Goal: Communication & Community: Answer question/provide support

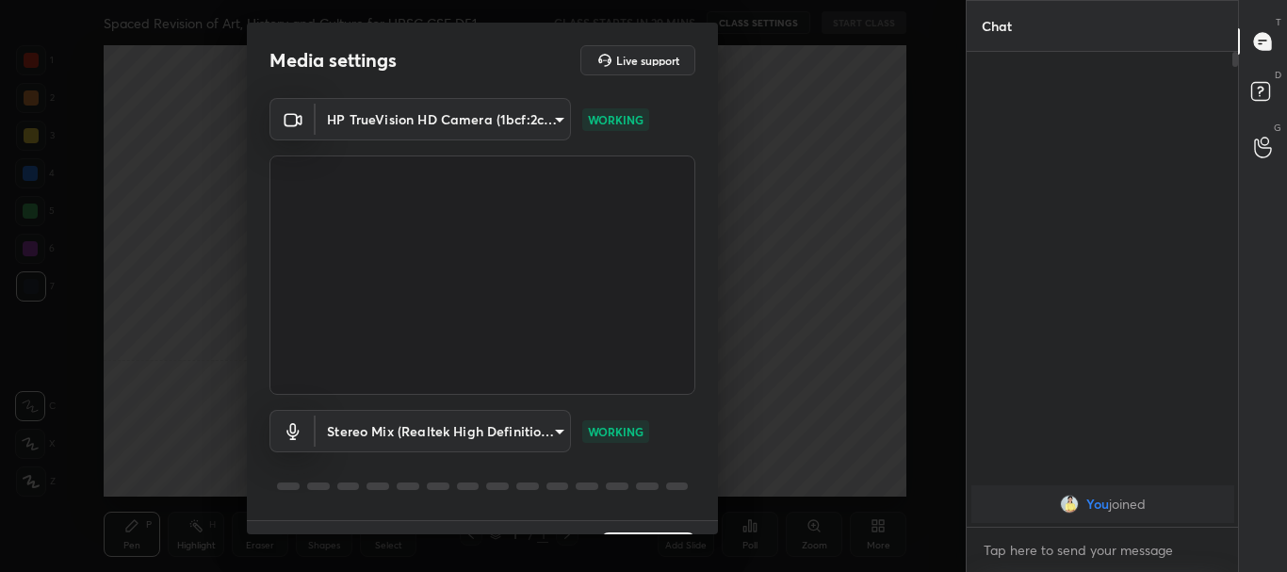
scroll to position [46, 0]
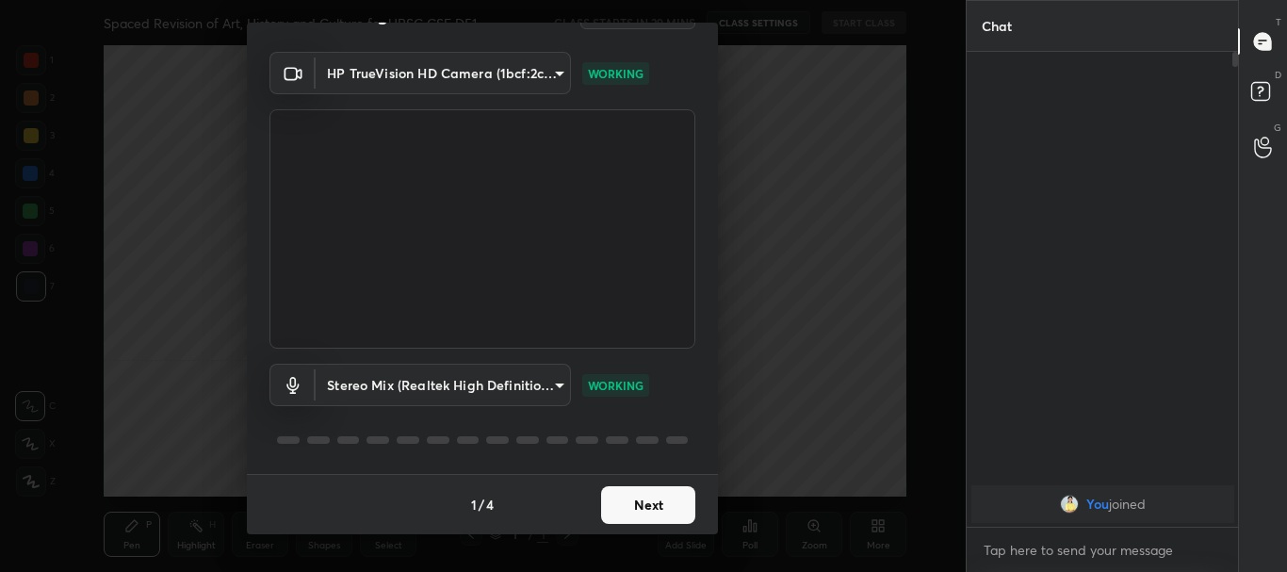
click at [665, 499] on button "Next" at bounding box center [648, 505] width 94 height 38
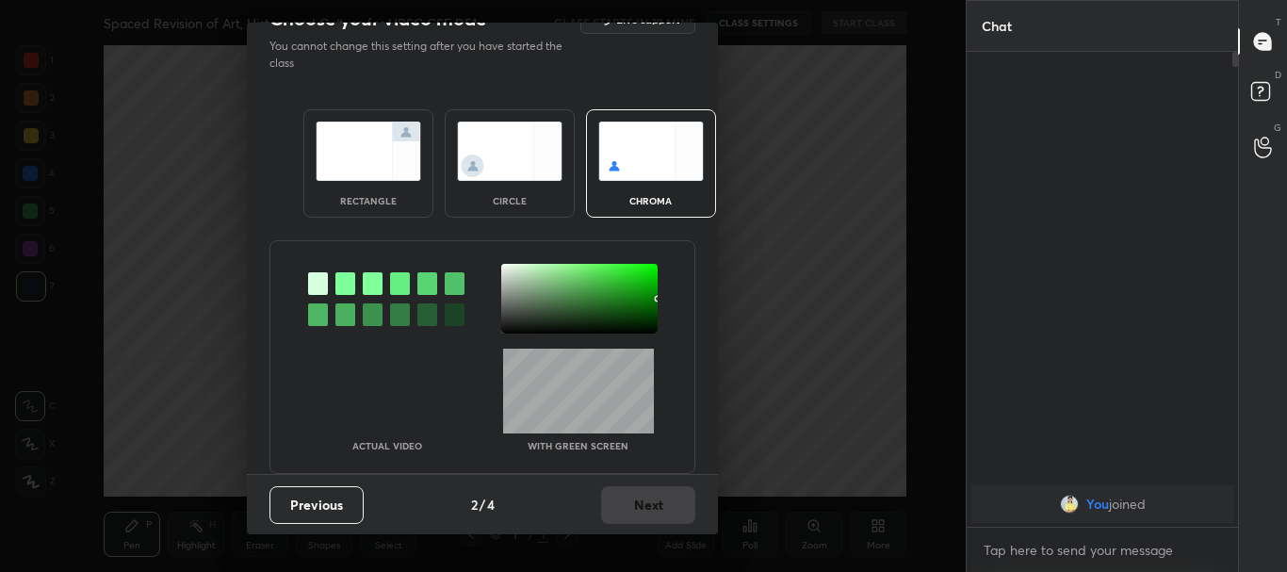
scroll to position [0, 0]
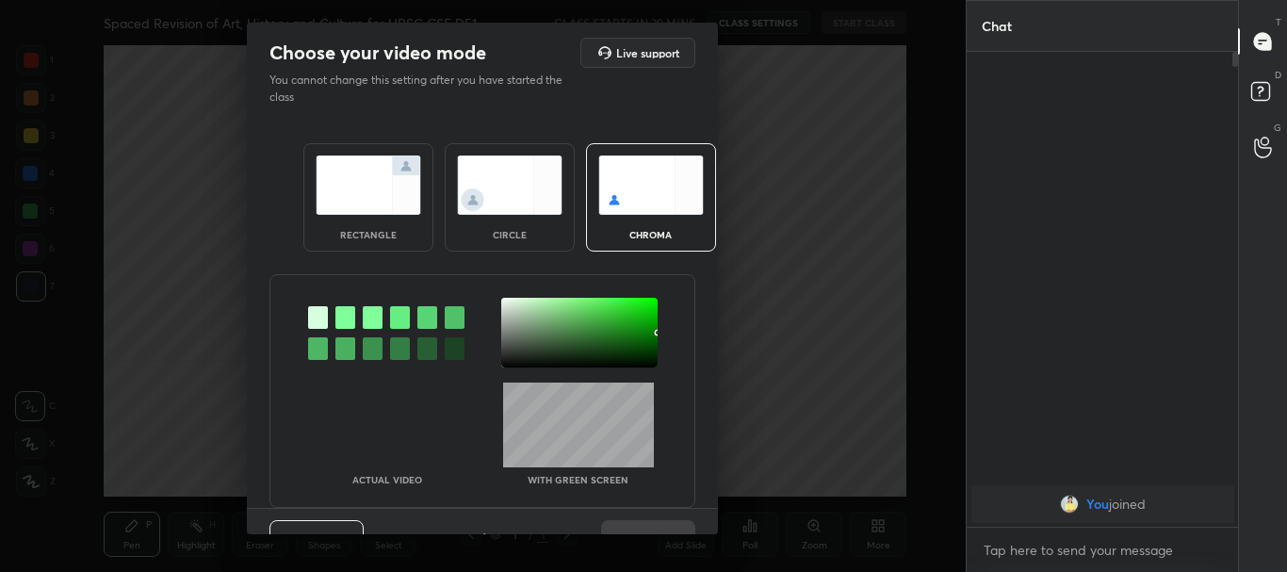
click at [422, 227] on div "rectangle" at bounding box center [368, 197] width 130 height 108
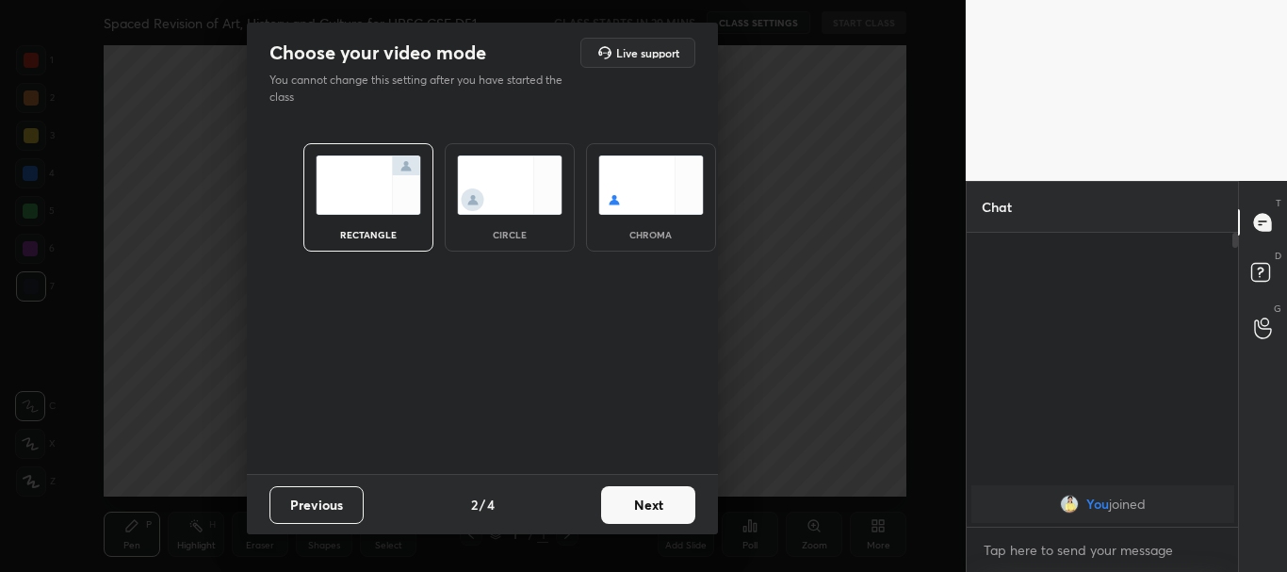
click at [641, 500] on button "Next" at bounding box center [648, 505] width 94 height 38
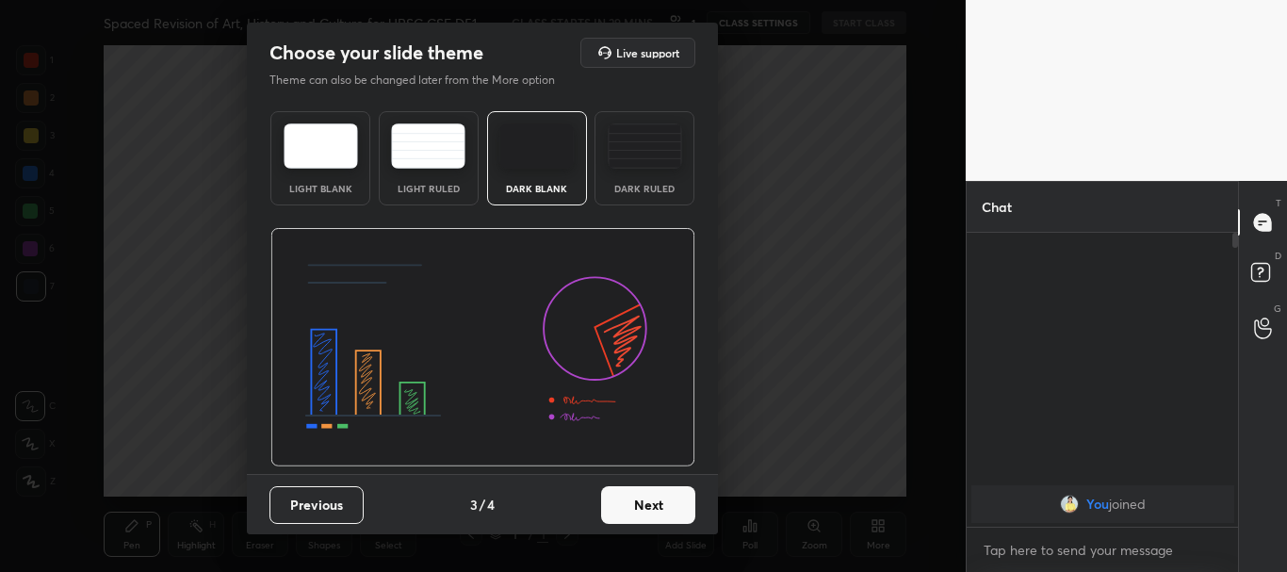
click at [648, 503] on button "Next" at bounding box center [648, 505] width 94 height 38
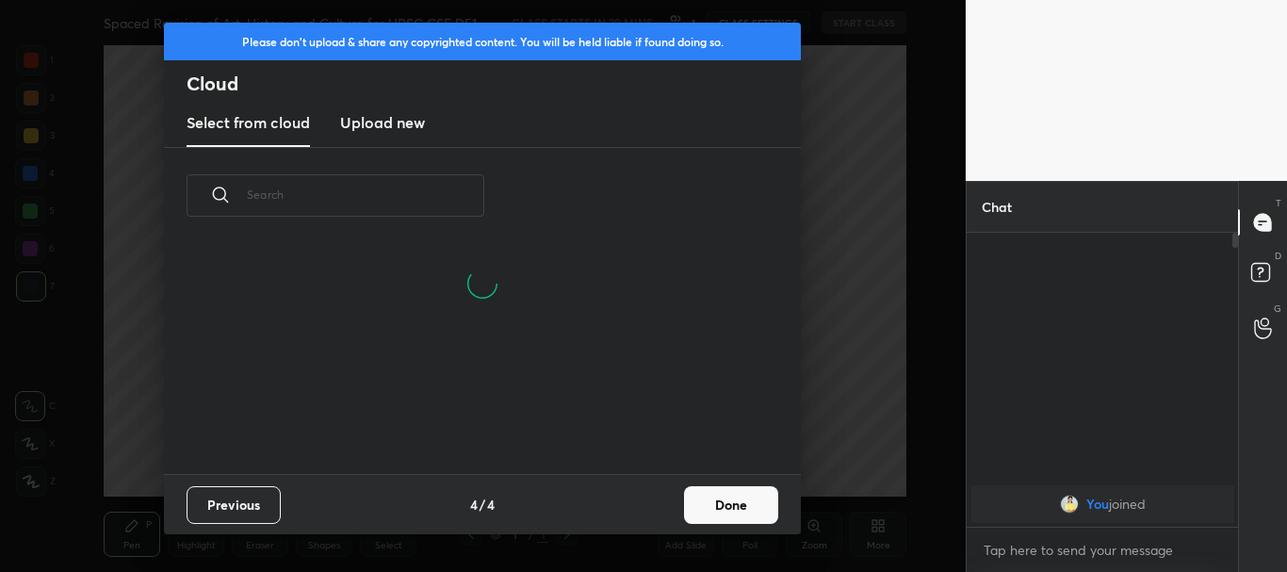
click at [706, 500] on button "Done" at bounding box center [731, 505] width 94 height 38
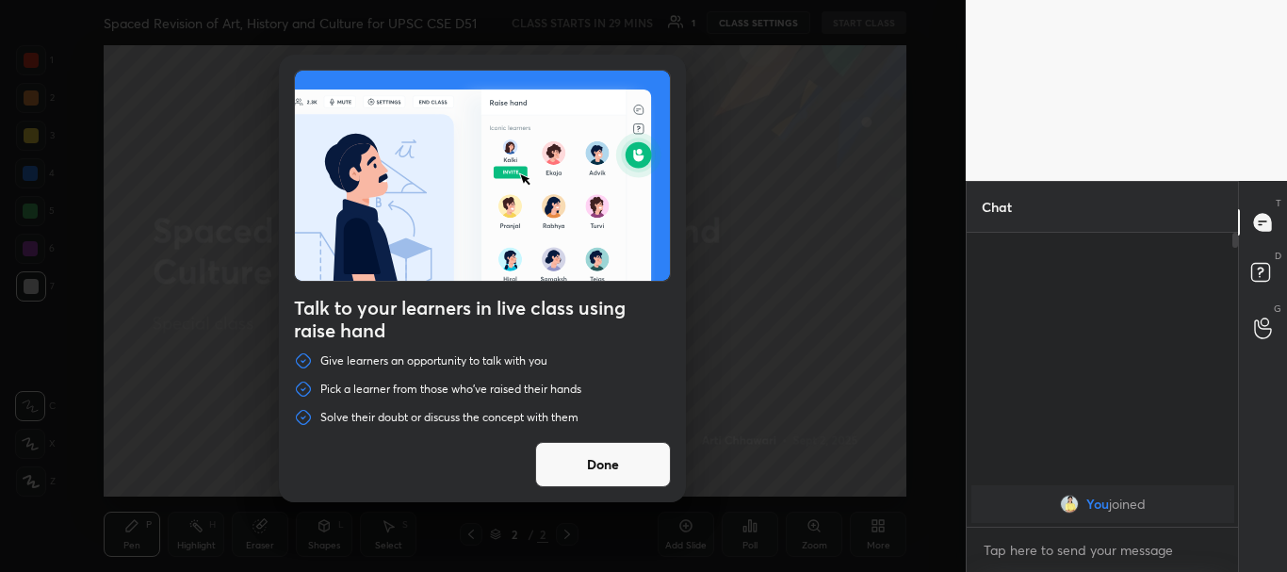
click at [620, 473] on button "Done" at bounding box center [603, 464] width 136 height 45
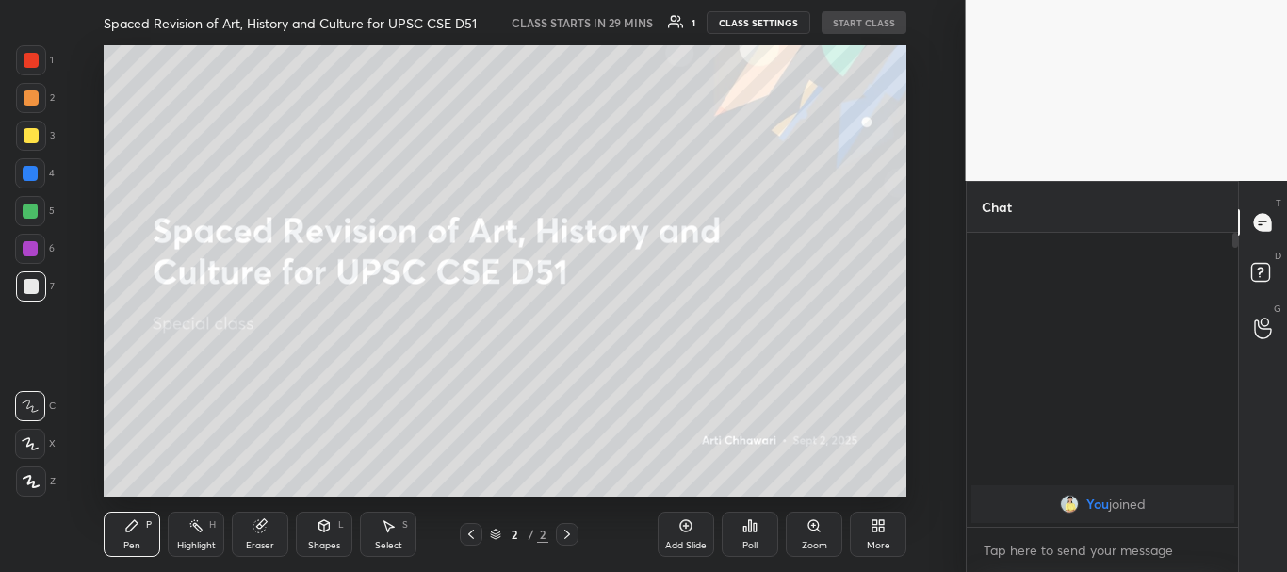
click at [742, 22] on button "CLASS SETTINGS" at bounding box center [758, 22] width 104 height 23
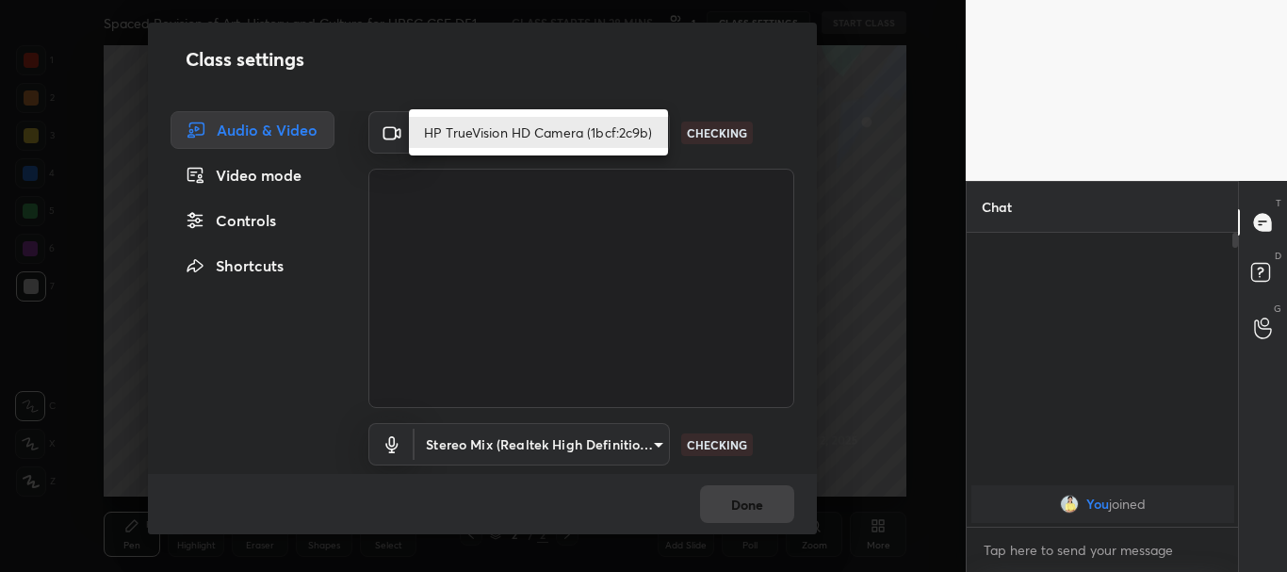
click at [654, 129] on body "1 2 3 4 5 6 7 C X Z C X Z E E Erase all H H Spaced Revision of Art, History and…" at bounding box center [643, 286] width 1287 height 572
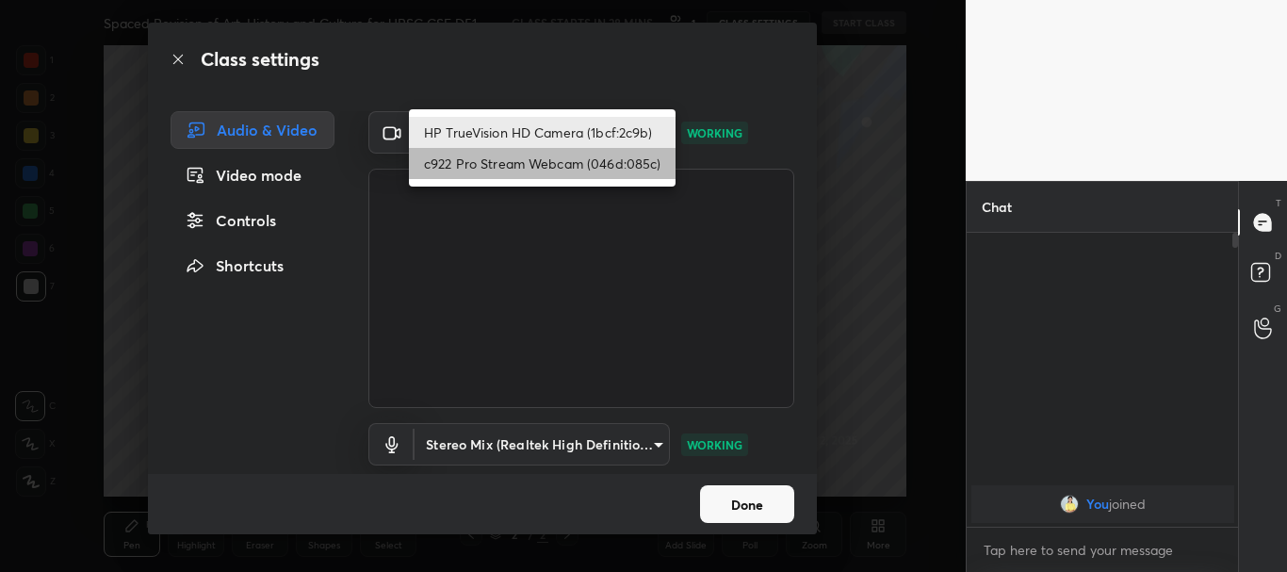
click at [518, 166] on li "c922 Pro Stream Webcam (046d:085c)" at bounding box center [542, 163] width 267 height 31
type input "cf6f1d9c9196770b674763ebae9c9090a67b9c374037f1dacf70ba34fe4ccc53"
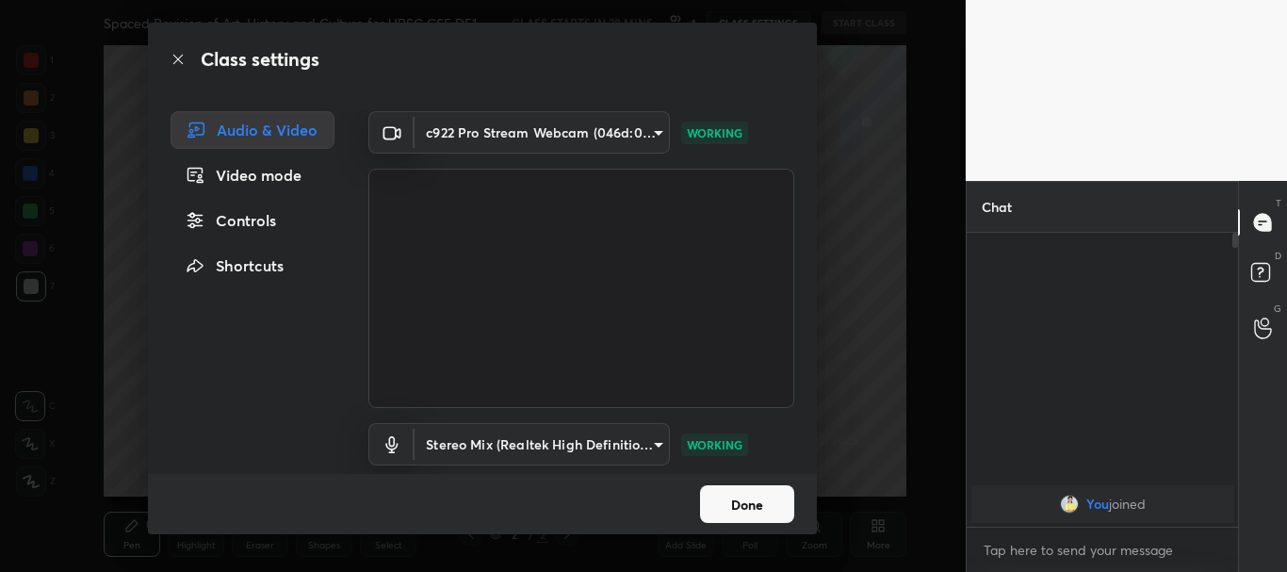
click at [653, 441] on body "1 2 3 4 5 6 7 C X Z C X Z E E Erase all H H Spaced Revision of Art, History and…" at bounding box center [643, 286] width 1287 height 572
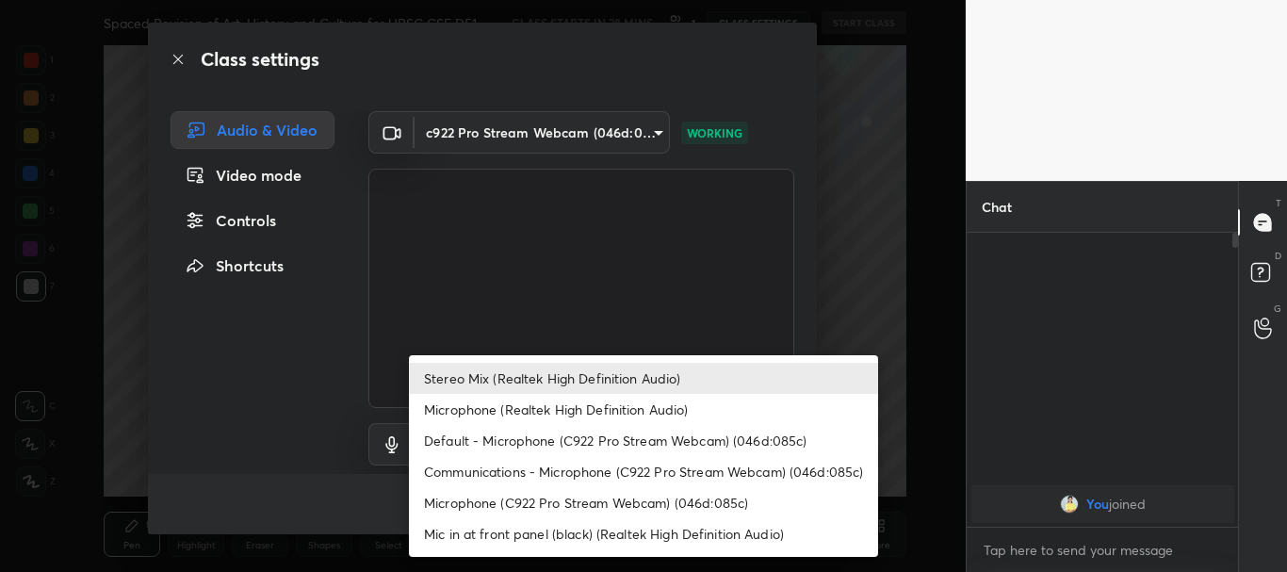
click at [513, 497] on li "Microphone (C922 Pro Stream Webcam) (046d:085c)" at bounding box center [643, 502] width 469 height 31
type input "5a2e1d91a4130efb8e5aaf232c1d4573c7f2dece8cbe552fab50709de06aa807"
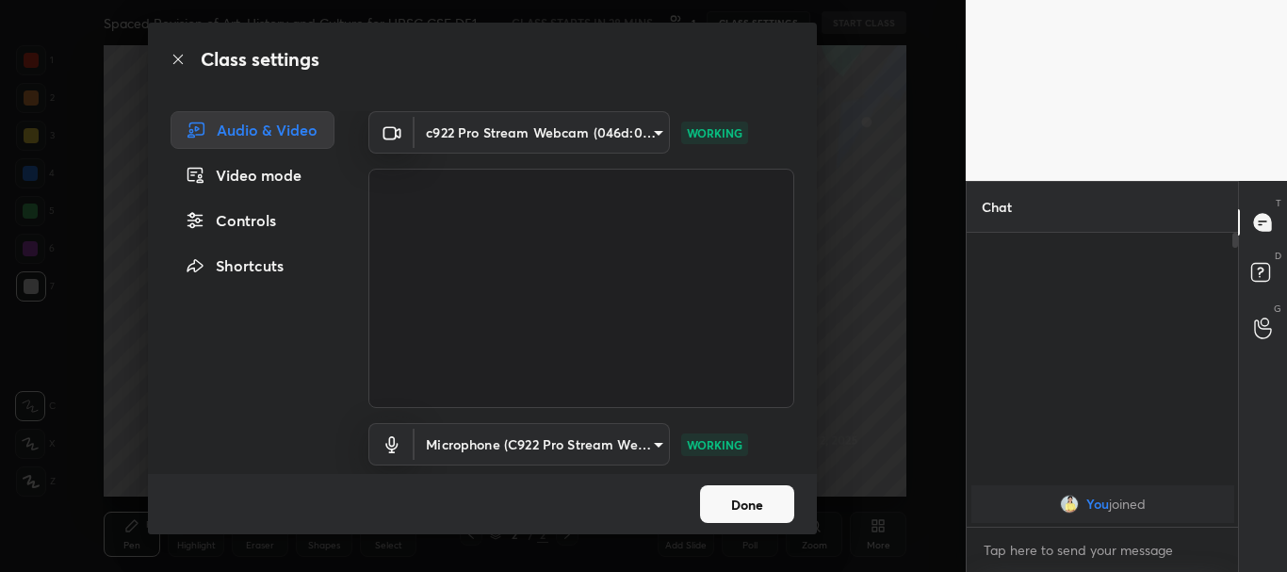
scroll to position [65, 0]
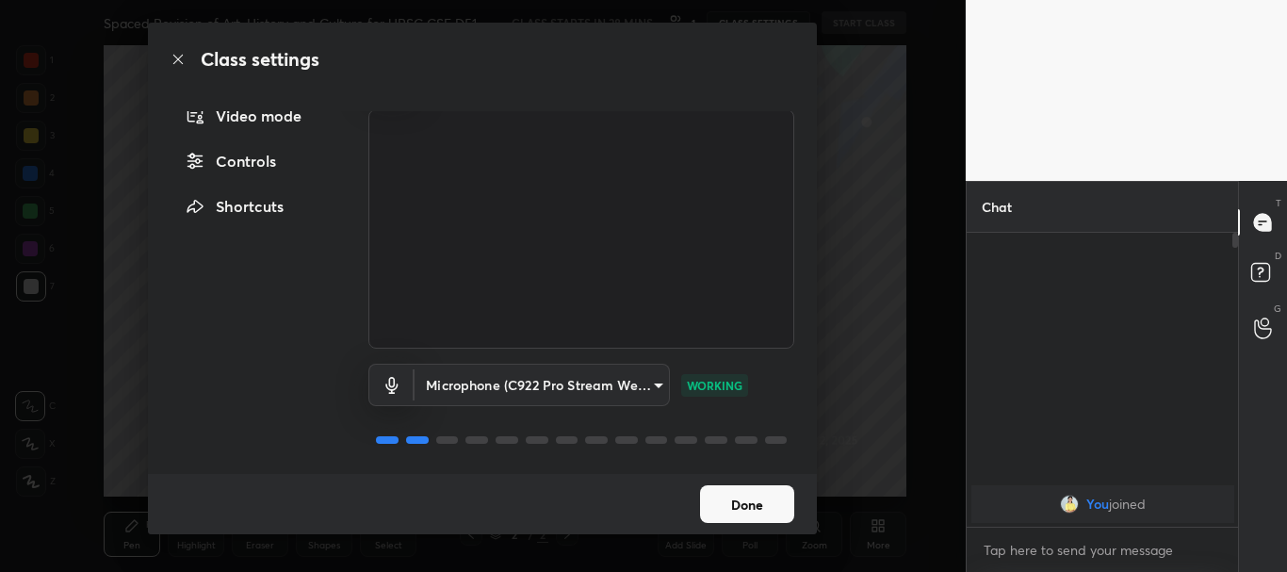
click at [756, 503] on button "Done" at bounding box center [747, 504] width 94 height 38
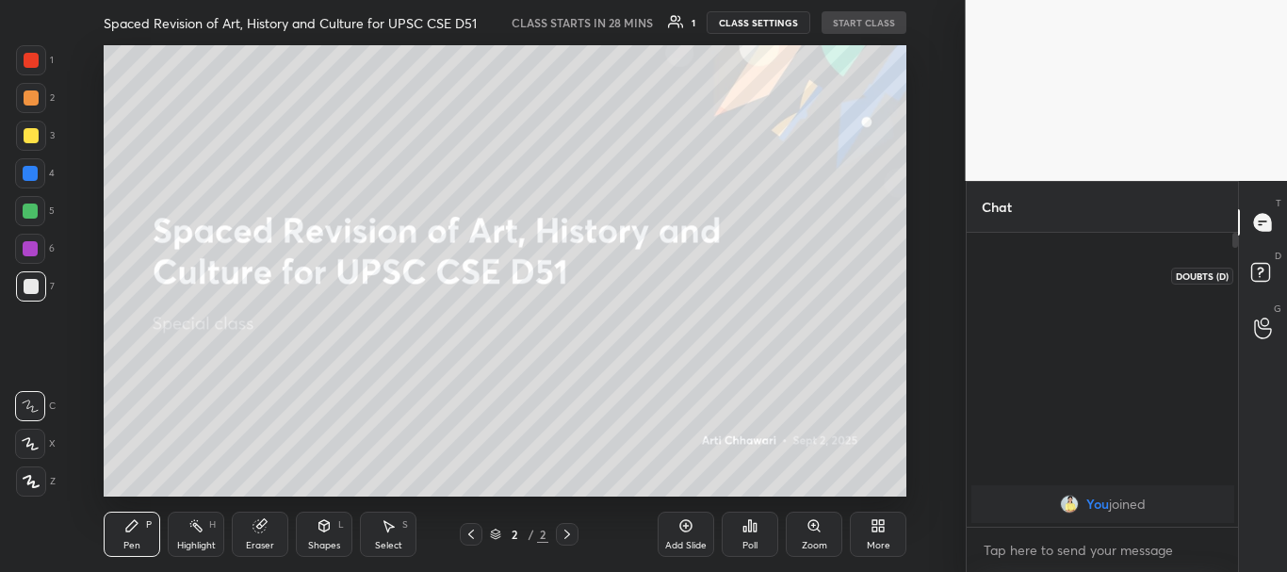
click at [1262, 275] on rect at bounding box center [1260, 273] width 18 height 18
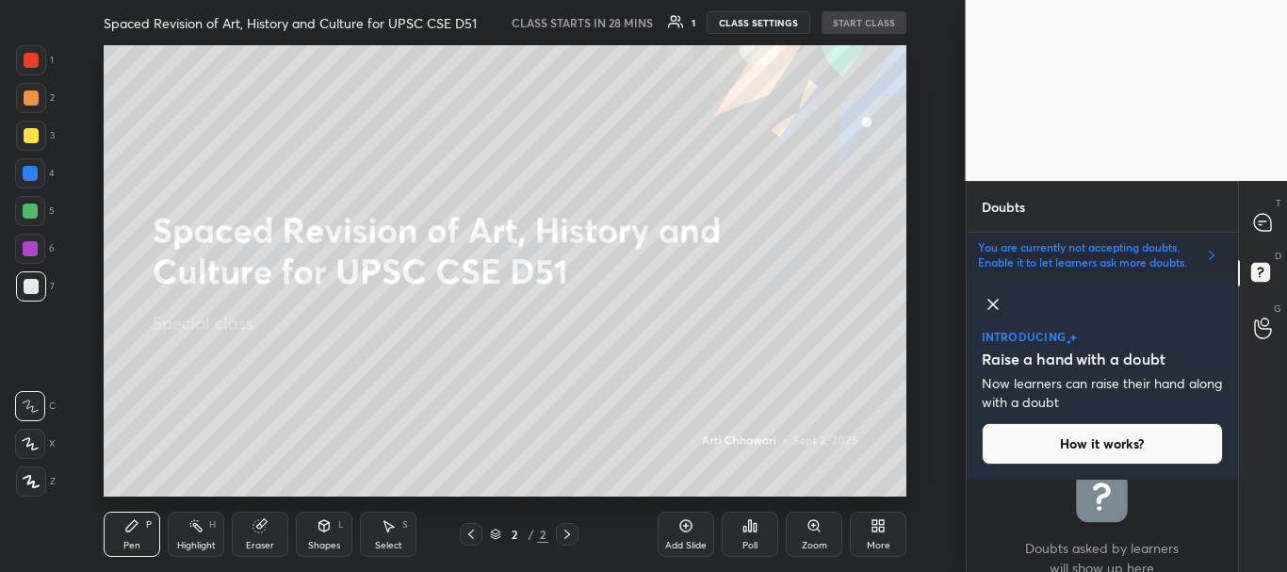
click at [993, 300] on icon at bounding box center [993, 304] width 23 height 23
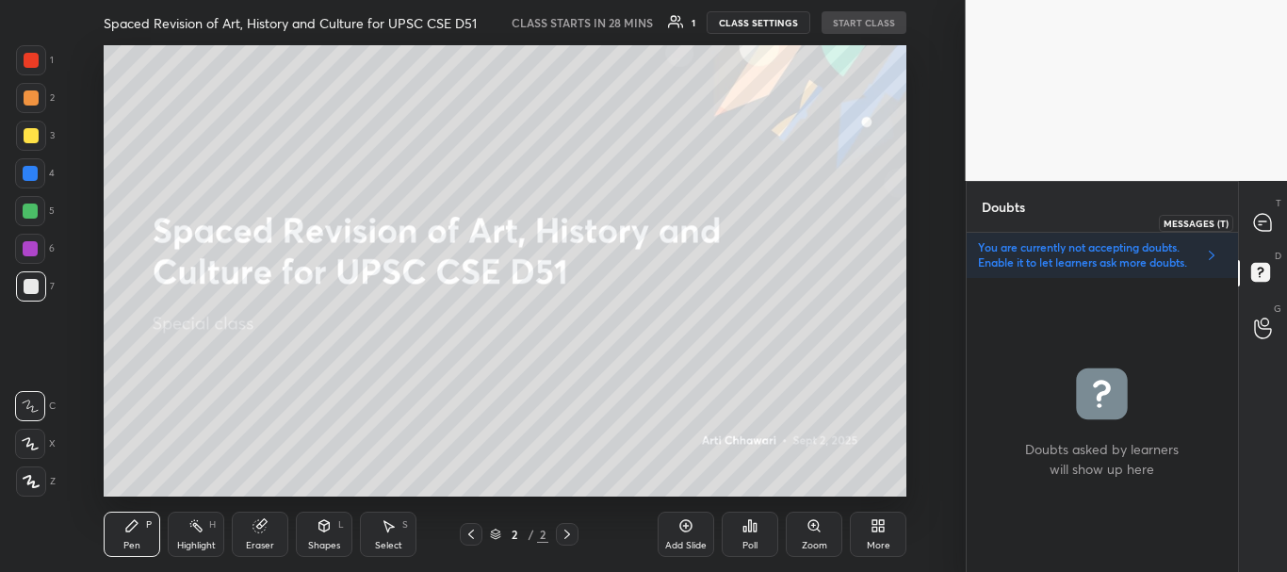
click at [1268, 219] on icon at bounding box center [1262, 222] width 17 height 17
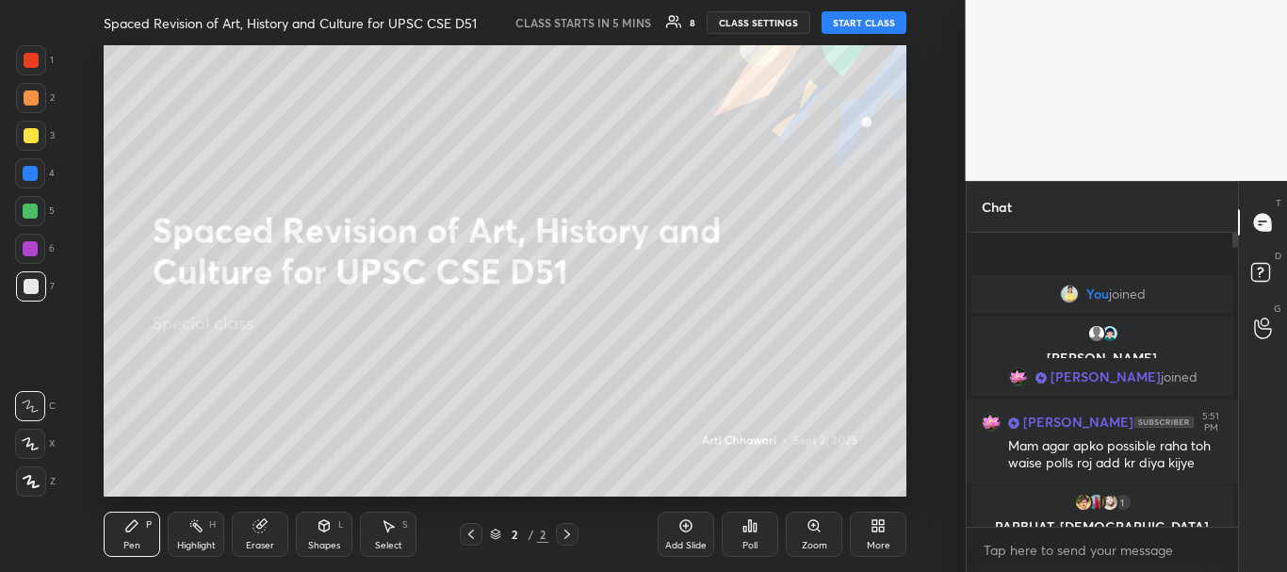
drag, startPoint x: 1235, startPoint y: 237, endPoint x: 1236, endPoint y: 404, distance: 166.7
click at [1236, 396] on div at bounding box center [1231, 380] width 11 height 294
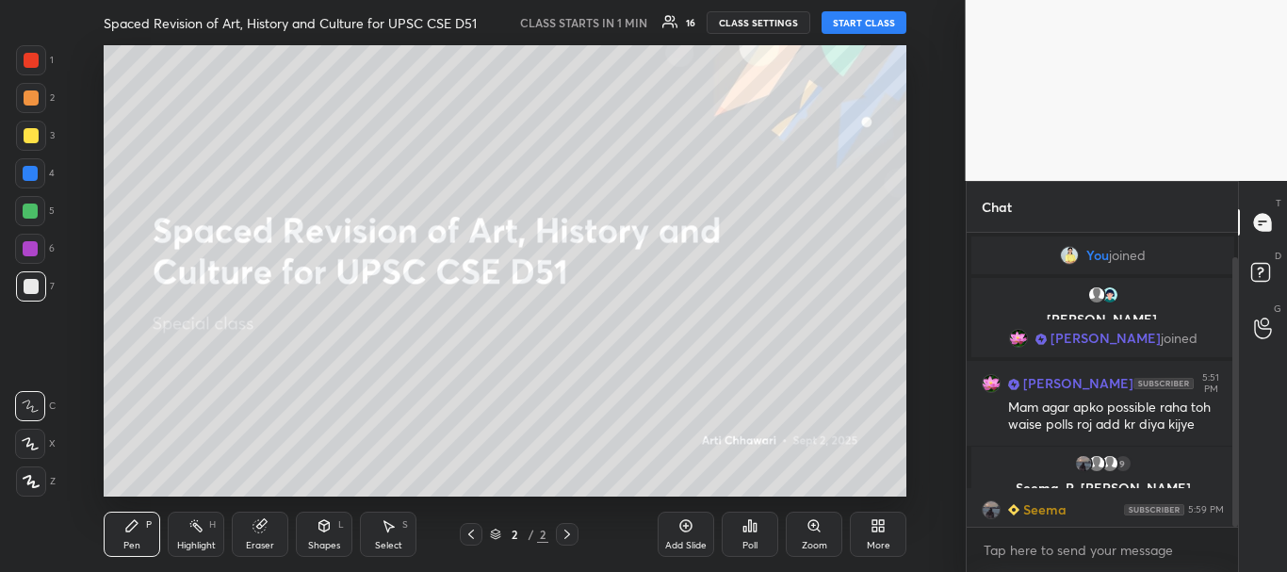
scroll to position [26, 0]
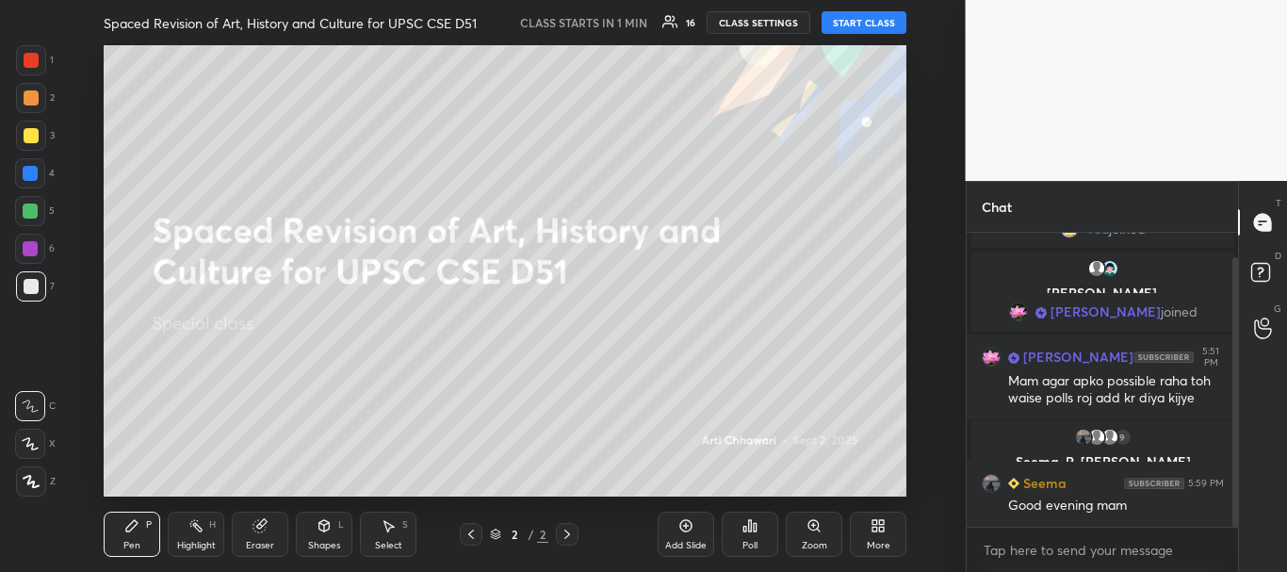
drag, startPoint x: 1235, startPoint y: 310, endPoint x: 1241, endPoint y: 385, distance: 75.6
click at [1237, 389] on div at bounding box center [1235, 391] width 6 height 269
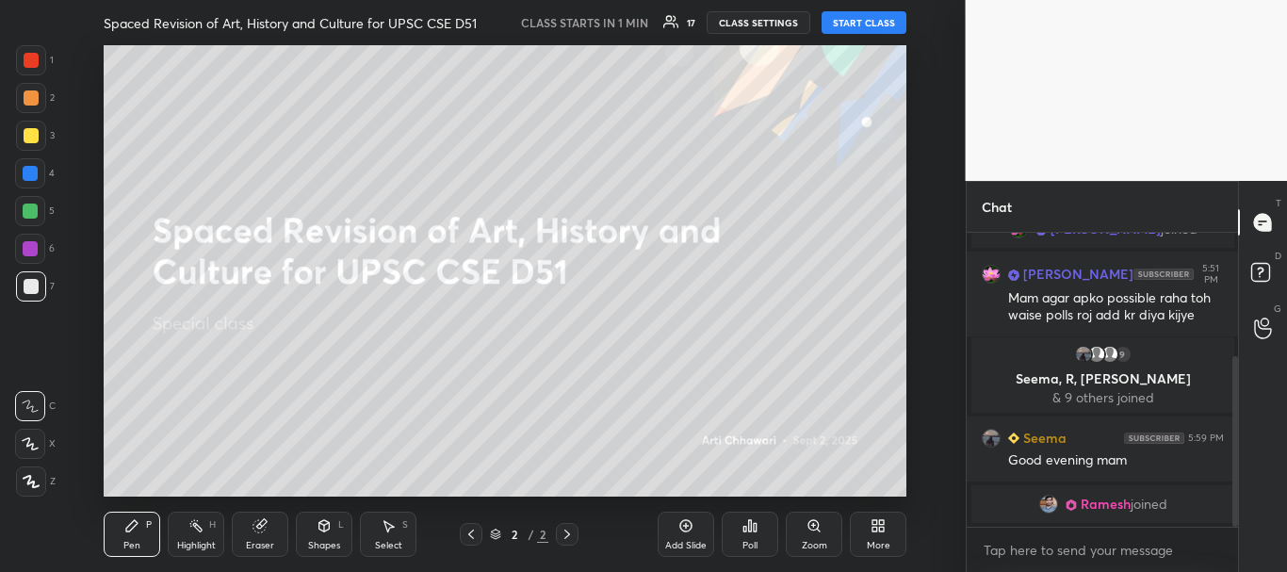
scroll to position [214, 0]
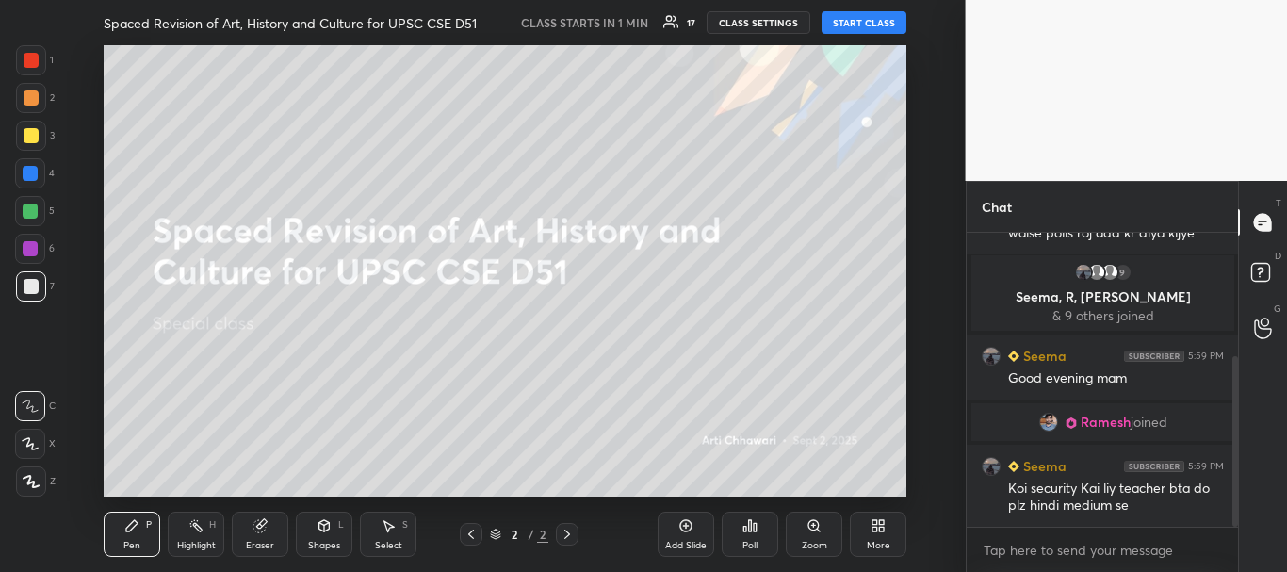
click at [858, 22] on button "START CLASS" at bounding box center [863, 22] width 85 height 23
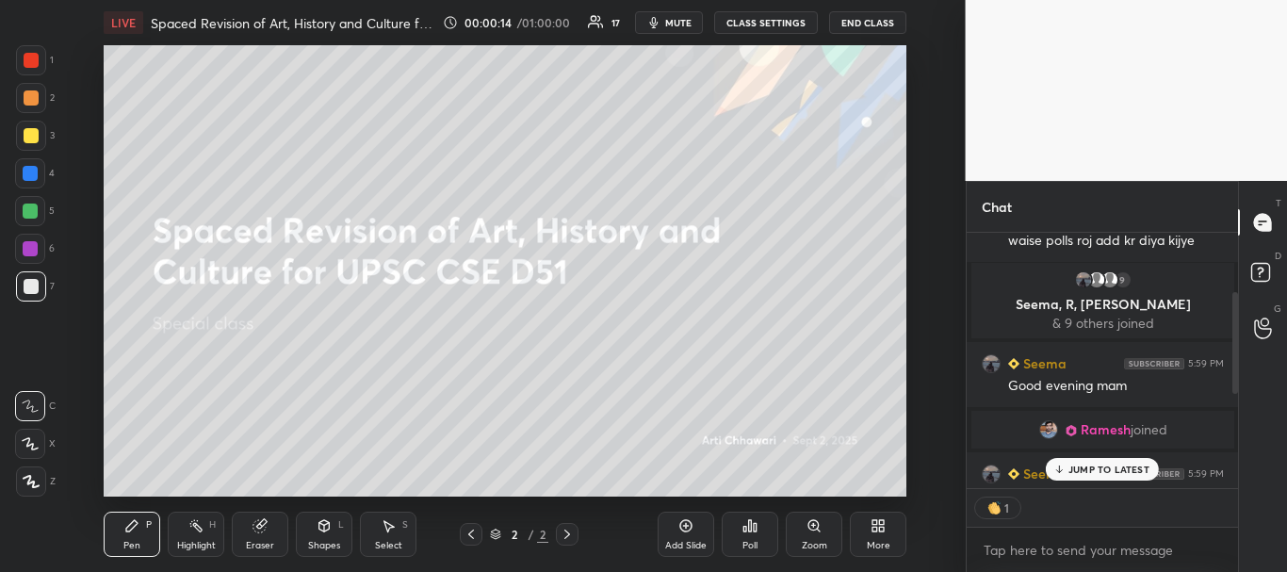
scroll to position [382, 0]
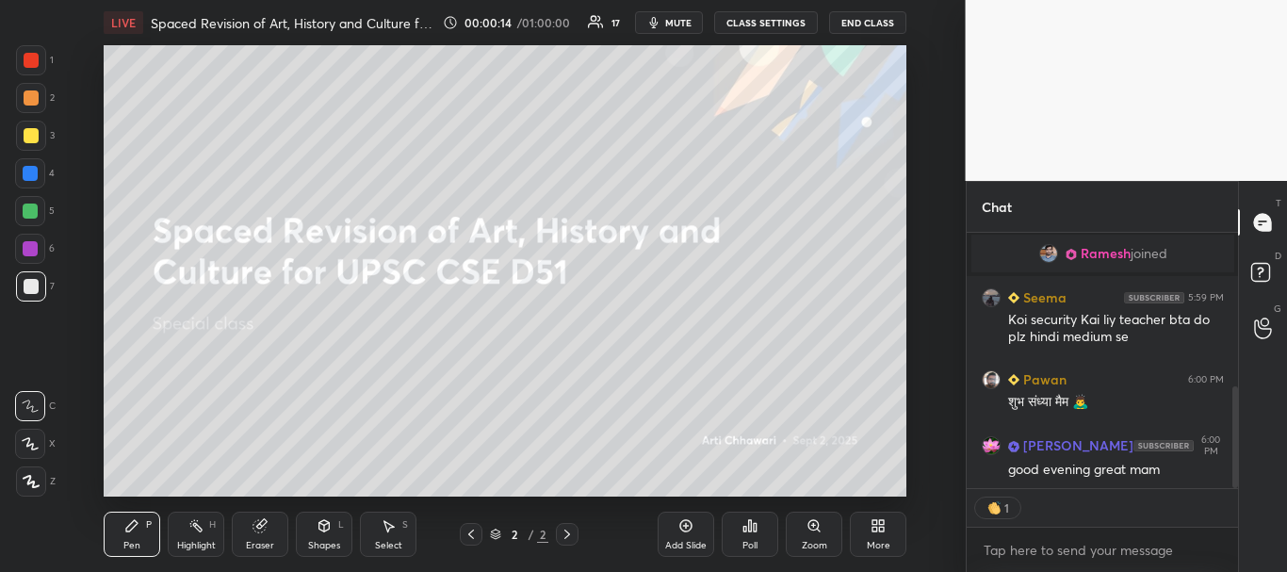
drag, startPoint x: 1236, startPoint y: 426, endPoint x: 1233, endPoint y: 481, distance: 55.6
click at [1233, 484] on div at bounding box center [1235, 437] width 6 height 102
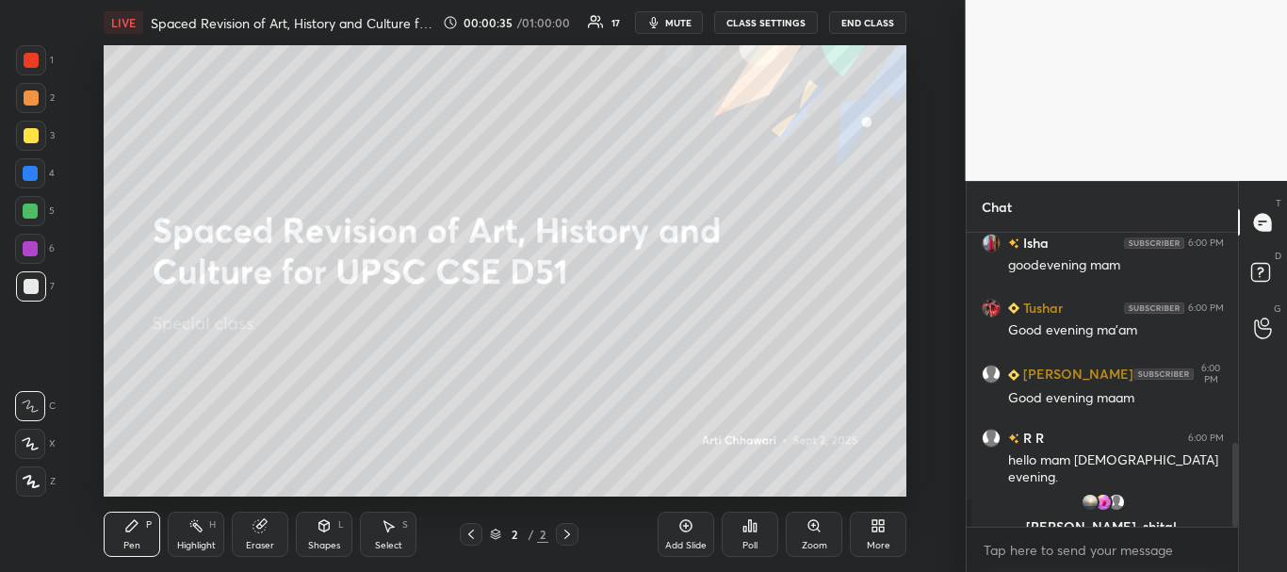
scroll to position [737, 0]
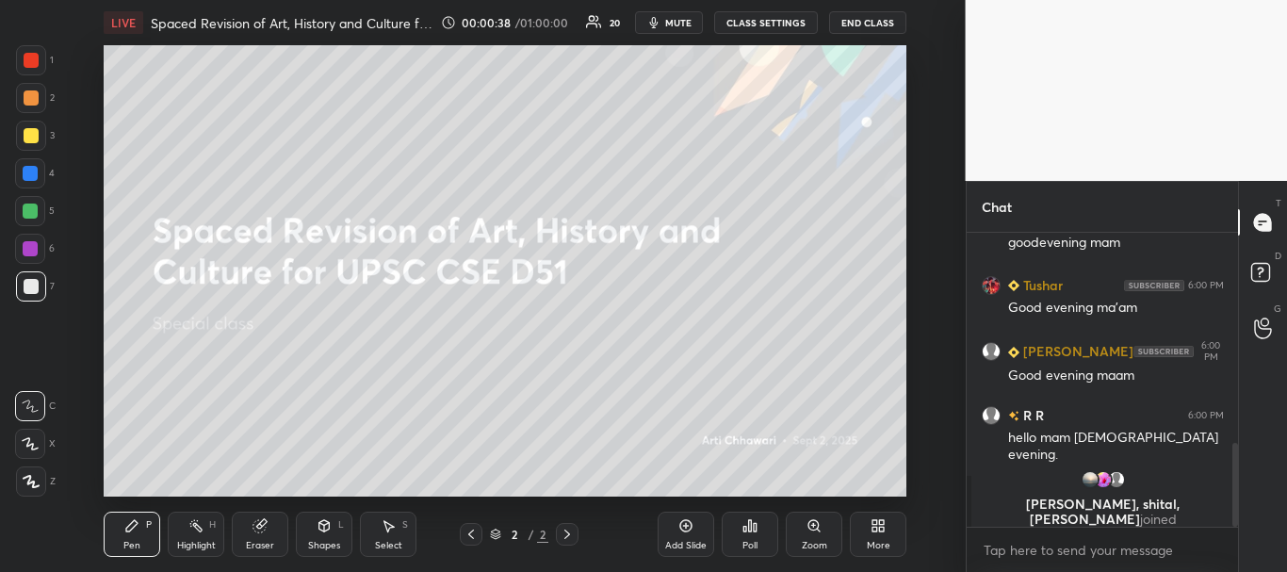
drag, startPoint x: 1233, startPoint y: 485, endPoint x: 1236, endPoint y: 507, distance: 21.8
click at [1236, 507] on div at bounding box center [1235, 485] width 6 height 84
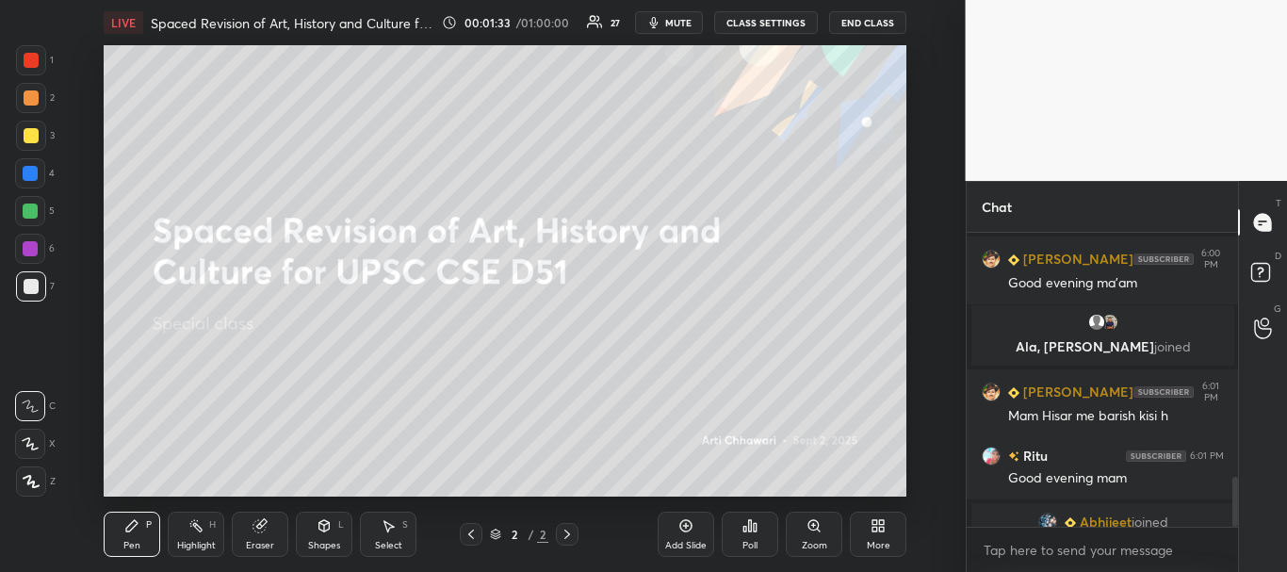
scroll to position [1444, 0]
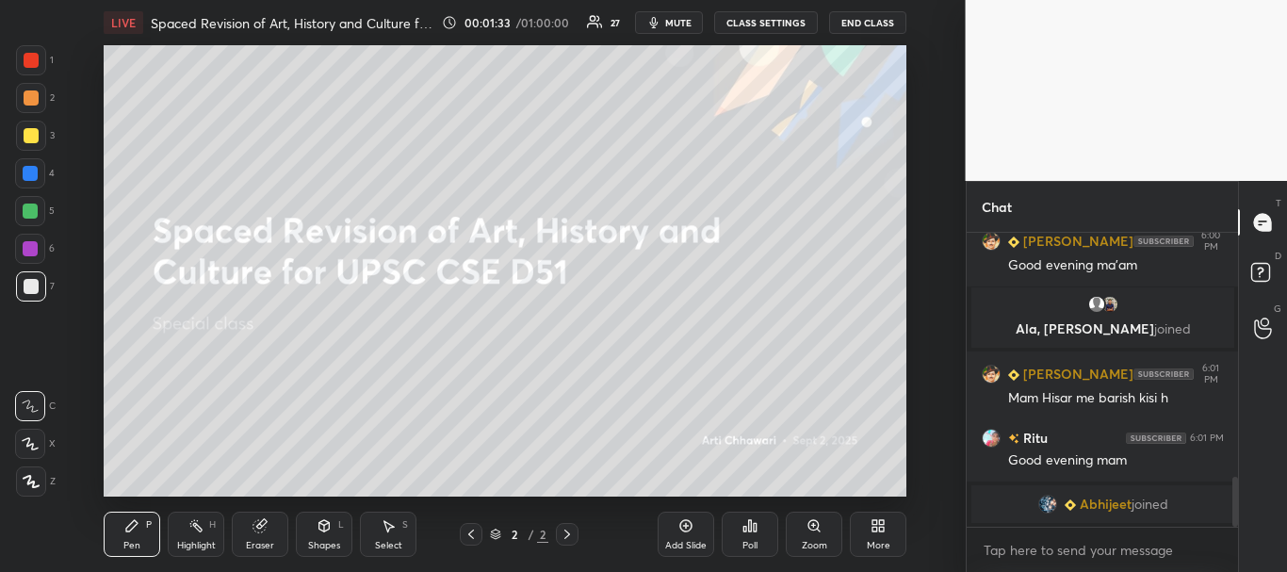
drag, startPoint x: 1231, startPoint y: 493, endPoint x: 1231, endPoint y: 551, distance: 58.4
click at [1231, 551] on div "Ritu joined PARBHAT 6:00 PM Good evening ma'am Ala, Laxmikanta joined PARBHAT 6…" at bounding box center [1102, 402] width 272 height 339
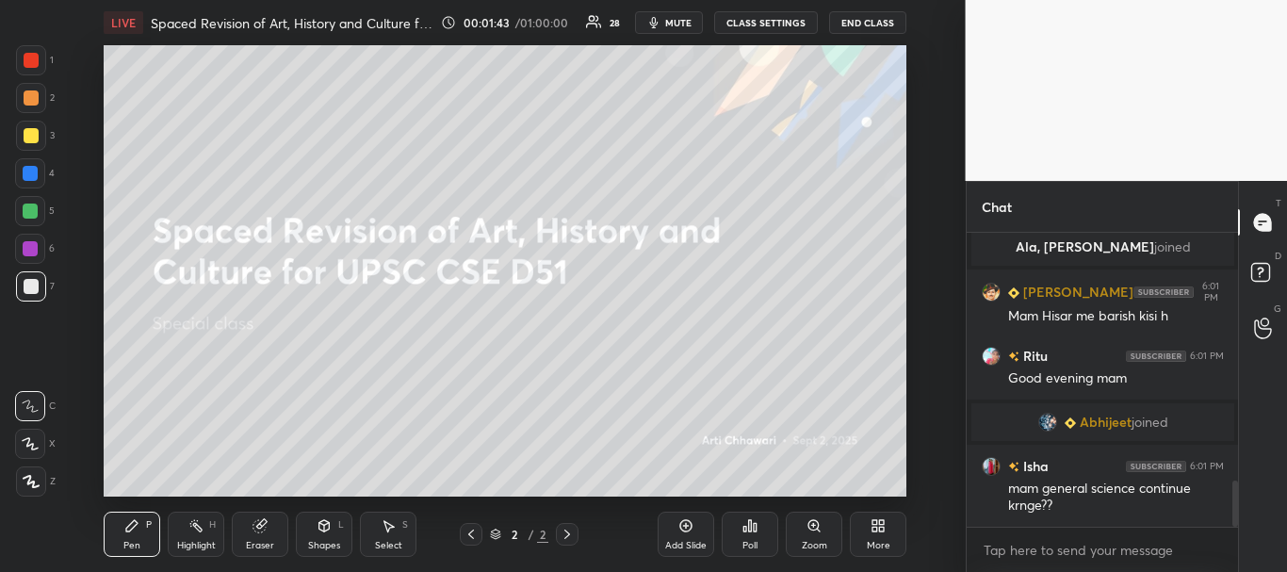
scroll to position [1591, 0]
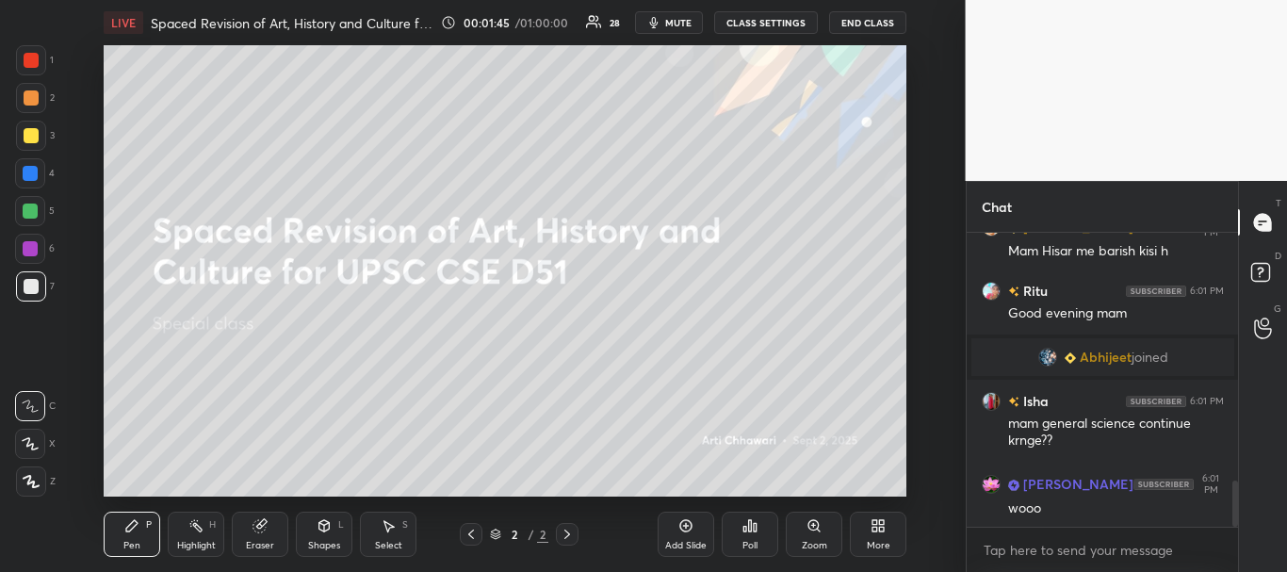
click at [871, 520] on div "More" at bounding box center [878, 533] width 57 height 45
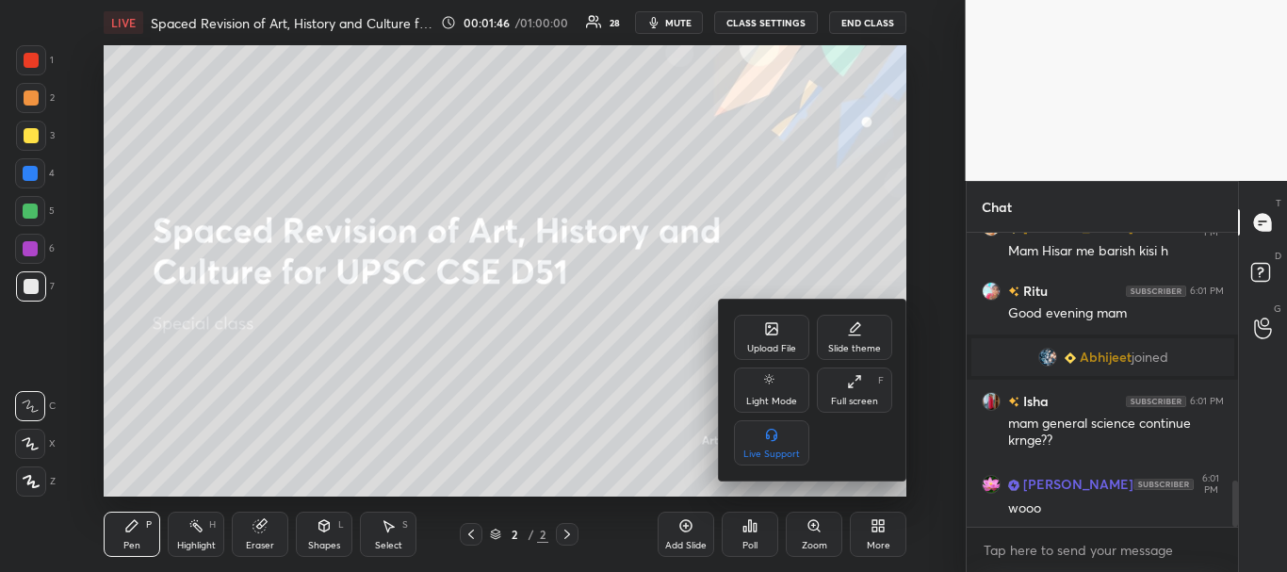
click at [765, 334] on icon at bounding box center [771, 328] width 15 height 15
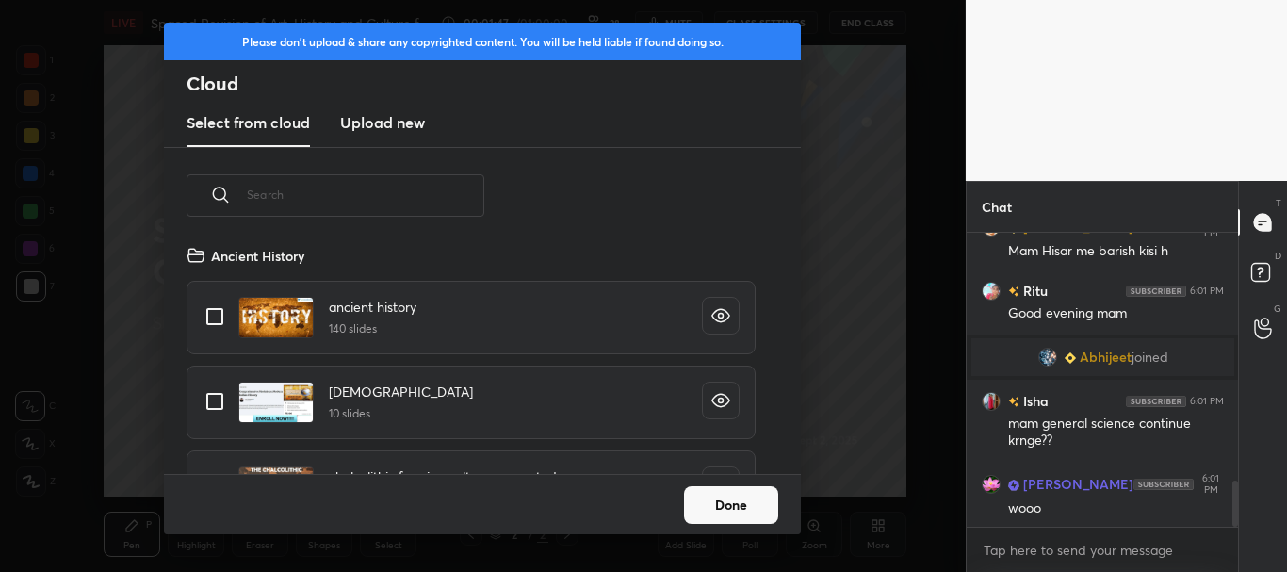
scroll to position [230, 605]
click at [374, 138] on new "Upload new" at bounding box center [382, 123] width 85 height 47
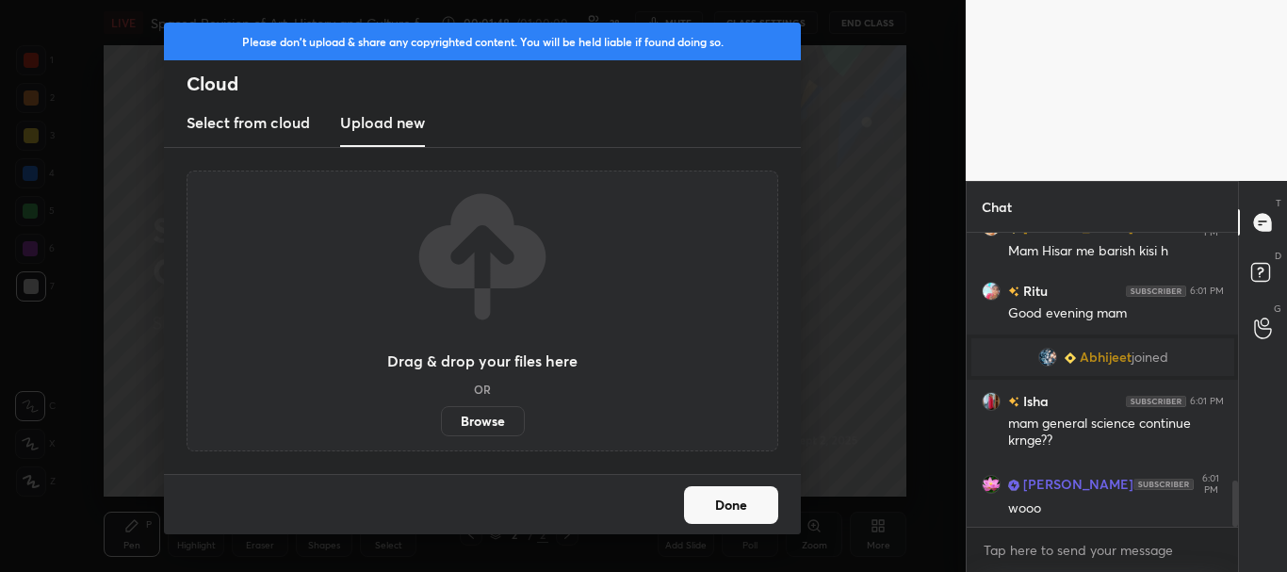
click at [497, 430] on label "Browse" at bounding box center [483, 421] width 84 height 30
click at [441, 430] on input "Browse" at bounding box center [441, 421] width 0 height 30
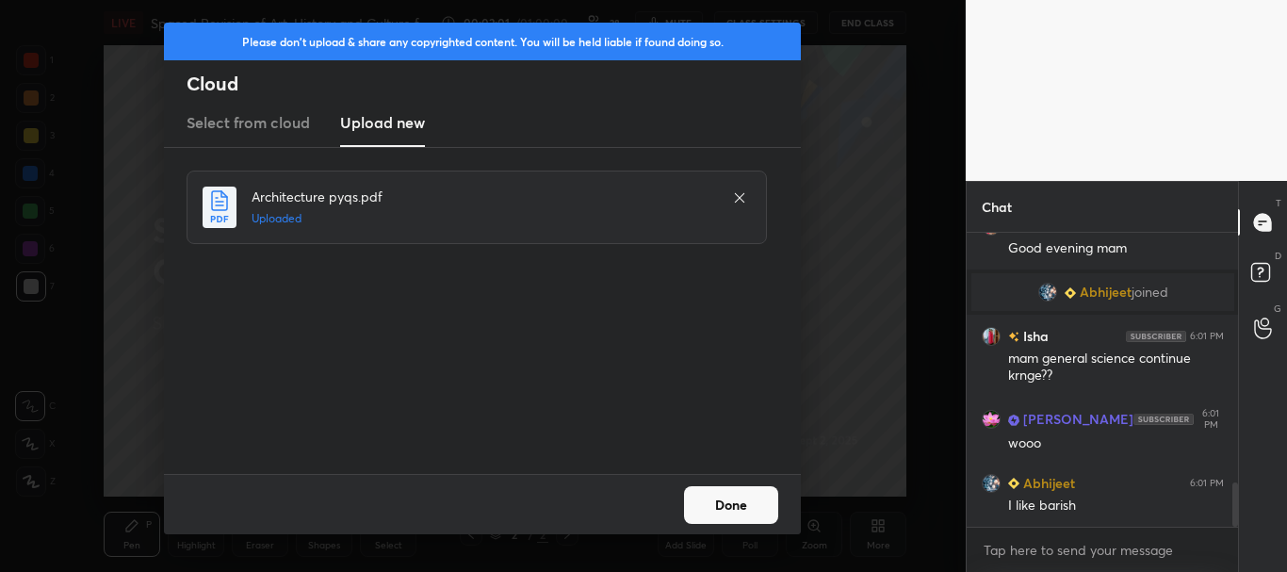
click at [740, 507] on button "Done" at bounding box center [731, 505] width 94 height 38
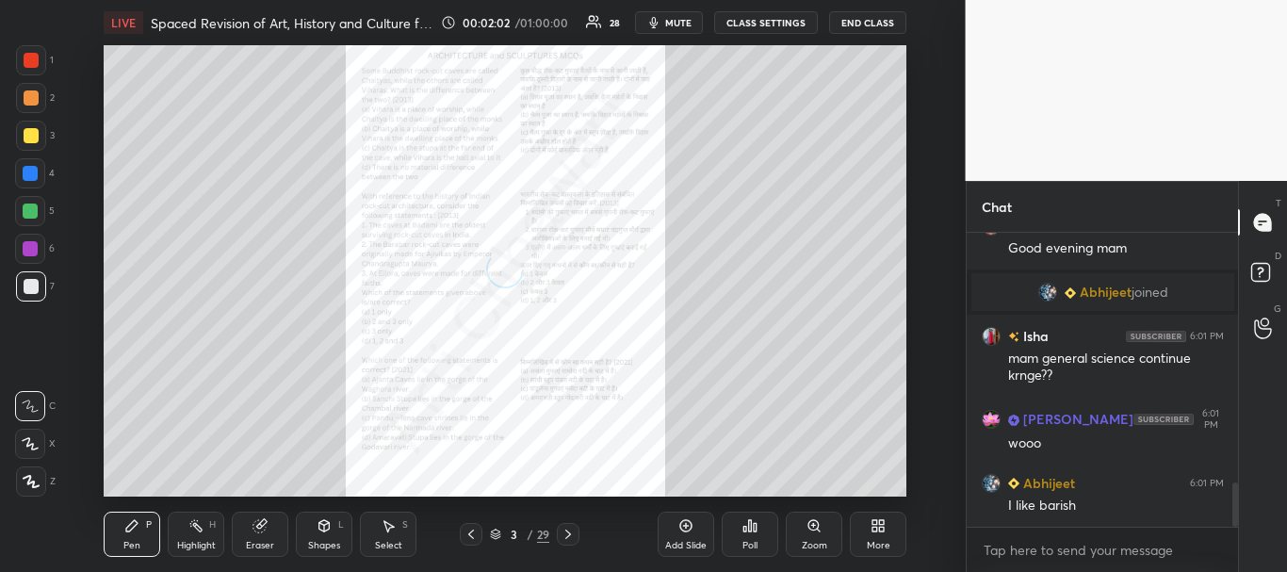
drag, startPoint x: 465, startPoint y: 537, endPoint x: 477, endPoint y: 538, distance: 11.3
click at [465, 538] on icon at bounding box center [470, 534] width 15 height 15
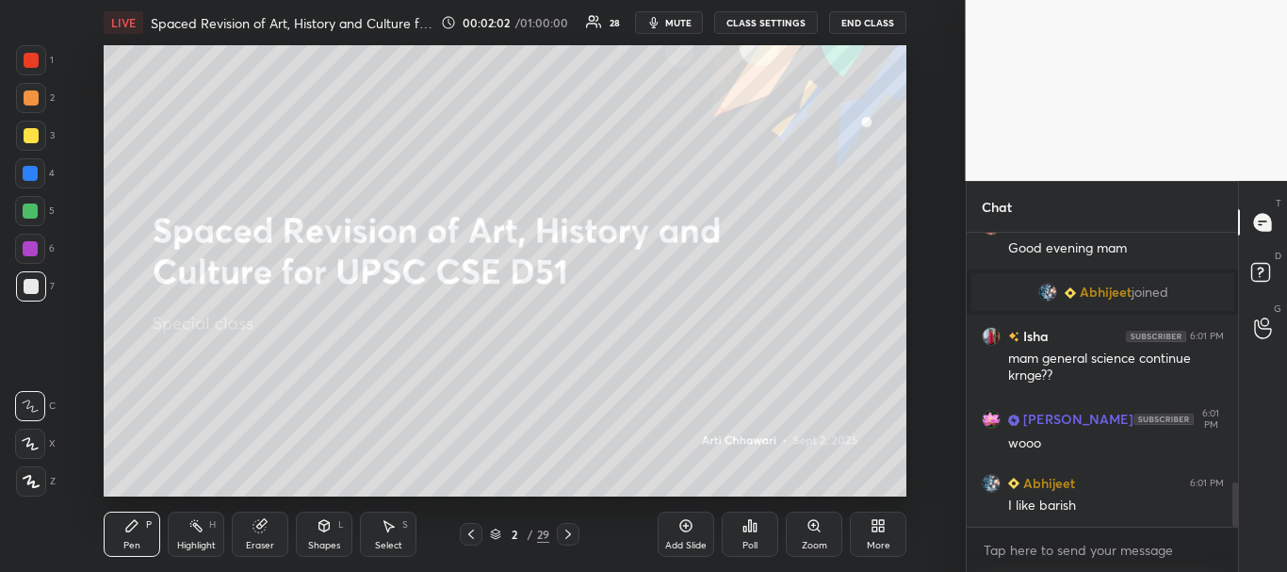
click at [495, 532] on icon at bounding box center [495, 533] width 11 height 11
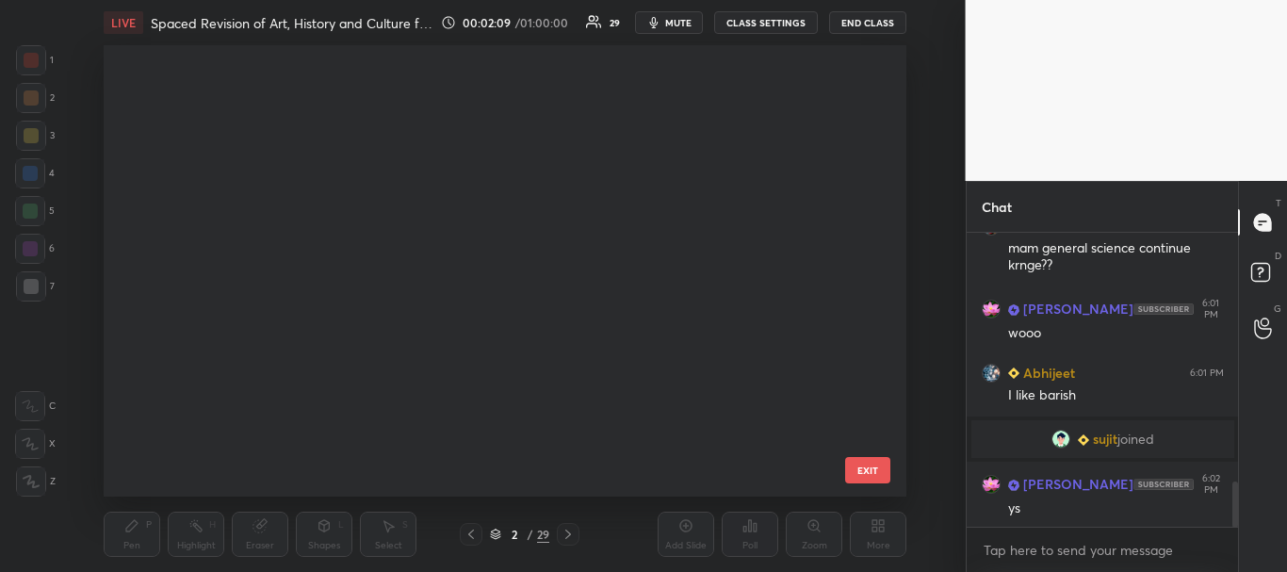
scroll to position [1602, 0]
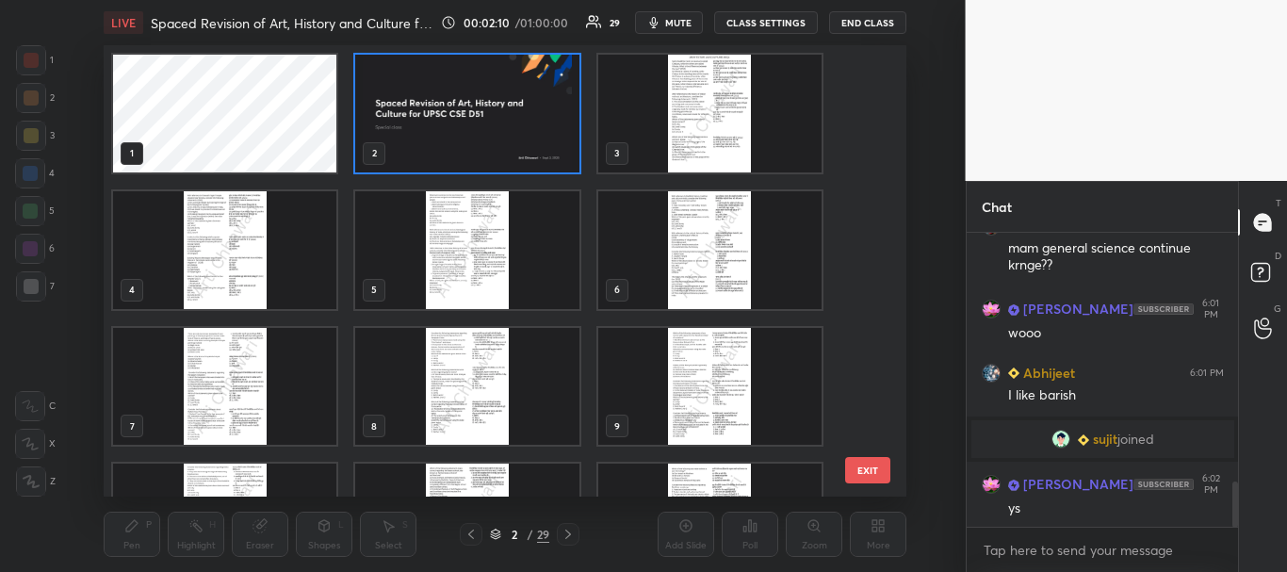
click at [663, 126] on img "grid" at bounding box center [709, 114] width 223 height 118
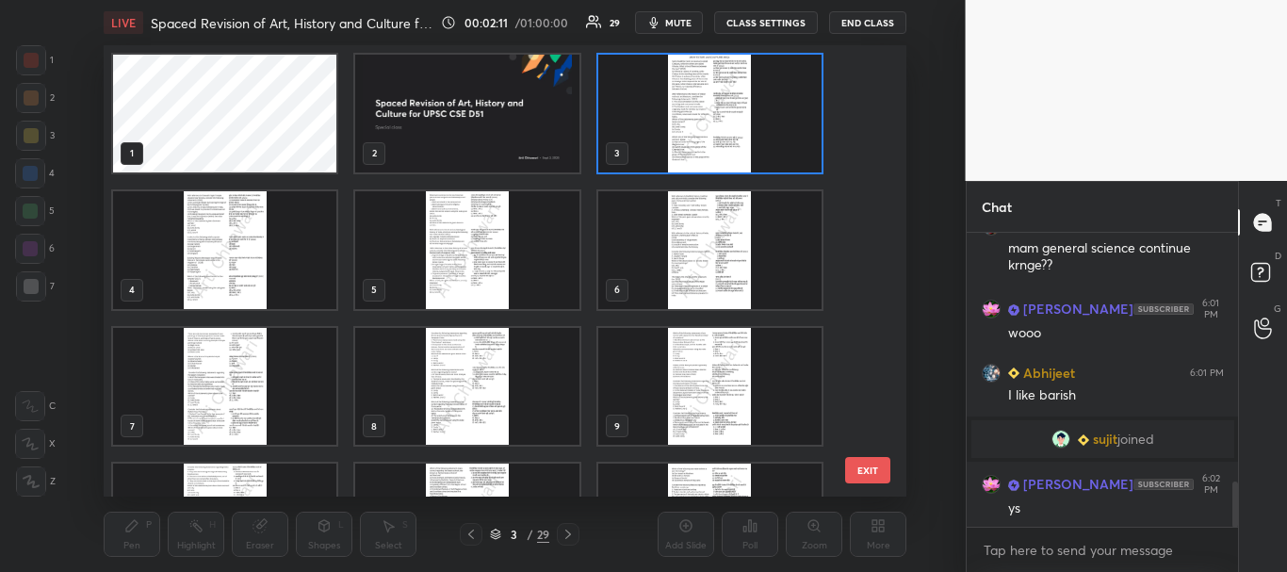
click at [496, 534] on icon at bounding box center [495, 533] width 11 height 11
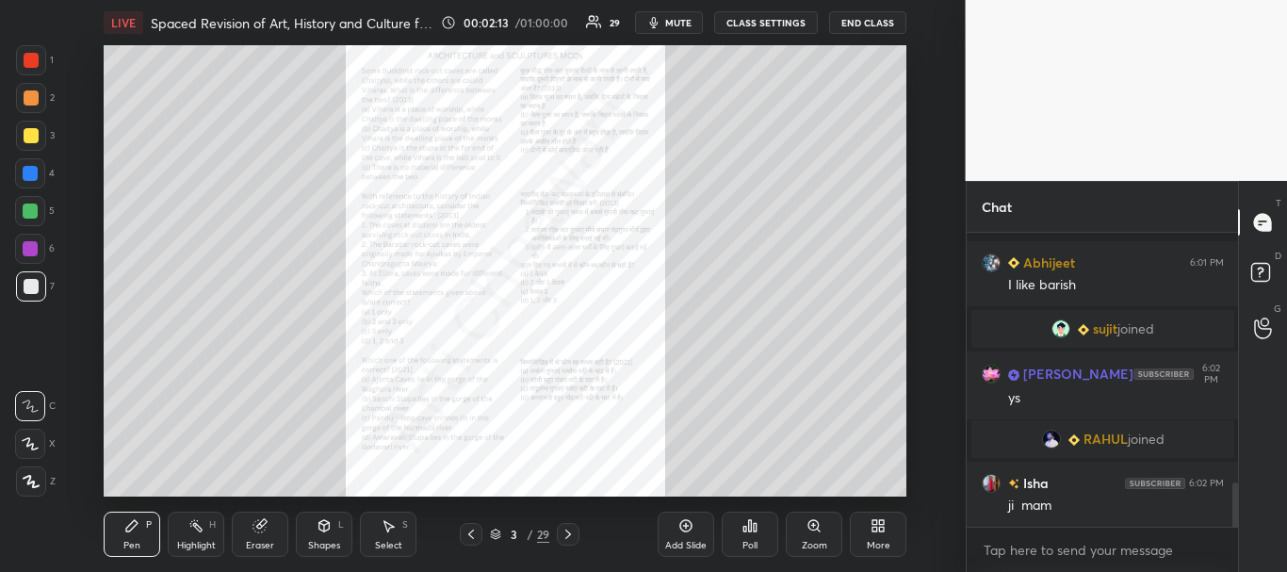
scroll to position [1674, 0]
click at [570, 537] on icon at bounding box center [567, 534] width 15 height 15
click at [568, 539] on icon at bounding box center [567, 534] width 15 height 15
click at [573, 533] on icon at bounding box center [567, 534] width 15 height 15
click at [572, 534] on icon at bounding box center [567, 534] width 15 height 15
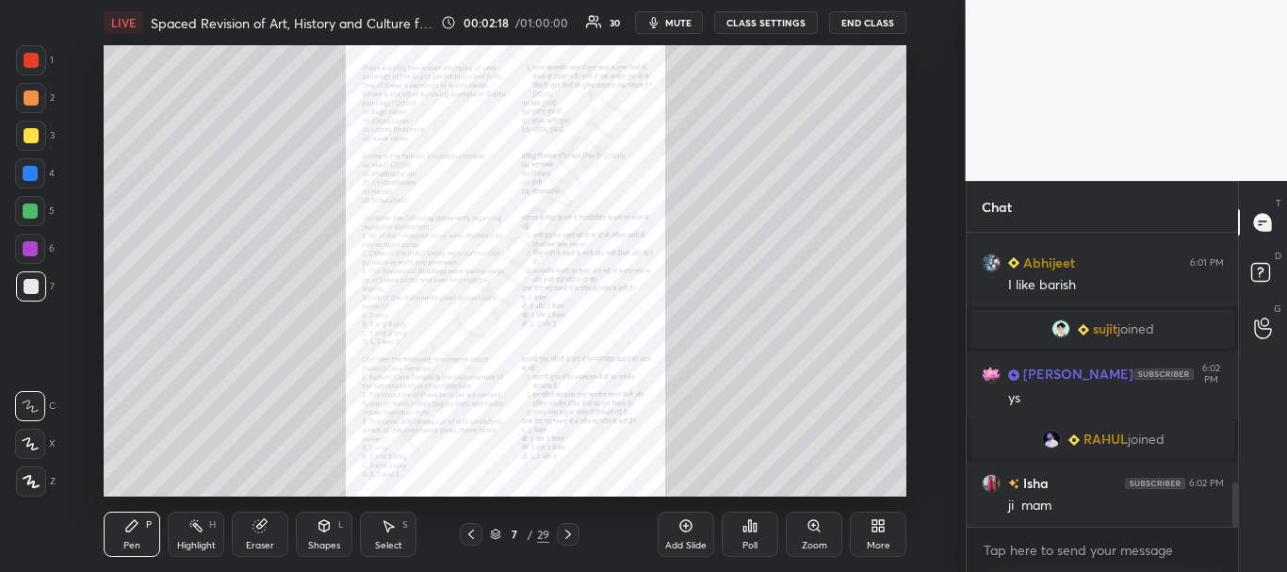
click at [572, 534] on icon at bounding box center [567, 534] width 15 height 15
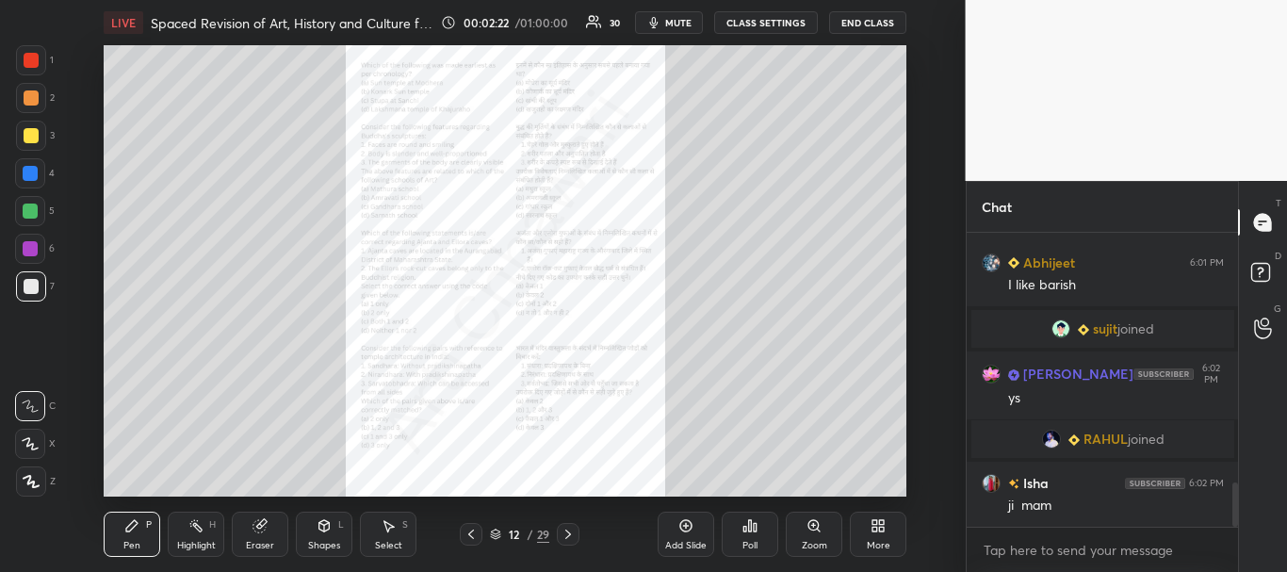
click at [573, 534] on icon at bounding box center [567, 534] width 15 height 15
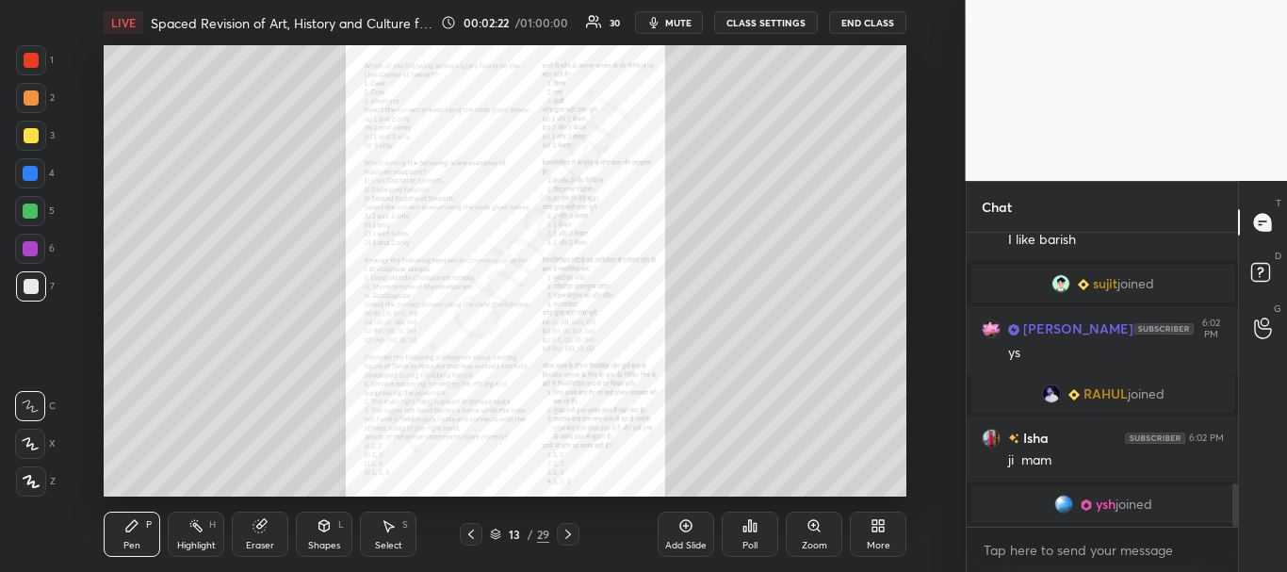
click at [573, 533] on icon at bounding box center [567, 534] width 15 height 15
click at [573, 534] on icon at bounding box center [567, 534] width 15 height 15
click at [572, 534] on icon at bounding box center [567, 534] width 15 height 15
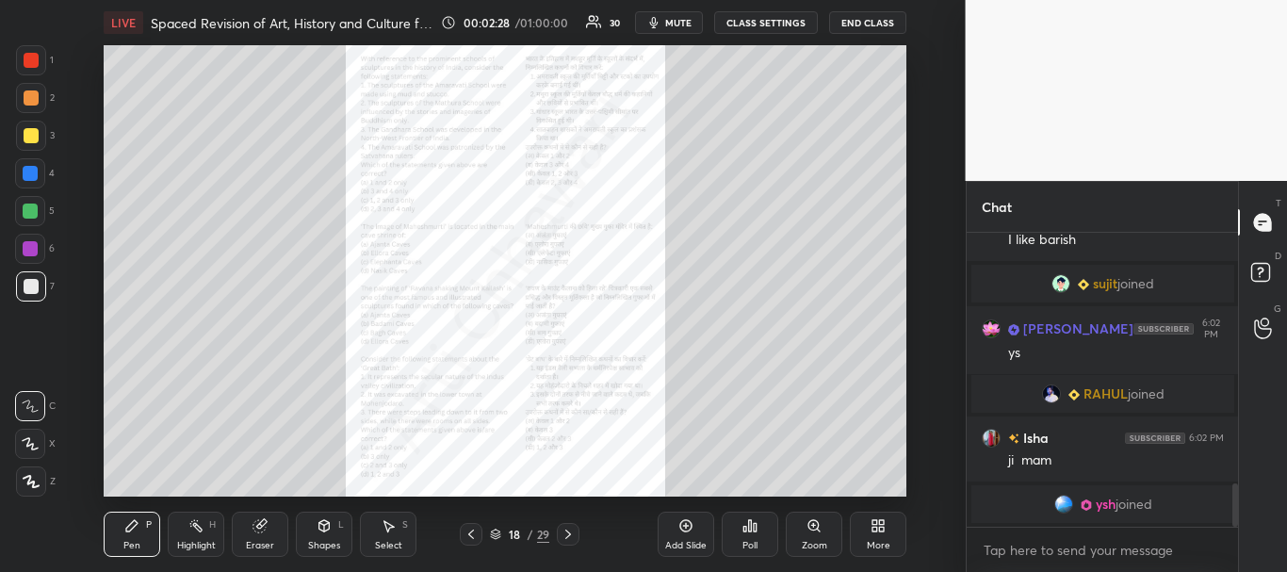
click at [468, 533] on icon at bounding box center [471, 533] width 6 height 9
click at [467, 533] on icon at bounding box center [470, 534] width 15 height 15
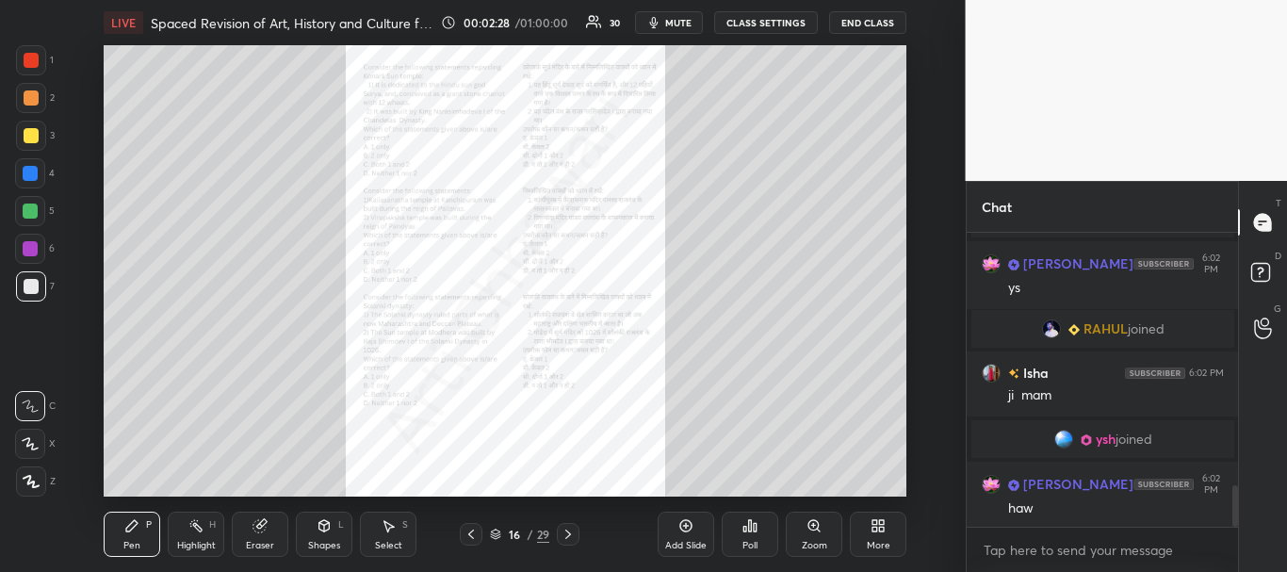
click at [467, 535] on icon at bounding box center [470, 534] width 15 height 15
click at [465, 536] on icon at bounding box center [470, 534] width 15 height 15
click at [465, 537] on icon at bounding box center [470, 534] width 15 height 15
click at [464, 539] on icon at bounding box center [470, 534] width 15 height 15
click at [464, 540] on icon at bounding box center [470, 534] width 15 height 15
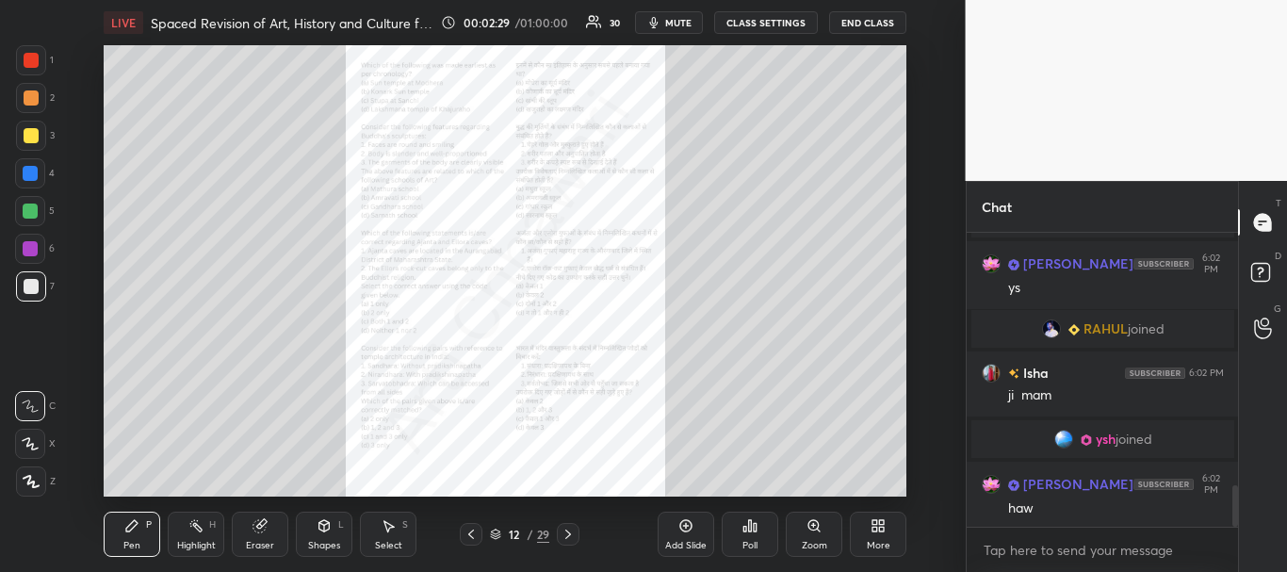
scroll to position [1811, 0]
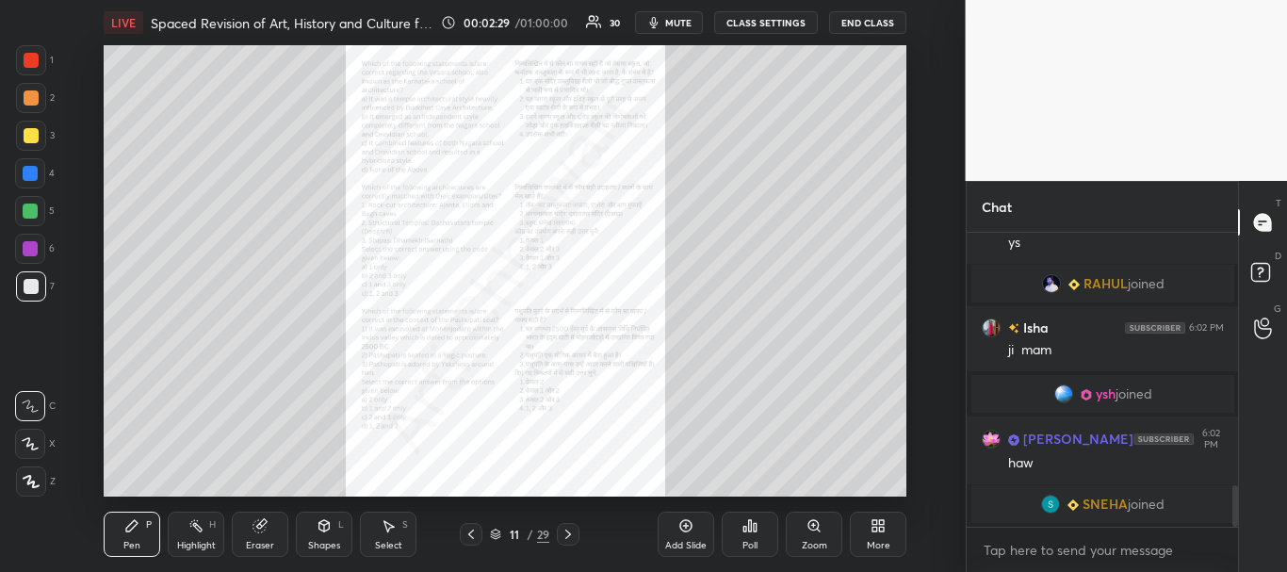
click at [464, 541] on icon at bounding box center [470, 534] width 15 height 15
click at [463, 542] on div at bounding box center [471, 534] width 23 height 23
click at [463, 544] on div at bounding box center [471, 534] width 23 height 23
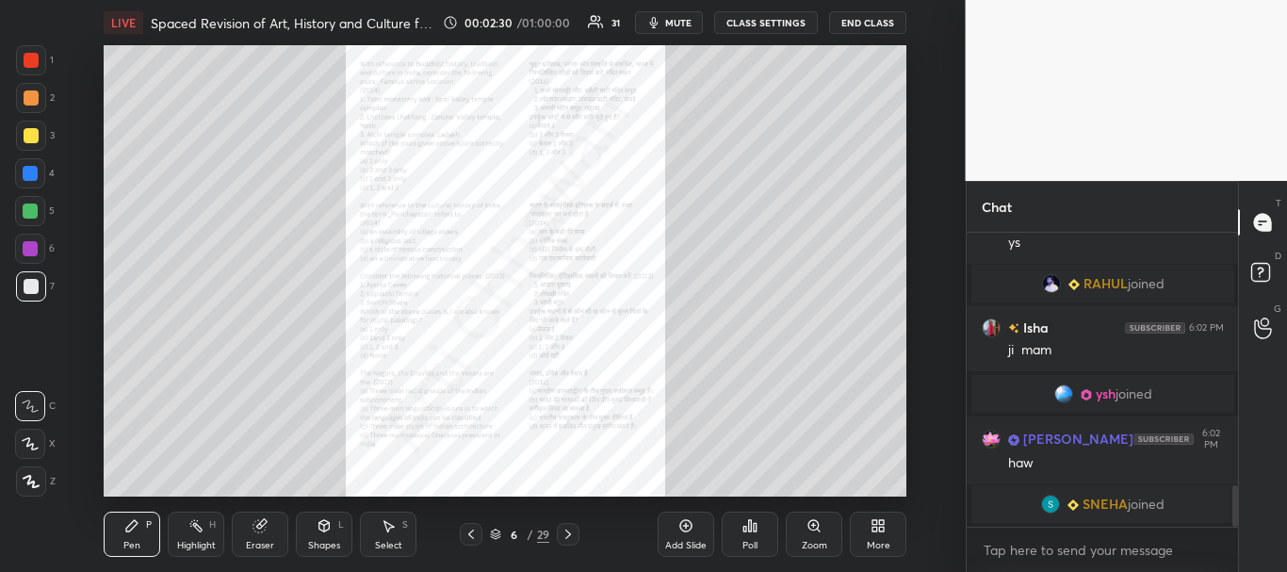
click at [463, 544] on div at bounding box center [471, 534] width 23 height 23
click at [463, 545] on div "Pen P Highlight H Eraser Shapes L Select S 5 / 29 Add Slide Poll Zoom More" at bounding box center [505, 533] width 803 height 75
click at [469, 536] on icon at bounding box center [471, 533] width 6 height 9
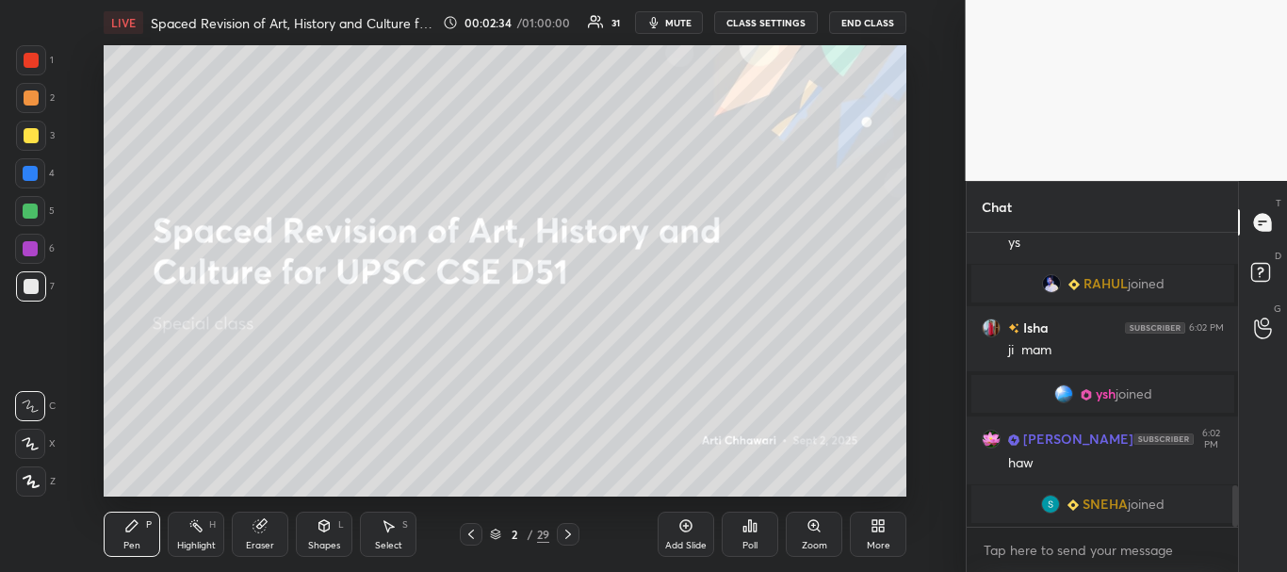
click at [576, 535] on div at bounding box center [568, 534] width 23 height 23
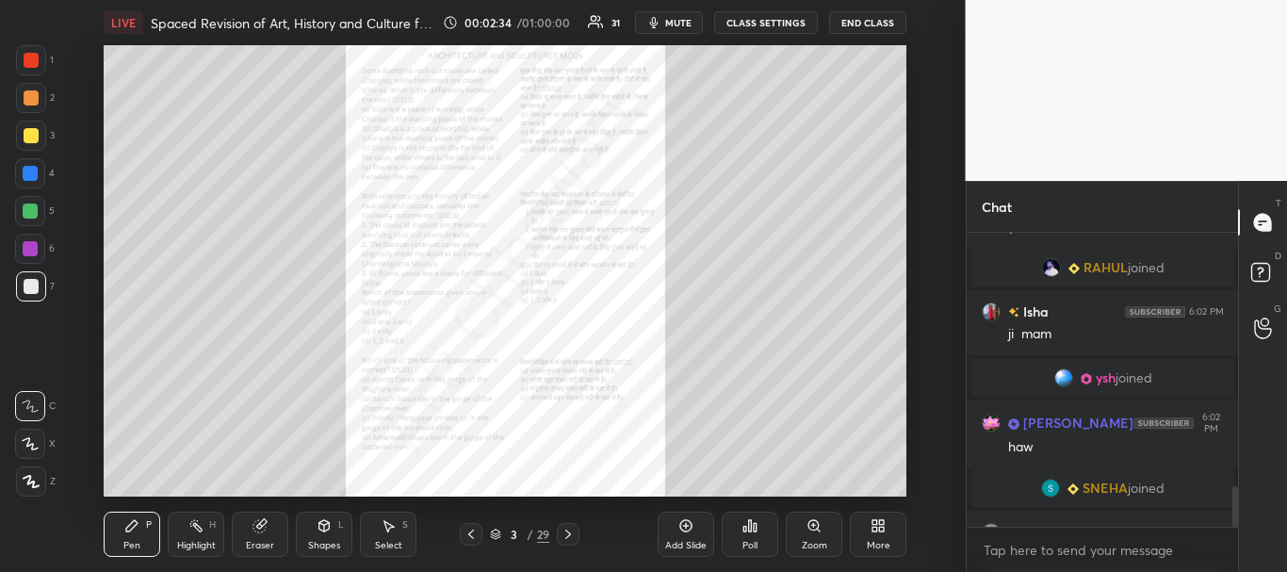
scroll to position [1860, 0]
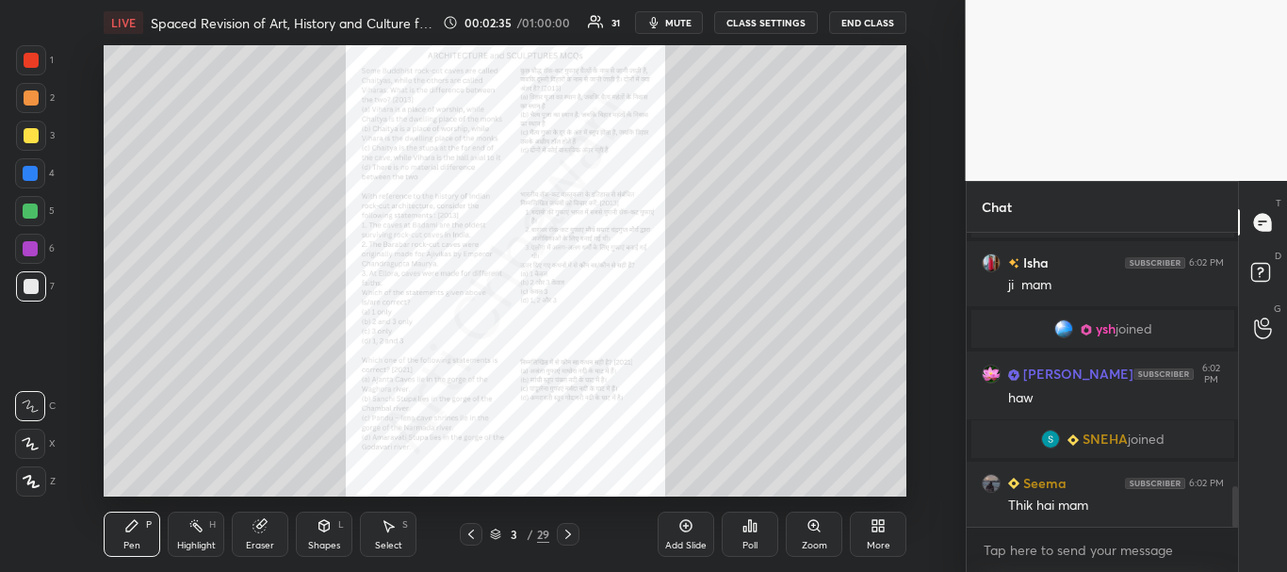
click at [815, 528] on icon at bounding box center [813, 525] width 10 height 10
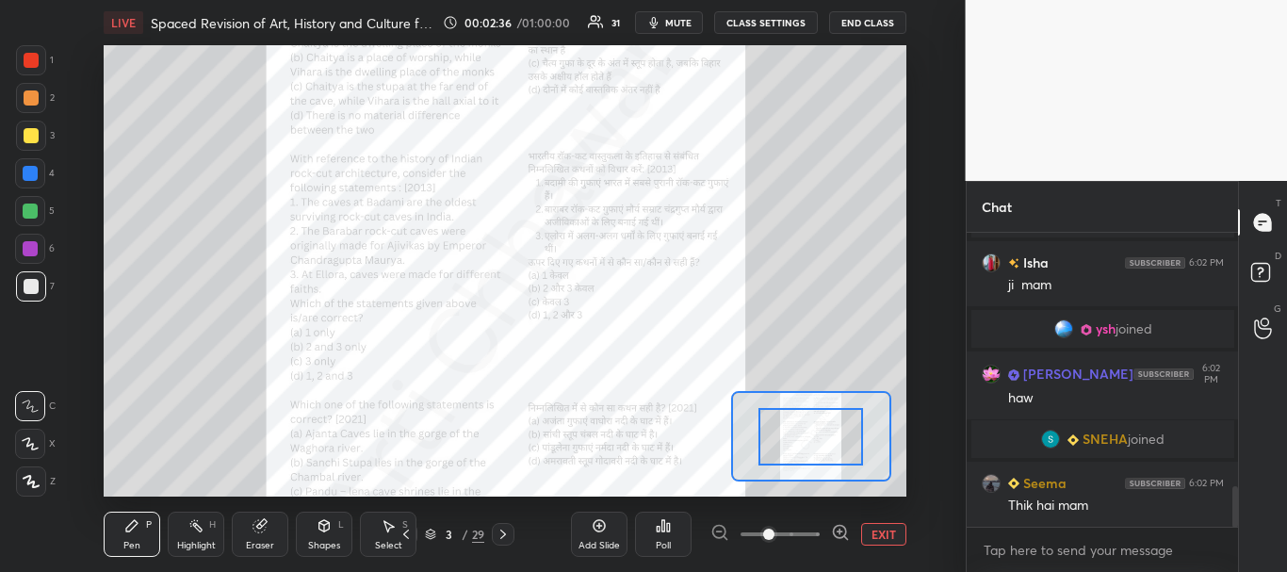
click at [816, 534] on span at bounding box center [779, 534] width 79 height 28
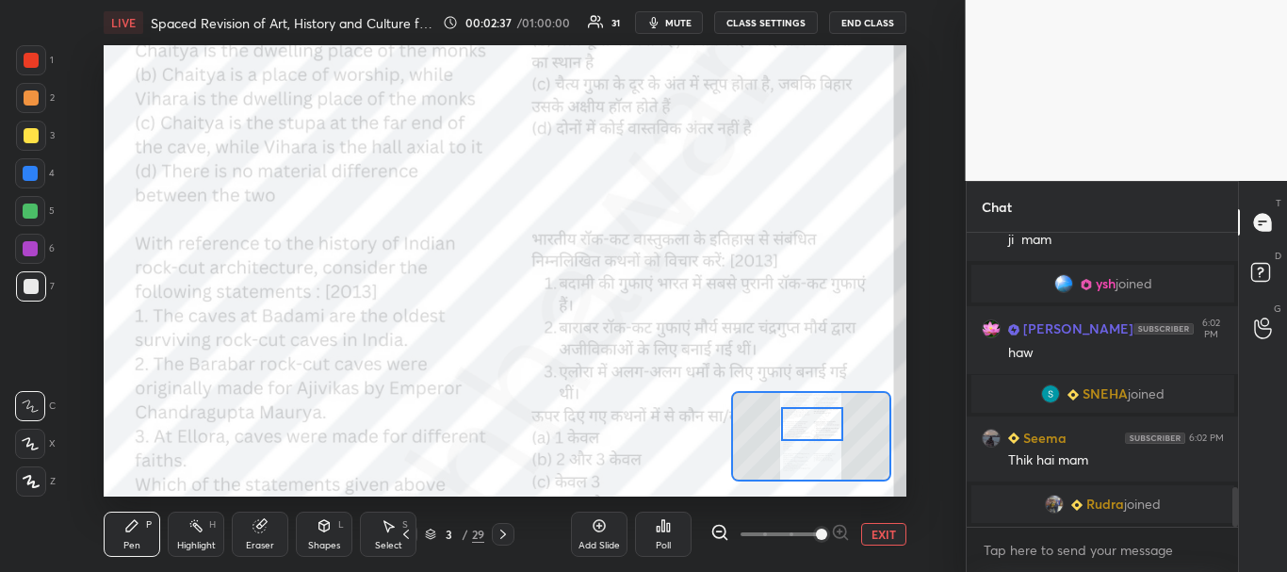
scroll to position [1955, 0]
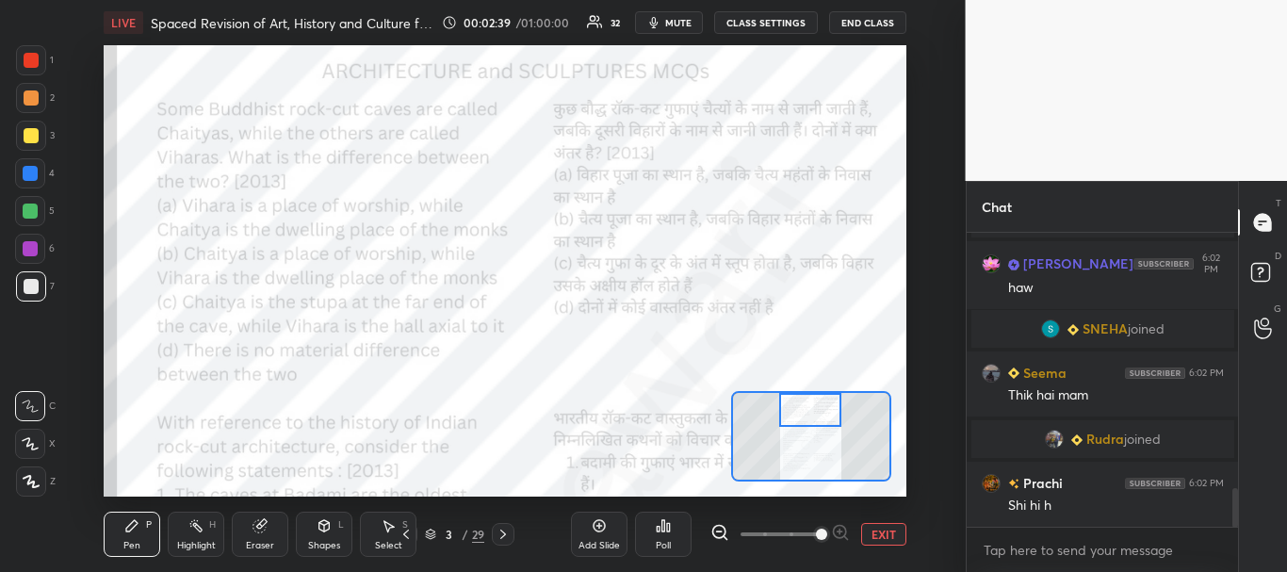
drag, startPoint x: 812, startPoint y: 438, endPoint x: 811, endPoint y: 408, distance: 30.2
click at [811, 408] on div at bounding box center [810, 410] width 63 height 35
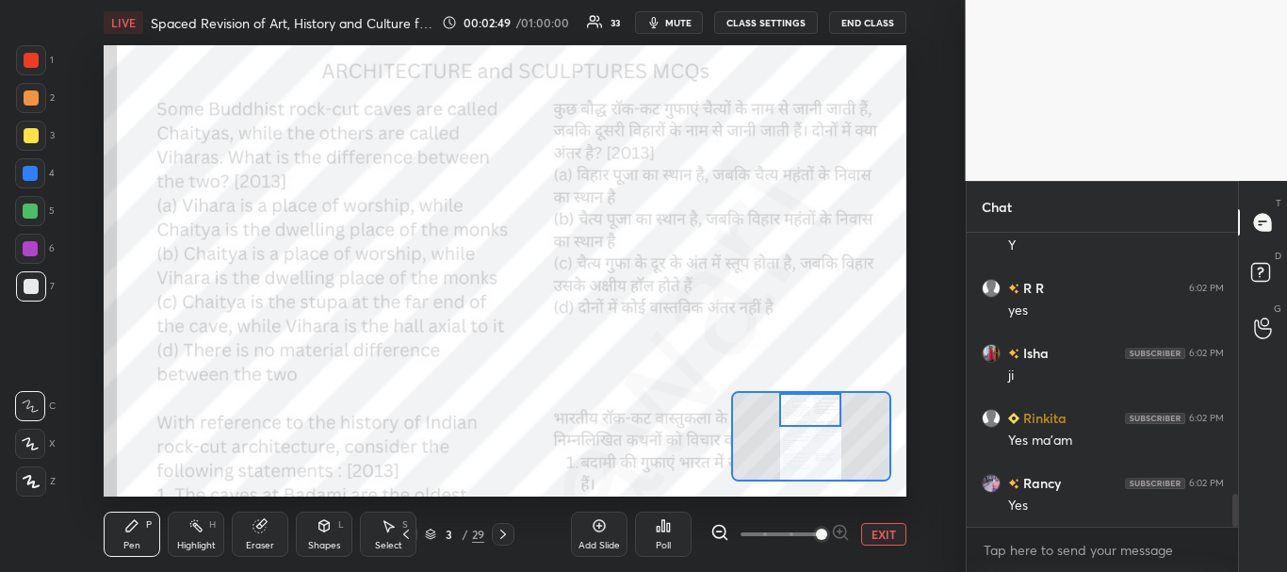
scroll to position [2398, 0]
click at [29, 61] on div at bounding box center [31, 60] width 15 height 15
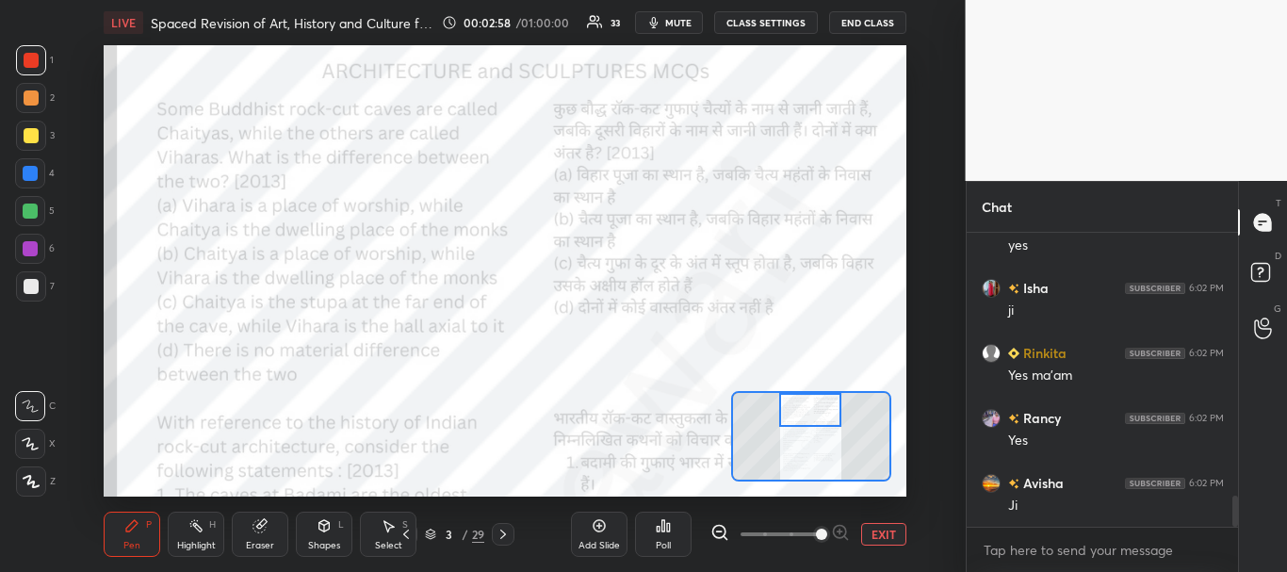
scroll to position [2443, 0]
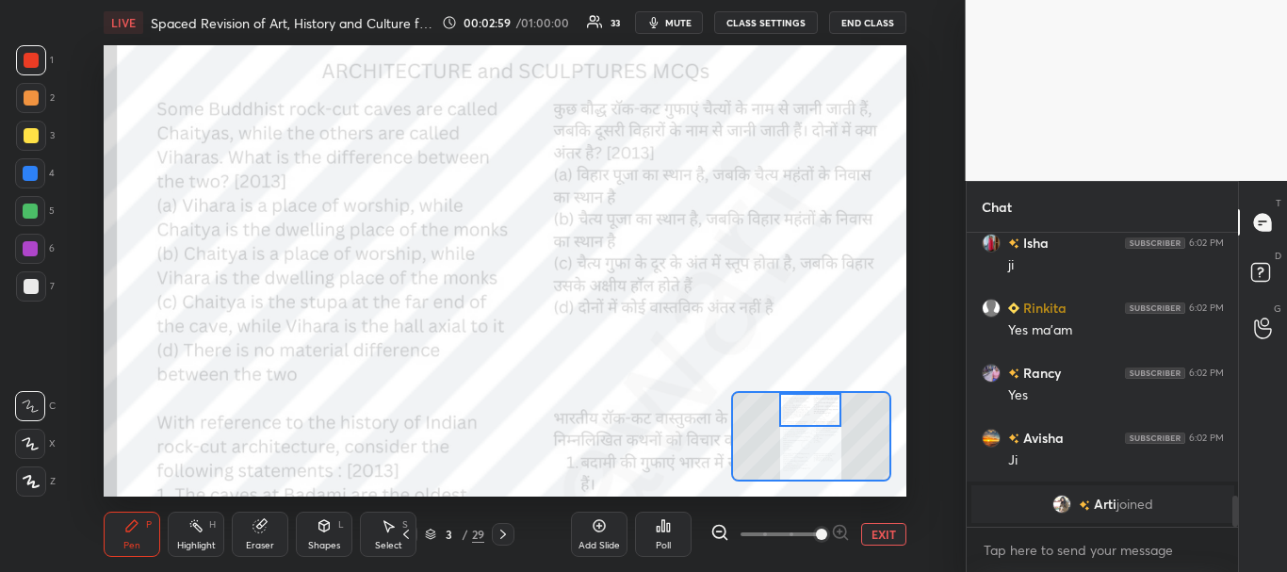
click at [34, 446] on icon at bounding box center [30, 443] width 17 height 13
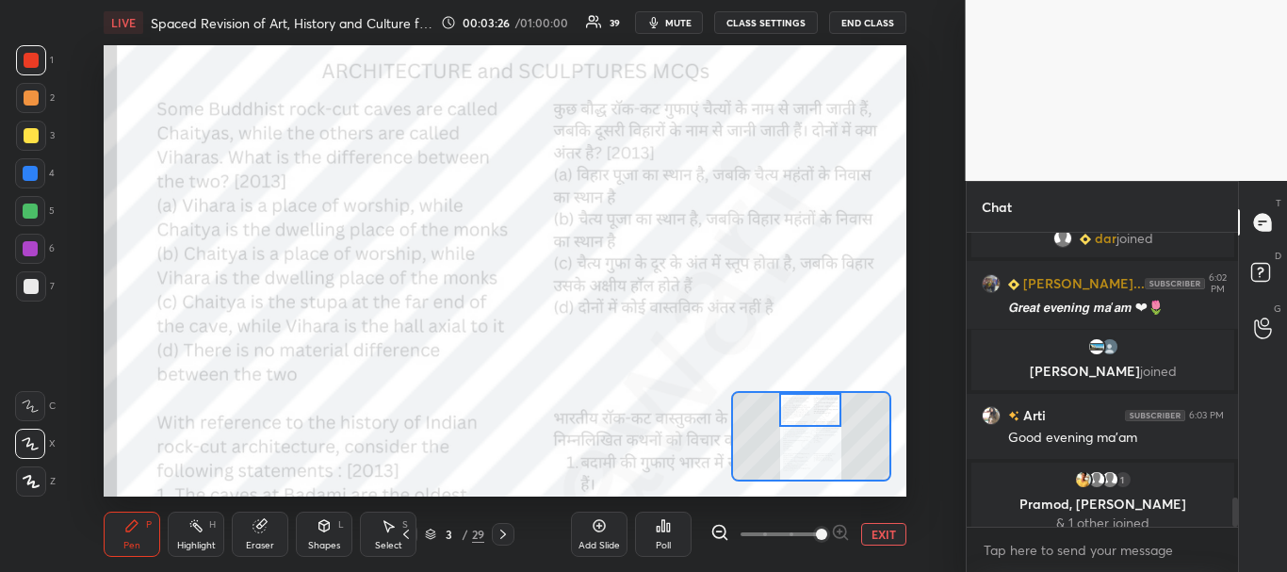
scroll to position [2702, 0]
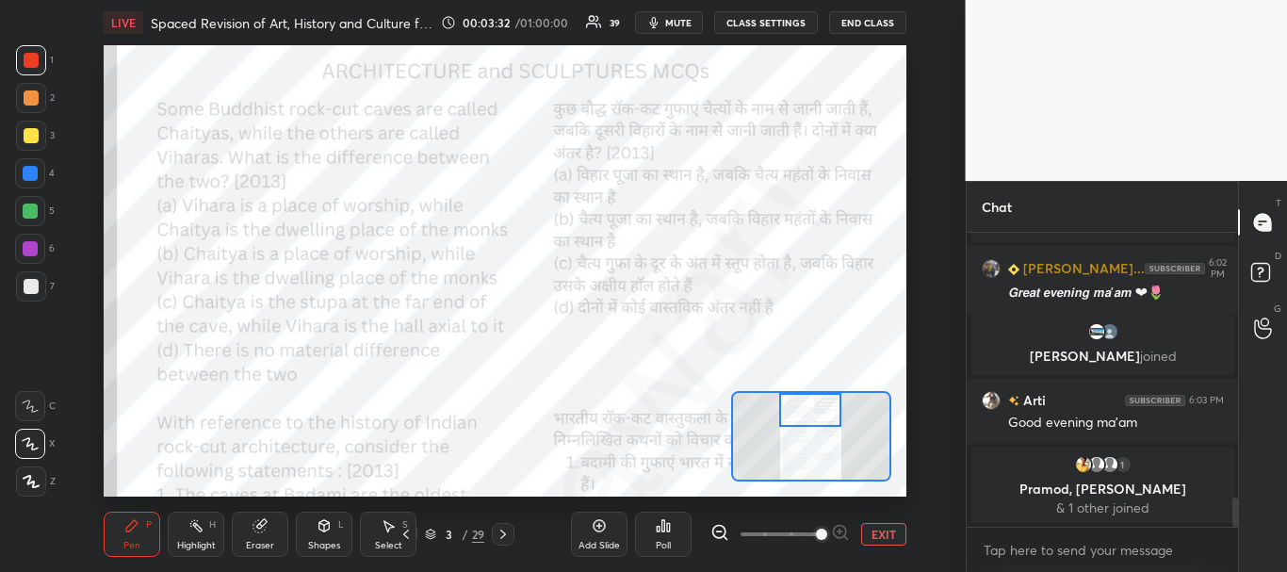
click at [678, 520] on div "Poll" at bounding box center [663, 533] width 57 height 45
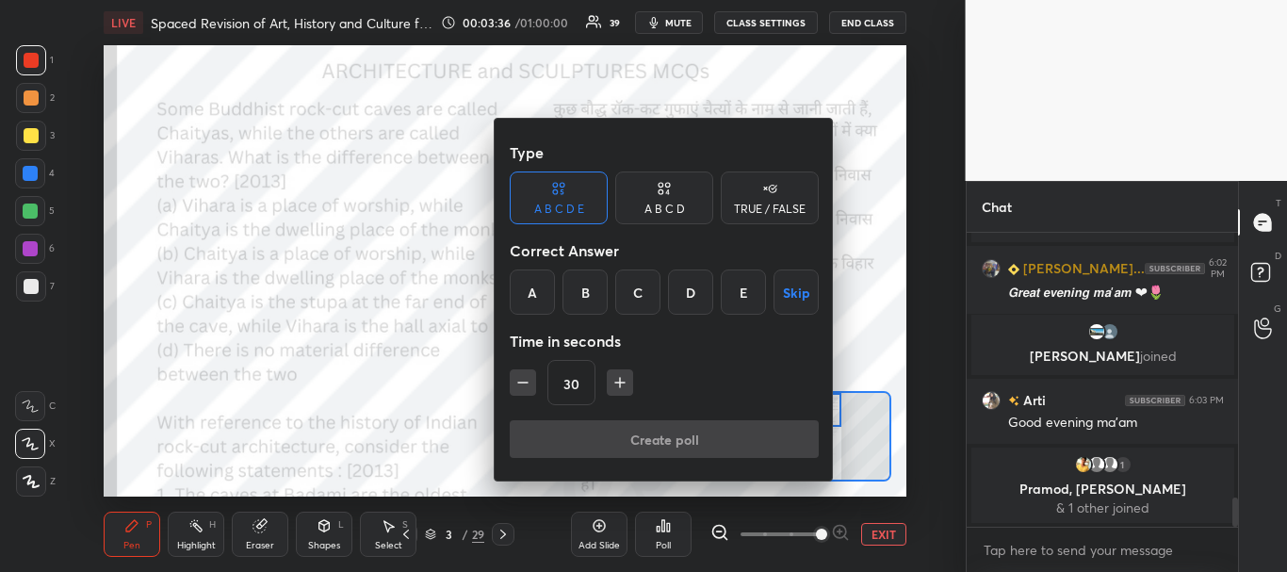
click at [589, 292] on div "B" at bounding box center [584, 291] width 45 height 45
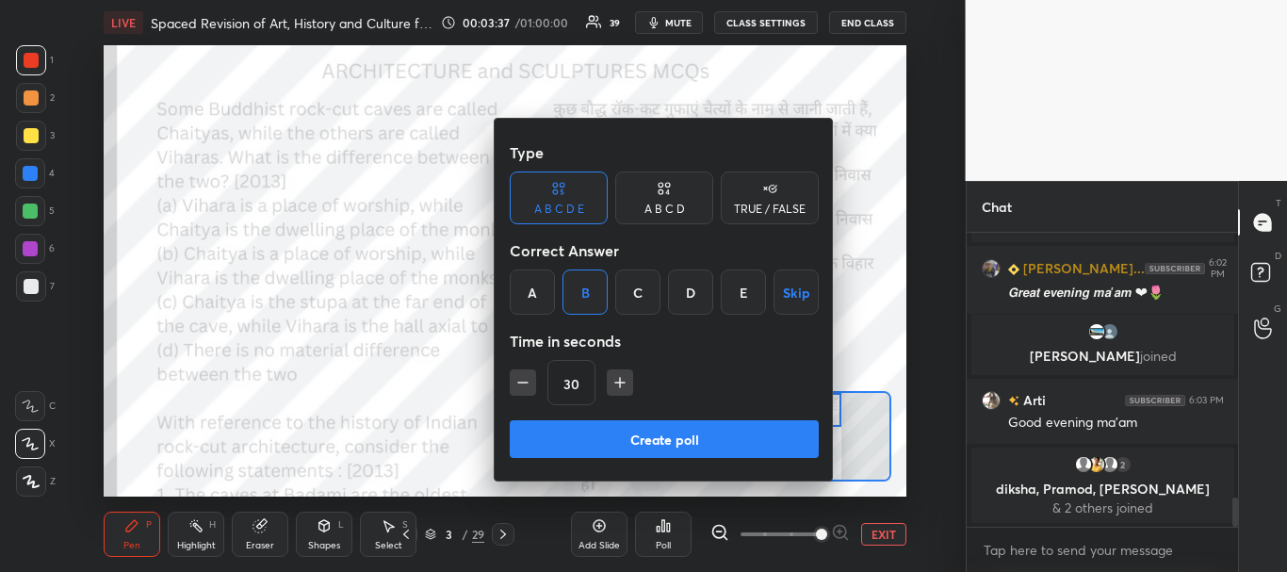
click at [637, 440] on button "Create poll" at bounding box center [664, 439] width 309 height 38
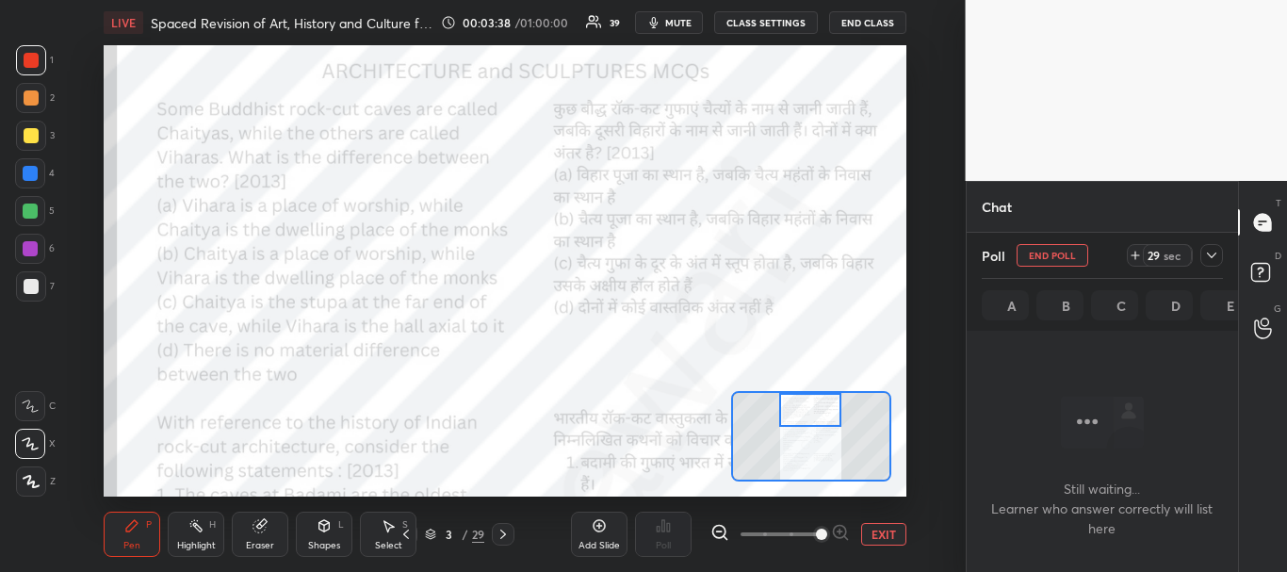
scroll to position [235, 266]
click at [1216, 256] on icon at bounding box center [1211, 255] width 15 height 15
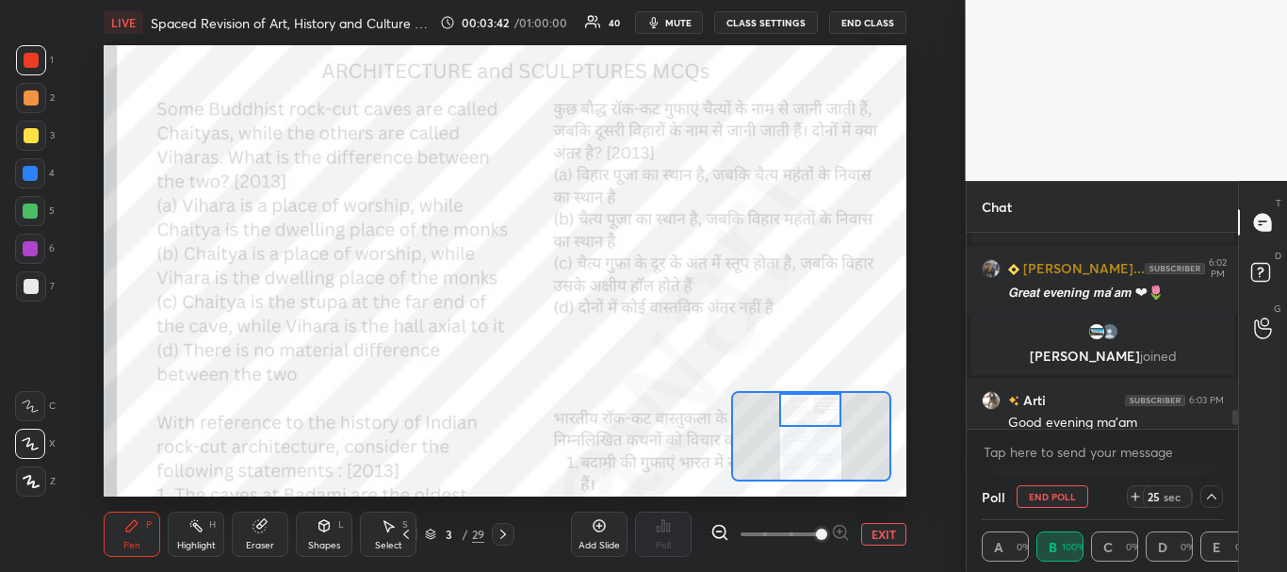
scroll to position [2709, 0]
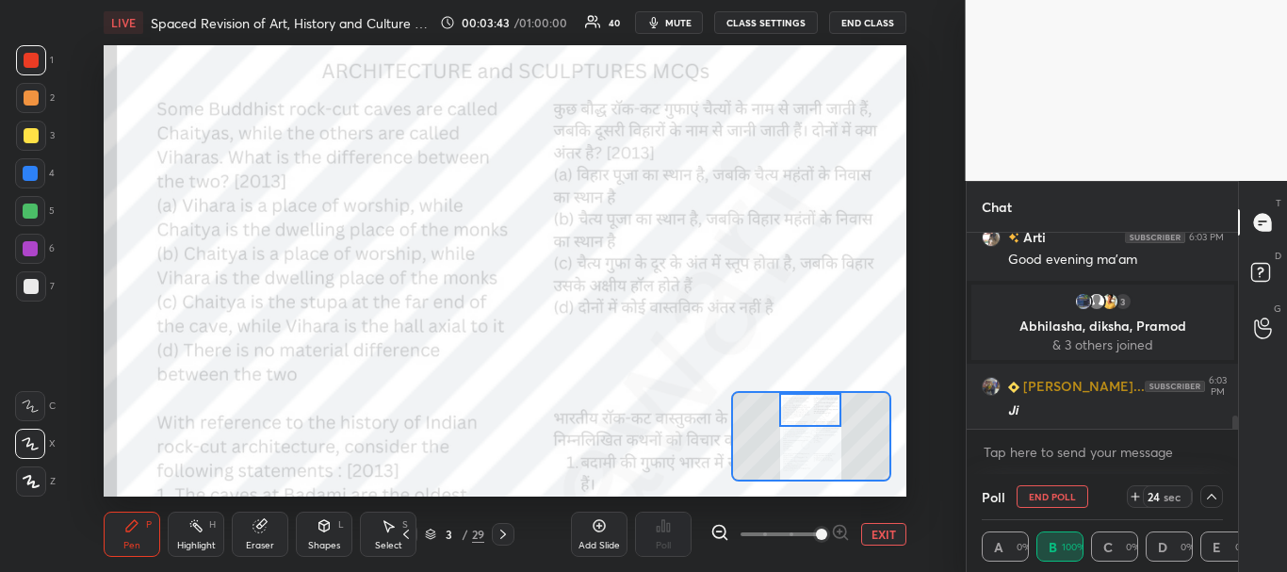
drag, startPoint x: 1233, startPoint y: 421, endPoint x: 1237, endPoint y: 439, distance: 18.3
click at [1235, 441] on div "Raushan, Chetna joined Arti 6:03 PM Good evening ma'am 3 Abhilasha, diksha, Pra…" at bounding box center [1102, 353] width 272 height 241
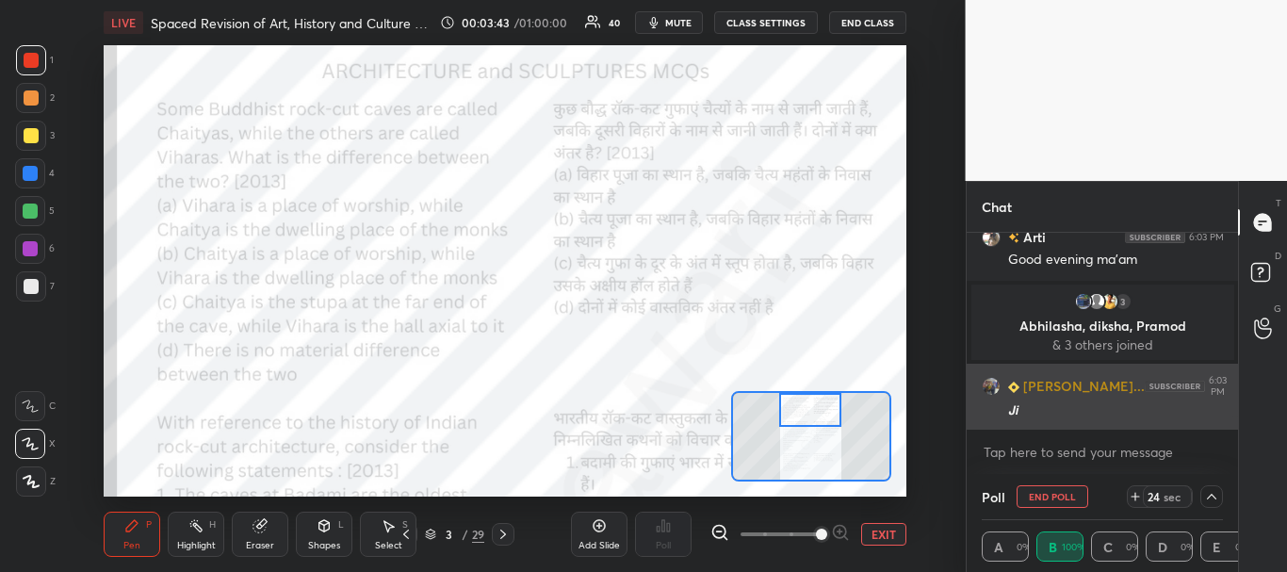
scroll to position [2774, 0]
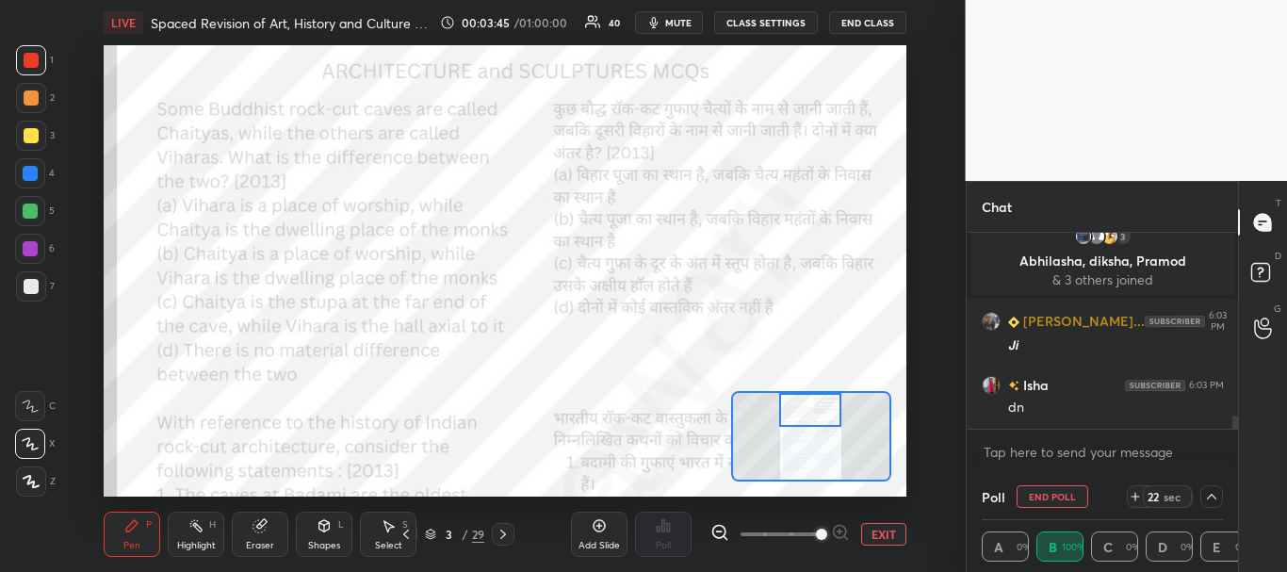
drag, startPoint x: 1235, startPoint y: 421, endPoint x: 1229, endPoint y: 434, distance: 14.3
click at [1235, 432] on div "Arti 6:03 PM Good evening ma'am 3 Abhilasha, diksha, Pramod & 3 others joined R…" at bounding box center [1102, 353] width 272 height 241
click at [1260, 273] on icon at bounding box center [1263, 275] width 34 height 34
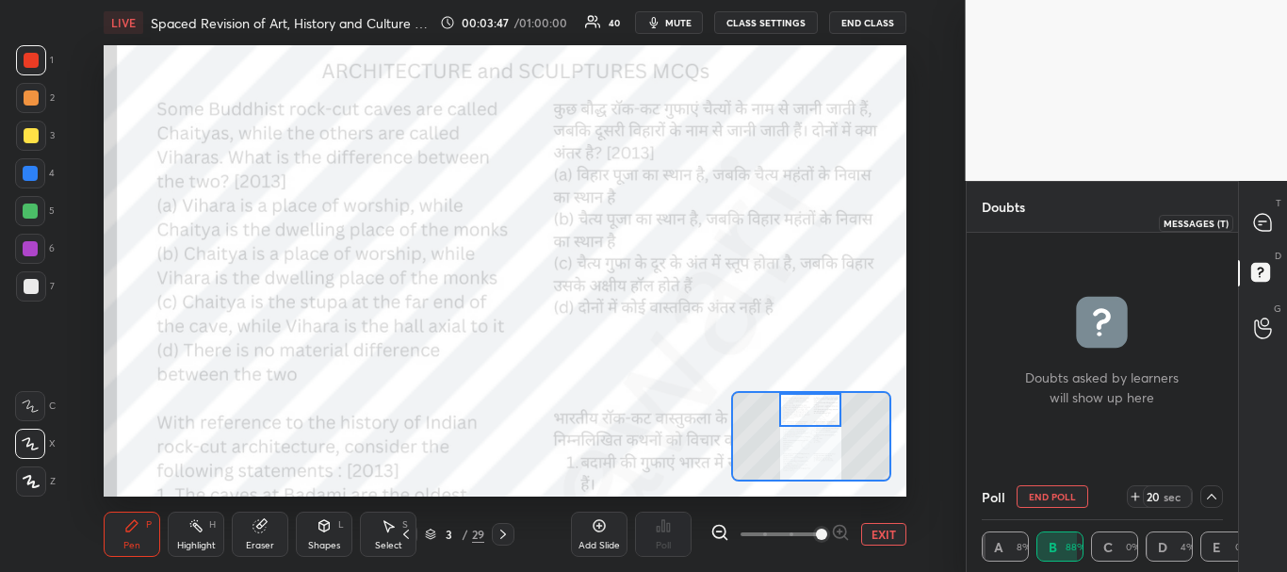
click at [1266, 224] on icon at bounding box center [1262, 222] width 17 height 17
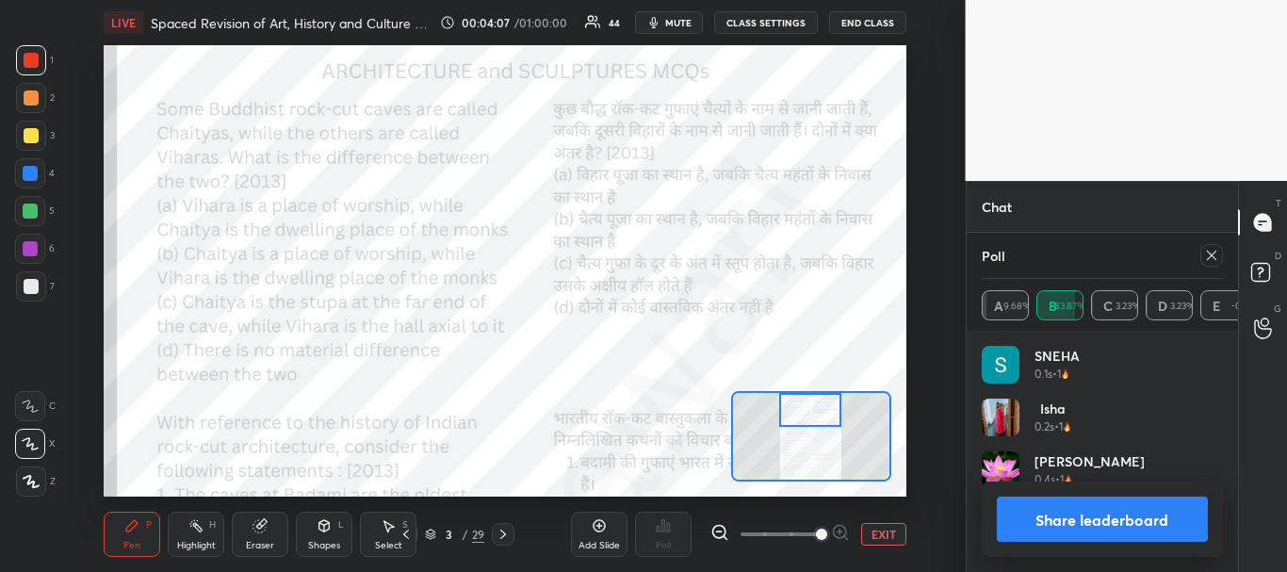
scroll to position [220, 235]
click at [1080, 512] on button "Share leaderboard" at bounding box center [1103, 518] width 212 height 45
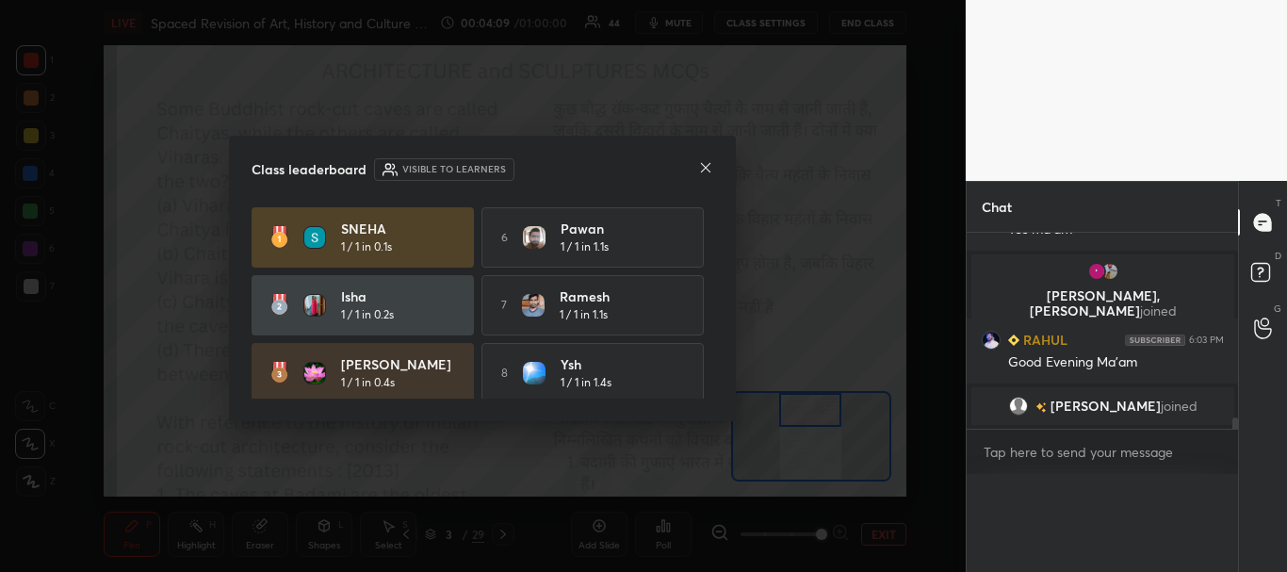
scroll to position [0, 0]
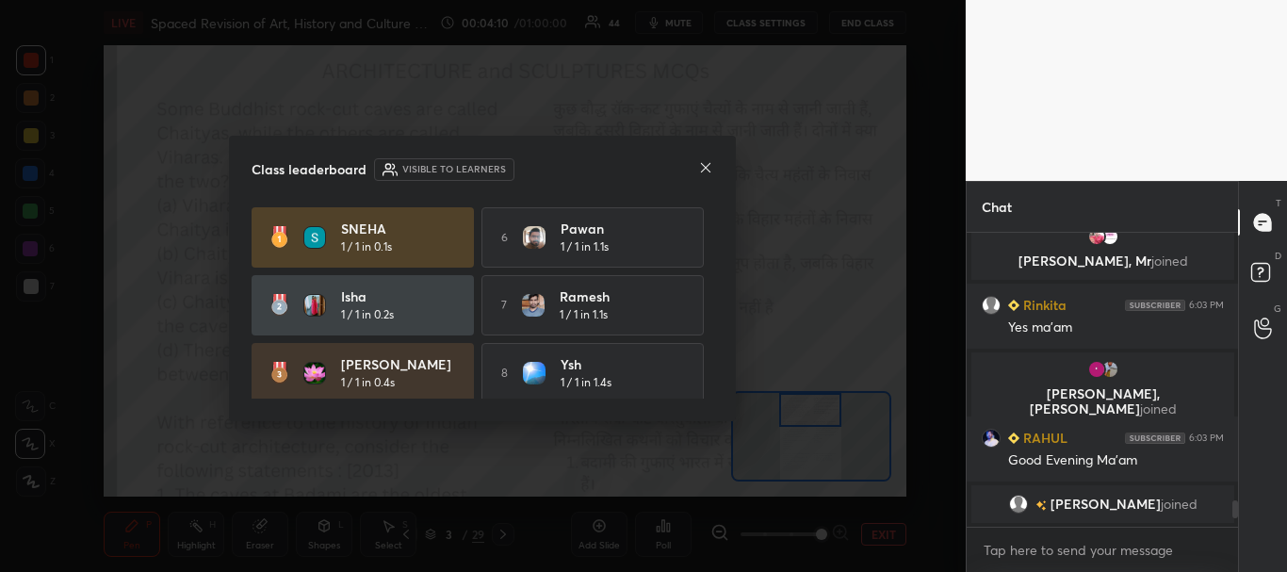
click at [704, 169] on icon at bounding box center [705, 167] width 15 height 15
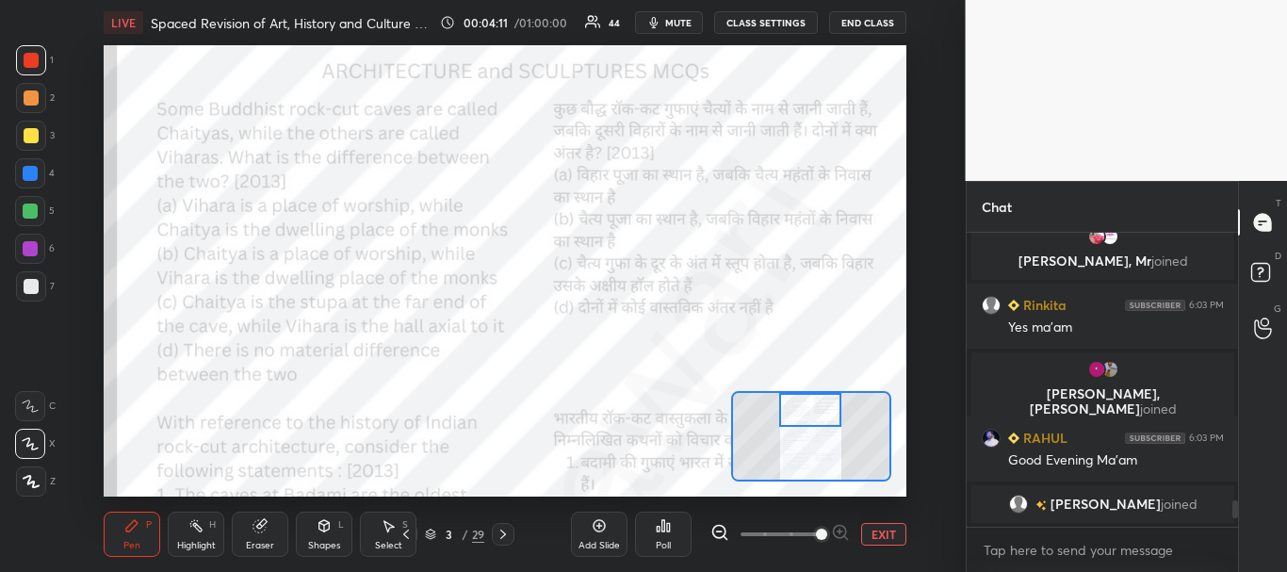
drag, startPoint x: 31, startPoint y: 164, endPoint x: 65, endPoint y: 151, distance: 36.4
click at [32, 164] on div at bounding box center [30, 173] width 30 height 30
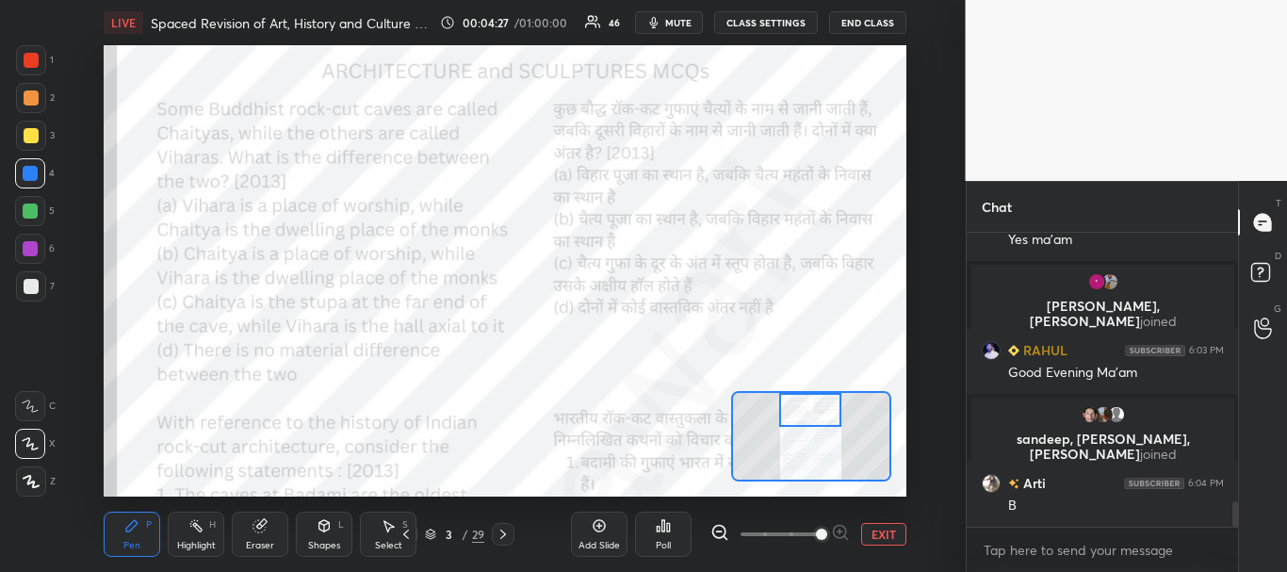
drag, startPoint x: 28, startPoint y: 55, endPoint x: 97, endPoint y: 87, distance: 75.9
click at [26, 55] on div at bounding box center [31, 60] width 15 height 15
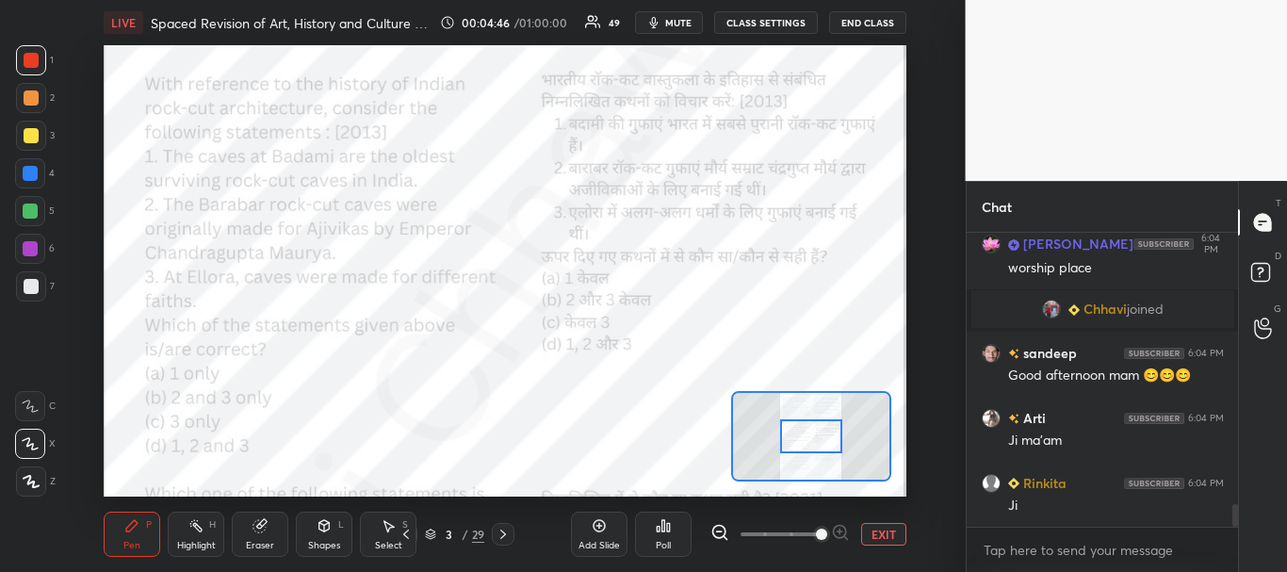
drag, startPoint x: 809, startPoint y: 404, endPoint x: 812, endPoint y: 428, distance: 23.7
click at [811, 430] on div at bounding box center [811, 436] width 63 height 35
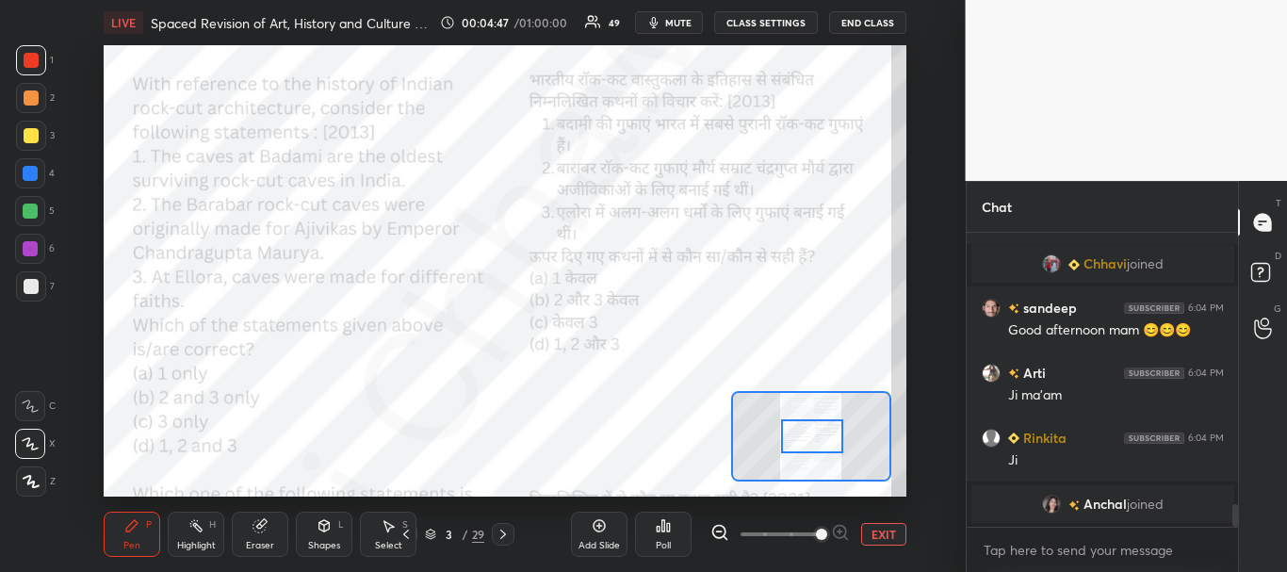
click at [28, 165] on div at bounding box center [30, 173] width 30 height 30
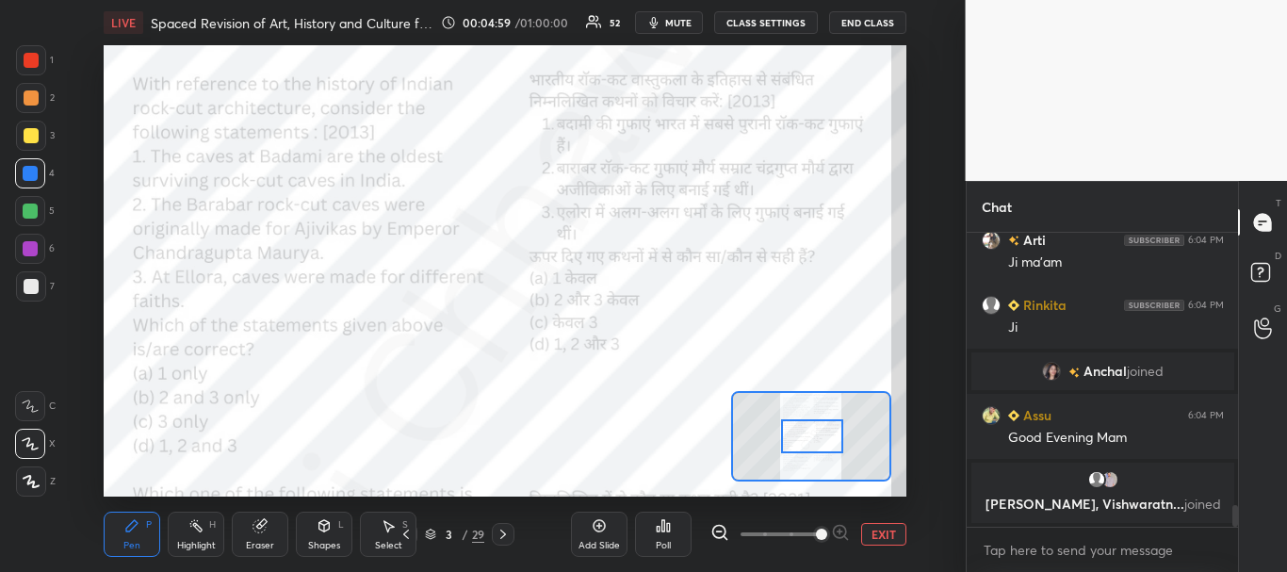
click at [32, 59] on div at bounding box center [31, 60] width 15 height 15
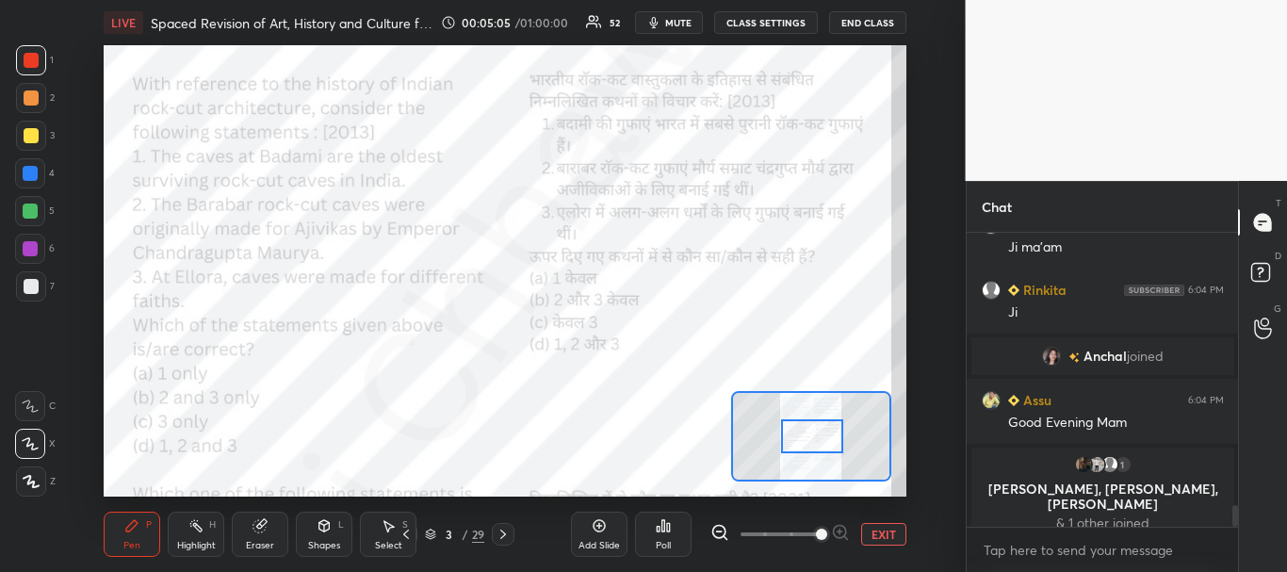
click at [25, 171] on div at bounding box center [30, 173] width 15 height 15
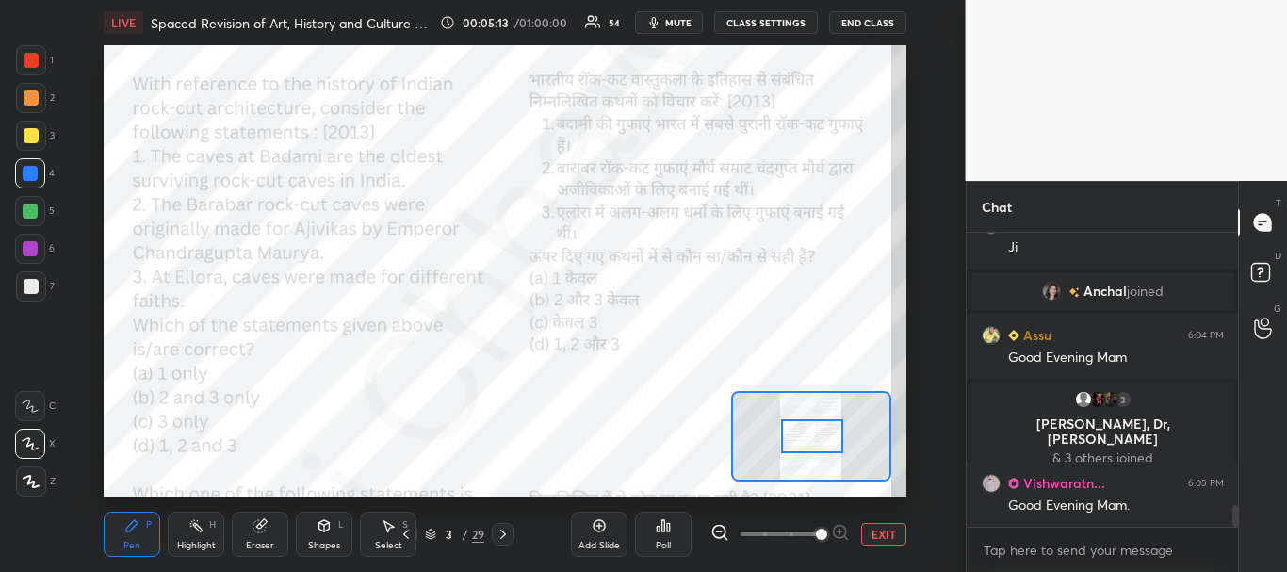
scroll to position [3692, 0]
click at [654, 526] on div "Poll" at bounding box center [663, 533] width 57 height 45
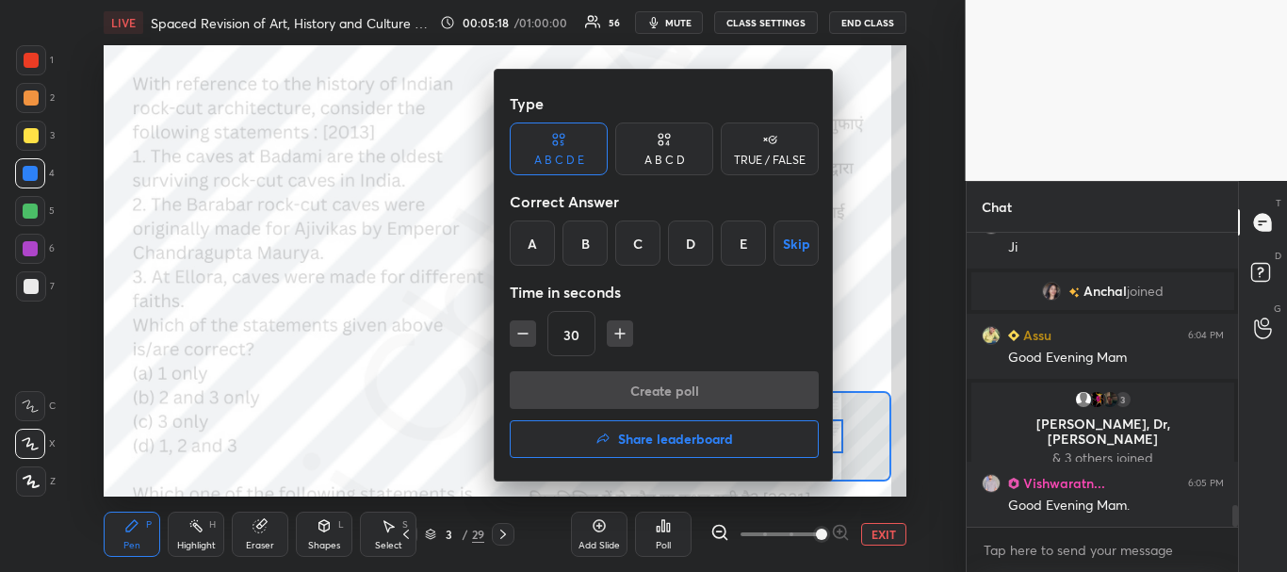
scroll to position [3737, 0]
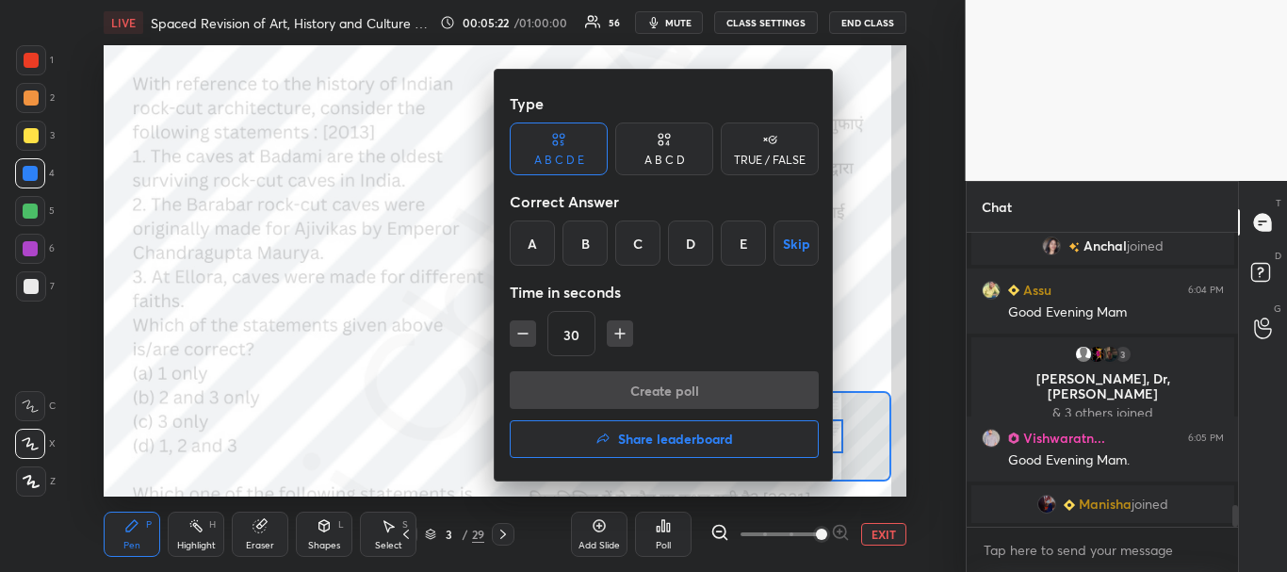
click at [643, 249] on div "C" at bounding box center [637, 242] width 45 height 45
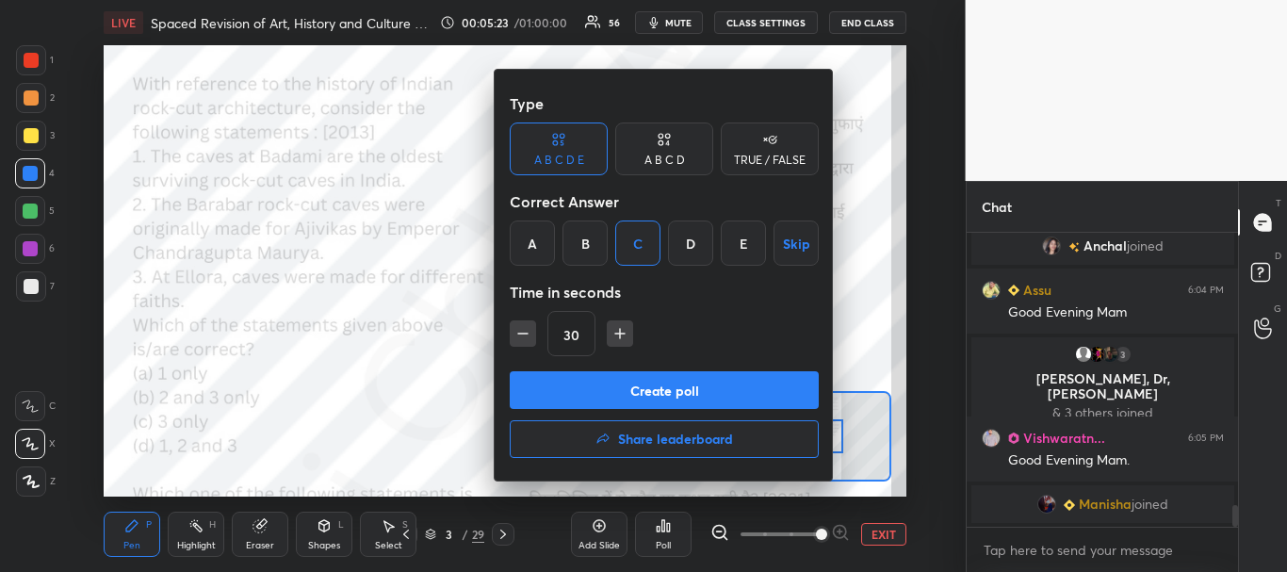
click at [656, 384] on button "Create poll" at bounding box center [664, 390] width 309 height 38
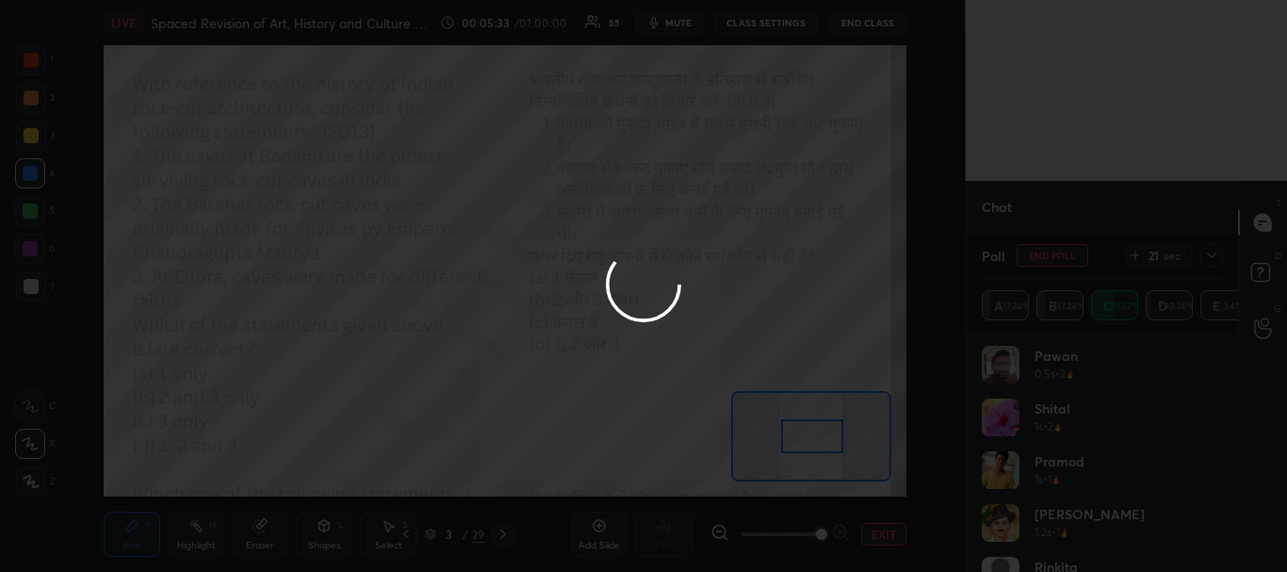
scroll to position [4042, 0]
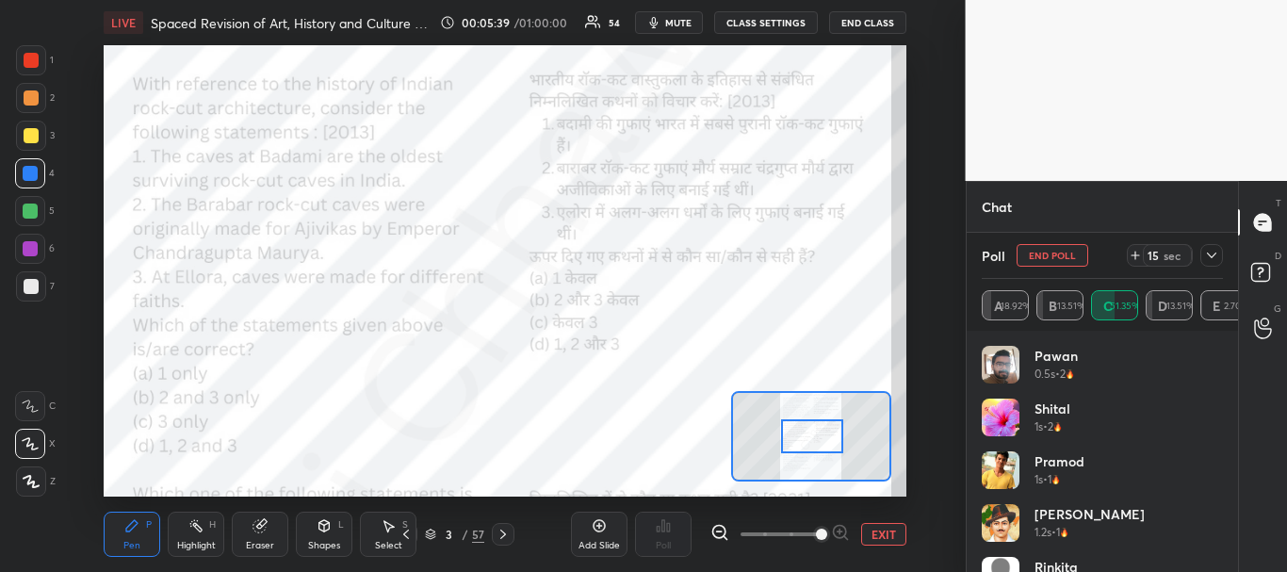
click at [1212, 256] on icon at bounding box center [1211, 255] width 9 height 6
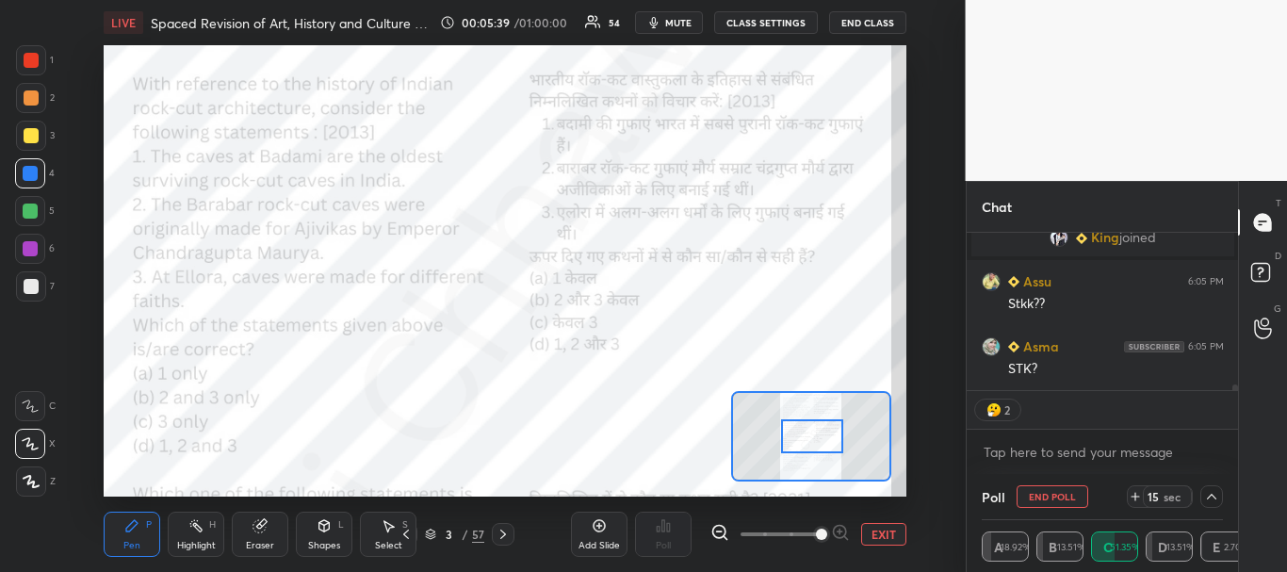
scroll to position [1, 7]
click at [1240, 393] on div "Chat Prachi 6:05 PM Dn King joined Assu 6:05 PM Stkk?? Asma 6:05 PM STK? JUMP T…" at bounding box center [1127, 376] width 322 height 391
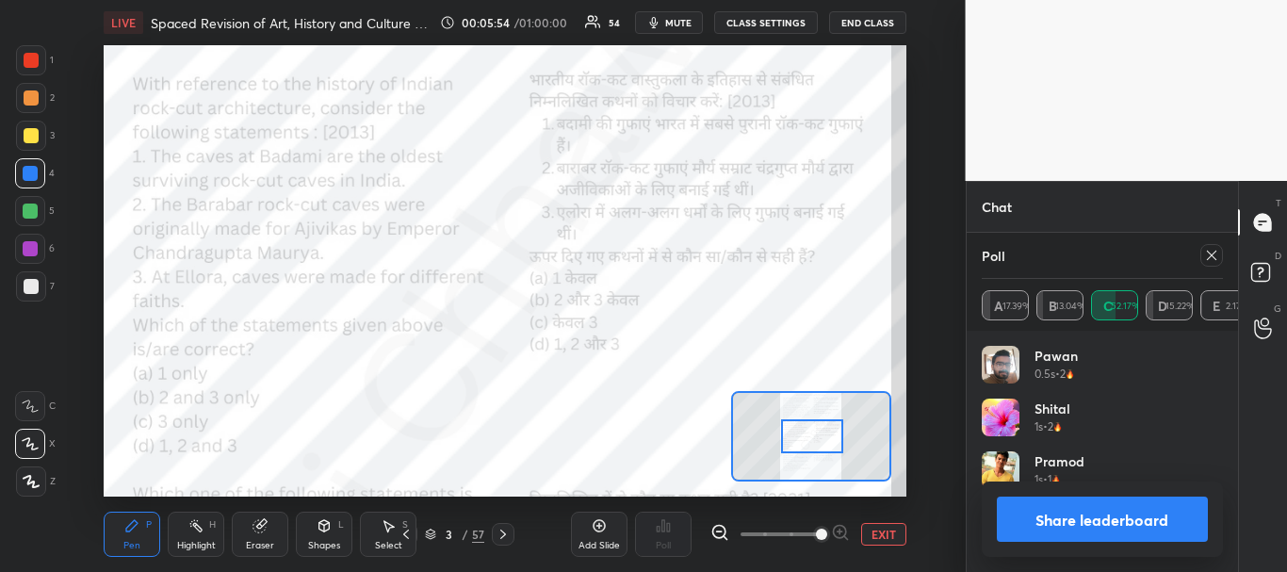
scroll to position [220, 235]
click at [1229, 423] on div "Chat TEJASH 6:05 PM ys Ala 6:05 PM Aap kya upsc ki preparing Kara sakte hai See…" at bounding box center [1102, 376] width 273 height 391
click at [1132, 508] on button "Share leaderboard" at bounding box center [1103, 518] width 212 height 45
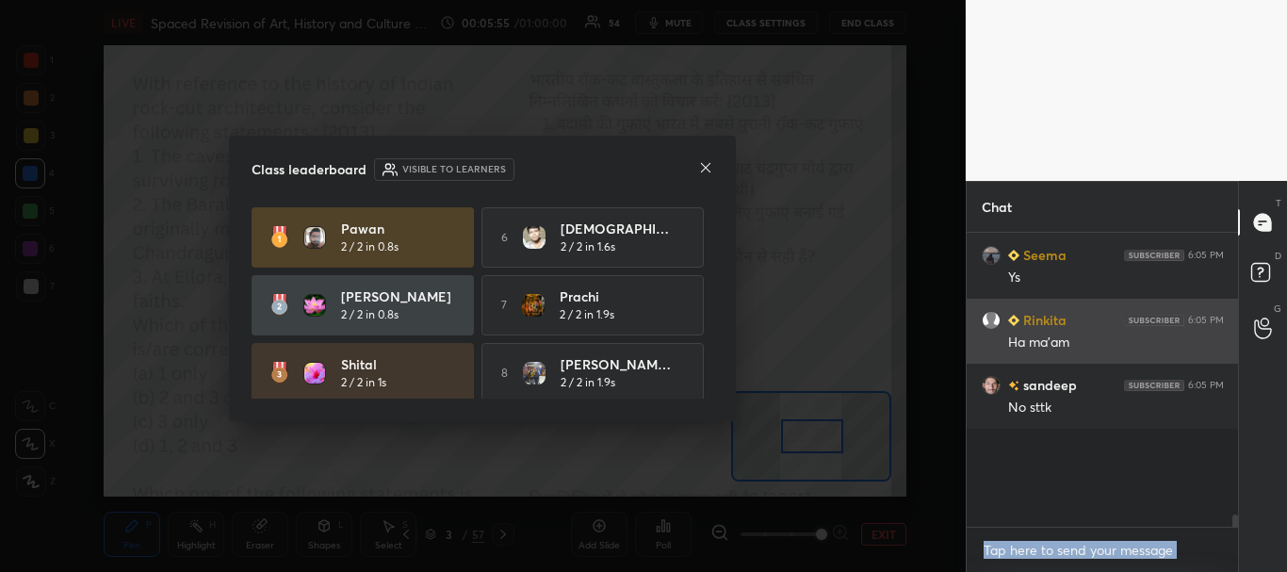
scroll to position [7, 7]
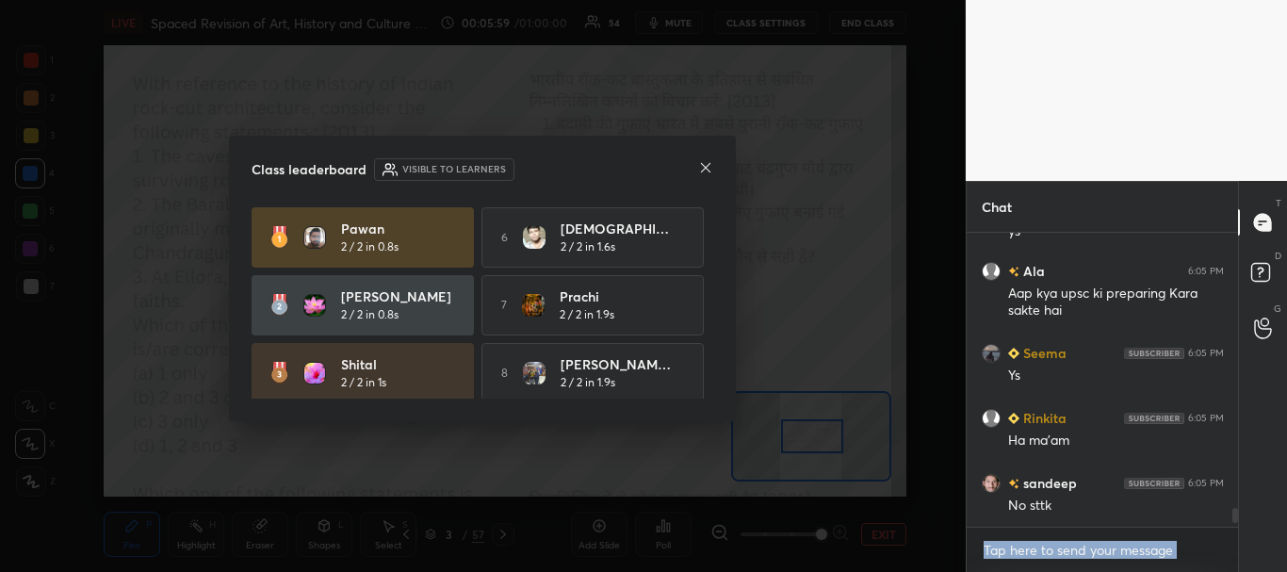
click at [704, 166] on icon at bounding box center [705, 167] width 15 height 15
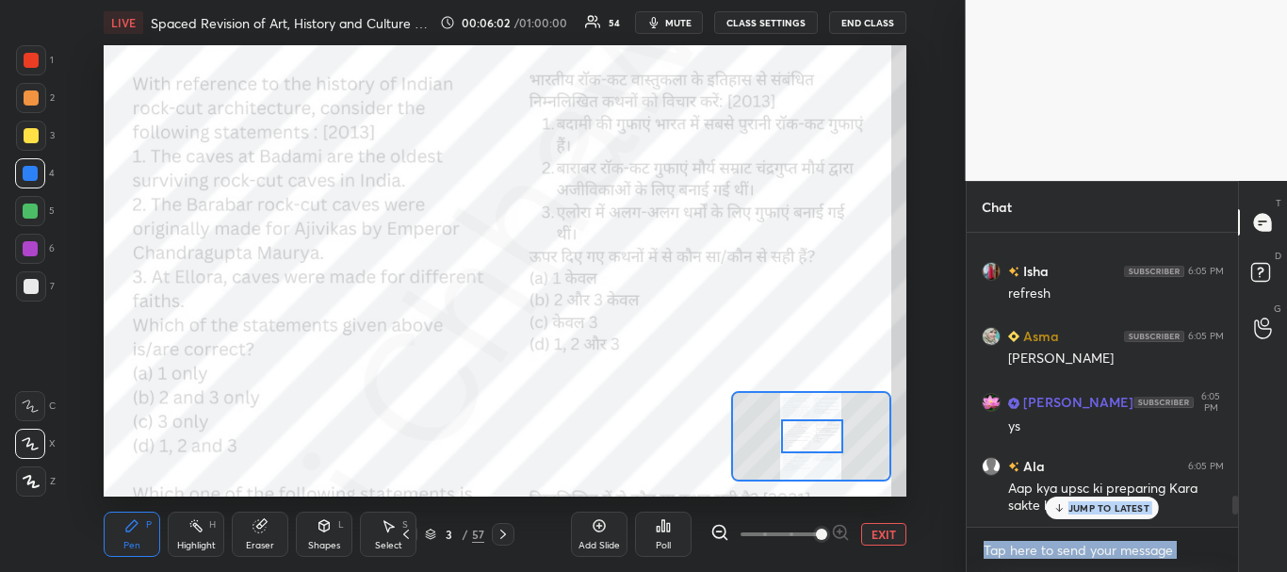
click at [1115, 500] on div "JUMP TO LATEST" at bounding box center [1102, 507] width 113 height 23
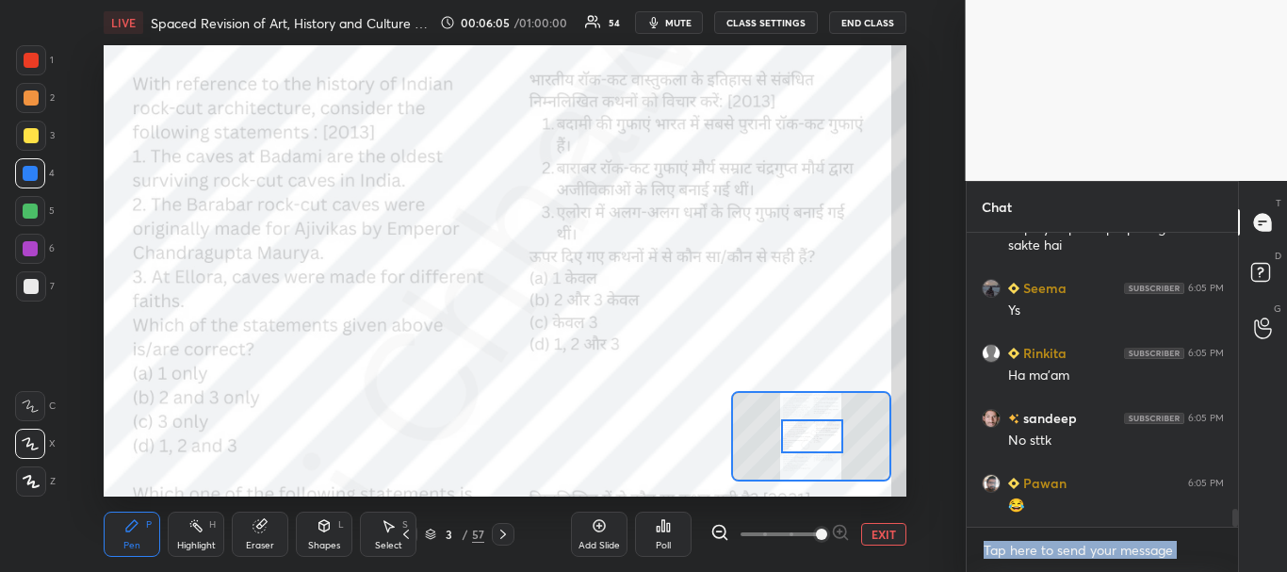
click at [30, 205] on div at bounding box center [30, 210] width 15 height 15
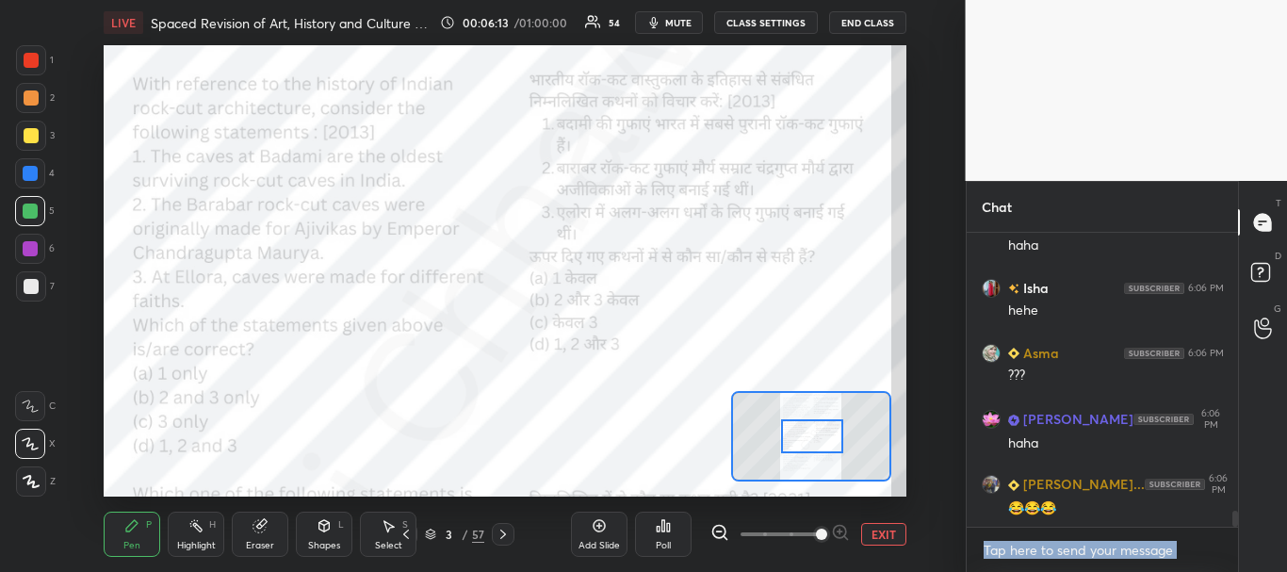
click at [27, 207] on div at bounding box center [30, 210] width 15 height 15
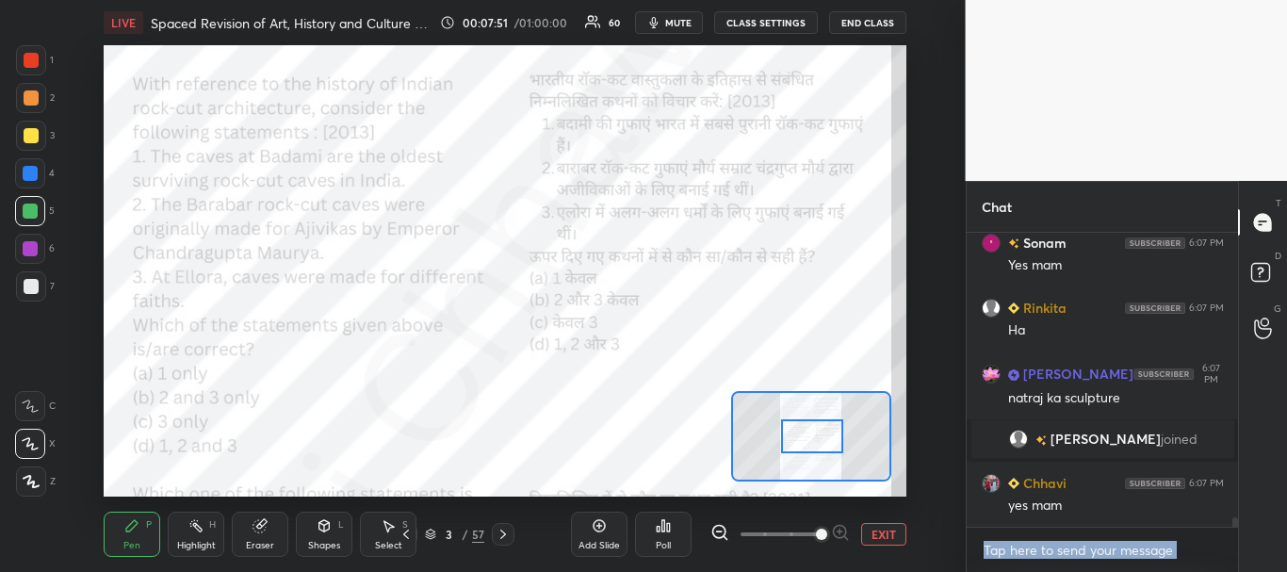
scroll to position [8449, 0]
click at [24, 52] on div at bounding box center [31, 60] width 30 height 30
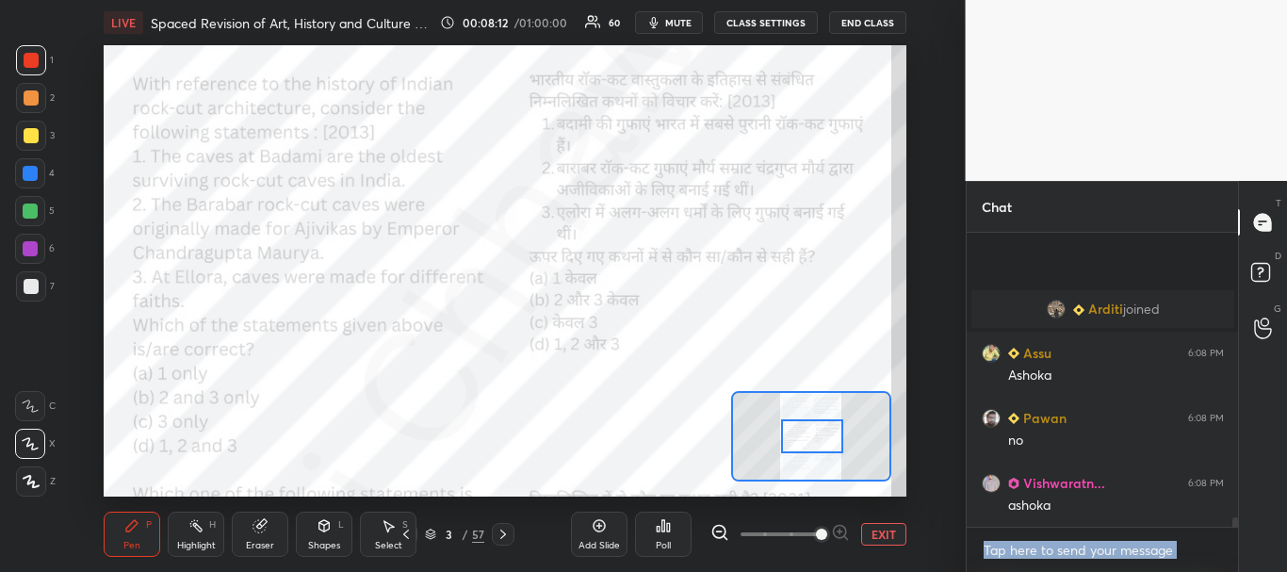
scroll to position [9066, 0]
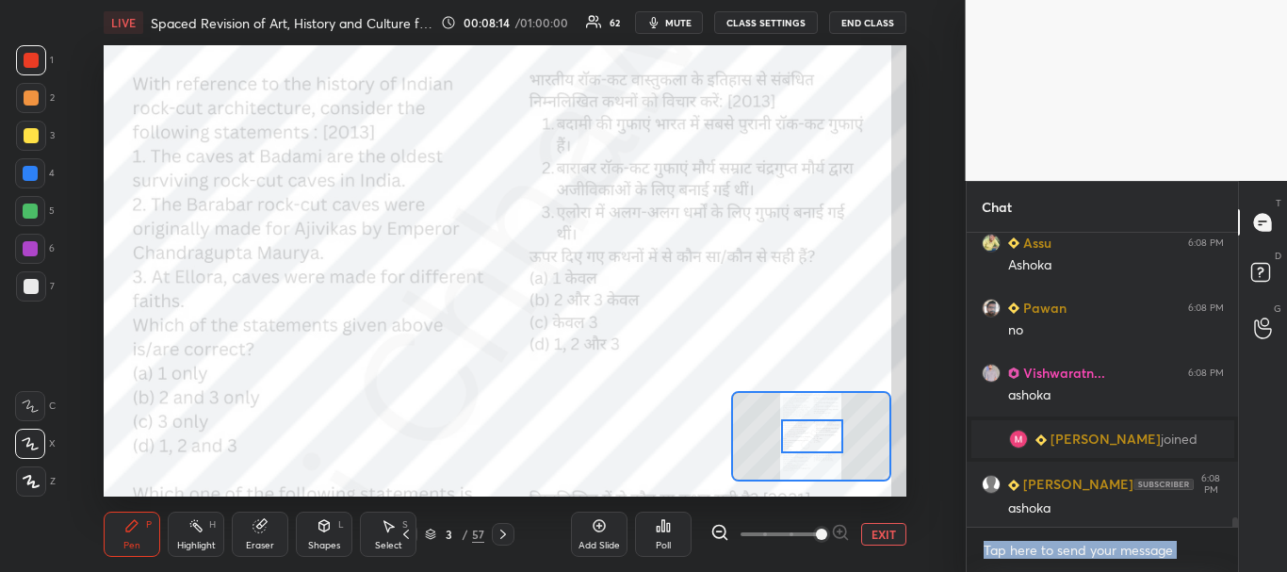
click at [33, 245] on div at bounding box center [30, 248] width 15 height 15
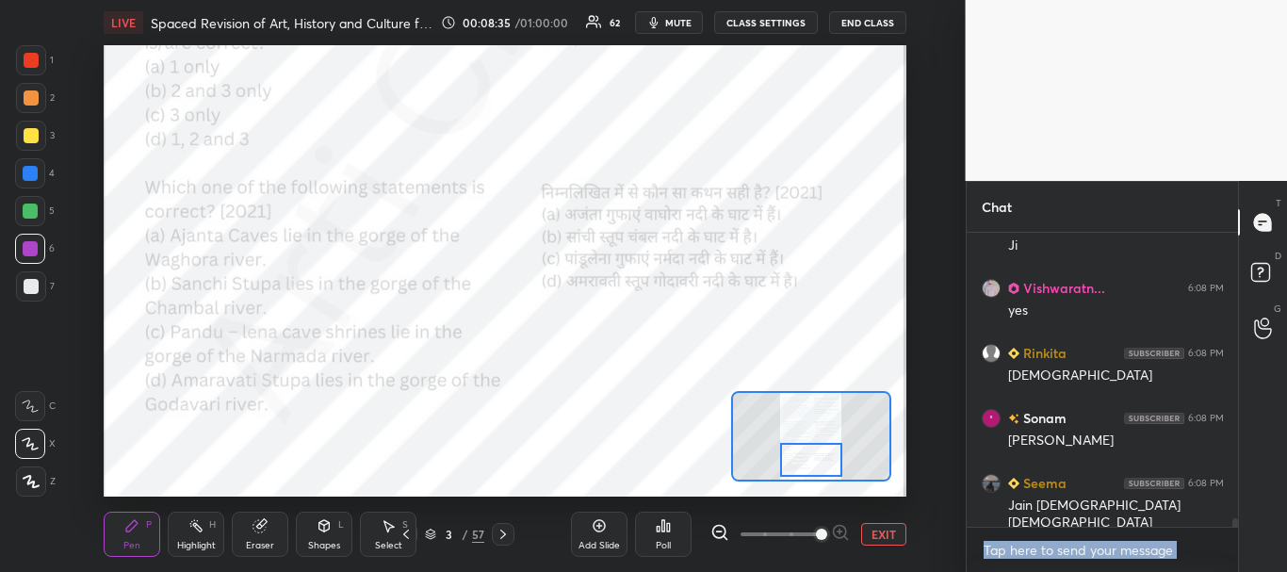
scroll to position [9846, 0]
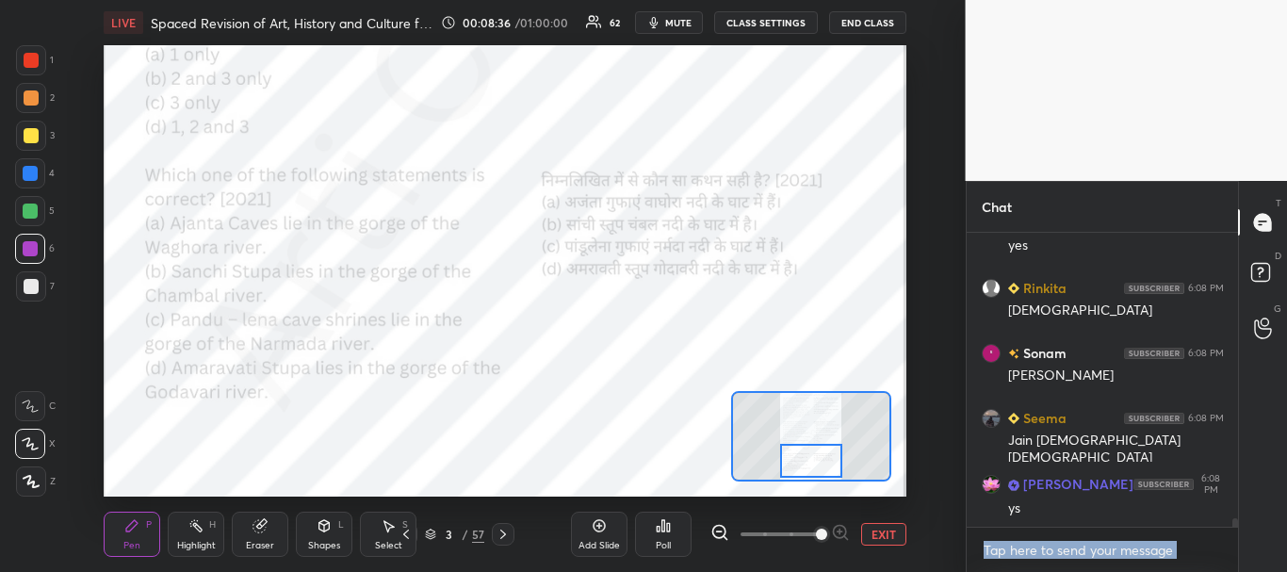
drag, startPoint x: 808, startPoint y: 430, endPoint x: 808, endPoint y: 454, distance: 23.5
click at [808, 455] on div at bounding box center [811, 461] width 63 height 35
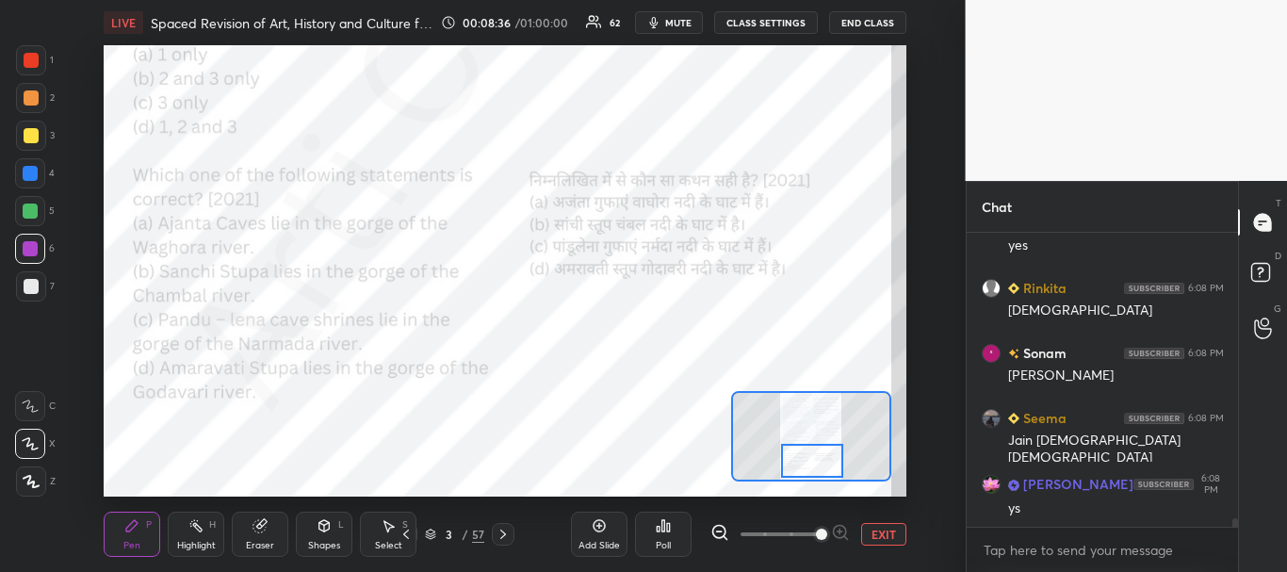
scroll to position [9911, 0]
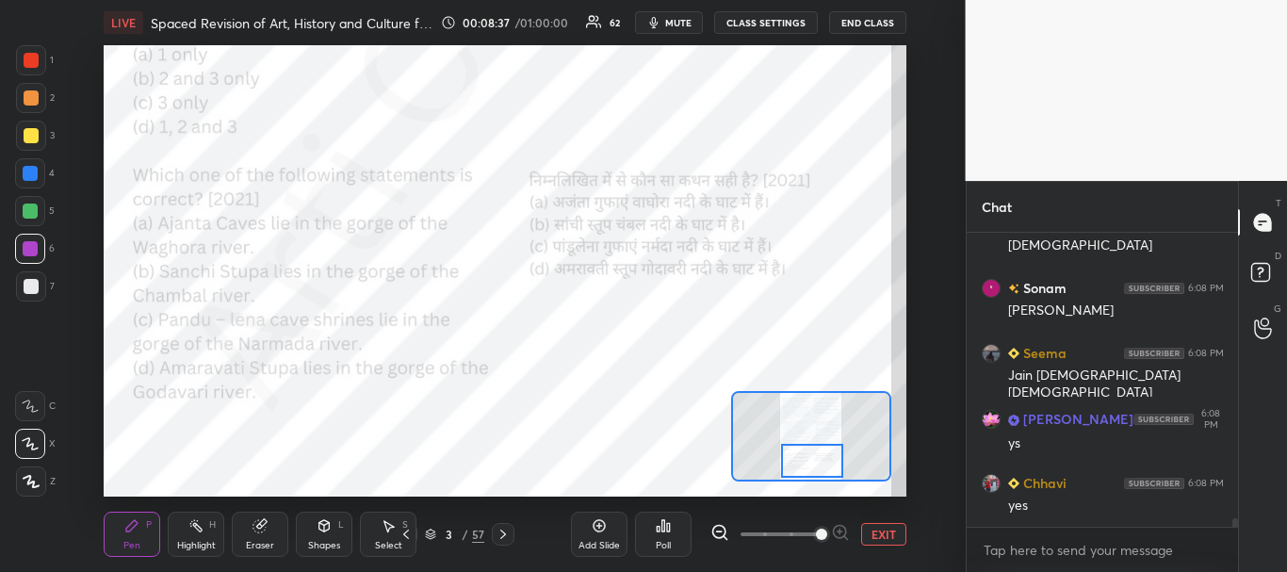
click at [28, 54] on div at bounding box center [31, 60] width 15 height 15
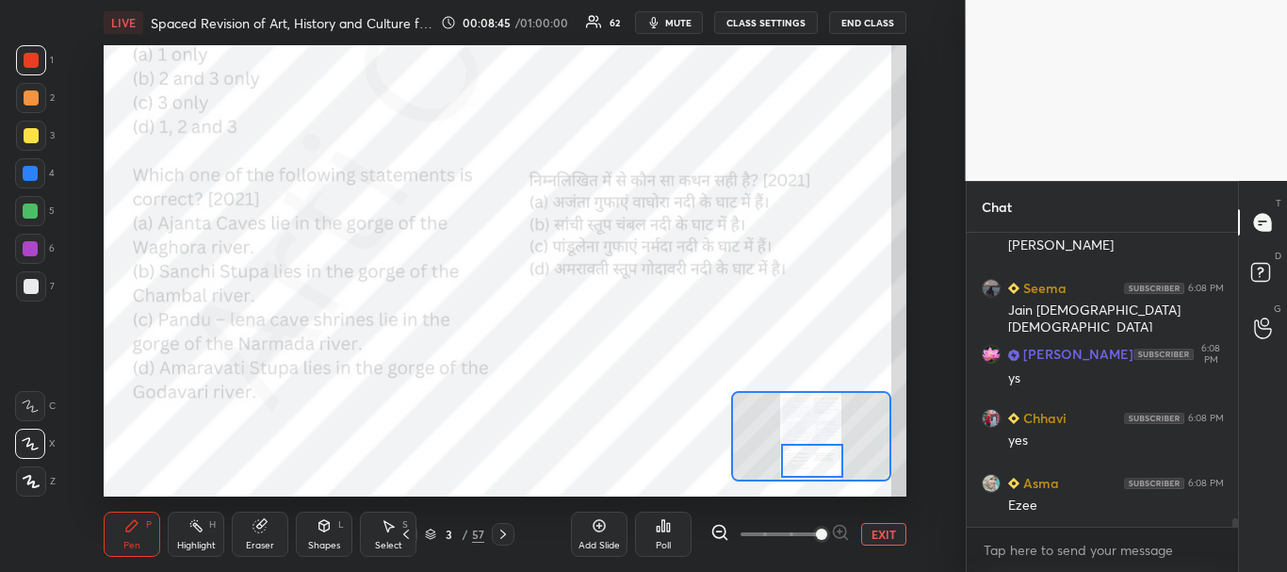
click at [41, 210] on div at bounding box center [30, 211] width 30 height 30
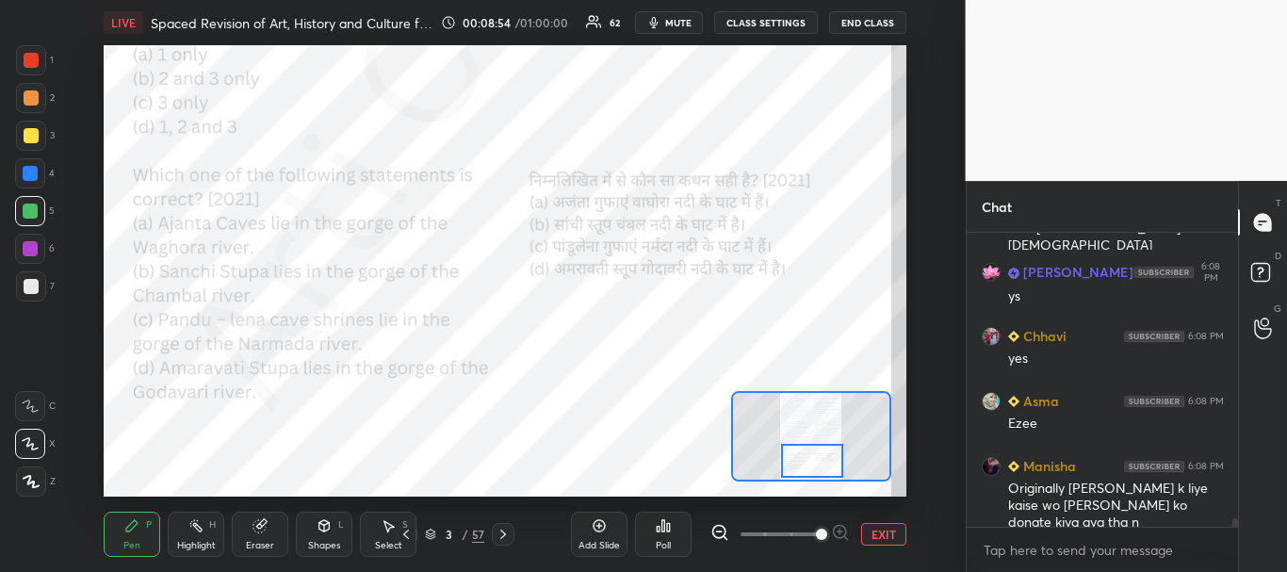
click at [31, 252] on div at bounding box center [30, 248] width 15 height 15
click at [647, 531] on div "Poll" at bounding box center [663, 533] width 57 height 45
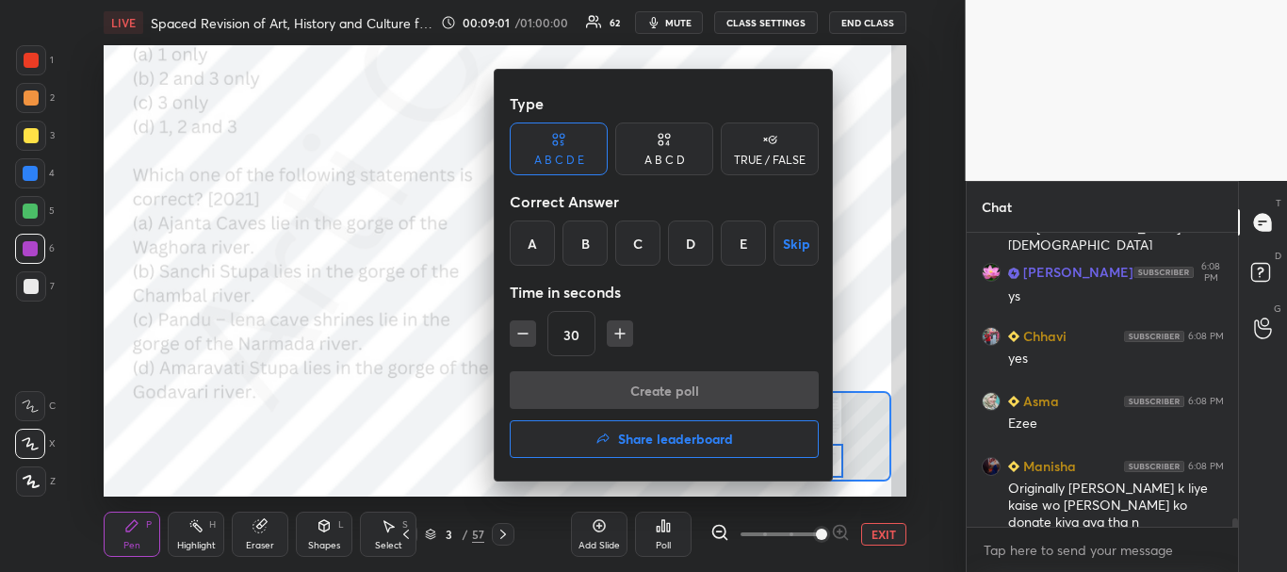
click at [536, 250] on div "A" at bounding box center [532, 242] width 45 height 45
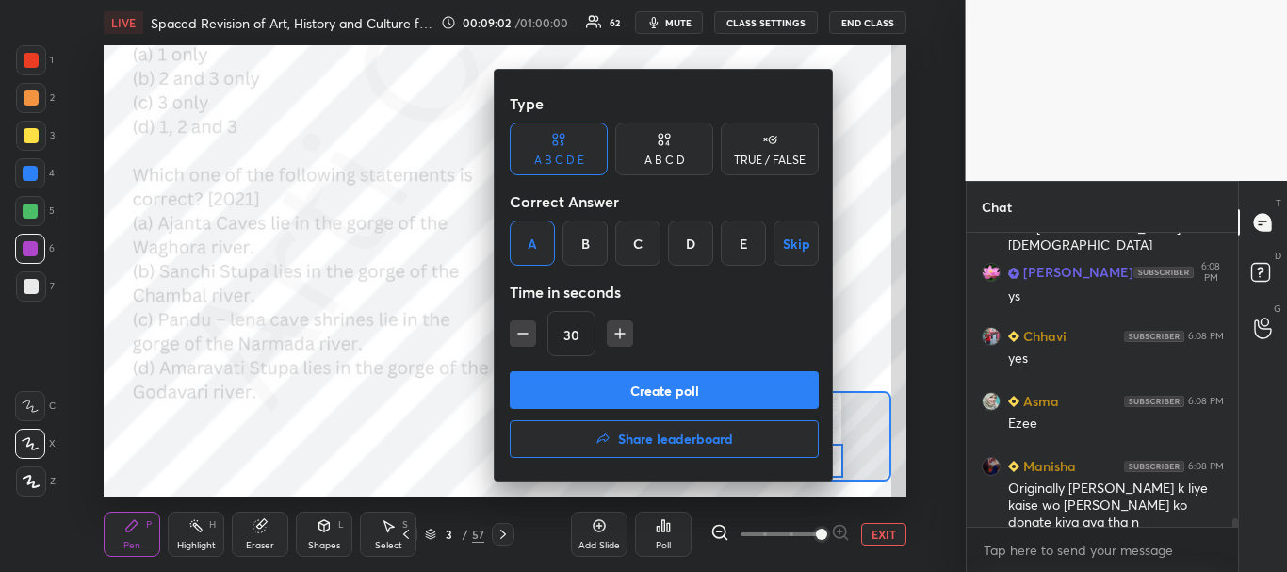
click at [617, 395] on button "Create poll" at bounding box center [664, 390] width 309 height 38
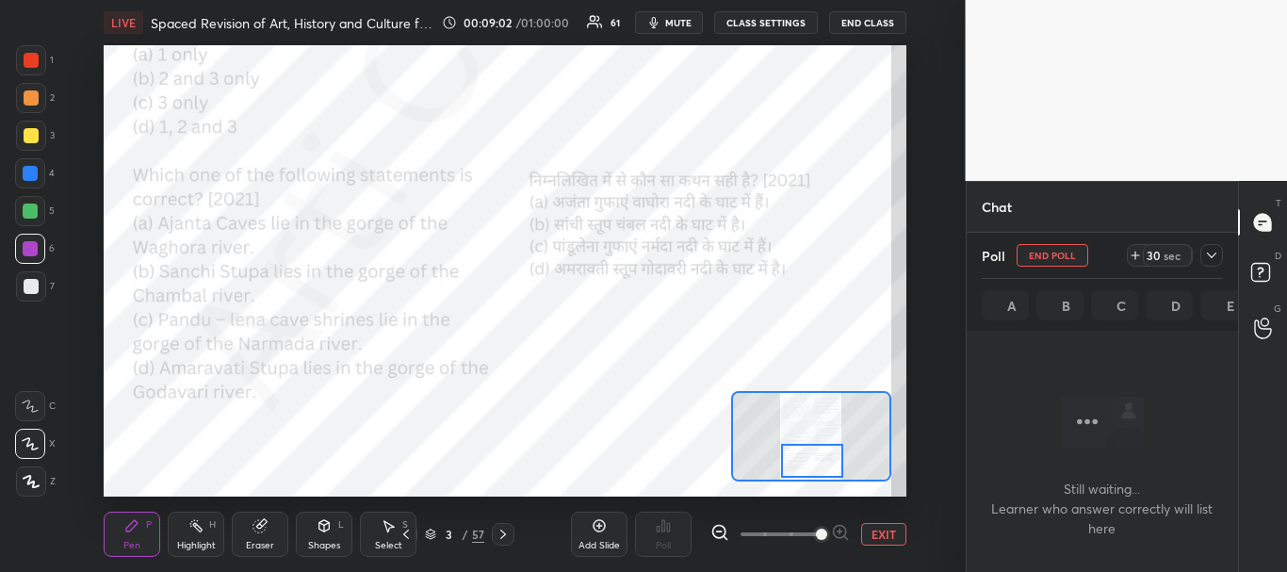
scroll to position [235, 266]
click at [1214, 250] on icon at bounding box center [1211, 255] width 15 height 15
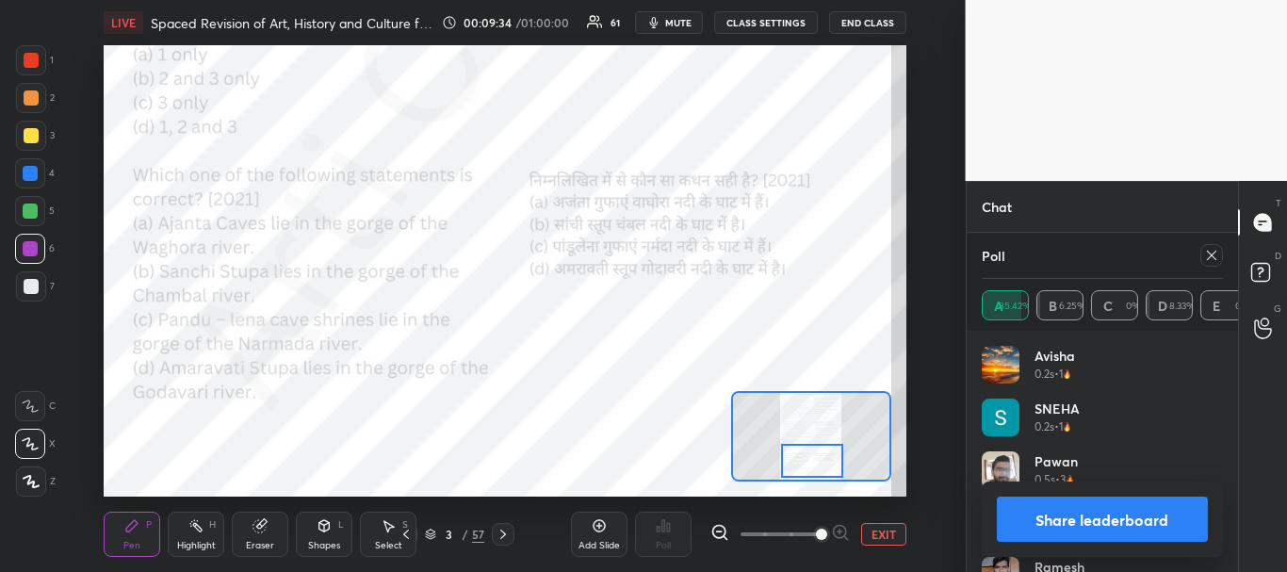
scroll to position [10686, 0]
click at [1119, 516] on button "Share leaderboard" at bounding box center [1103, 518] width 212 height 45
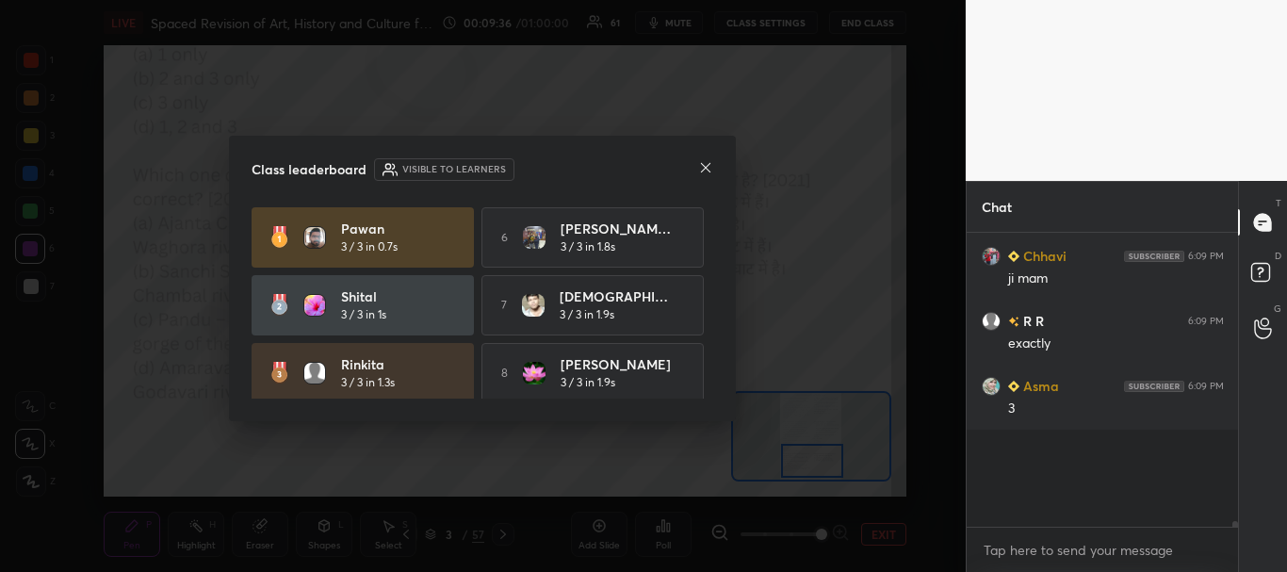
scroll to position [272, 266]
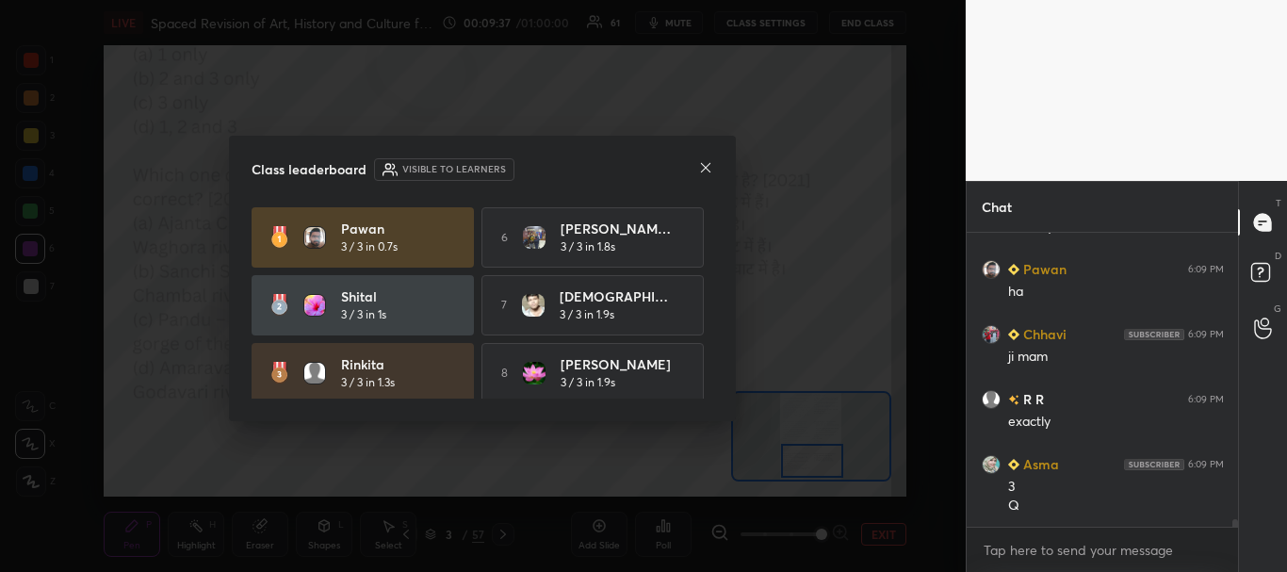
click at [706, 167] on icon at bounding box center [705, 167] width 15 height 15
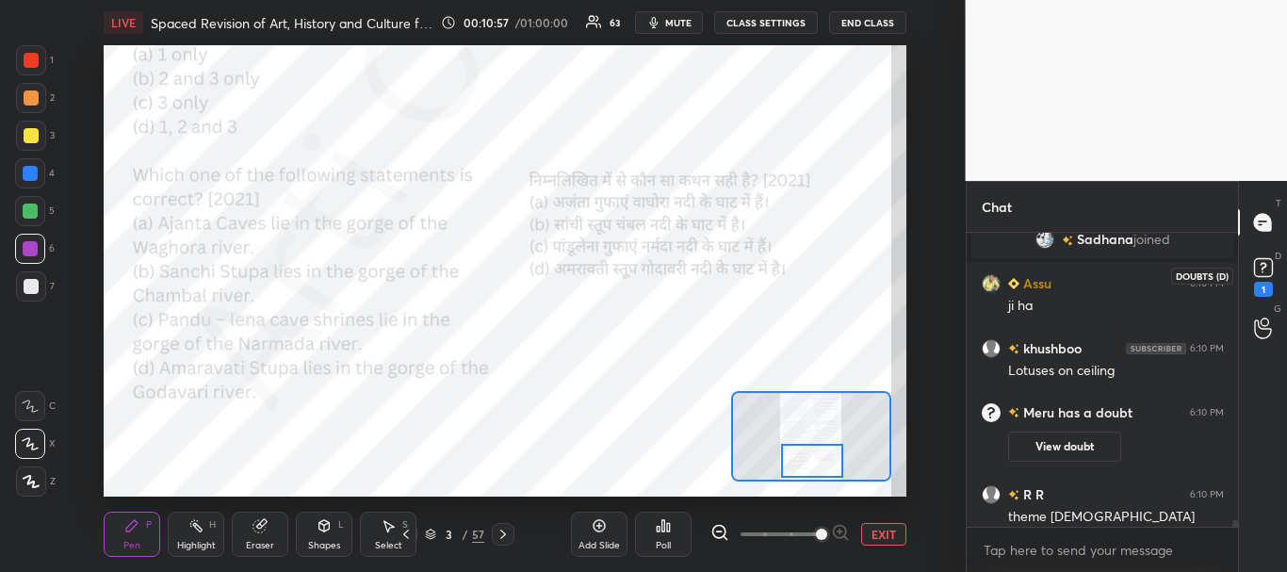
scroll to position [12939, 0]
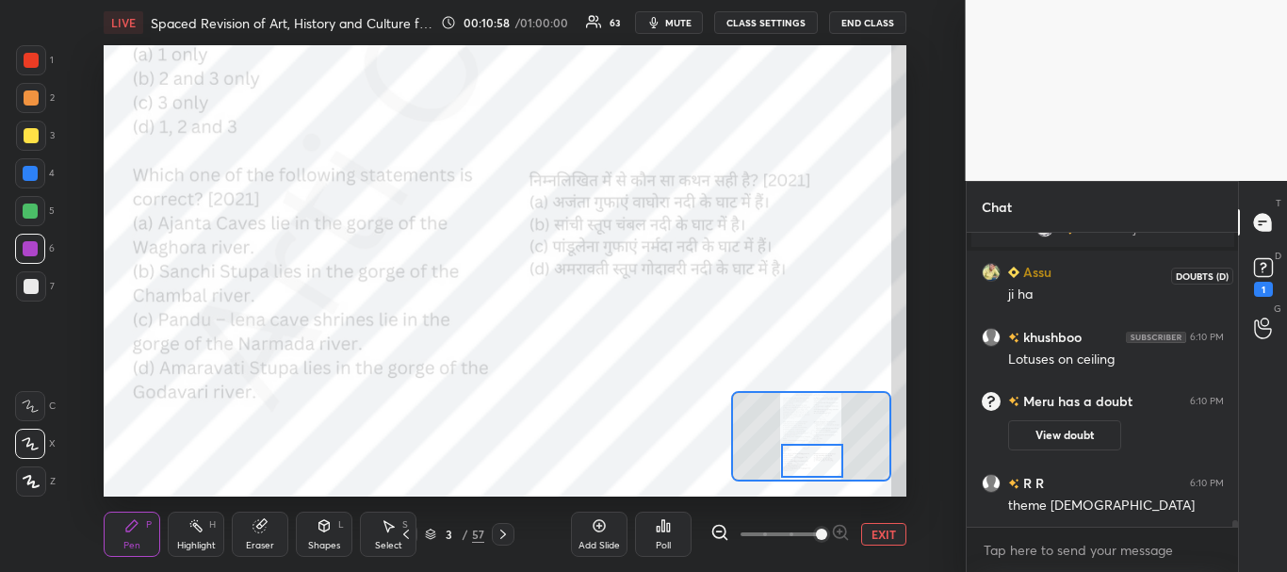
click at [1264, 271] on rect at bounding box center [1263, 268] width 18 height 18
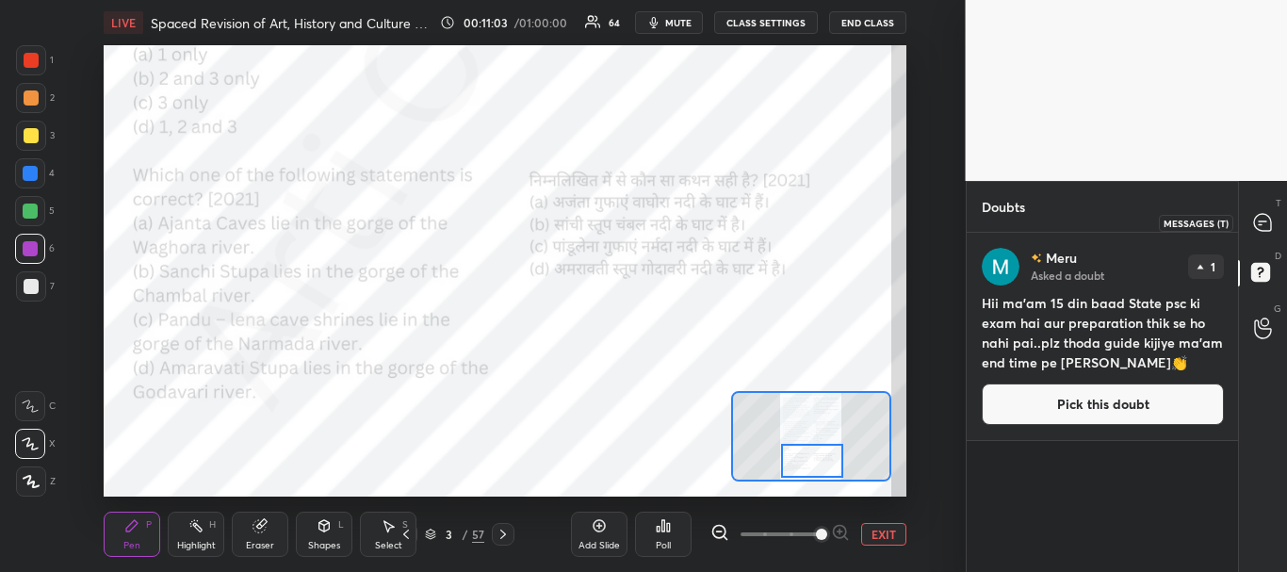
click at [1267, 225] on icon at bounding box center [1262, 222] width 17 height 17
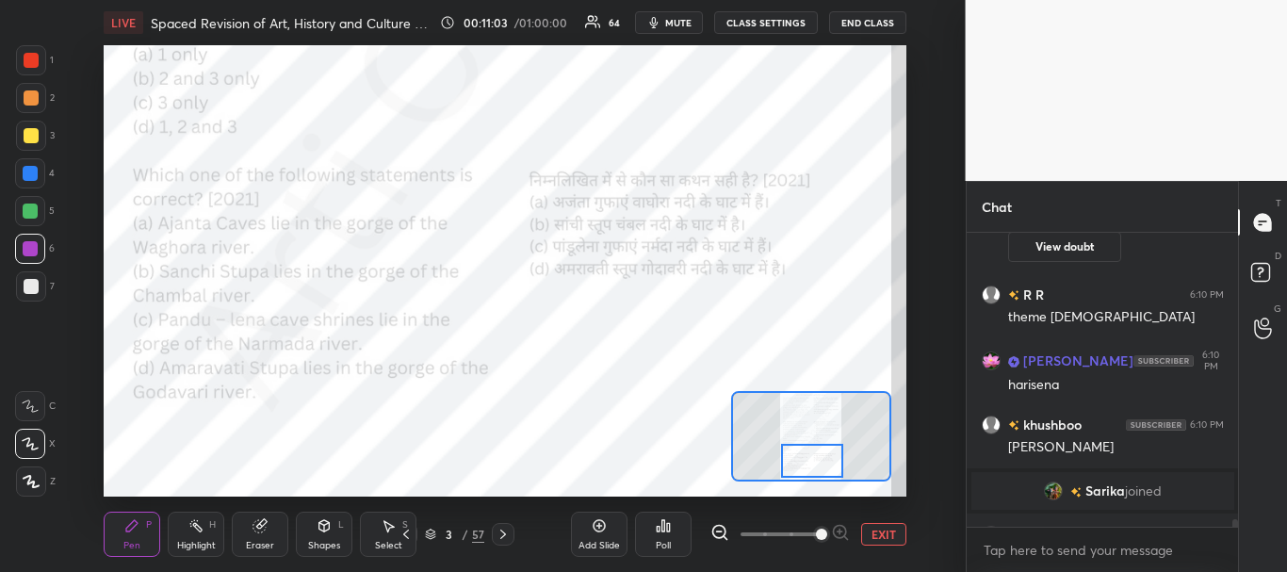
scroll to position [288, 266]
drag, startPoint x: 18, startPoint y: 54, endPoint x: 79, endPoint y: 97, distance: 75.0
click at [18, 55] on div at bounding box center [31, 60] width 30 height 30
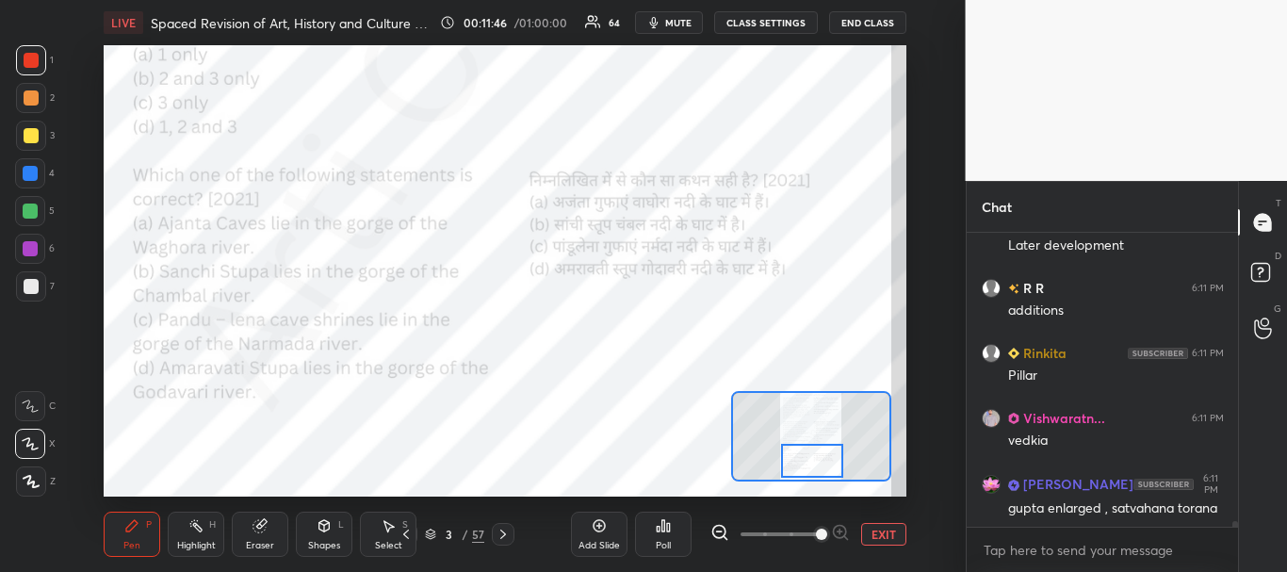
scroll to position [14213, 0]
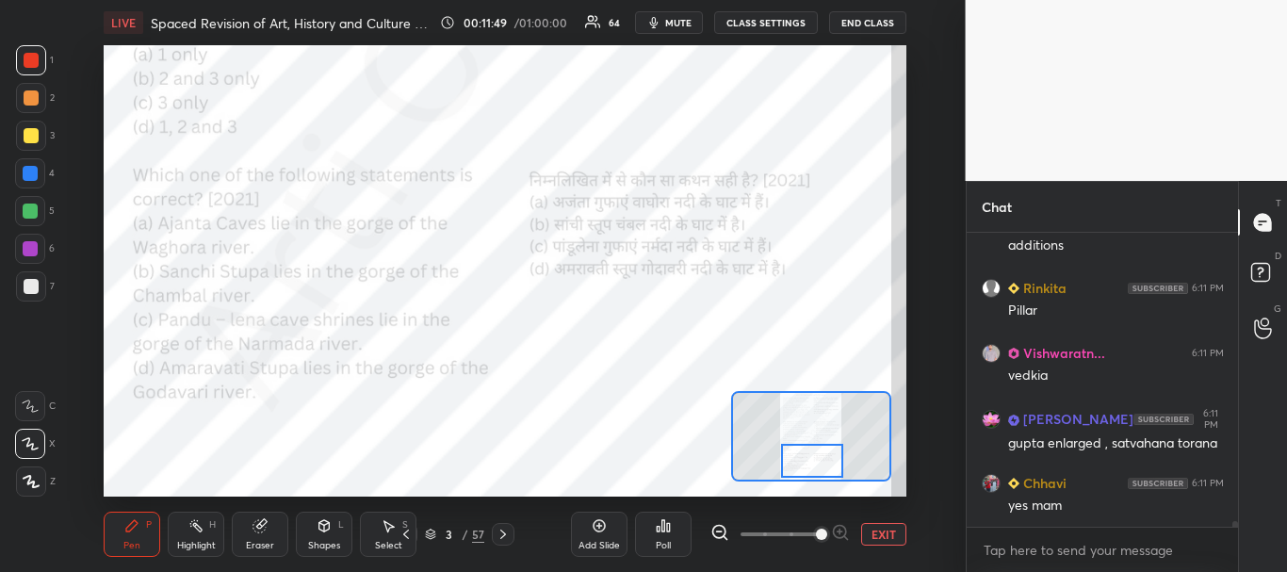
click at [24, 106] on div at bounding box center [31, 98] width 30 height 30
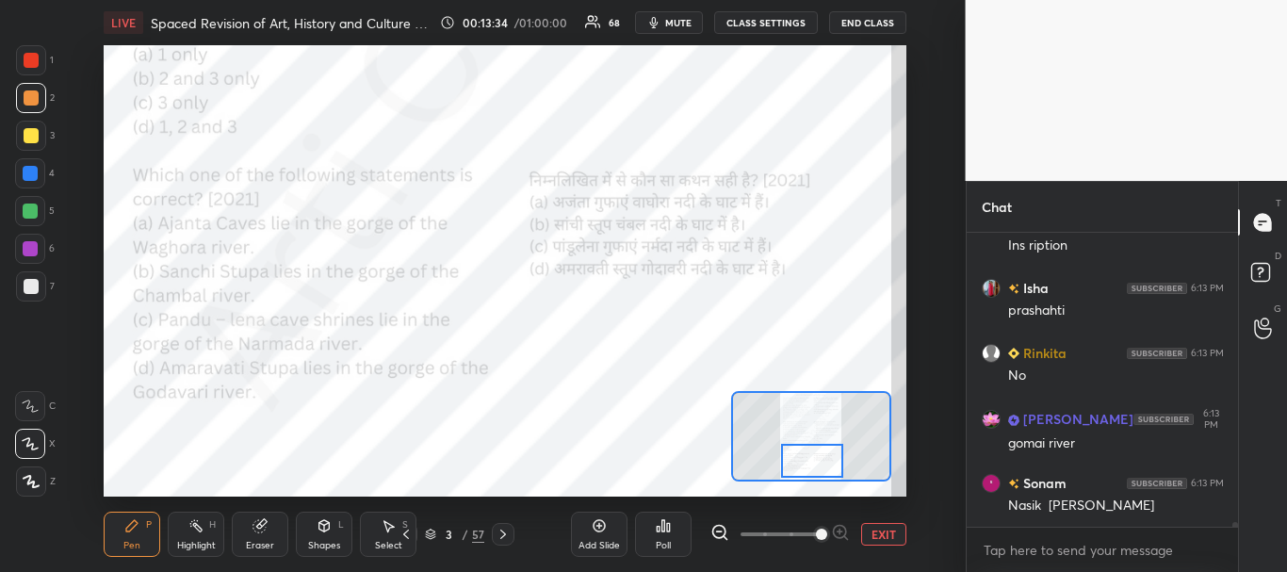
scroll to position [17753, 0]
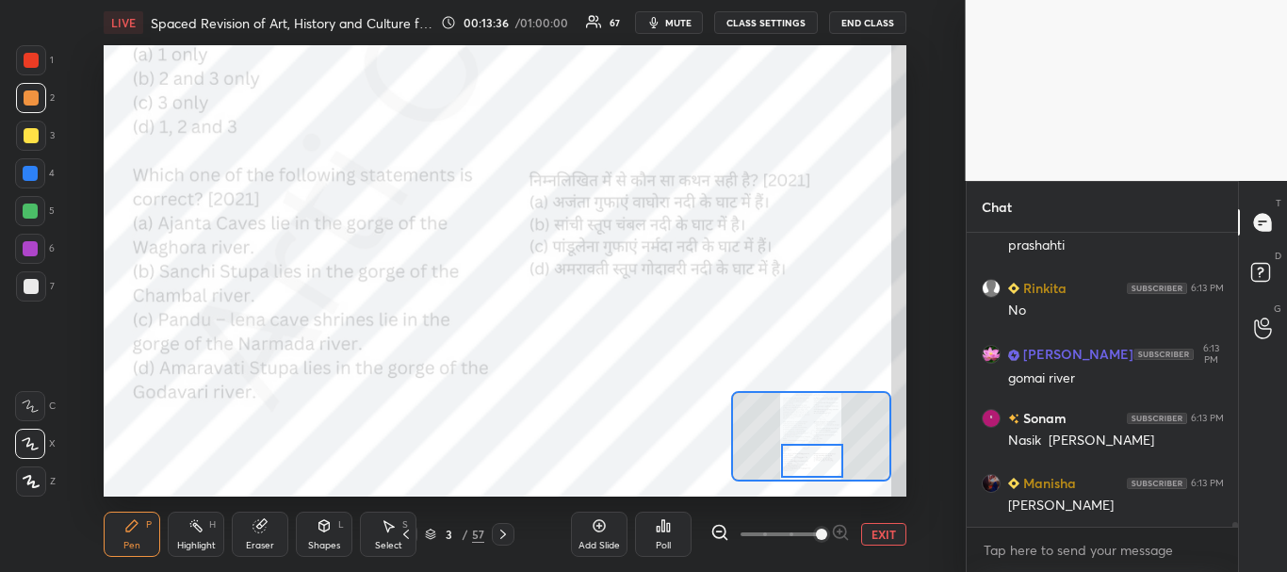
click at [29, 245] on div at bounding box center [30, 248] width 15 height 15
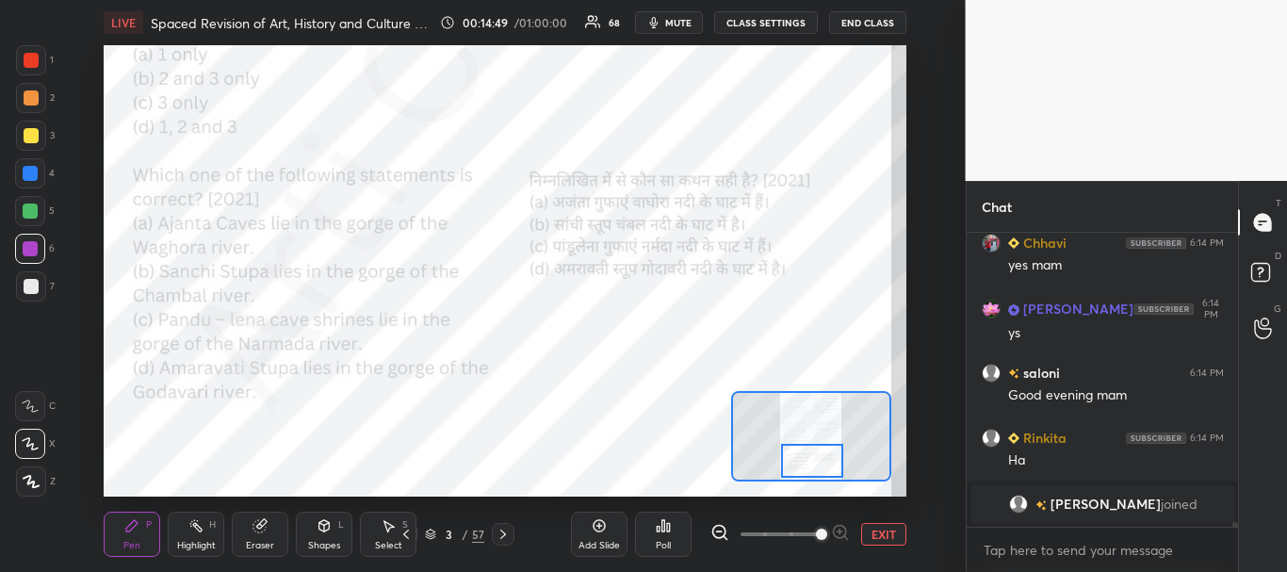
scroll to position [17963, 0]
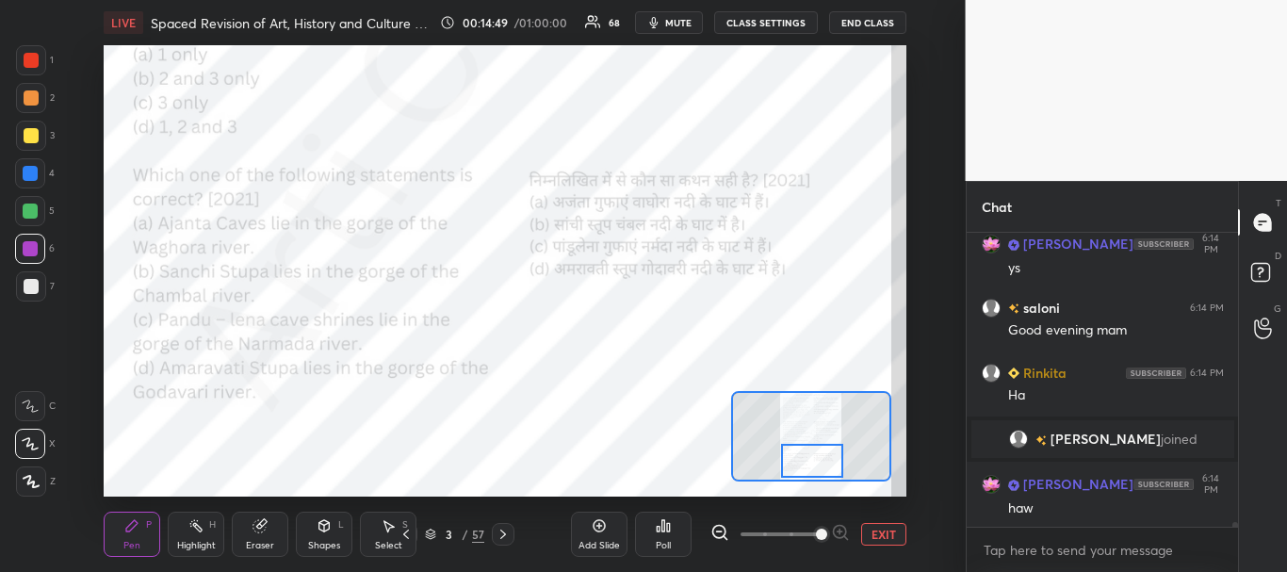
drag, startPoint x: 502, startPoint y: 530, endPoint x: 513, endPoint y: 533, distance: 11.7
click at [503, 530] on icon at bounding box center [502, 534] width 15 height 15
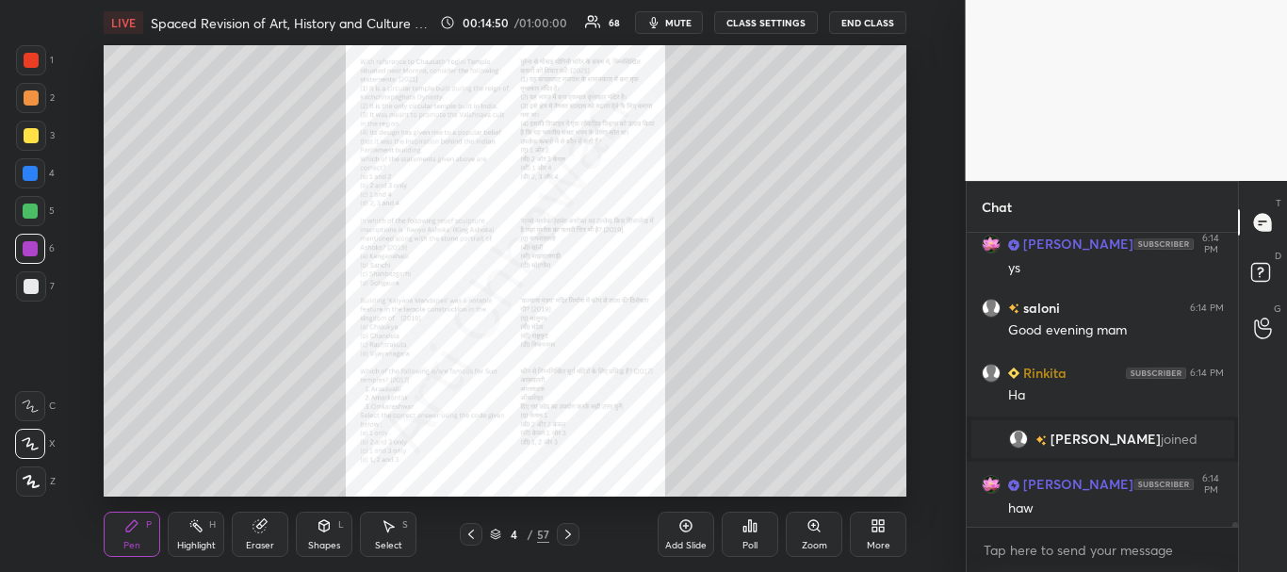
click at [823, 525] on div "Zoom" at bounding box center [814, 533] width 57 height 45
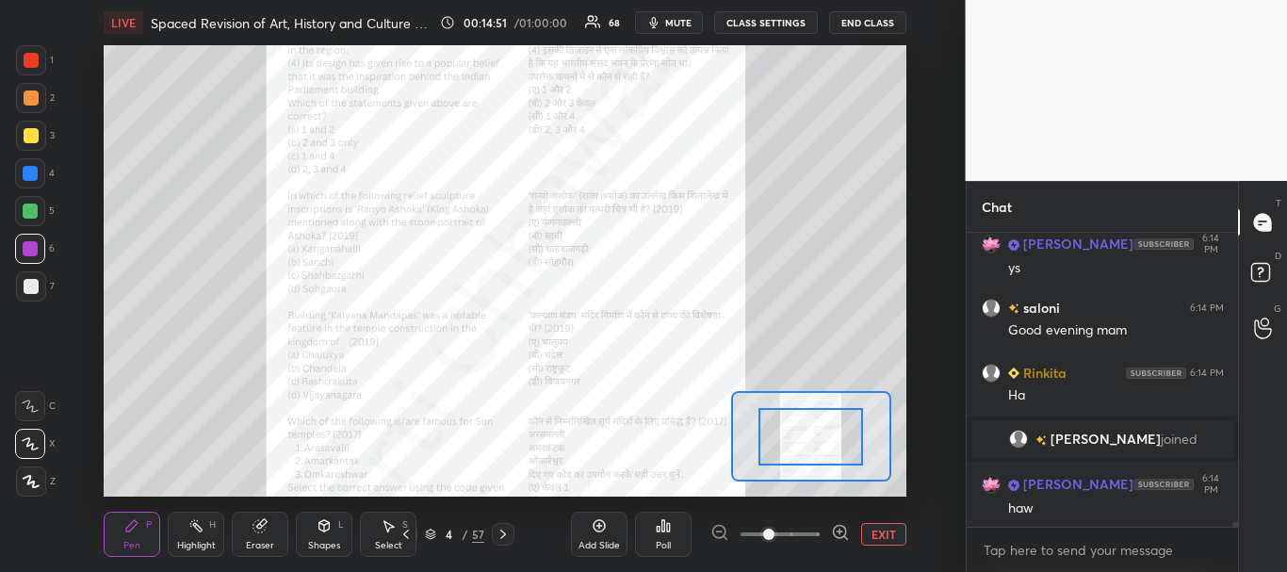
click at [814, 531] on span at bounding box center [779, 534] width 79 height 28
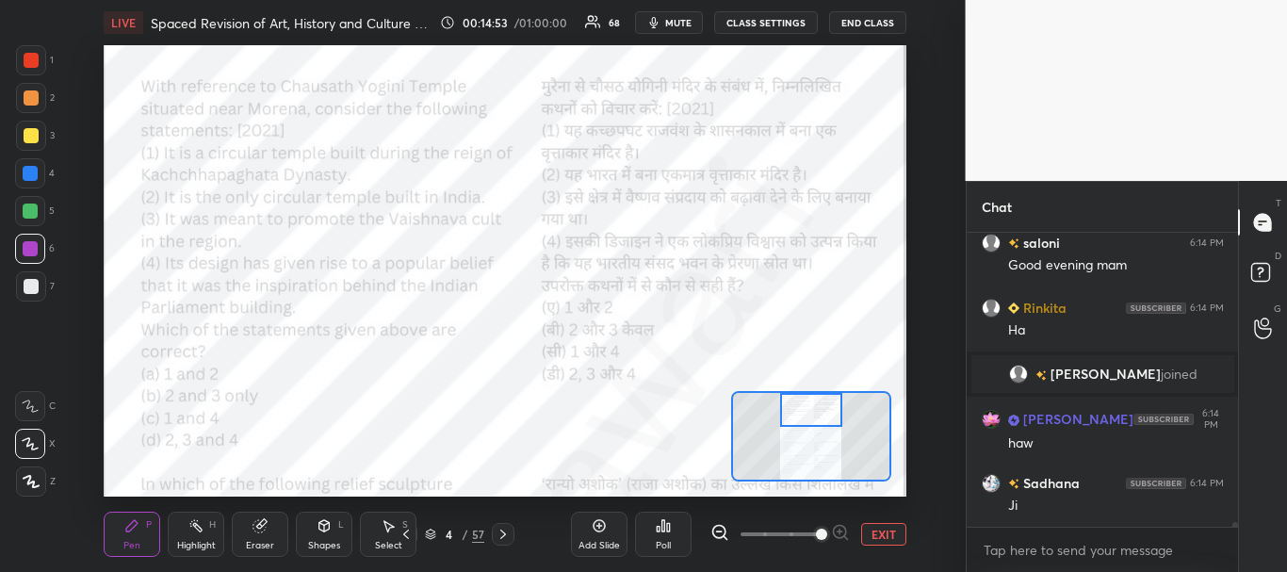
drag, startPoint x: 814, startPoint y: 427, endPoint x: 816, endPoint y: 406, distance: 20.8
click at [816, 406] on div at bounding box center [811, 410] width 63 height 35
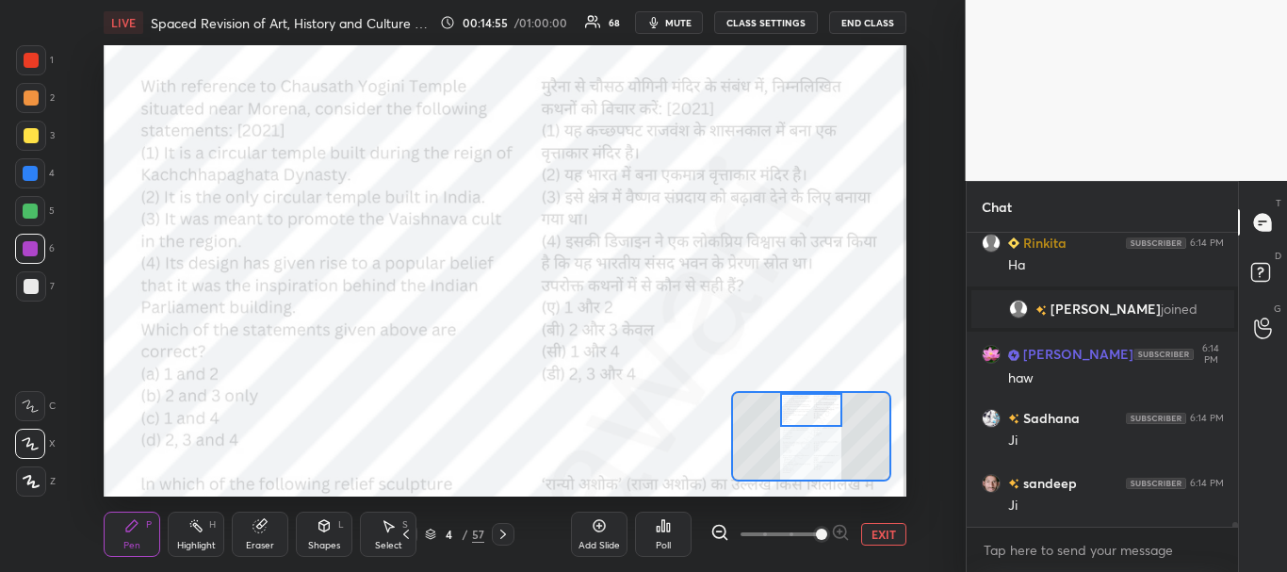
drag, startPoint x: 24, startPoint y: 57, endPoint x: 70, endPoint y: 75, distance: 49.5
click at [24, 58] on div at bounding box center [31, 60] width 15 height 15
click at [33, 177] on div at bounding box center [30, 173] width 15 height 15
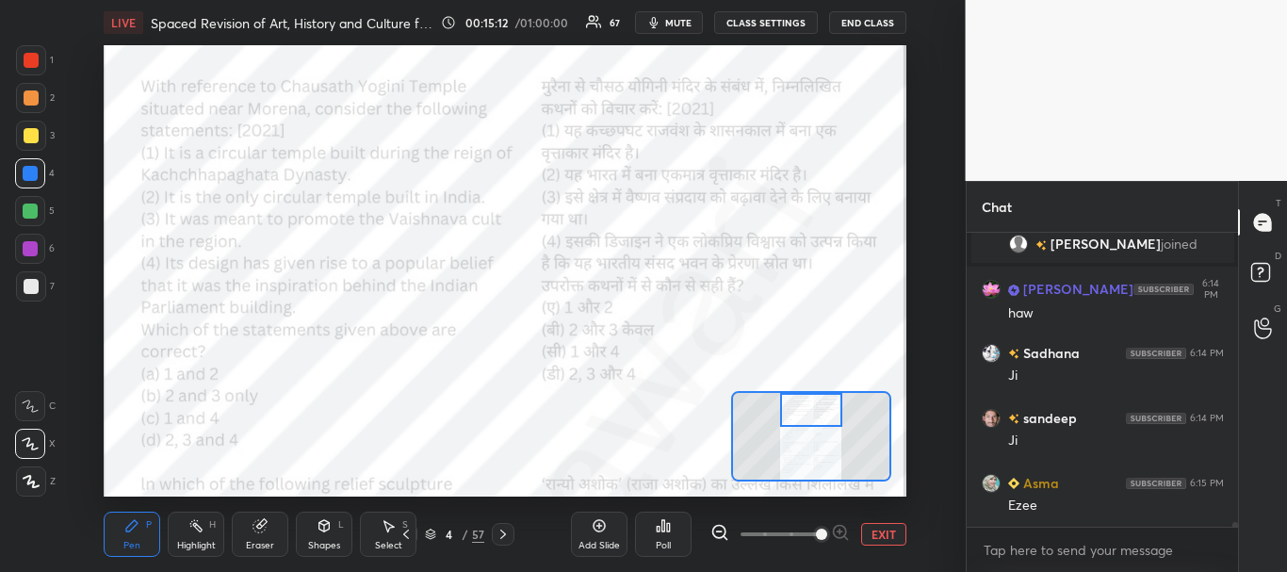
click at [22, 243] on div at bounding box center [30, 249] width 30 height 30
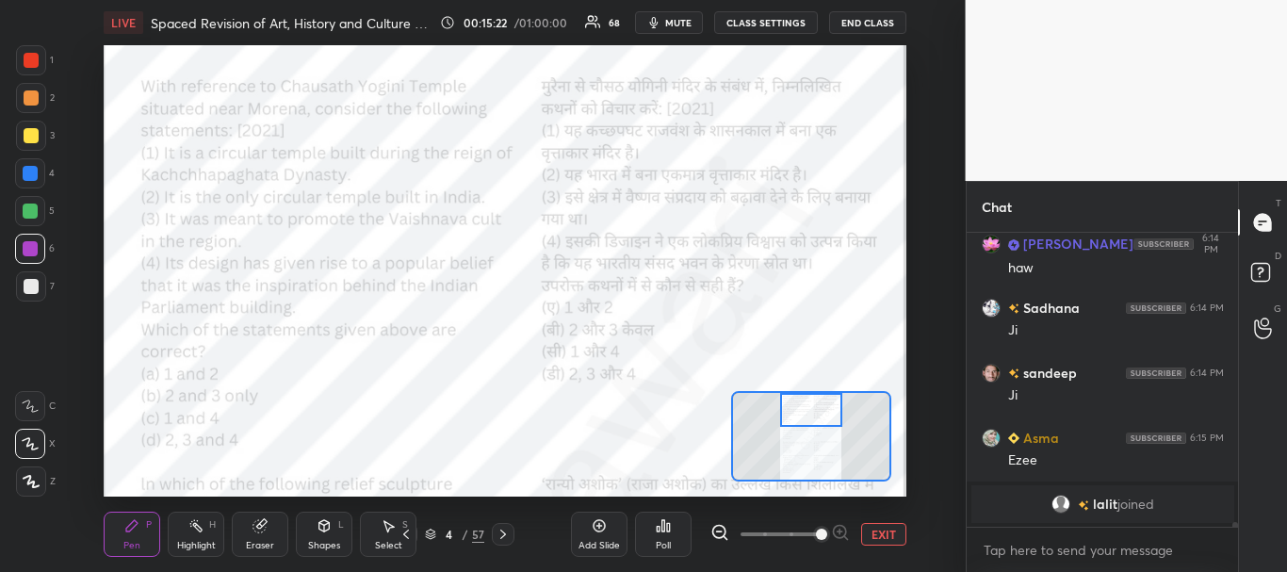
click at [669, 526] on icon at bounding box center [668, 527] width 3 height 8
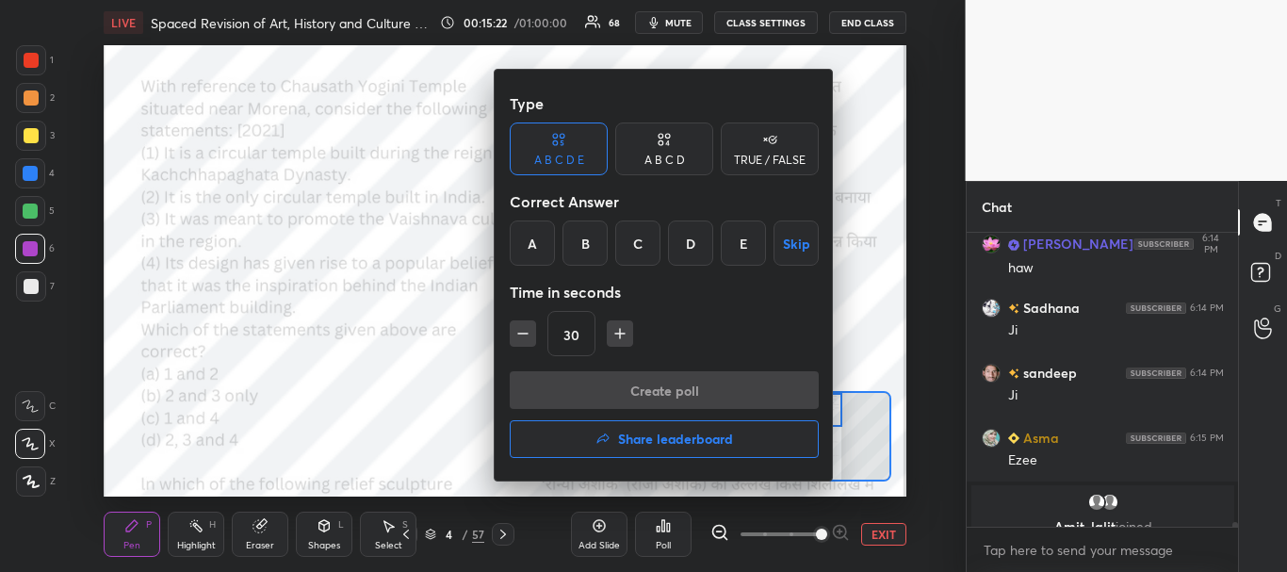
scroll to position [18225, 0]
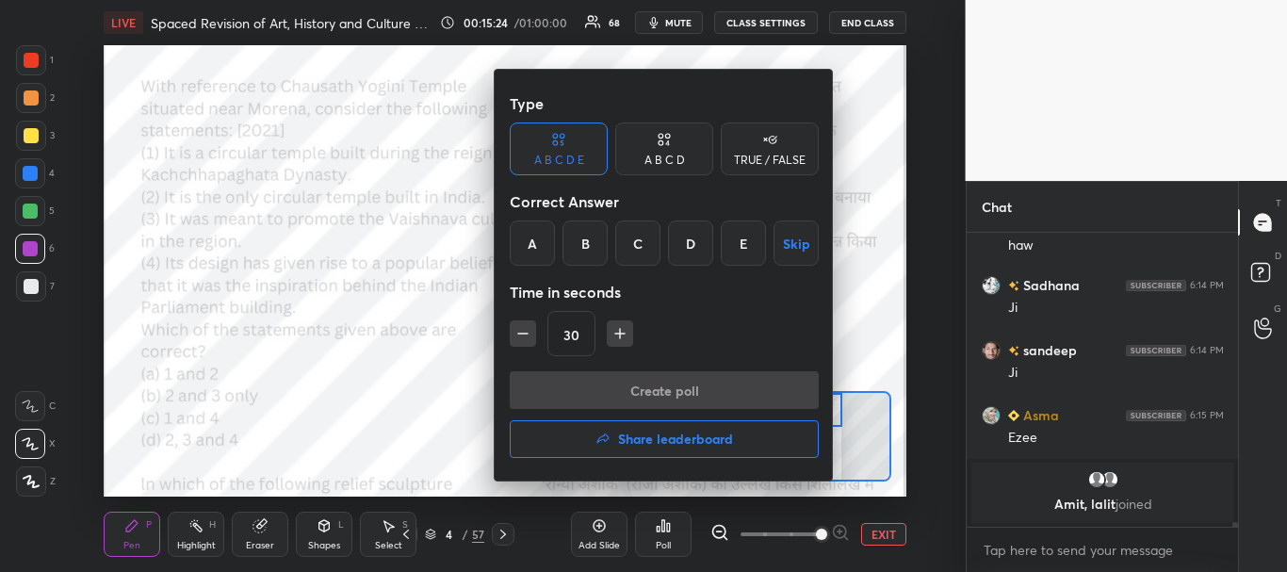
click at [653, 256] on div "C" at bounding box center [637, 242] width 45 height 45
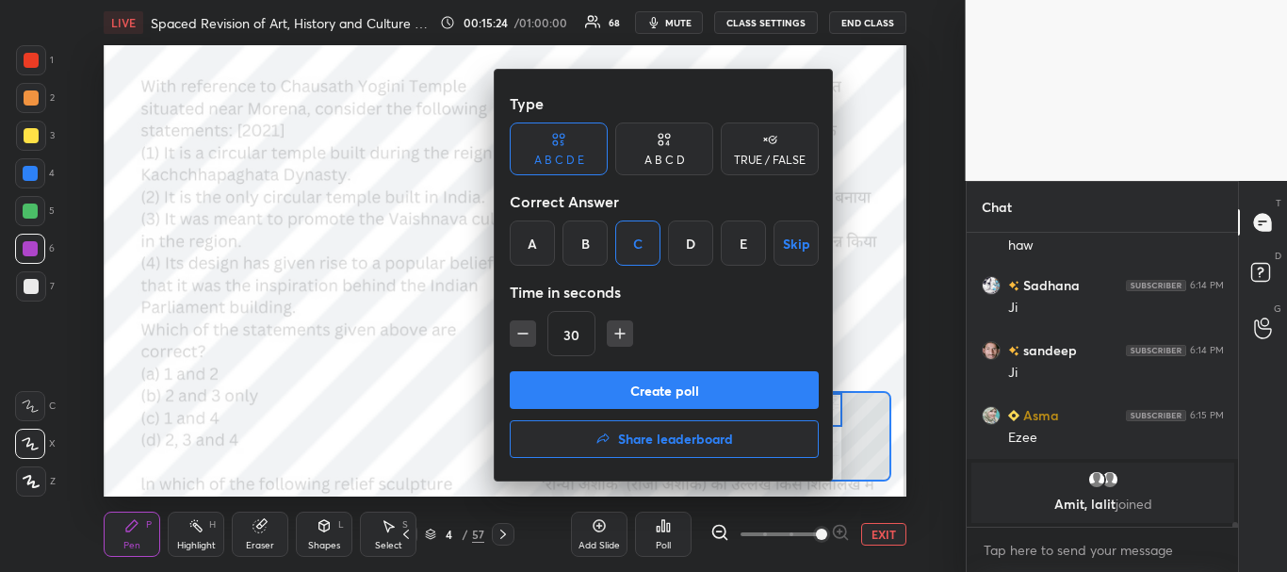
click at [653, 387] on button "Create poll" at bounding box center [664, 390] width 309 height 38
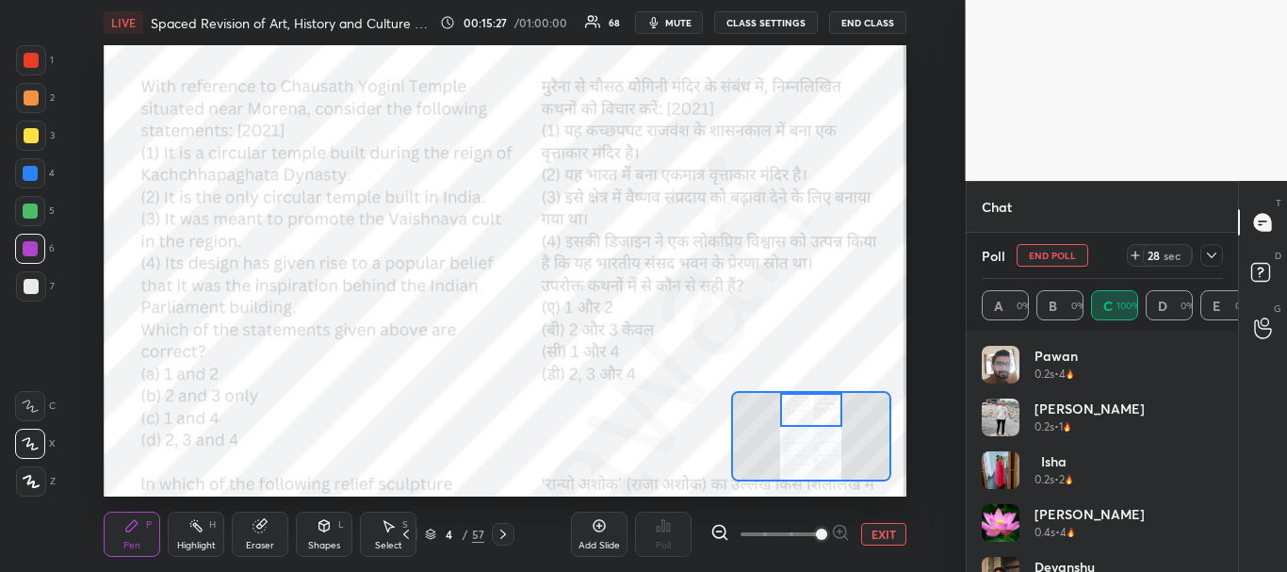
scroll to position [220, 235]
click at [1220, 252] on div at bounding box center [1211, 255] width 23 height 23
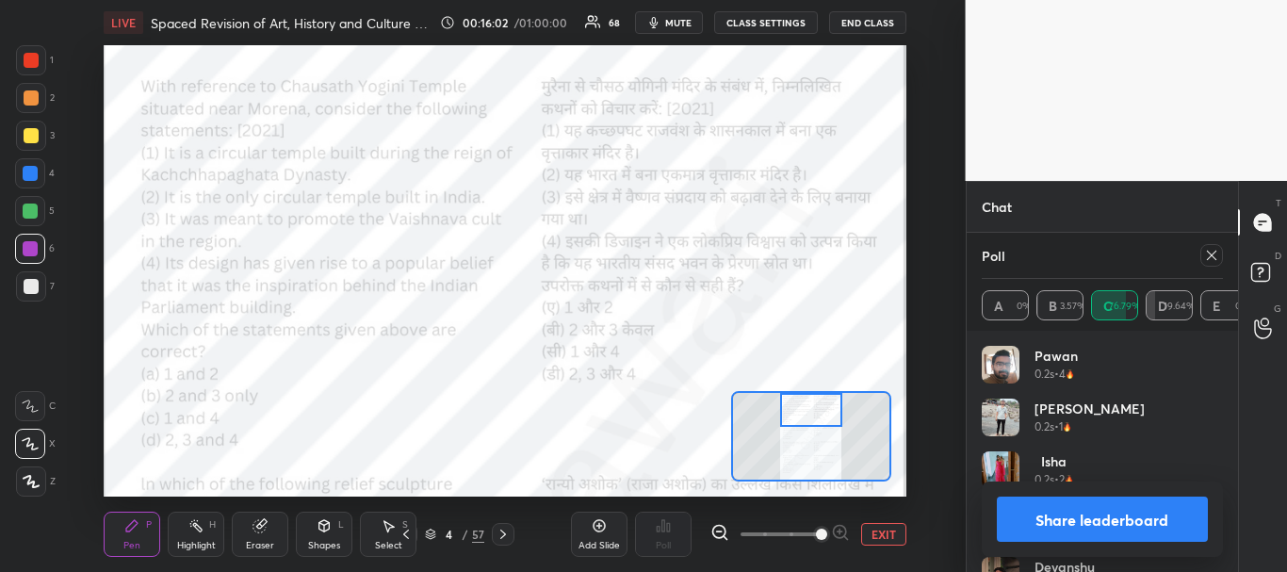
click at [1113, 505] on button "Share leaderboard" at bounding box center [1103, 518] width 212 height 45
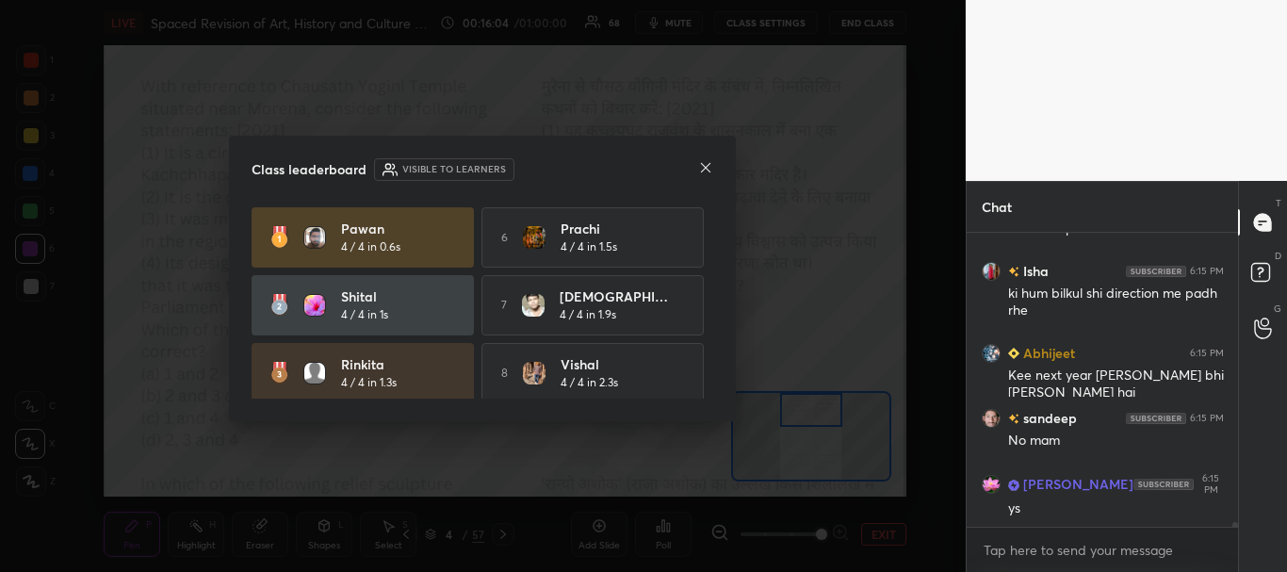
click at [705, 167] on icon at bounding box center [705, 167] width 9 height 9
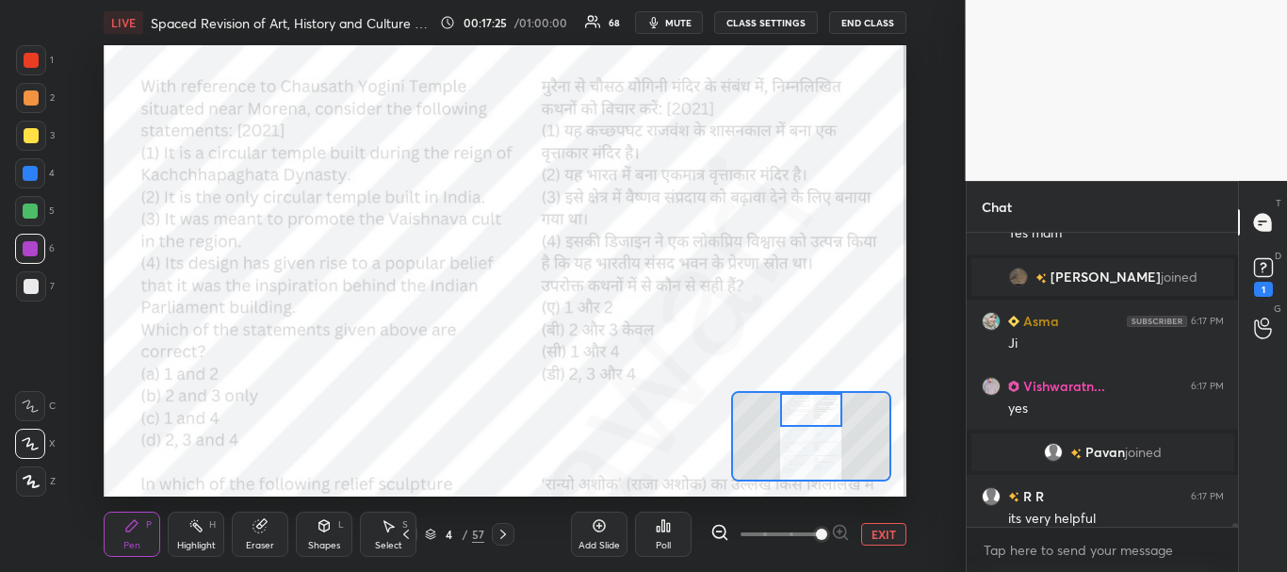
scroll to position [21210, 0]
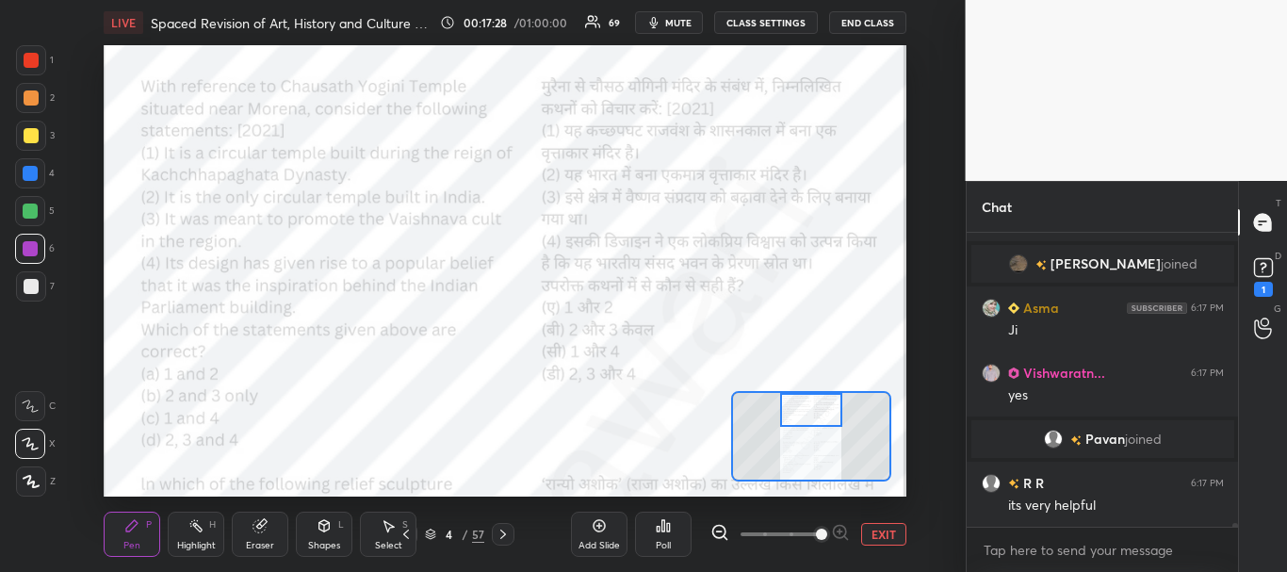
click at [27, 56] on div at bounding box center [31, 60] width 15 height 15
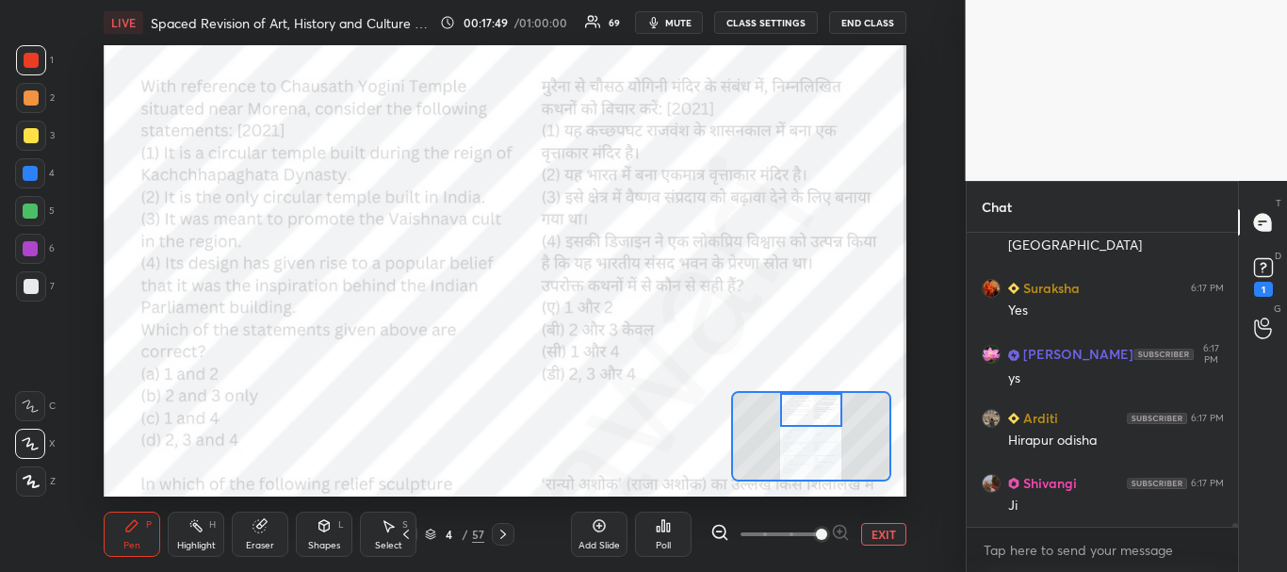
scroll to position [22148, 0]
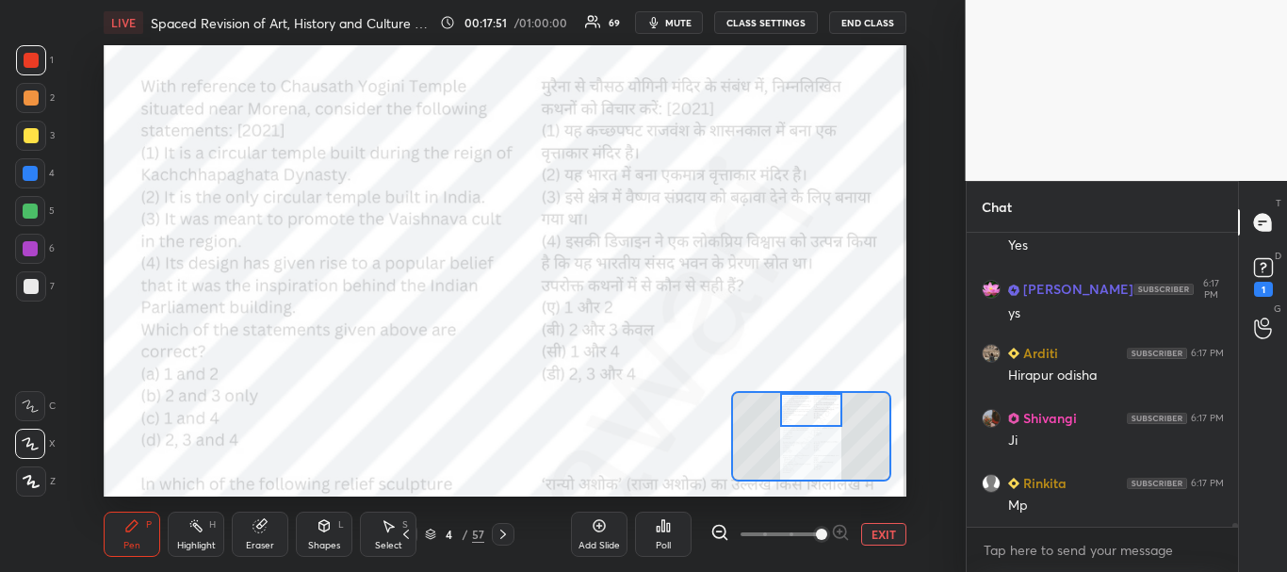
click at [29, 212] on div at bounding box center [30, 210] width 15 height 15
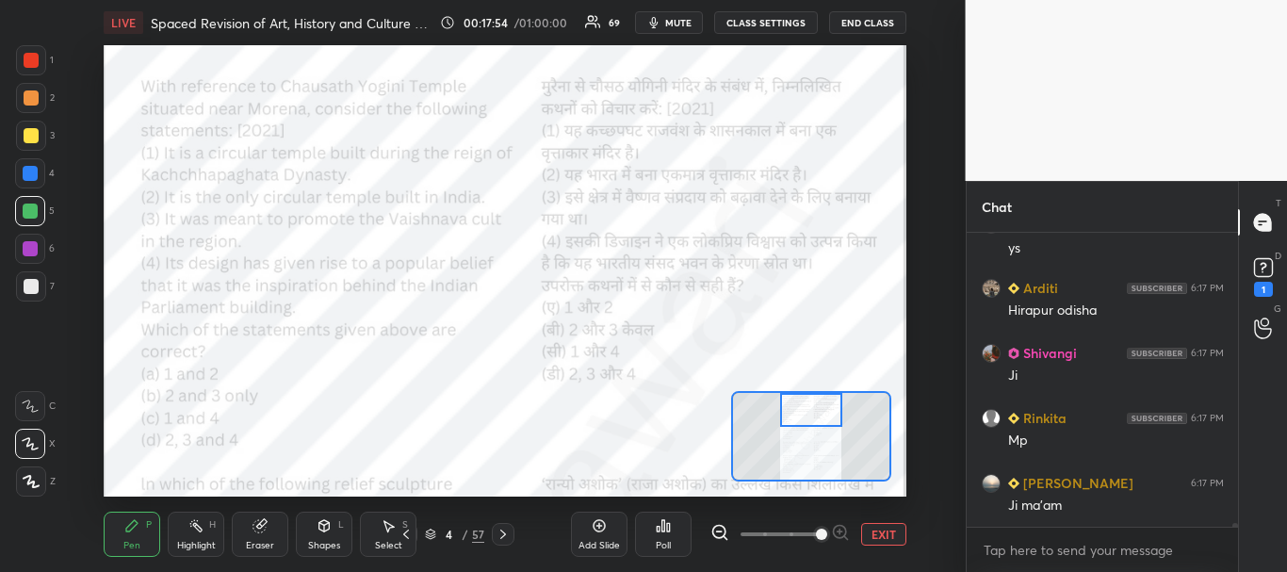
click at [26, 62] on div at bounding box center [31, 60] width 15 height 15
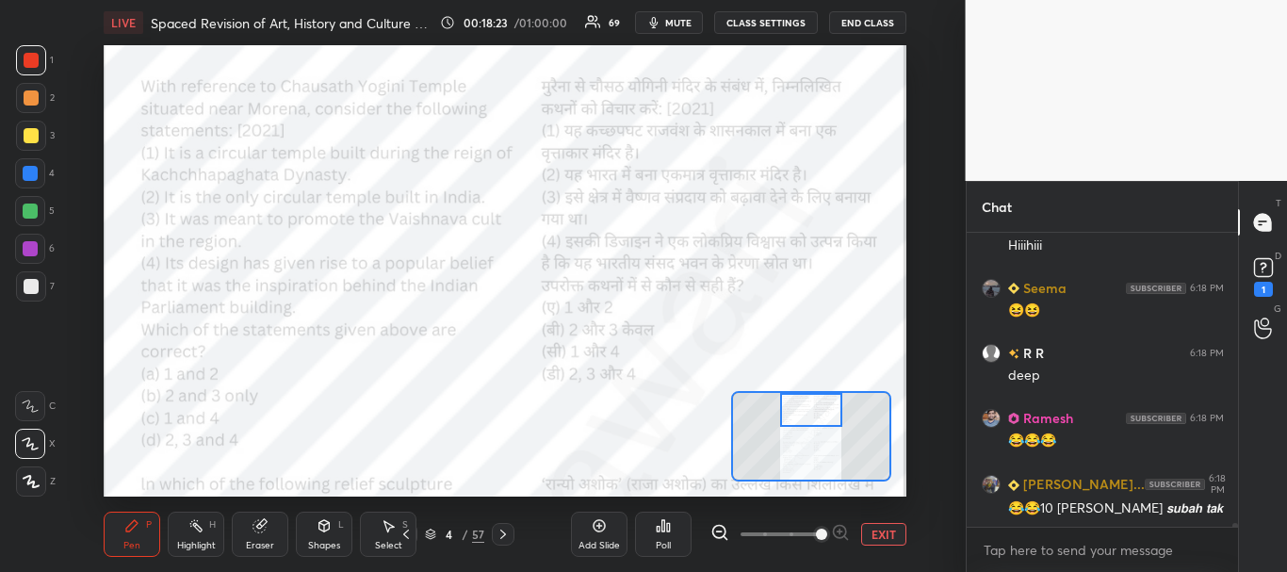
scroll to position [24159, 0]
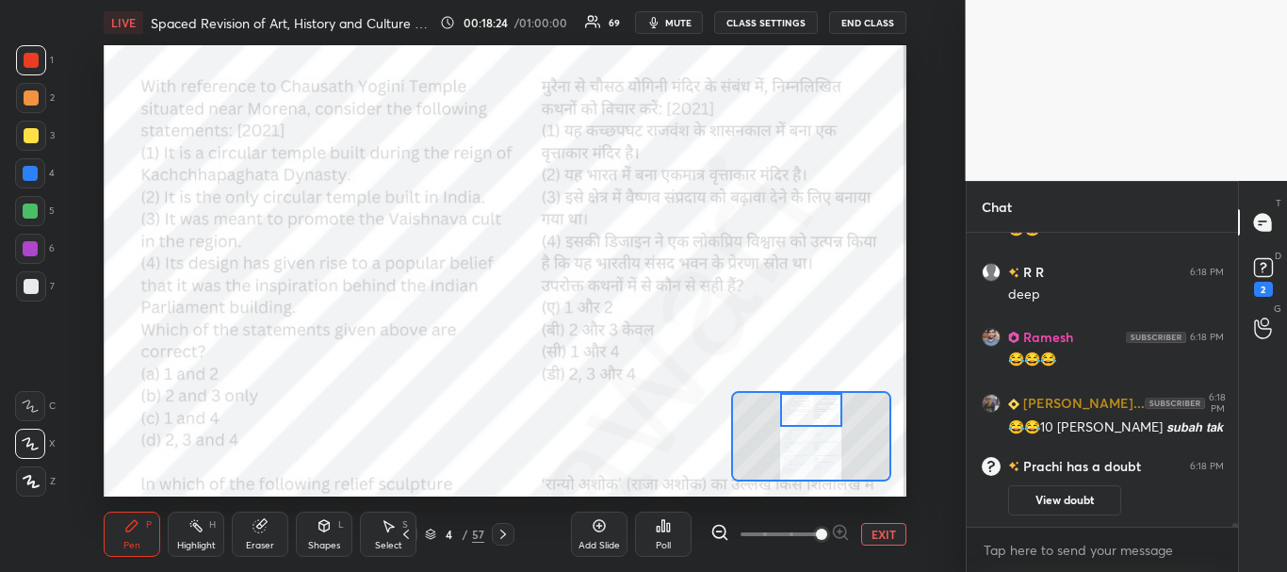
click at [29, 205] on div at bounding box center [30, 210] width 15 height 15
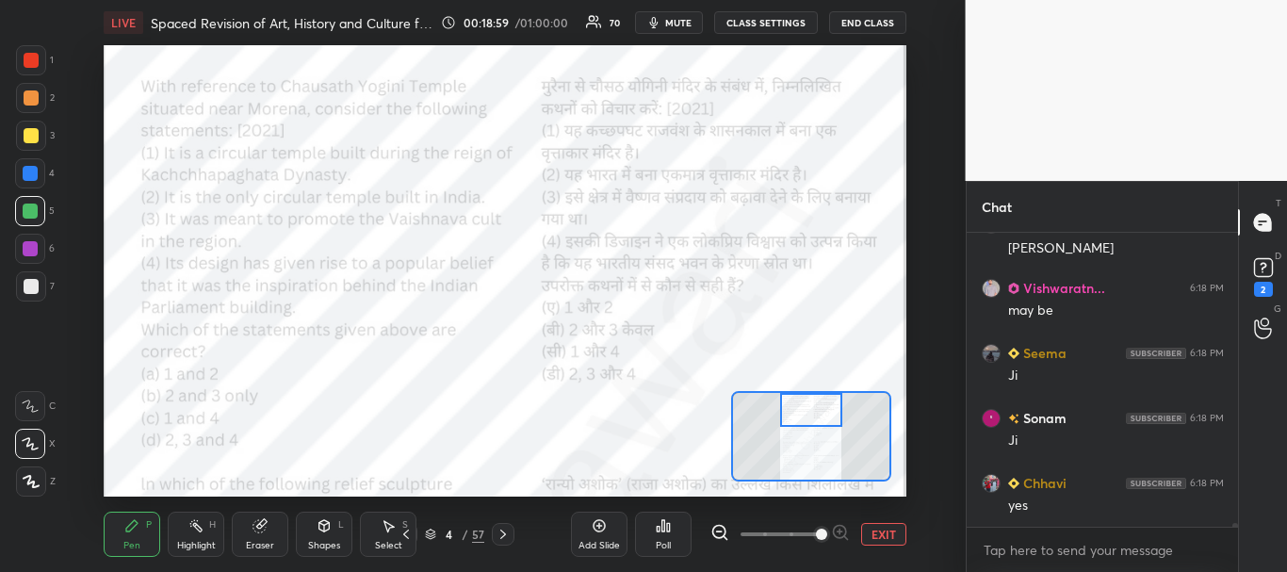
scroll to position [25152, 0]
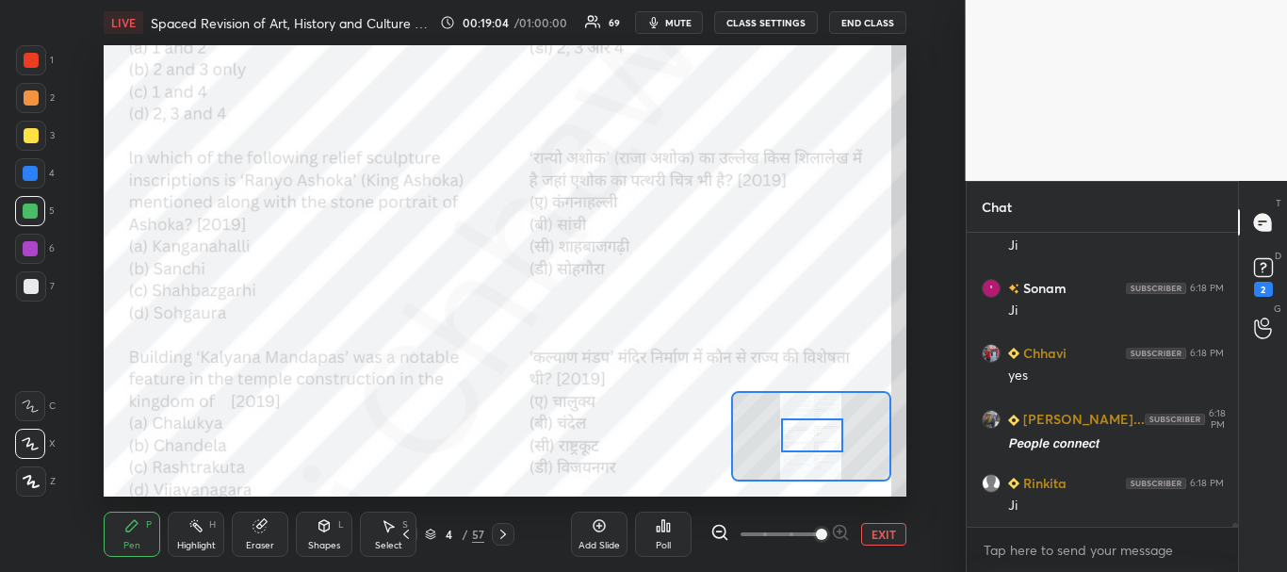
drag, startPoint x: 810, startPoint y: 409, endPoint x: 811, endPoint y: 434, distance: 25.5
click at [811, 434] on div at bounding box center [812, 435] width 63 height 35
click at [24, 58] on div at bounding box center [31, 60] width 15 height 15
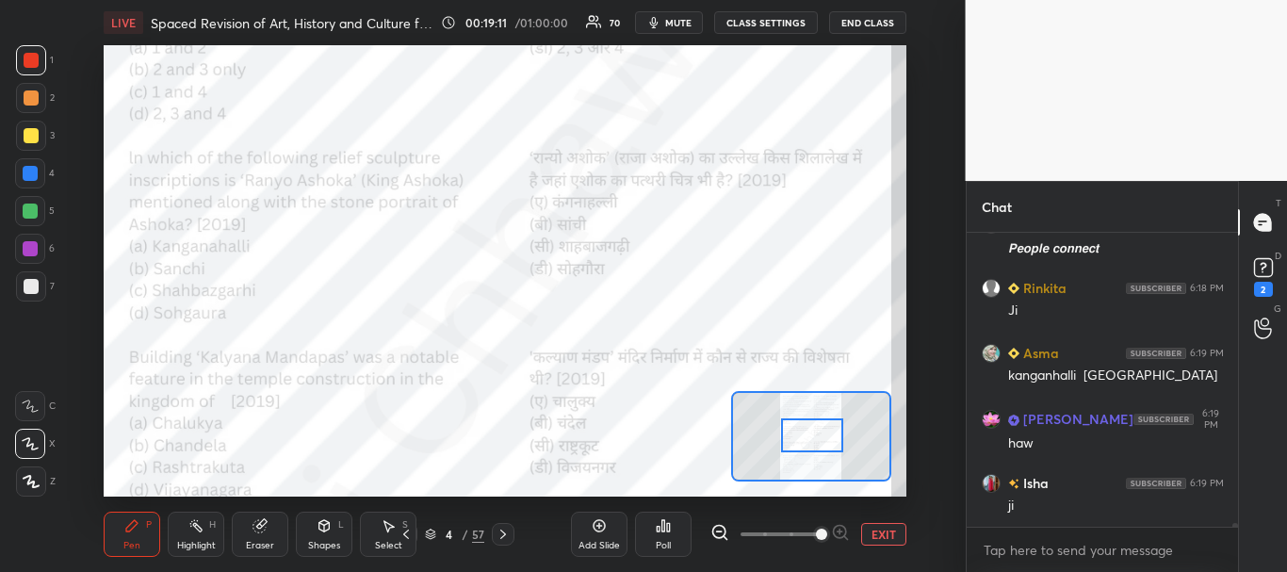
scroll to position [25477, 0]
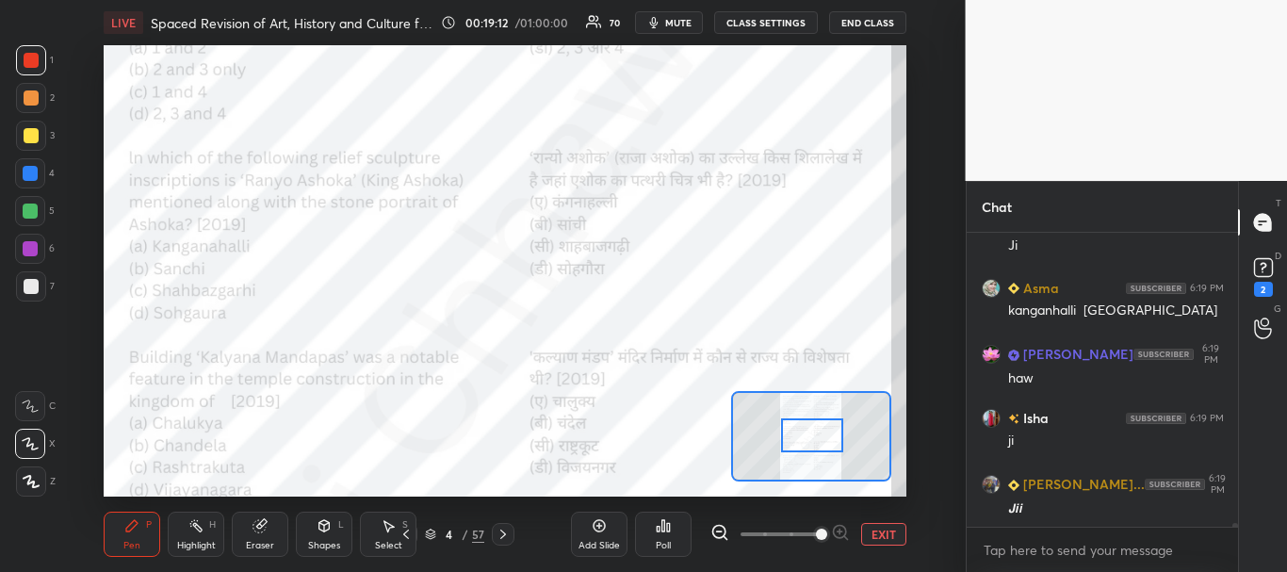
click at [674, 529] on div "Poll" at bounding box center [663, 533] width 57 height 45
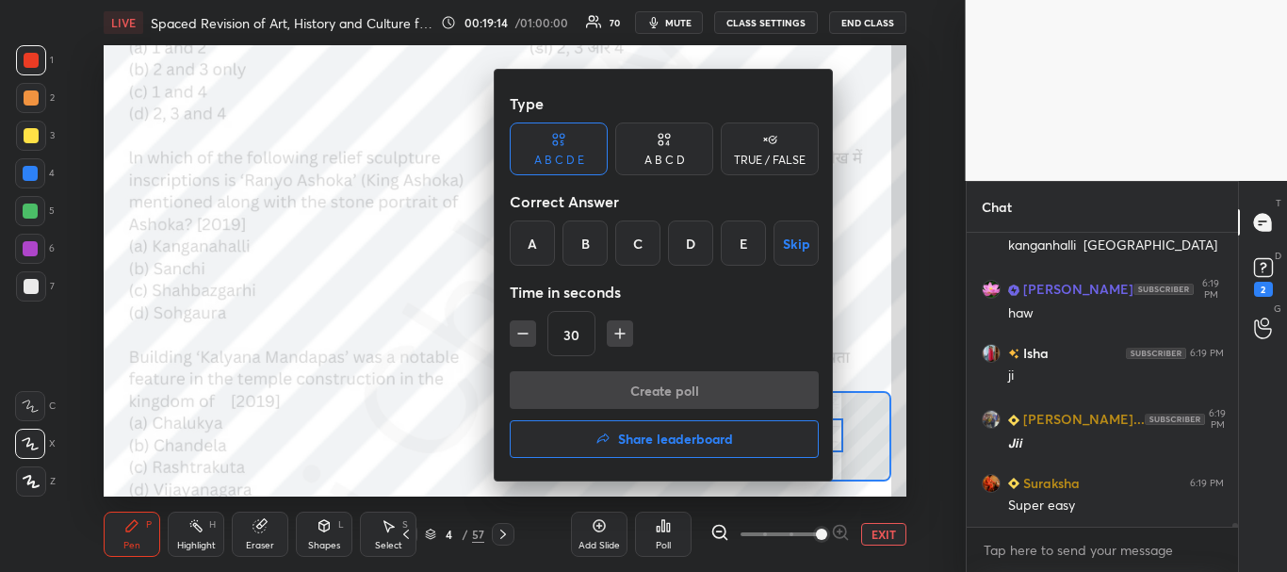
scroll to position [25607, 0]
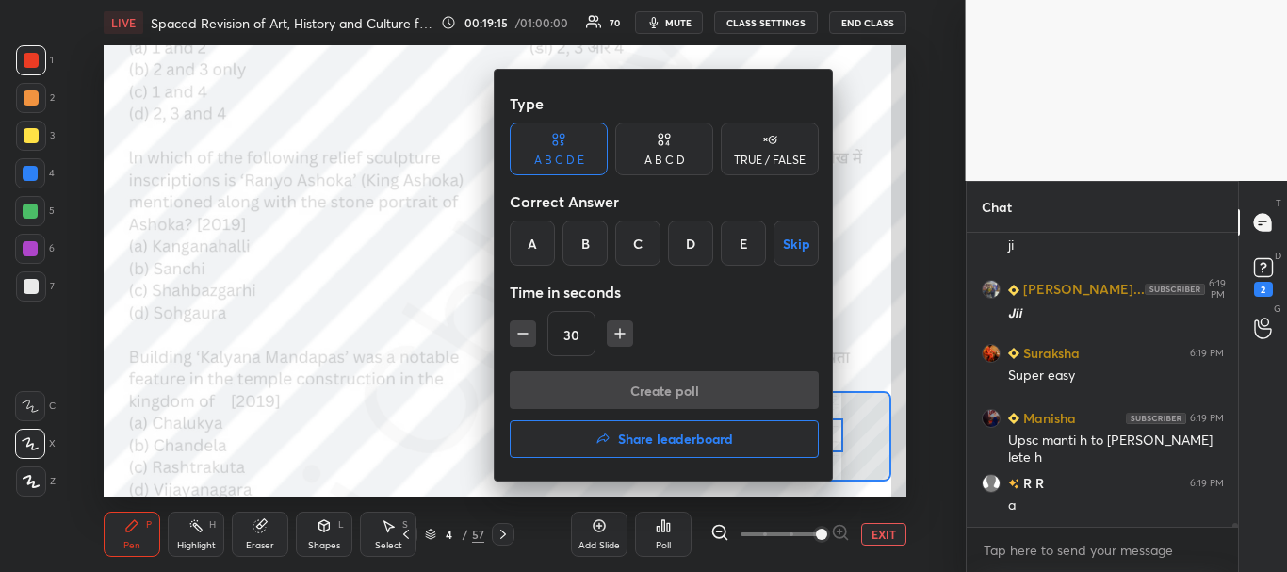
click at [543, 236] on div "A" at bounding box center [532, 242] width 45 height 45
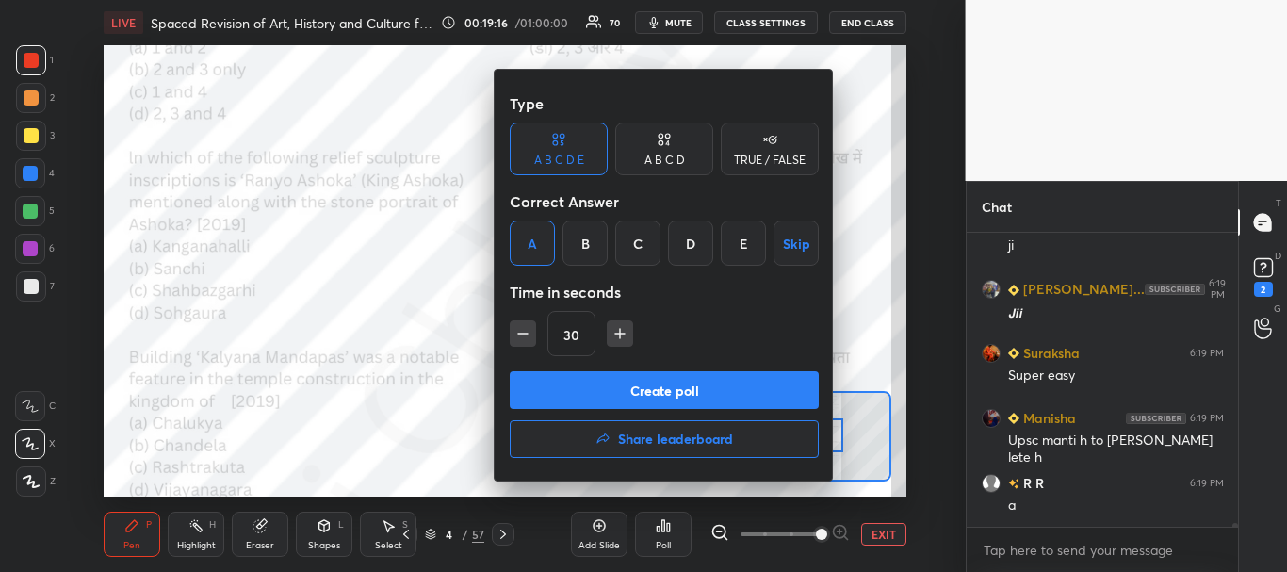
click at [629, 382] on button "Create poll" at bounding box center [664, 390] width 309 height 38
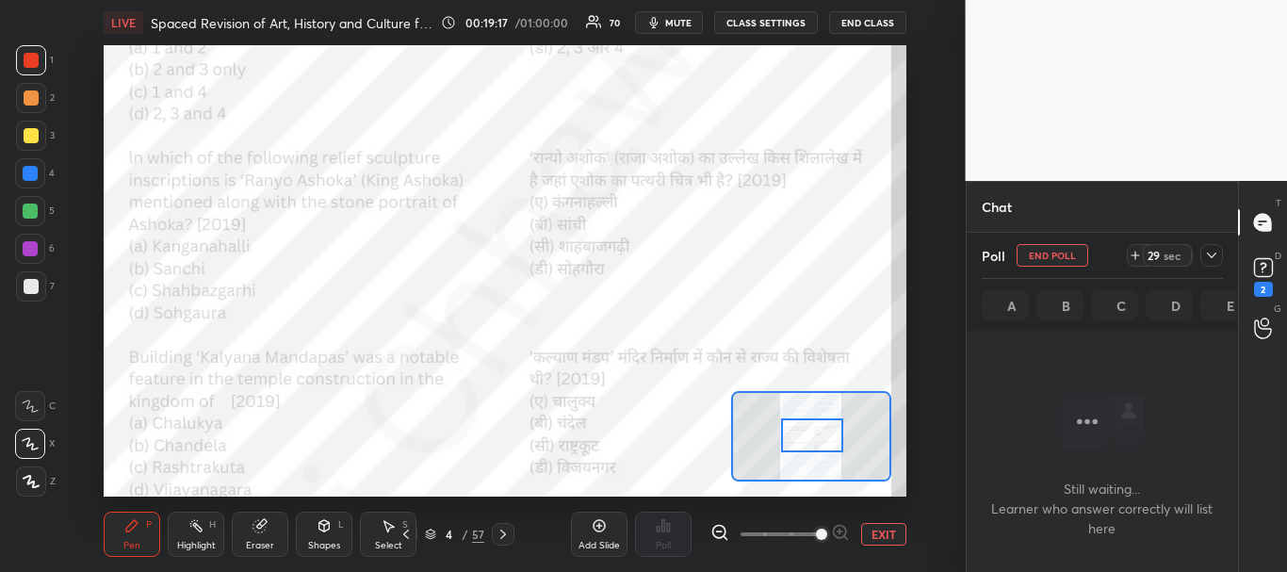
click at [1218, 254] on icon at bounding box center [1211, 255] width 15 height 15
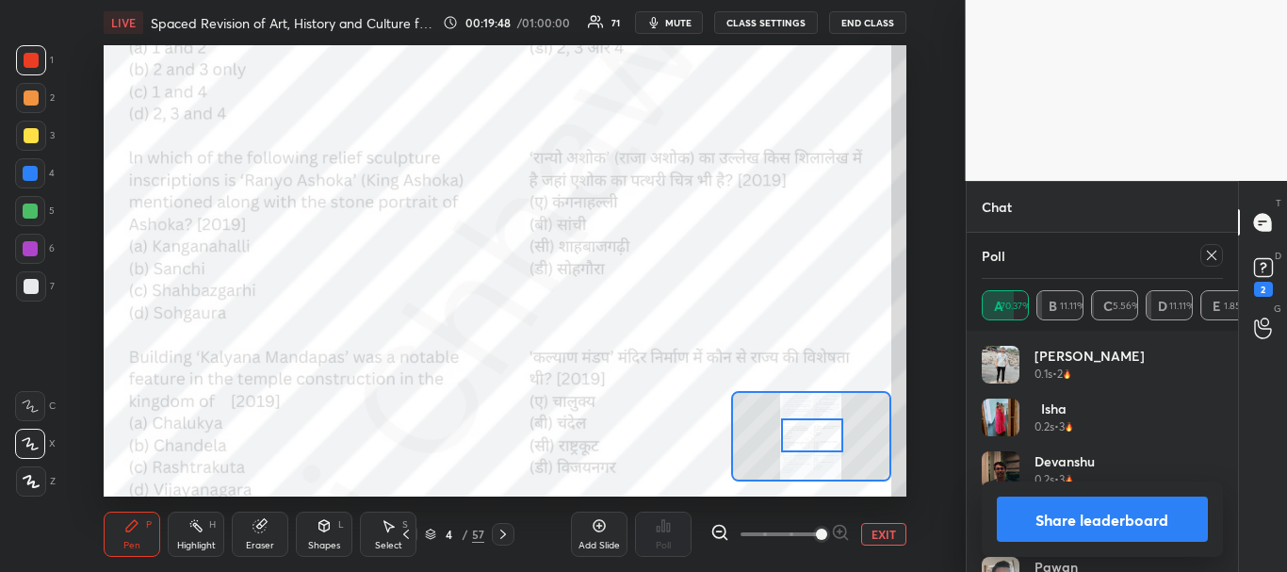
click at [1127, 521] on button "Share leaderboard" at bounding box center [1103, 518] width 212 height 45
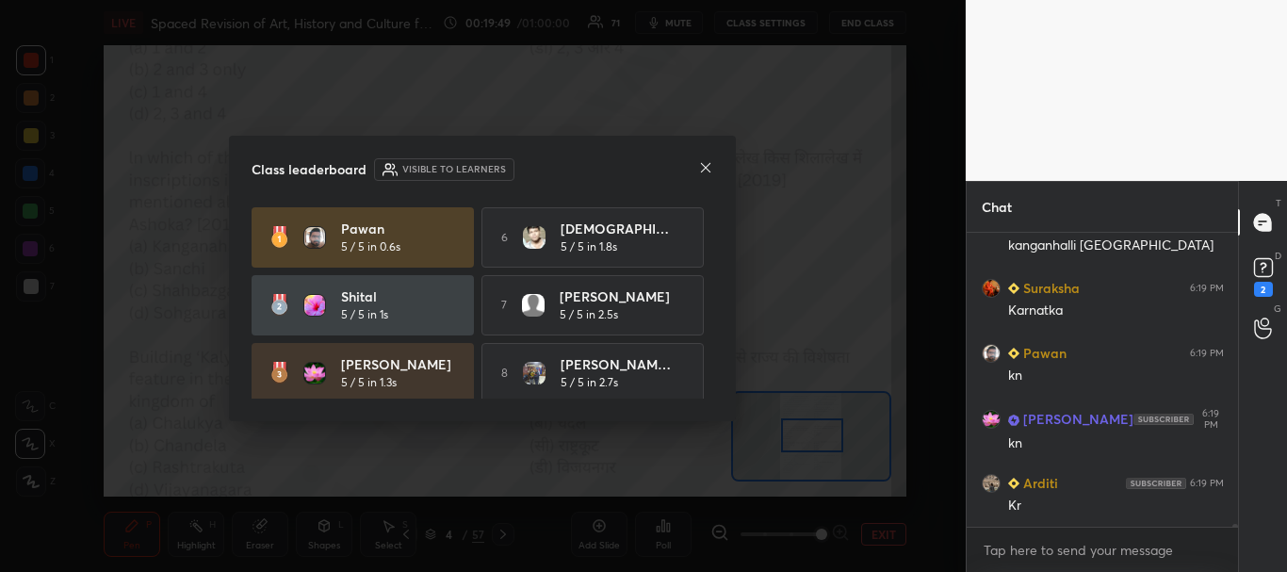
click at [706, 162] on icon at bounding box center [705, 167] width 15 height 15
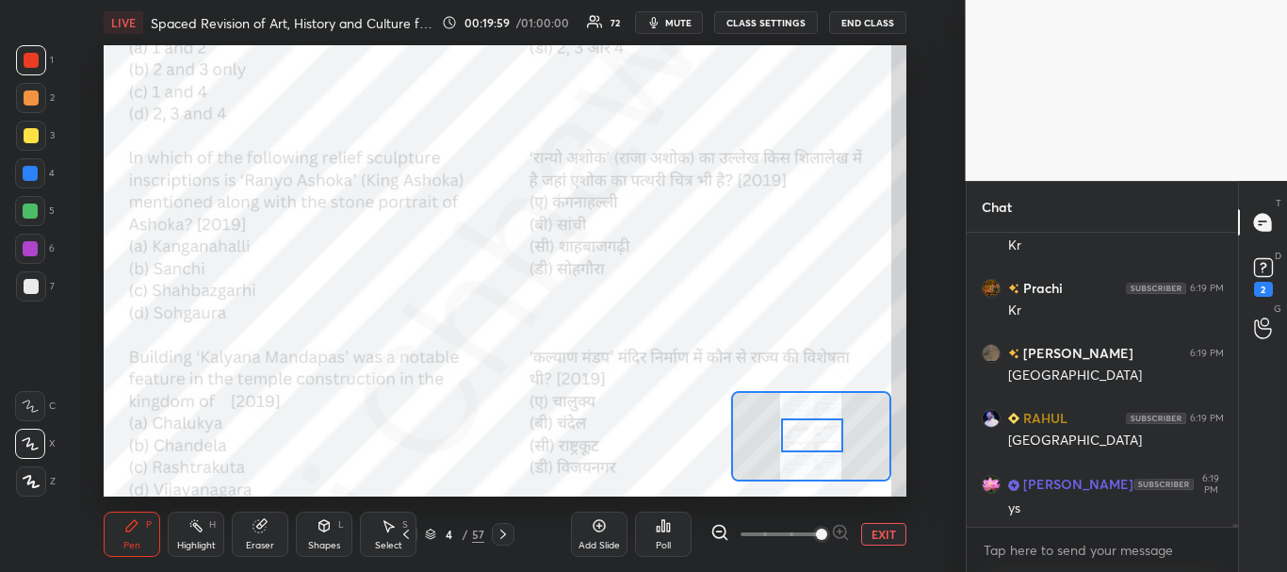
click at [28, 169] on div at bounding box center [30, 173] width 15 height 15
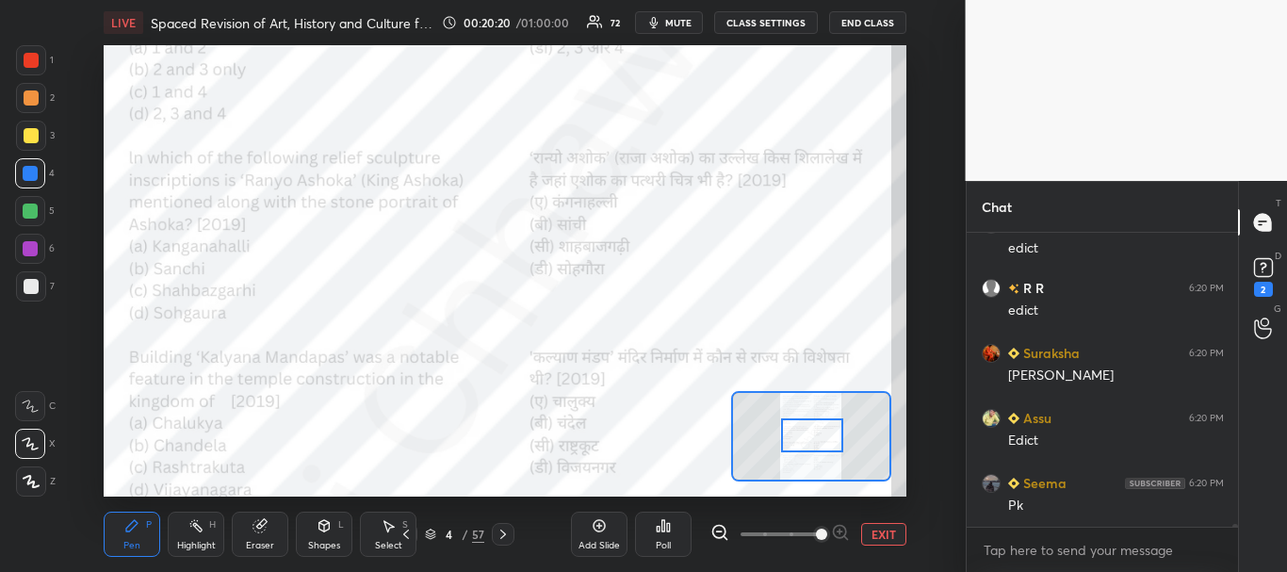
click at [35, 58] on div at bounding box center [31, 60] width 15 height 15
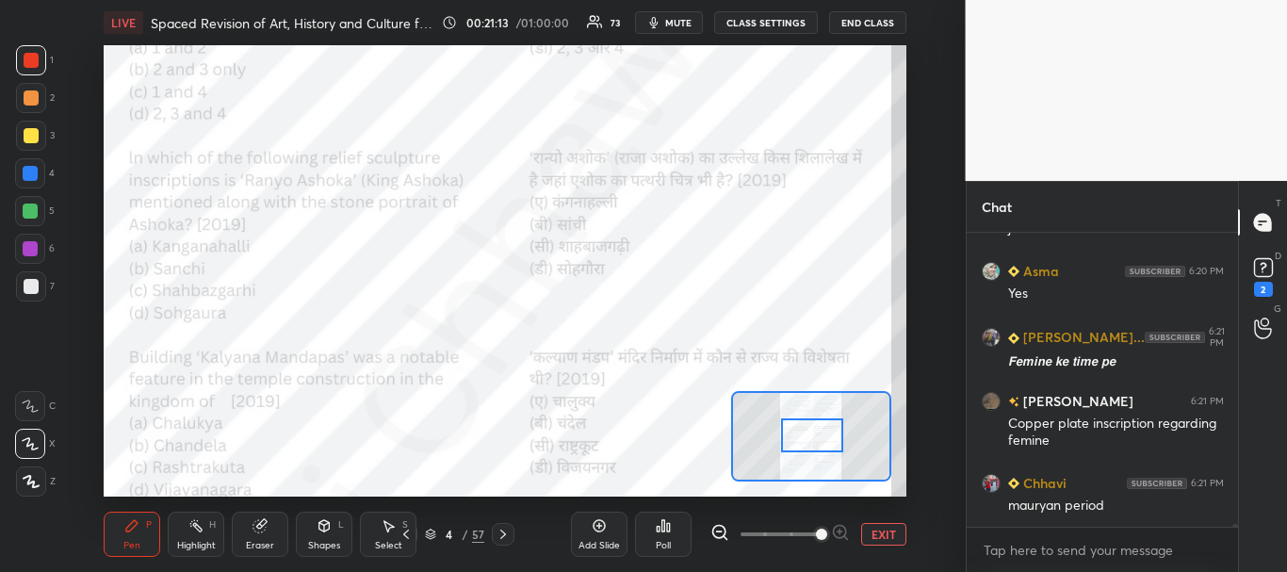
scroll to position [29305, 0]
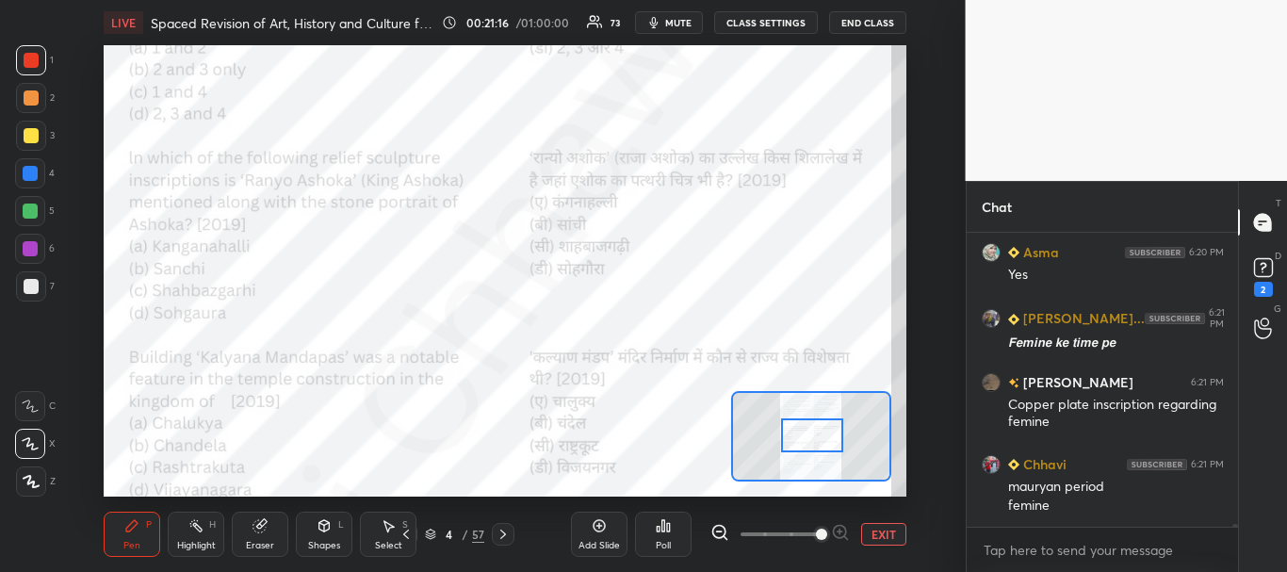
click at [33, 241] on div at bounding box center [30, 248] width 15 height 15
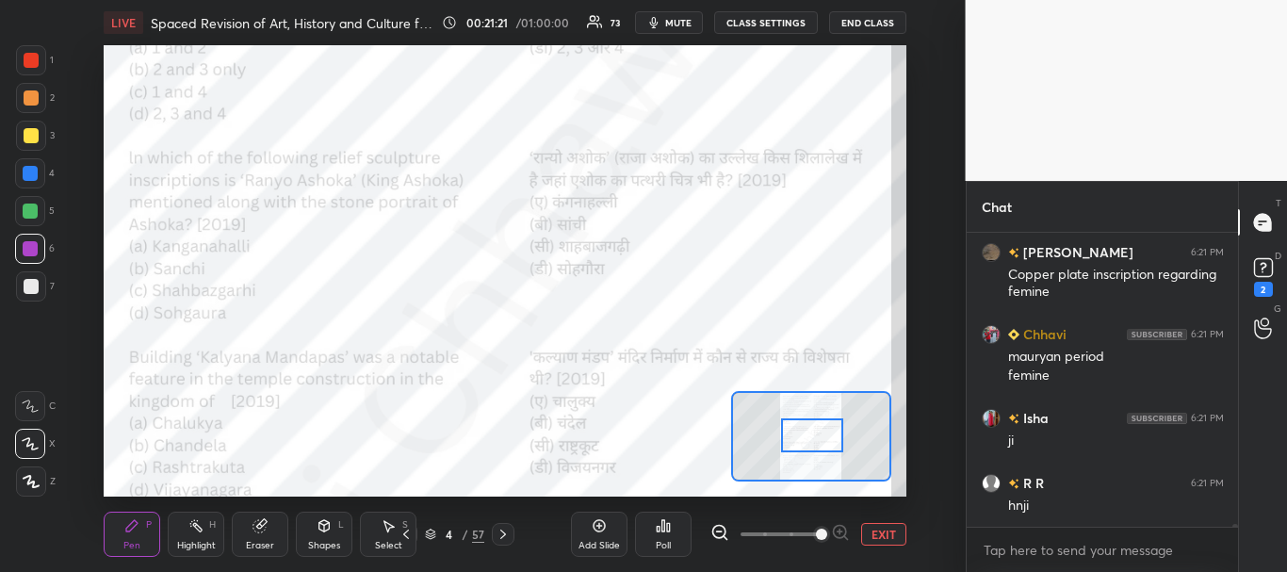
scroll to position [29500, 0]
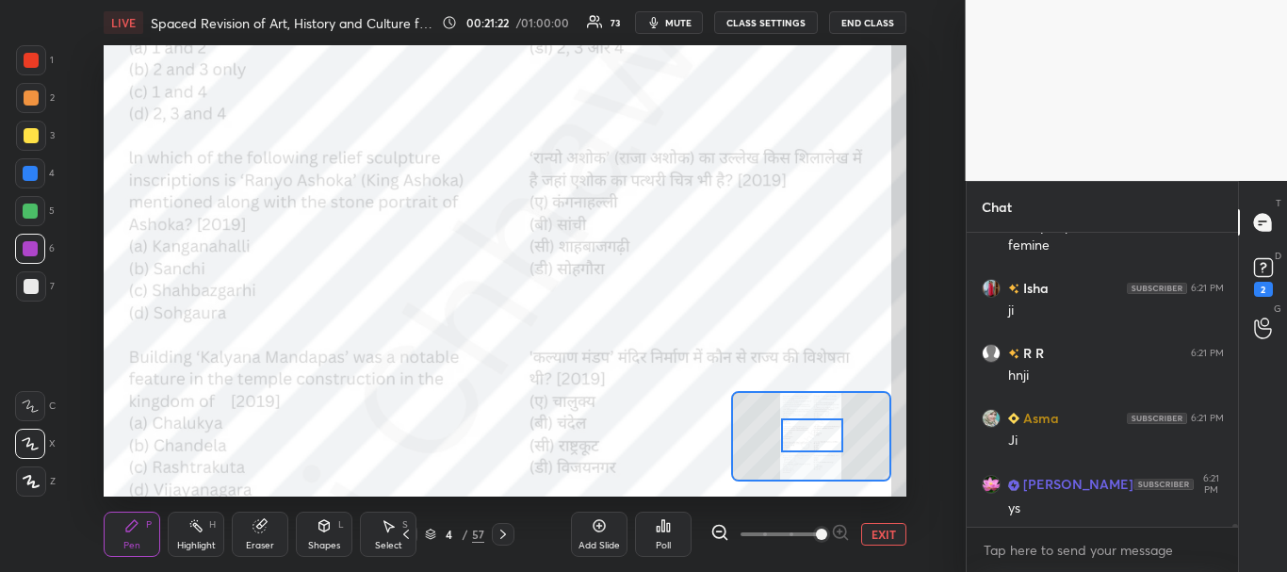
click at [869, 534] on button "EXIT" at bounding box center [883, 534] width 45 height 23
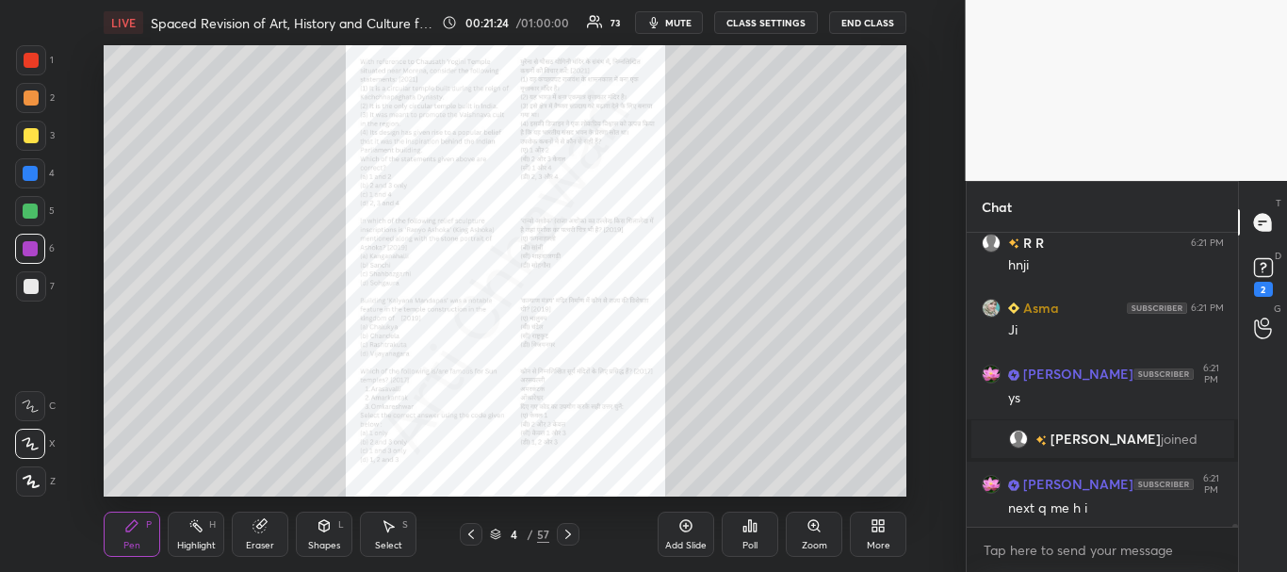
scroll to position [29462, 0]
click at [799, 539] on div "Zoom" at bounding box center [814, 533] width 57 height 45
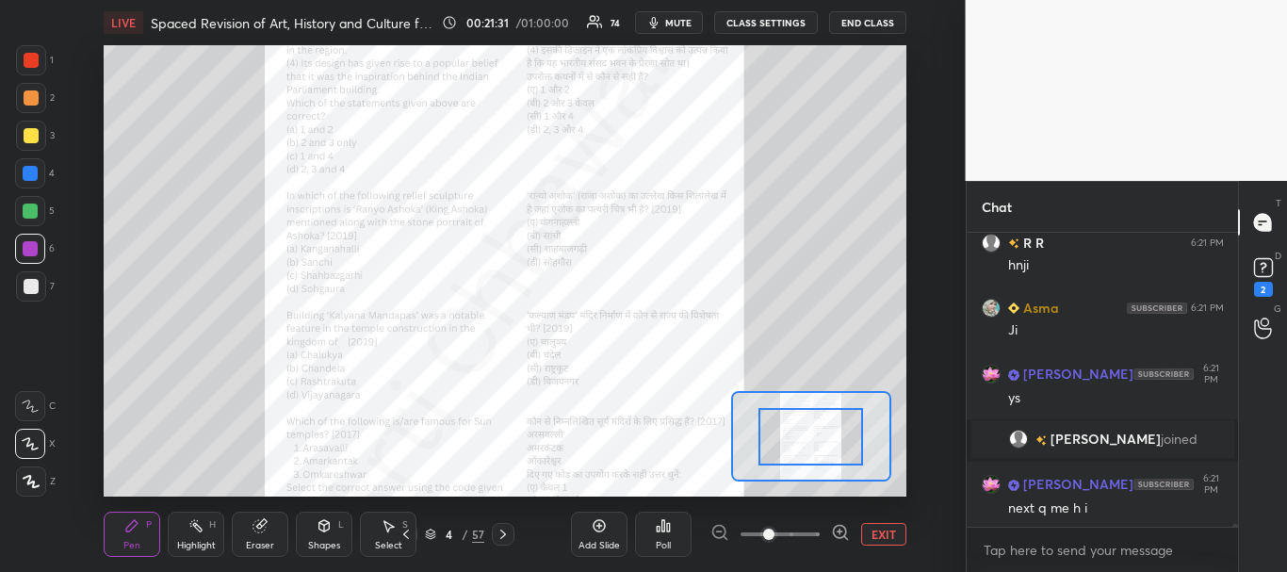
scroll to position [29527, 0]
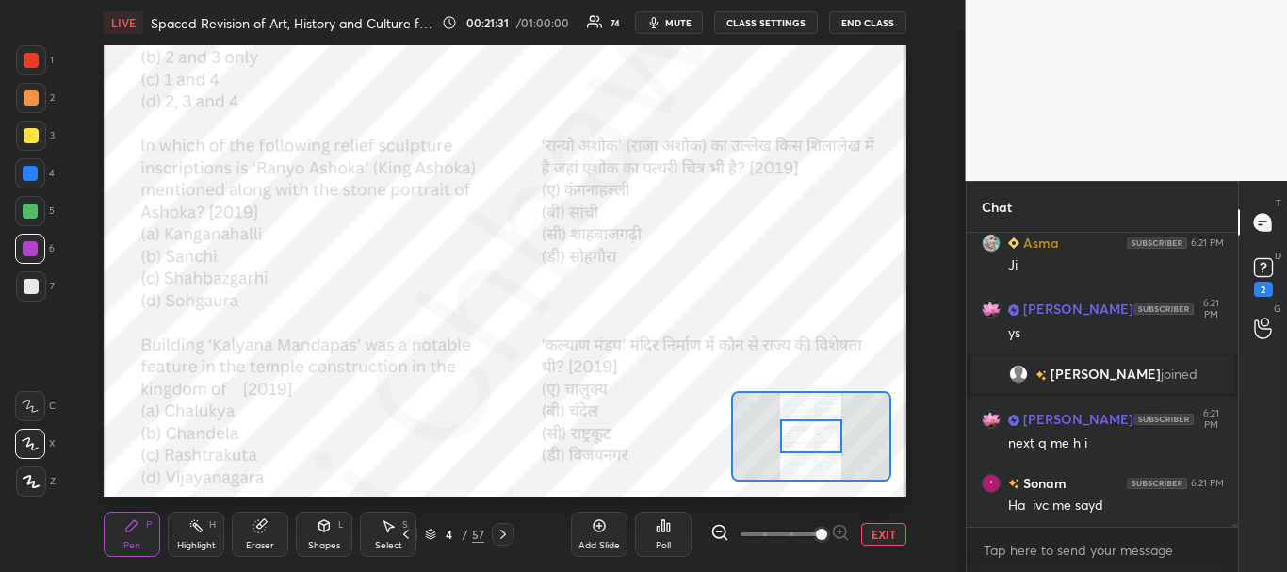
click at [809, 532] on span at bounding box center [779, 534] width 79 height 28
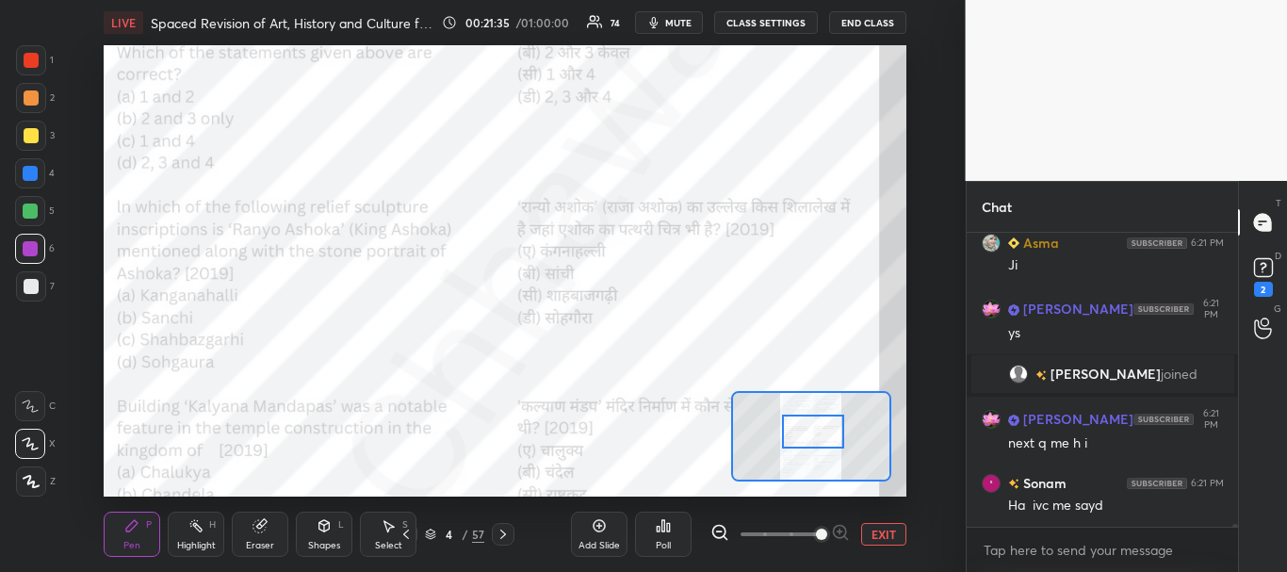
scroll to position [29609, 0]
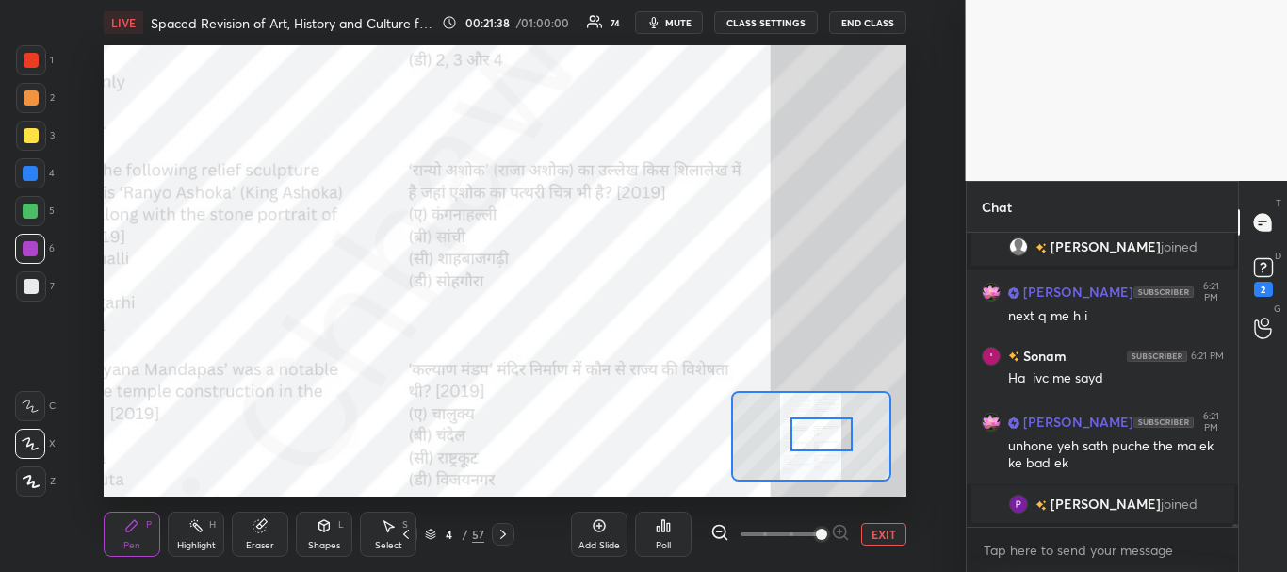
click at [805, 430] on div at bounding box center [821, 434] width 63 height 35
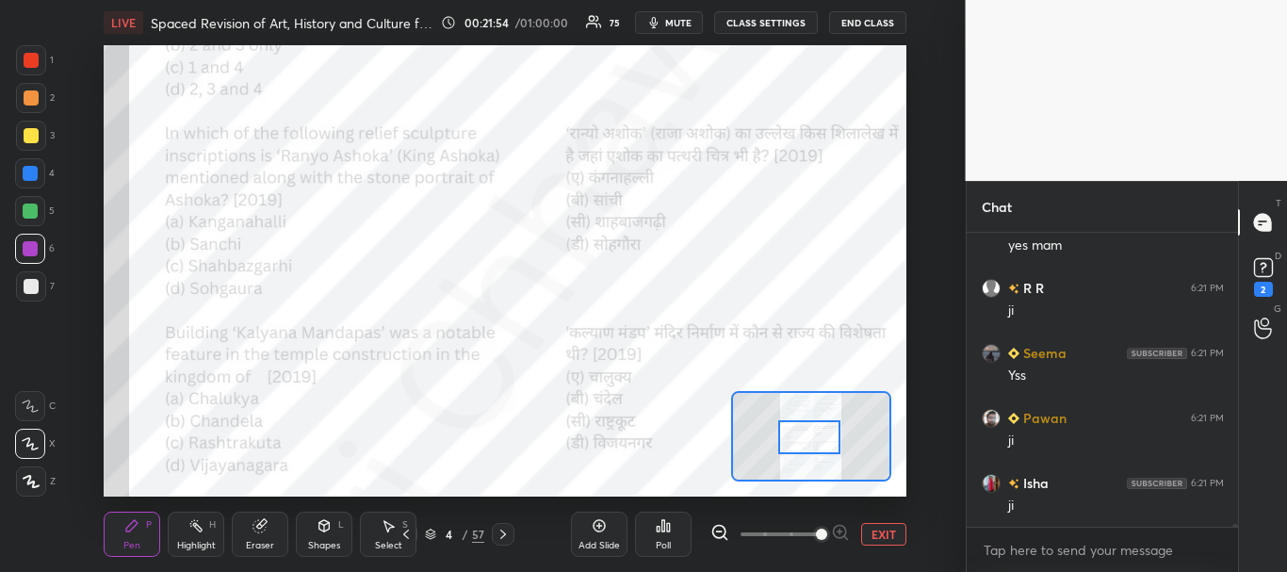
scroll to position [30003, 0]
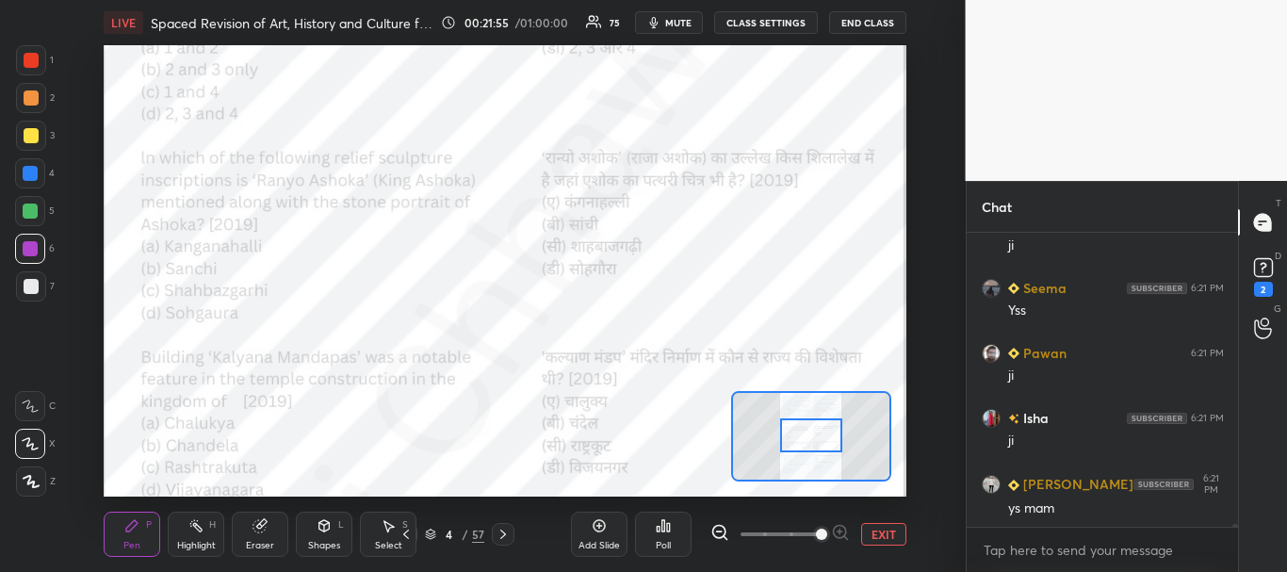
drag, startPoint x: 833, startPoint y: 433, endPoint x: 820, endPoint y: 433, distance: 13.2
click at [821, 433] on div at bounding box center [811, 435] width 63 height 35
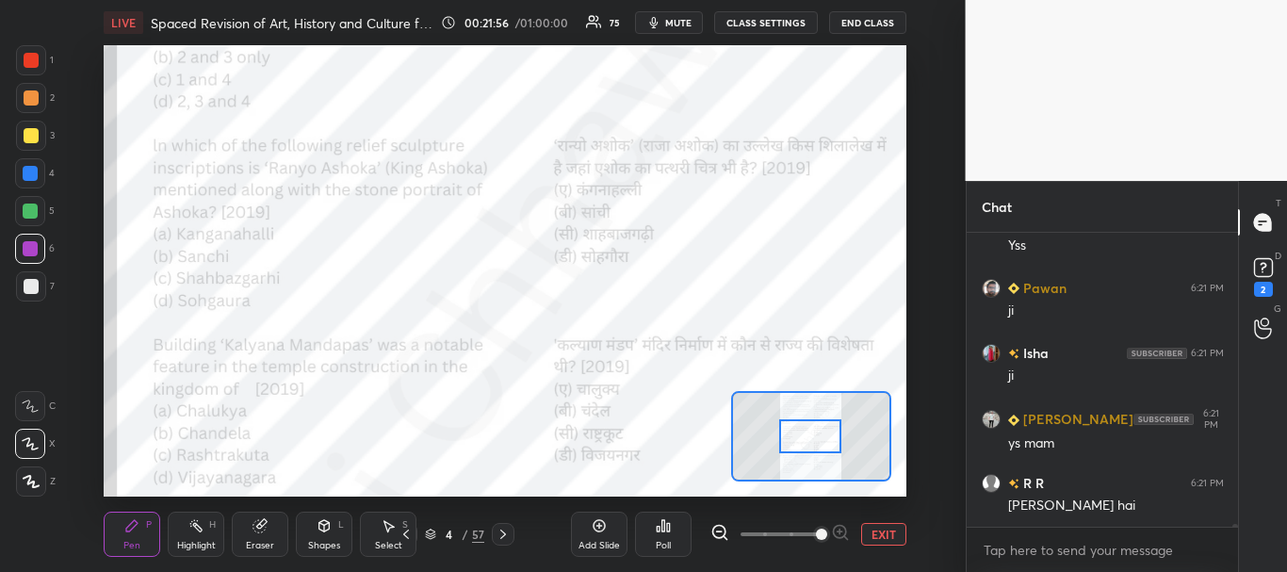
scroll to position [30133, 0]
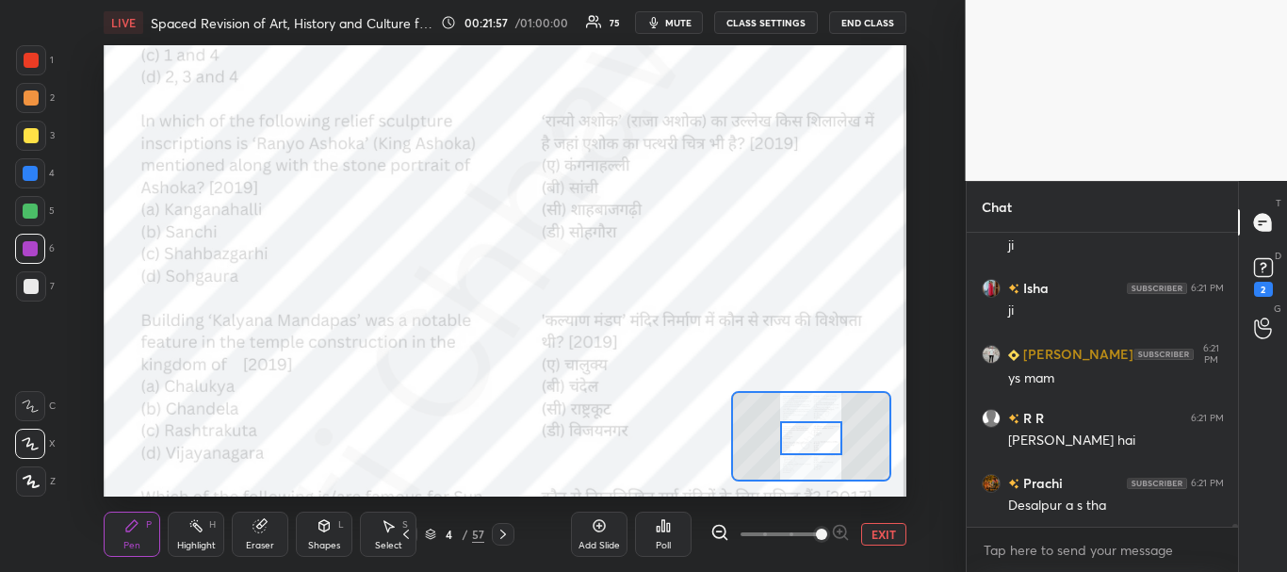
click at [820, 439] on div at bounding box center [811, 438] width 63 height 35
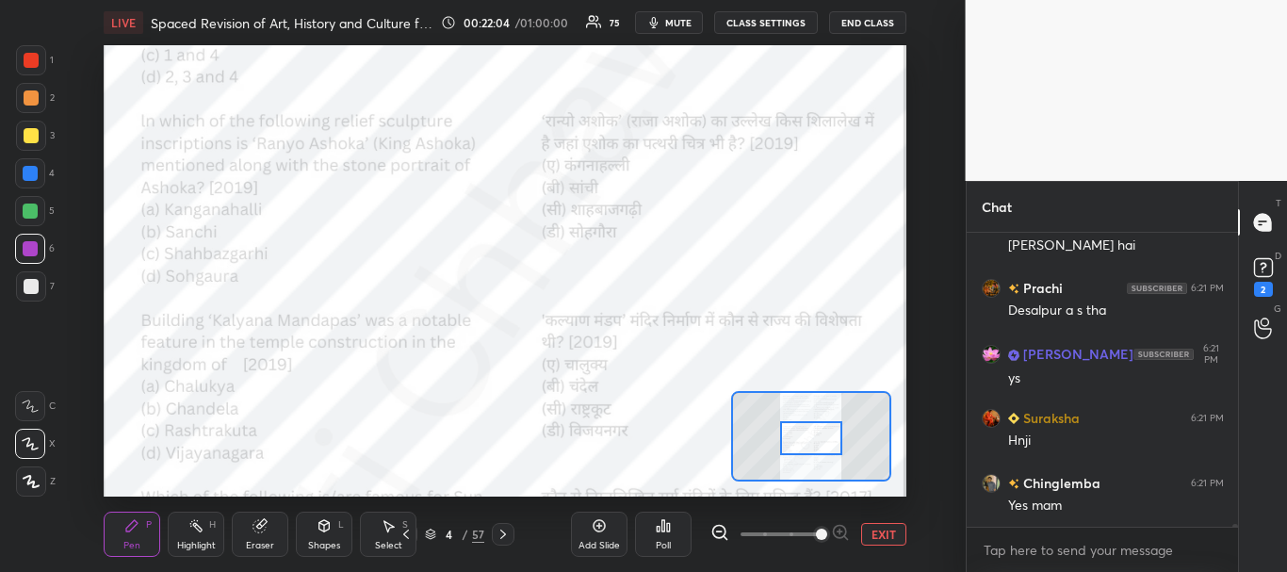
scroll to position [30393, 0]
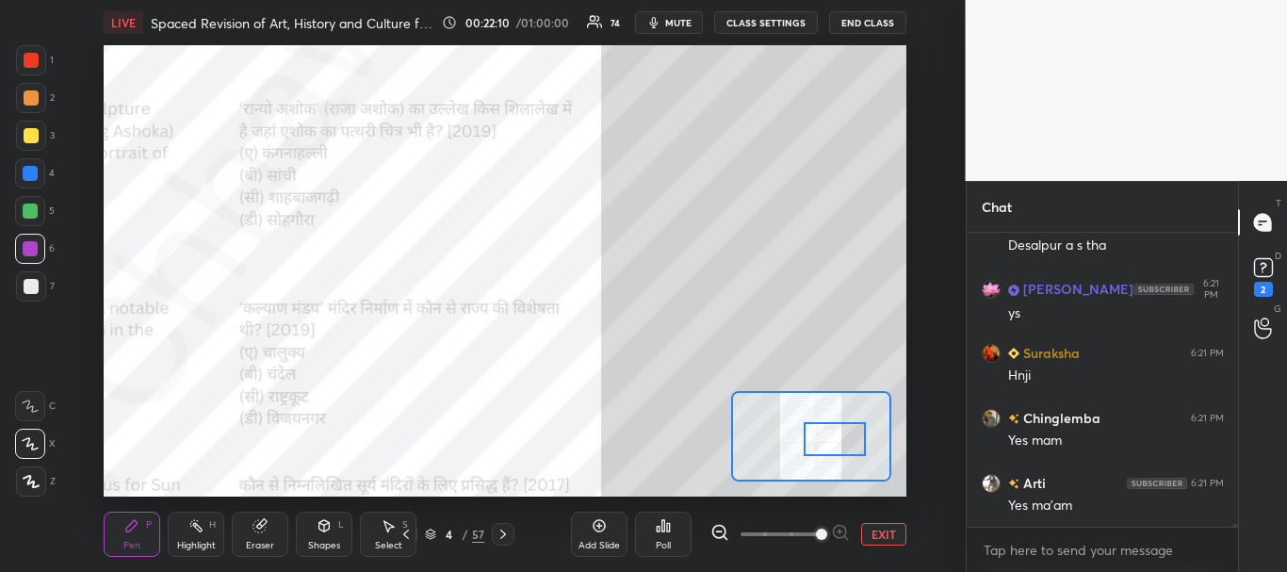
drag, startPoint x: 817, startPoint y: 443, endPoint x: 842, endPoint y: 438, distance: 25.9
click at [840, 438] on div at bounding box center [835, 439] width 63 height 35
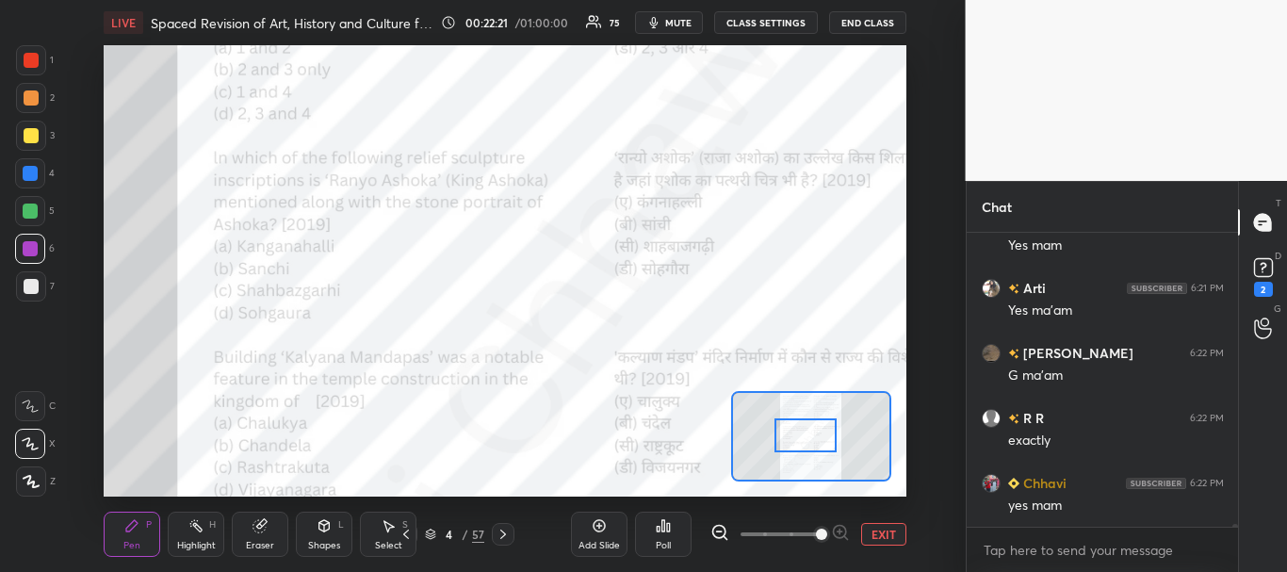
scroll to position [30653, 0]
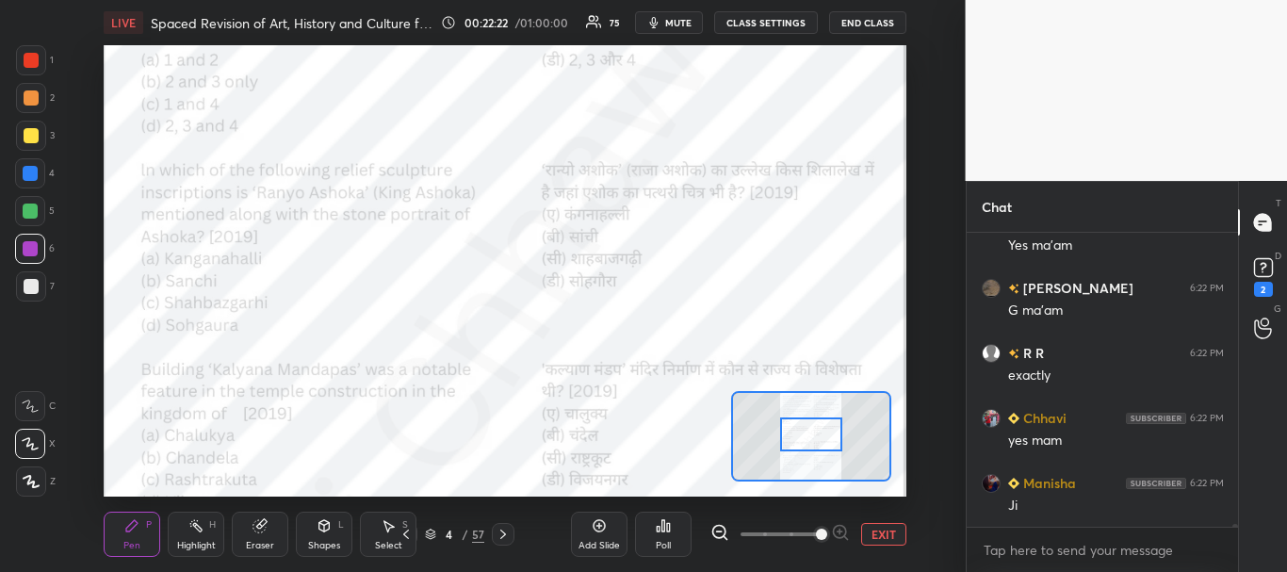
drag, startPoint x: 842, startPoint y: 426, endPoint x: 819, endPoint y: 427, distance: 23.6
click at [819, 427] on div at bounding box center [811, 434] width 63 height 35
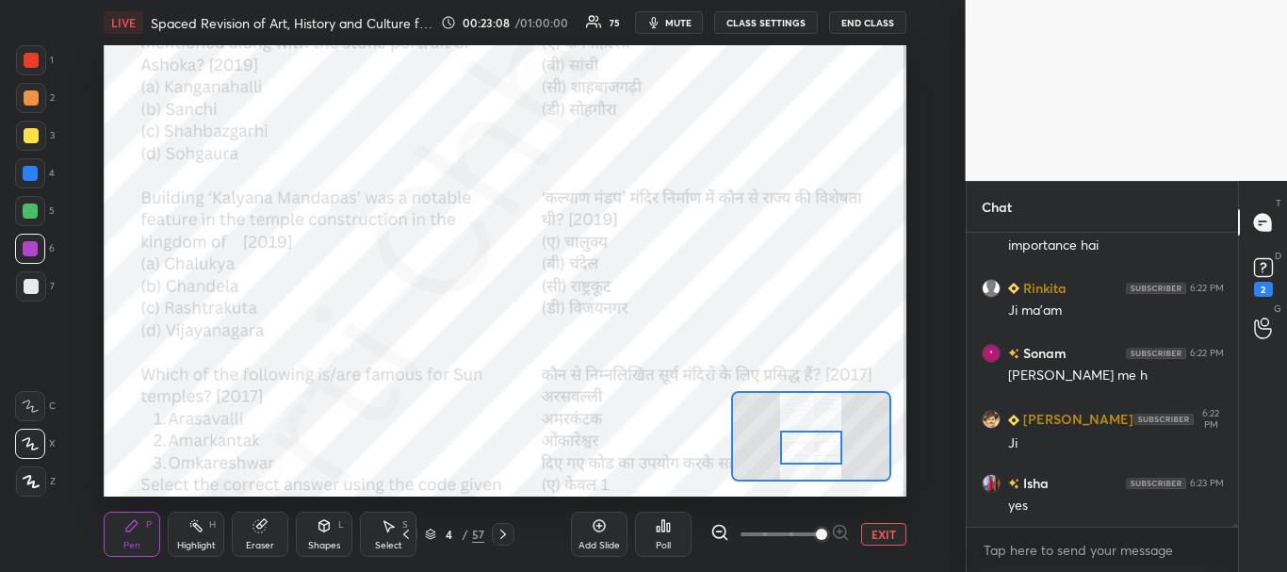
scroll to position [31466, 0]
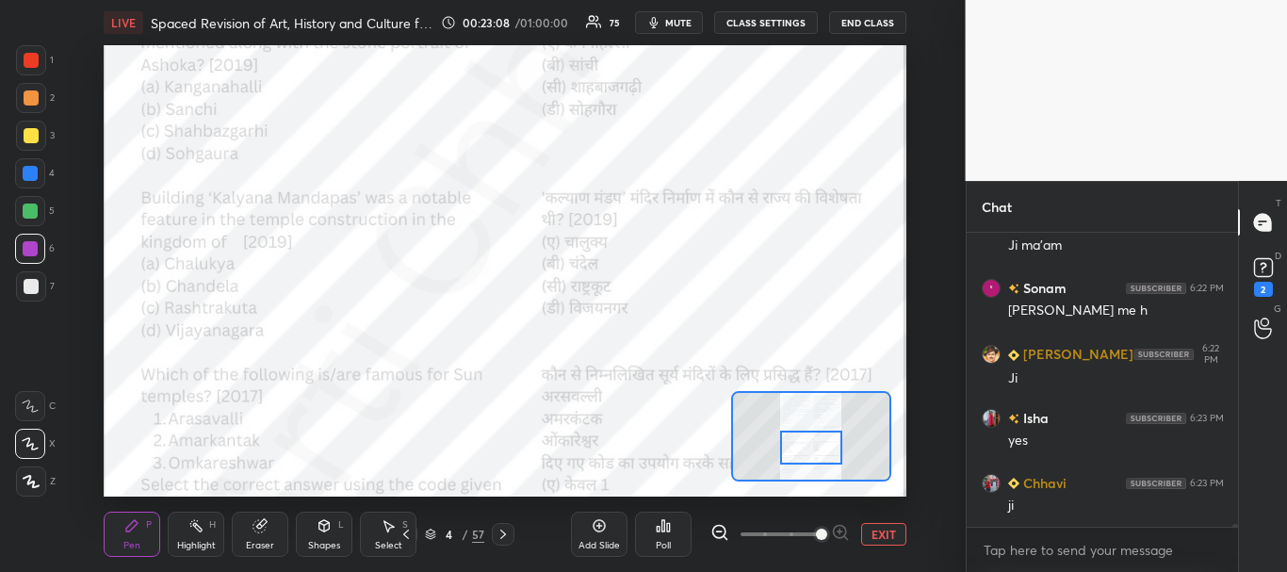
drag, startPoint x: 813, startPoint y: 429, endPoint x: 813, endPoint y: 442, distance: 13.2
click at [813, 442] on div at bounding box center [811, 447] width 63 height 35
click at [34, 58] on div at bounding box center [31, 60] width 15 height 15
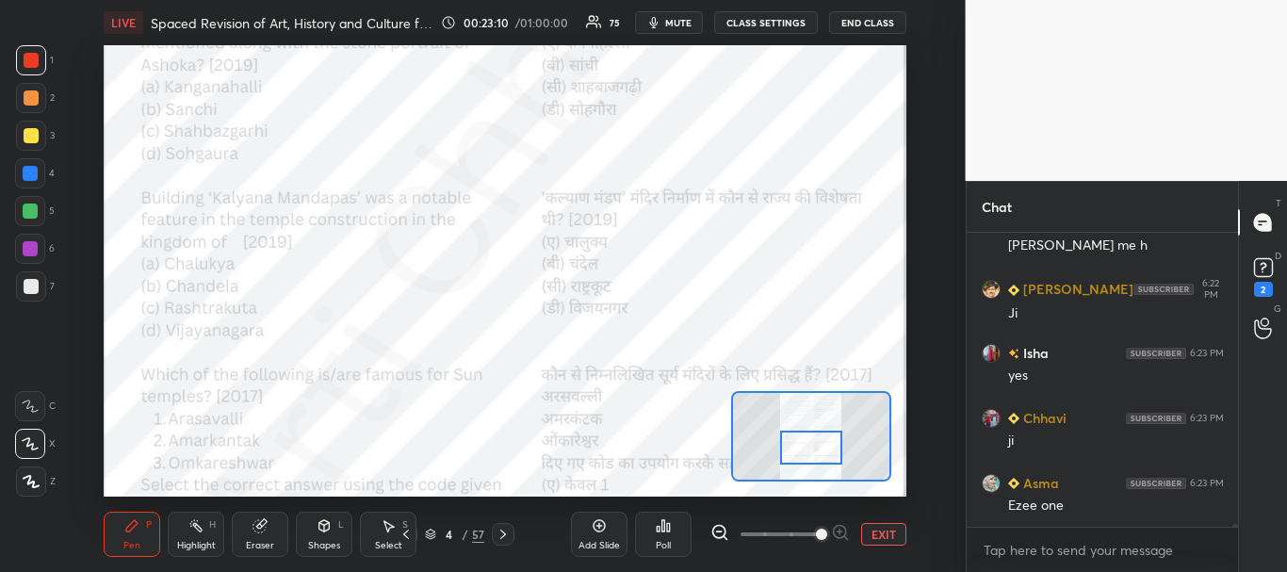
click at [36, 156] on div "3" at bounding box center [35, 140] width 39 height 38
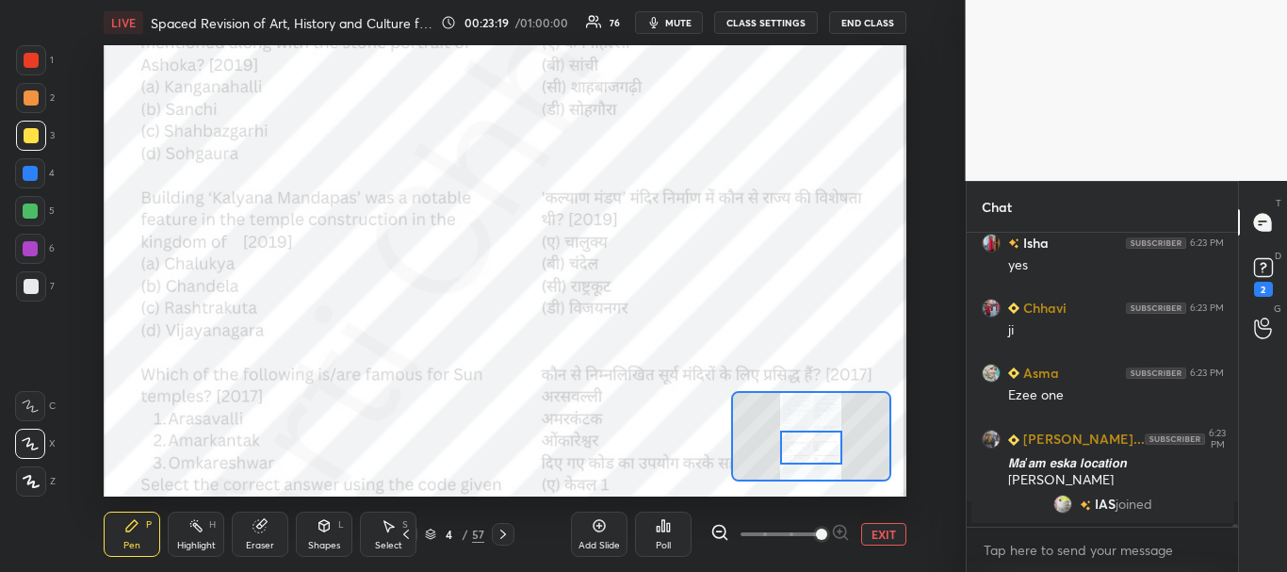
scroll to position [31386, 0]
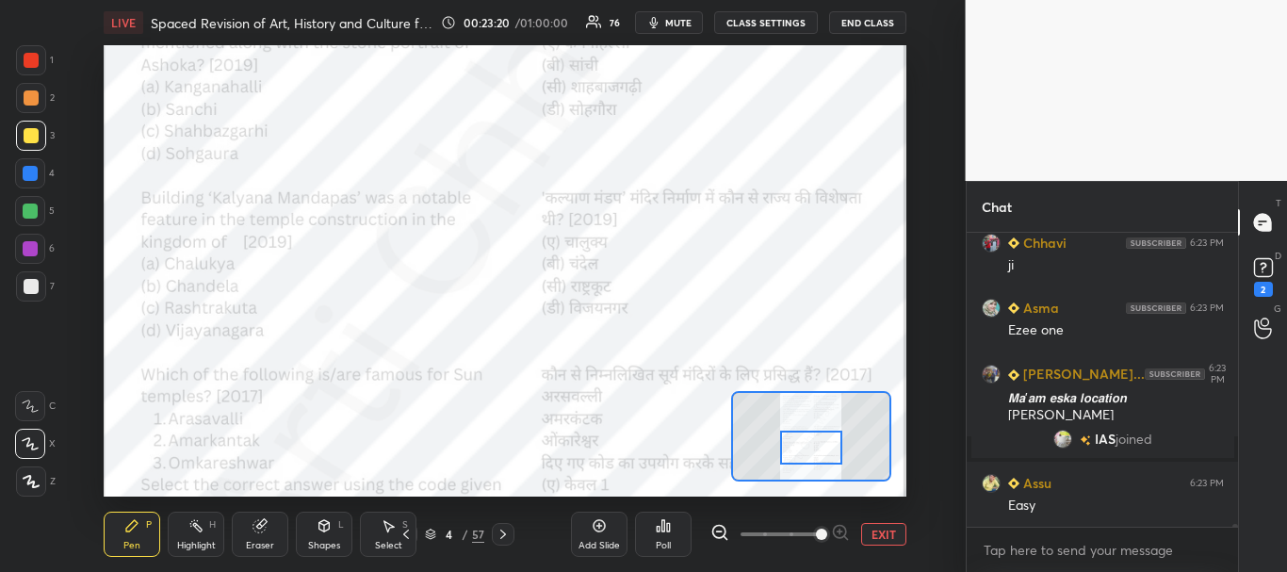
click at [663, 531] on icon at bounding box center [663, 525] width 3 height 11
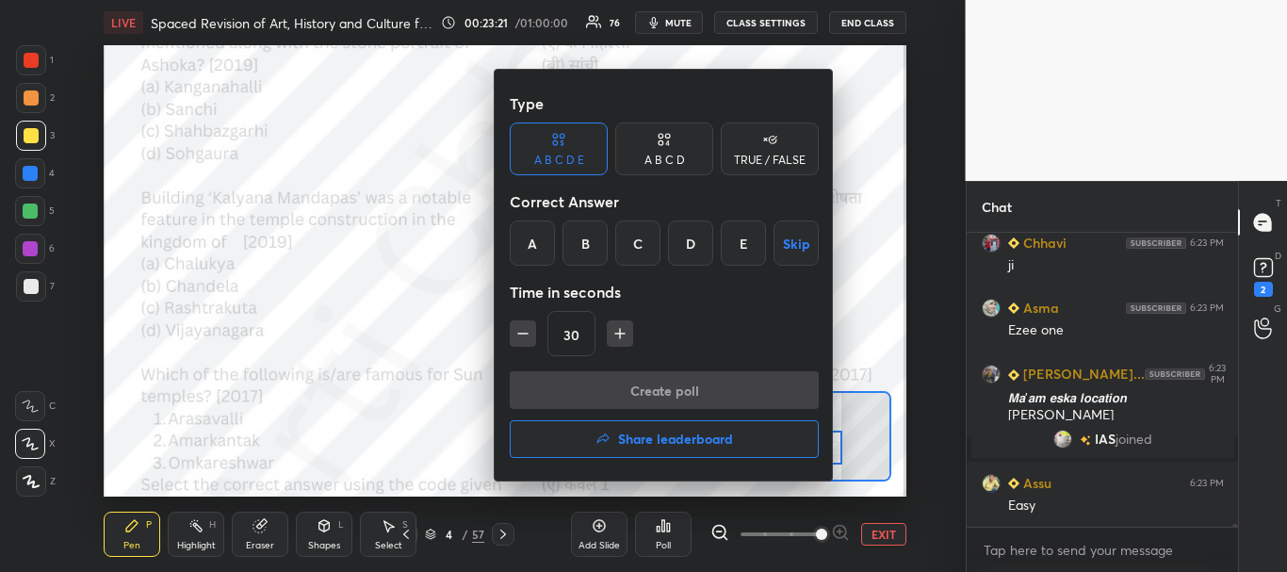
click at [691, 245] on div "D" at bounding box center [690, 242] width 45 height 45
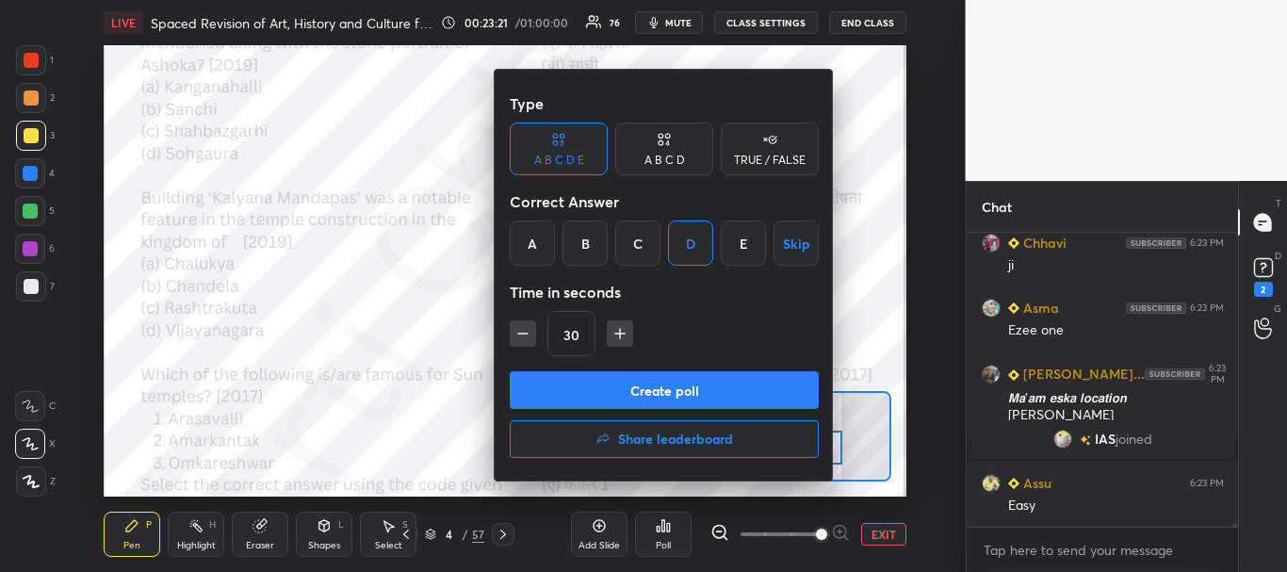
click at [666, 384] on button "Create poll" at bounding box center [664, 390] width 309 height 38
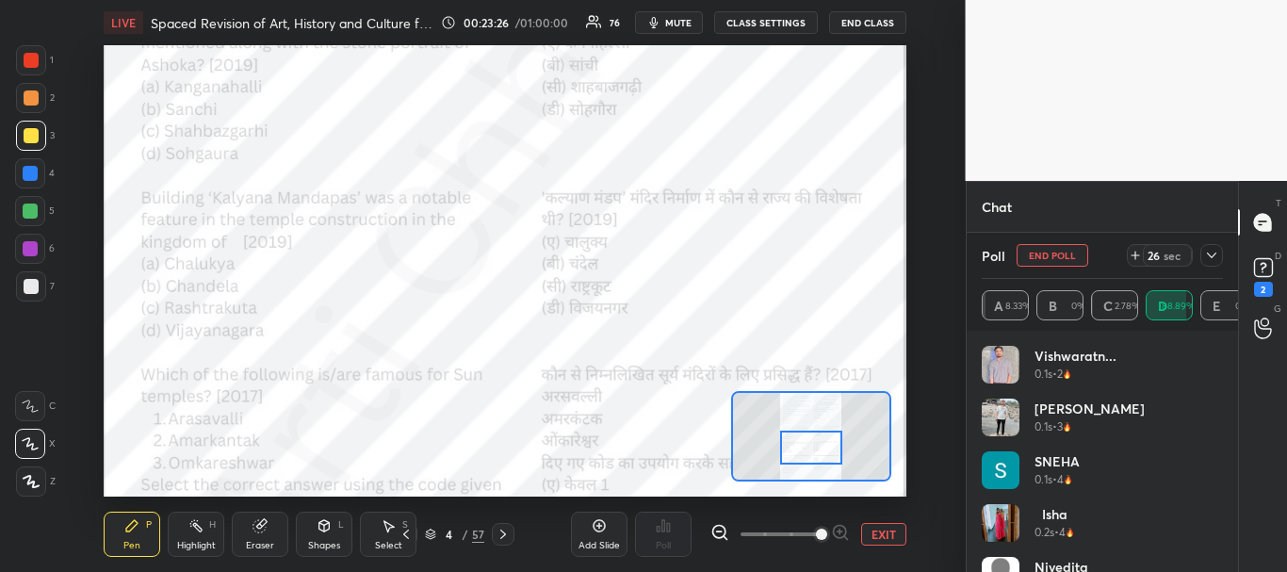
scroll to position [31582, 0]
click at [1211, 253] on icon at bounding box center [1211, 255] width 15 height 15
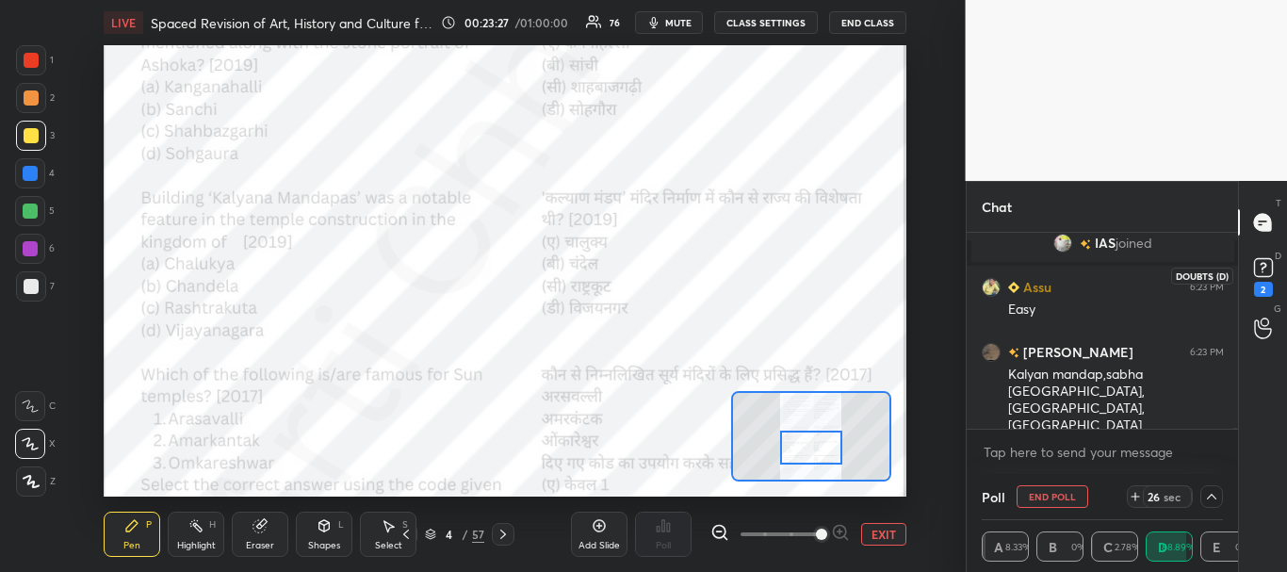
scroll to position [1, 7]
click at [1265, 272] on rect at bounding box center [1263, 268] width 18 height 18
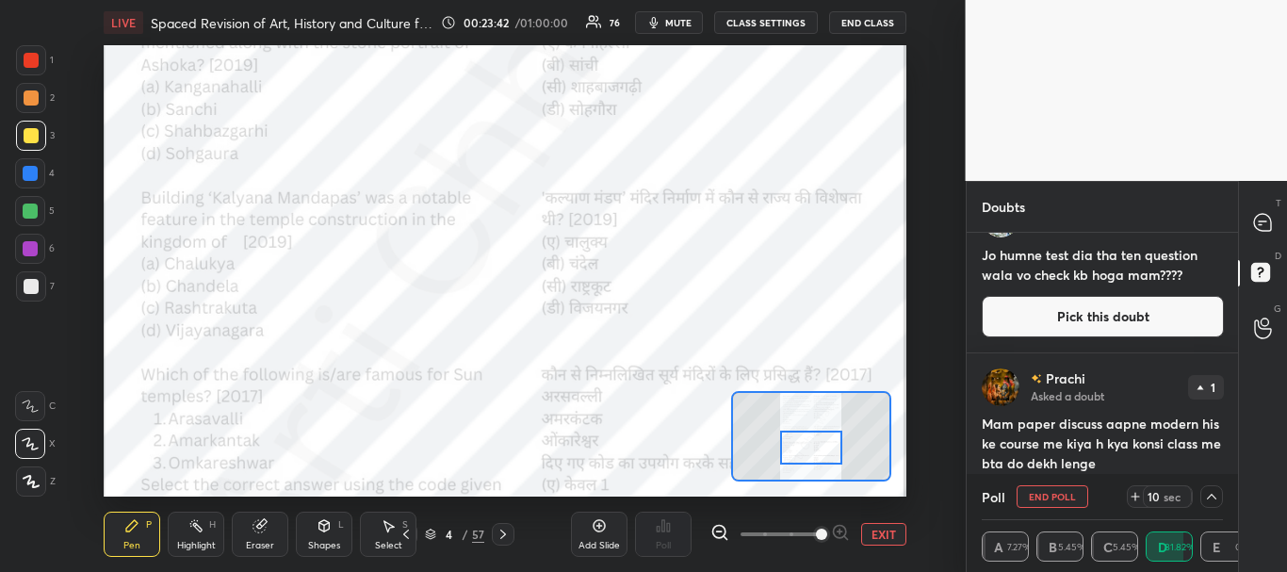
scroll to position [0, 0]
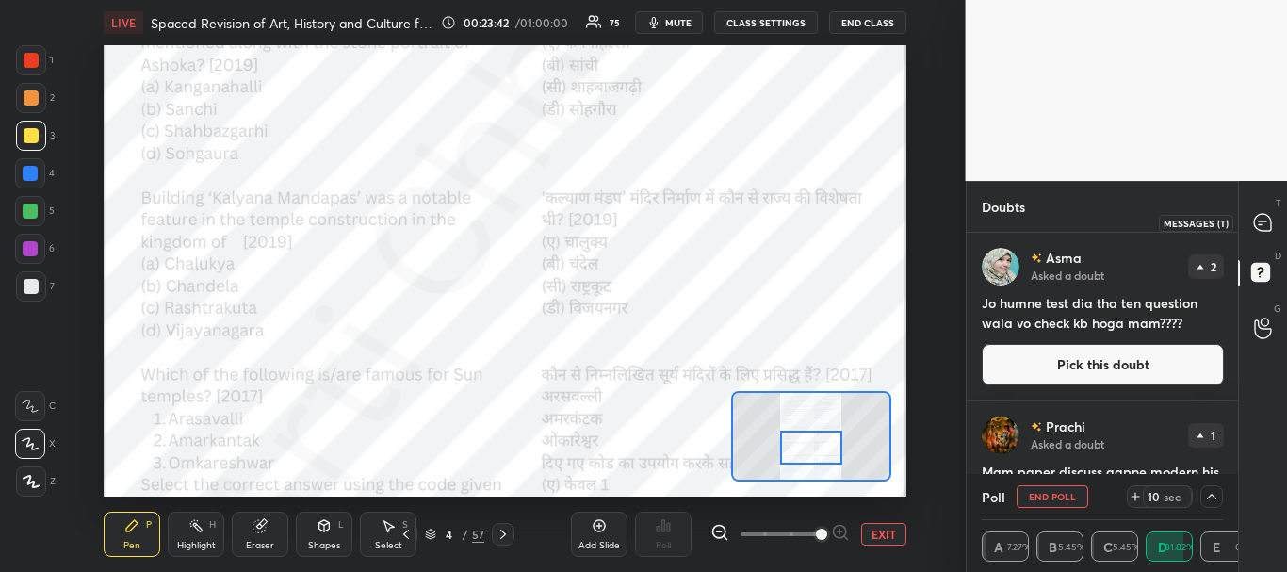
click at [1259, 225] on icon at bounding box center [1262, 222] width 17 height 17
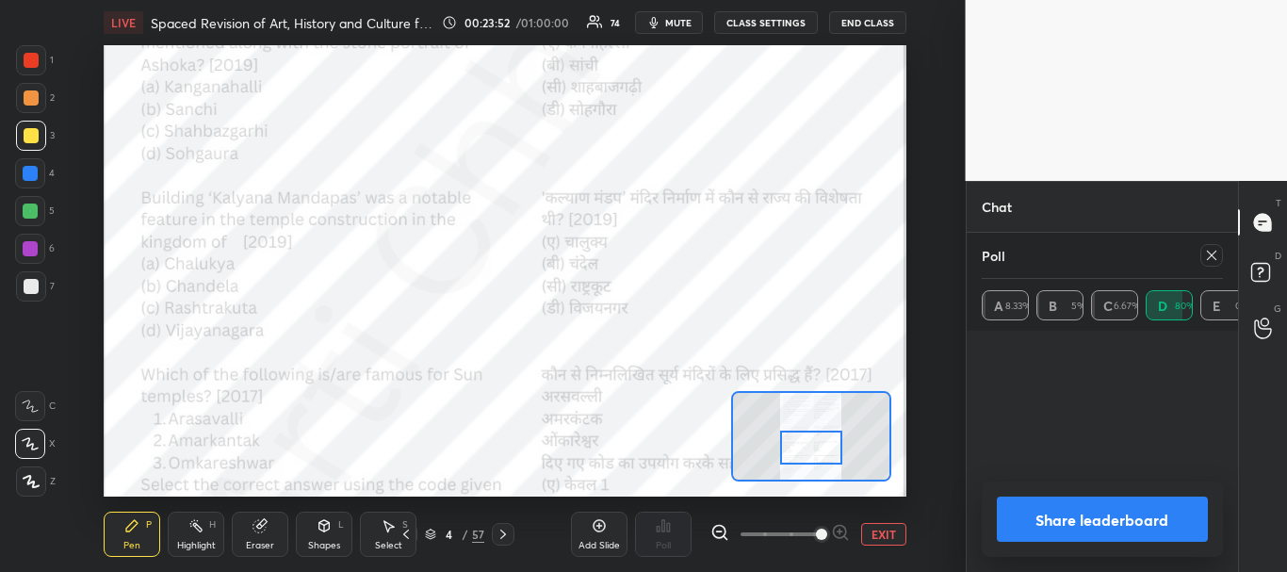
scroll to position [122, 235]
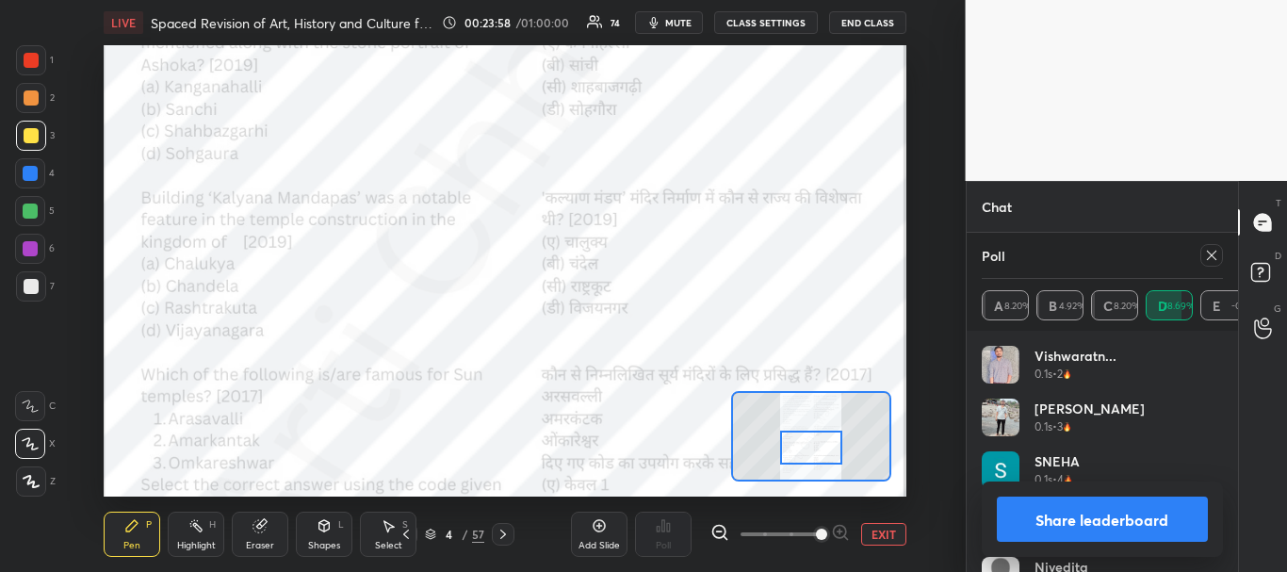
click at [1150, 508] on button "Share leaderboard" at bounding box center [1103, 518] width 212 height 45
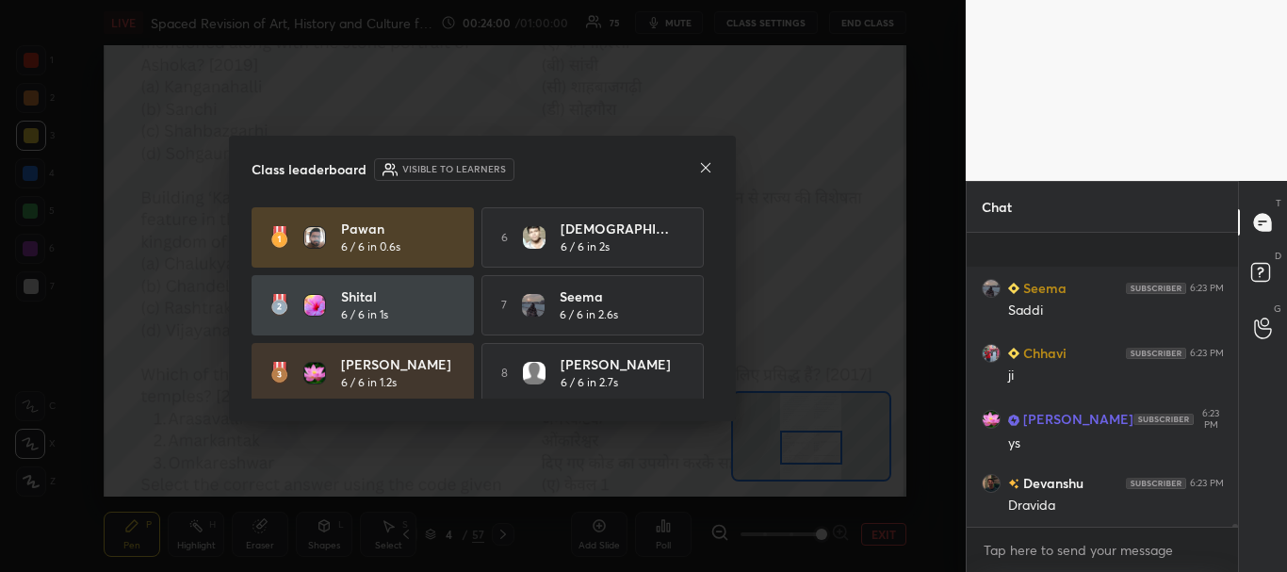
click at [703, 162] on icon at bounding box center [705, 167] width 15 height 15
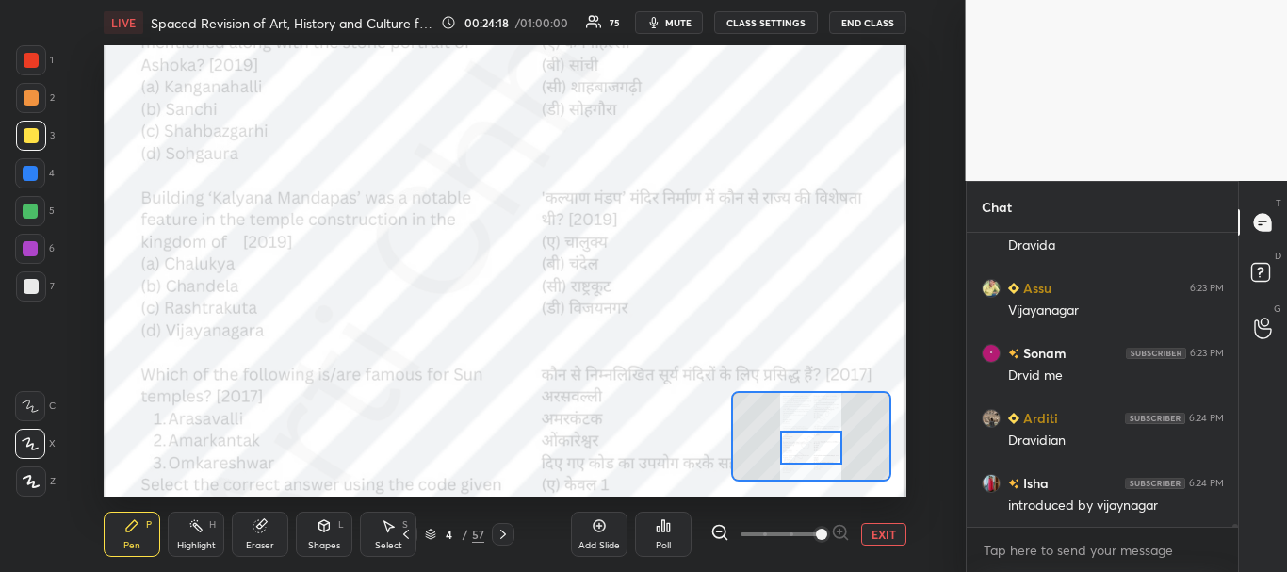
click at [33, 237] on div at bounding box center [30, 249] width 30 height 30
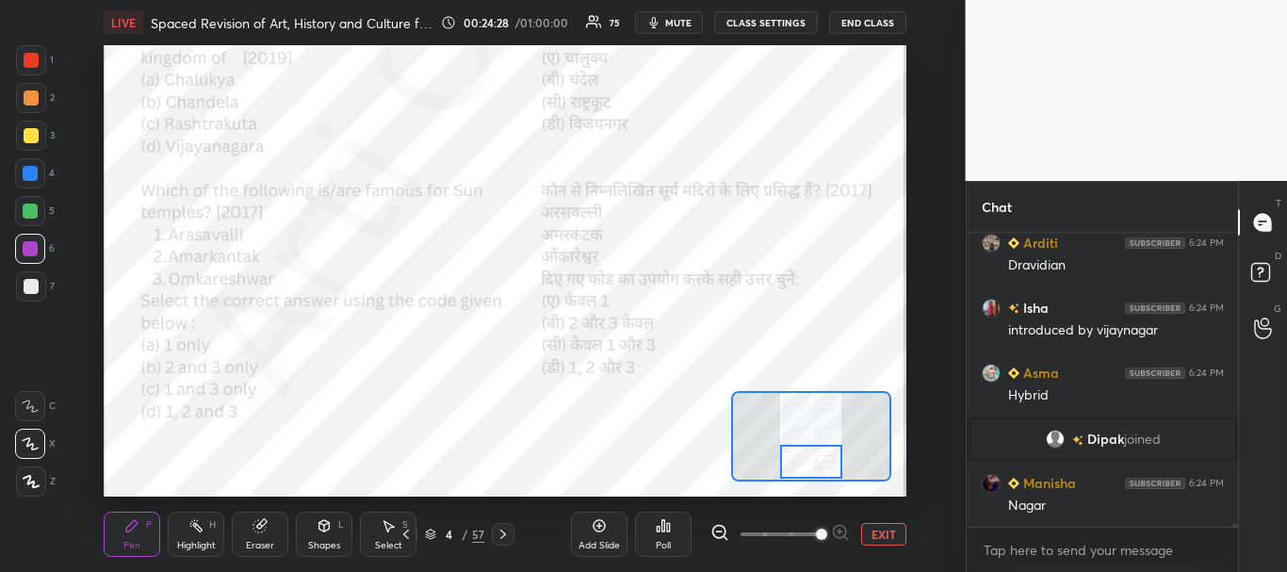
drag, startPoint x: 808, startPoint y: 442, endPoint x: 808, endPoint y: 461, distance: 18.8
click at [808, 461] on div at bounding box center [811, 462] width 63 height 35
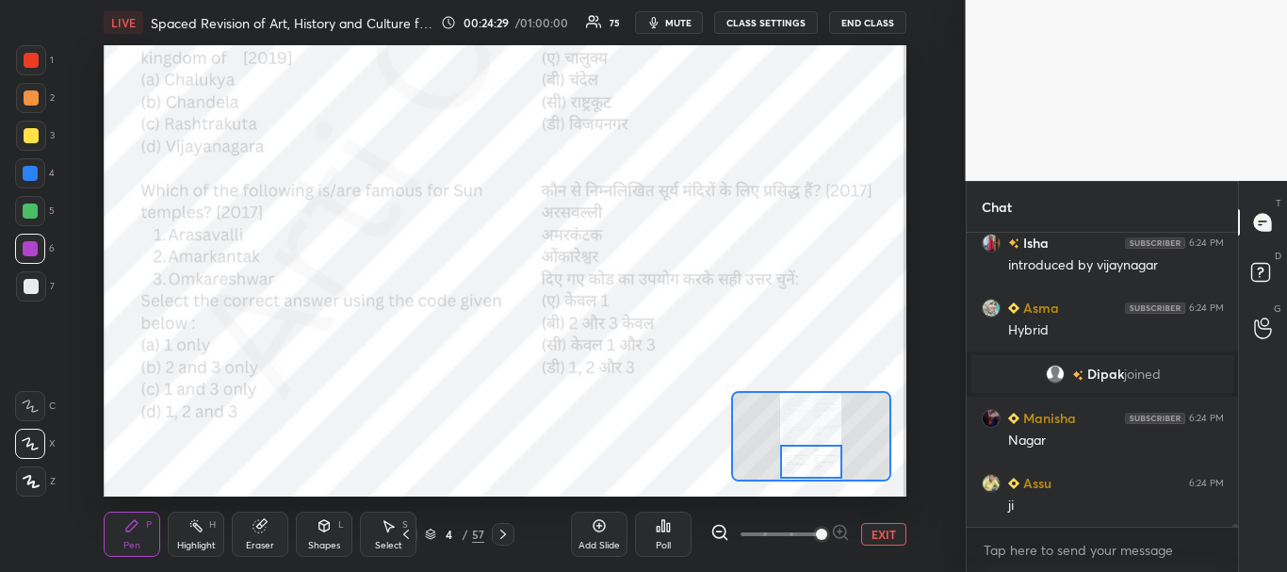
click at [44, 65] on div at bounding box center [31, 60] width 30 height 30
click at [669, 535] on div "Poll" at bounding box center [663, 533] width 57 height 45
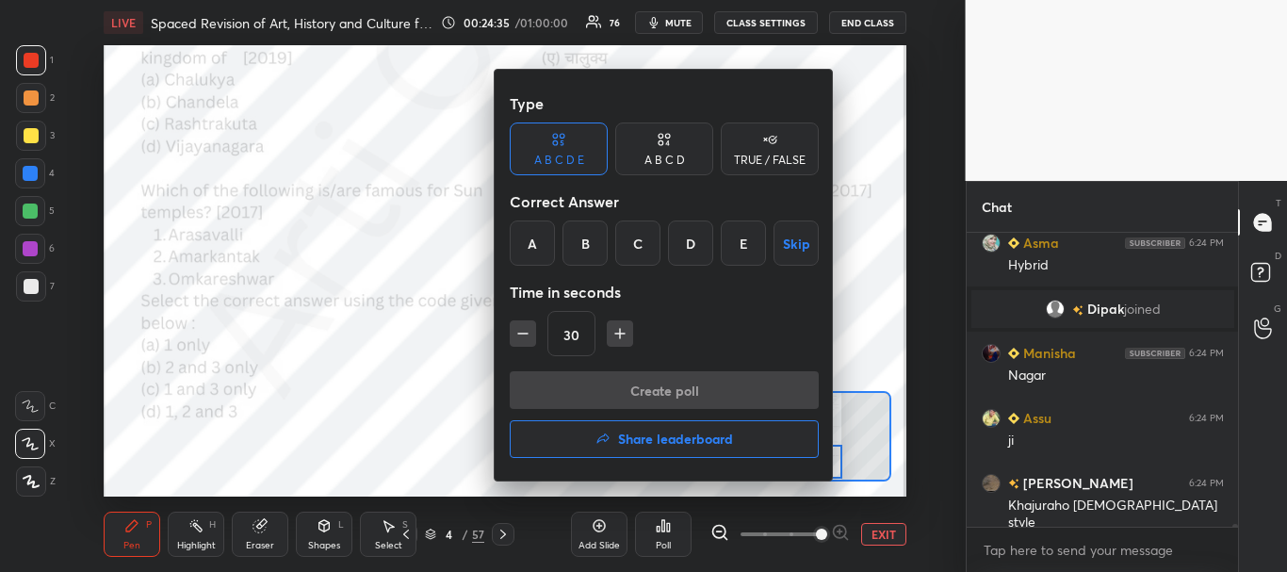
click at [538, 240] on div "A" at bounding box center [532, 242] width 45 height 45
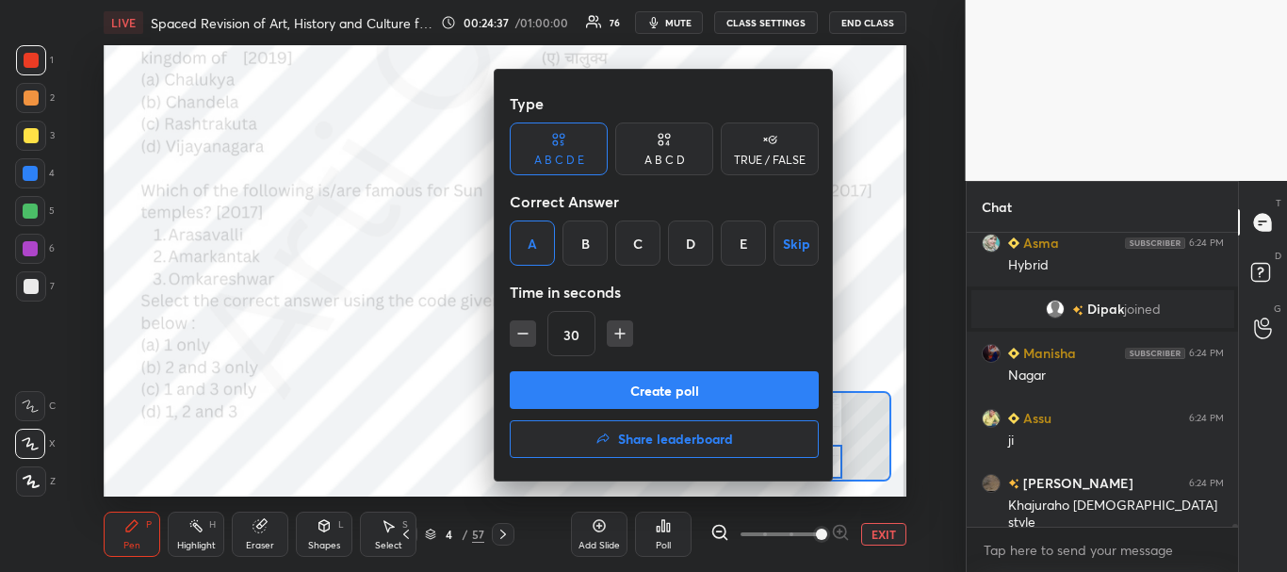
click at [627, 383] on button "Create poll" at bounding box center [664, 390] width 309 height 38
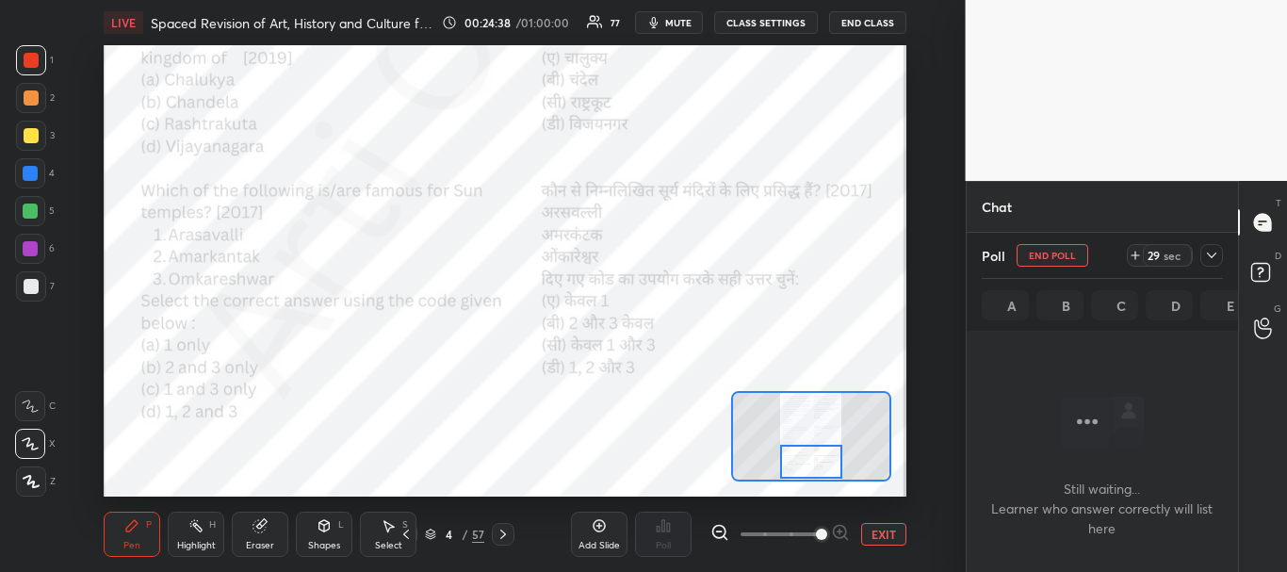
click at [1210, 252] on icon at bounding box center [1211, 255] width 15 height 15
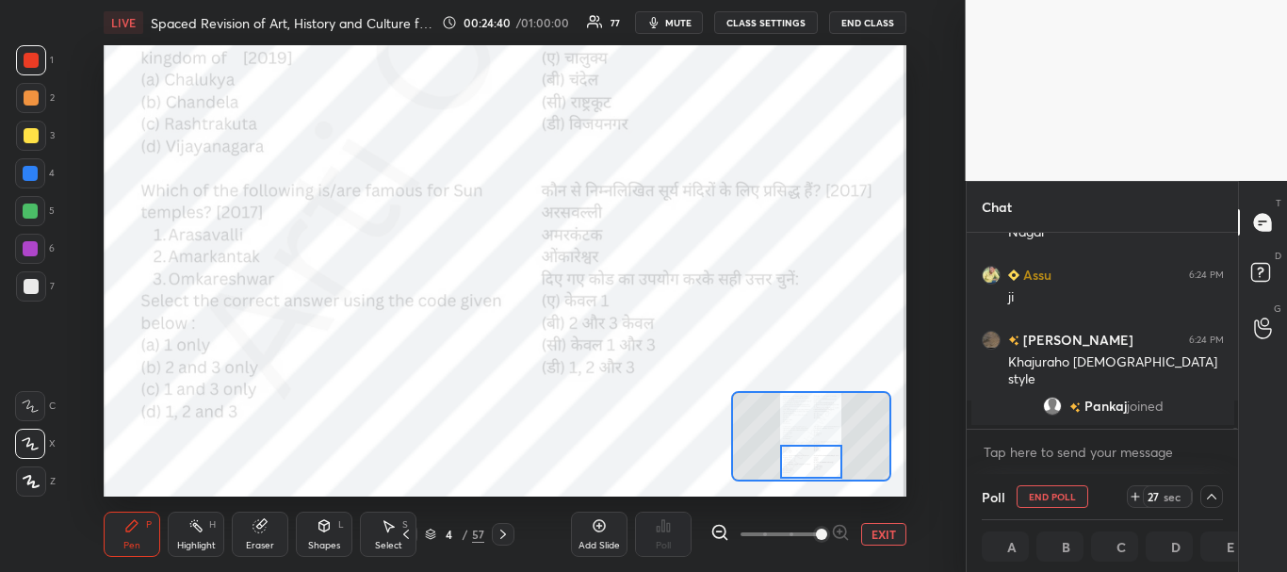
click at [1235, 435] on div "Dipak joined Manisha 6:24 PM Nagar Assu 6:24 PM ji lucy 6:24 PM Khajuraho templ…" at bounding box center [1102, 353] width 272 height 241
click at [1233, 435] on div "Dipak joined Manisha 6:24 PM Nagar Assu 6:24 PM ji lucy 6:24 PM Khajuraho templ…" at bounding box center [1102, 353] width 272 height 241
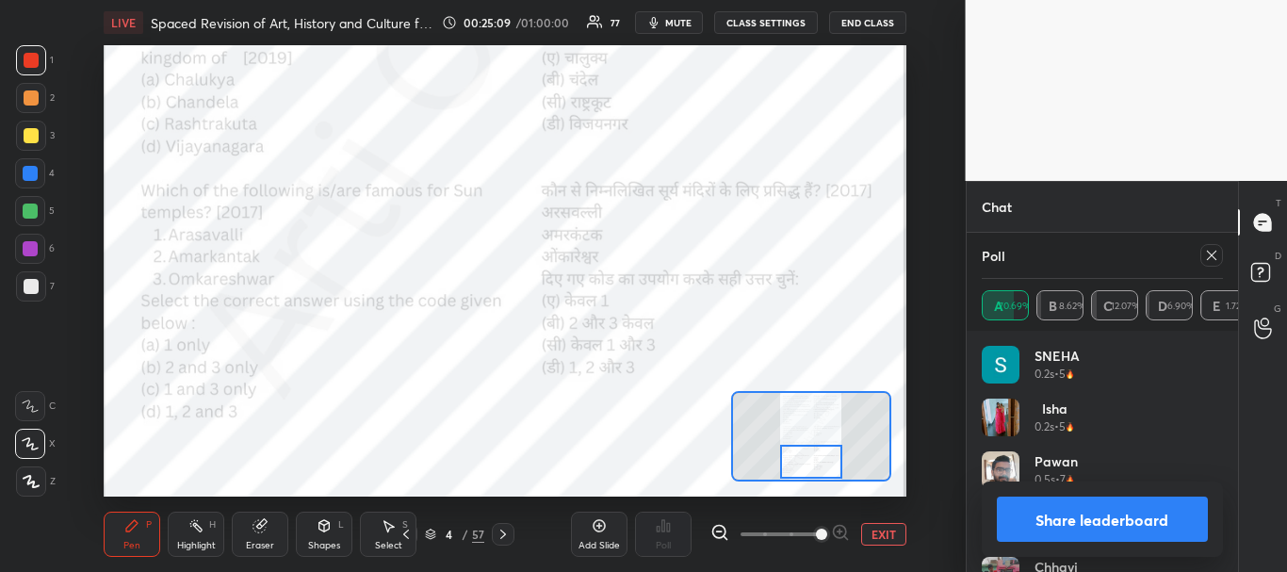
scroll to position [33317, 0]
click at [1080, 515] on button "Share leaderboard" at bounding box center [1103, 518] width 212 height 45
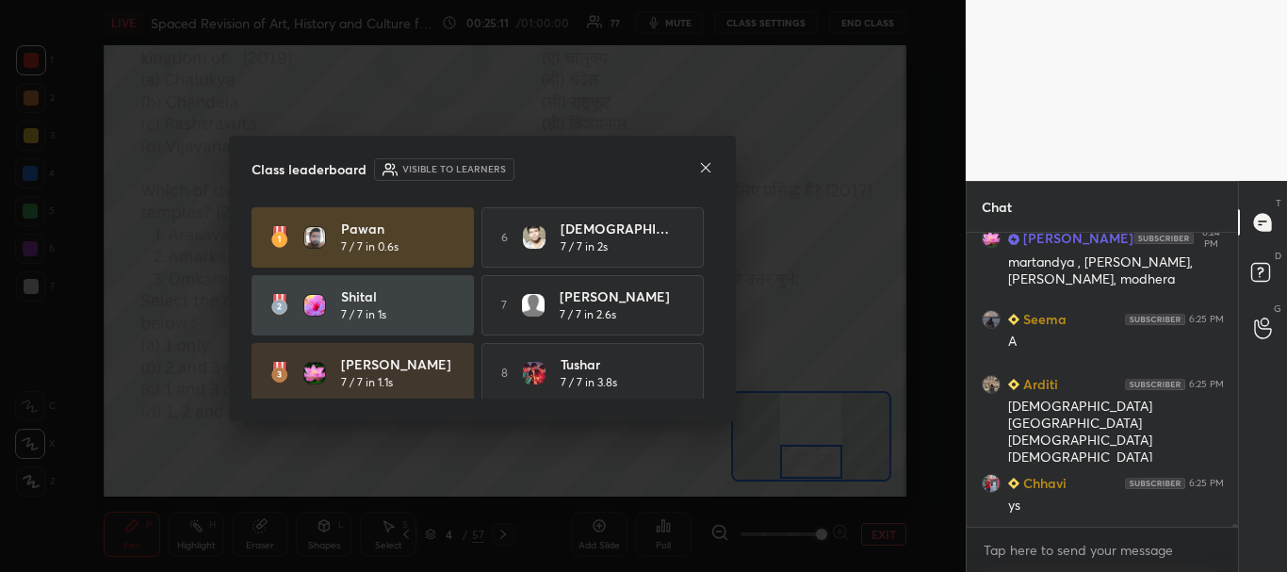
scroll to position [333, 266]
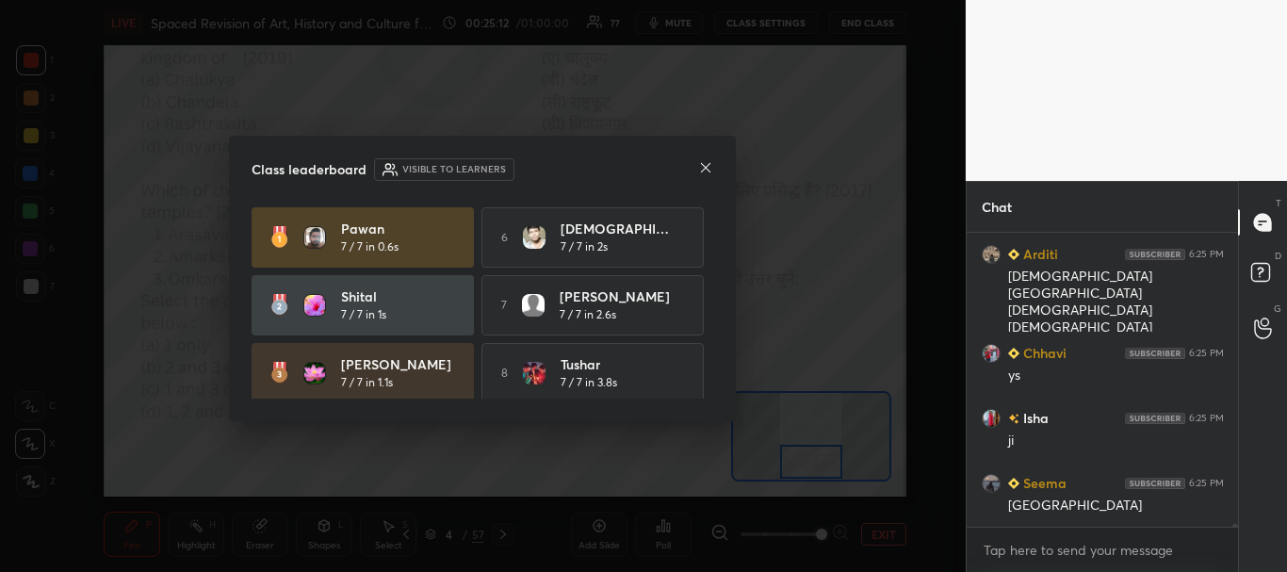
click at [707, 164] on icon at bounding box center [705, 167] width 15 height 15
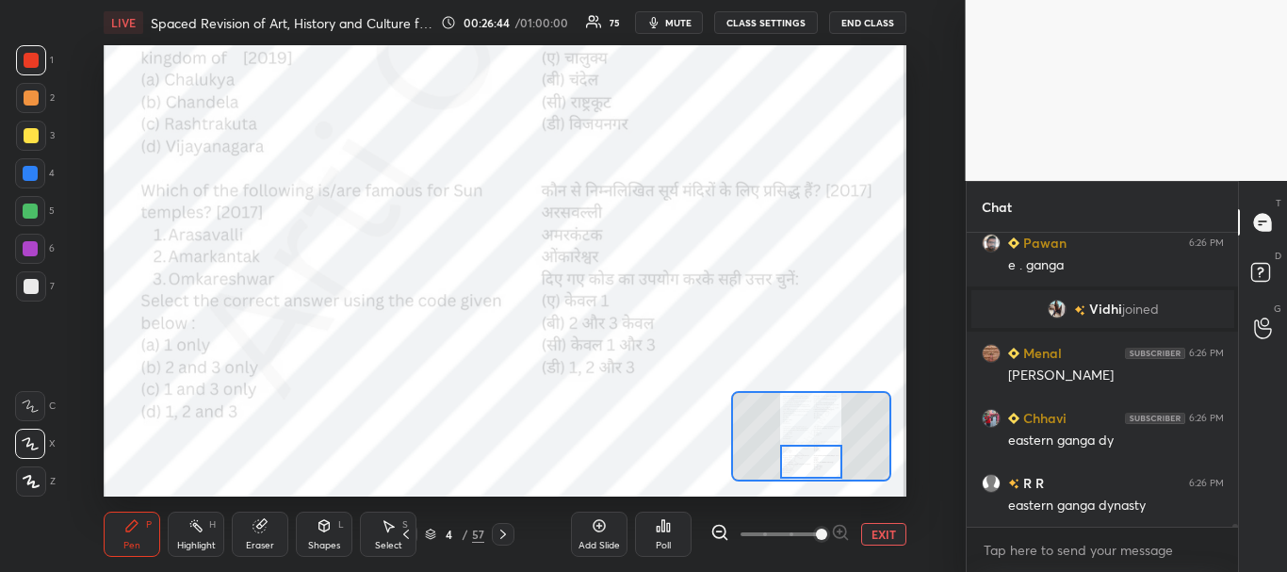
scroll to position [35698, 0]
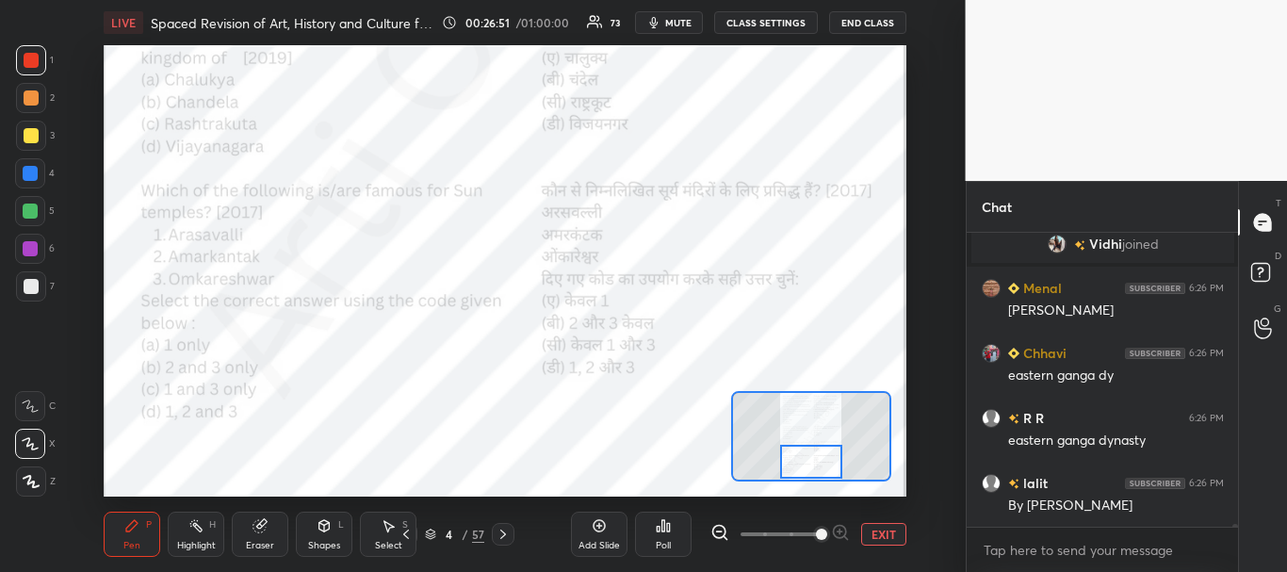
click at [74, 324] on div "Setting up your live class Poll for secs No correct answer Start poll" at bounding box center [505, 270] width 890 height 451
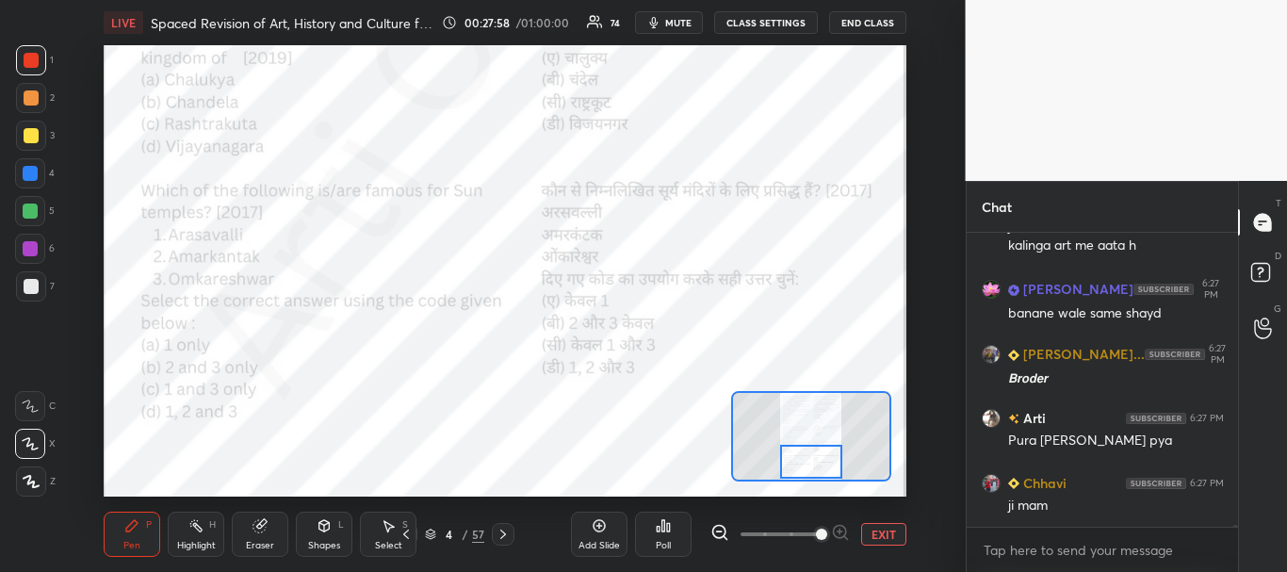
scroll to position [37263, 0]
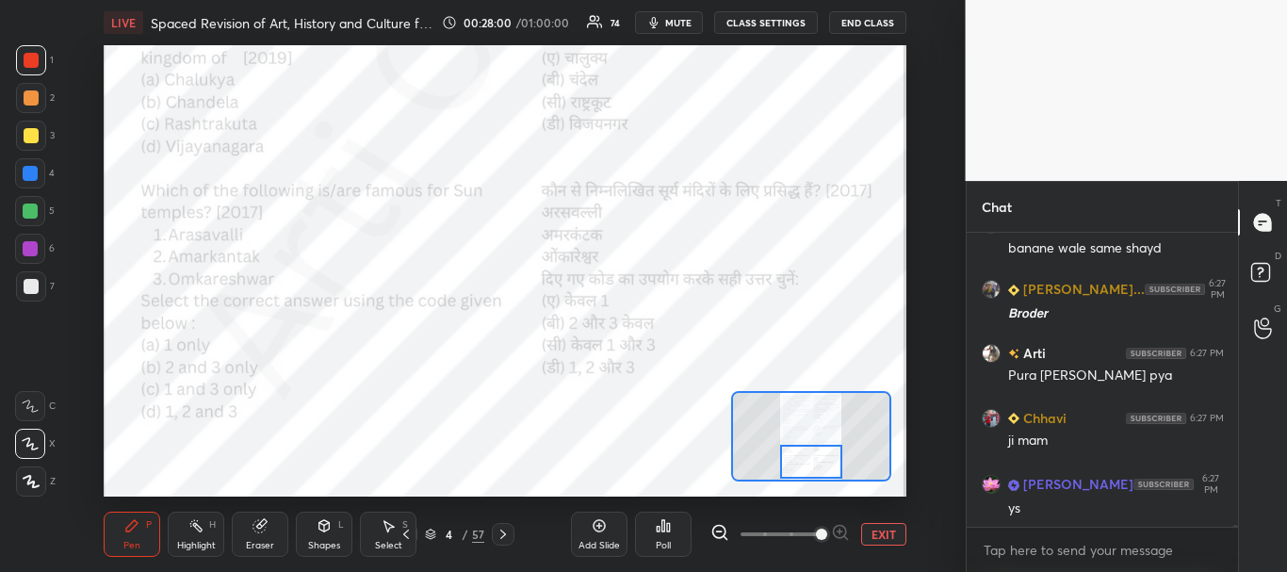
click at [504, 531] on icon at bounding box center [502, 534] width 15 height 15
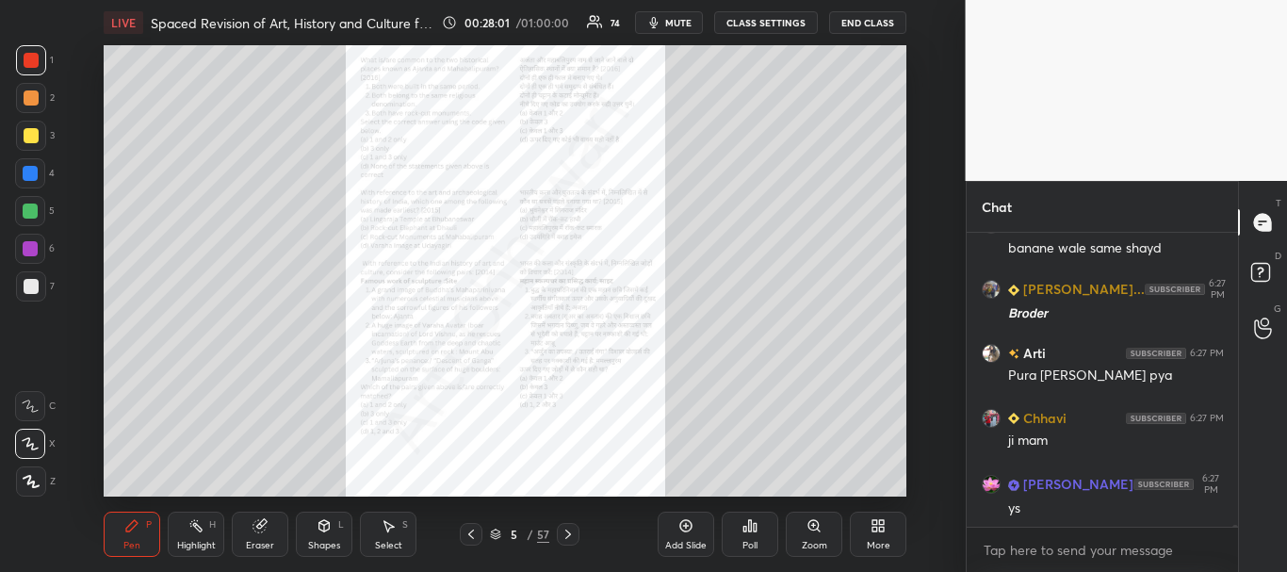
click at [825, 527] on div "Zoom" at bounding box center [814, 533] width 57 height 45
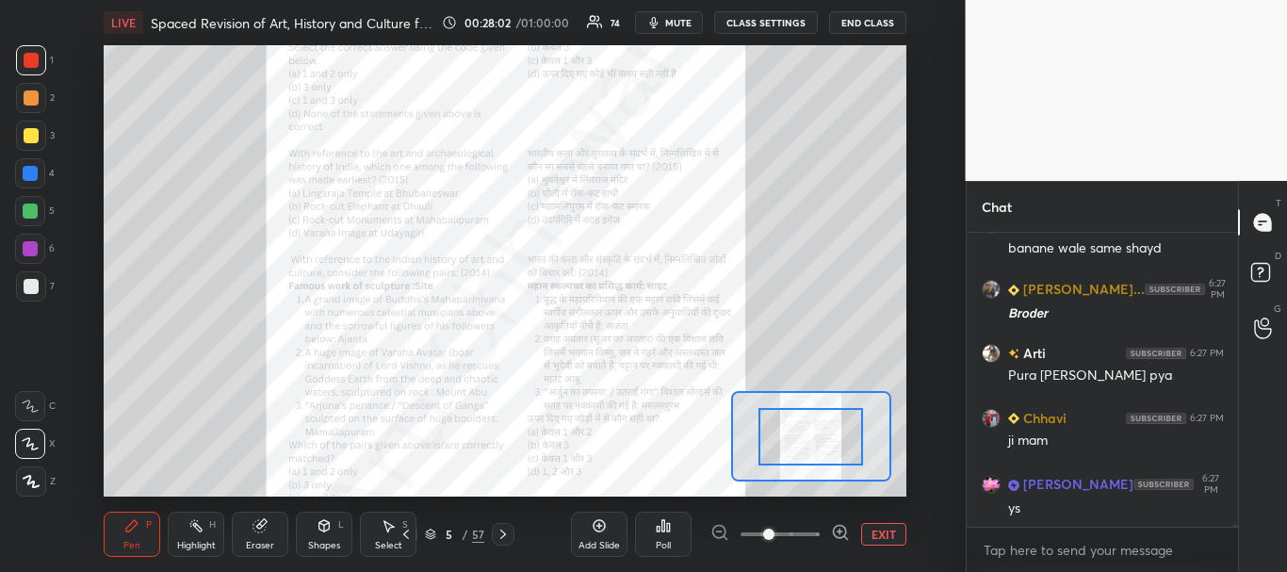
click at [812, 528] on span at bounding box center [779, 534] width 79 height 28
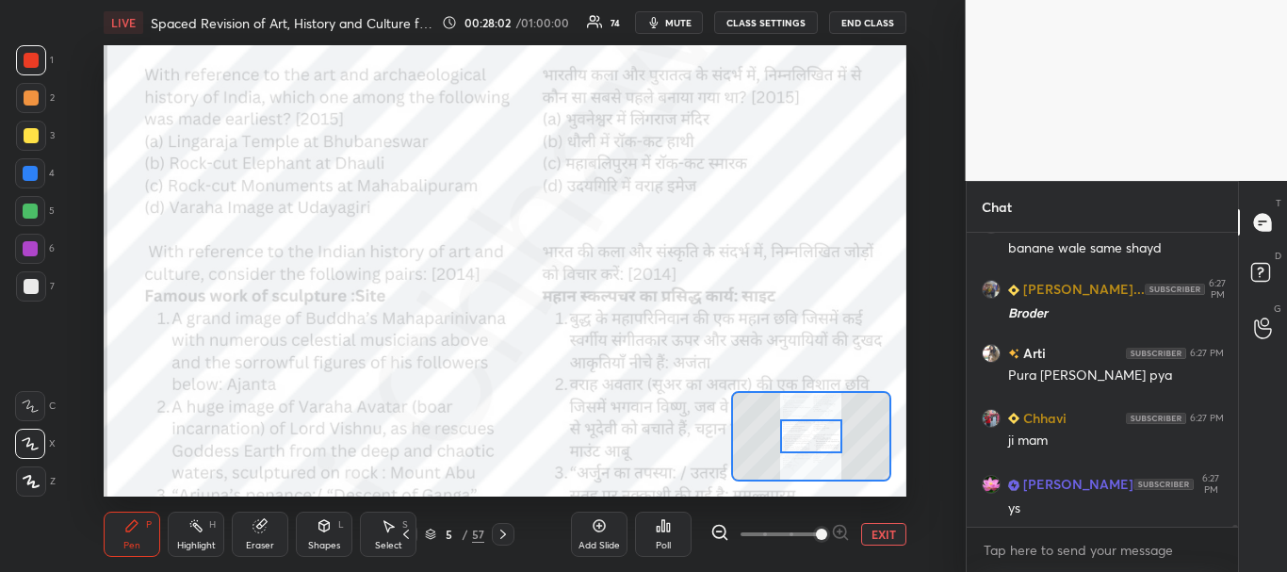
scroll to position [250, 266]
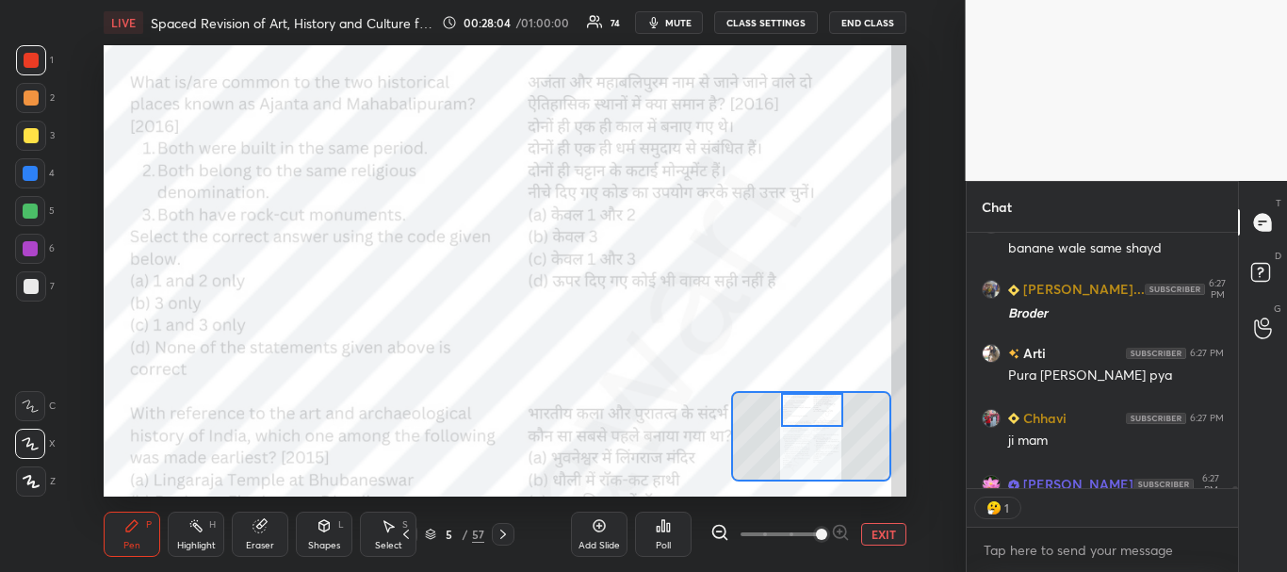
drag, startPoint x: 811, startPoint y: 446, endPoint x: 812, endPoint y: 415, distance: 30.2
click at [812, 415] on div at bounding box center [812, 410] width 63 height 35
click at [25, 55] on div at bounding box center [31, 60] width 15 height 15
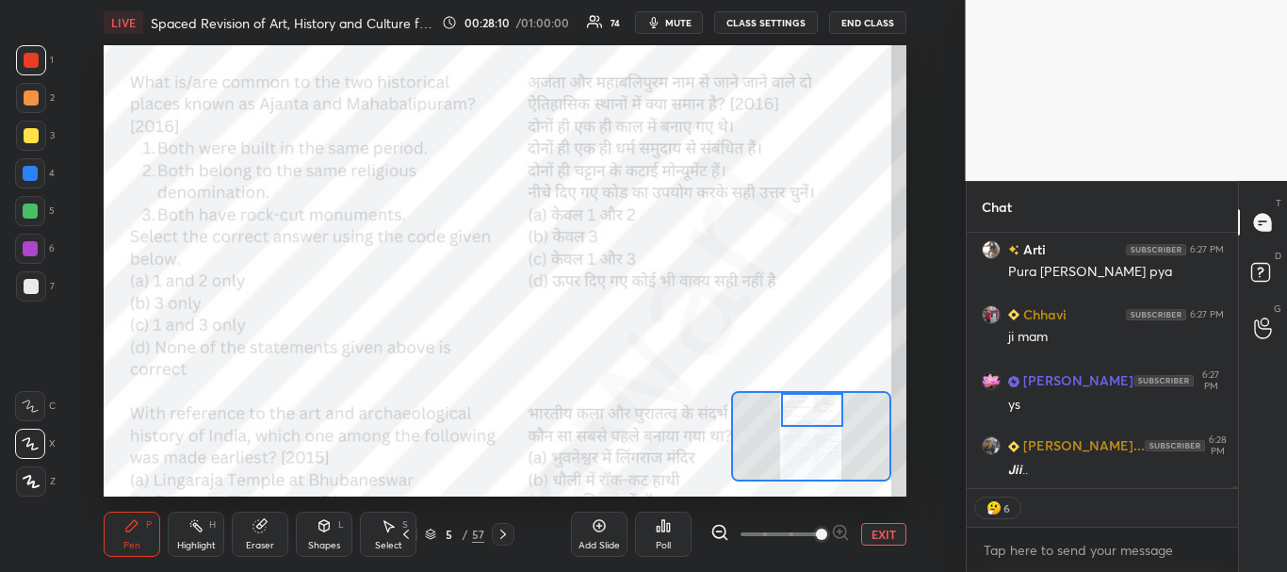
click at [30, 169] on div at bounding box center [30, 173] width 15 height 15
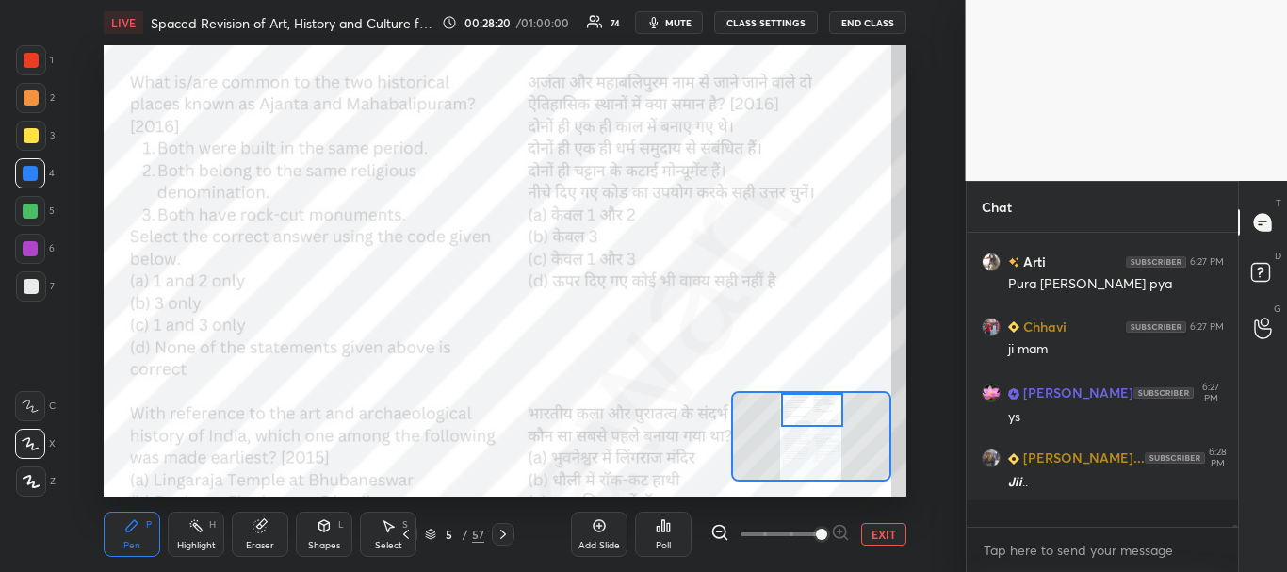
scroll to position [37328, 0]
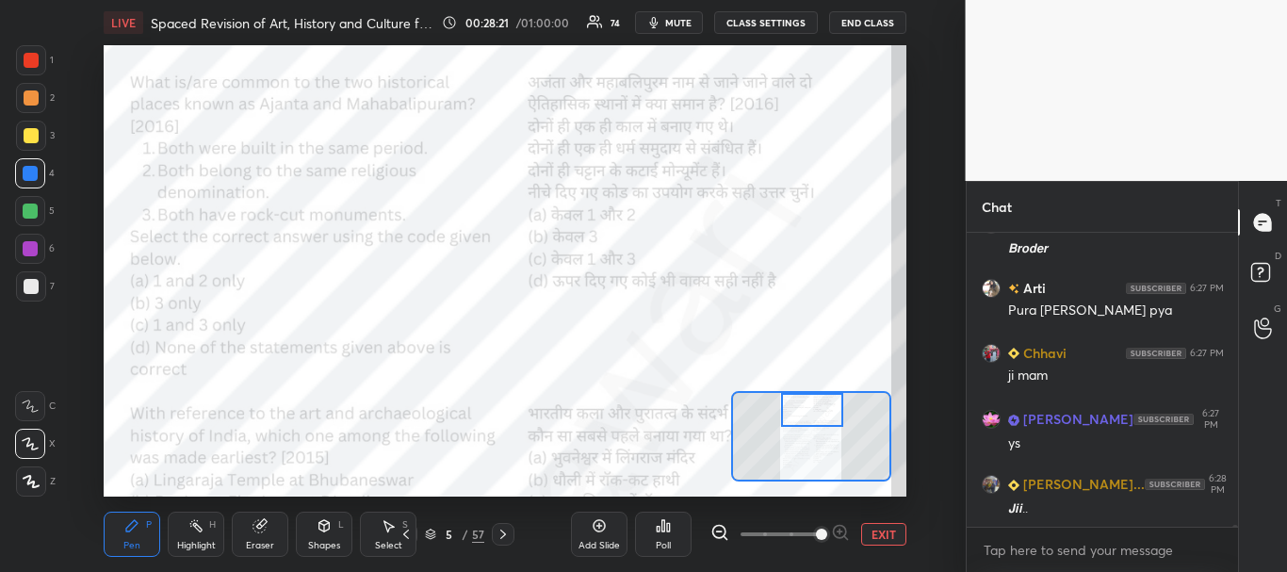
click at [675, 528] on div "Poll" at bounding box center [663, 533] width 57 height 45
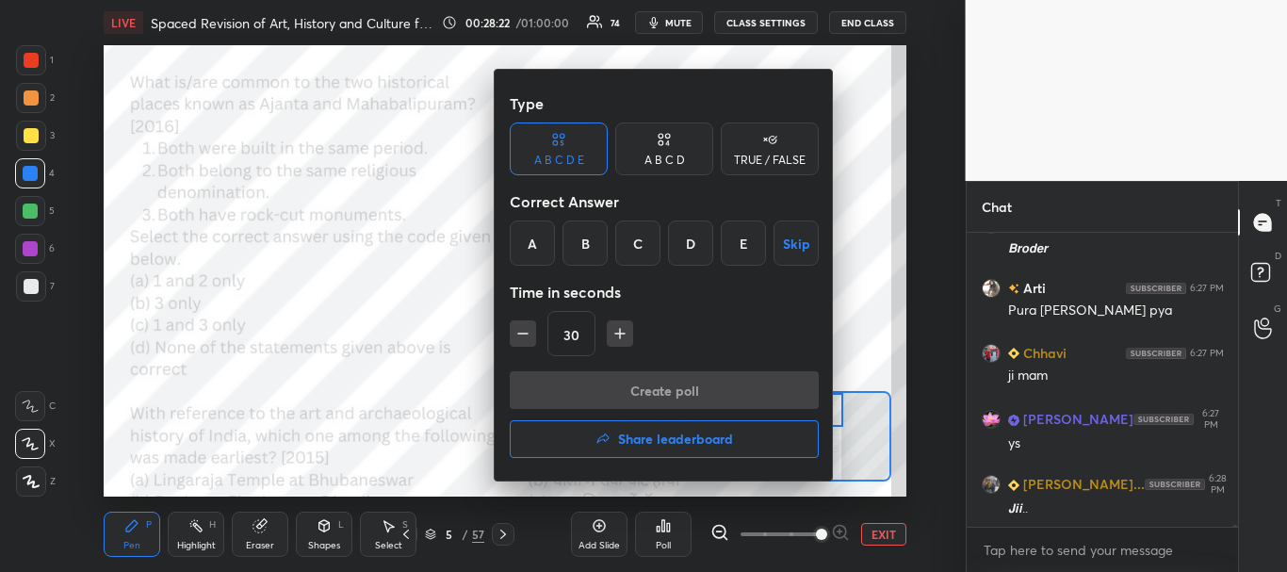
scroll to position [37393, 0]
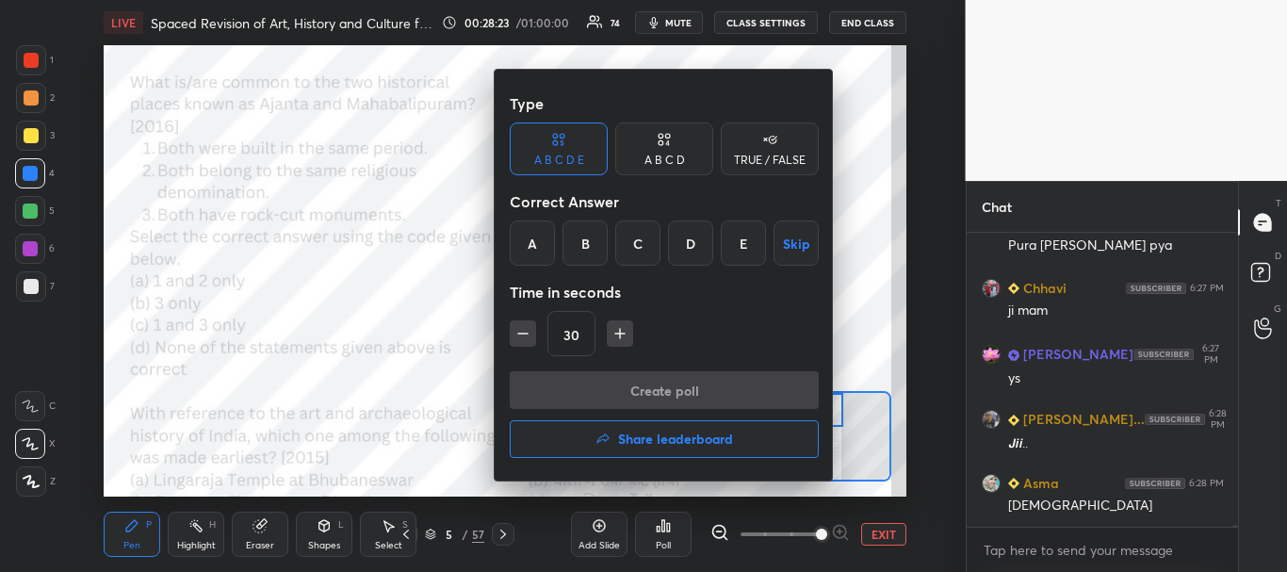
click at [589, 246] on div "B" at bounding box center [584, 242] width 45 height 45
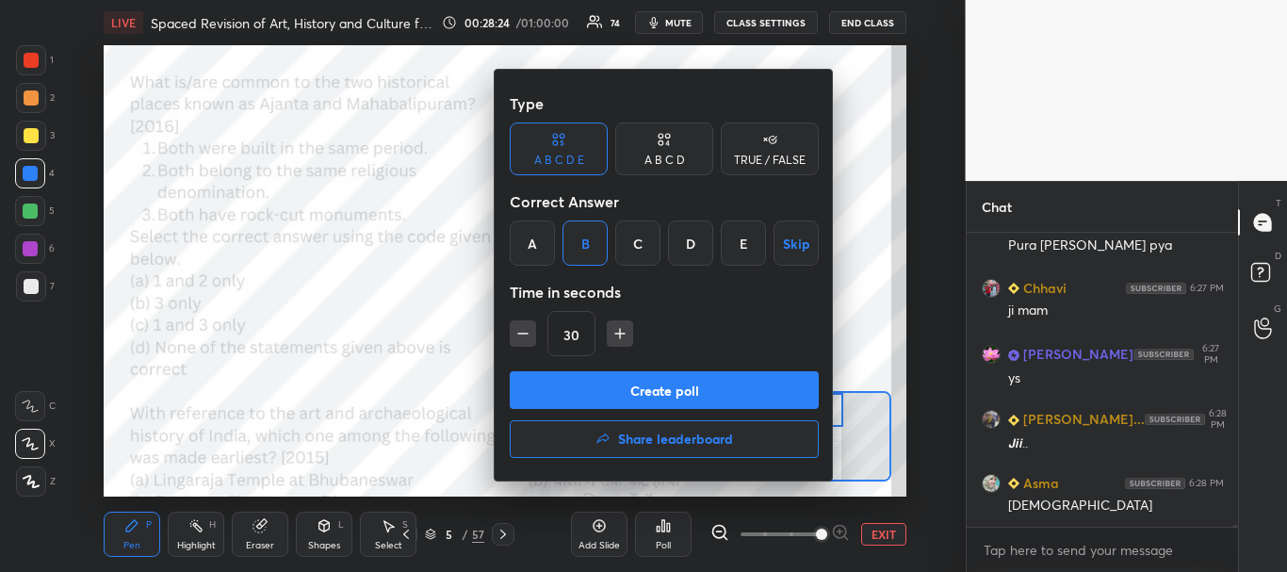
click at [637, 382] on button "Create poll" at bounding box center [664, 390] width 309 height 38
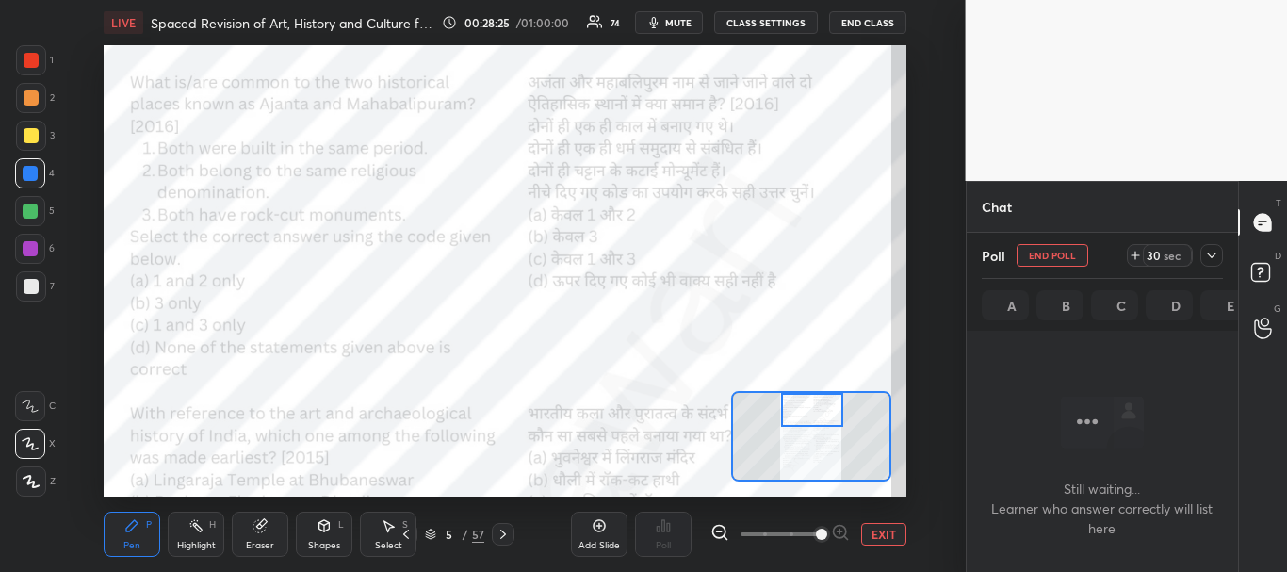
scroll to position [235, 266]
click at [1218, 255] on icon at bounding box center [1211, 255] width 15 height 15
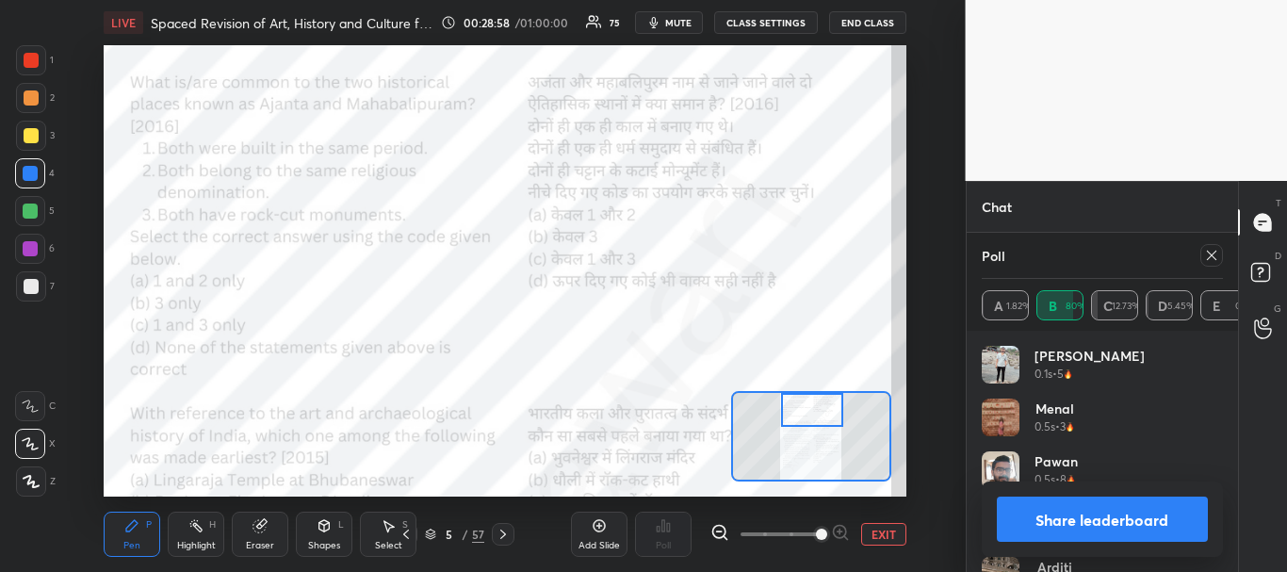
scroll to position [37750, 0]
click at [1096, 519] on button "Share leaderboard" at bounding box center [1103, 518] width 212 height 45
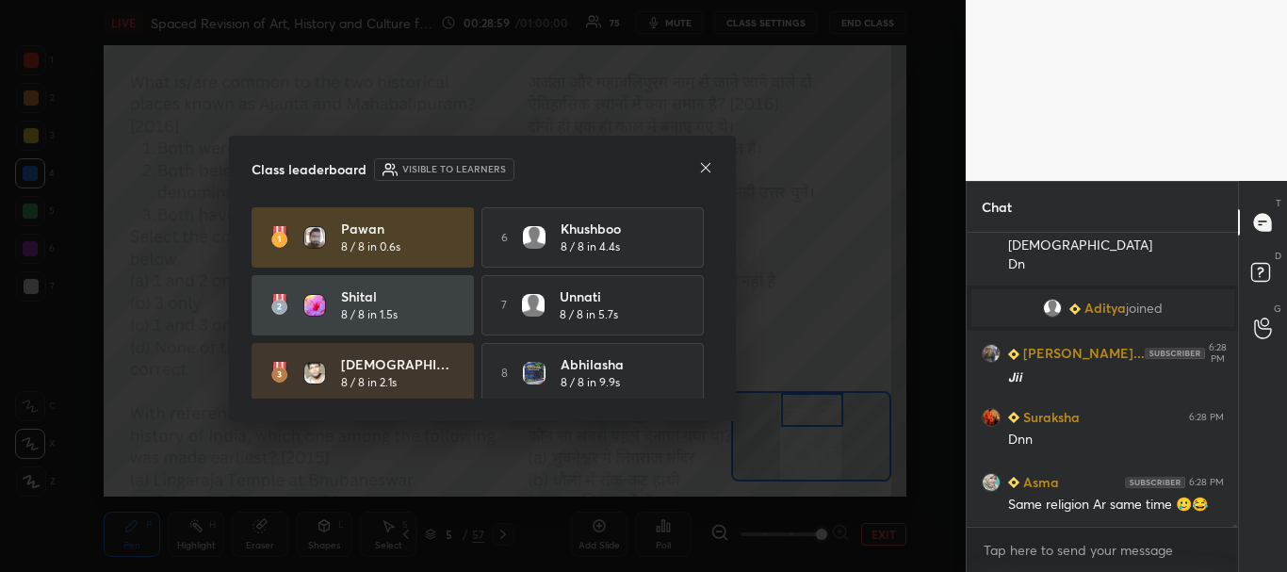
scroll to position [288, 266]
click at [703, 164] on icon at bounding box center [705, 167] width 15 height 15
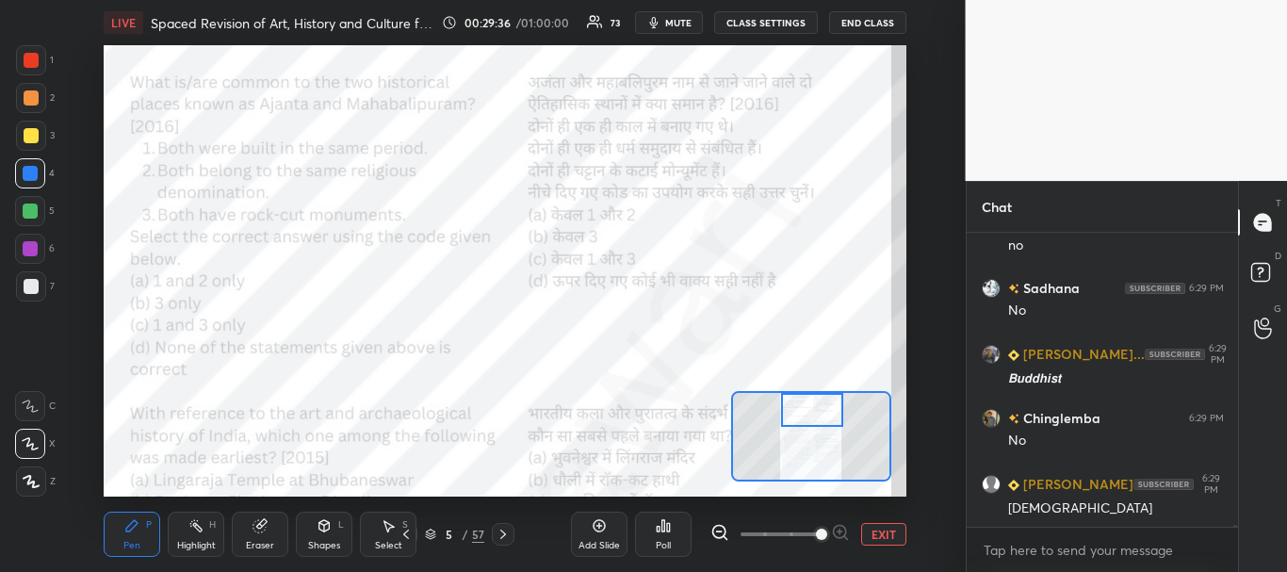
click at [27, 57] on div at bounding box center [31, 60] width 15 height 15
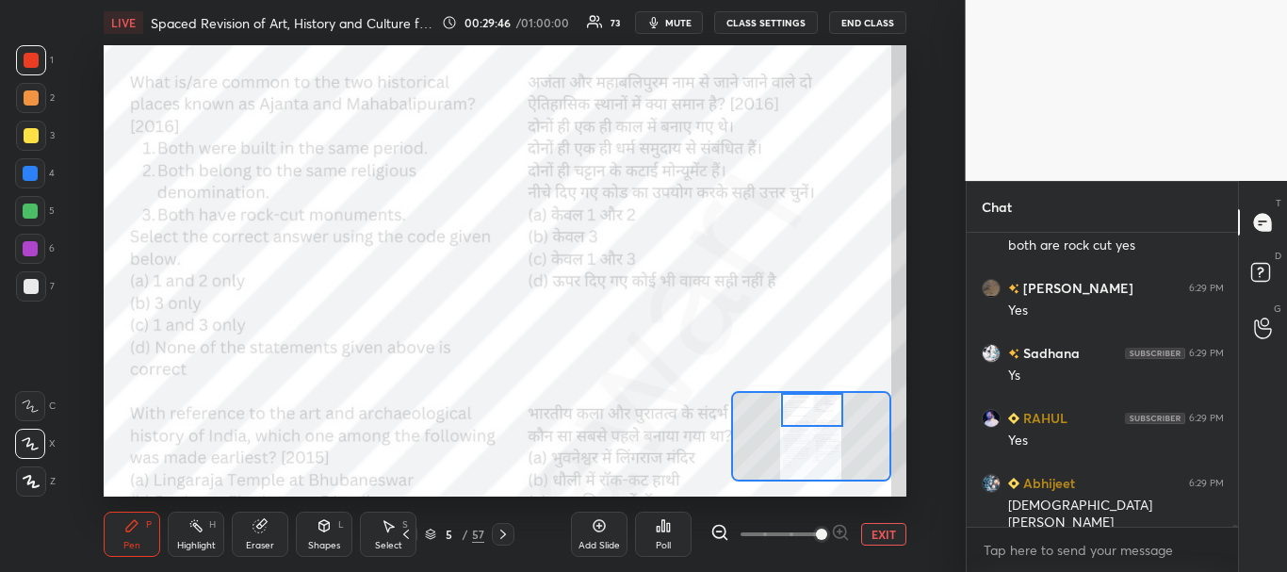
click at [30, 206] on div at bounding box center [30, 210] width 15 height 15
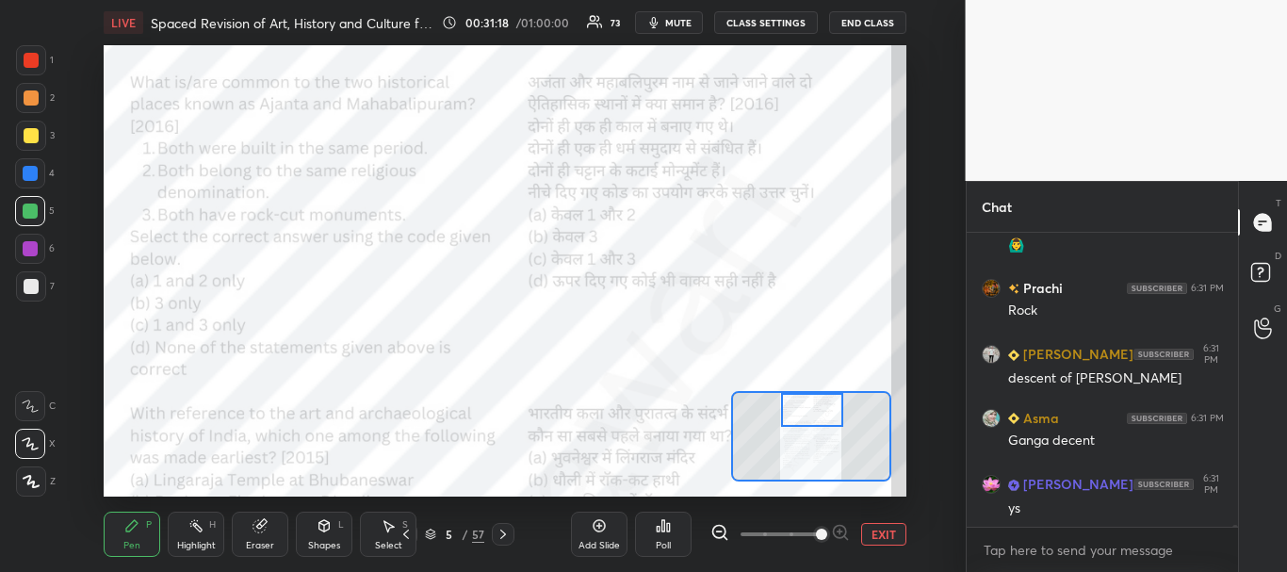
scroll to position [42639, 0]
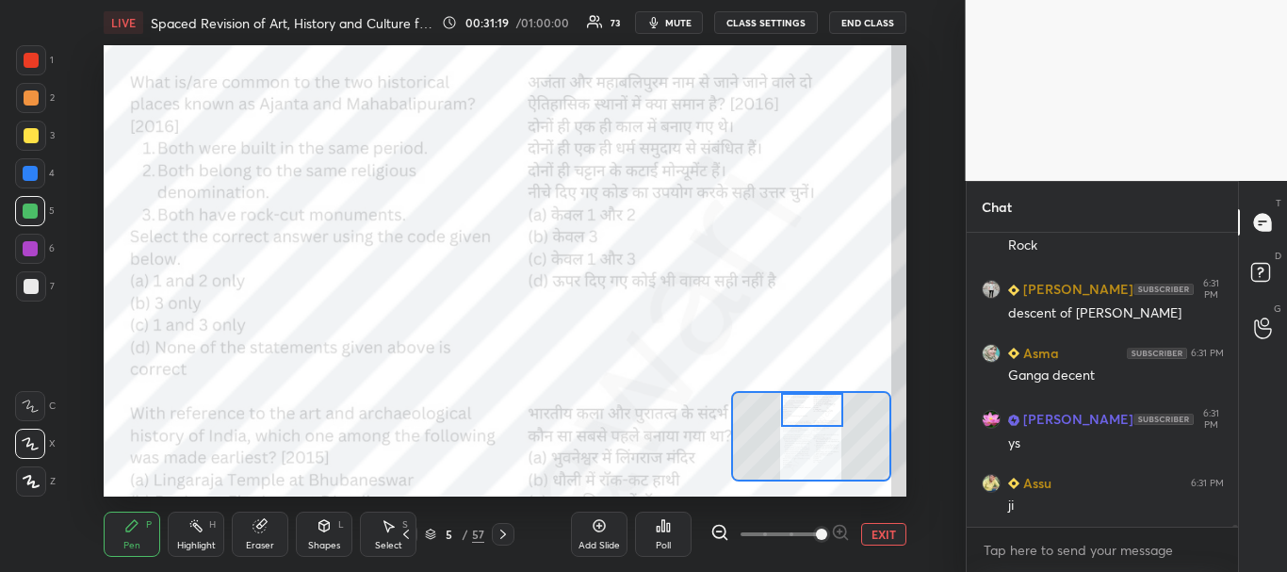
click at [35, 60] on div at bounding box center [31, 60] width 15 height 15
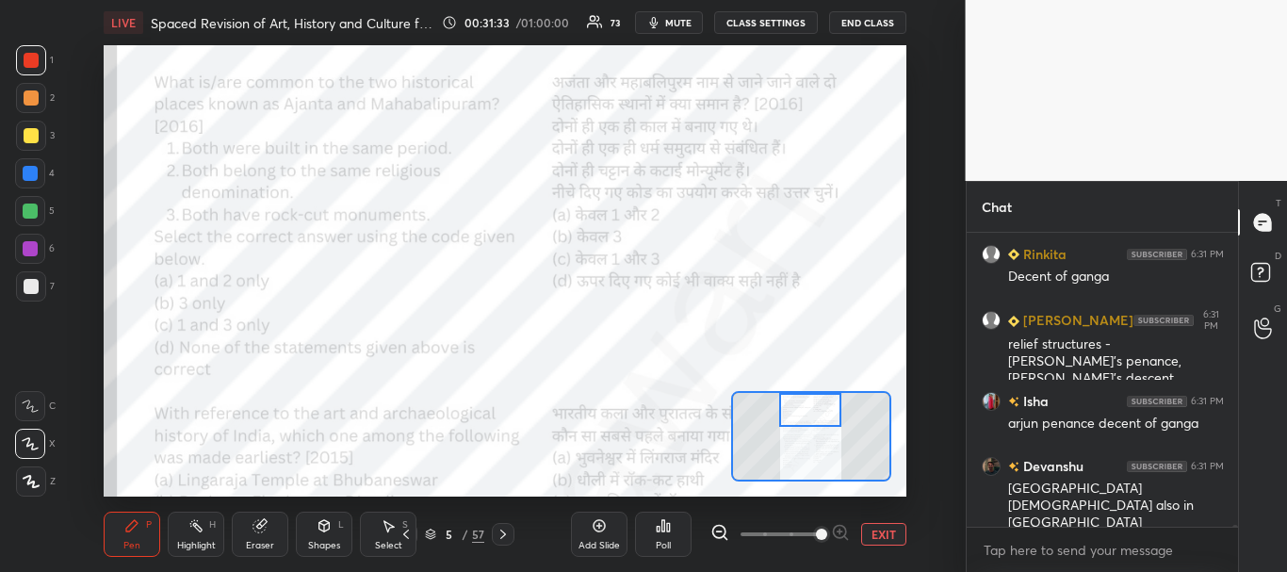
scroll to position [43343, 0]
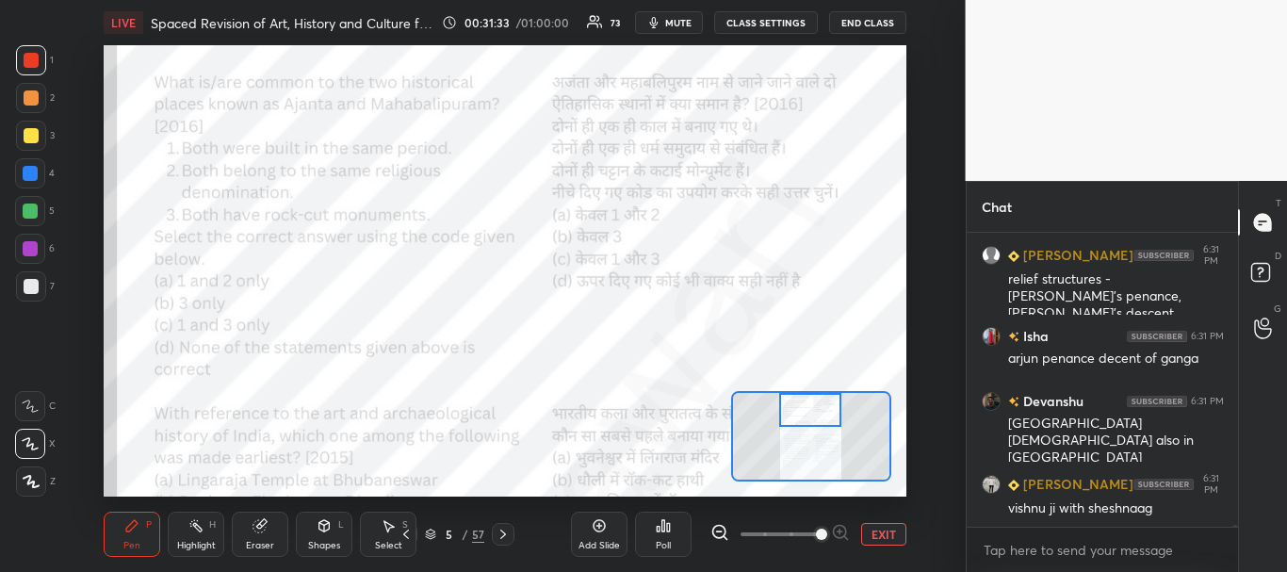
drag, startPoint x: 805, startPoint y: 407, endPoint x: 803, endPoint y: 398, distance: 9.8
click at [803, 398] on div at bounding box center [810, 410] width 63 height 35
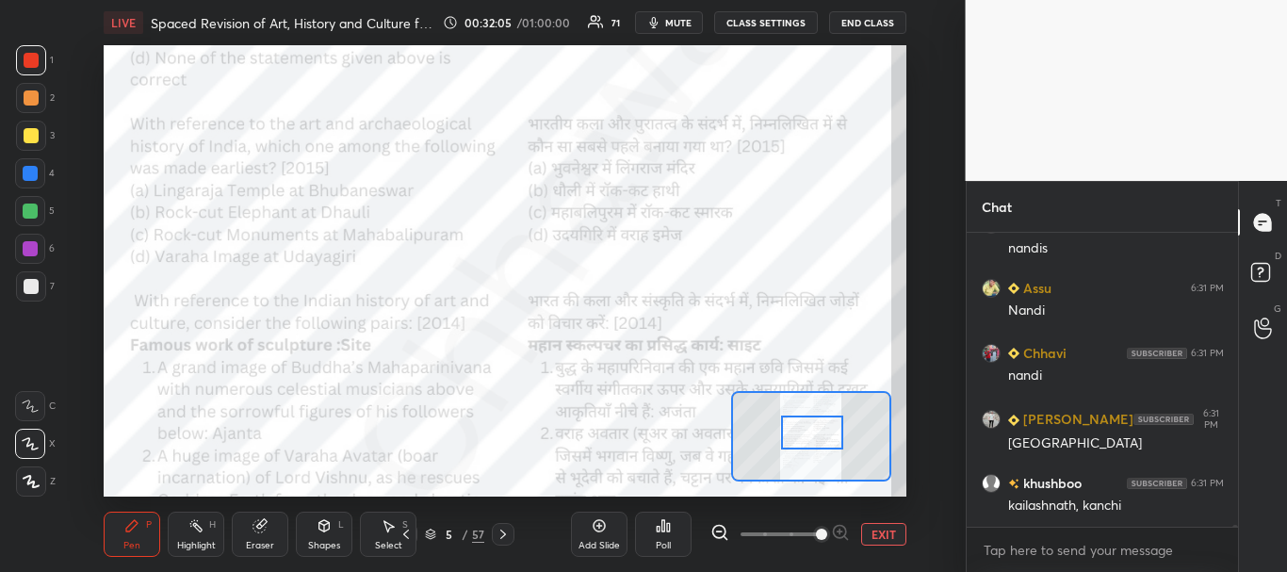
scroll to position [44445, 0]
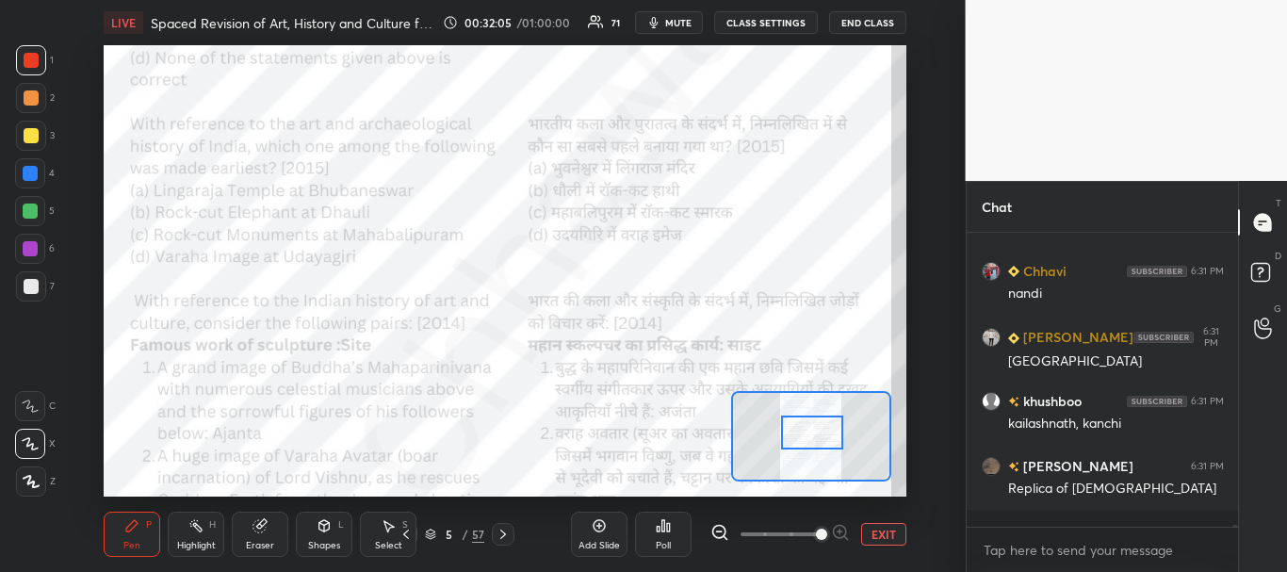
drag, startPoint x: 813, startPoint y: 414, endPoint x: 816, endPoint y: 437, distance: 22.8
click at [816, 437] on div at bounding box center [812, 432] width 63 height 35
click at [25, 66] on div at bounding box center [31, 60] width 15 height 15
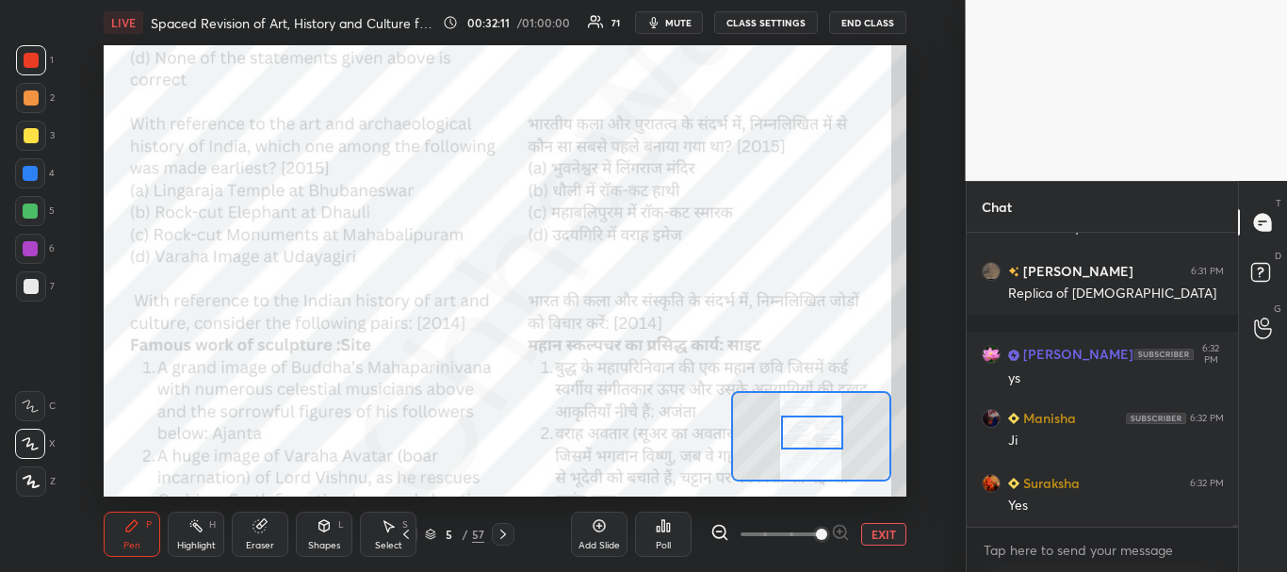
scroll to position [44705, 0]
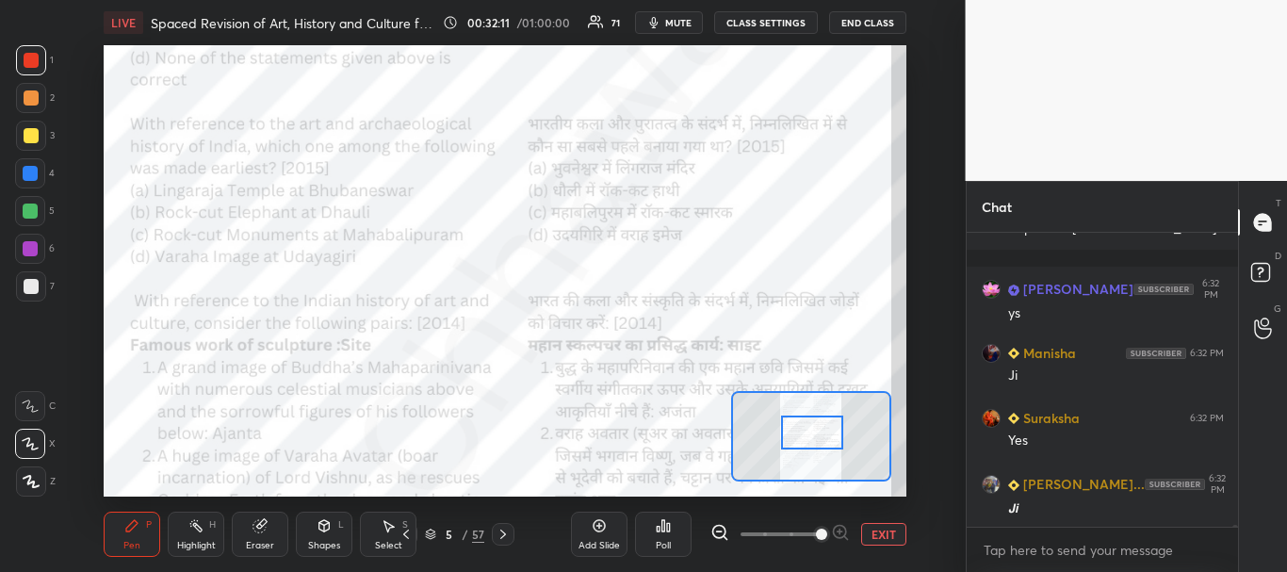
click at [32, 171] on div at bounding box center [30, 173] width 15 height 15
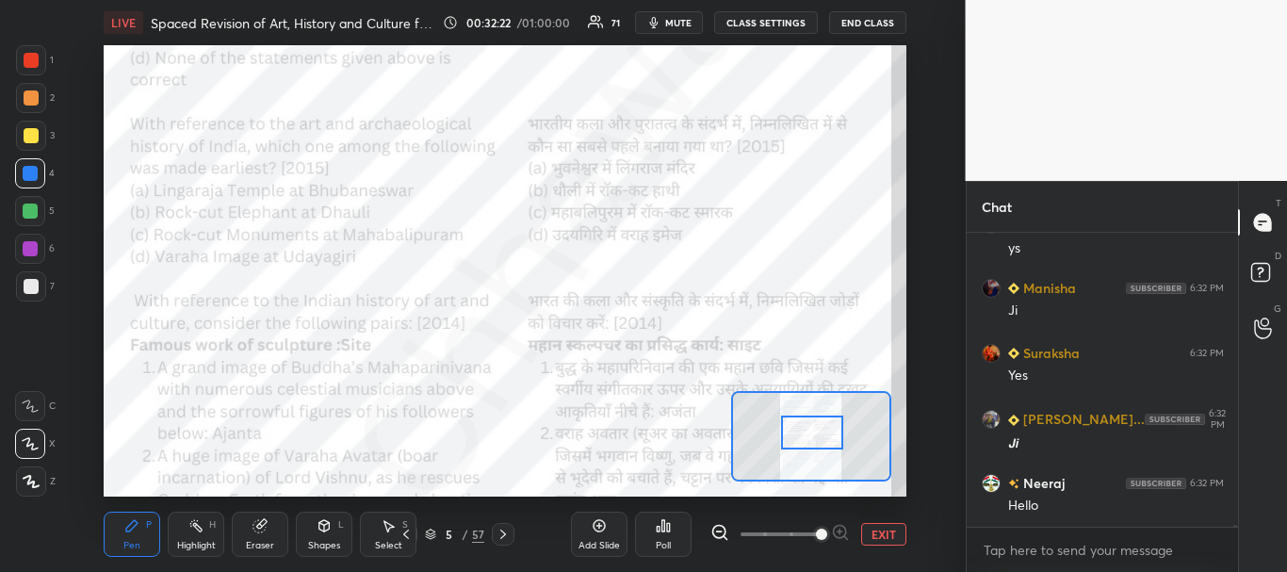
scroll to position [44815, 0]
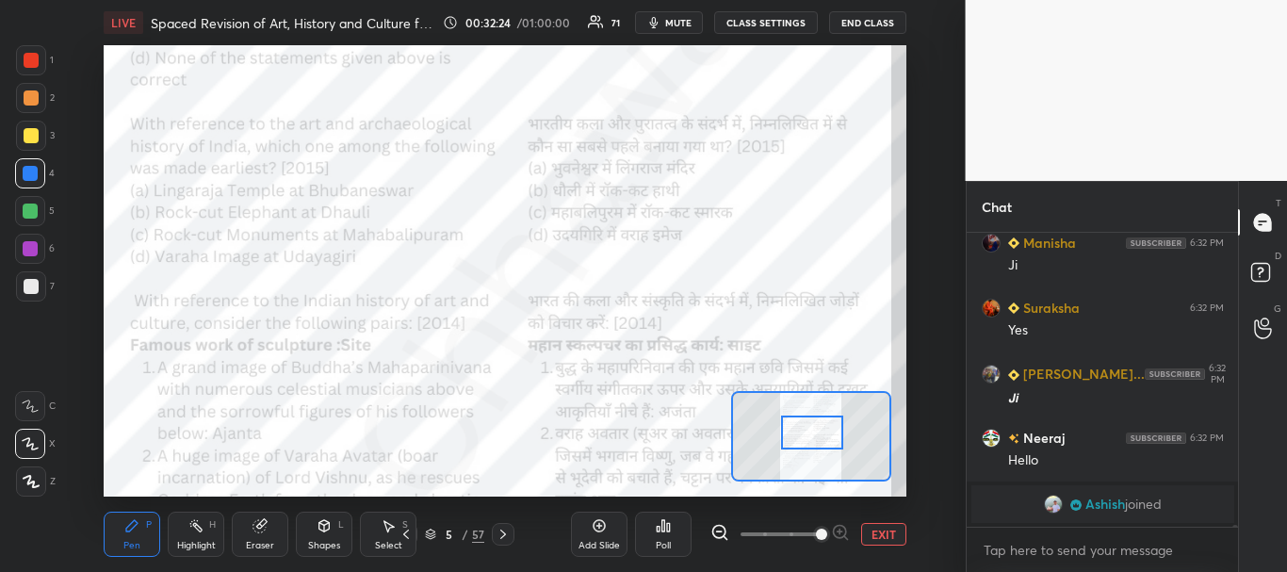
click at [668, 527] on icon at bounding box center [668, 527] width 3 height 8
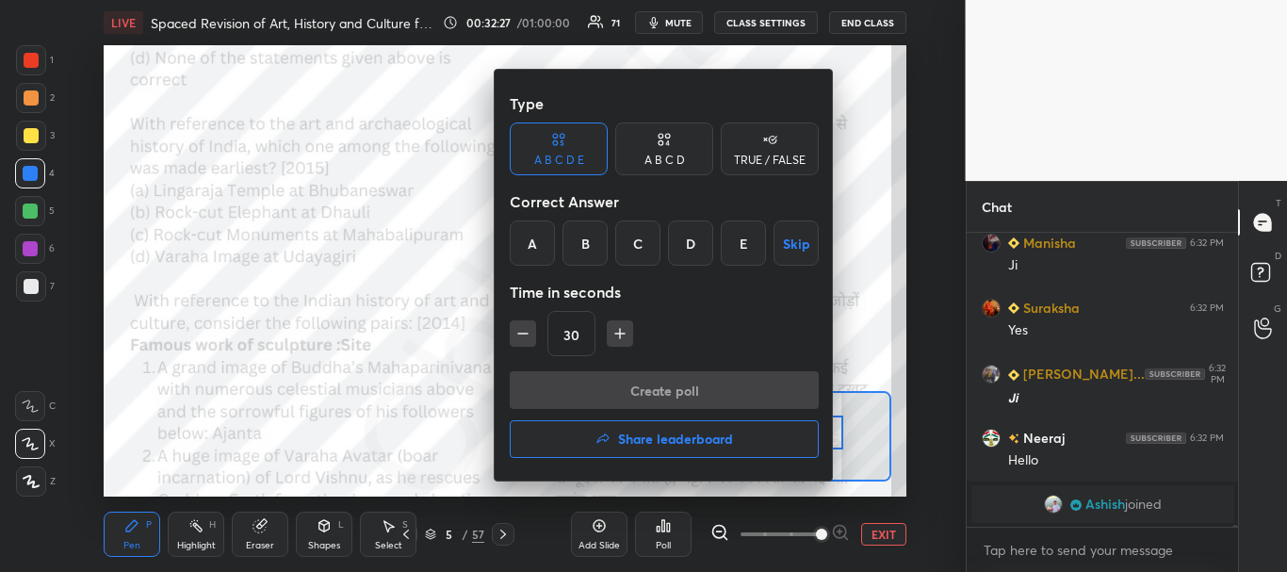
click at [591, 249] on div "B" at bounding box center [584, 242] width 45 height 45
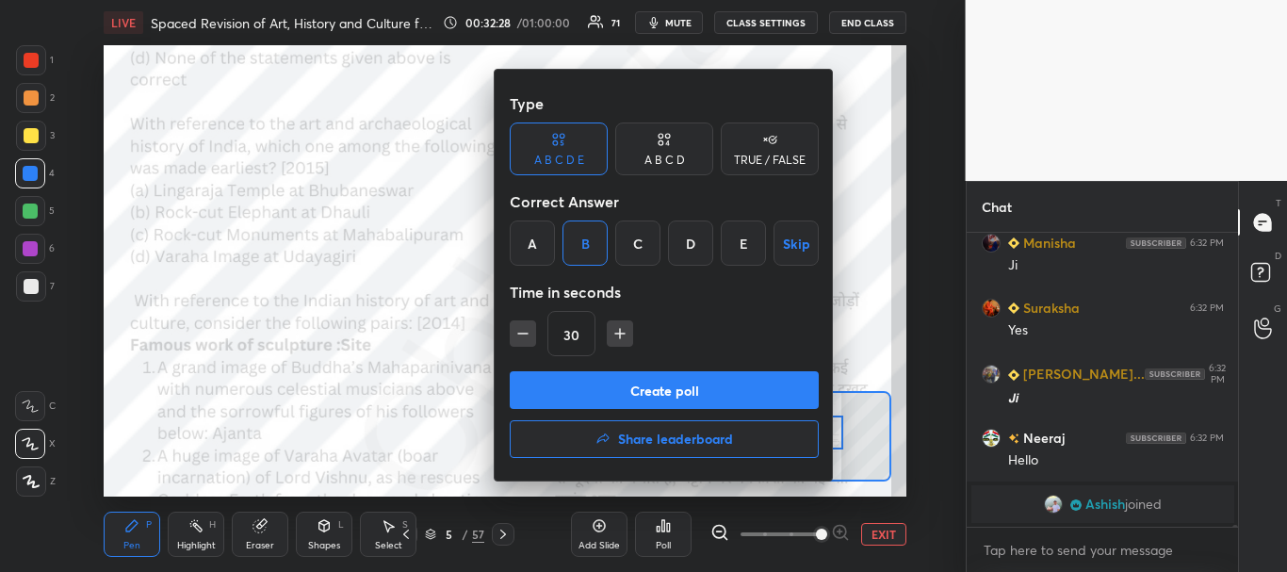
click at [624, 379] on button "Create poll" at bounding box center [664, 390] width 309 height 38
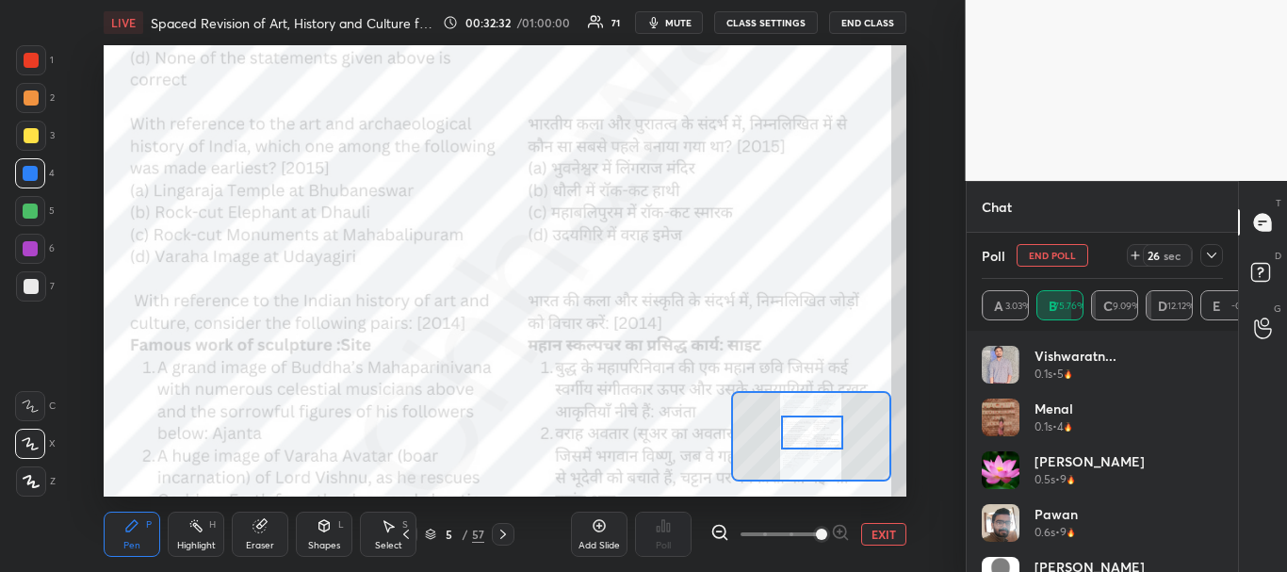
scroll to position [44010, 0]
click at [1214, 257] on icon at bounding box center [1211, 255] width 15 height 15
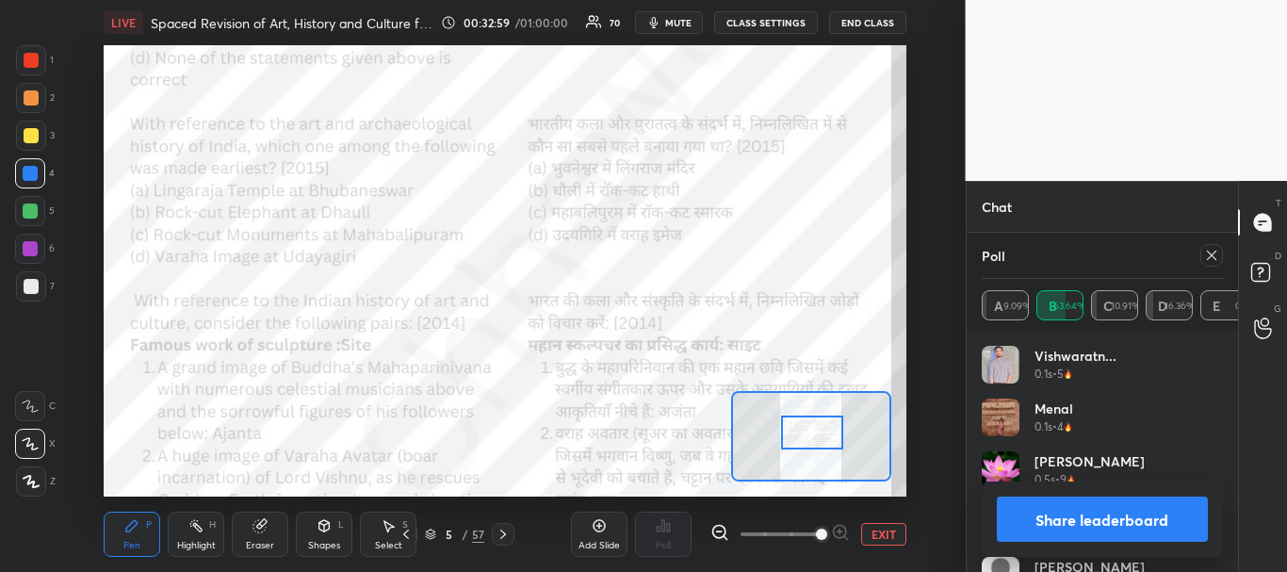
scroll to position [44287, 0]
drag, startPoint x: 1094, startPoint y: 512, endPoint x: 1103, endPoint y: 514, distance: 9.6
click at [1096, 511] on button "Share leaderboard" at bounding box center [1103, 518] width 212 height 45
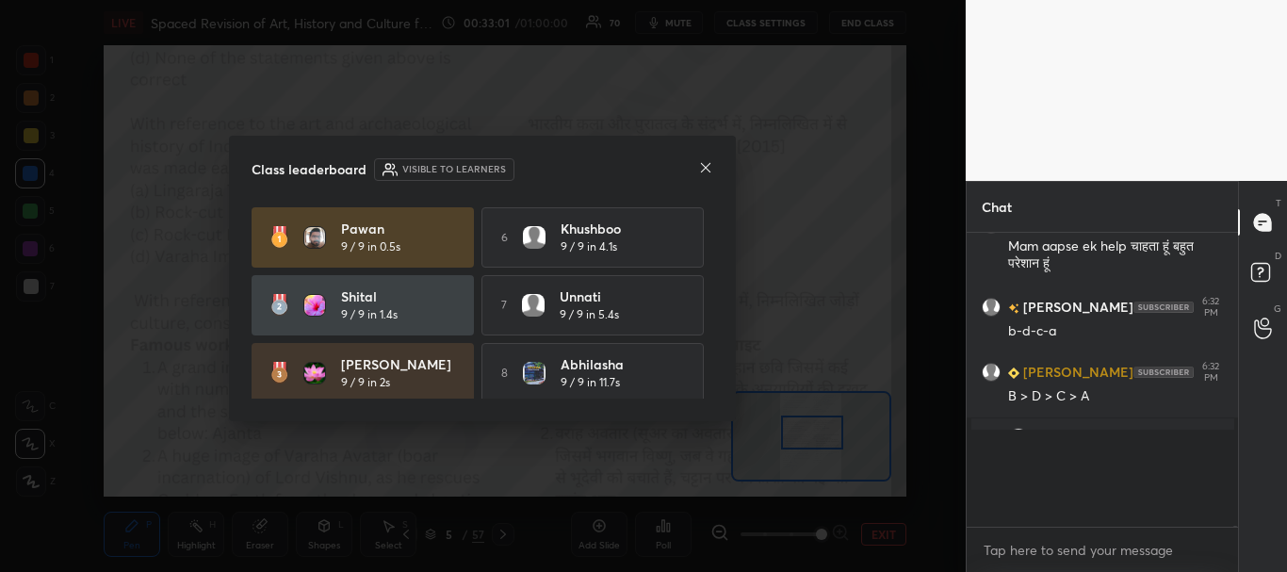
scroll to position [7, 7]
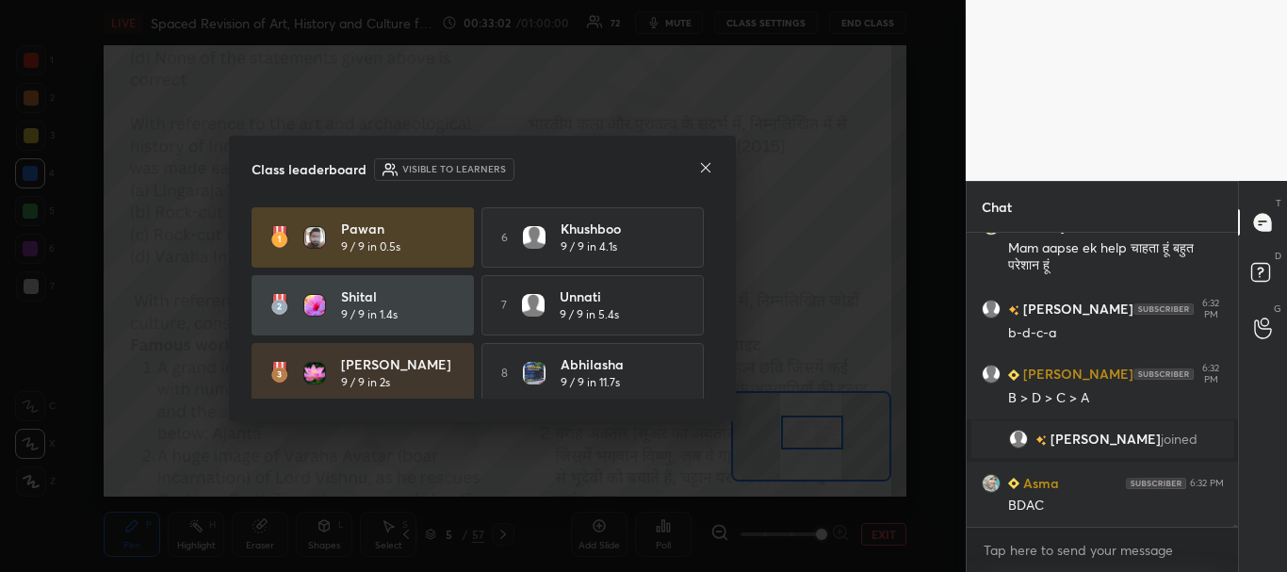
click at [702, 161] on div at bounding box center [705, 169] width 15 height 20
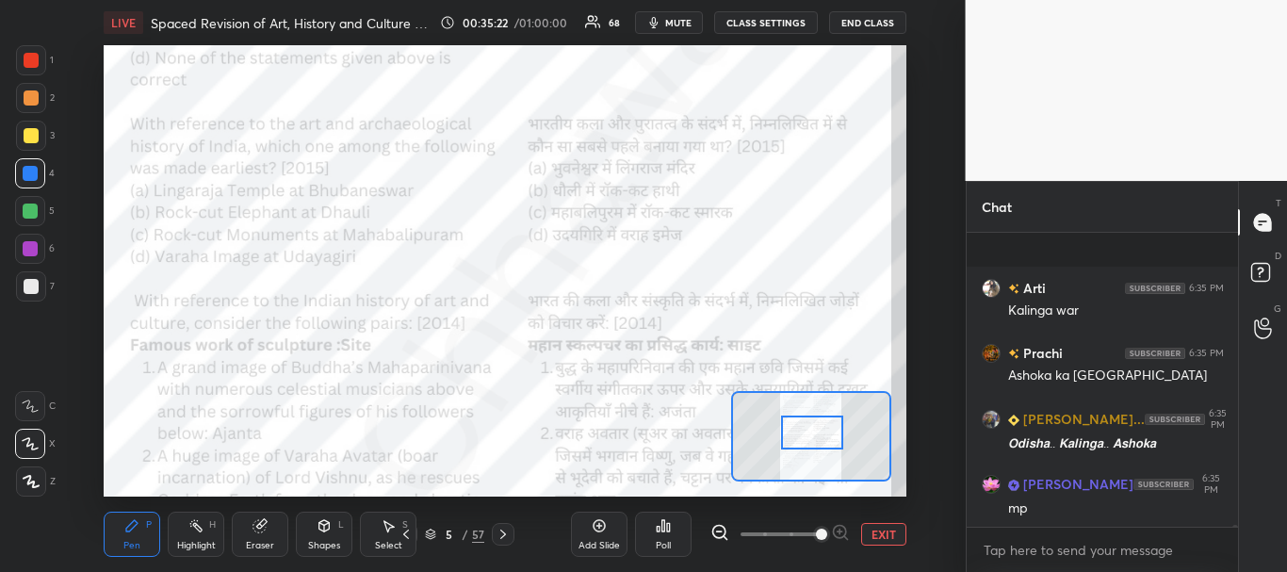
scroll to position [49338, 0]
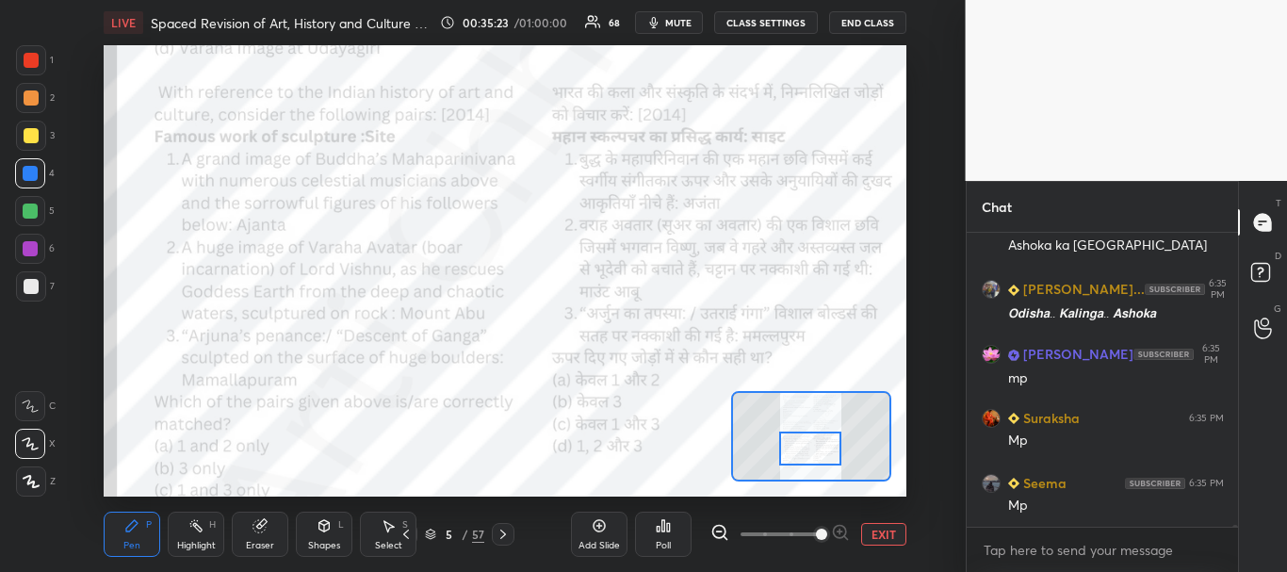
drag, startPoint x: 818, startPoint y: 429, endPoint x: 818, endPoint y: 441, distance: 12.2
click at [815, 445] on div at bounding box center [810, 448] width 63 height 35
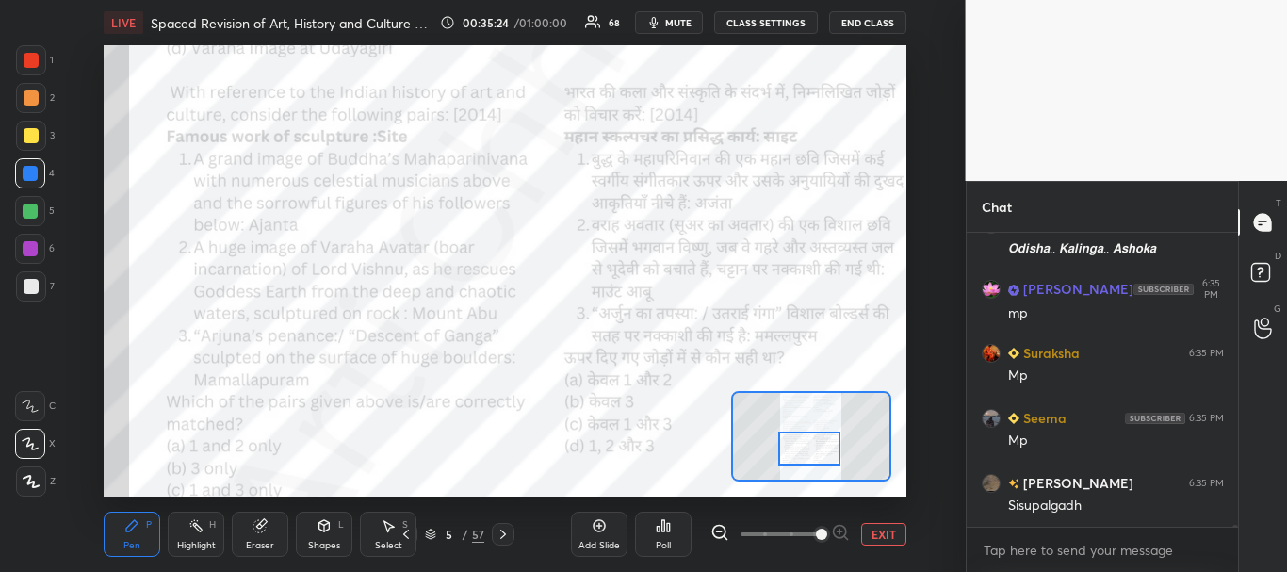
scroll to position [49468, 0]
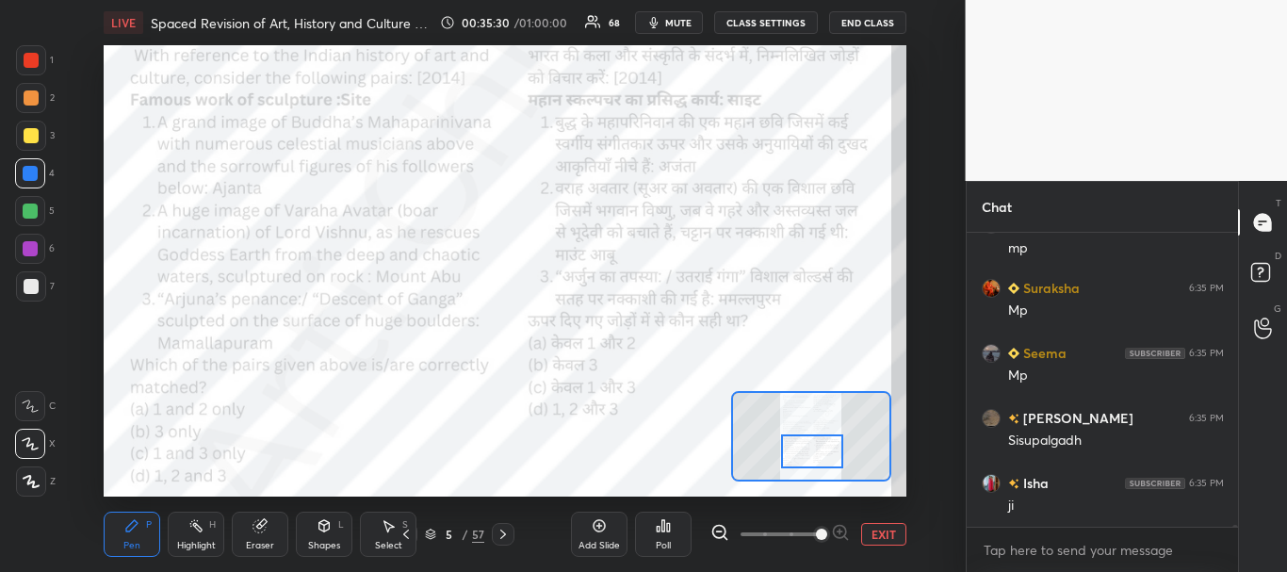
click at [810, 450] on div at bounding box center [812, 451] width 63 height 35
click at [24, 54] on div at bounding box center [31, 60] width 15 height 15
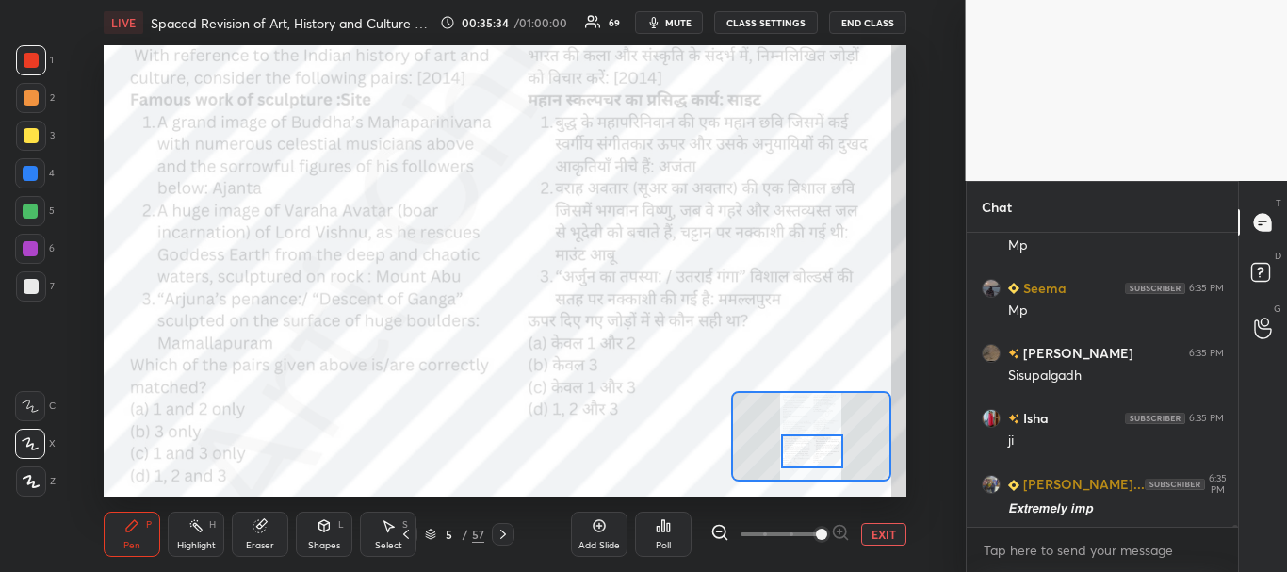
scroll to position [49598, 0]
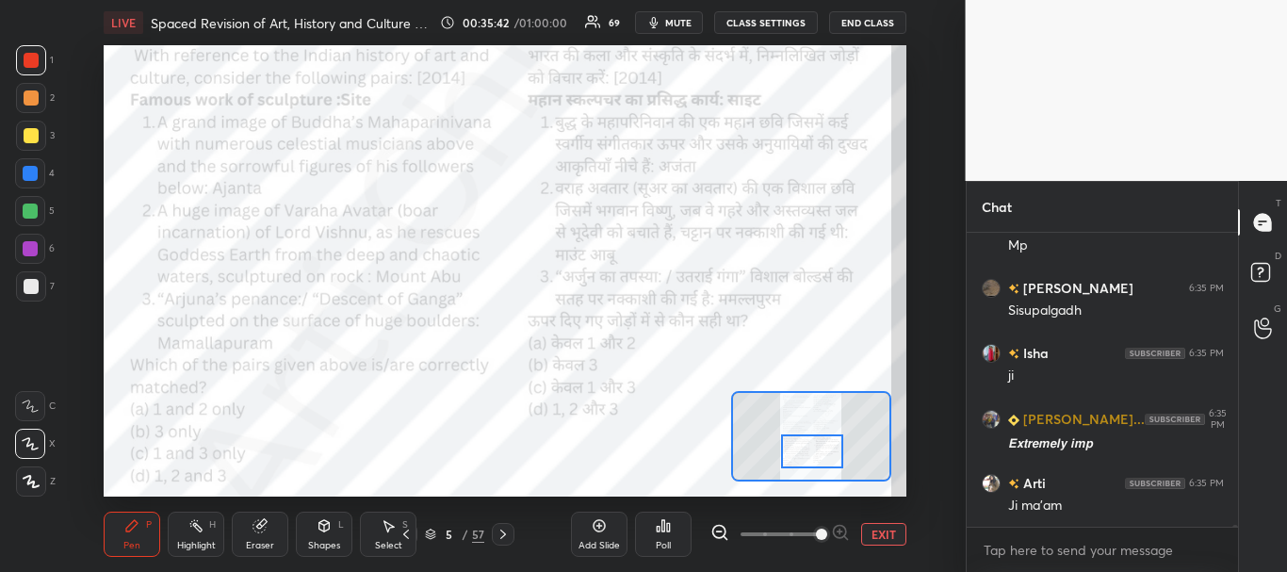
click at [35, 51] on div at bounding box center [31, 60] width 30 height 30
drag, startPoint x: 35, startPoint y: 175, endPoint x: 57, endPoint y: 176, distance: 22.6
click at [35, 176] on div at bounding box center [30, 173] width 15 height 15
click at [35, 63] on div at bounding box center [31, 60] width 15 height 15
click at [35, 179] on div at bounding box center [30, 173] width 15 height 15
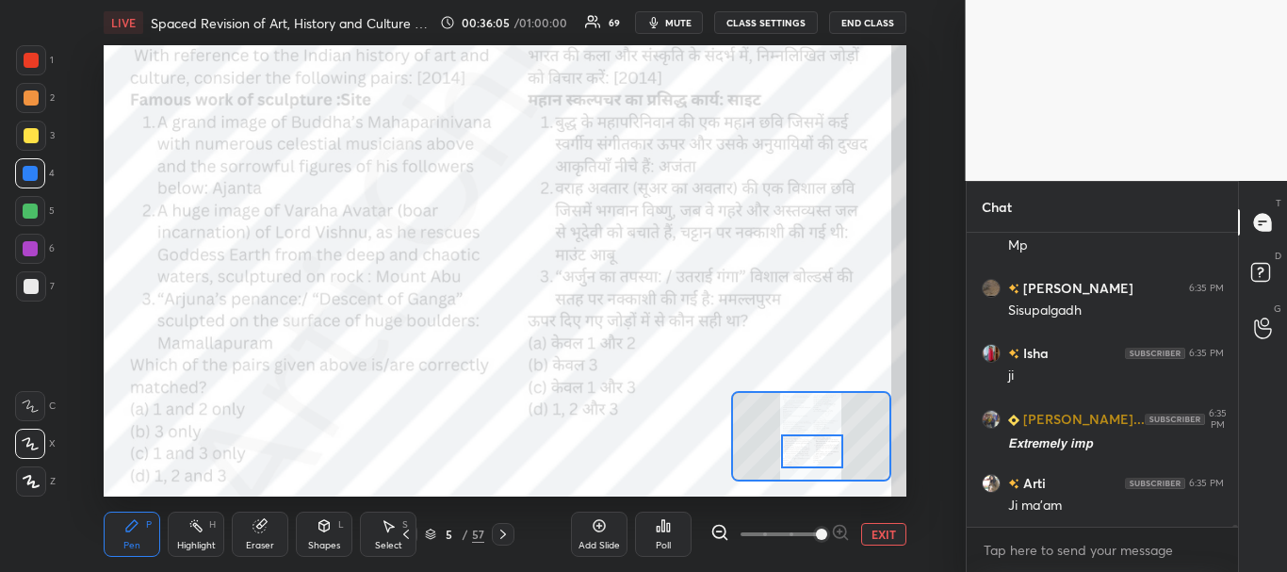
click at [24, 64] on div at bounding box center [31, 60] width 15 height 15
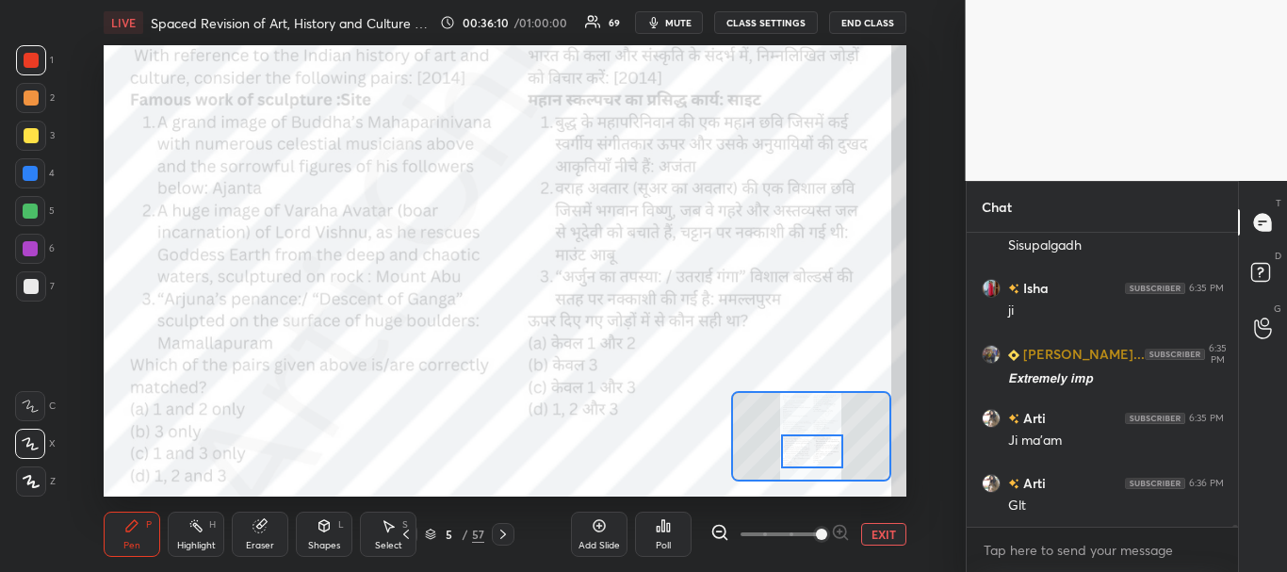
click at [27, 175] on div at bounding box center [30, 173] width 15 height 15
click at [665, 525] on icon at bounding box center [663, 525] width 3 height 11
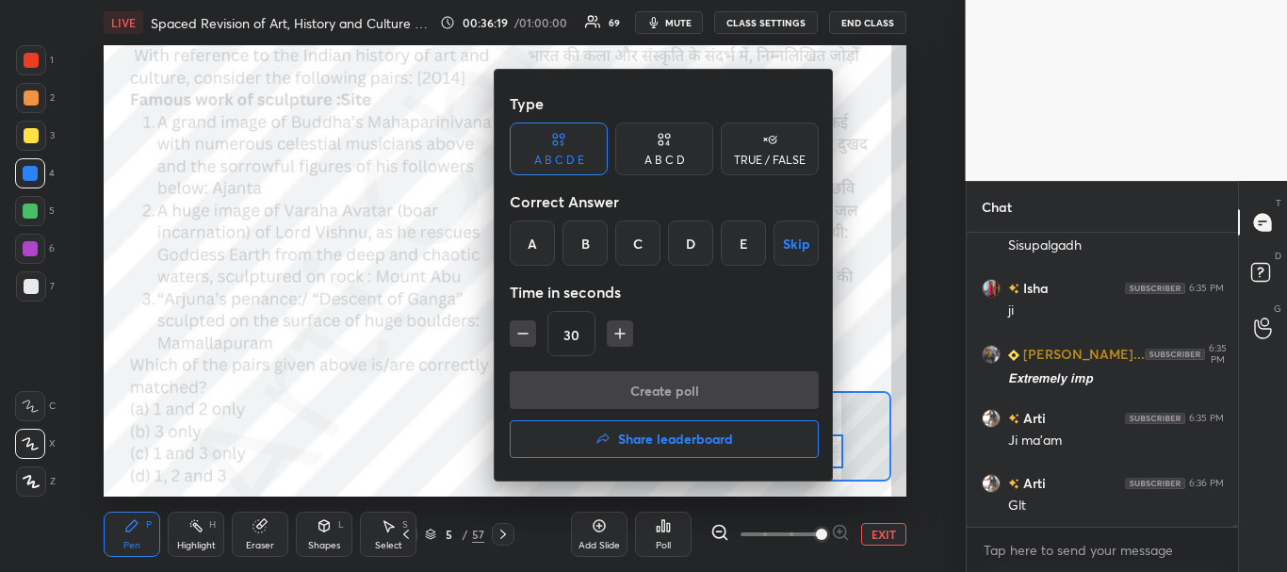
click at [641, 250] on div "C" at bounding box center [637, 242] width 45 height 45
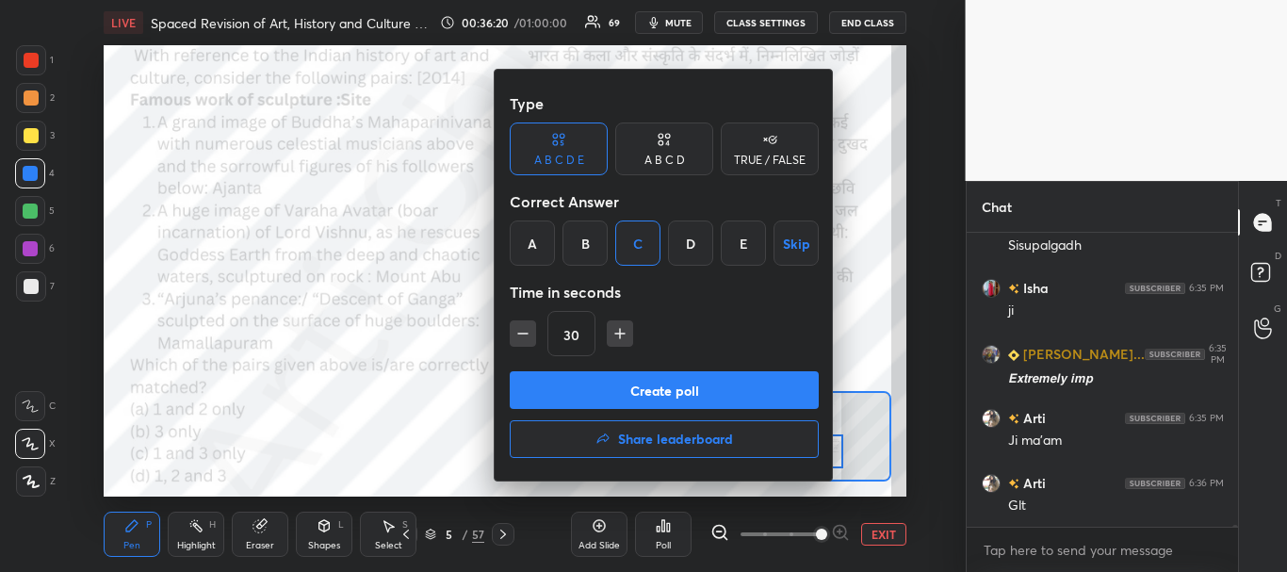
click at [634, 383] on button "Create poll" at bounding box center [664, 390] width 309 height 38
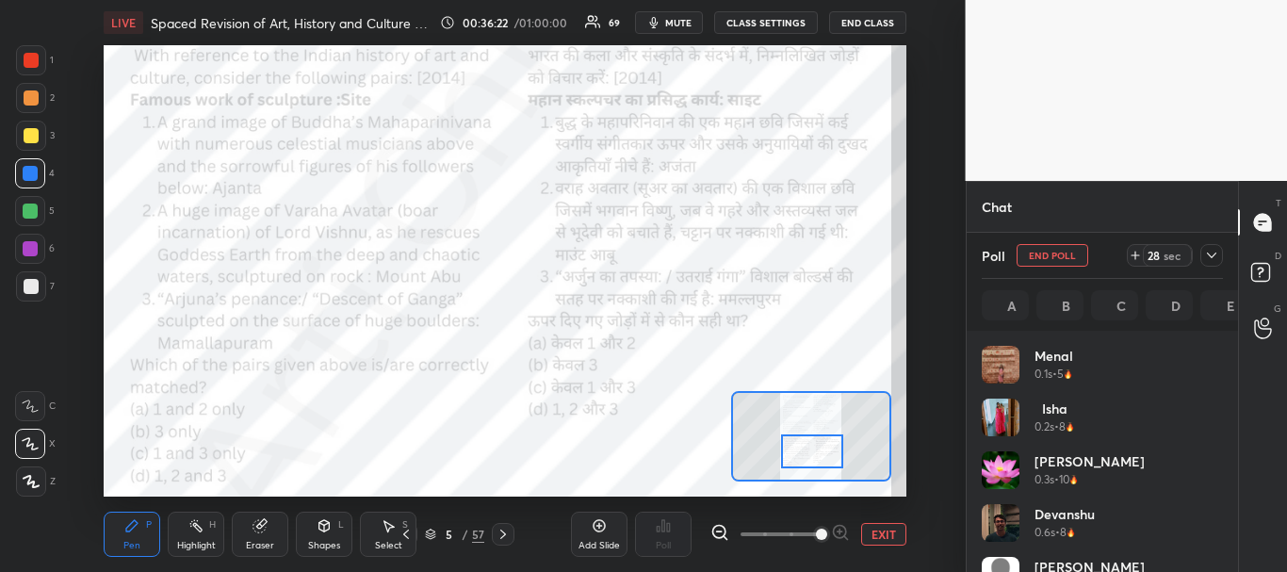
scroll to position [220, 235]
click at [1216, 250] on icon at bounding box center [1211, 255] width 15 height 15
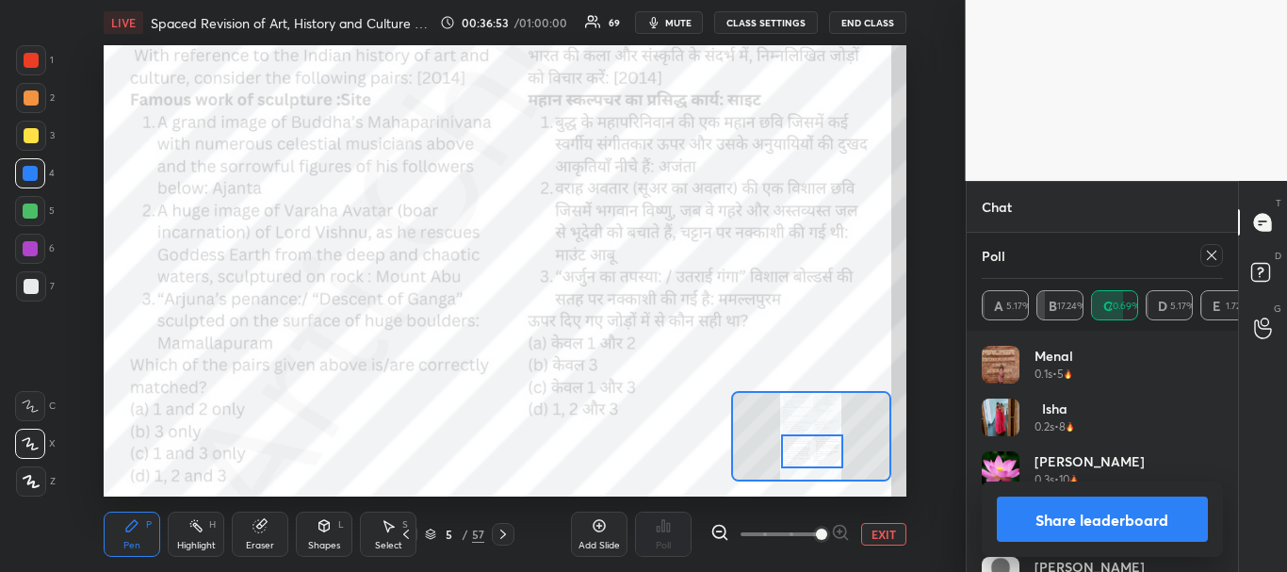
scroll to position [50947, 0]
click at [1093, 512] on button "Share leaderboard" at bounding box center [1103, 518] width 212 height 45
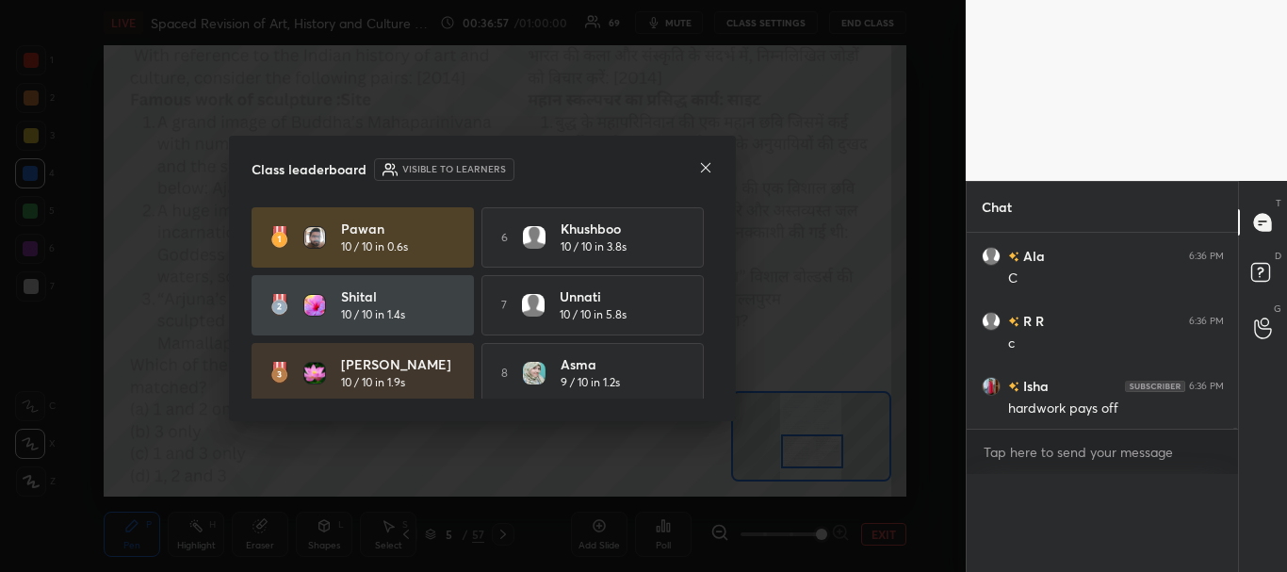
scroll to position [51012, 0]
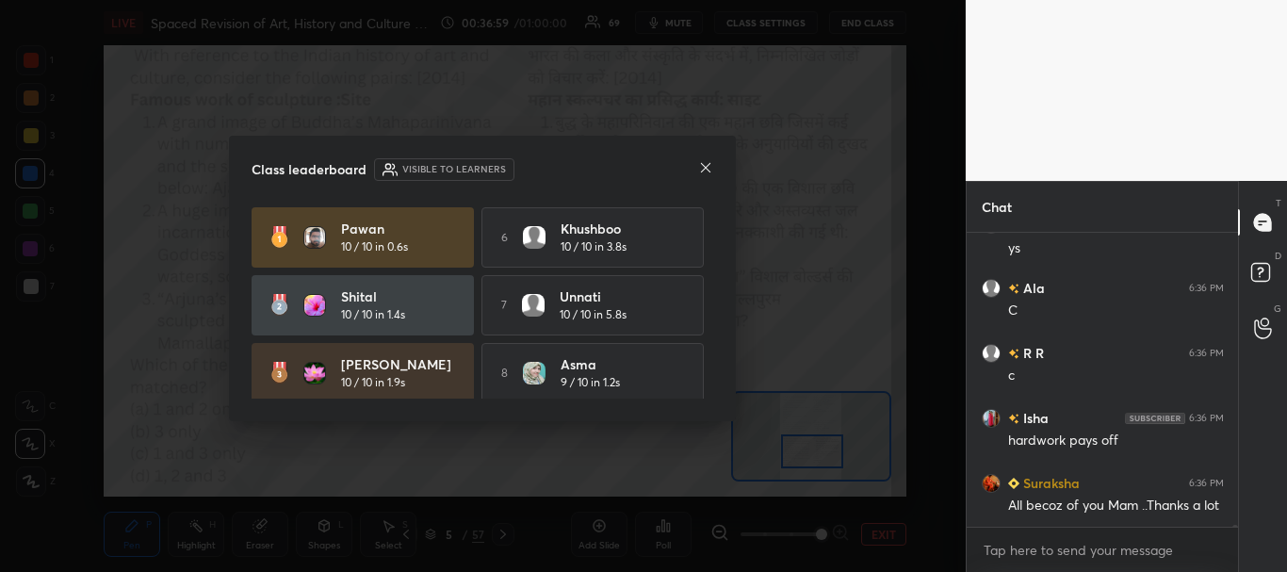
click at [707, 165] on icon at bounding box center [705, 167] width 15 height 15
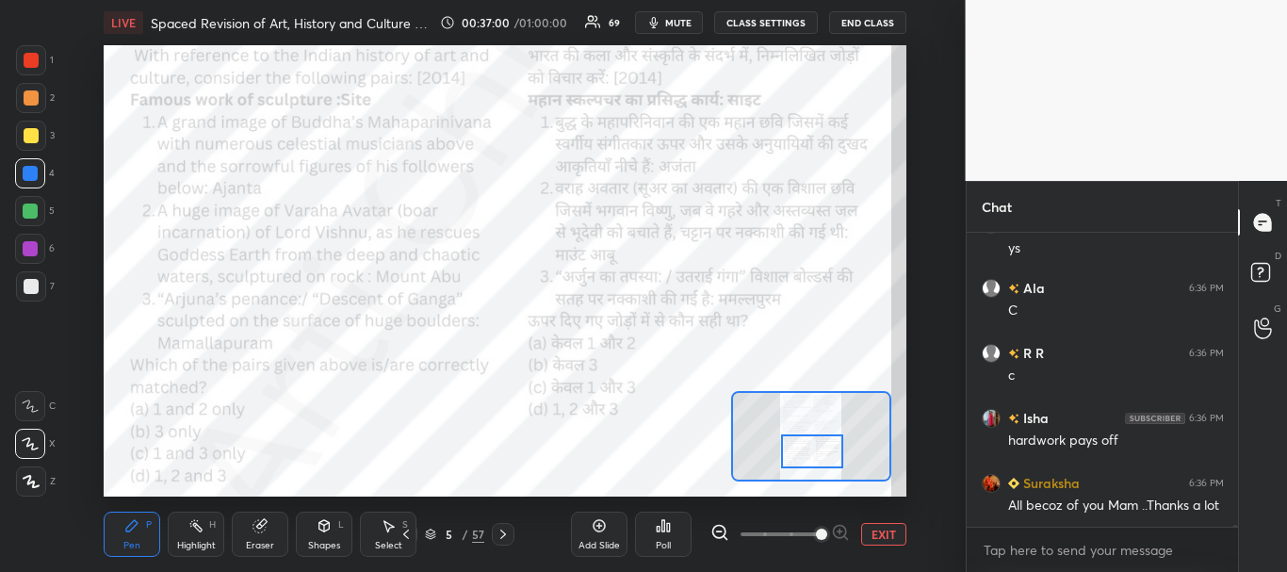
click at [32, 58] on div at bounding box center [31, 60] width 15 height 15
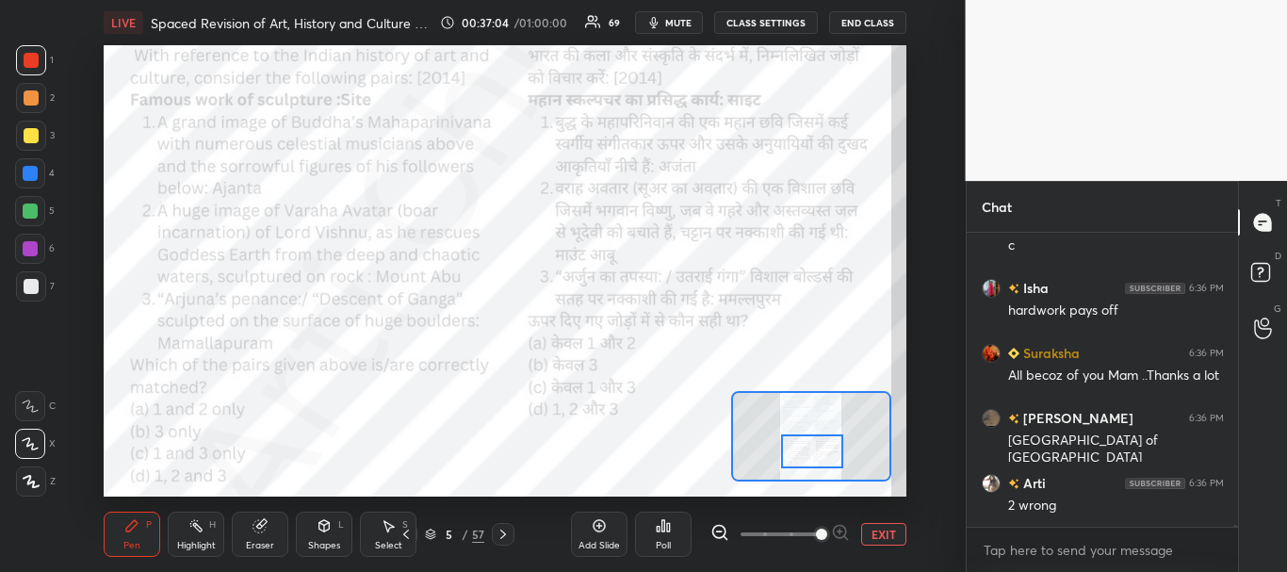
click at [27, 53] on div at bounding box center [31, 60] width 15 height 15
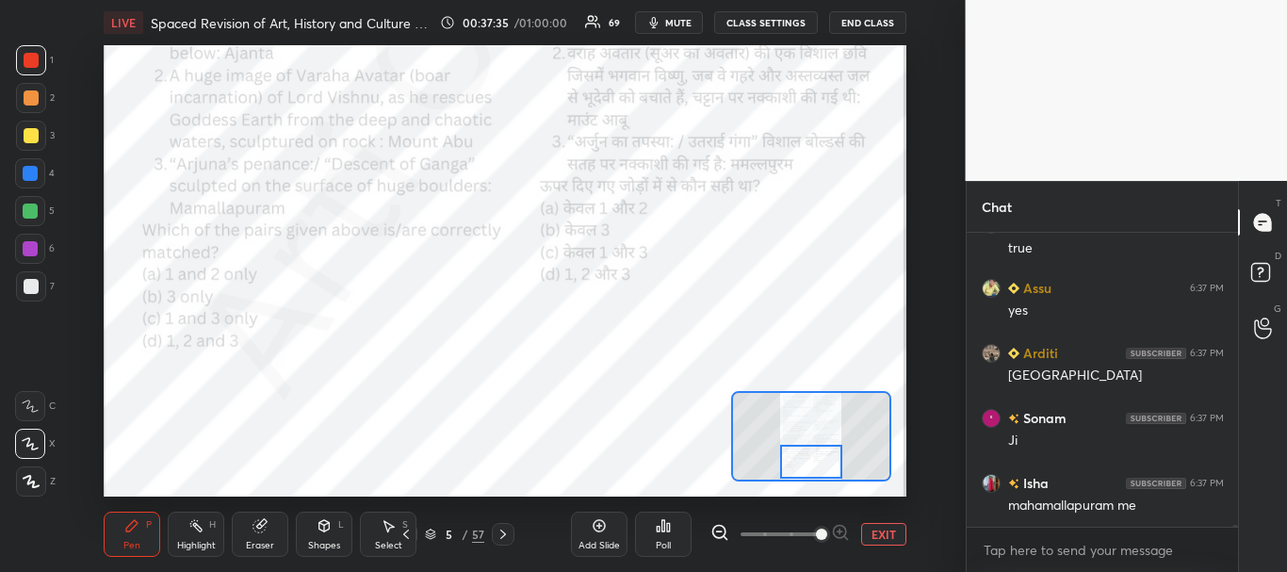
drag, startPoint x: 816, startPoint y: 449, endPoint x: 816, endPoint y: 467, distance: 17.9
click at [815, 468] on div at bounding box center [811, 462] width 63 height 35
click at [879, 531] on button "EXIT" at bounding box center [883, 534] width 45 height 23
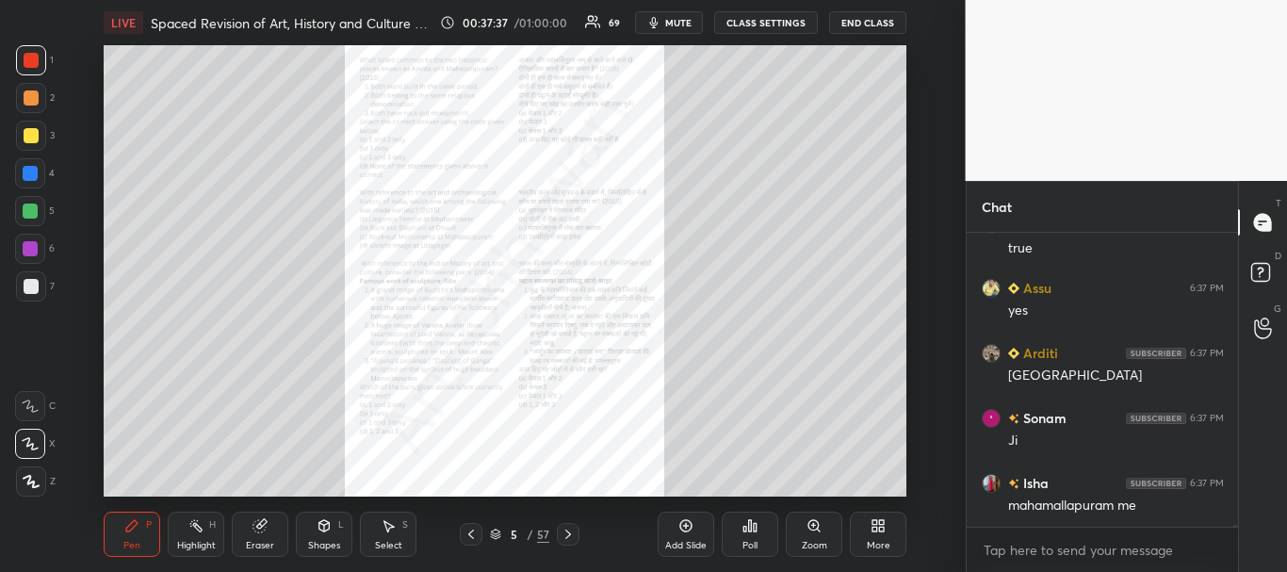
click at [567, 536] on icon at bounding box center [567, 534] width 15 height 15
click at [807, 524] on icon at bounding box center [813, 525] width 15 height 15
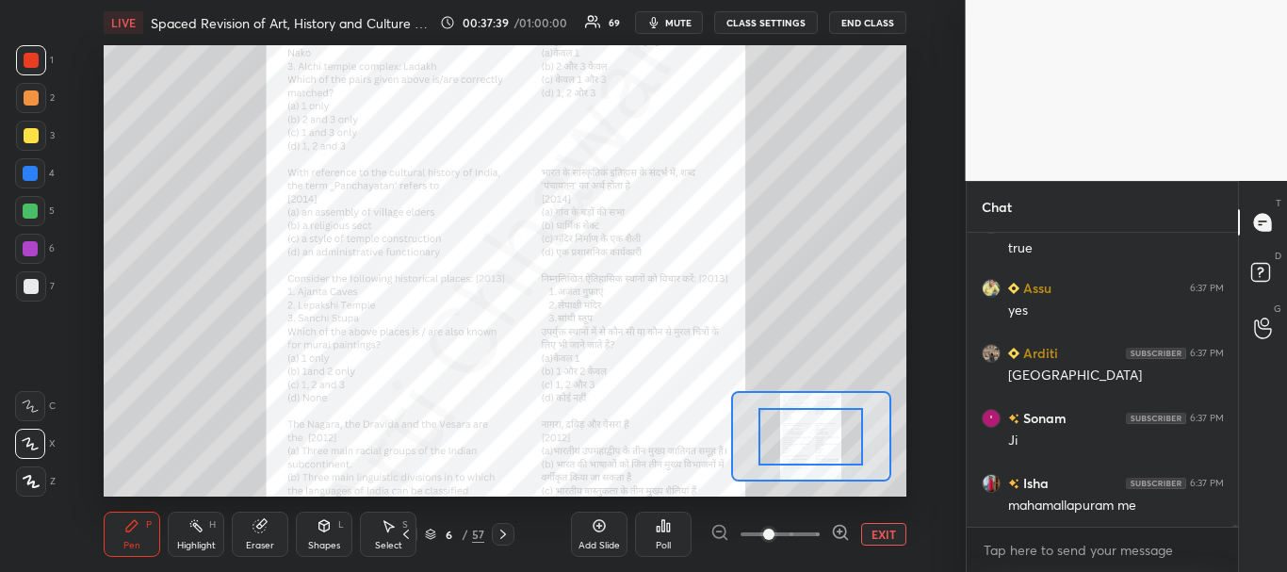
click at [814, 533] on span at bounding box center [779, 534] width 79 height 28
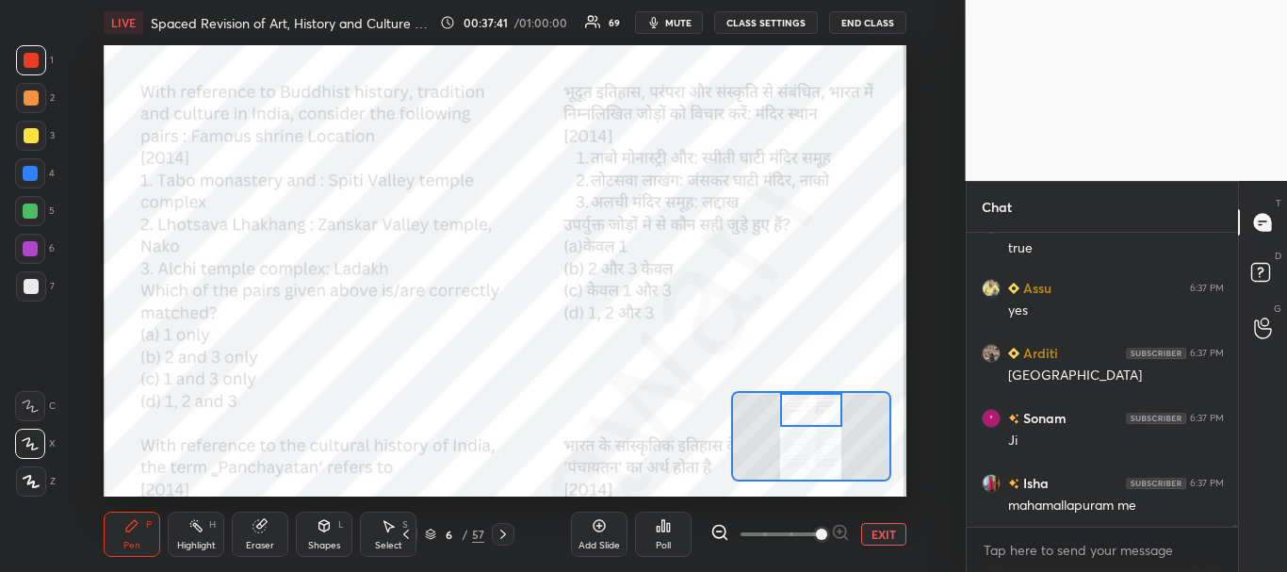
drag, startPoint x: 811, startPoint y: 427, endPoint x: 811, endPoint y: 411, distance: 16.0
click at [811, 411] on div at bounding box center [811, 410] width 63 height 35
drag, startPoint x: 29, startPoint y: 184, endPoint x: 45, endPoint y: 171, distance: 20.2
click at [29, 185] on div at bounding box center [30, 173] width 30 height 30
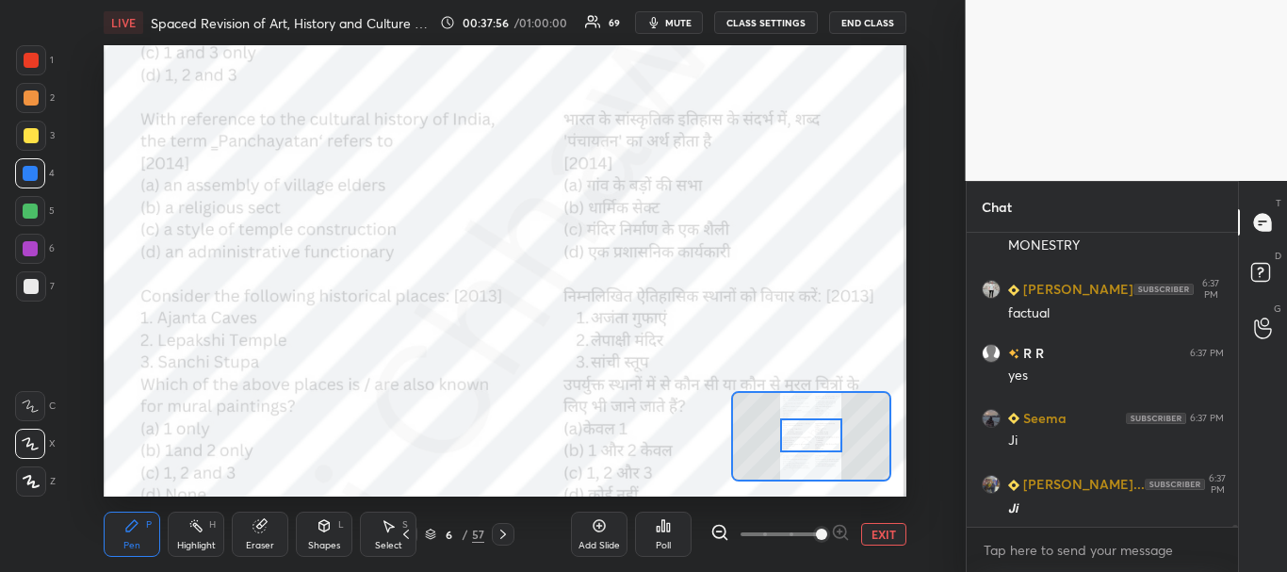
drag, startPoint x: 810, startPoint y: 412, endPoint x: 810, endPoint y: 437, distance: 25.4
click at [810, 437] on div at bounding box center [811, 435] width 63 height 35
click at [33, 59] on div at bounding box center [31, 60] width 15 height 15
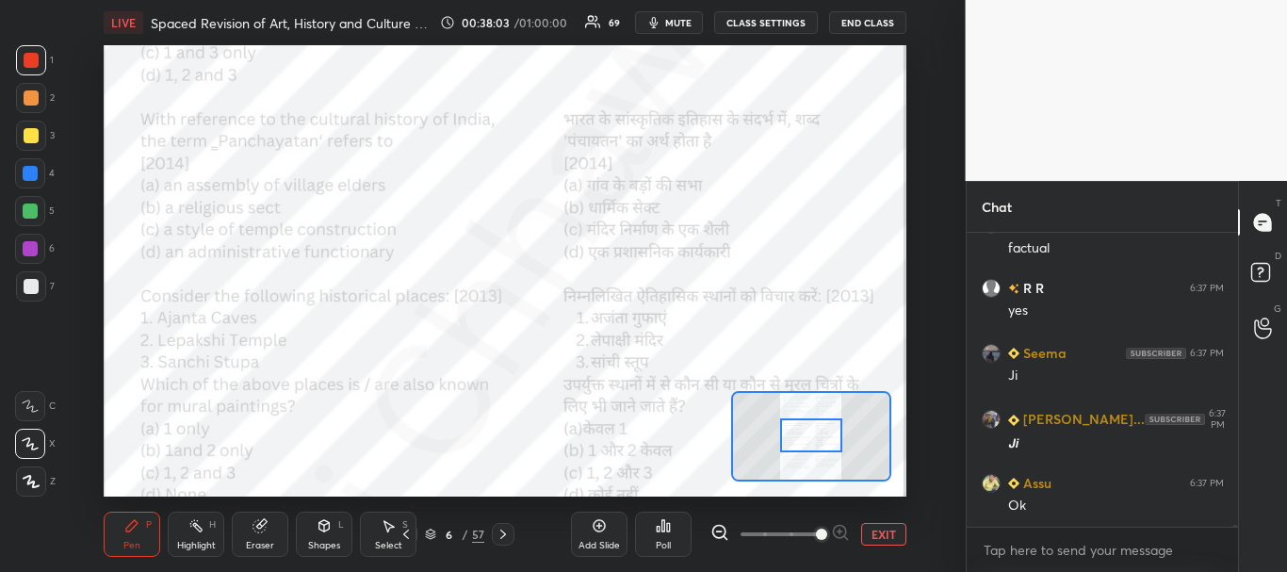
click at [671, 535] on div "Poll" at bounding box center [663, 533] width 57 height 45
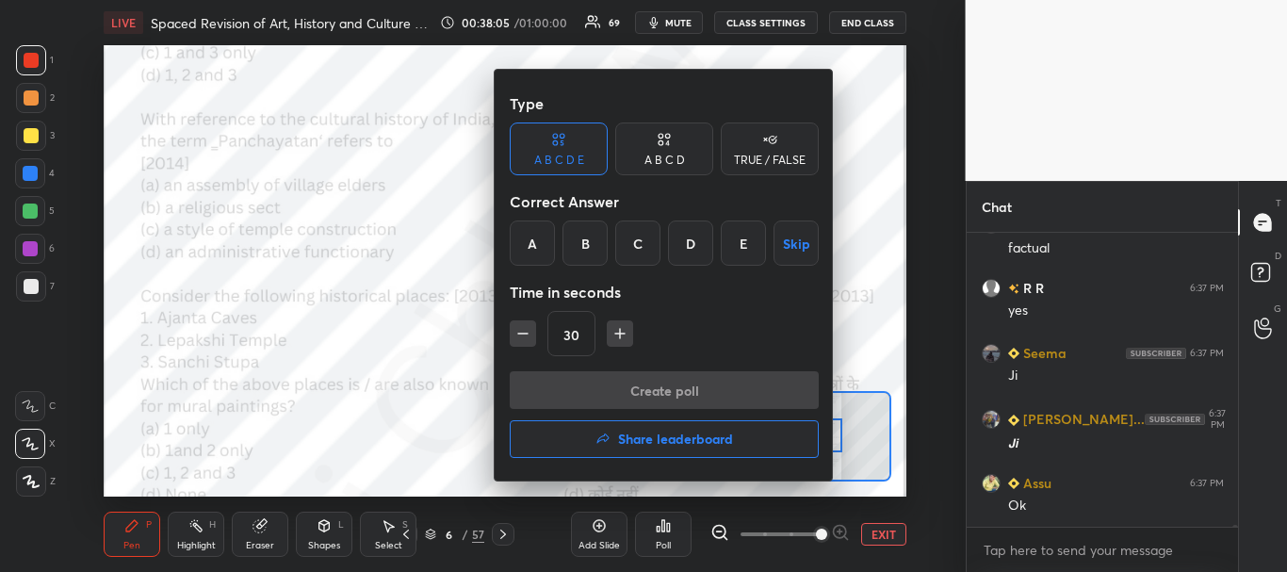
scroll to position [53255, 0]
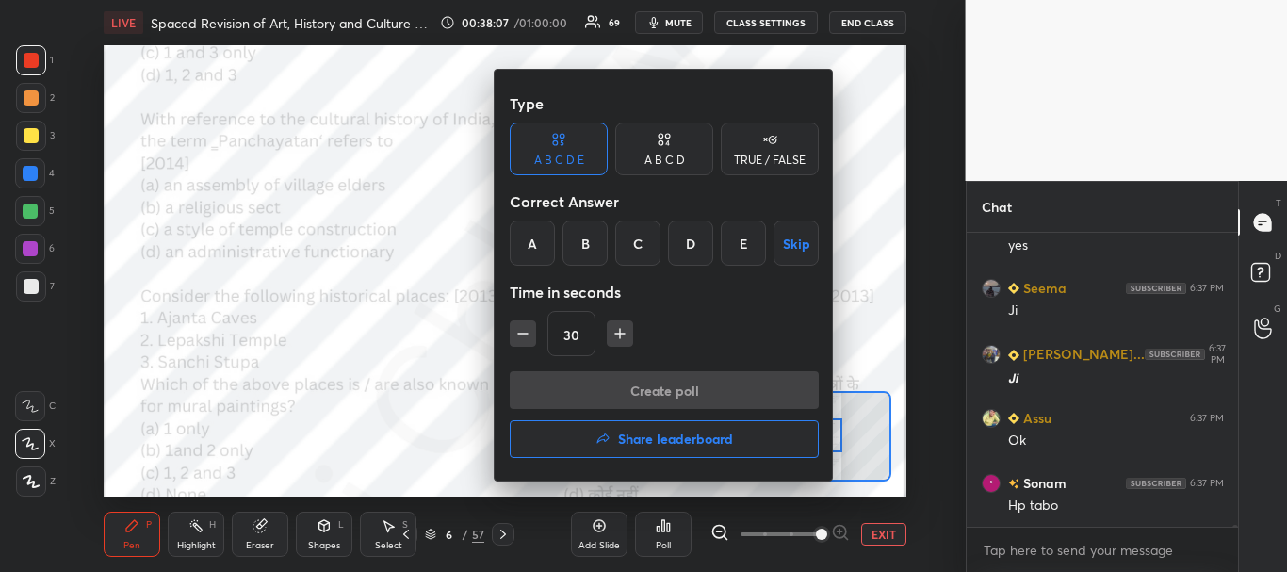
click at [533, 248] on div "A" at bounding box center [532, 242] width 45 height 45
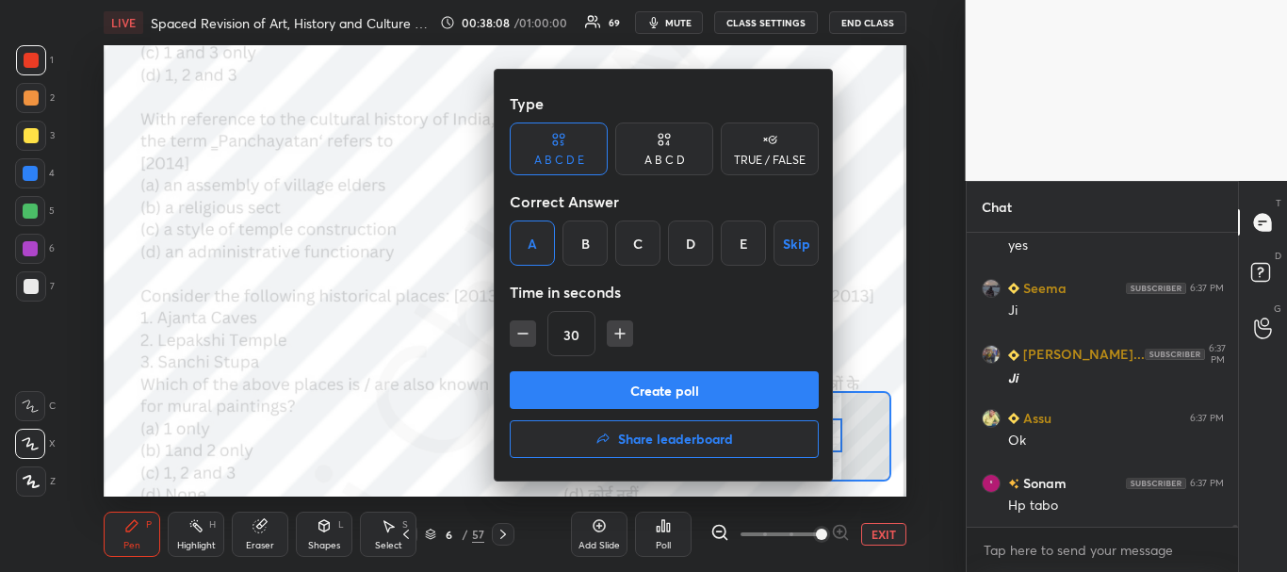
click at [622, 381] on button "Create poll" at bounding box center [664, 390] width 309 height 38
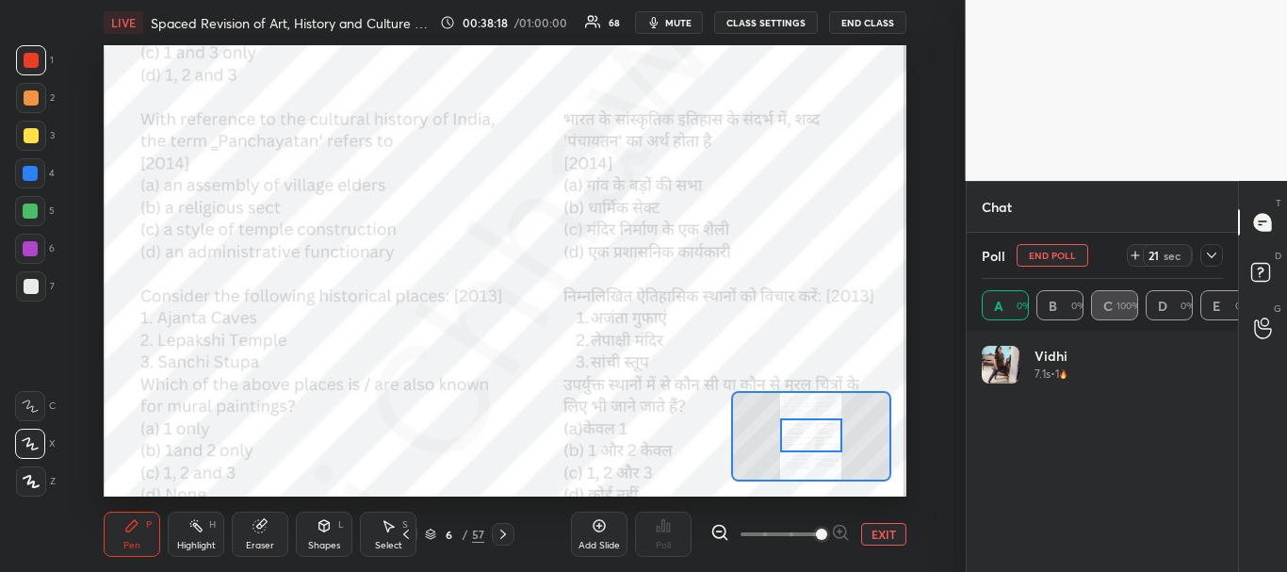
scroll to position [53742, 0]
click at [1214, 257] on icon at bounding box center [1211, 255] width 15 height 15
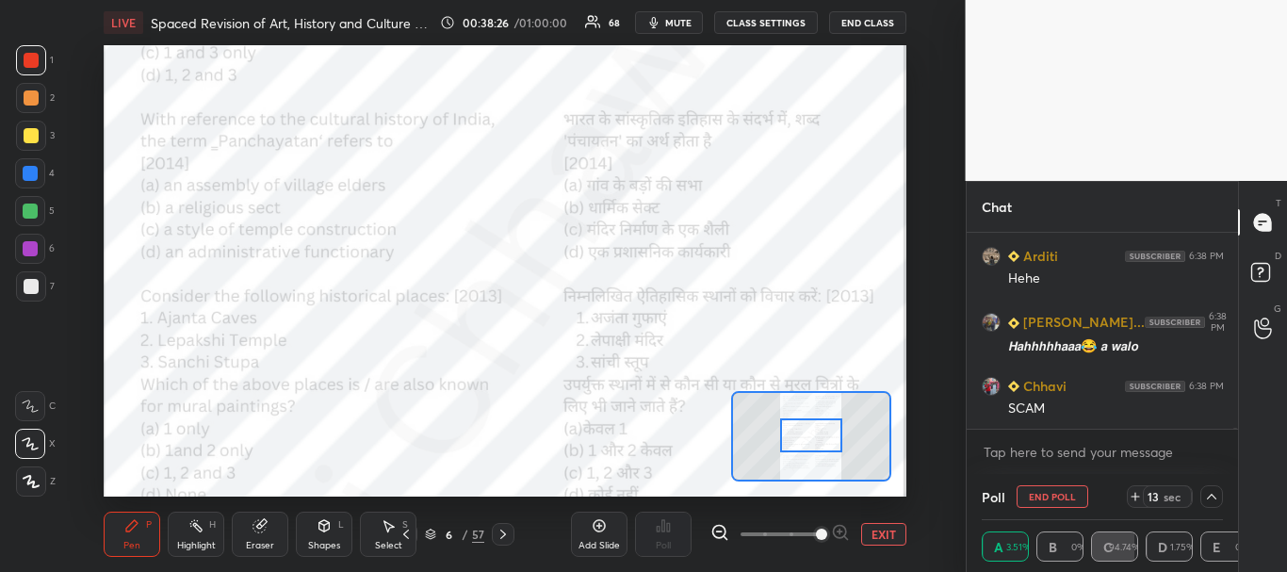
scroll to position [54326, 0]
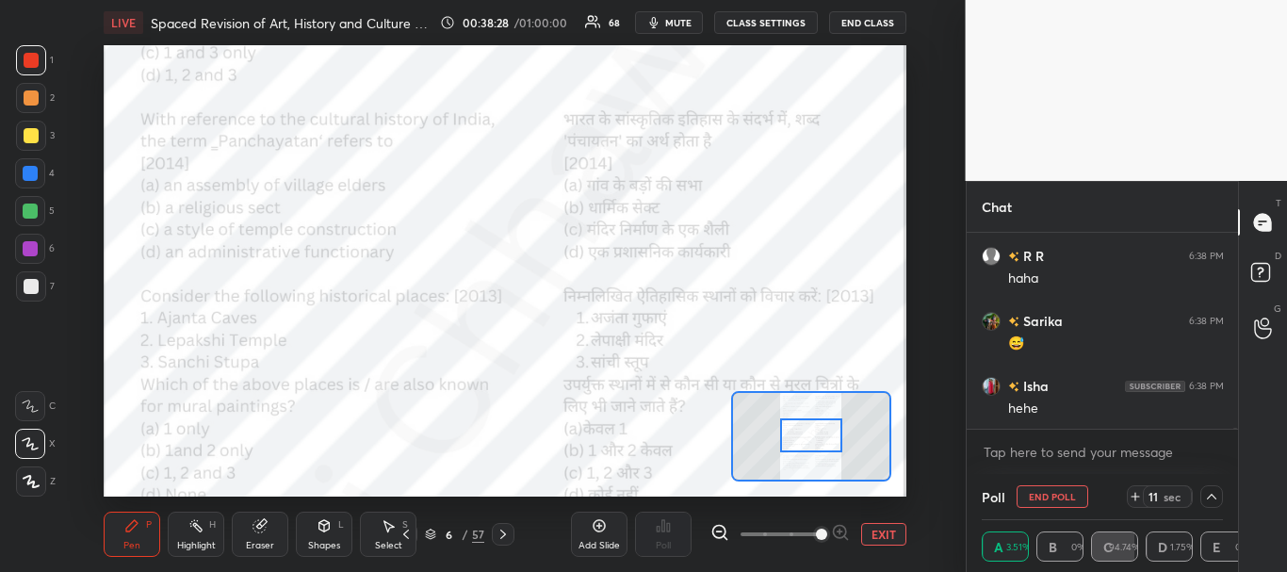
click at [1210, 498] on icon at bounding box center [1211, 496] width 15 height 15
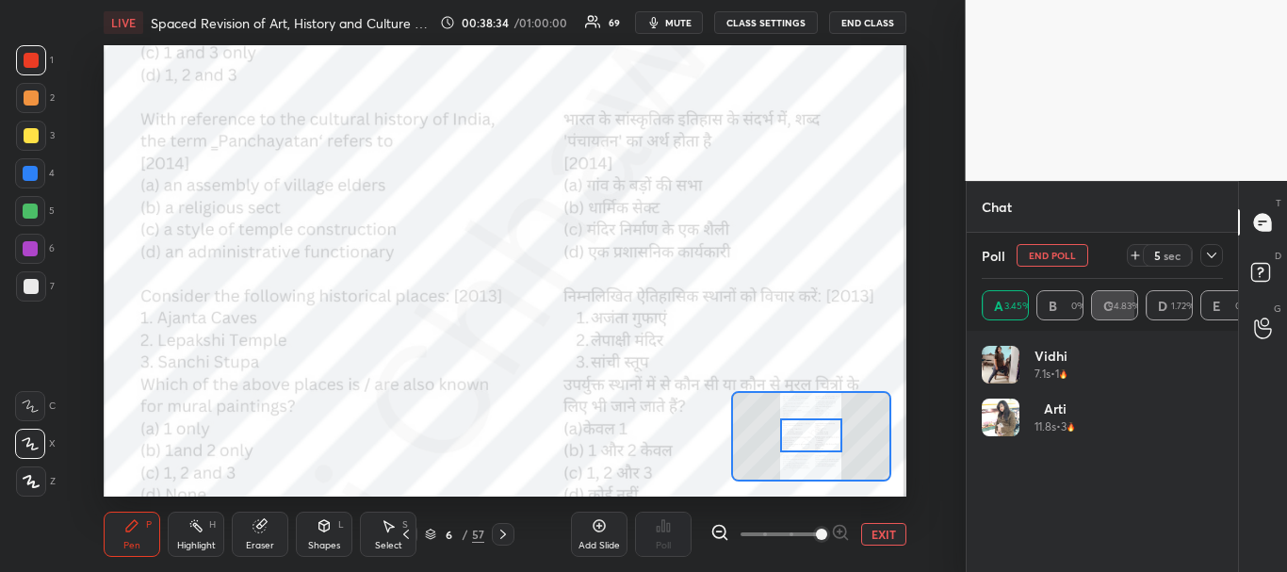
click at [1068, 255] on button "End Poll" at bounding box center [1052, 255] width 72 height 23
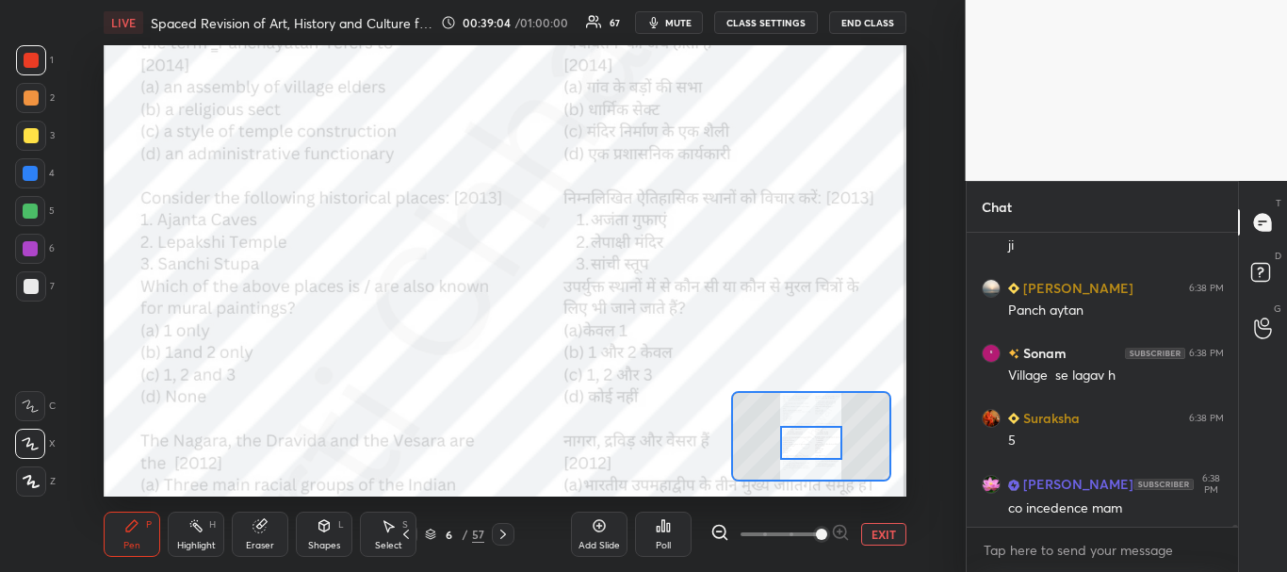
click at [816, 445] on div at bounding box center [811, 443] width 63 height 35
click at [33, 176] on div at bounding box center [30, 173] width 15 height 15
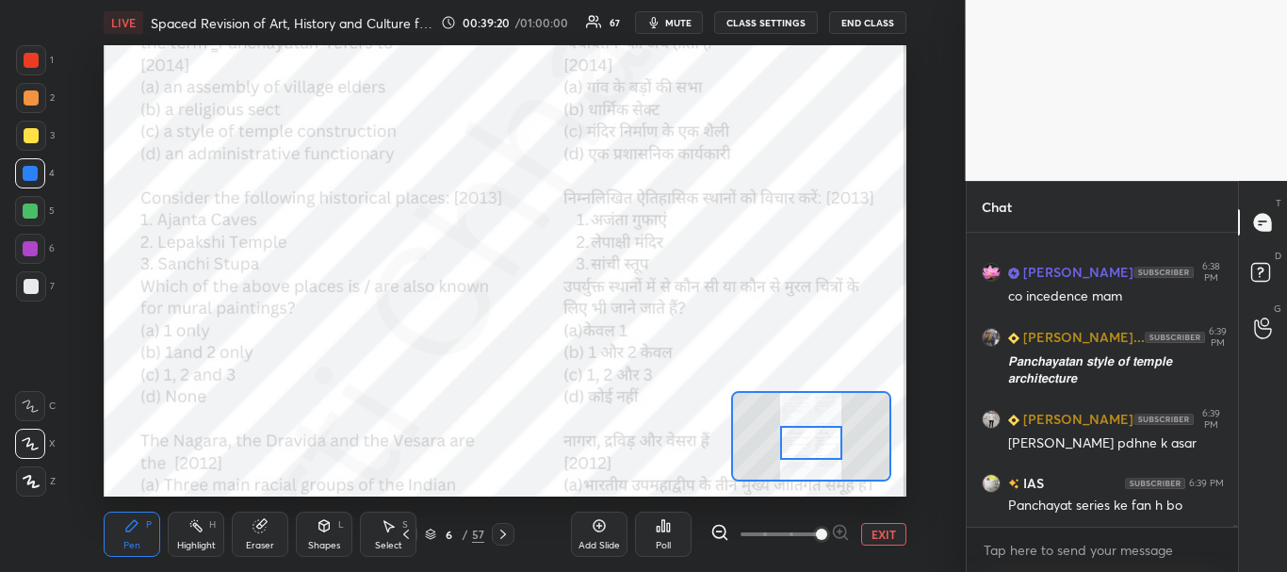
click at [672, 528] on div "Poll" at bounding box center [663, 533] width 57 height 45
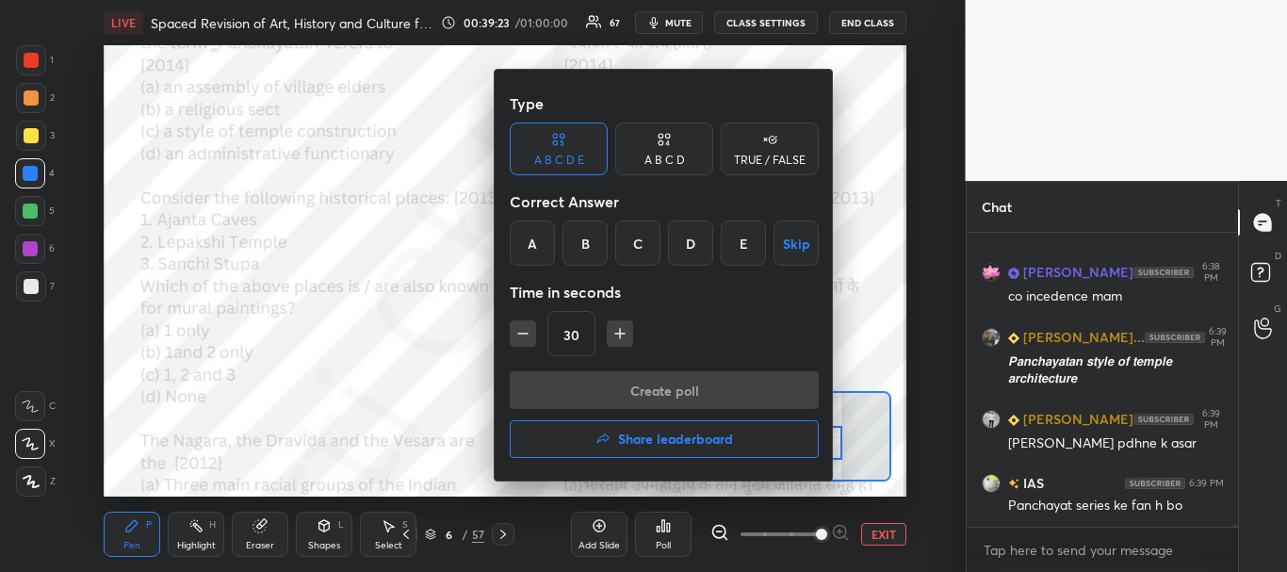
click at [585, 247] on div "B" at bounding box center [584, 242] width 45 height 45
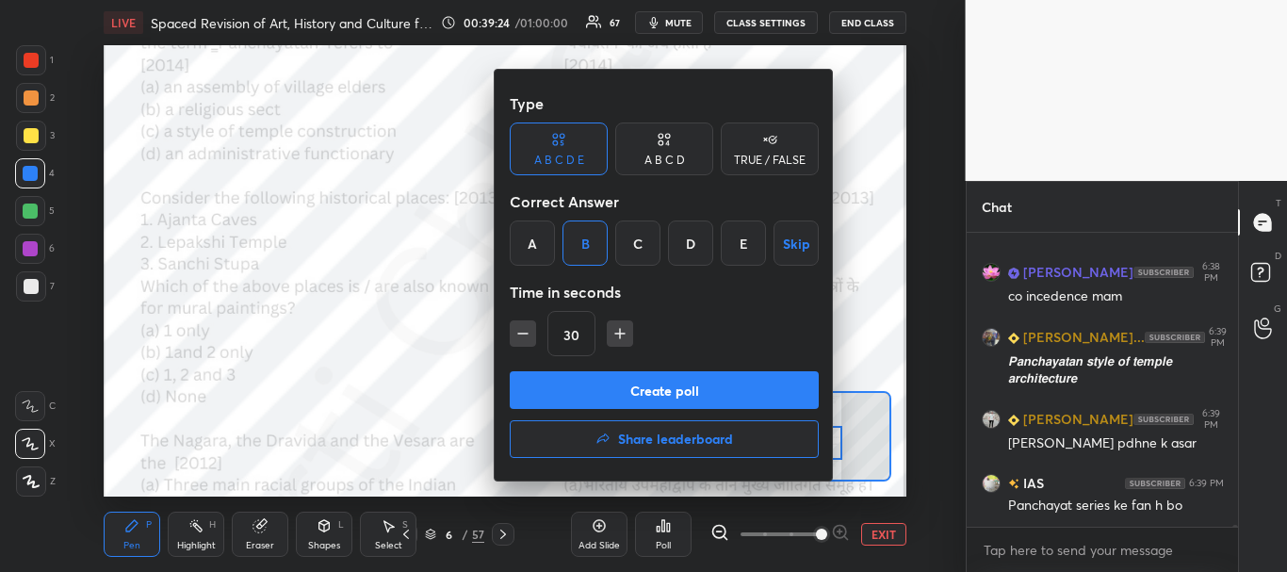
click at [612, 388] on button "Create poll" at bounding box center [664, 390] width 309 height 38
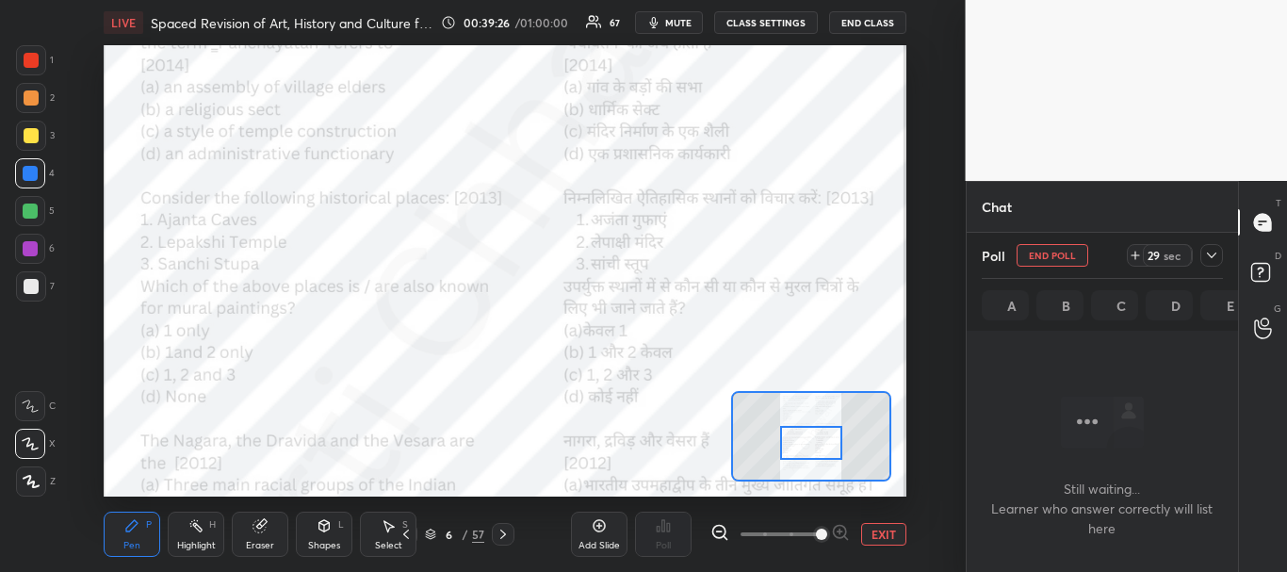
click at [1209, 254] on icon at bounding box center [1211, 255] width 15 height 15
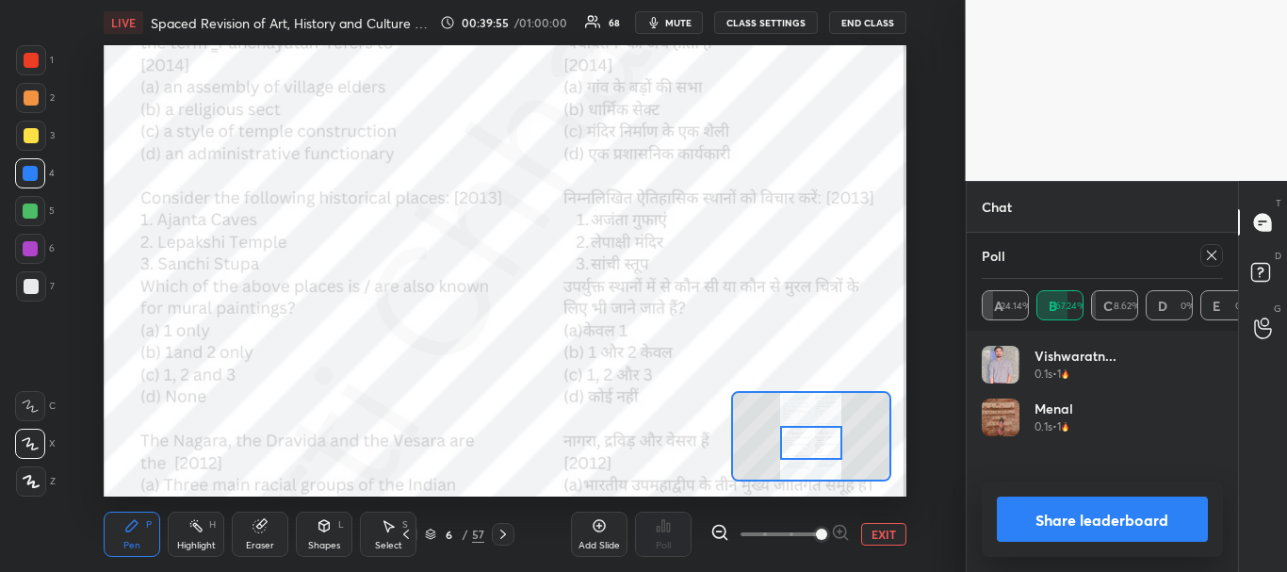
scroll to position [220, 235]
click at [1069, 513] on button "Share leaderboard" at bounding box center [1103, 518] width 212 height 45
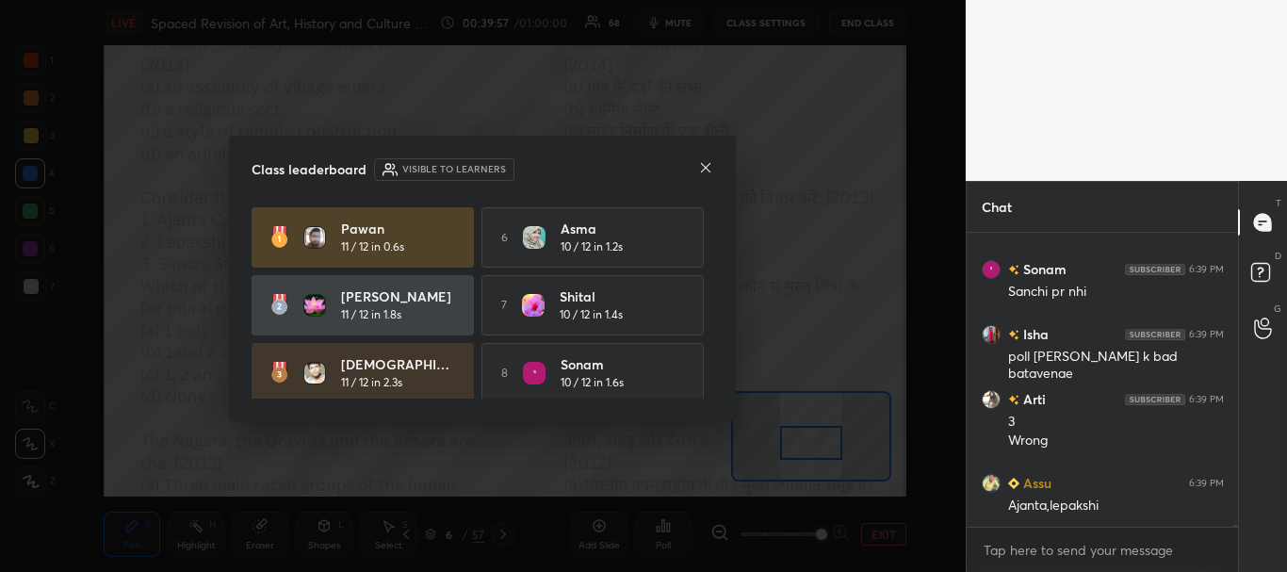
scroll to position [288, 266]
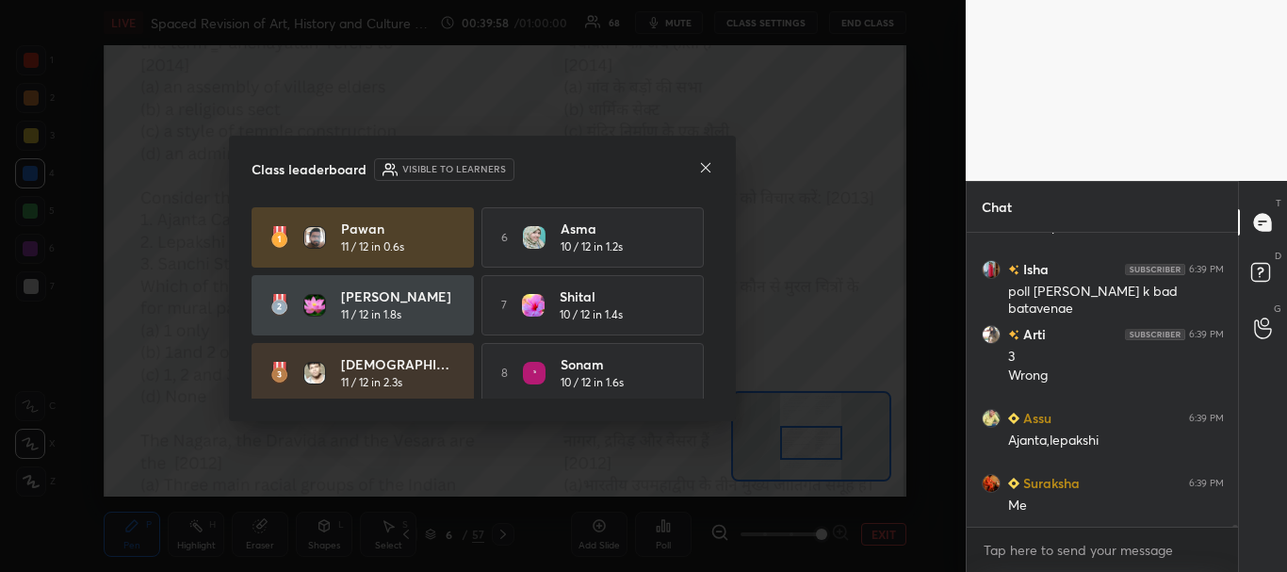
click at [705, 161] on icon at bounding box center [705, 167] width 15 height 15
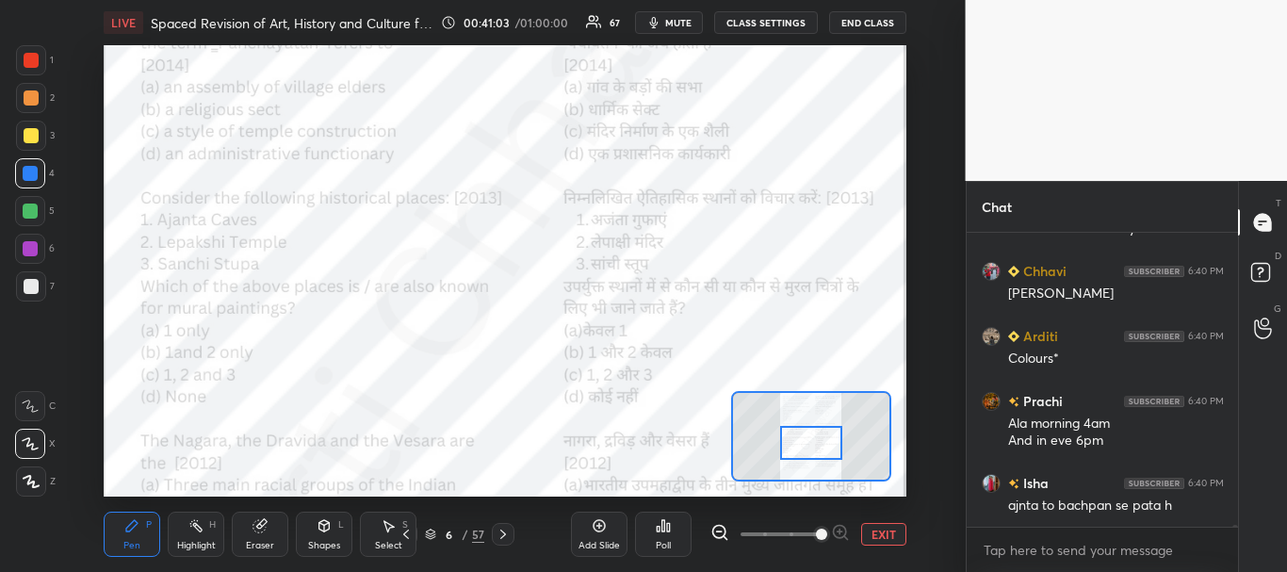
scroll to position [59324, 0]
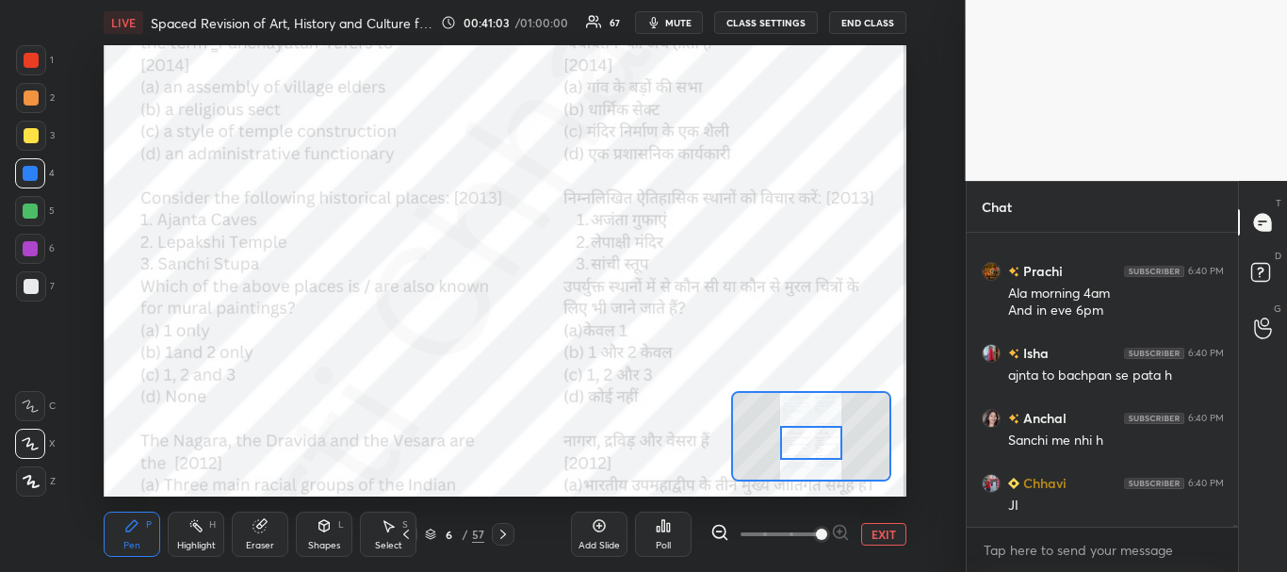
click at [32, 60] on div at bounding box center [31, 60] width 15 height 15
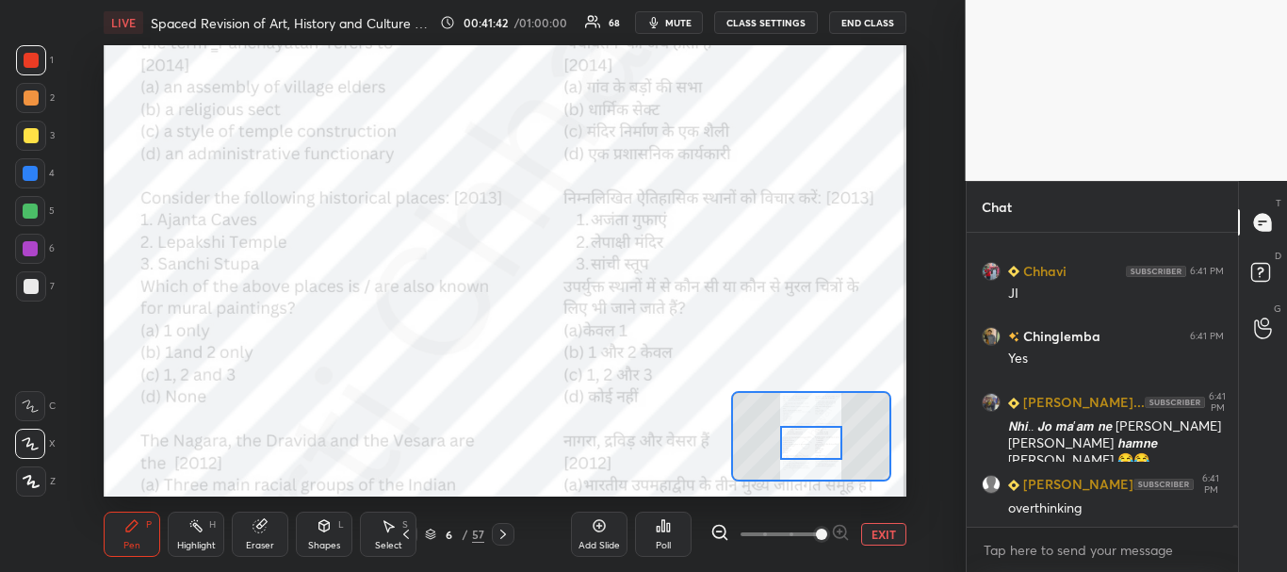
scroll to position [56582, 0]
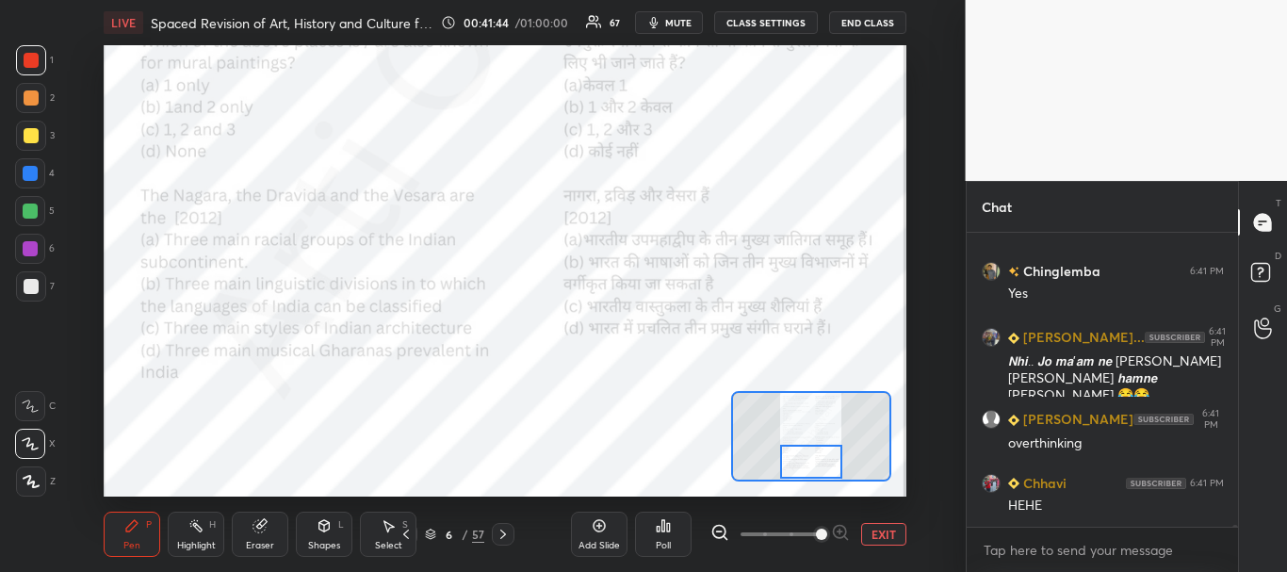
drag, startPoint x: 825, startPoint y: 438, endPoint x: 825, endPoint y: 459, distance: 20.7
click at [825, 459] on div at bounding box center [811, 462] width 63 height 35
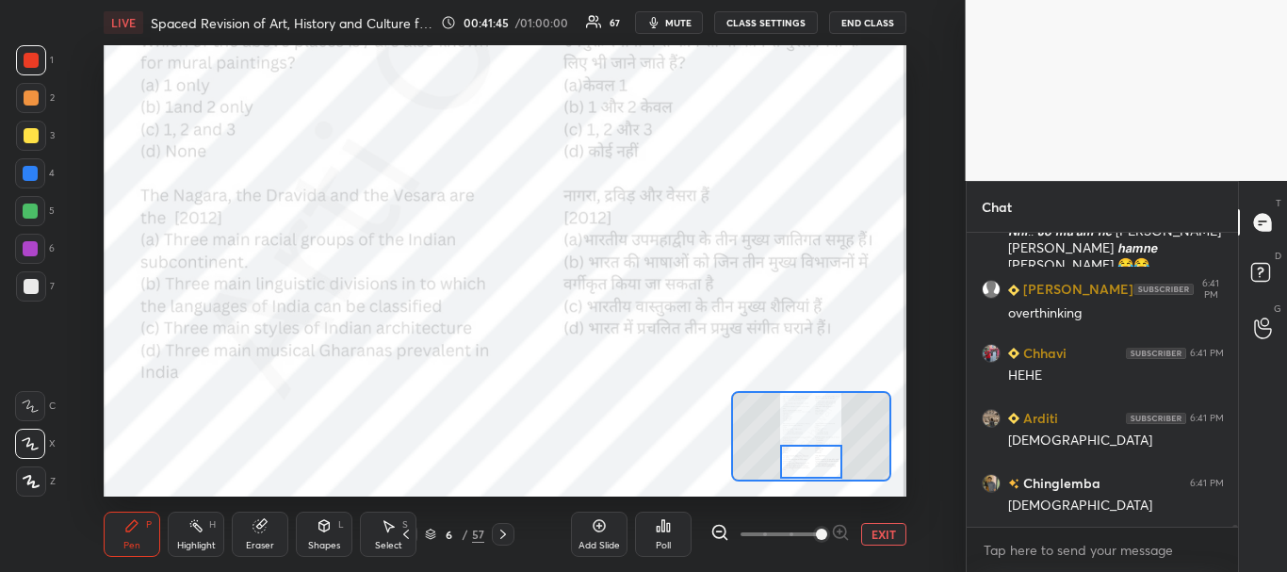
click at [31, 176] on div at bounding box center [30, 173] width 15 height 15
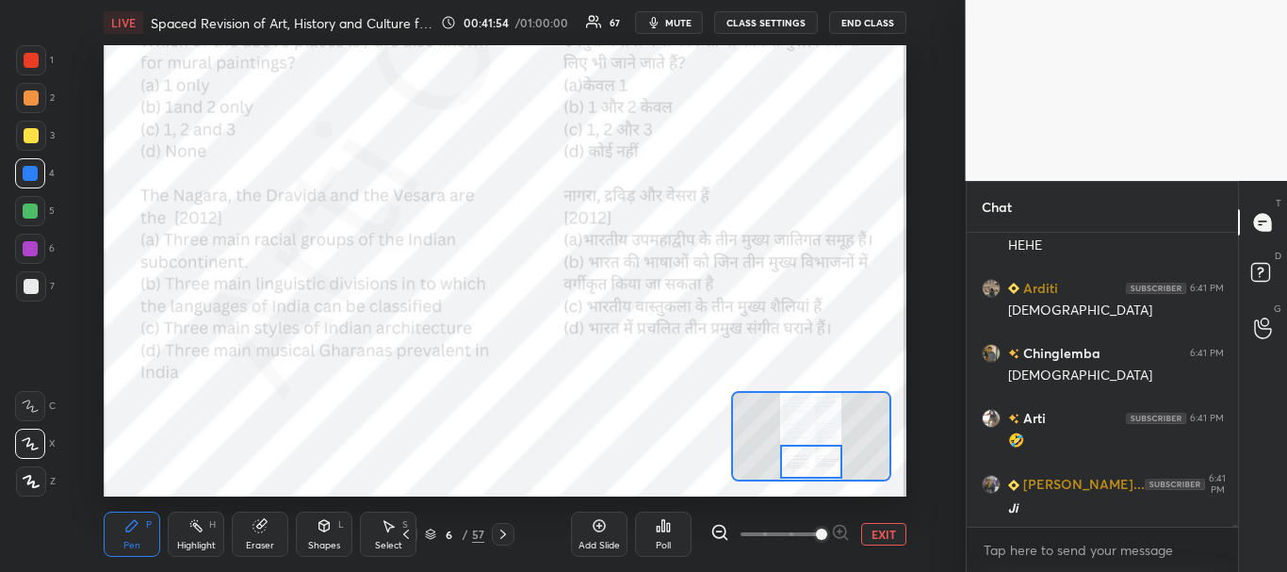
scroll to position [56907, 0]
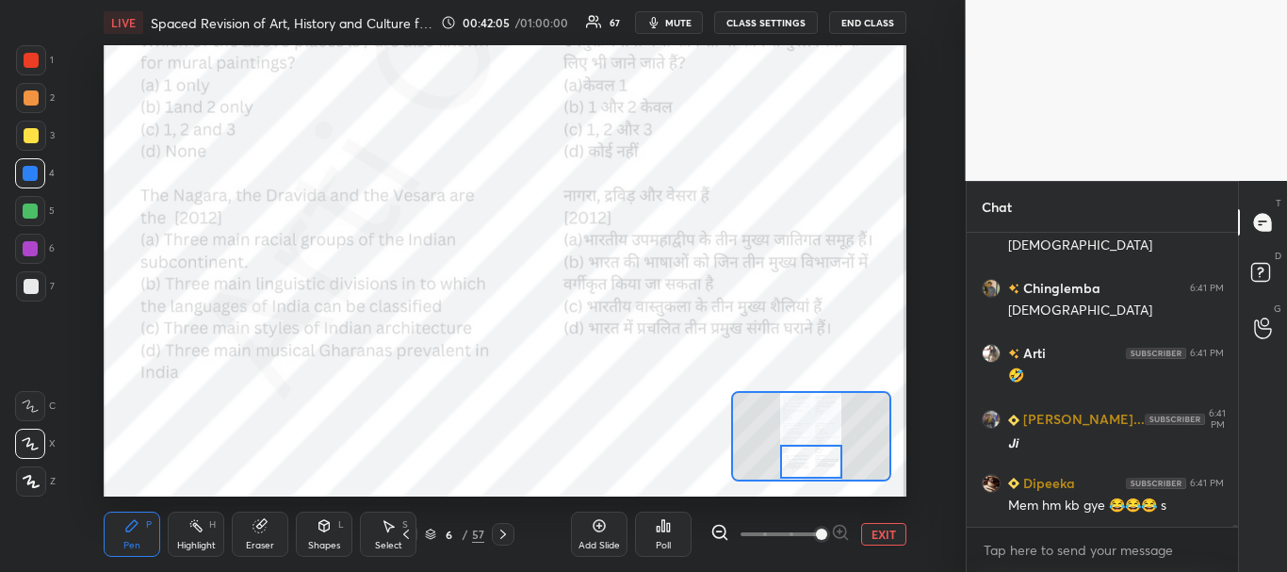
click at [671, 526] on icon at bounding box center [663, 525] width 15 height 15
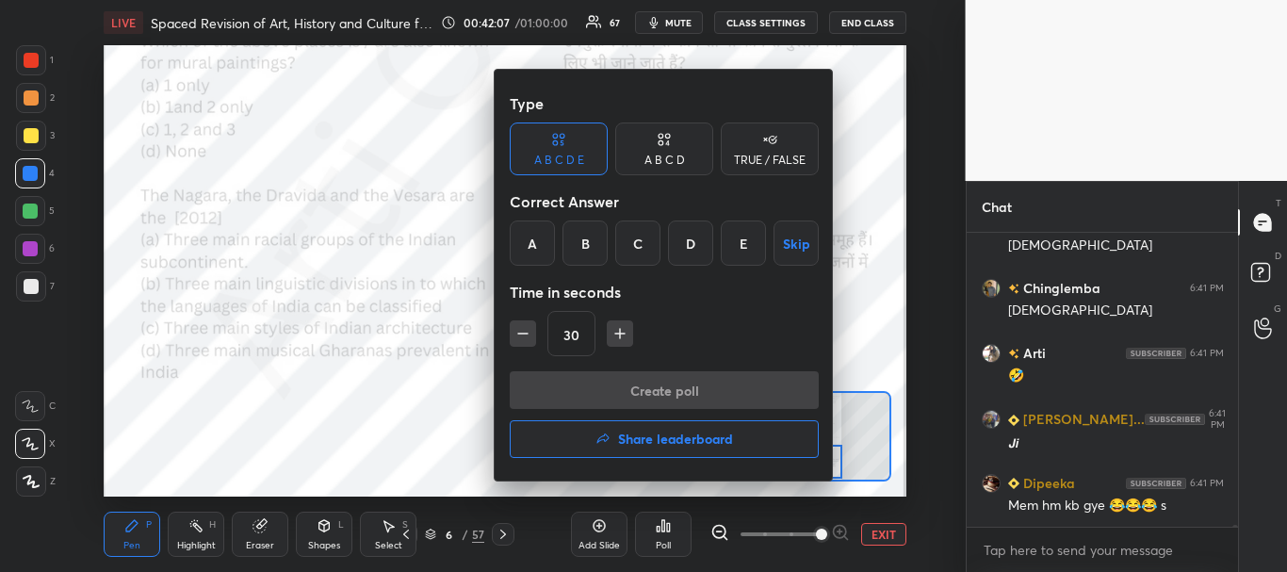
drag, startPoint x: 648, startPoint y: 246, endPoint x: 652, endPoint y: 262, distance: 16.5
click at [649, 246] on div "C" at bounding box center [637, 242] width 45 height 45
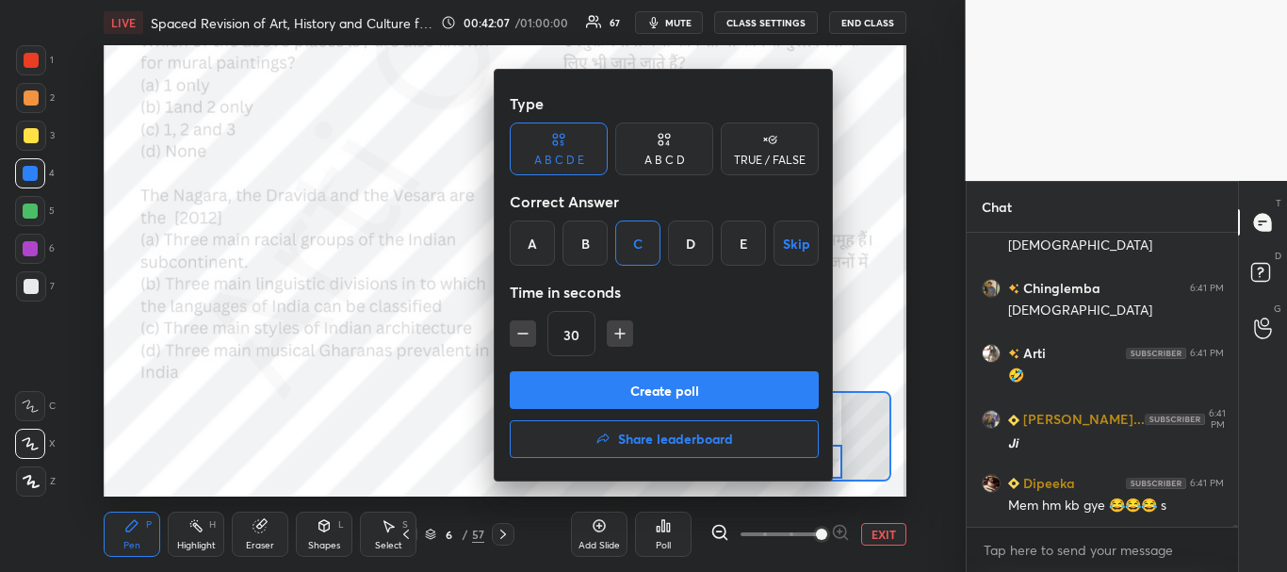
click at [653, 381] on button "Create poll" at bounding box center [664, 390] width 309 height 38
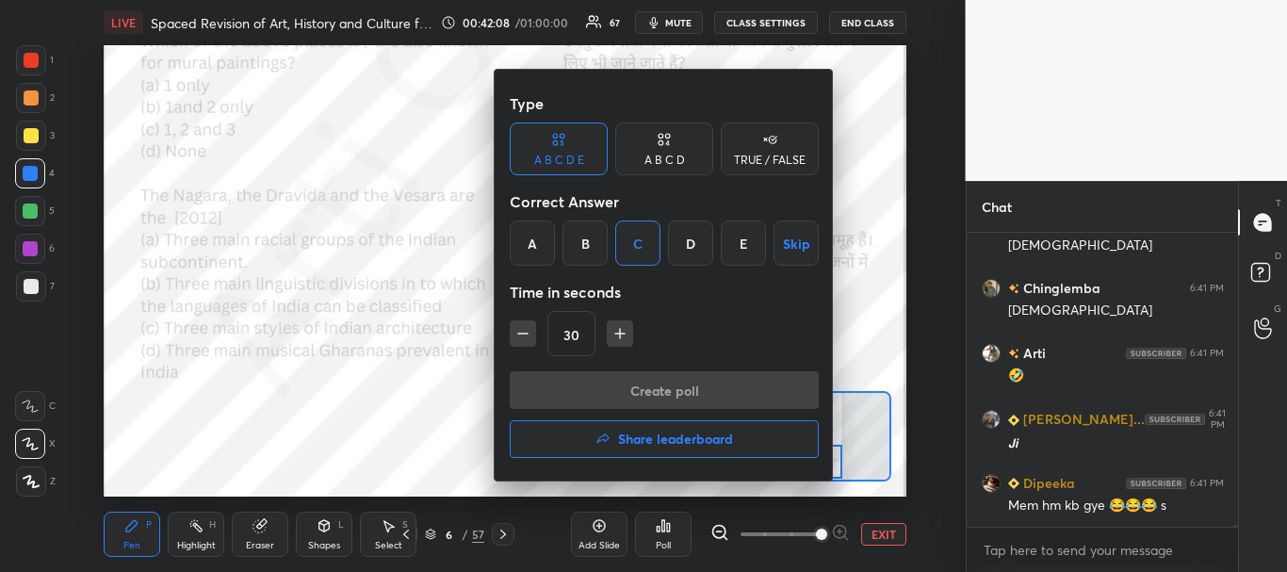
type textarea "x"
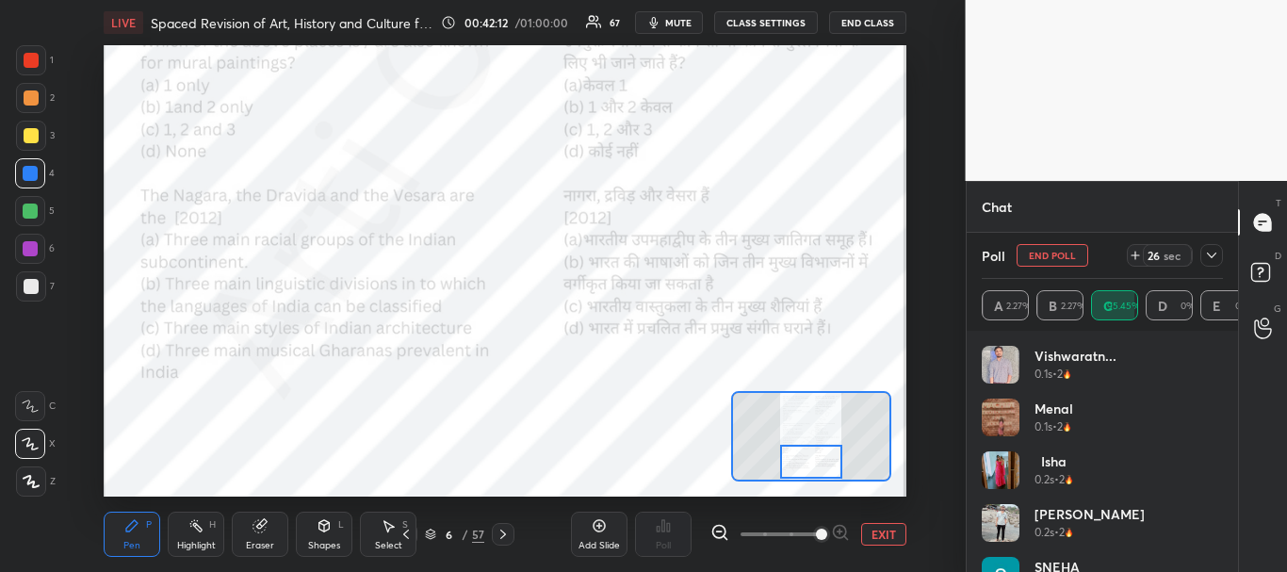
scroll to position [57201, 0]
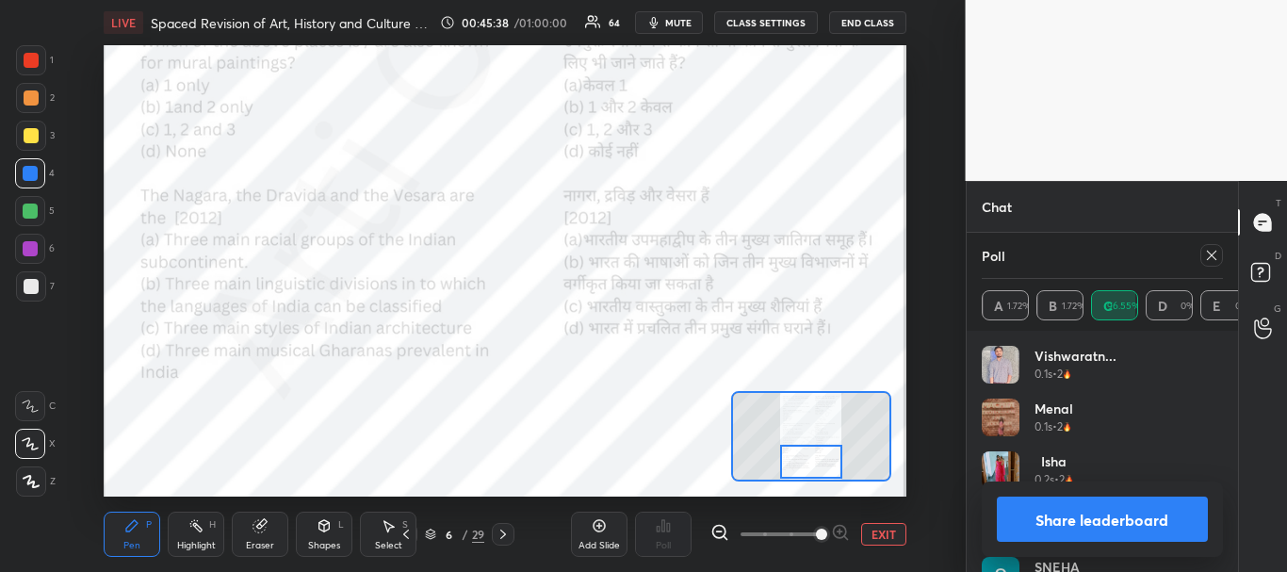
scroll to position [3034, 0]
click at [1104, 514] on button "Share leaderboard" at bounding box center [1103, 518] width 212 height 45
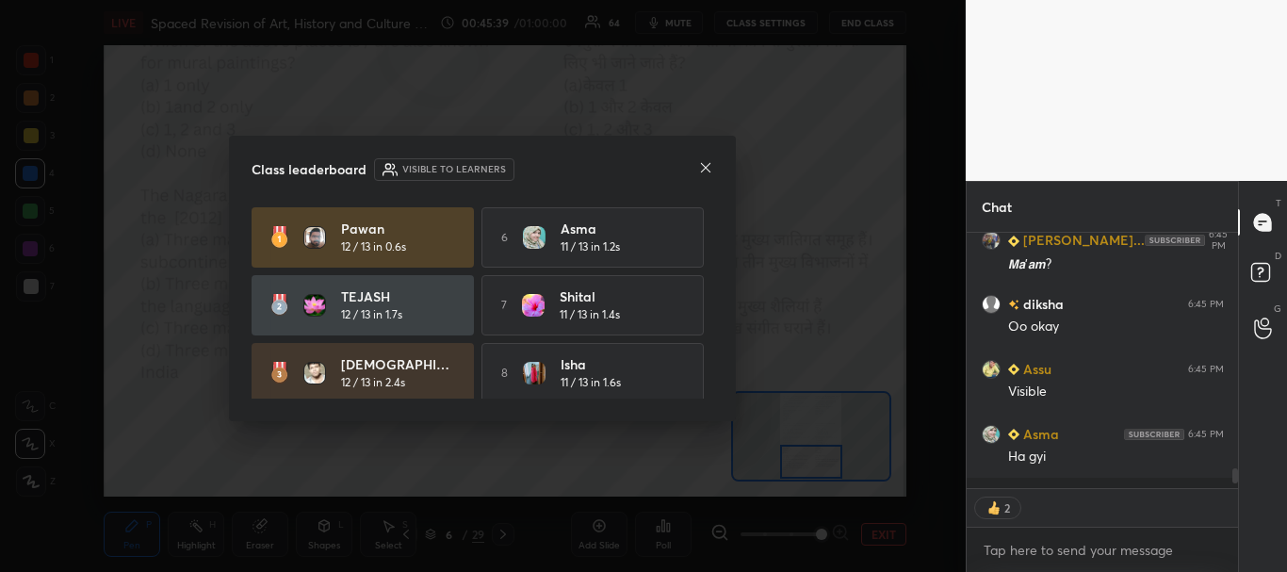
scroll to position [0, 0]
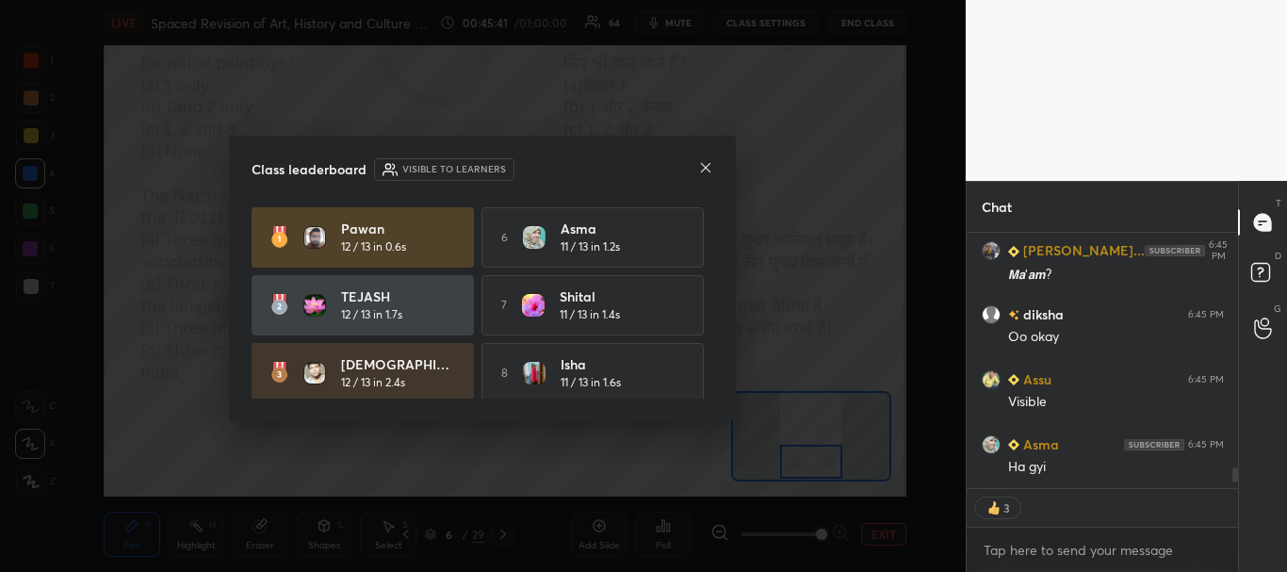
click at [704, 164] on icon at bounding box center [705, 167] width 15 height 15
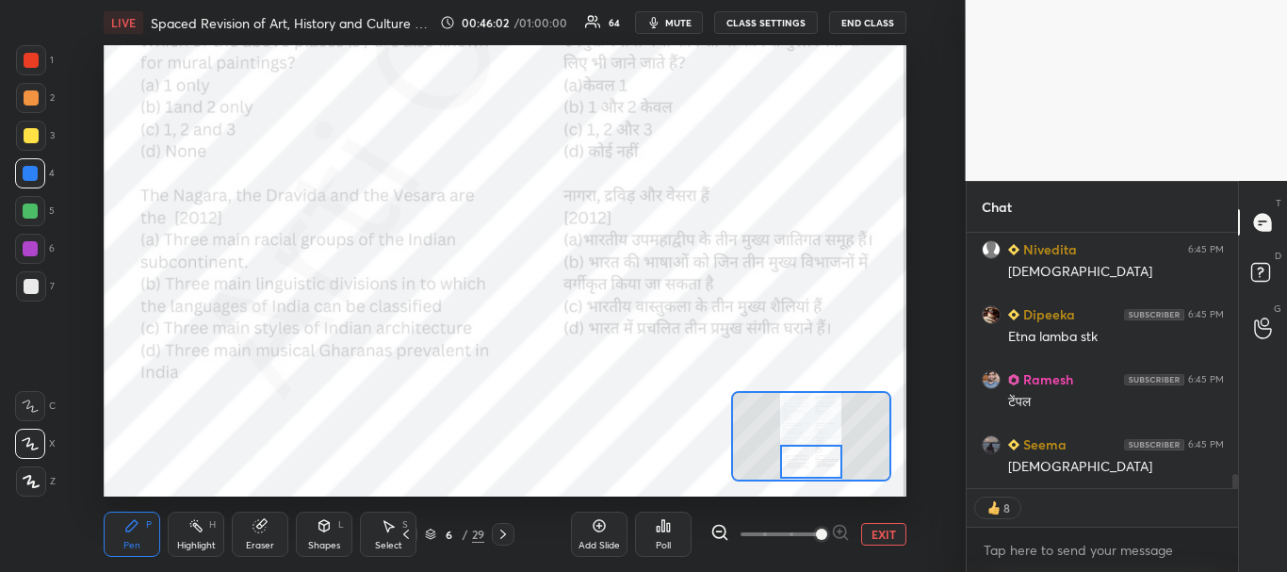
click at [504, 530] on icon at bounding box center [502, 534] width 15 height 15
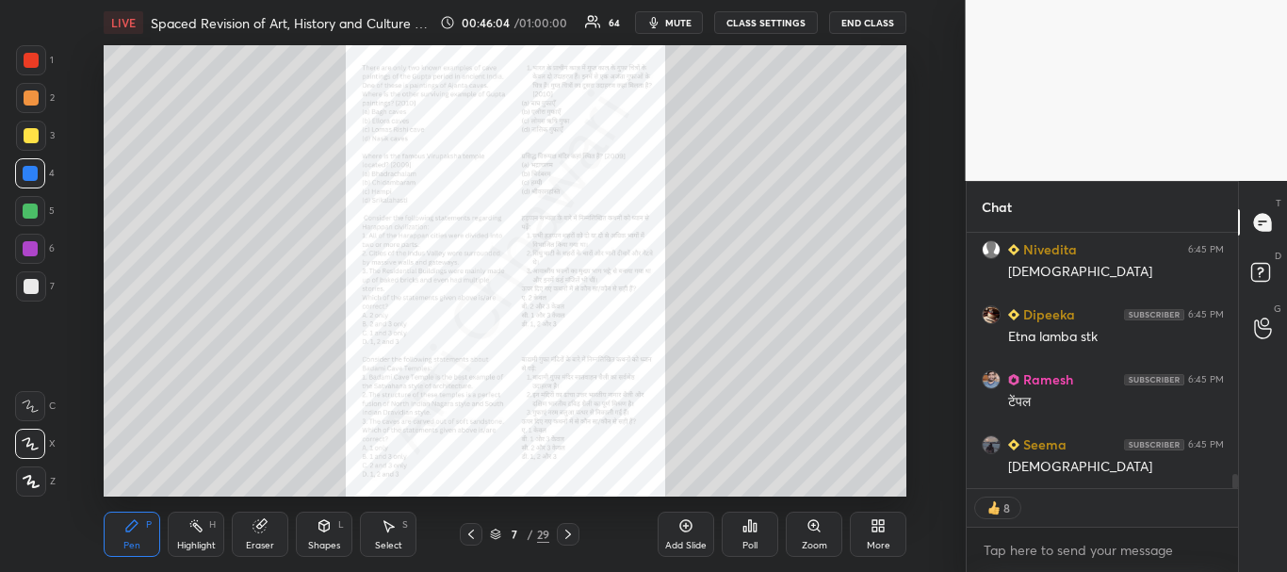
click at [818, 536] on div "Zoom" at bounding box center [814, 533] width 57 height 45
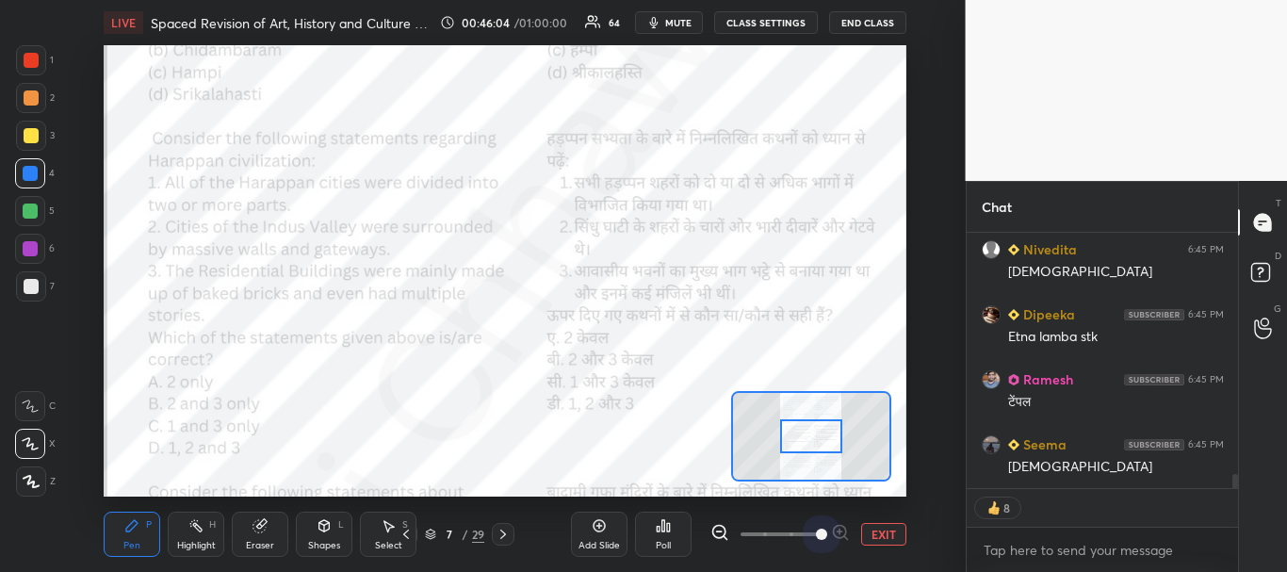
click at [818, 530] on span at bounding box center [779, 534] width 79 height 28
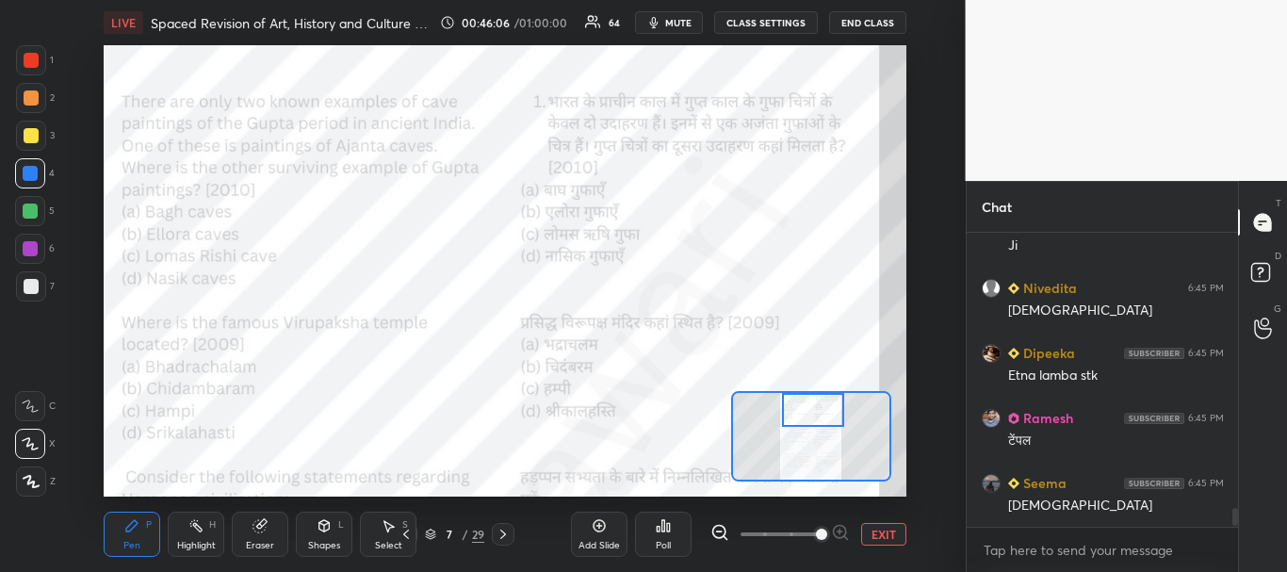
drag, startPoint x: 820, startPoint y: 432, endPoint x: 822, endPoint y: 408, distance: 24.7
click at [822, 409] on div at bounding box center [813, 410] width 63 height 35
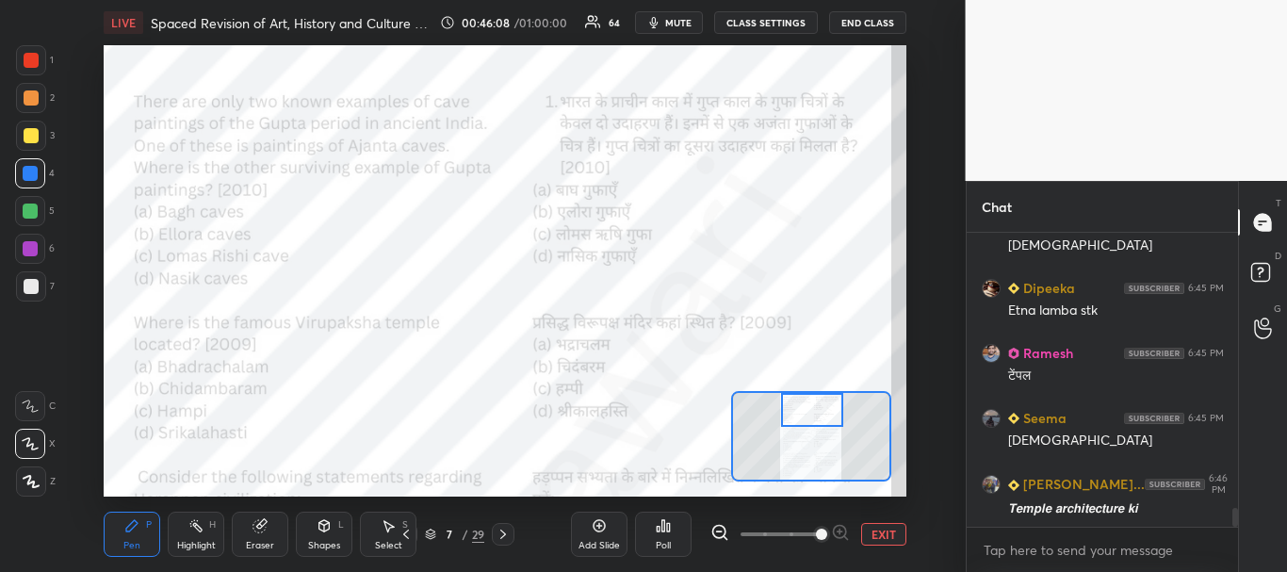
click at [25, 56] on div at bounding box center [31, 60] width 15 height 15
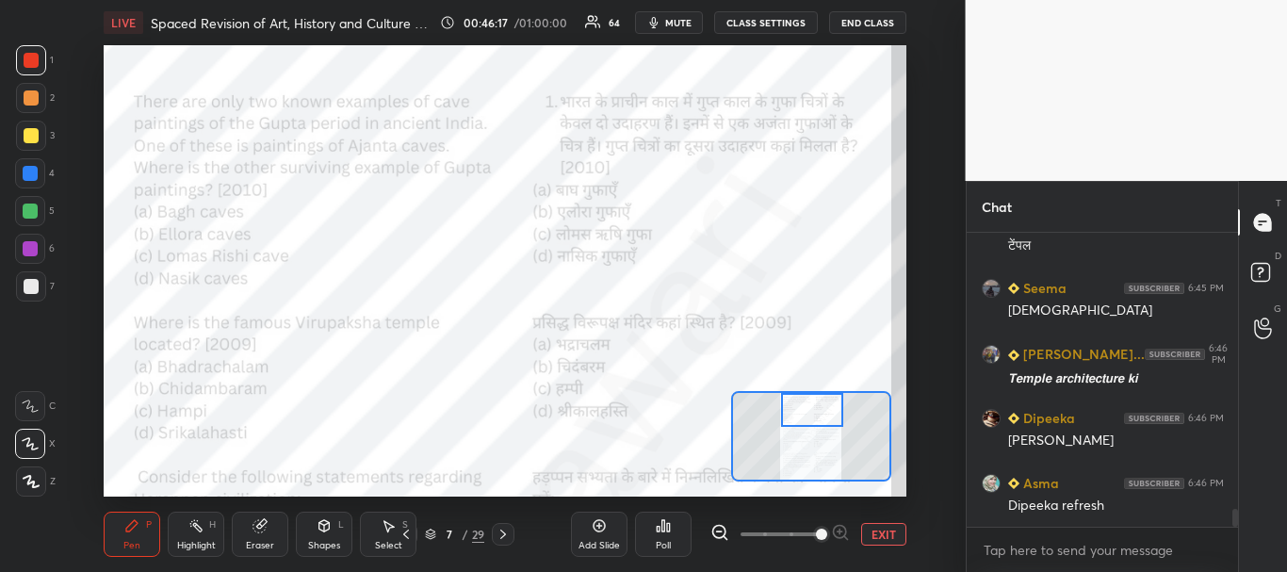
click at [21, 173] on div at bounding box center [30, 173] width 30 height 30
click at [657, 528] on icon at bounding box center [658, 529] width 3 height 5
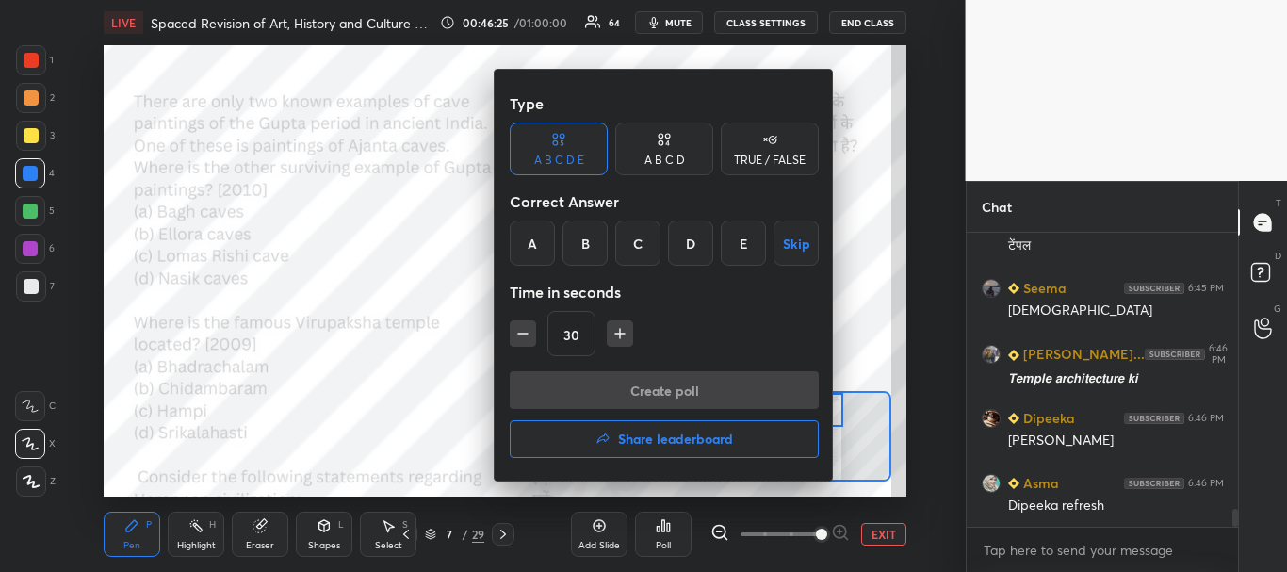
click at [527, 233] on div "A" at bounding box center [532, 242] width 45 height 45
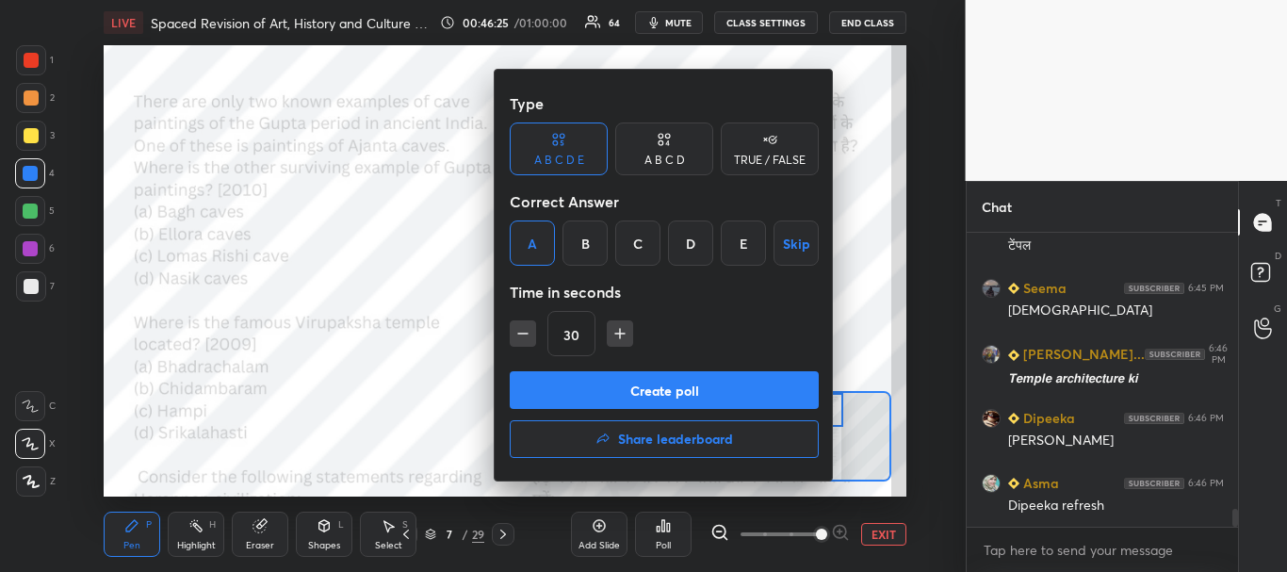
click at [602, 381] on button "Create poll" at bounding box center [664, 390] width 309 height 38
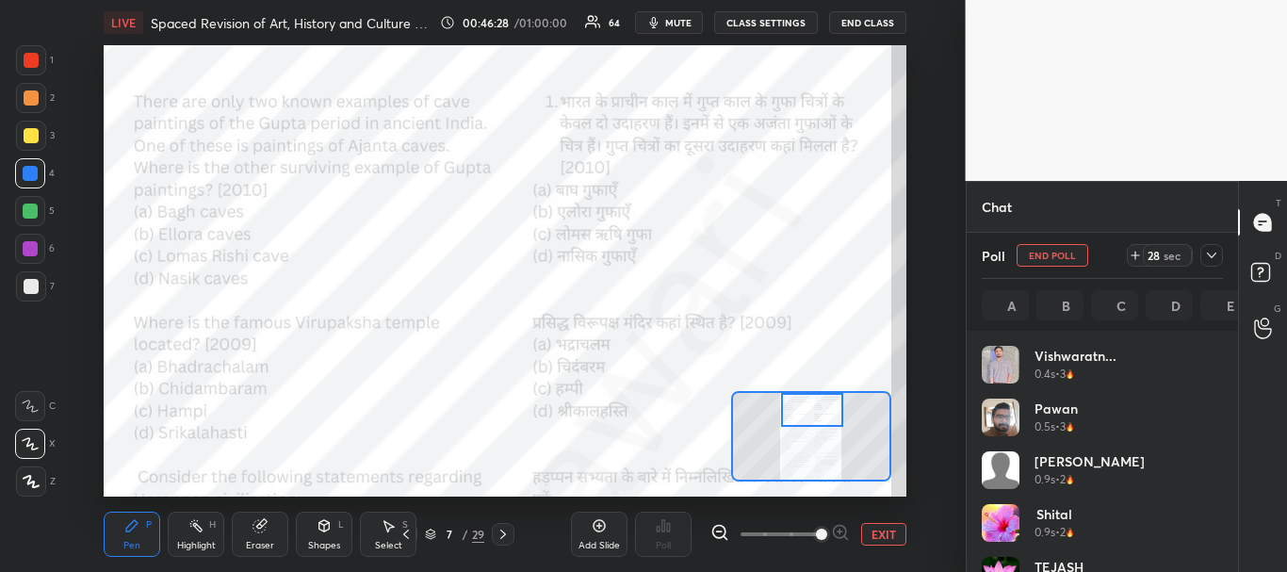
click at [1209, 254] on icon at bounding box center [1211, 255] width 9 height 6
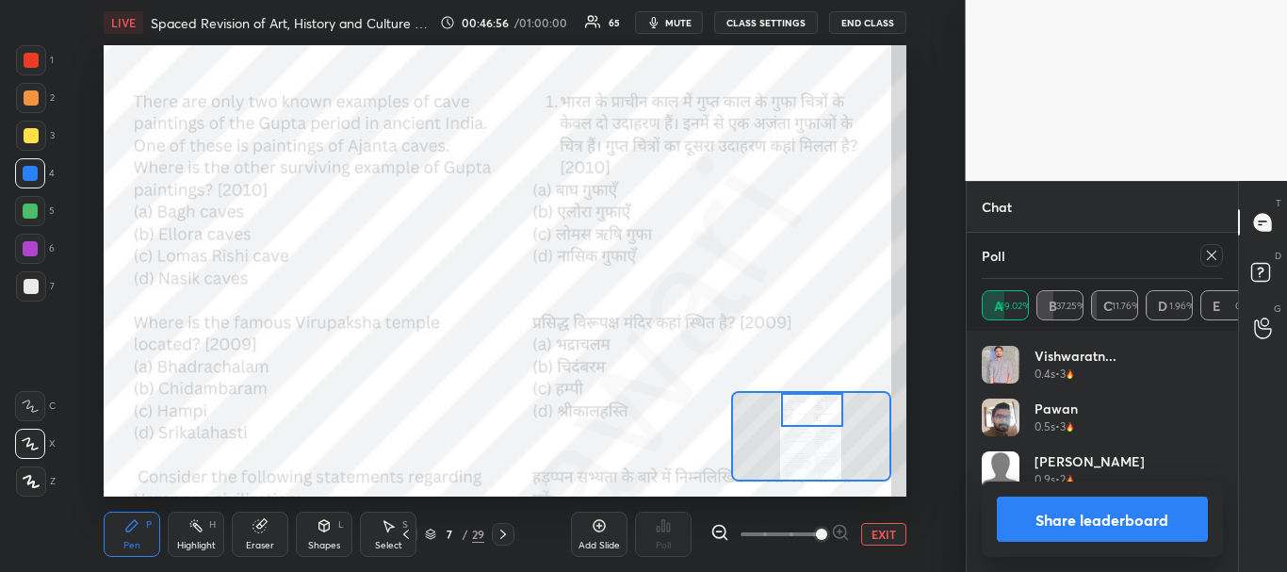
scroll to position [220, 235]
drag, startPoint x: 1107, startPoint y: 509, endPoint x: 1126, endPoint y: 516, distance: 20.3
click at [1107, 510] on button "Share leaderboard" at bounding box center [1103, 518] width 212 height 45
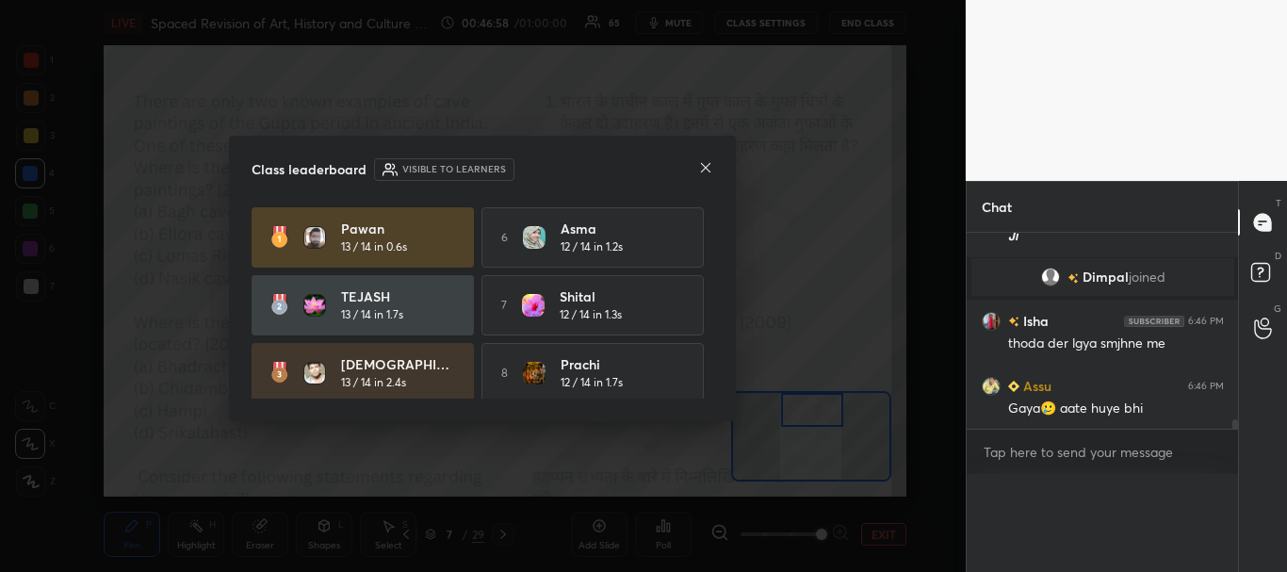
scroll to position [0, 0]
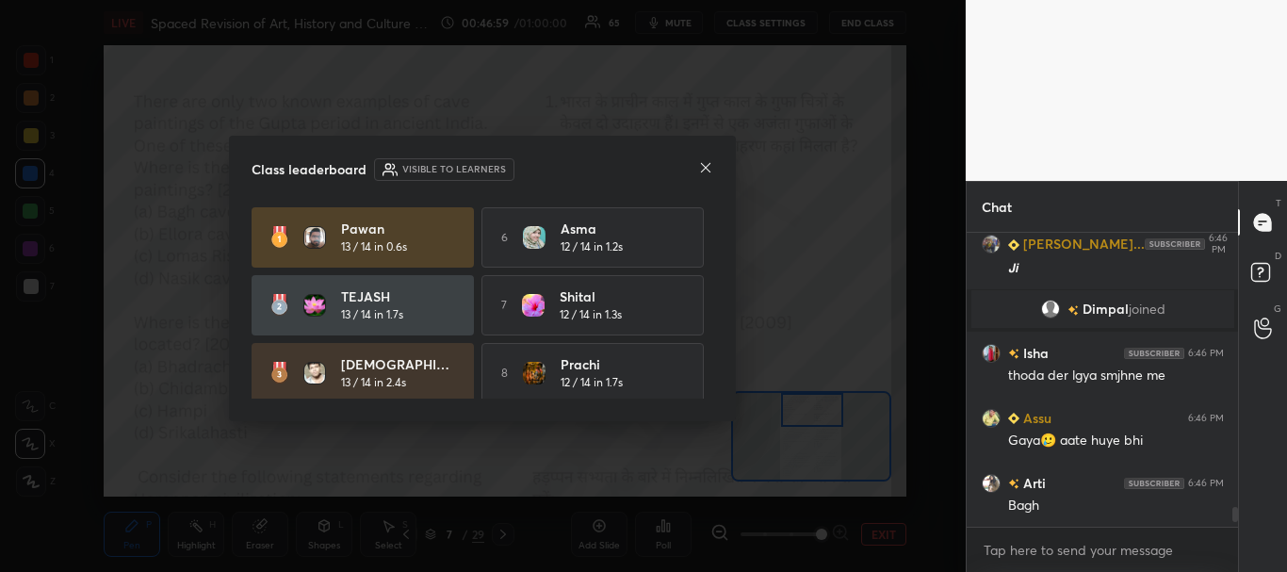
click at [708, 170] on icon at bounding box center [705, 167] width 15 height 15
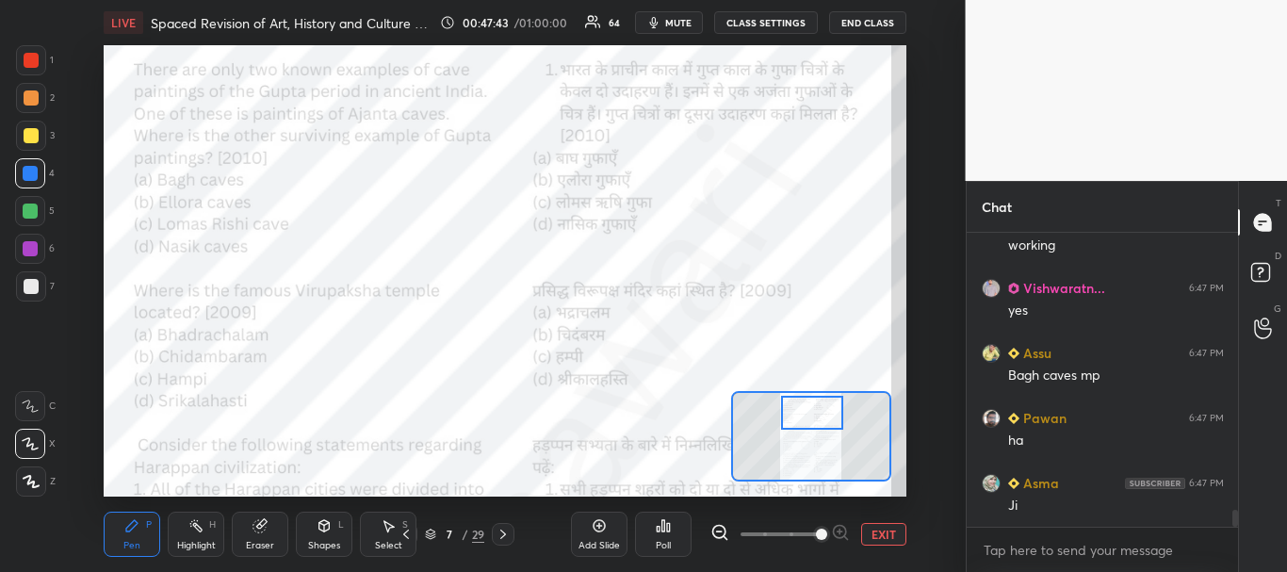
scroll to position [4829, 0]
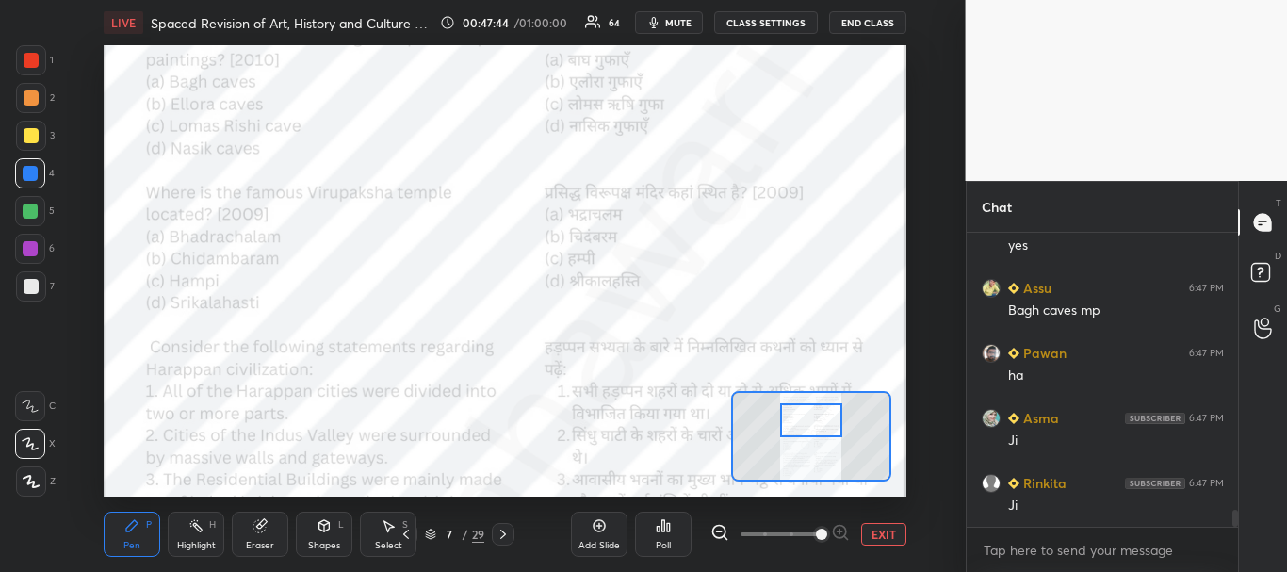
drag, startPoint x: 809, startPoint y: 414, endPoint x: 808, endPoint y: 424, distance: 10.4
click at [808, 424] on div at bounding box center [811, 420] width 63 height 35
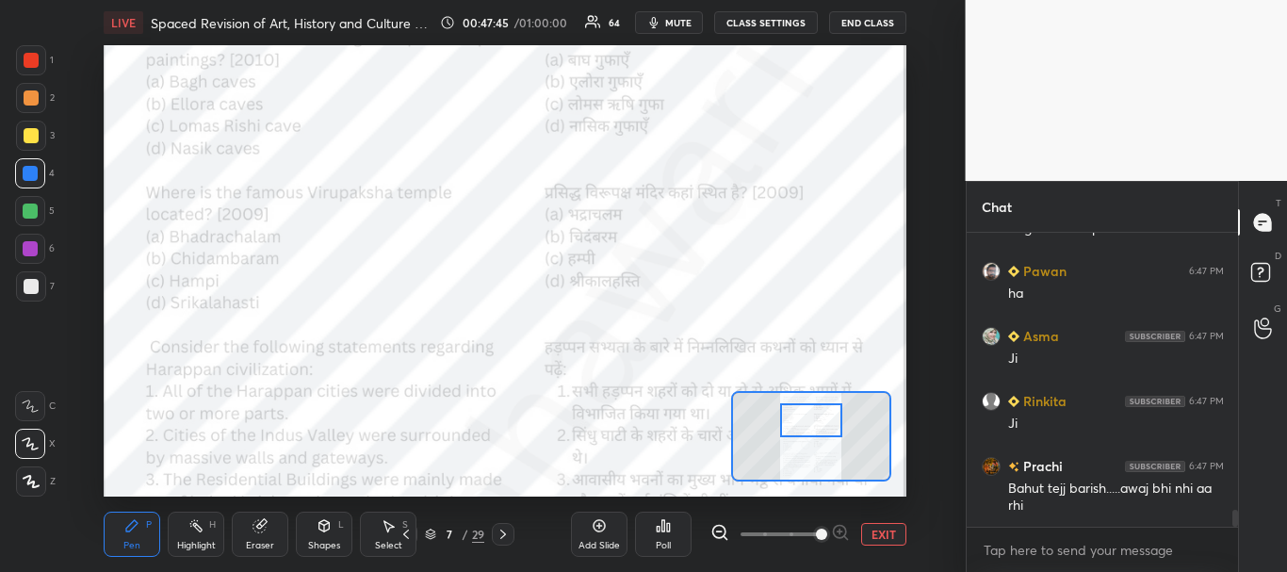
click at [24, 47] on div at bounding box center [31, 60] width 30 height 30
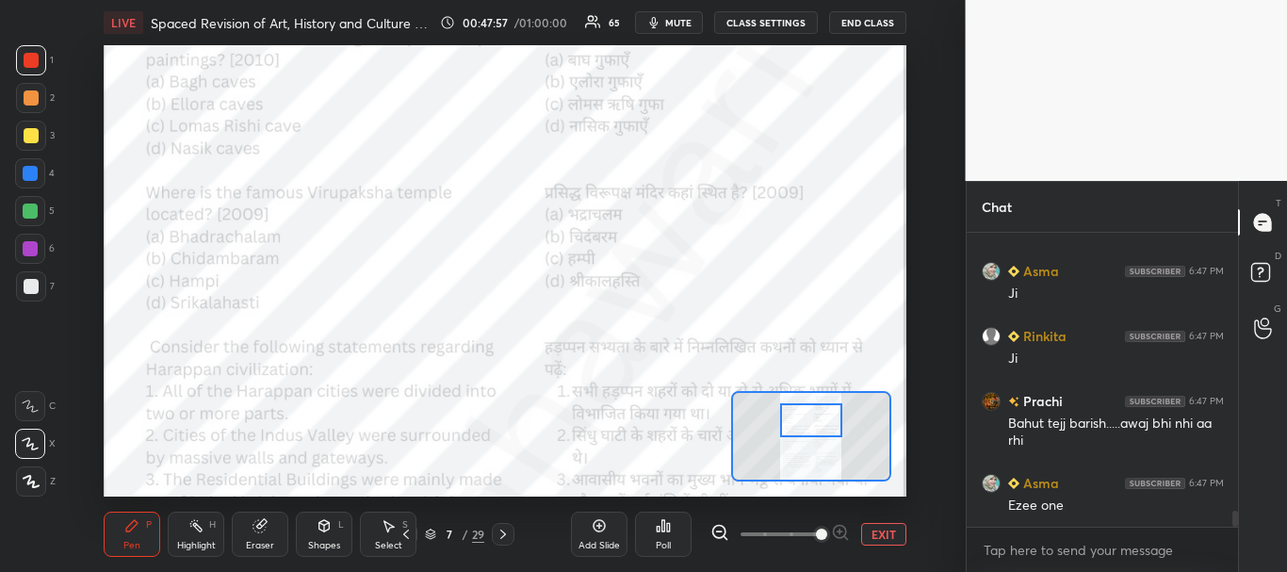
click at [668, 528] on icon at bounding box center [668, 527] width 3 height 8
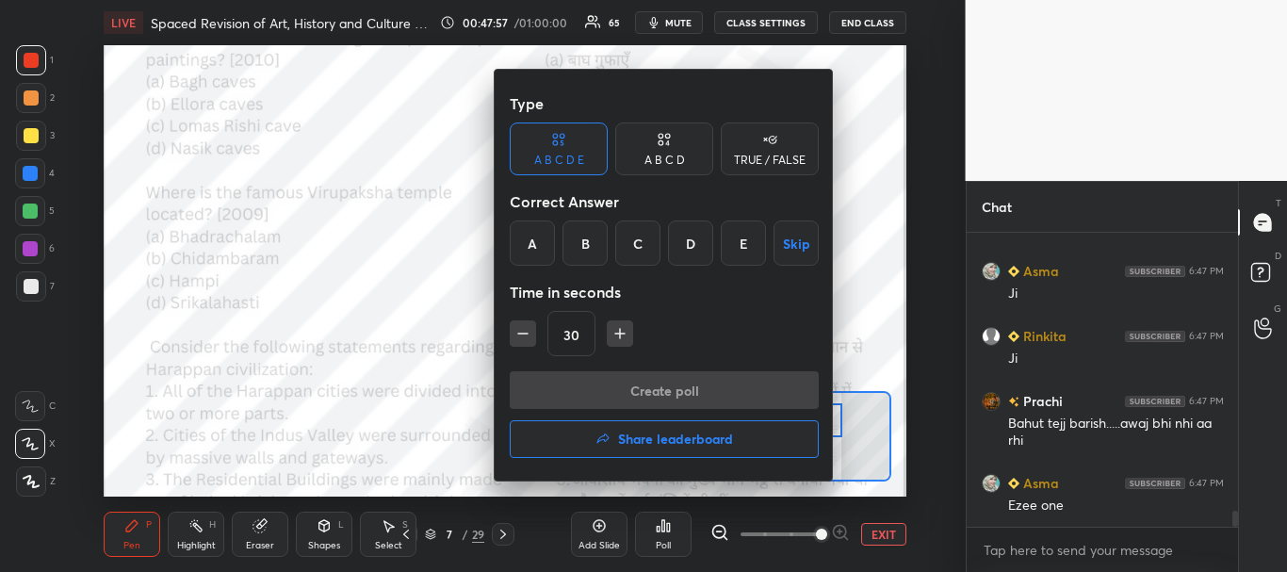
scroll to position [5021, 0]
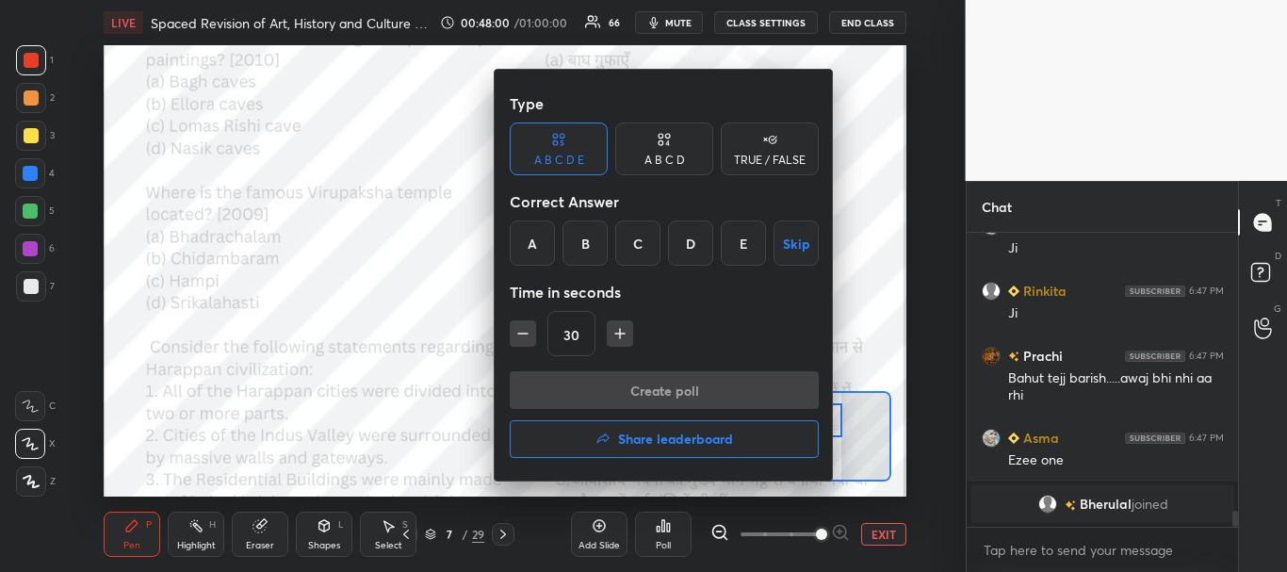
click at [648, 245] on div "C" at bounding box center [637, 242] width 45 height 45
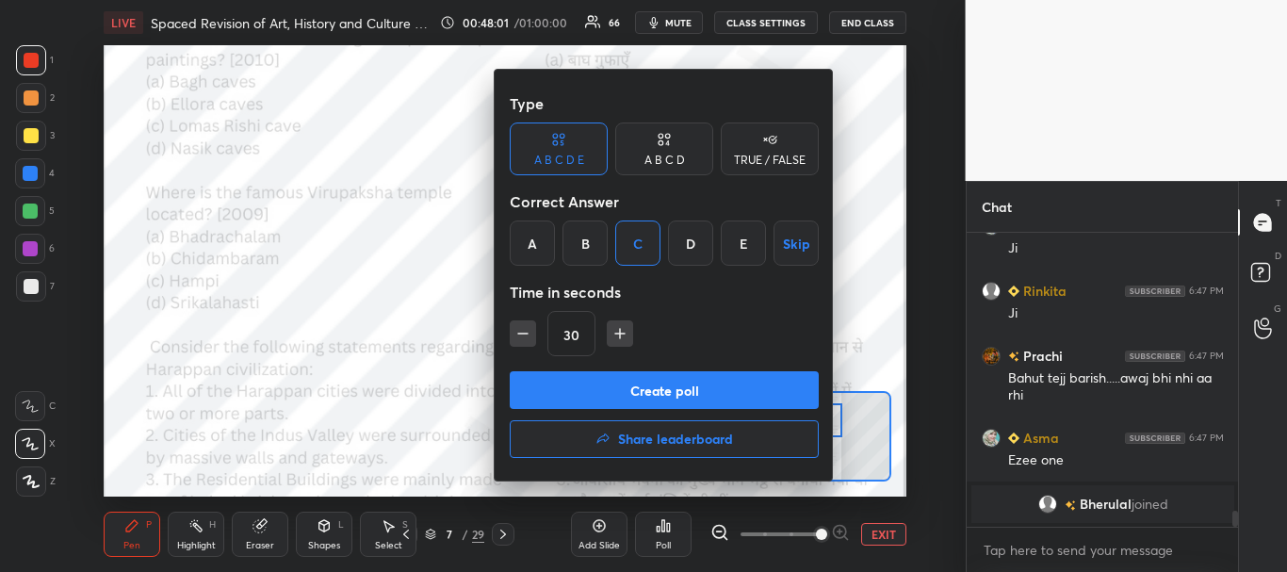
click at [657, 385] on button "Create poll" at bounding box center [664, 390] width 309 height 38
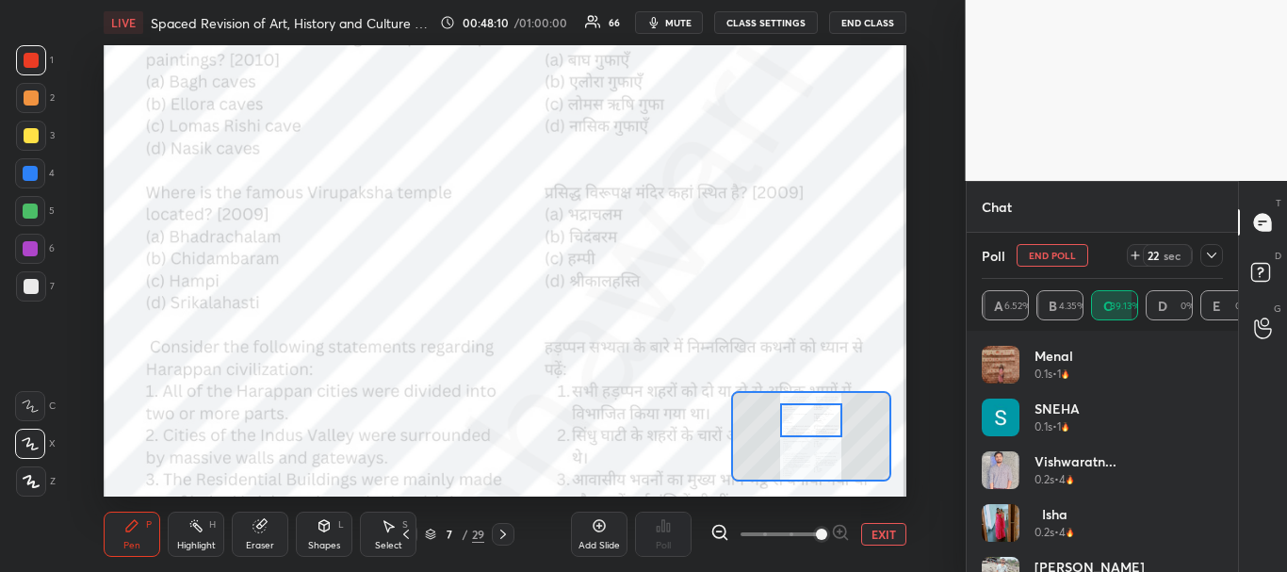
scroll to position [5009, 0]
click at [1213, 253] on icon at bounding box center [1211, 255] width 15 height 15
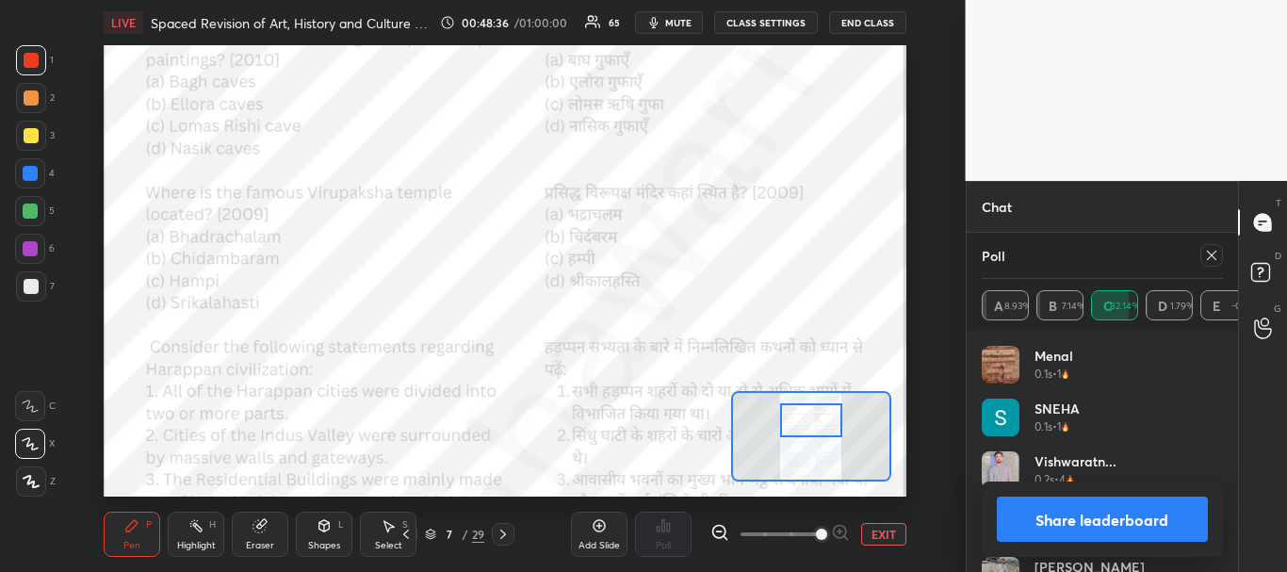
scroll to position [5594, 0]
click at [1090, 513] on button "Share leaderboard" at bounding box center [1103, 518] width 212 height 45
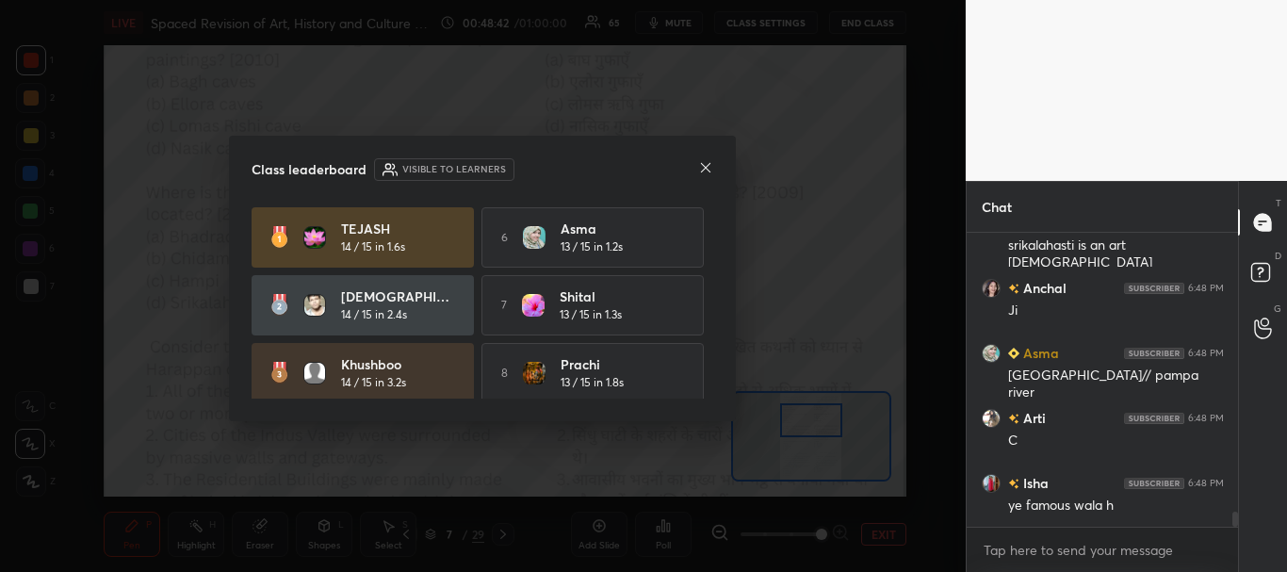
click at [708, 167] on icon at bounding box center [705, 167] width 15 height 15
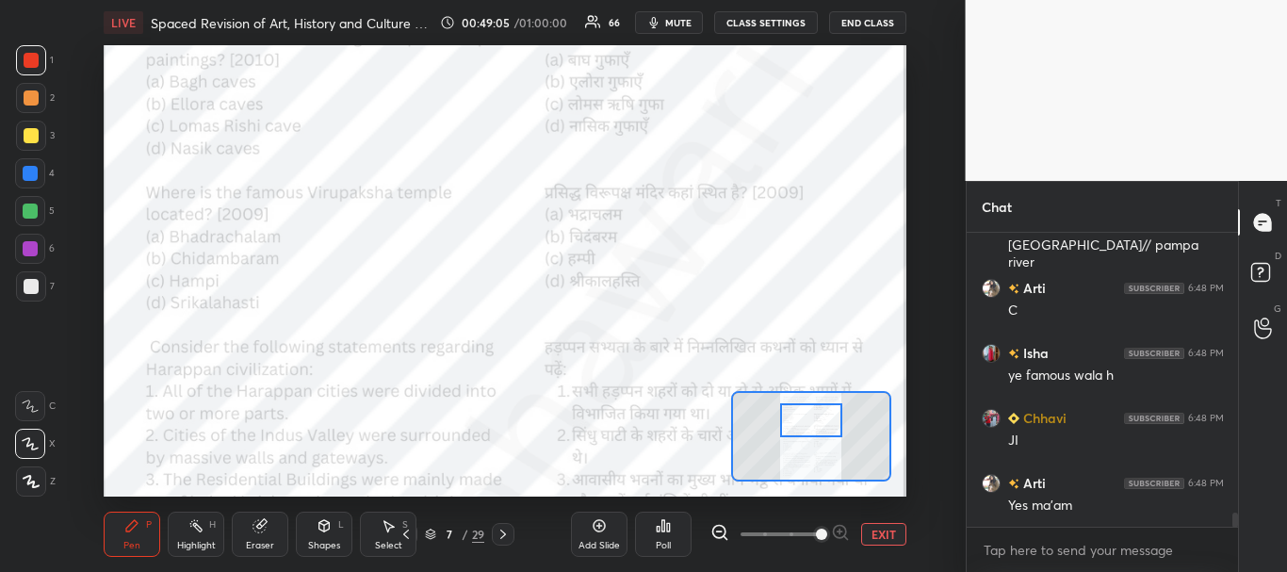
scroll to position [5757, 0]
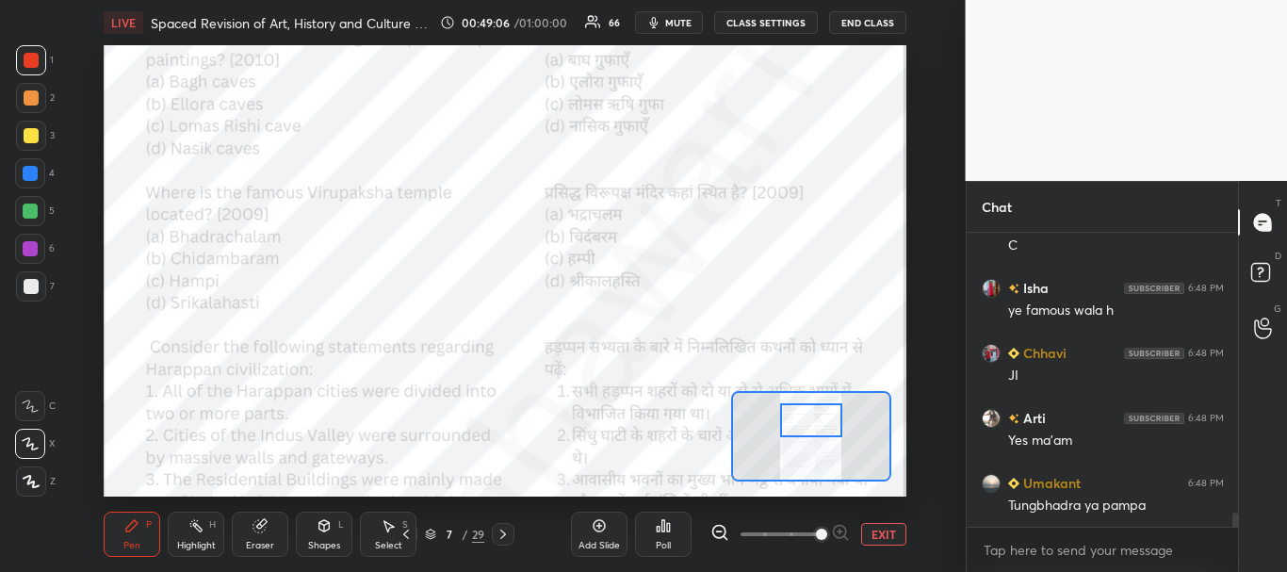
click at [25, 171] on div at bounding box center [30, 173] width 15 height 15
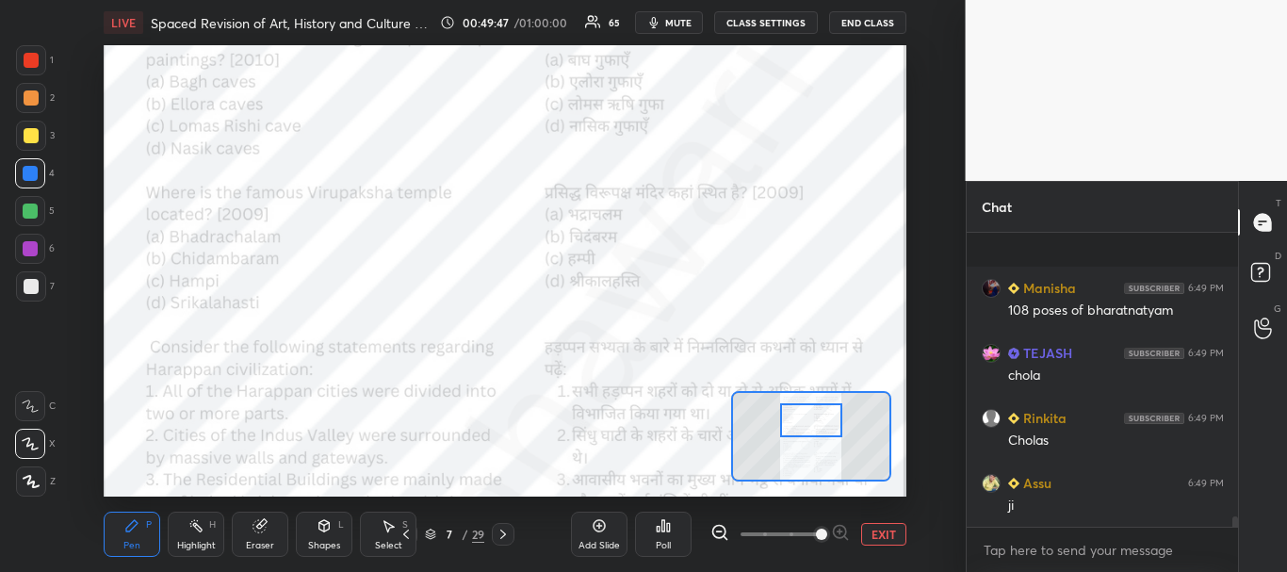
scroll to position [8030, 0]
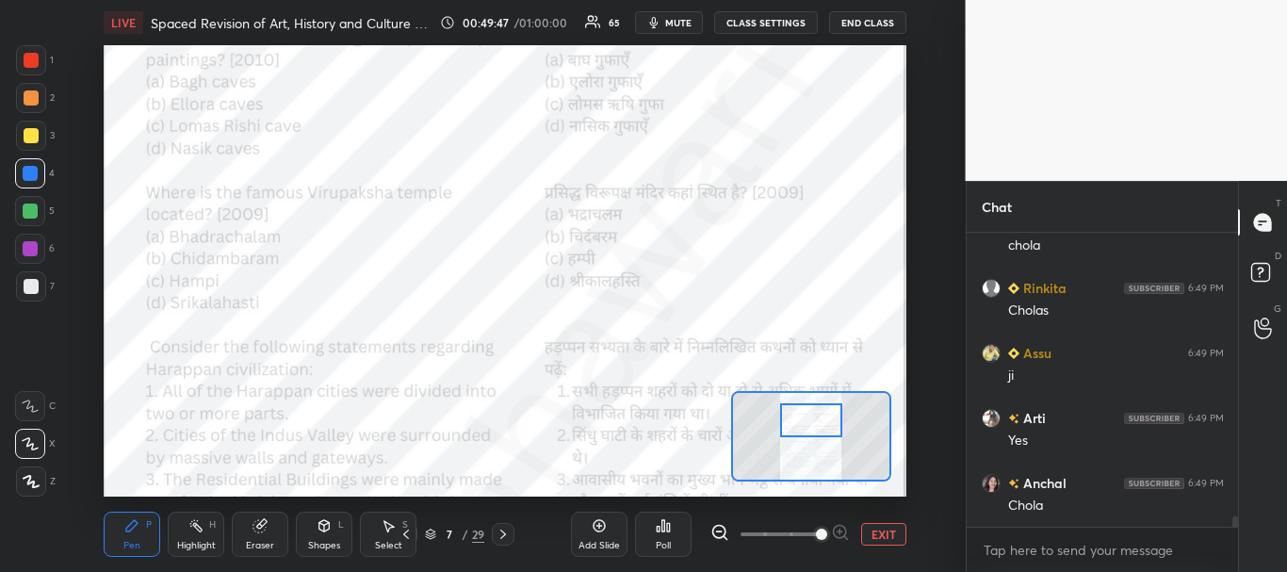
drag, startPoint x: 28, startPoint y: 170, endPoint x: 68, endPoint y: 170, distance: 39.6
click at [27, 171] on div at bounding box center [30, 173] width 15 height 15
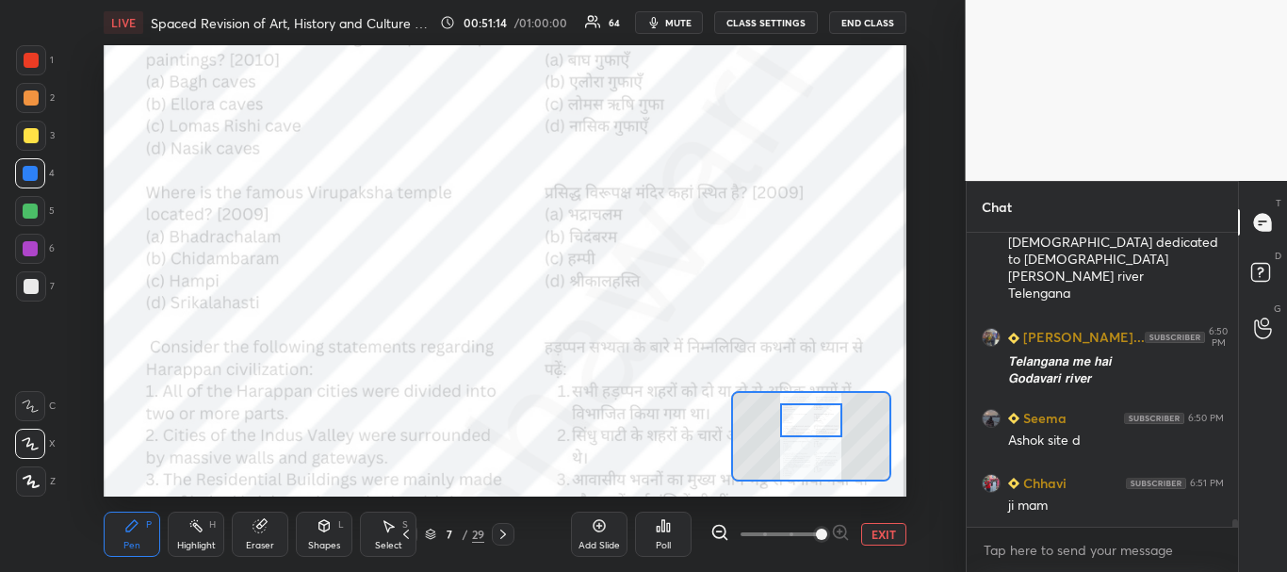
scroll to position [10638, 0]
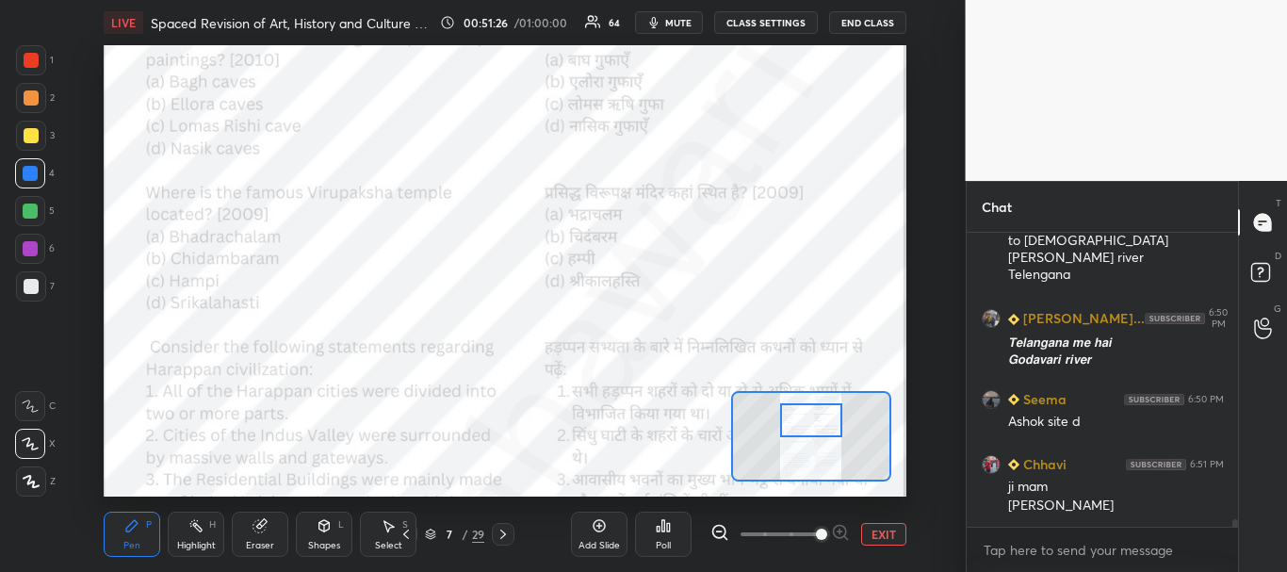
click at [25, 166] on div at bounding box center [30, 173] width 15 height 15
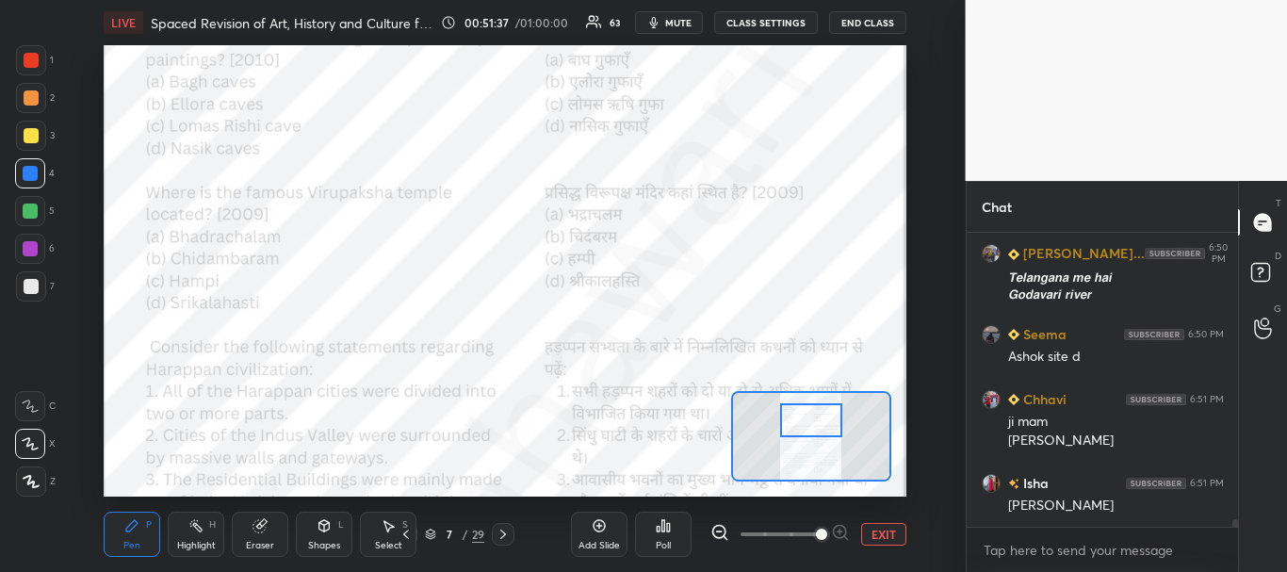
click at [24, 58] on div at bounding box center [31, 60] width 15 height 15
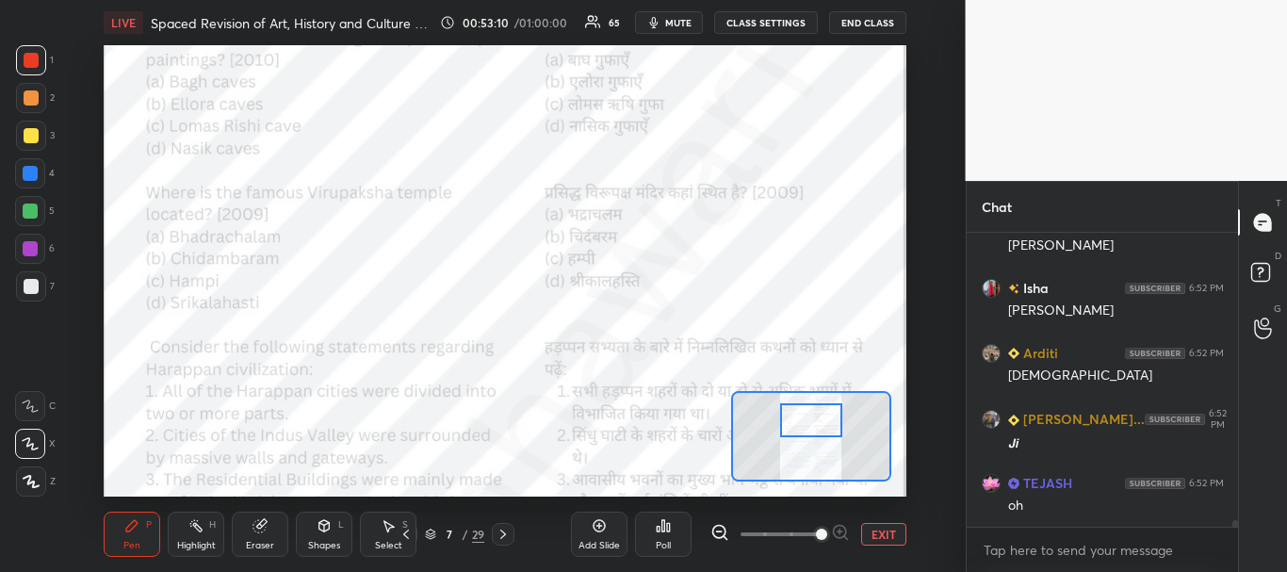
scroll to position [12482, 0]
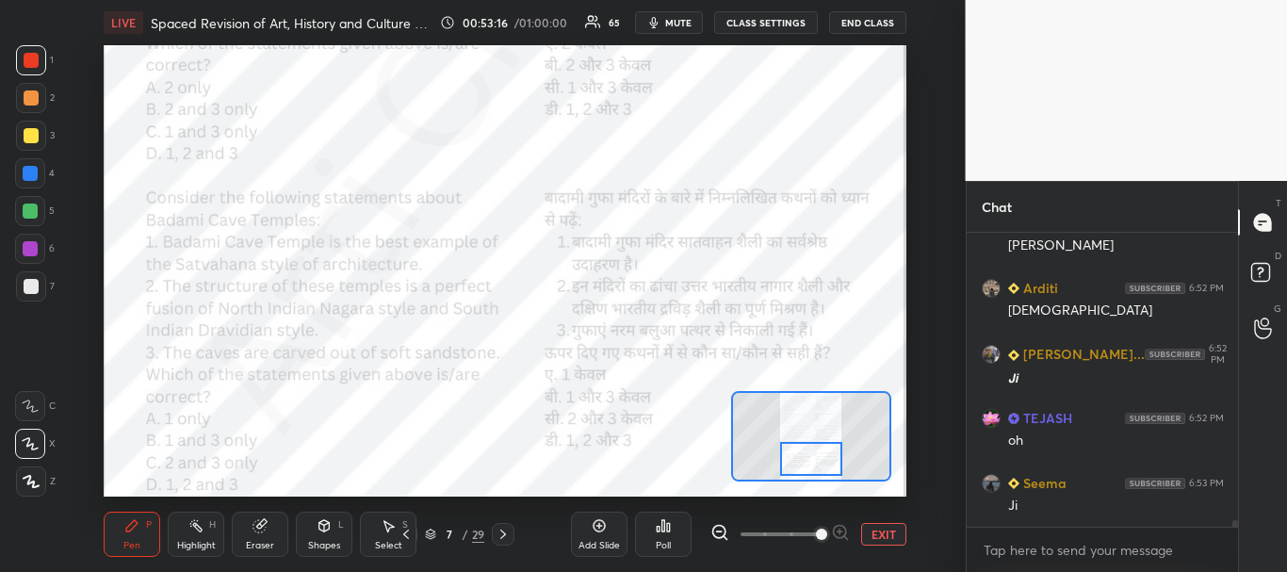
drag, startPoint x: 820, startPoint y: 430, endPoint x: 820, endPoint y: 463, distance: 33.0
click at [820, 464] on div at bounding box center [811, 459] width 63 height 35
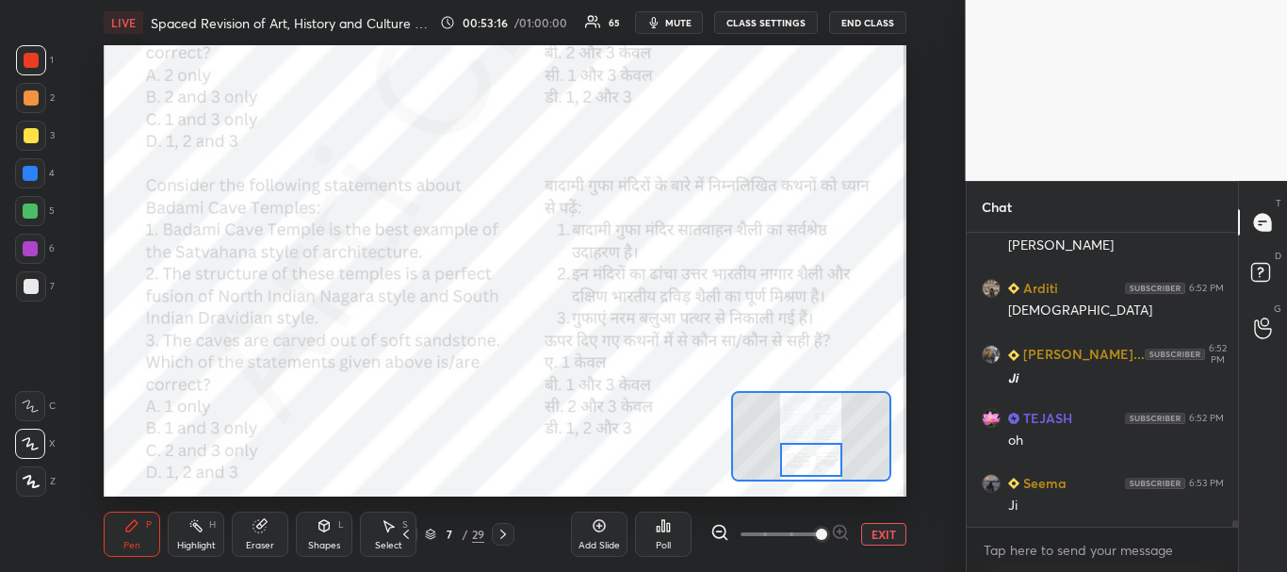
scroll to position [12547, 0]
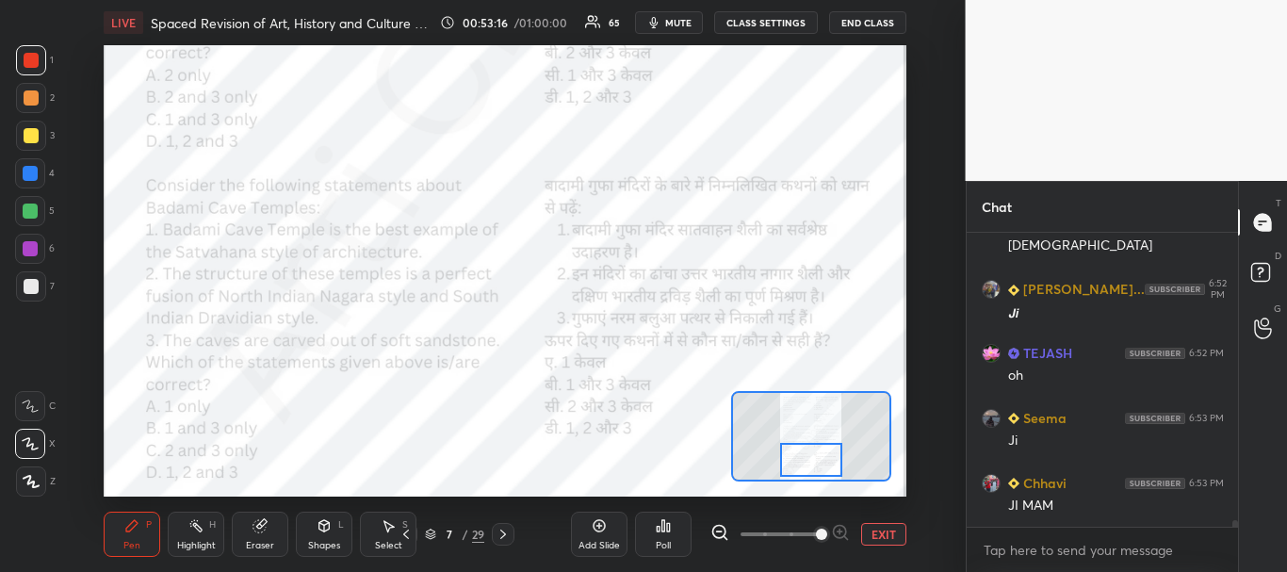
click at [893, 537] on button "EXIT" at bounding box center [883, 534] width 45 height 23
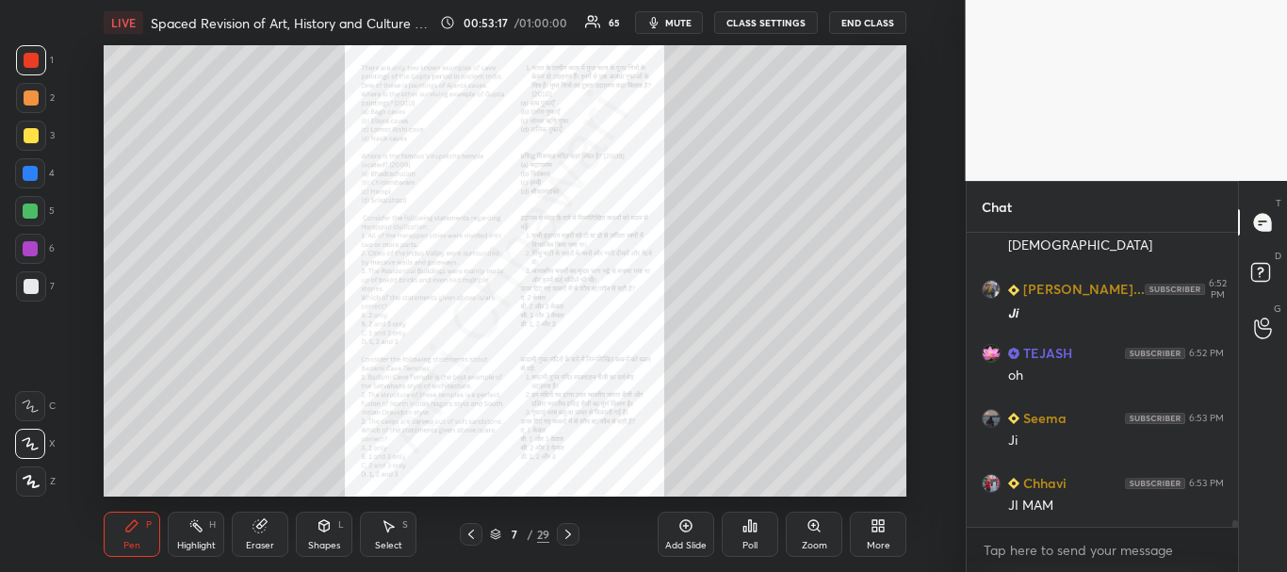
click at [568, 532] on icon at bounding box center [568, 533] width 6 height 9
click at [569, 532] on icon at bounding box center [567, 534] width 15 height 15
click at [570, 530] on icon at bounding box center [567, 534] width 15 height 15
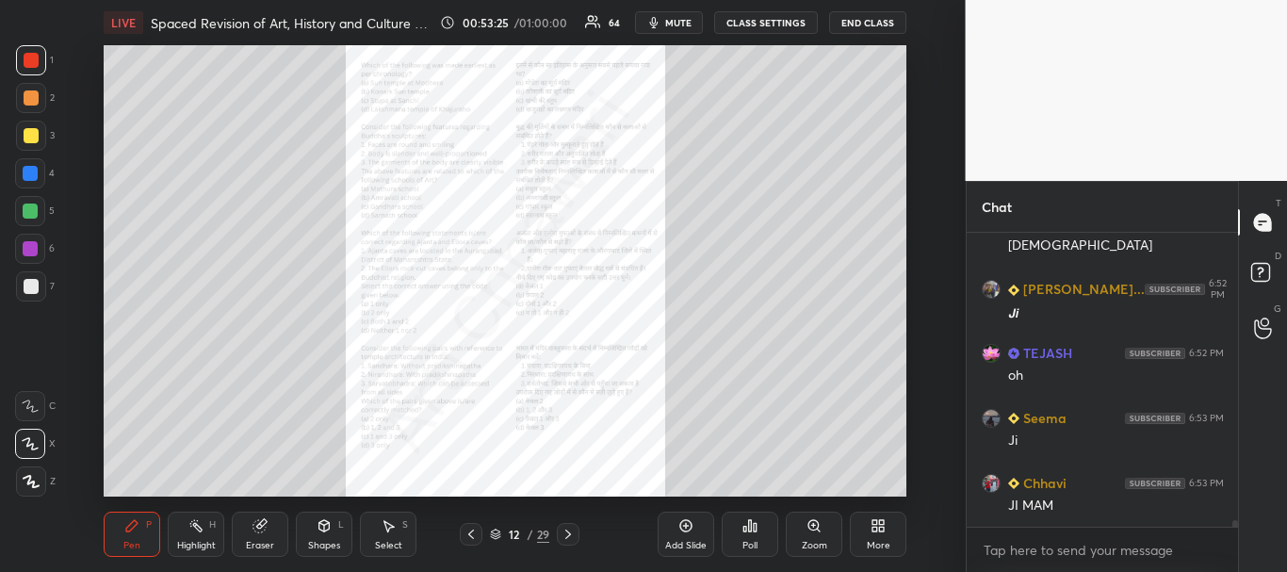
scroll to position [12612, 0]
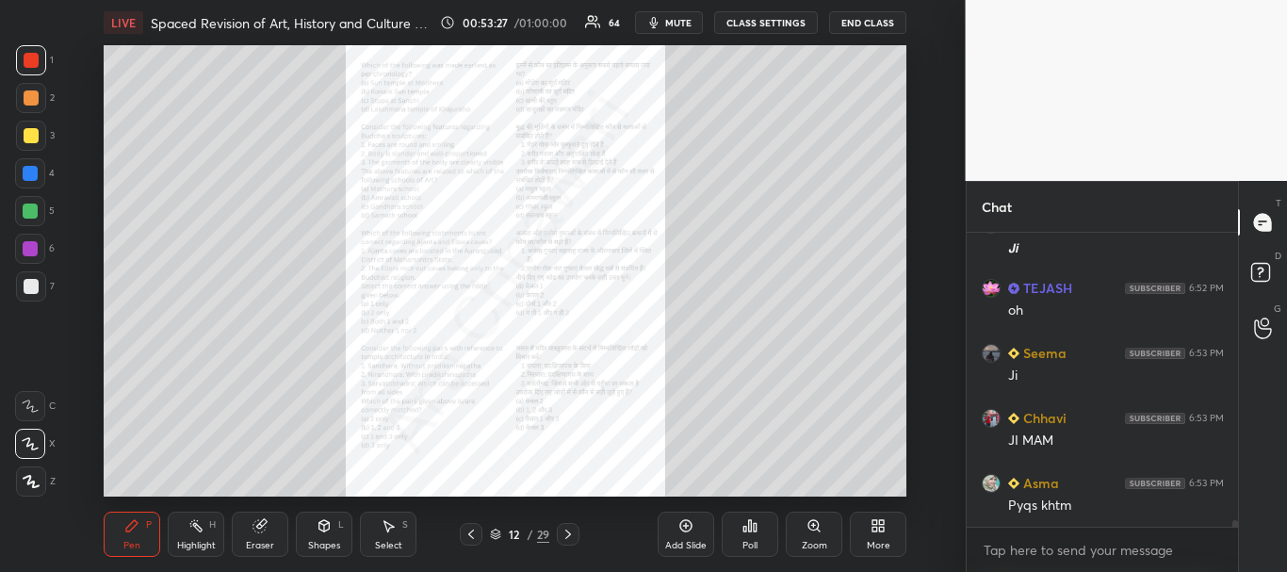
click at [570, 530] on icon at bounding box center [567, 534] width 15 height 15
click at [572, 530] on icon at bounding box center [567, 534] width 15 height 15
click at [572, 529] on icon at bounding box center [567, 534] width 15 height 15
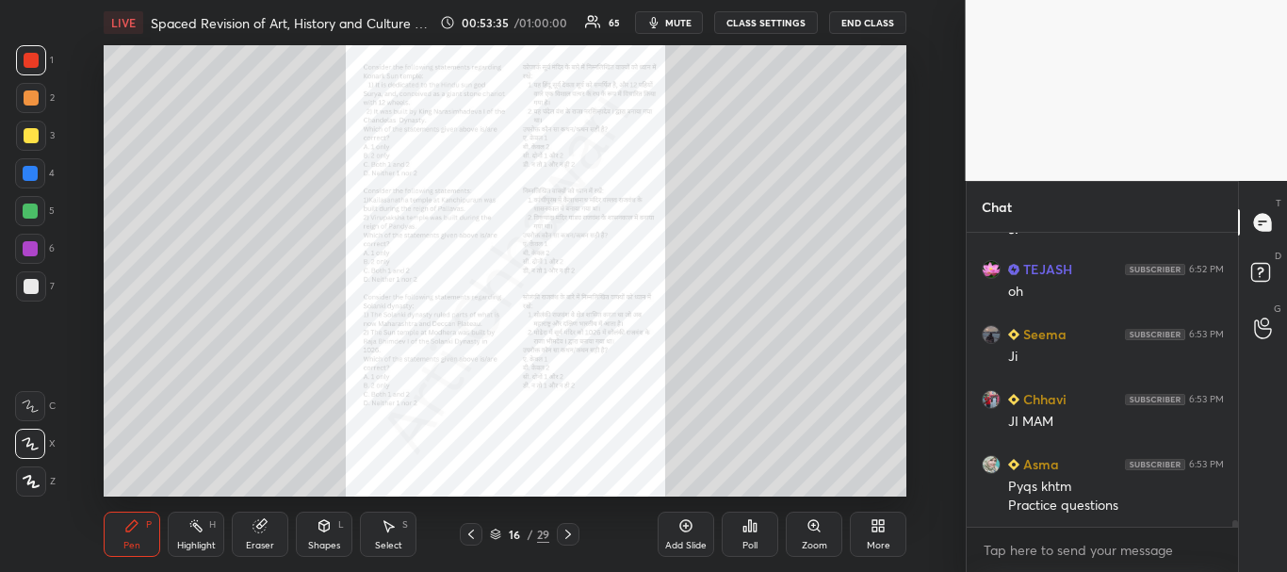
click at [572, 529] on icon at bounding box center [567, 534] width 15 height 15
click at [573, 528] on icon at bounding box center [567, 534] width 15 height 15
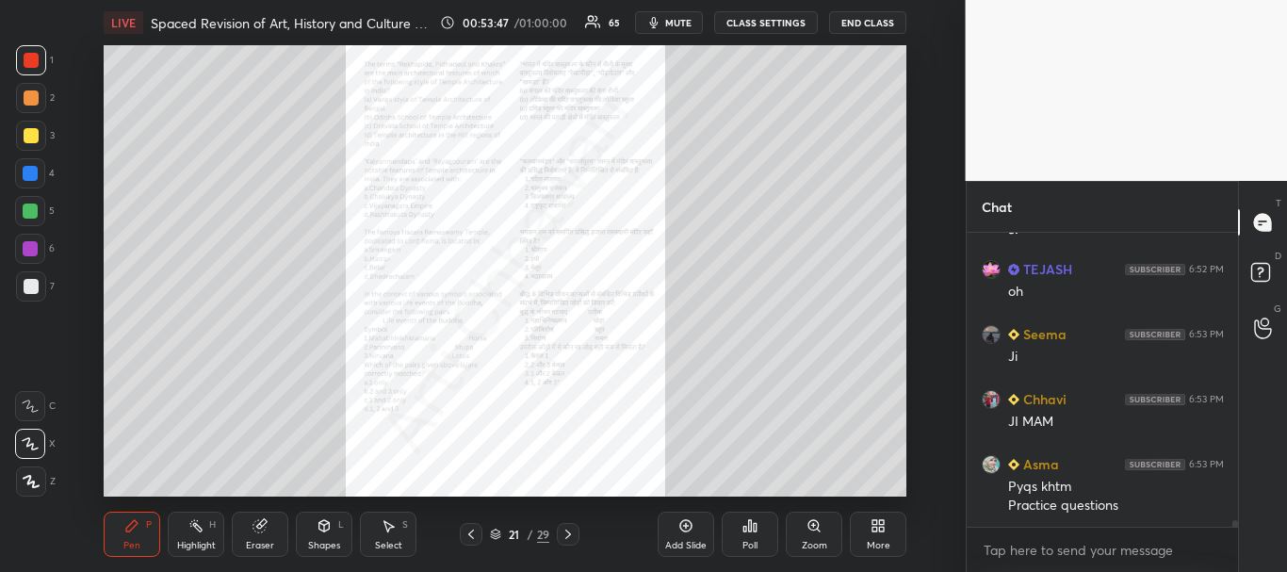
click at [573, 528] on icon at bounding box center [567, 534] width 15 height 15
click at [472, 535] on icon at bounding box center [470, 534] width 15 height 15
click at [471, 537] on icon at bounding box center [471, 533] width 6 height 9
click at [471, 538] on icon at bounding box center [470, 534] width 15 height 15
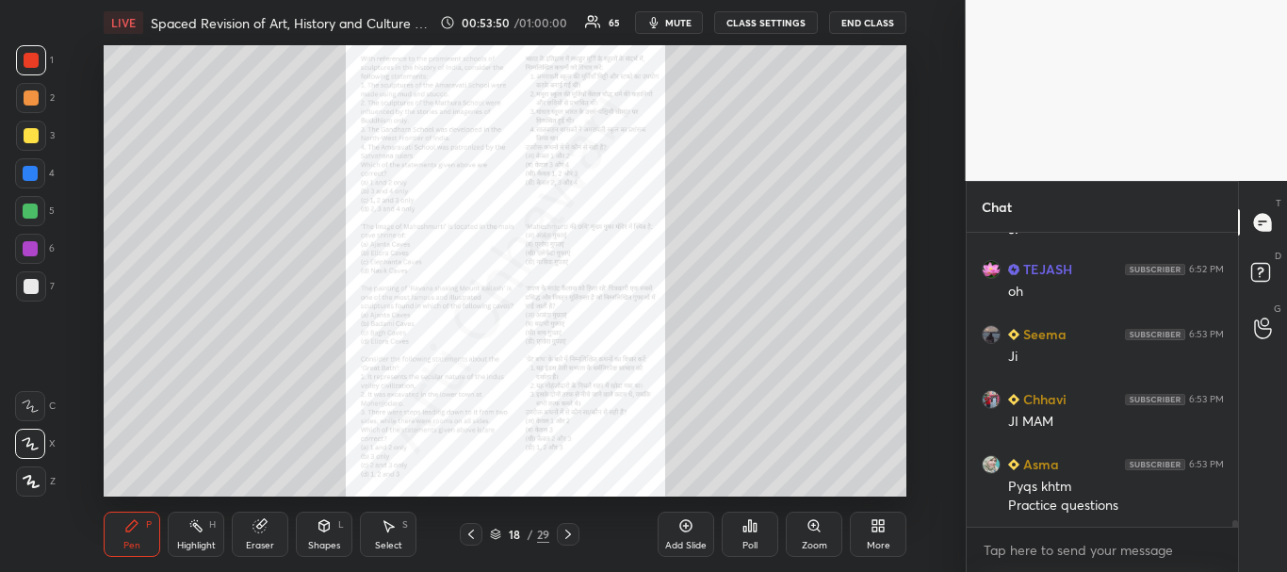
click at [471, 539] on icon at bounding box center [470, 534] width 15 height 15
click at [471, 541] on icon at bounding box center [470, 534] width 15 height 15
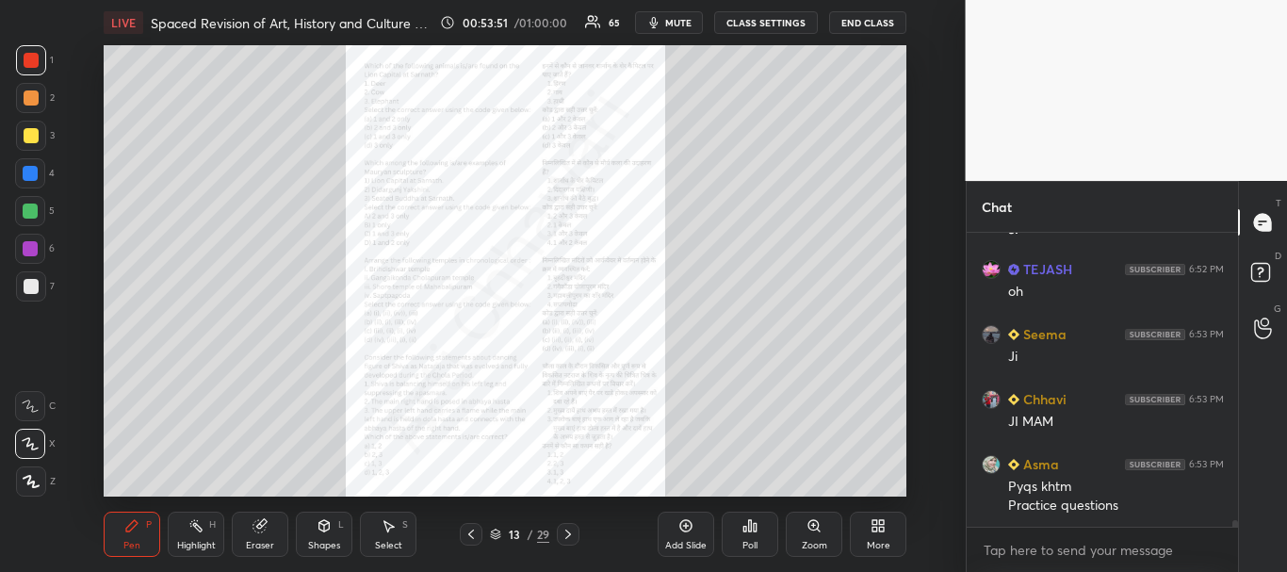
click at [471, 541] on icon at bounding box center [470, 534] width 15 height 15
click at [471, 544] on div at bounding box center [471, 534] width 23 height 23
click at [472, 543] on div at bounding box center [471, 534] width 23 height 23
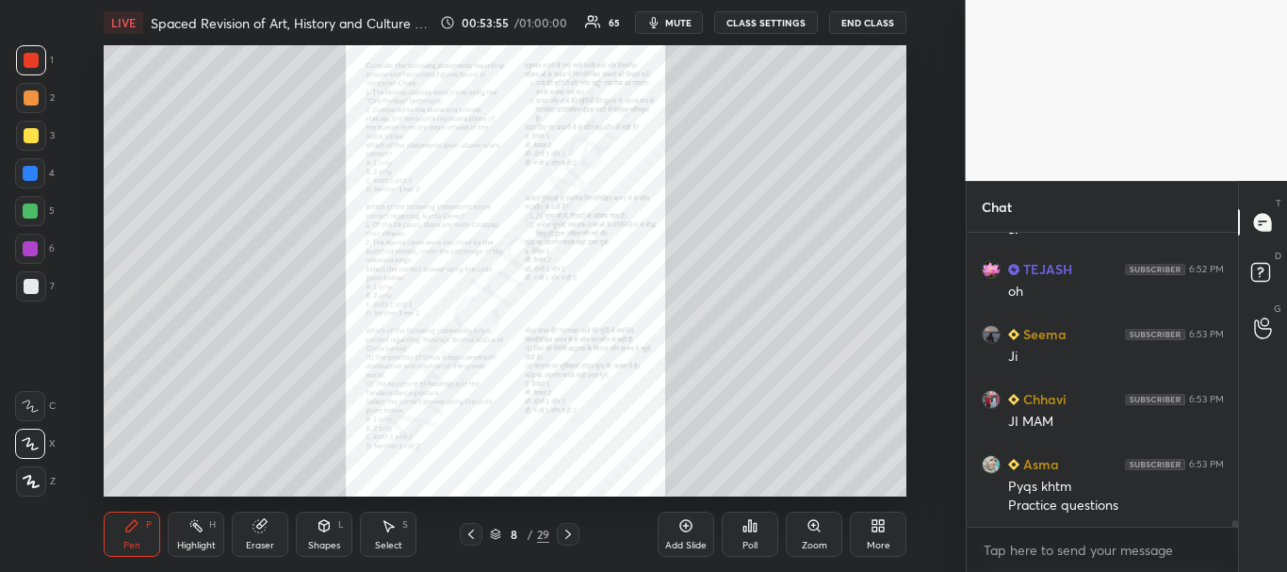
click at [473, 542] on div at bounding box center [471, 534] width 23 height 23
click at [475, 542] on div at bounding box center [471, 534] width 23 height 23
click at [472, 533] on icon at bounding box center [470, 534] width 15 height 15
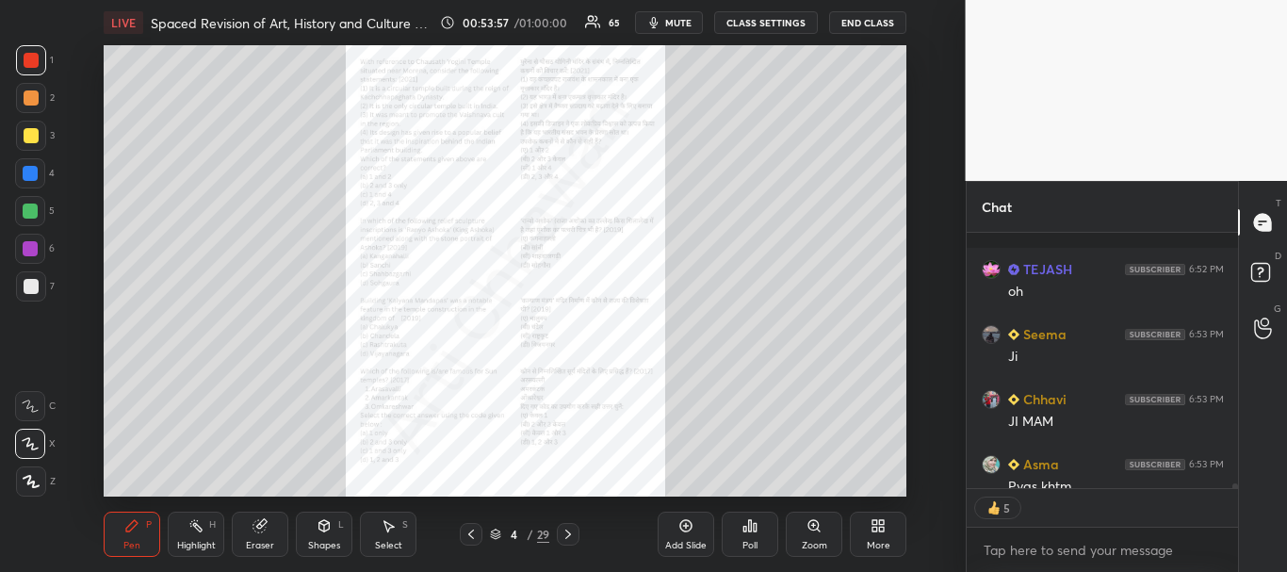
click at [472, 530] on icon at bounding box center [471, 533] width 6 height 9
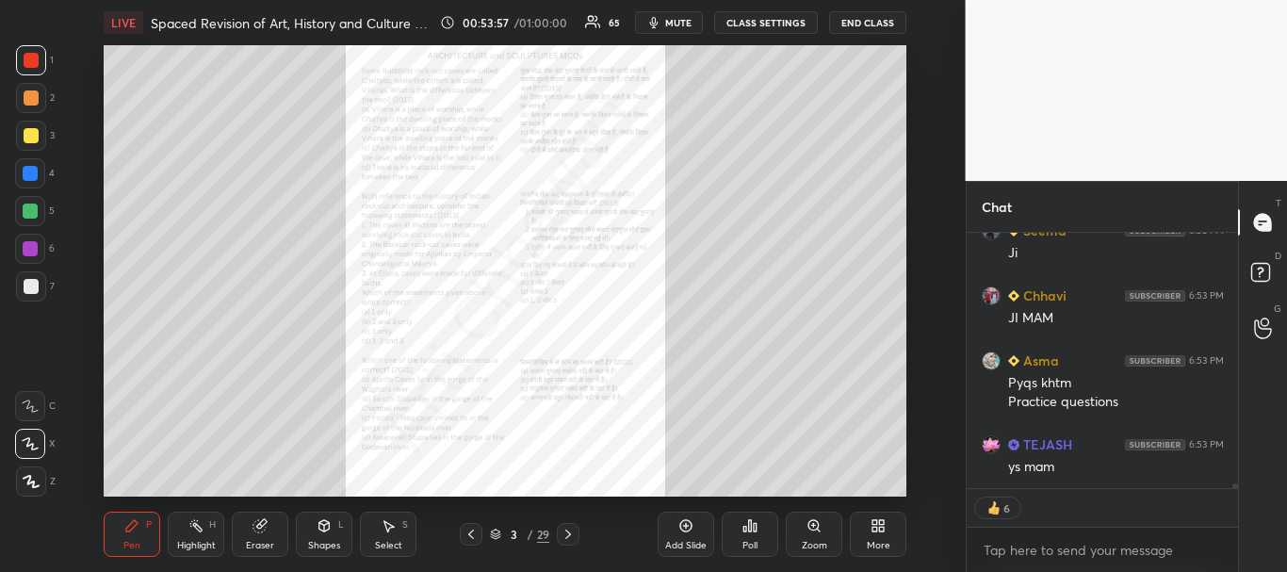
click at [472, 530] on icon at bounding box center [471, 533] width 6 height 9
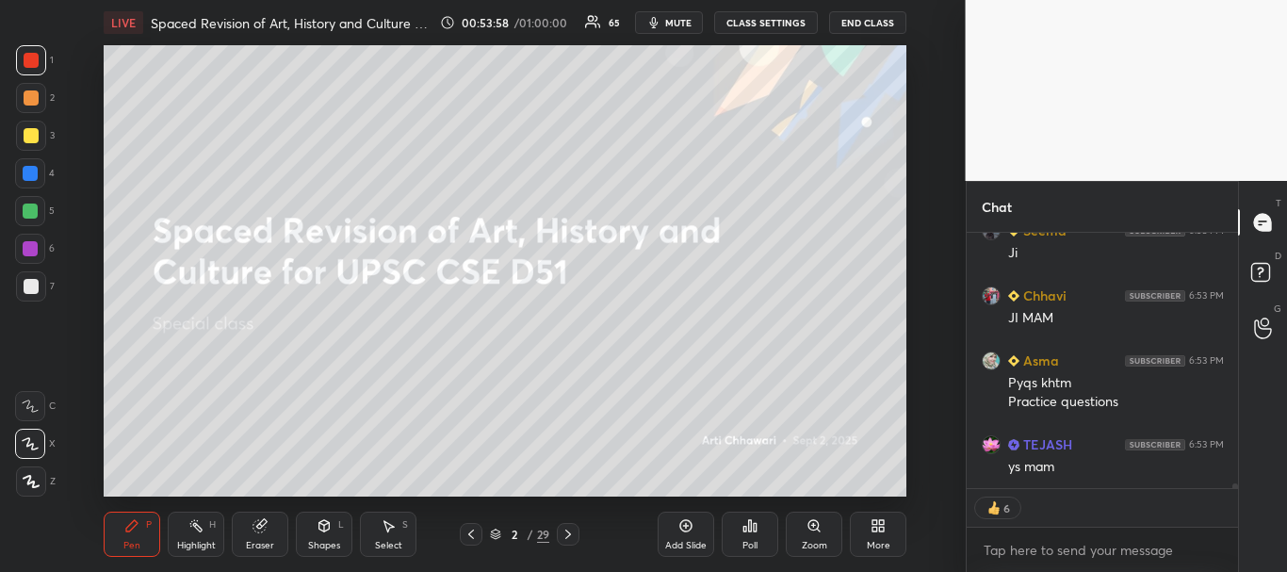
scroll to position [12800, 0]
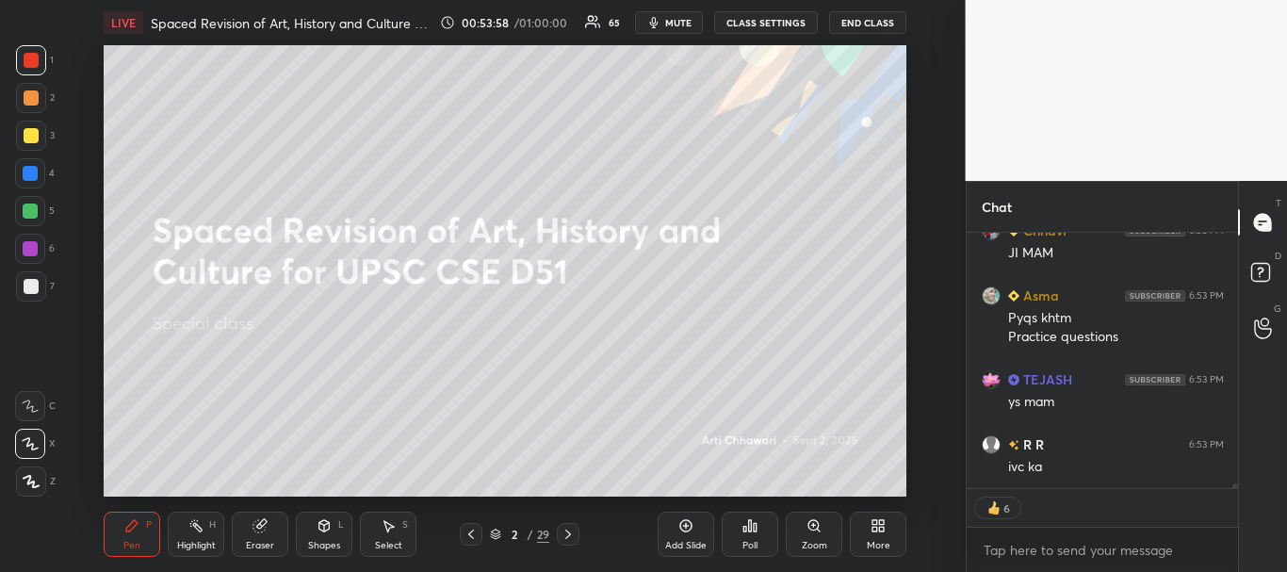
click at [567, 526] on div at bounding box center [568, 534] width 23 height 23
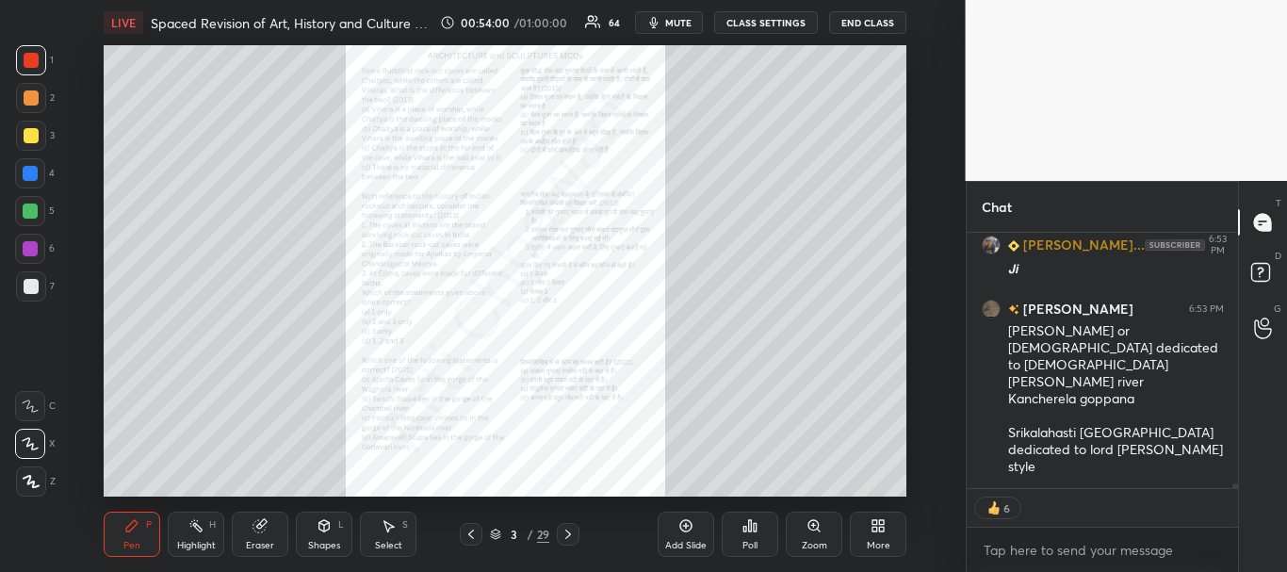
scroll to position [13130, 0]
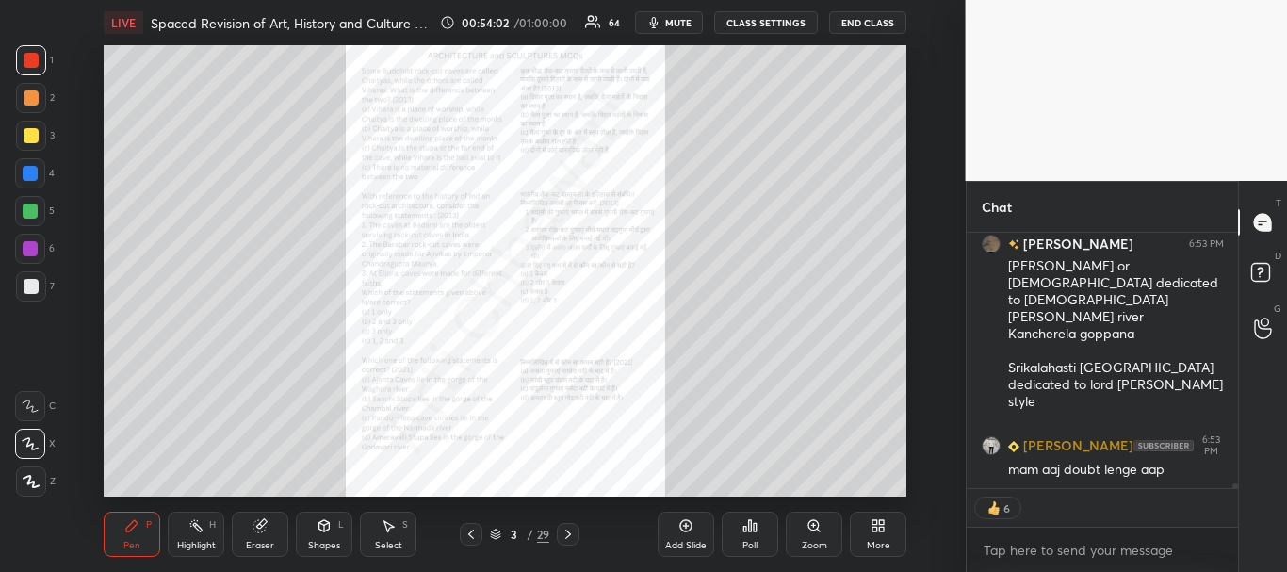
click at [29, 56] on div at bounding box center [31, 60] width 15 height 15
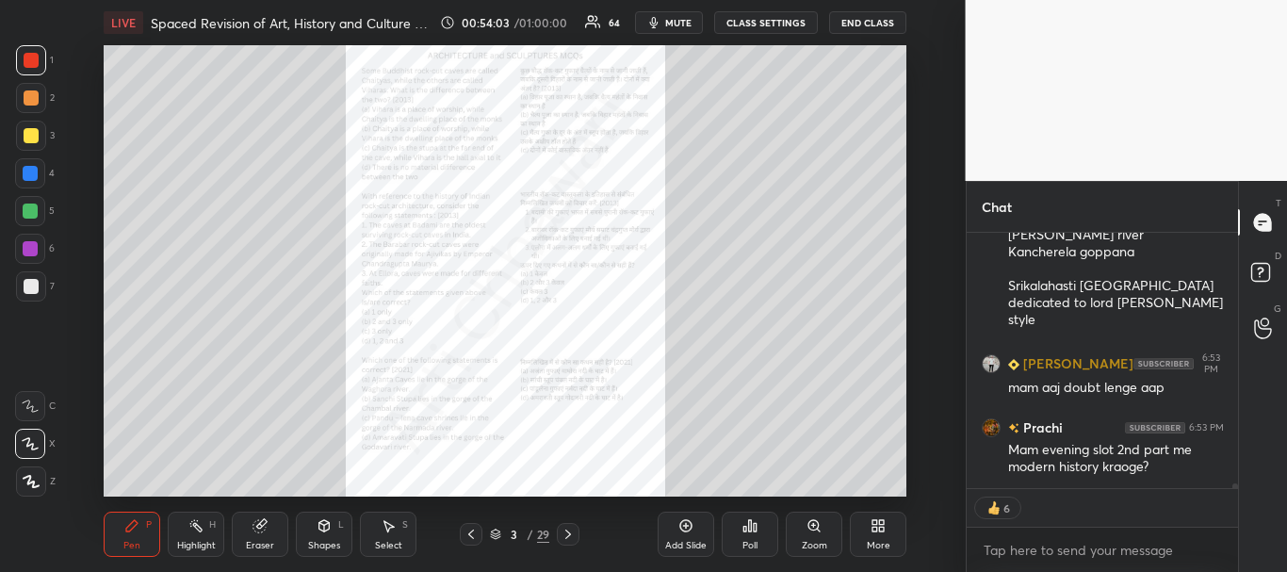
scroll to position [13342, 0]
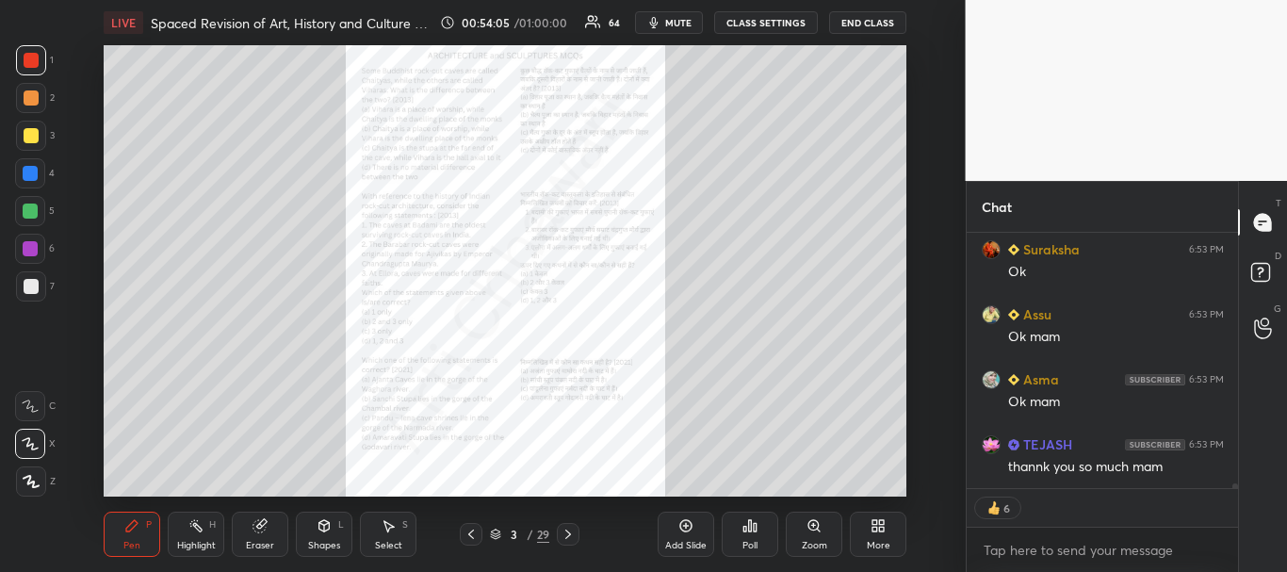
click at [476, 530] on icon at bounding box center [470, 534] width 15 height 15
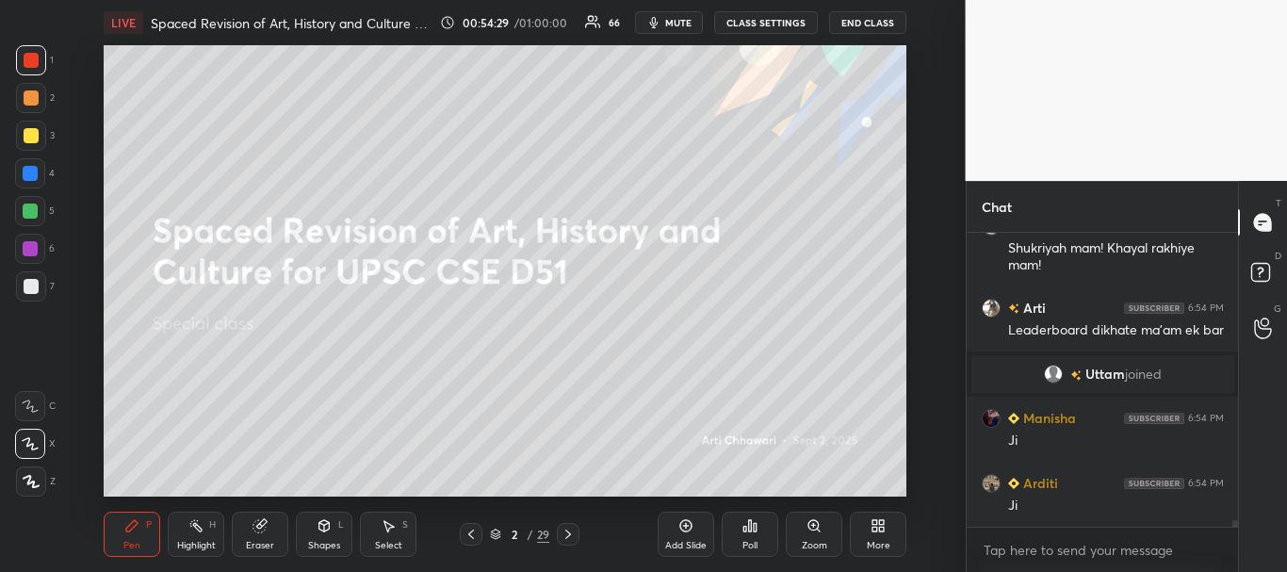
scroll to position [13011, 0]
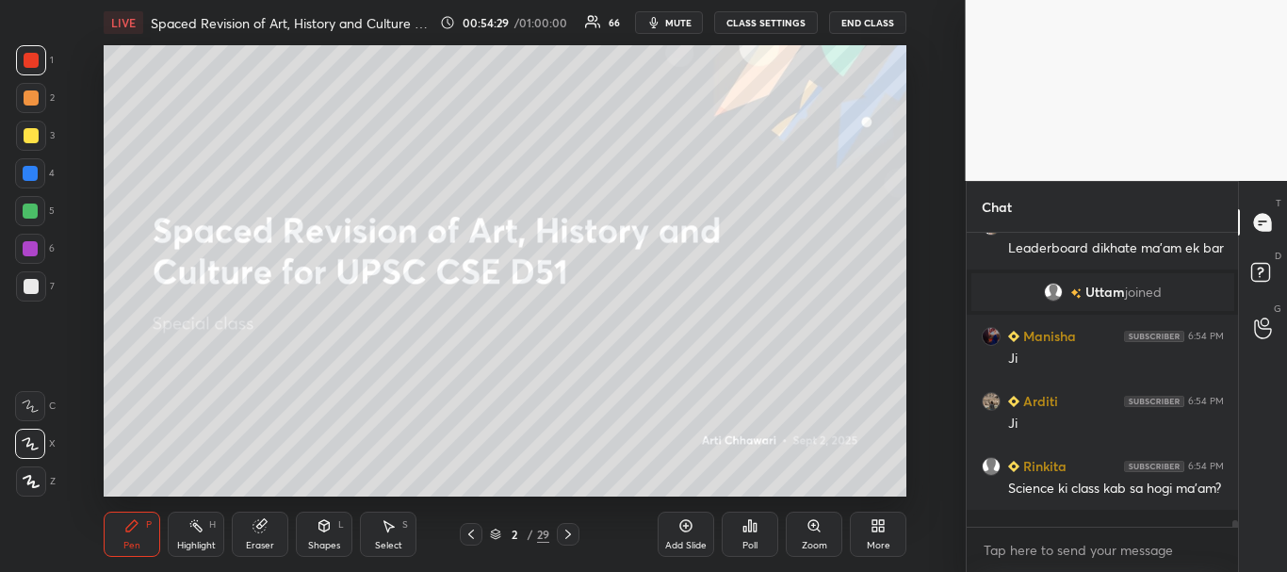
click at [818, 531] on icon at bounding box center [813, 525] width 15 height 15
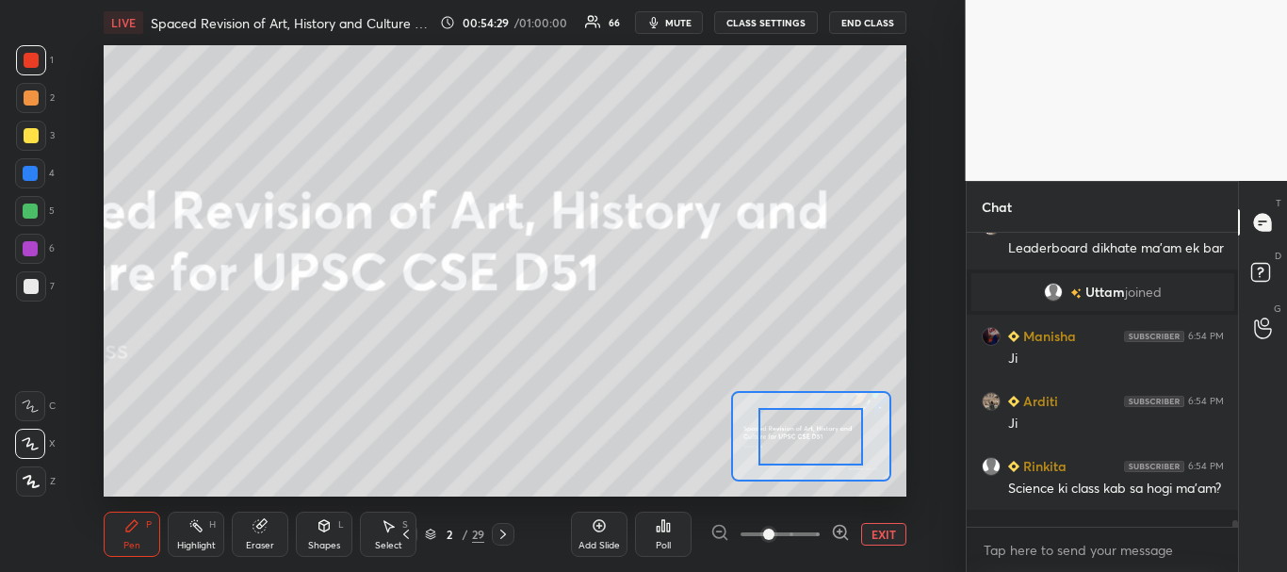
scroll to position [250, 266]
click at [874, 530] on button "EXIT" at bounding box center [883, 534] width 45 height 23
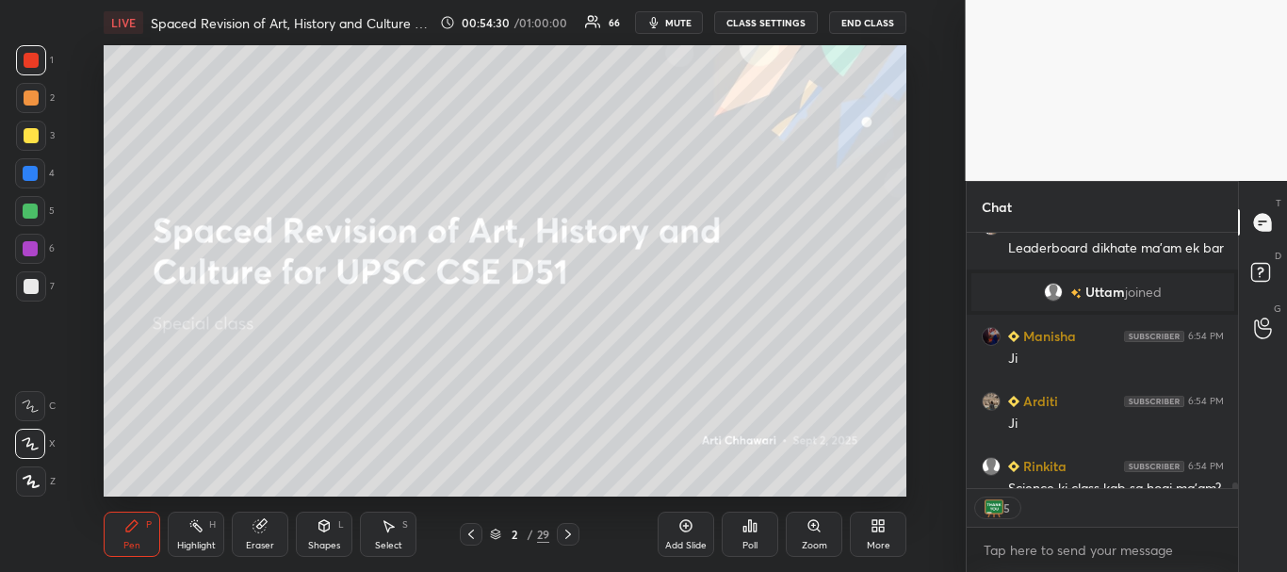
click at [755, 541] on div "Poll" at bounding box center [749, 545] width 15 height 9
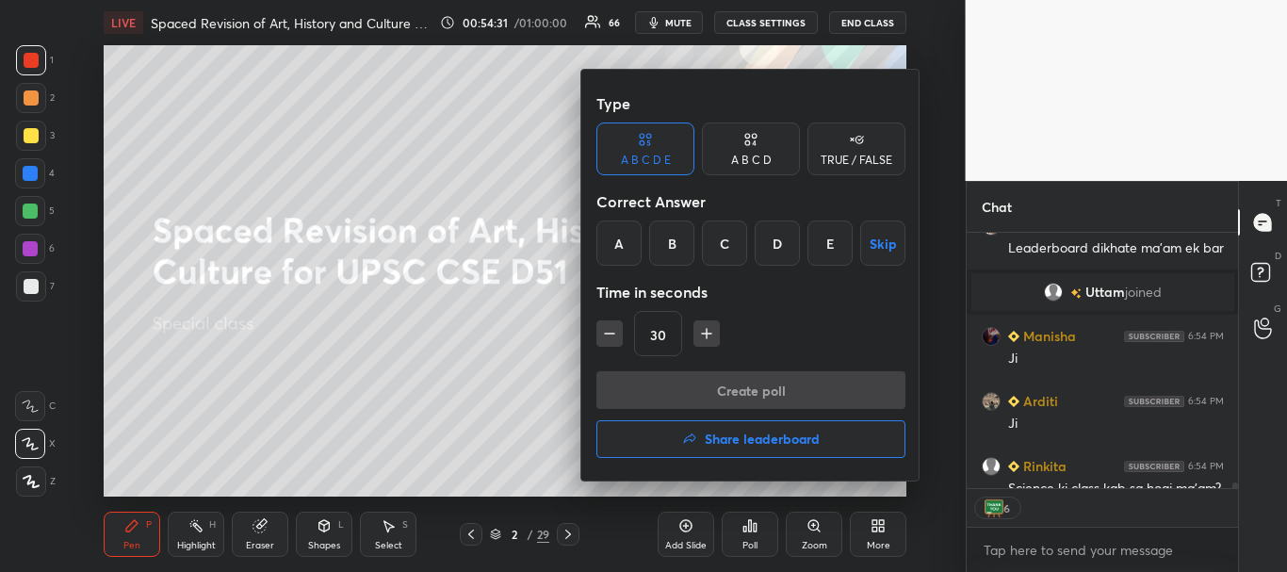
click at [773, 445] on h4 "Share leaderboard" at bounding box center [762, 438] width 115 height 13
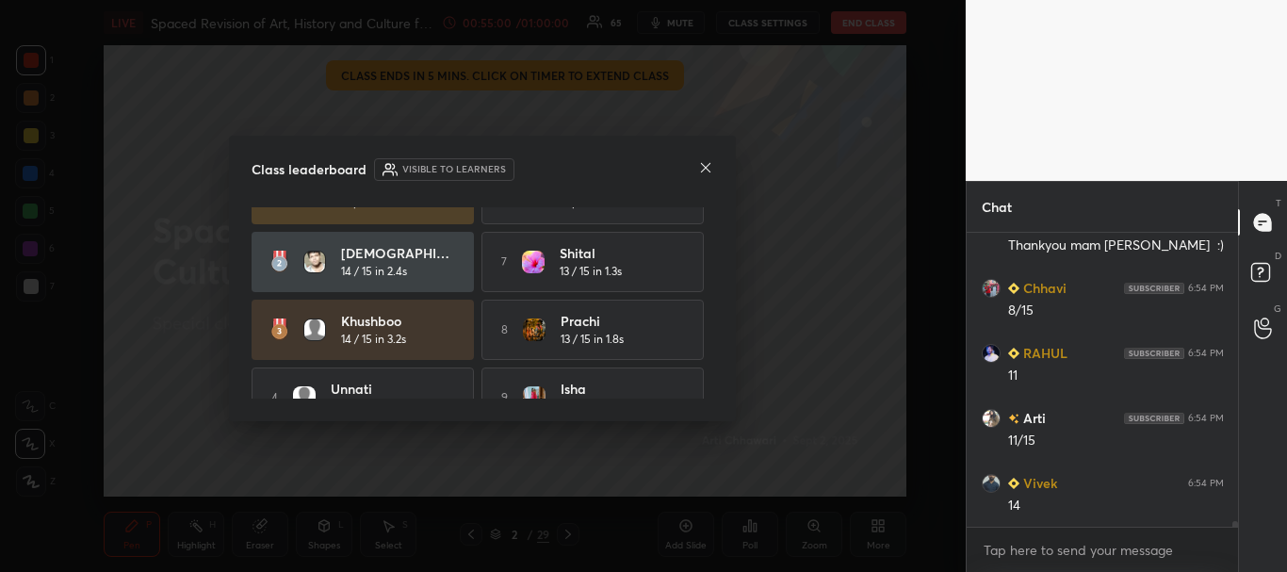
scroll to position [145, 0]
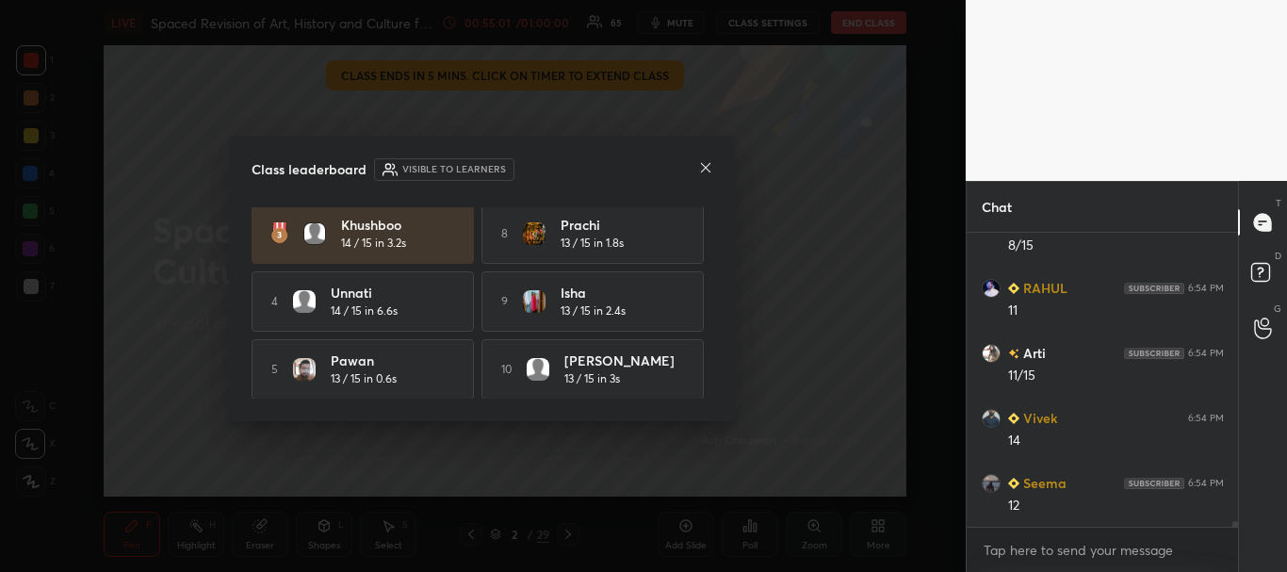
click at [707, 169] on icon at bounding box center [705, 167] width 15 height 15
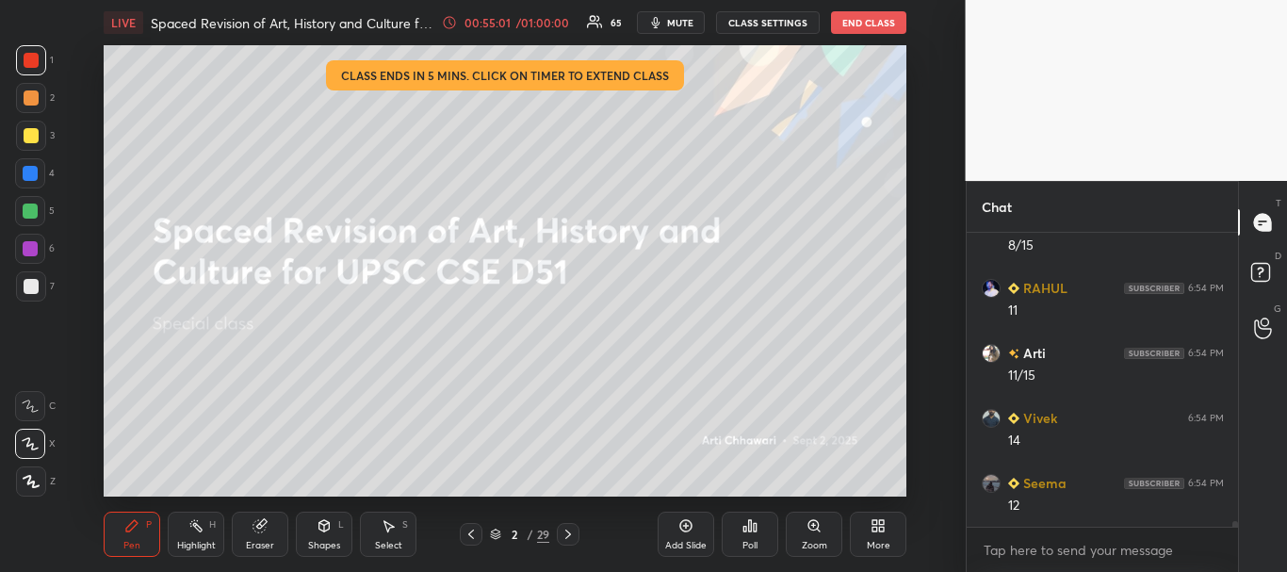
scroll to position [14653, 0]
click at [880, 528] on icon at bounding box center [881, 529] width 5 height 5
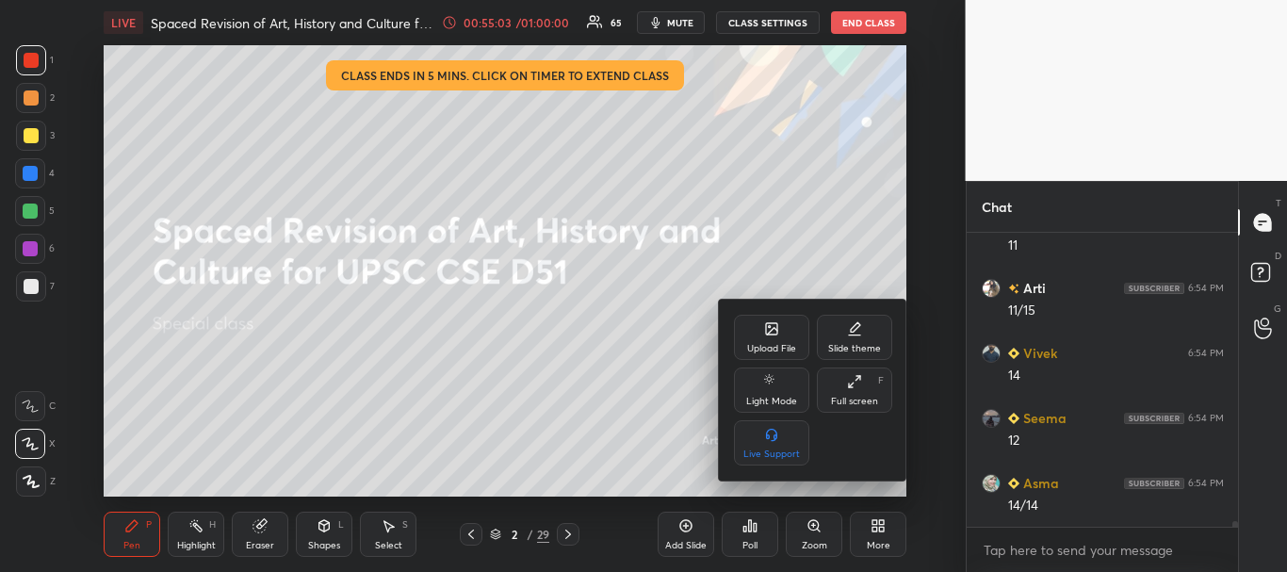
click at [771, 344] on div "Upload File" at bounding box center [771, 348] width 49 height 9
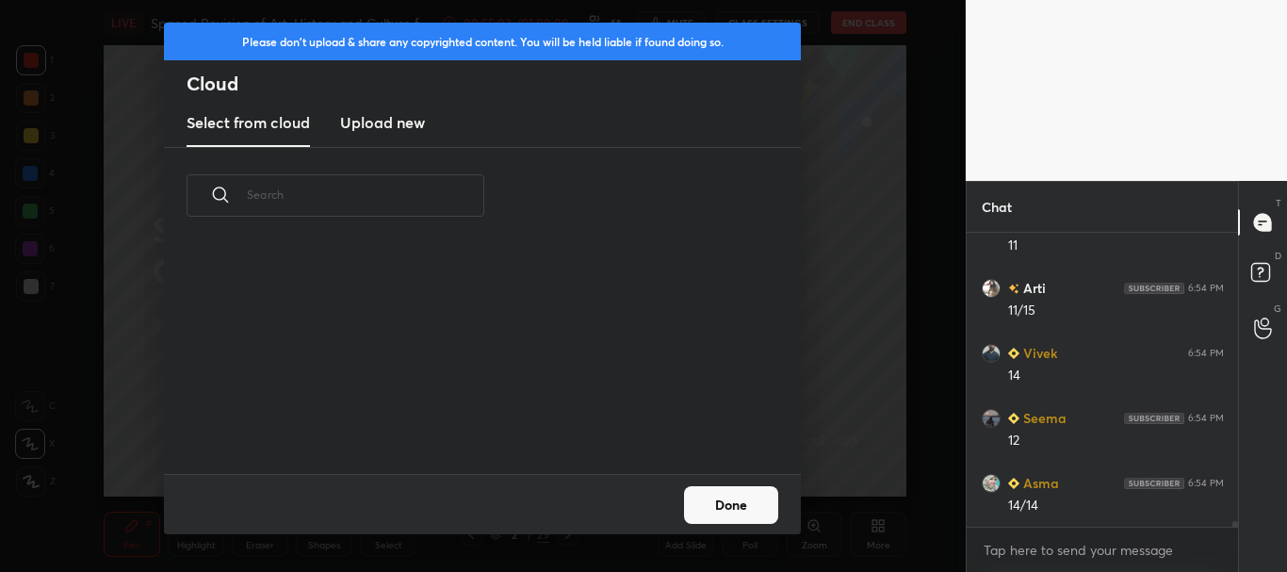
scroll to position [14718, 0]
click at [382, 129] on h3 "Upload new" at bounding box center [382, 122] width 85 height 23
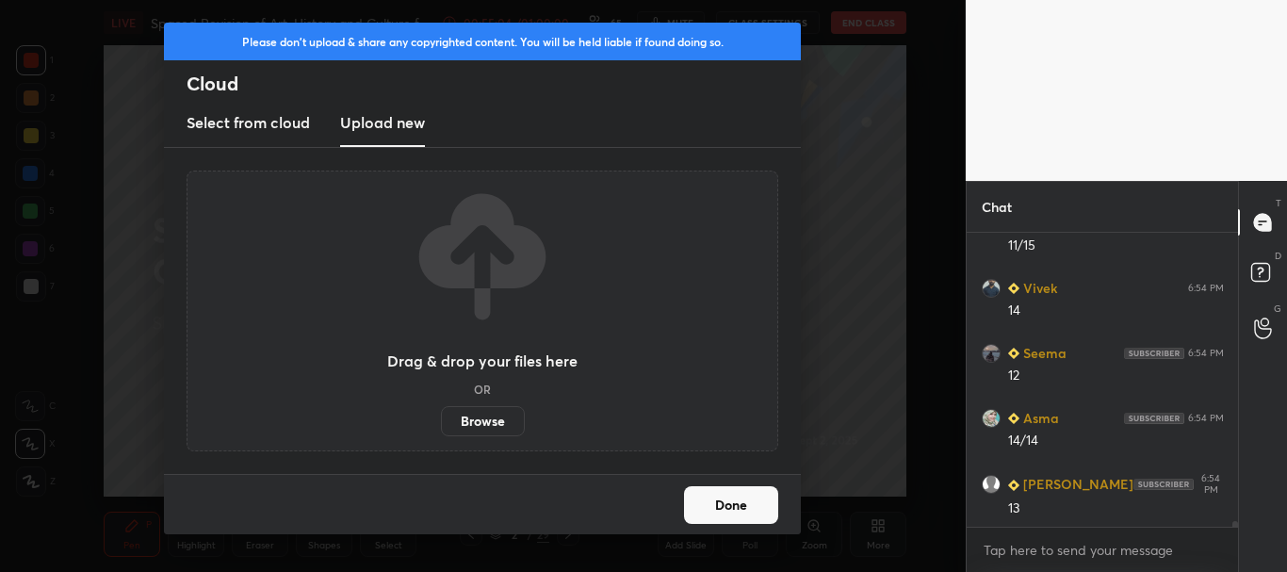
scroll to position [15238, 0]
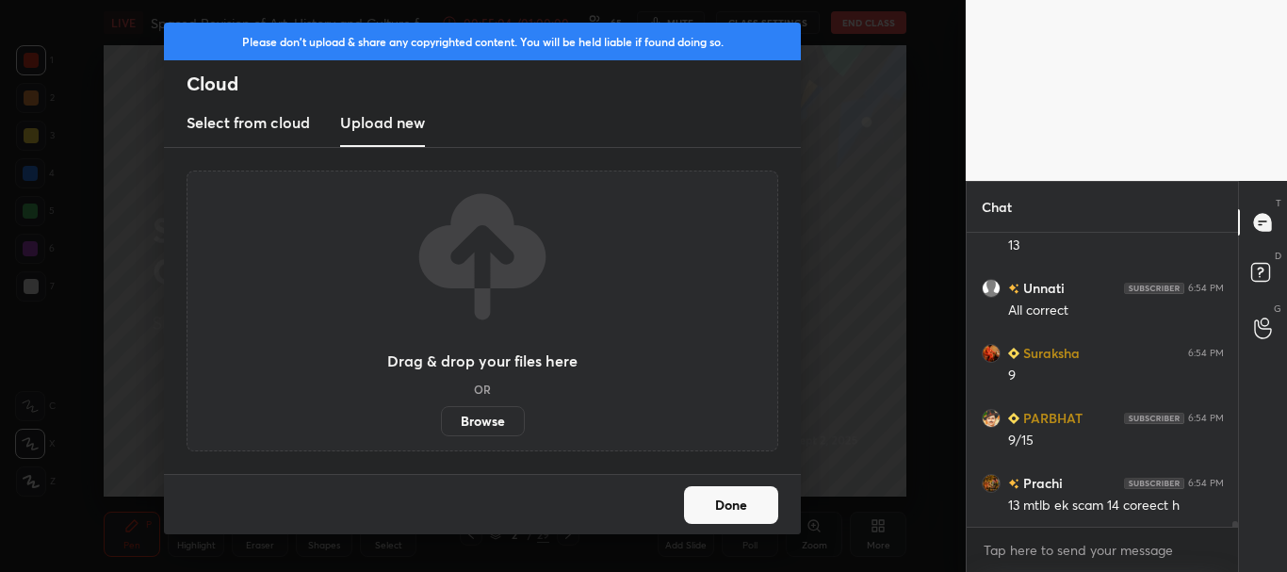
click at [466, 420] on label "Browse" at bounding box center [483, 421] width 84 height 30
click at [441, 420] on input "Browse" at bounding box center [441, 421] width 0 height 30
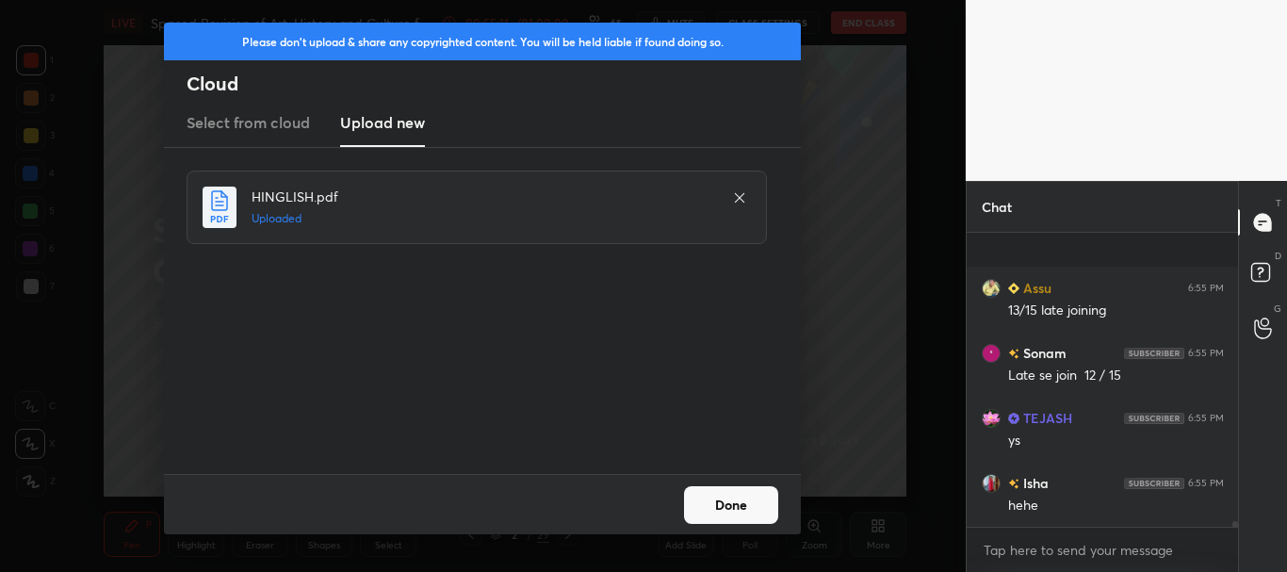
scroll to position [15758, 0]
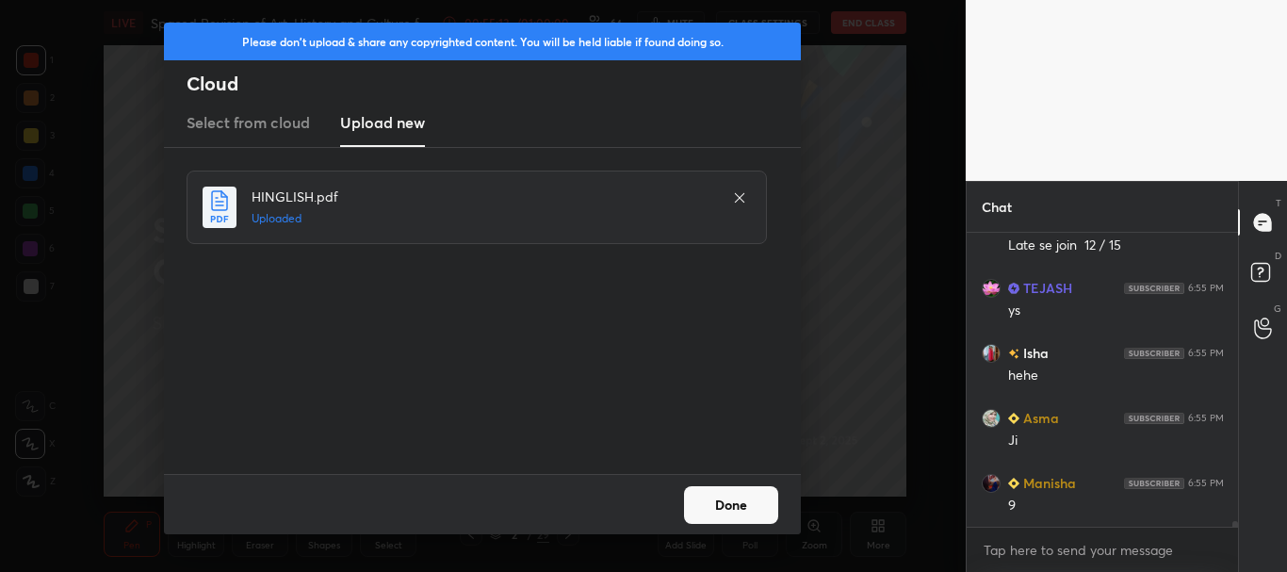
click at [722, 505] on button "Done" at bounding box center [731, 505] width 94 height 38
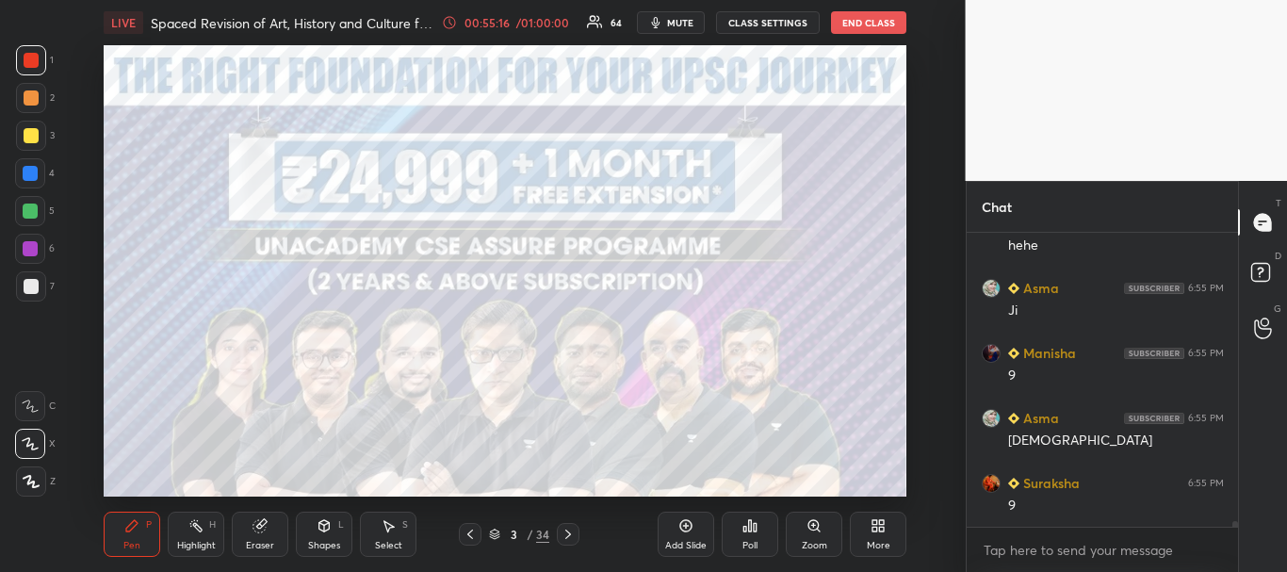
scroll to position [15953, 0]
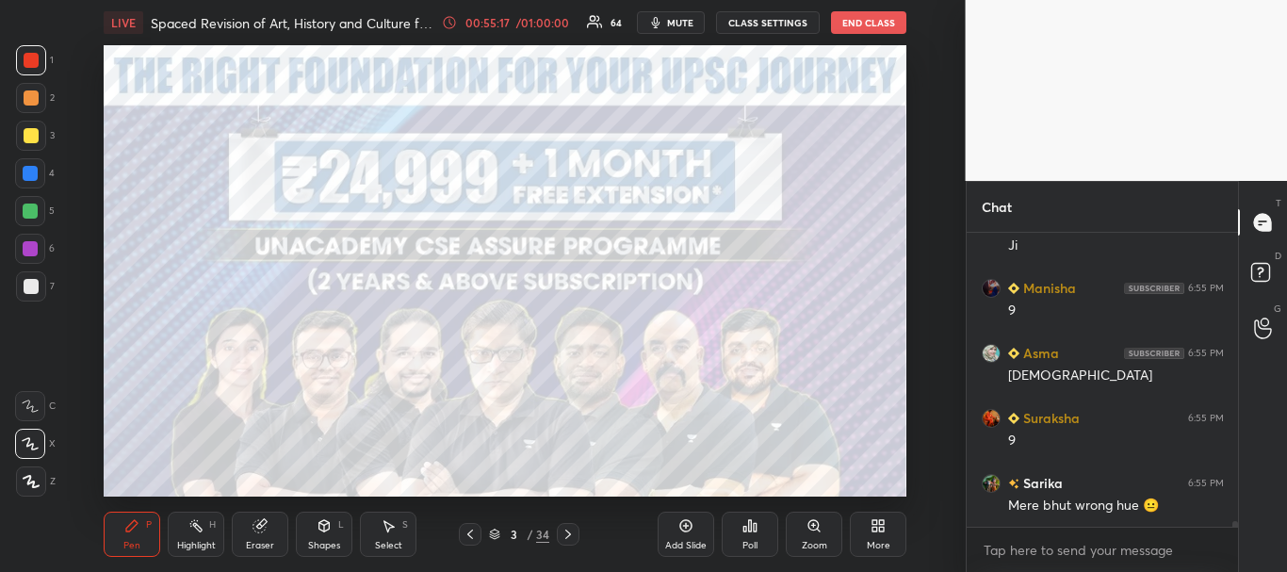
click at [31, 50] on div at bounding box center [31, 60] width 30 height 30
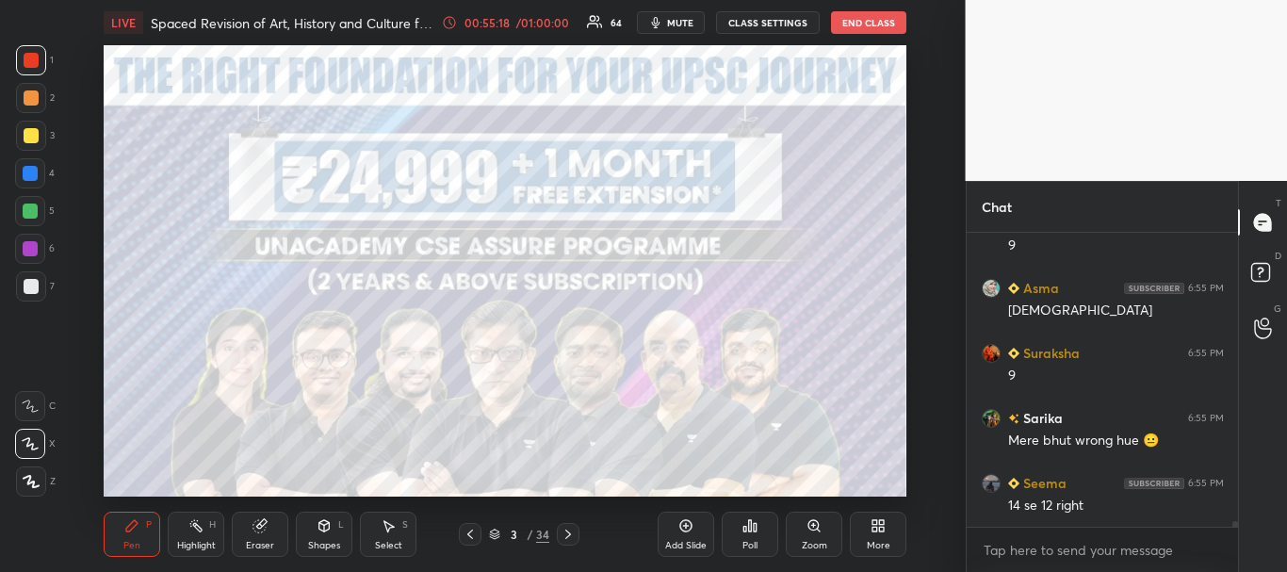
click at [29, 284] on div at bounding box center [31, 286] width 15 height 15
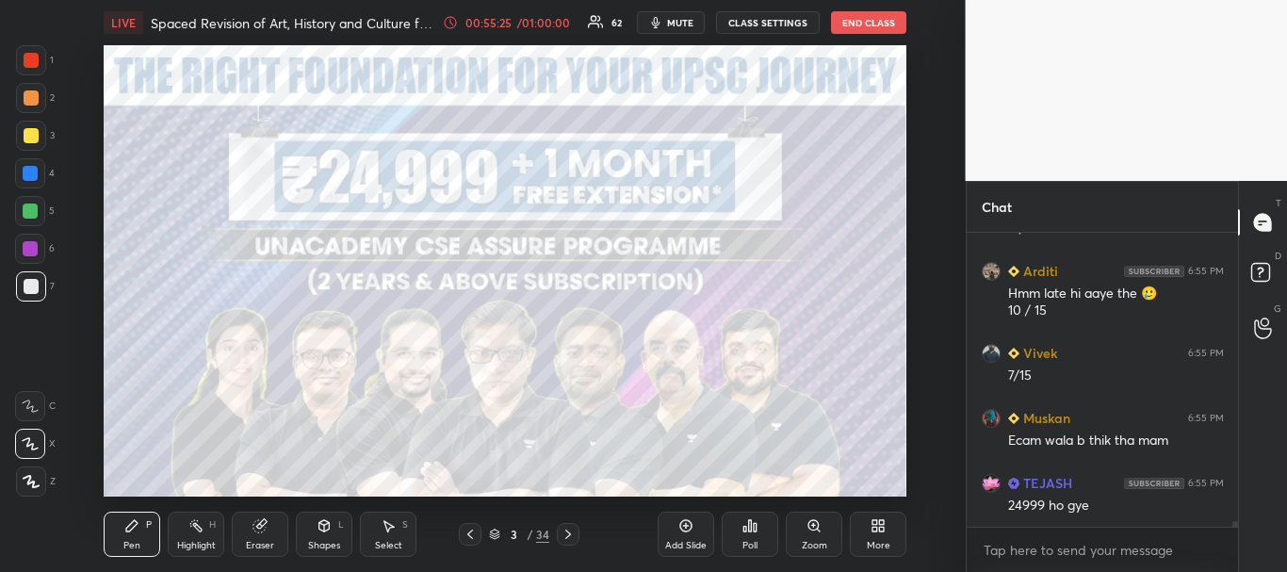
scroll to position [16425, 0]
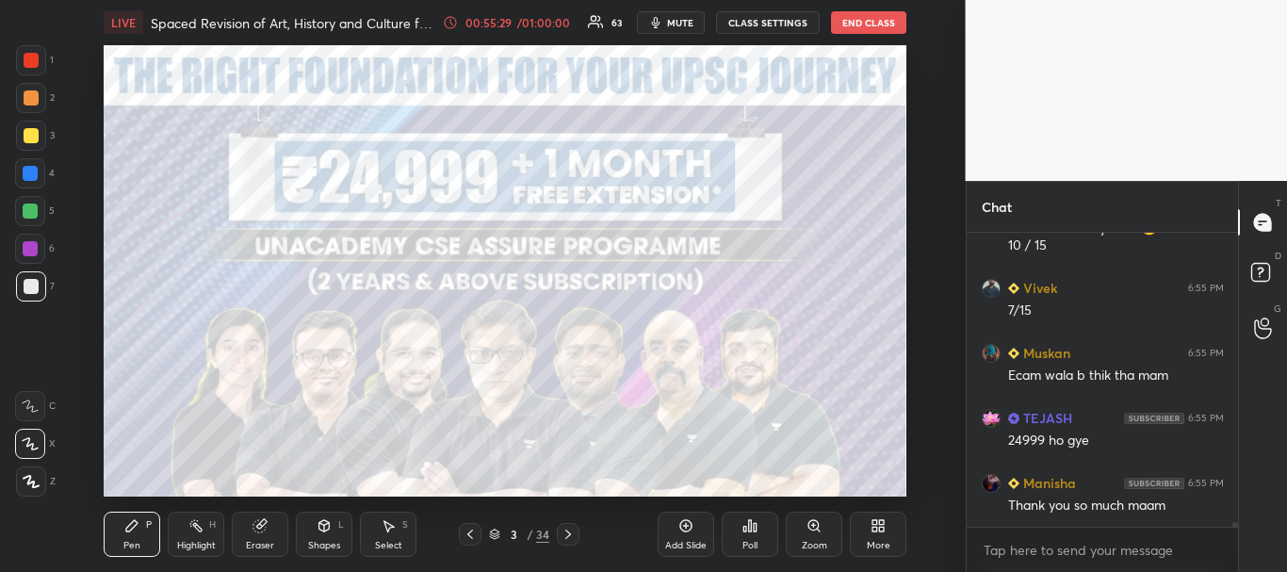
click at [568, 533] on icon at bounding box center [567, 534] width 15 height 15
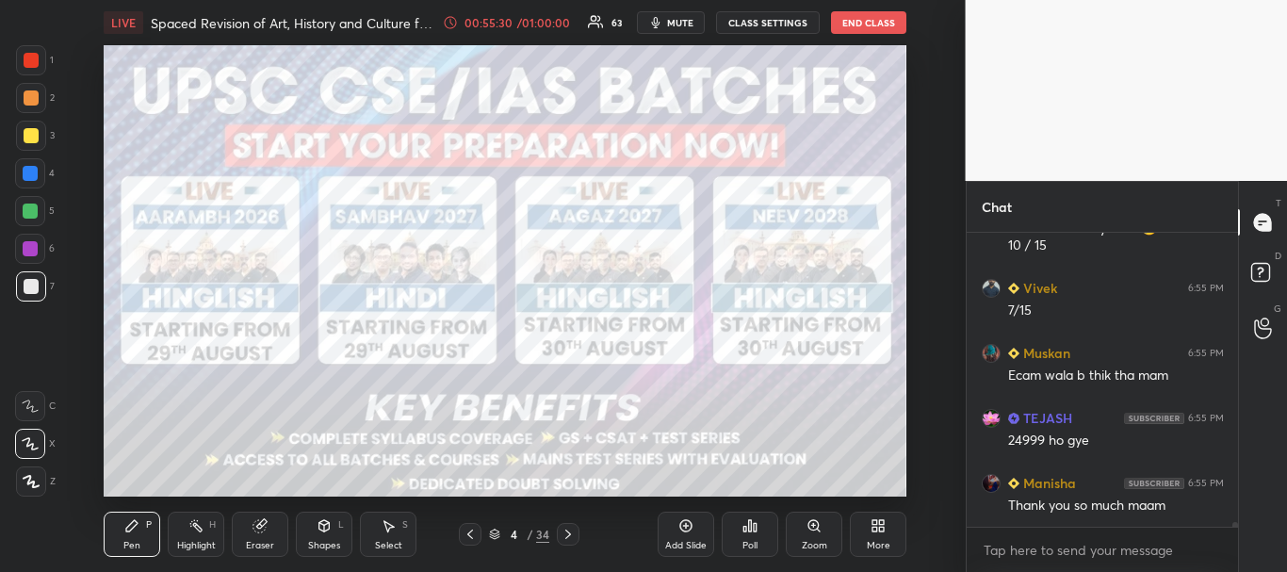
scroll to position [16490, 0]
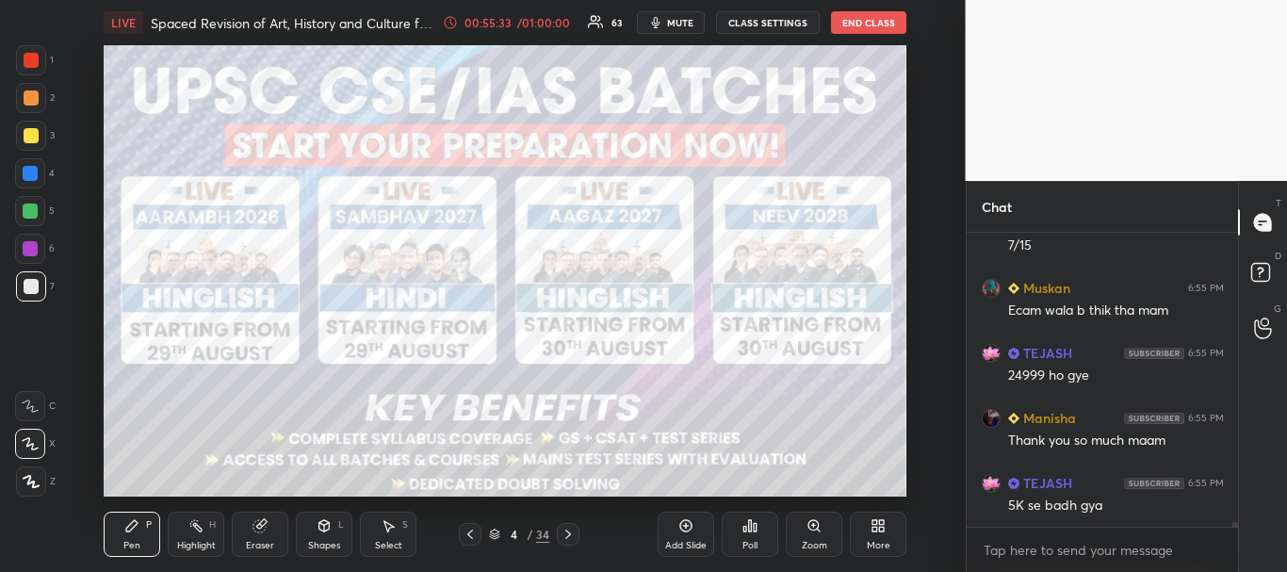
click at [26, 283] on div at bounding box center [31, 286] width 15 height 15
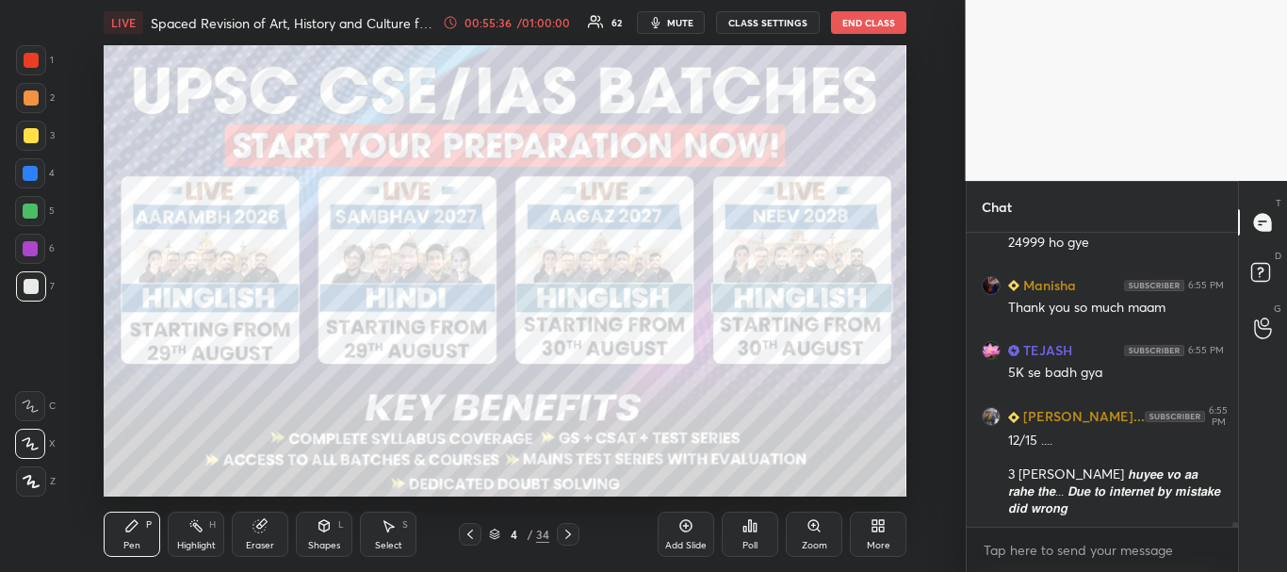
scroll to position [16705, 0]
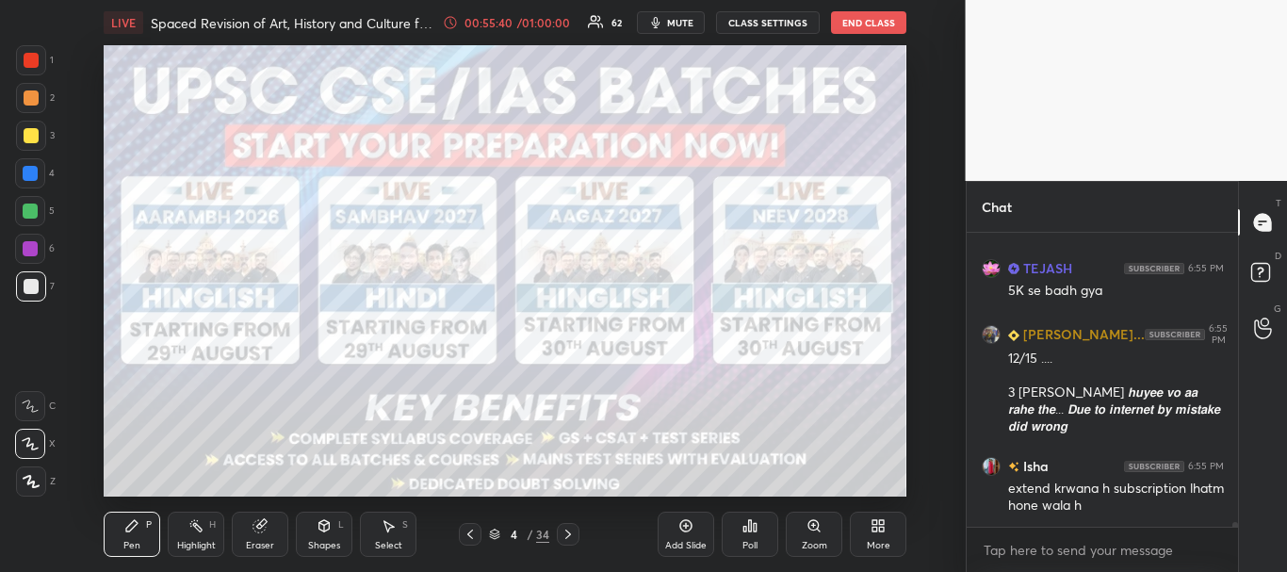
click at [33, 62] on div at bounding box center [31, 60] width 15 height 15
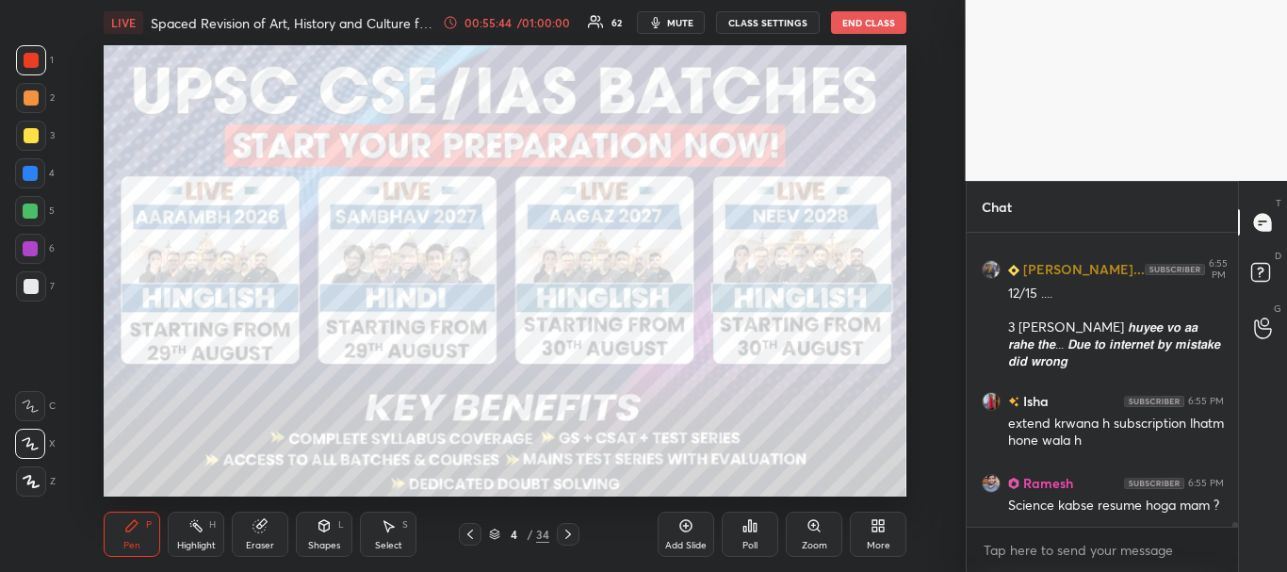
click at [569, 528] on icon at bounding box center [567, 534] width 15 height 15
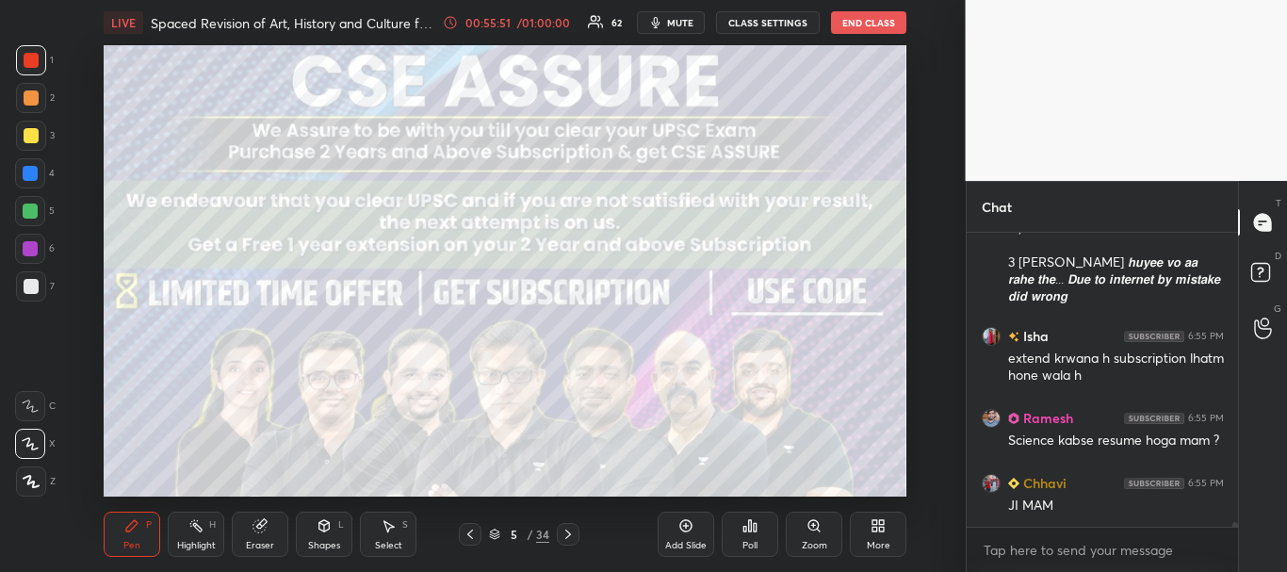
scroll to position [16900, 0]
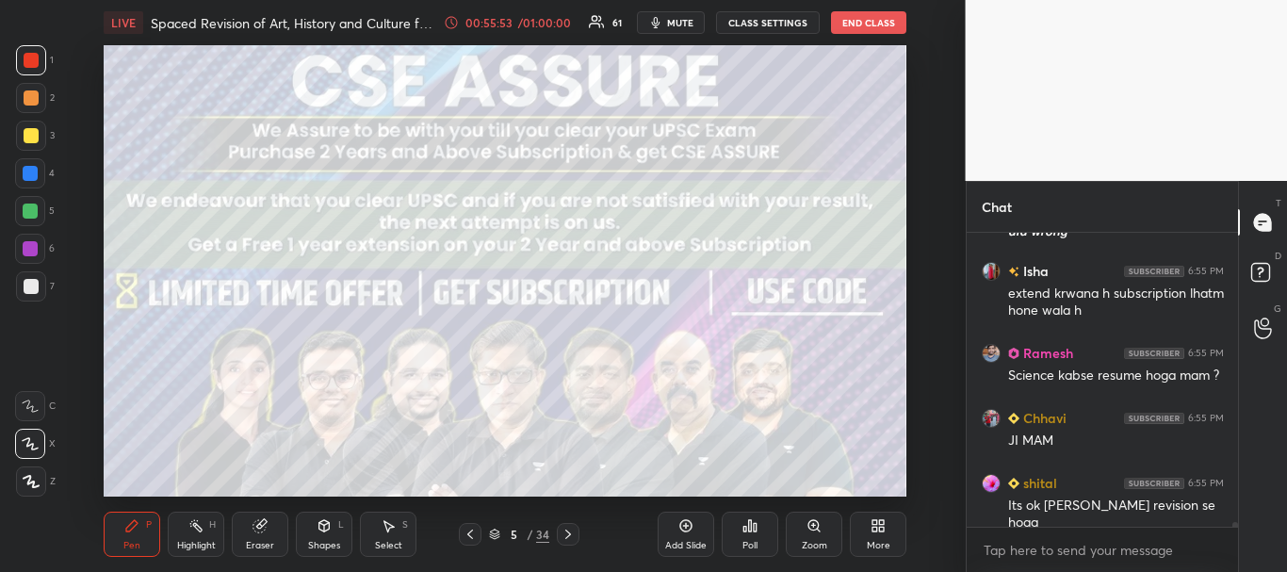
drag, startPoint x: 32, startPoint y: 298, endPoint x: 79, endPoint y: 284, distance: 48.9
click at [28, 295] on div at bounding box center [31, 286] width 30 height 30
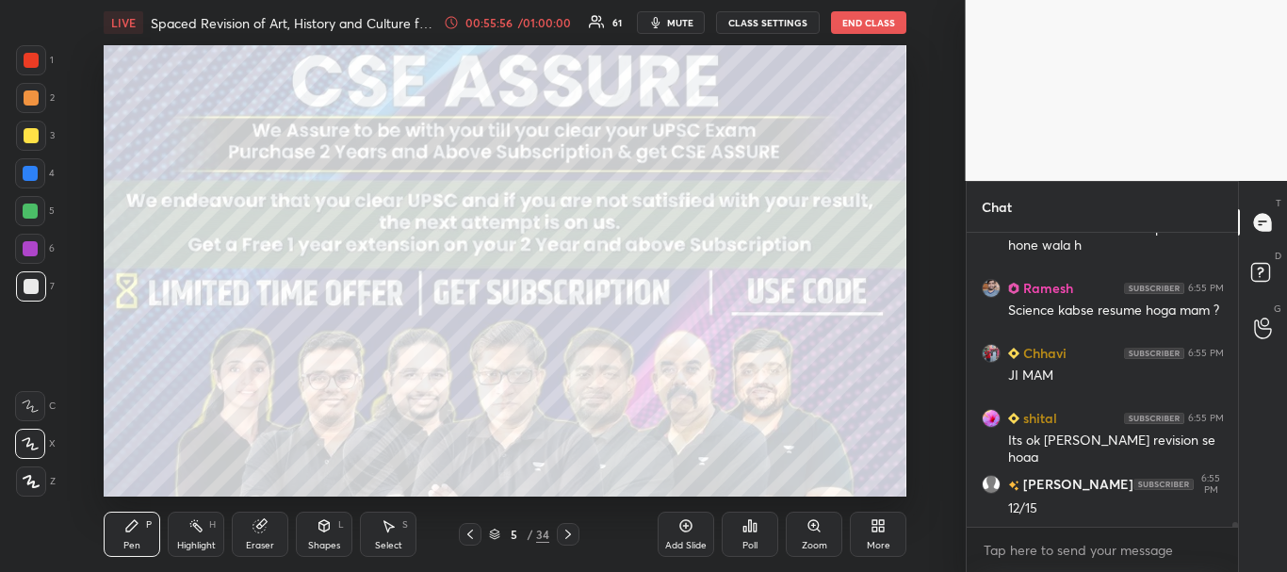
click at [572, 530] on icon at bounding box center [567, 534] width 15 height 15
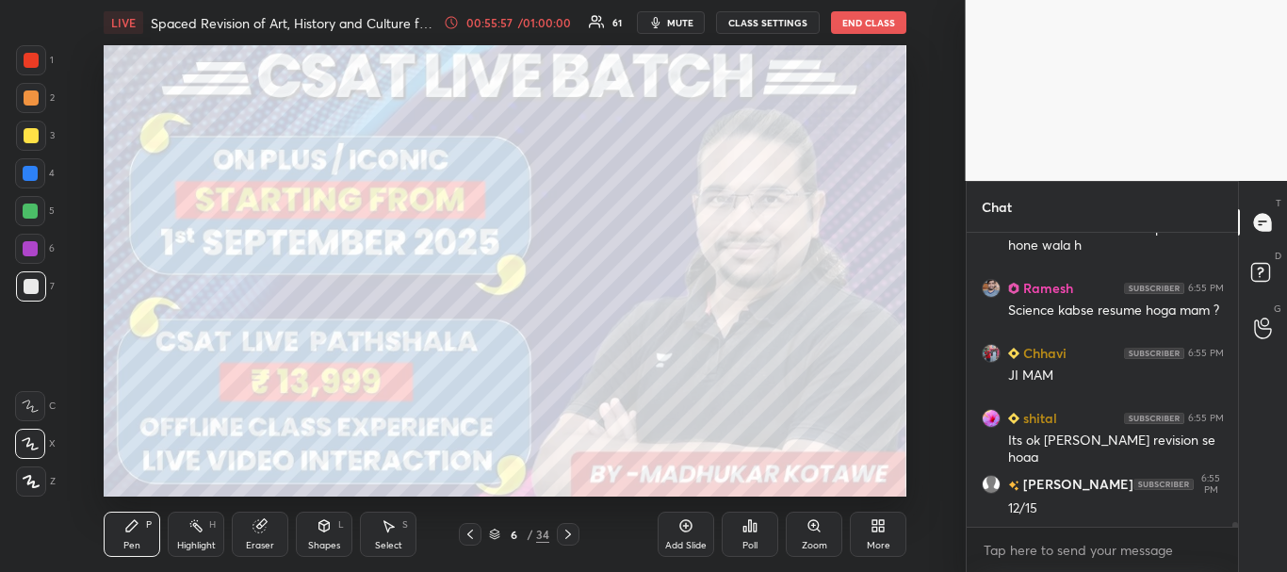
click at [572, 532] on icon at bounding box center [567, 534] width 15 height 15
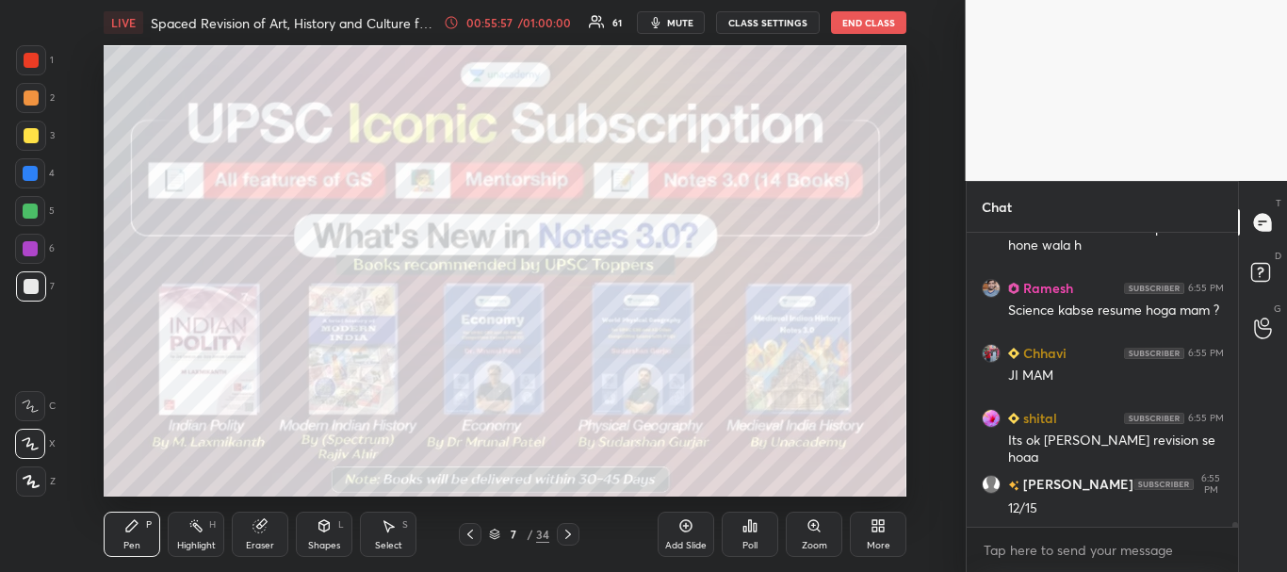
click at [574, 534] on icon at bounding box center [567, 534] width 15 height 15
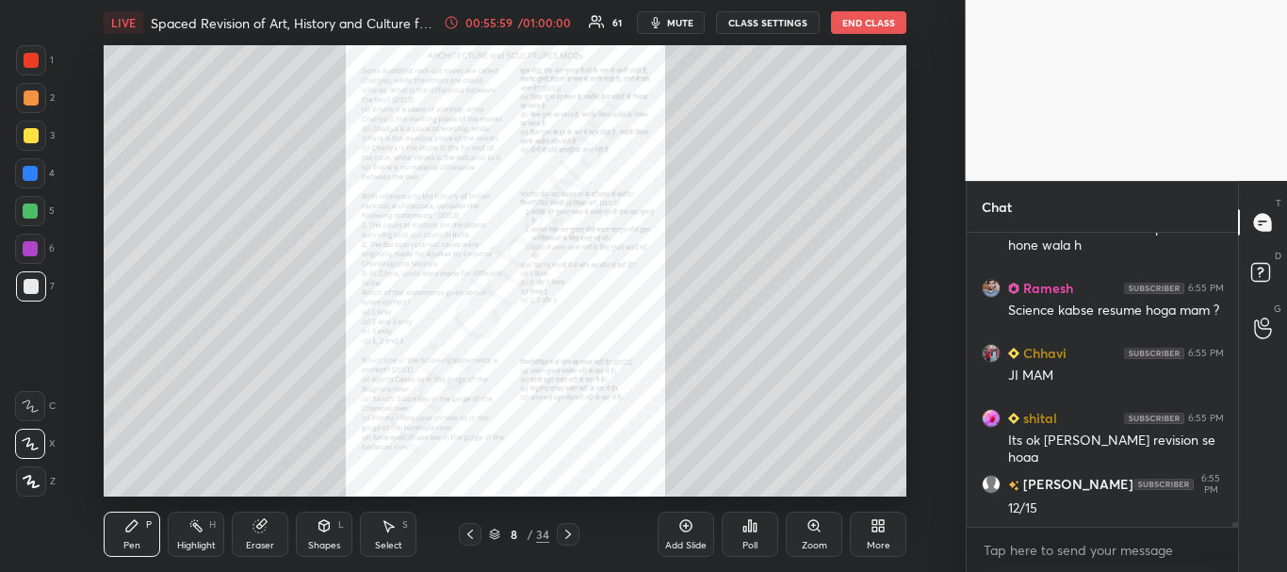
click at [471, 535] on icon at bounding box center [470, 534] width 15 height 15
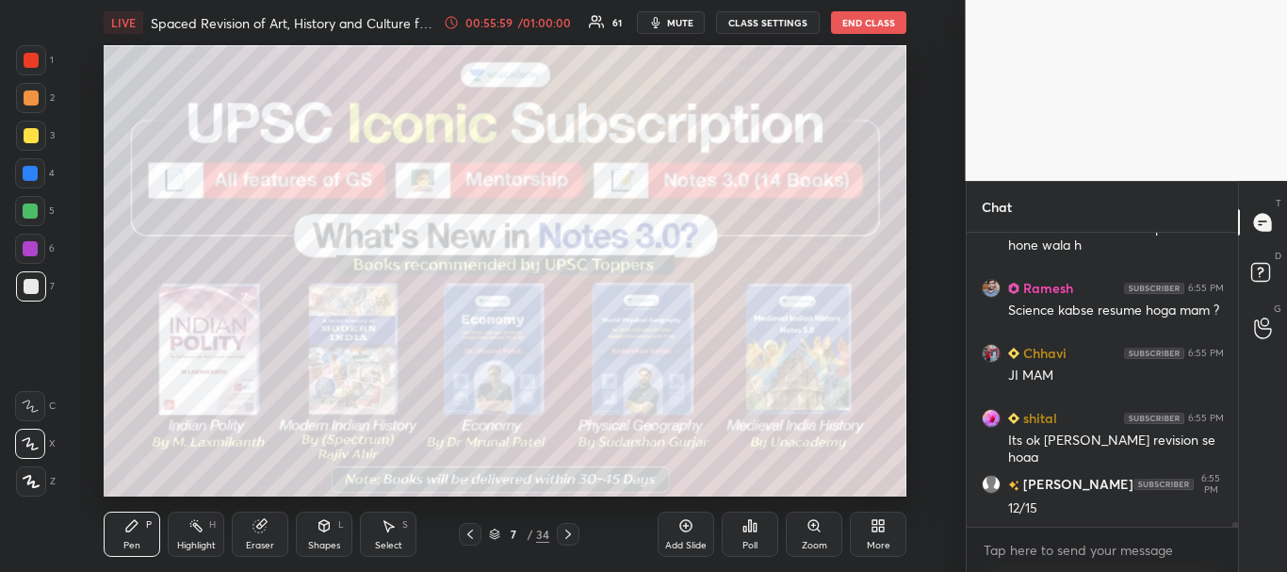
click at [470, 535] on icon at bounding box center [470, 534] width 15 height 15
click at [469, 537] on icon at bounding box center [470, 534] width 15 height 15
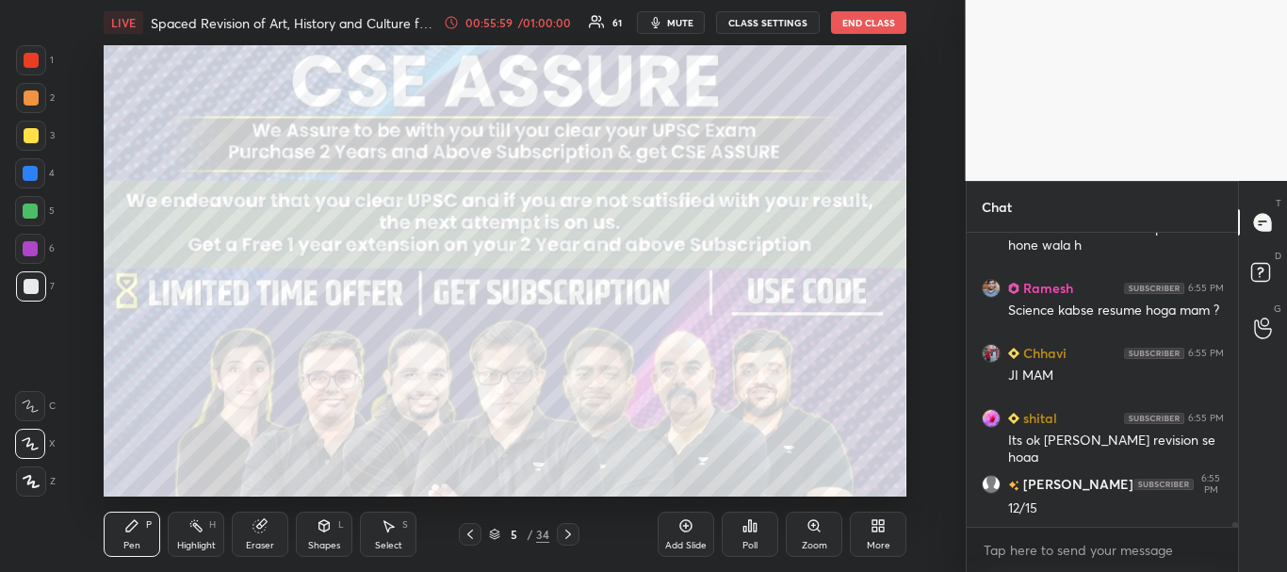
scroll to position [15890, 0]
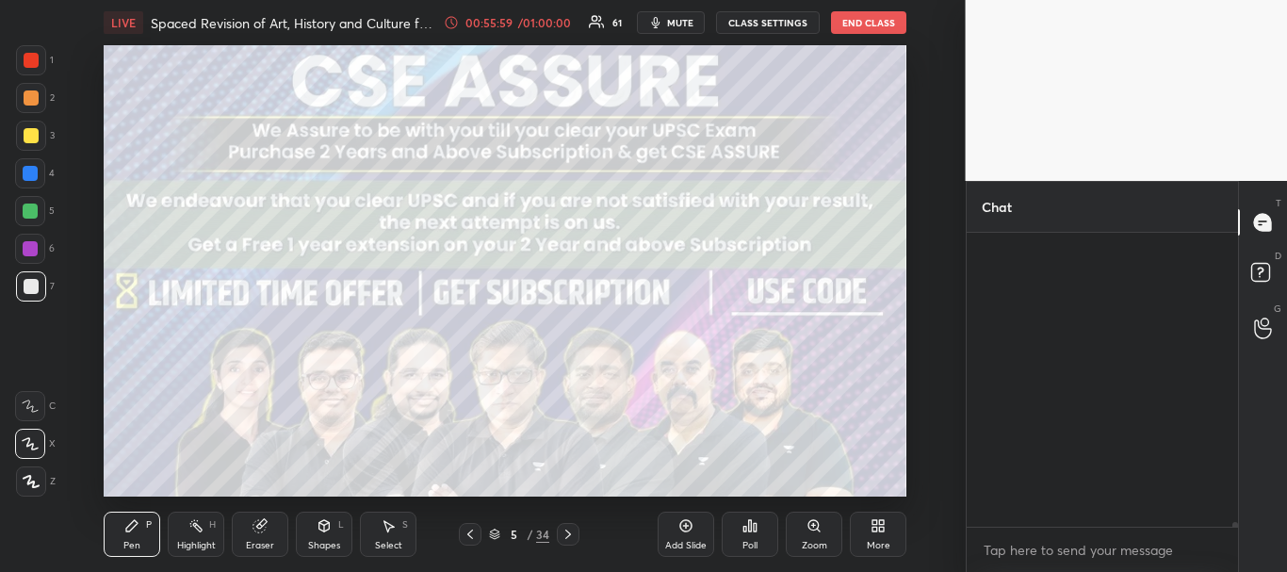
click at [467, 539] on icon at bounding box center [470, 534] width 15 height 15
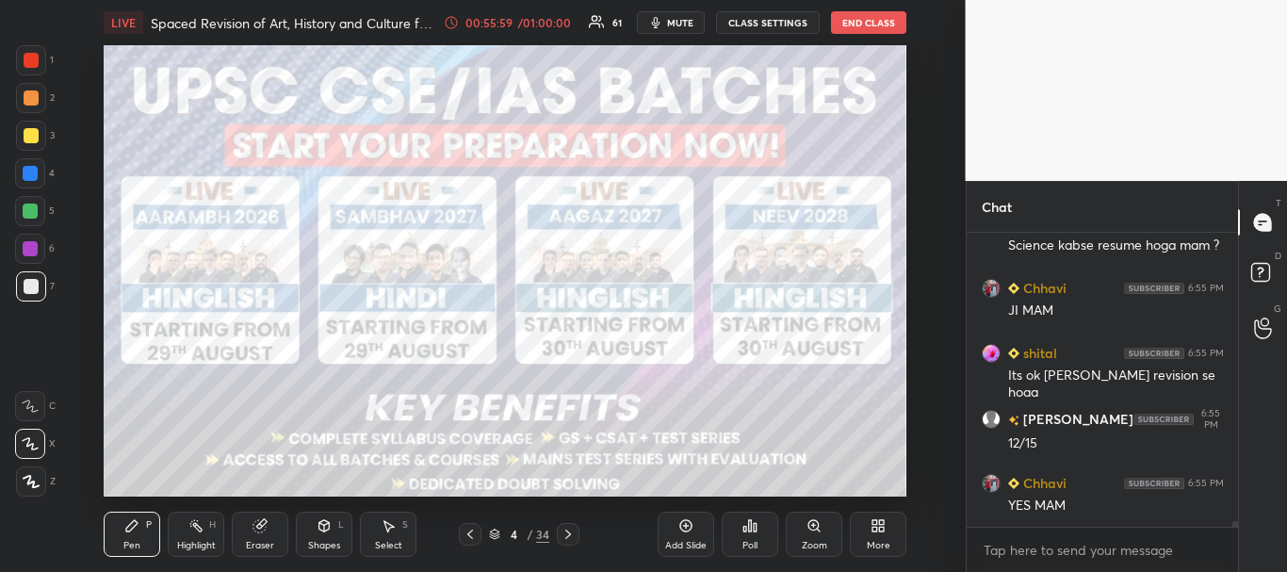
click at [467, 541] on icon at bounding box center [470, 534] width 15 height 15
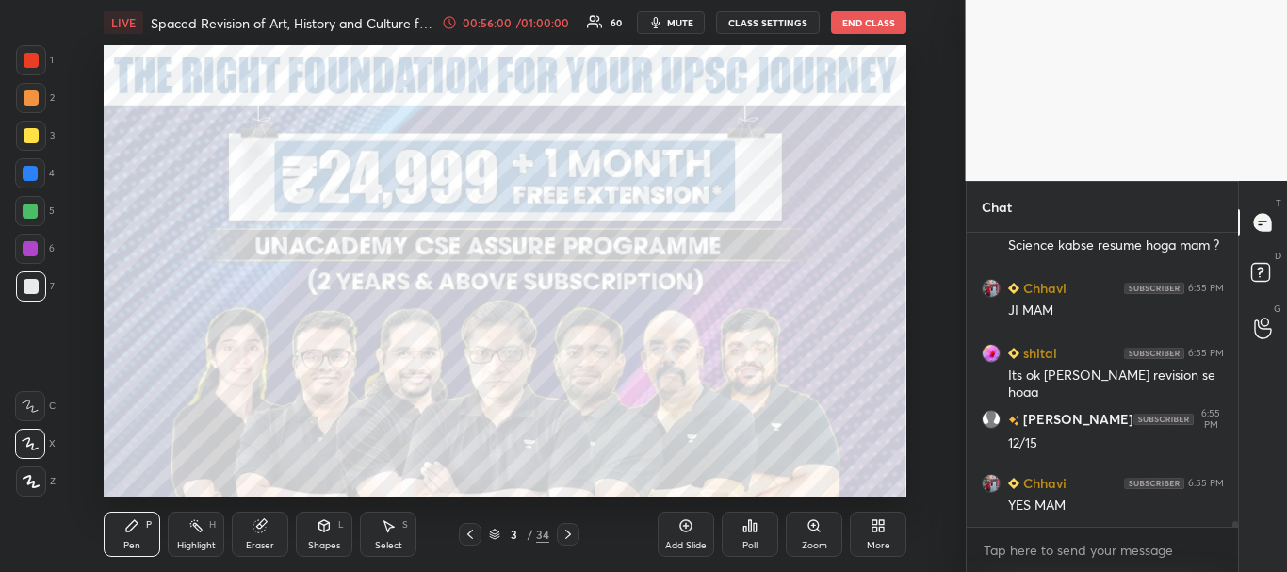
click at [464, 541] on div at bounding box center [470, 534] width 23 height 23
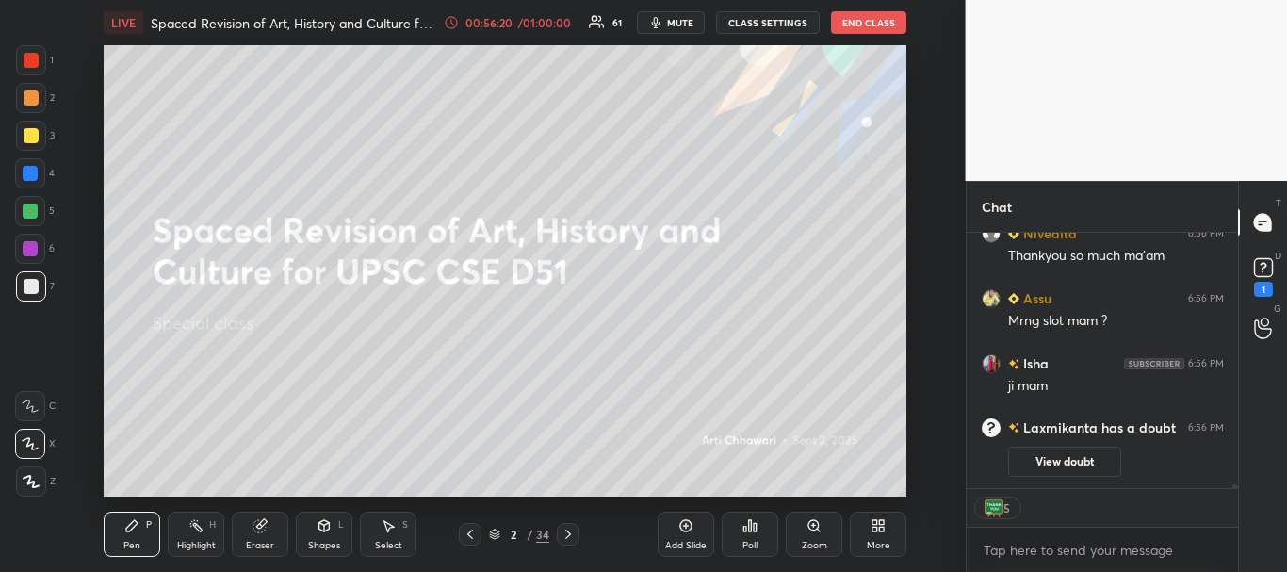
scroll to position [16725, 0]
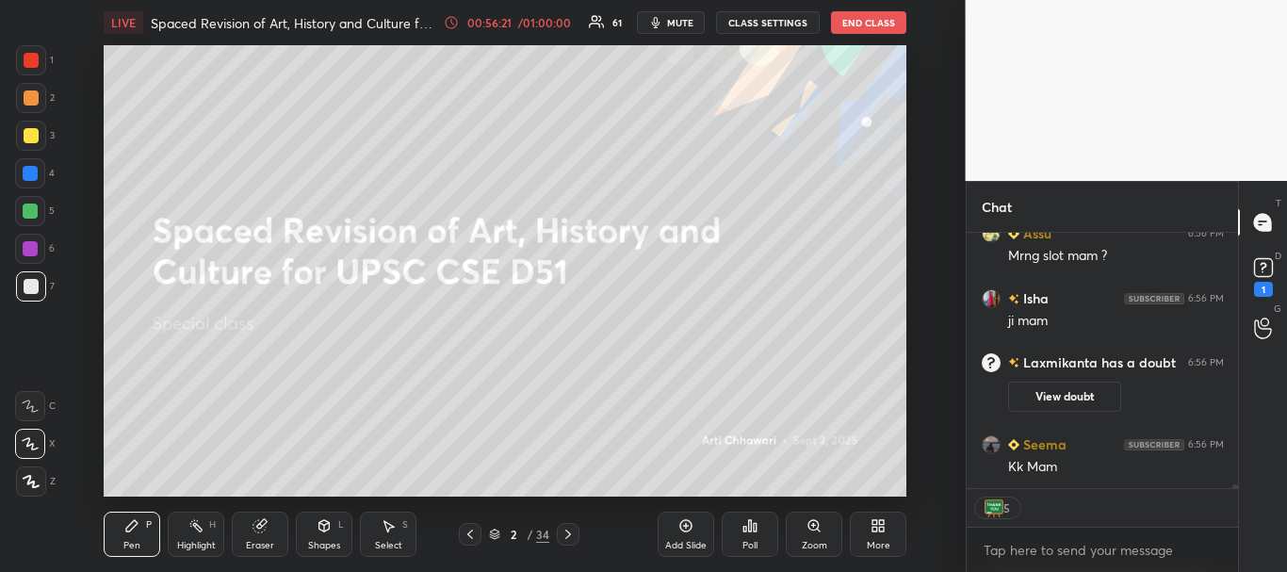
click at [29, 94] on div at bounding box center [31, 97] width 15 height 15
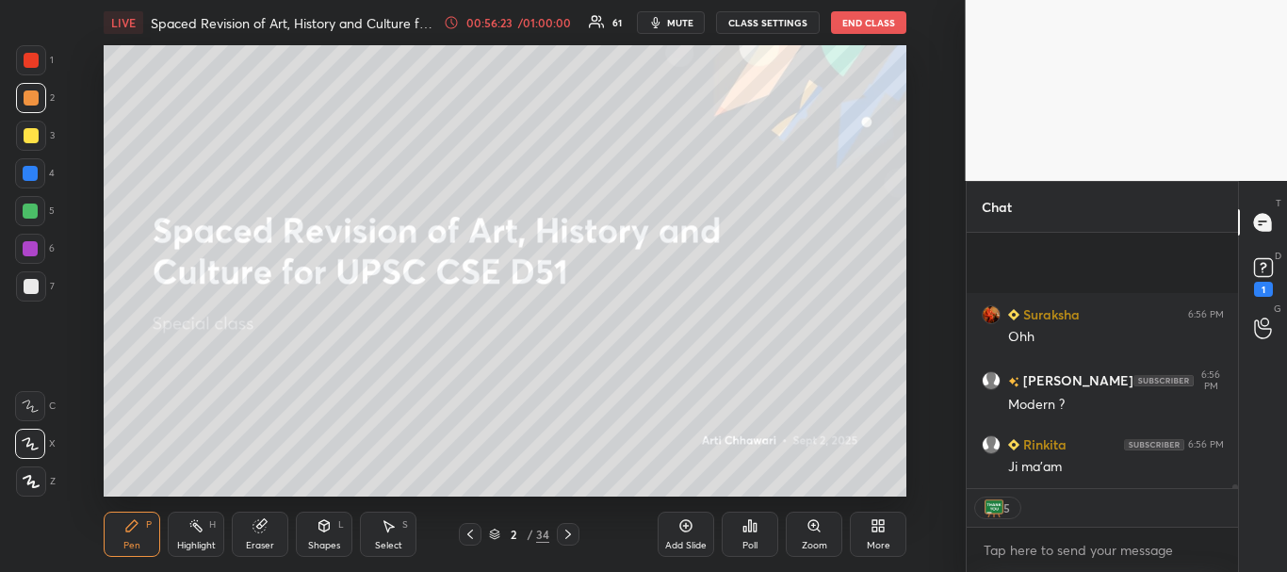
scroll to position [17050, 0]
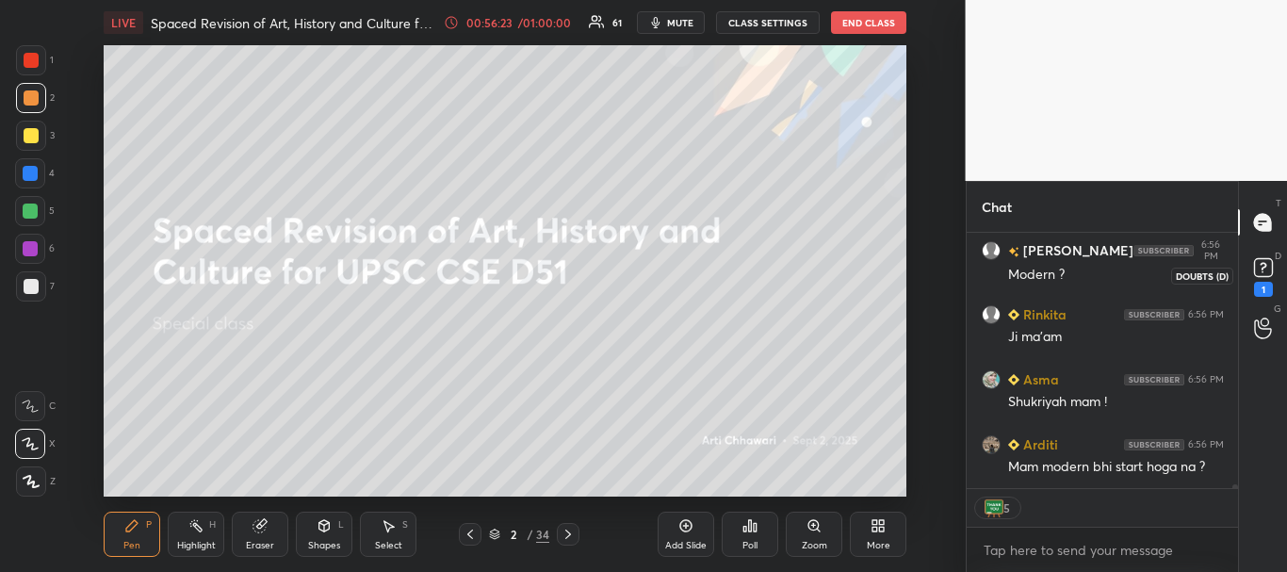
click at [1262, 263] on icon at bounding box center [1262, 267] width 7 height 8
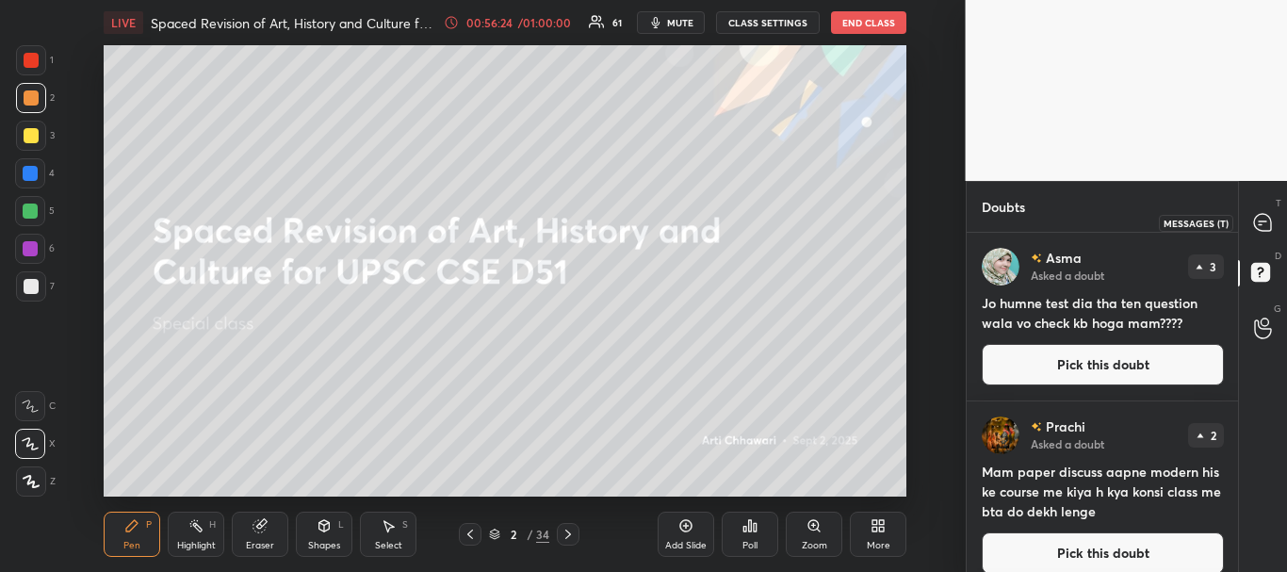
click at [1262, 218] on icon at bounding box center [1262, 222] width 17 height 17
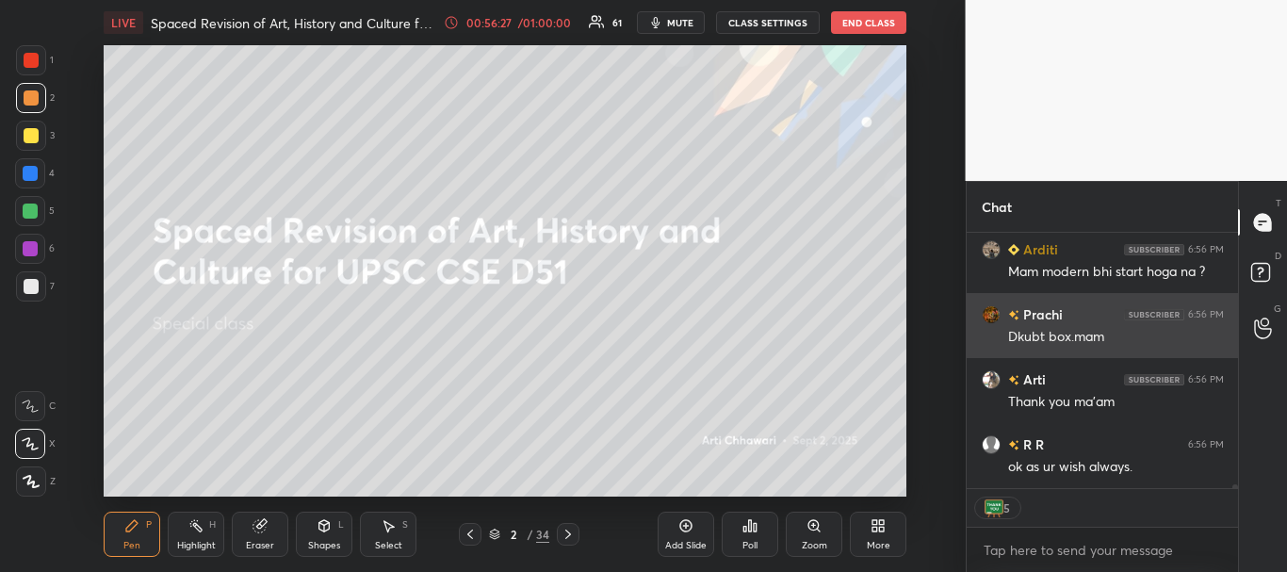
scroll to position [17630, 0]
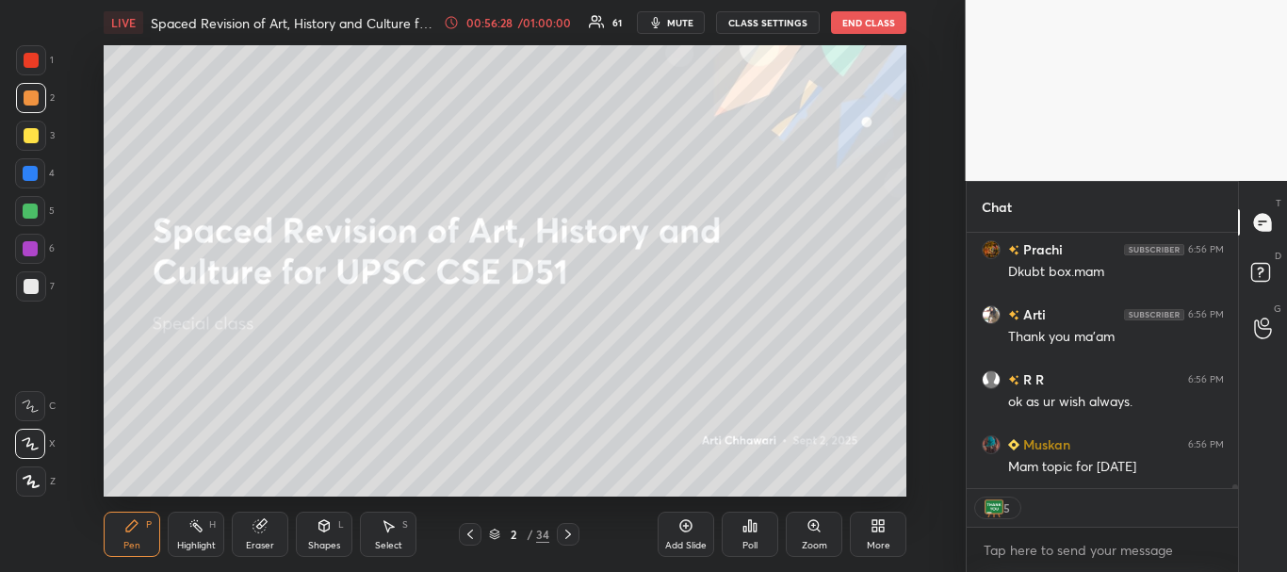
click at [682, 534] on div "Add Slide" at bounding box center [685, 533] width 57 height 45
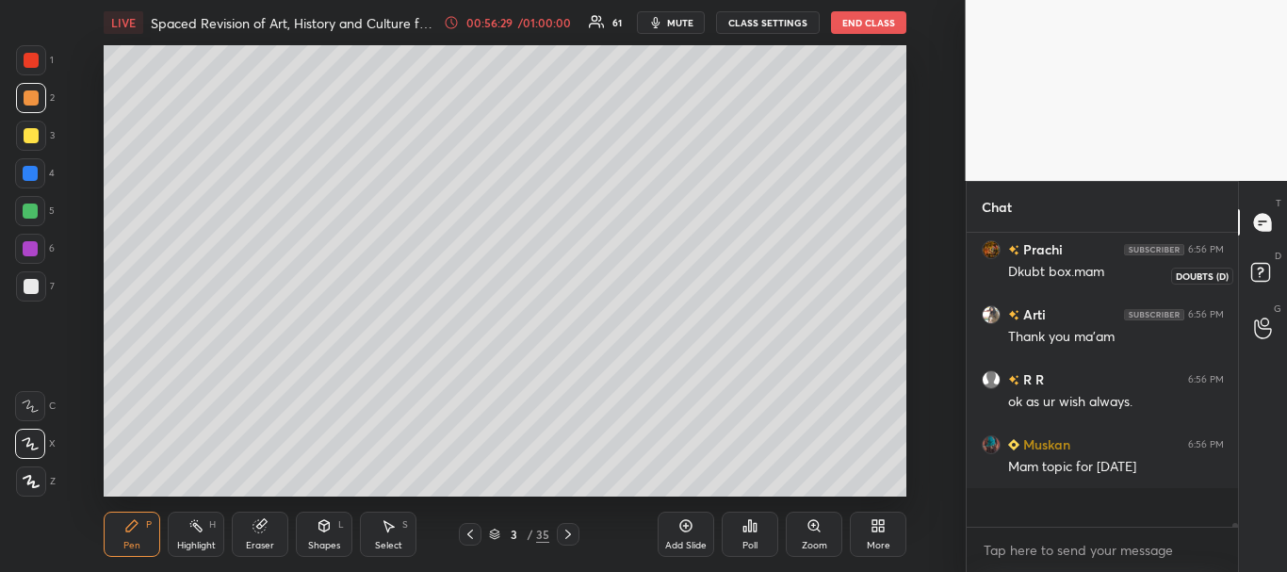
scroll to position [7, 7]
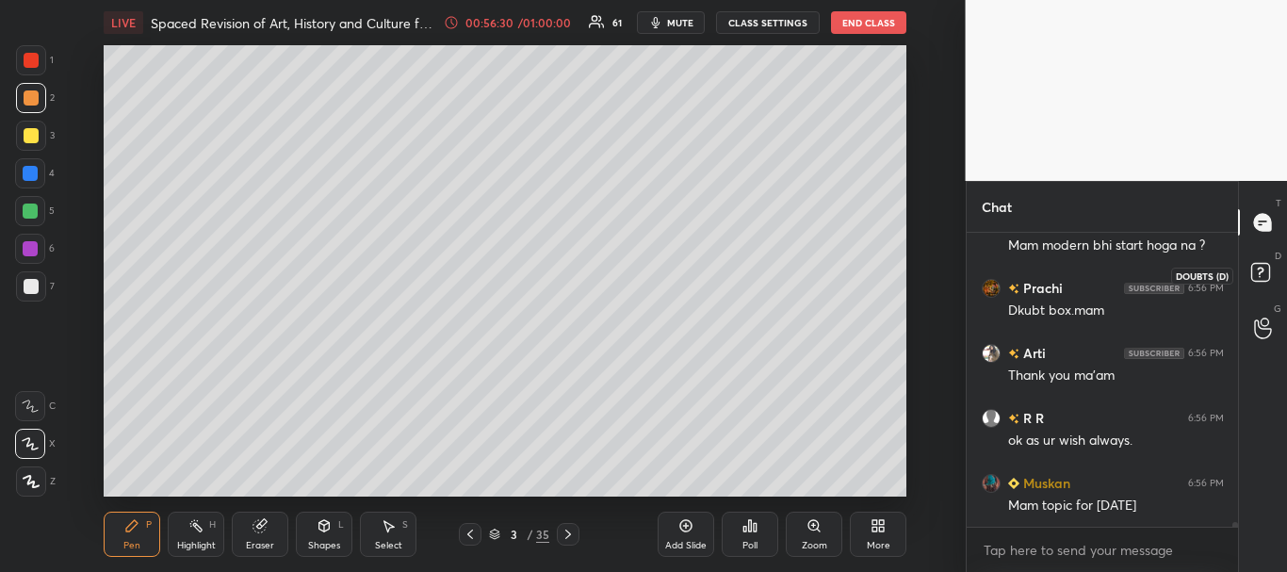
click at [1259, 274] on icon at bounding box center [1260, 272] width 7 height 8
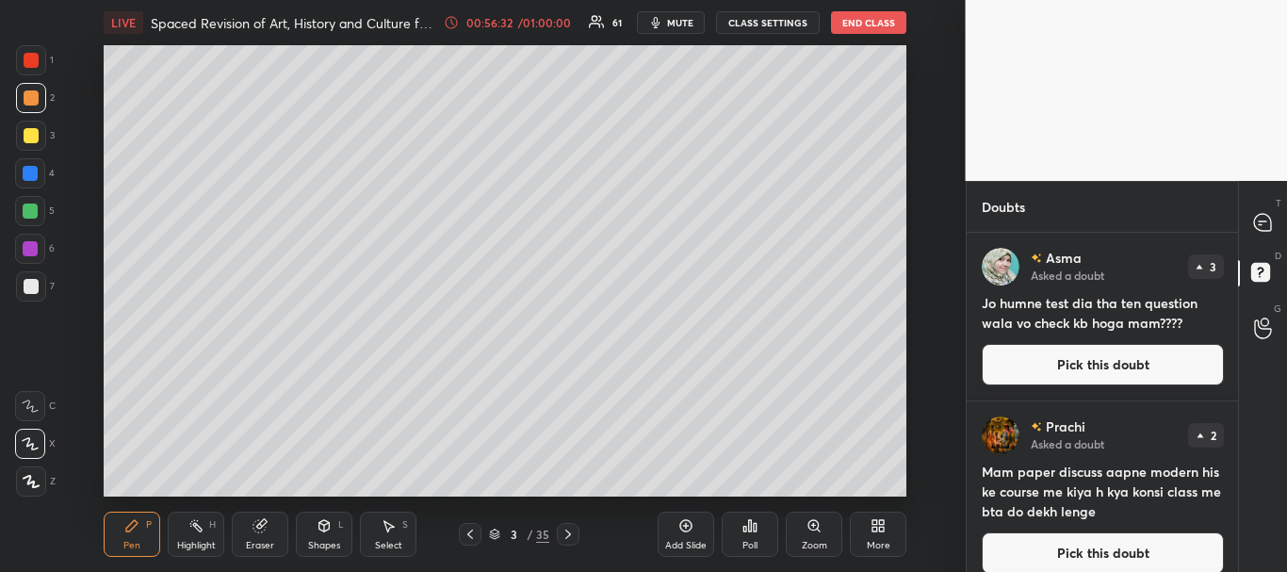
drag, startPoint x: 1239, startPoint y: 293, endPoint x: 1237, endPoint y: 420, distance: 127.2
click at [1237, 420] on div "Doubts Enable hand raising Enable raise hand to speak to learners. Once enabled…" at bounding box center [1127, 376] width 322 height 391
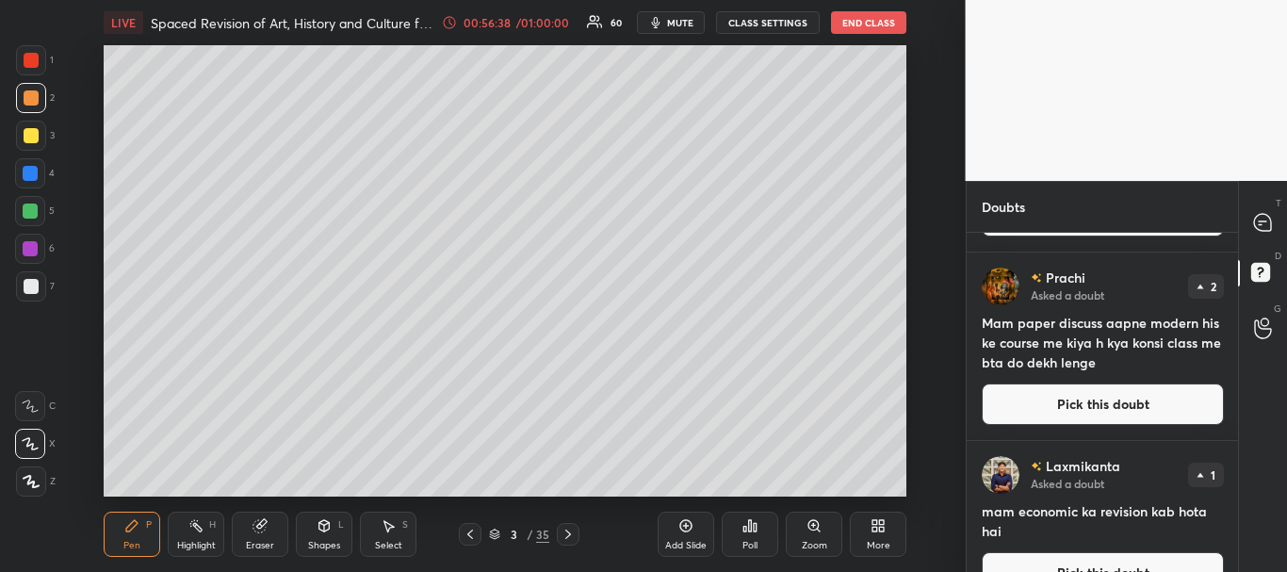
click at [1098, 400] on button "Pick this doubt" at bounding box center [1103, 403] width 242 height 41
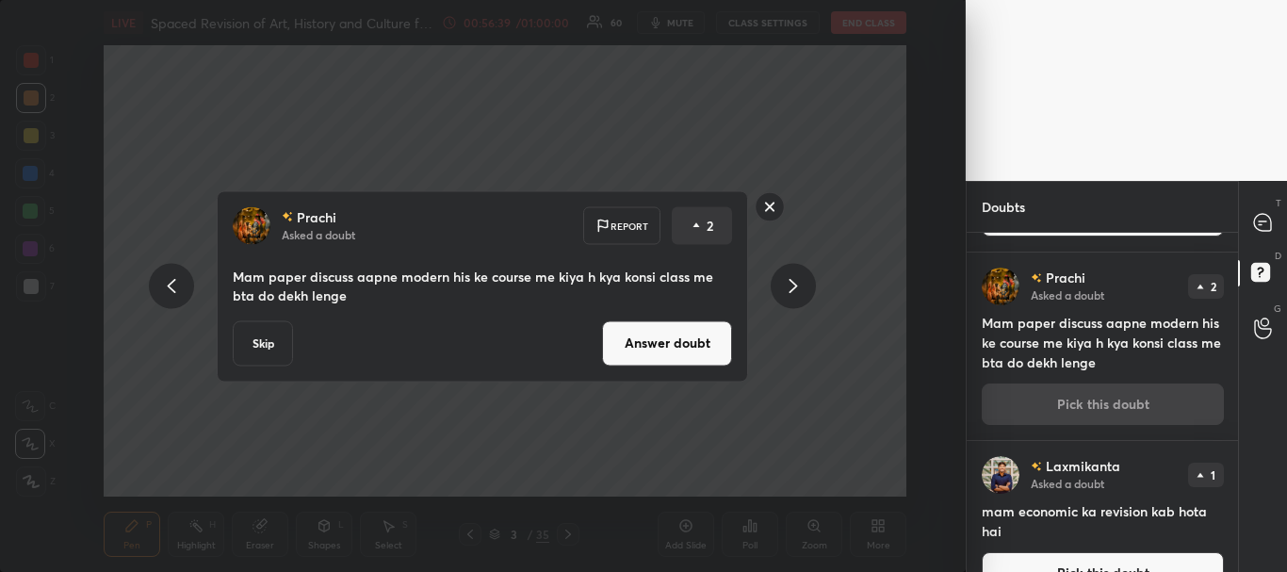
click at [656, 336] on button "Answer doubt" at bounding box center [667, 342] width 130 height 45
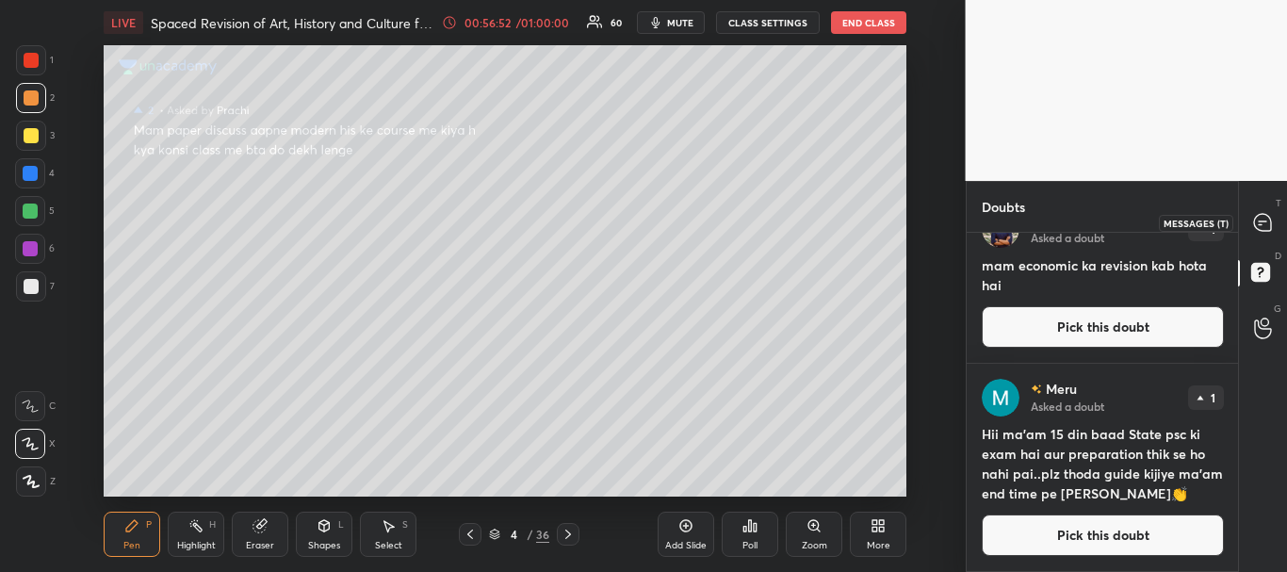
click at [1259, 231] on icon at bounding box center [1263, 223] width 20 height 20
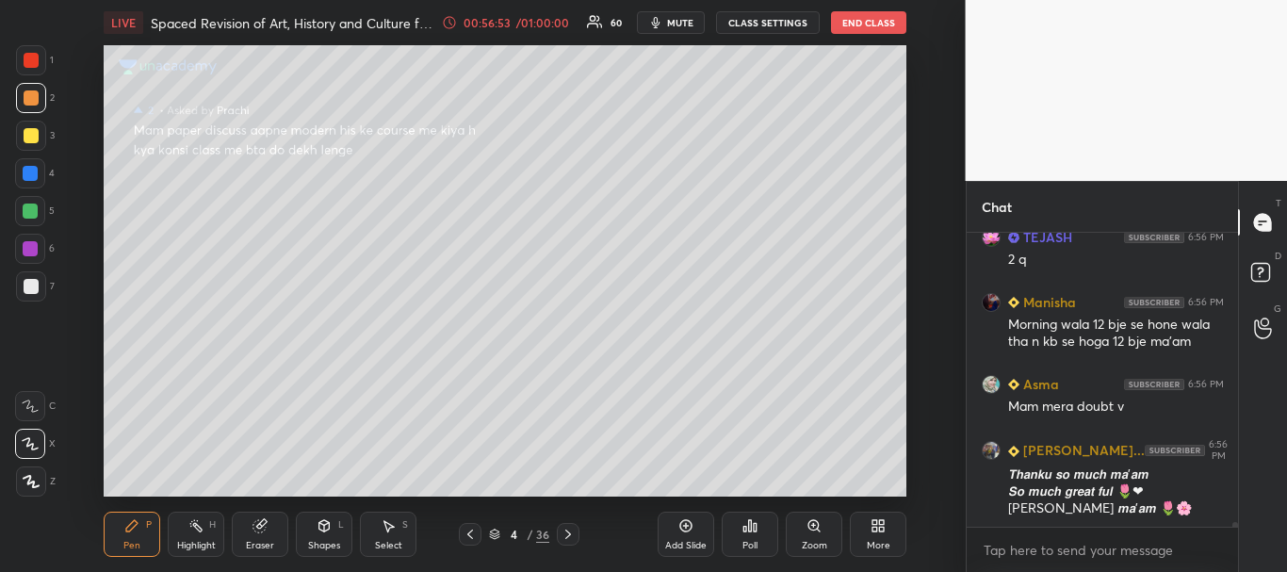
click at [1237, 535] on div "R R 6:56 PM Thanku for your efforts mam. TEJASH 6:56 PM 2 q Manisha 6:56 PM Mor…" at bounding box center [1102, 402] width 272 height 339
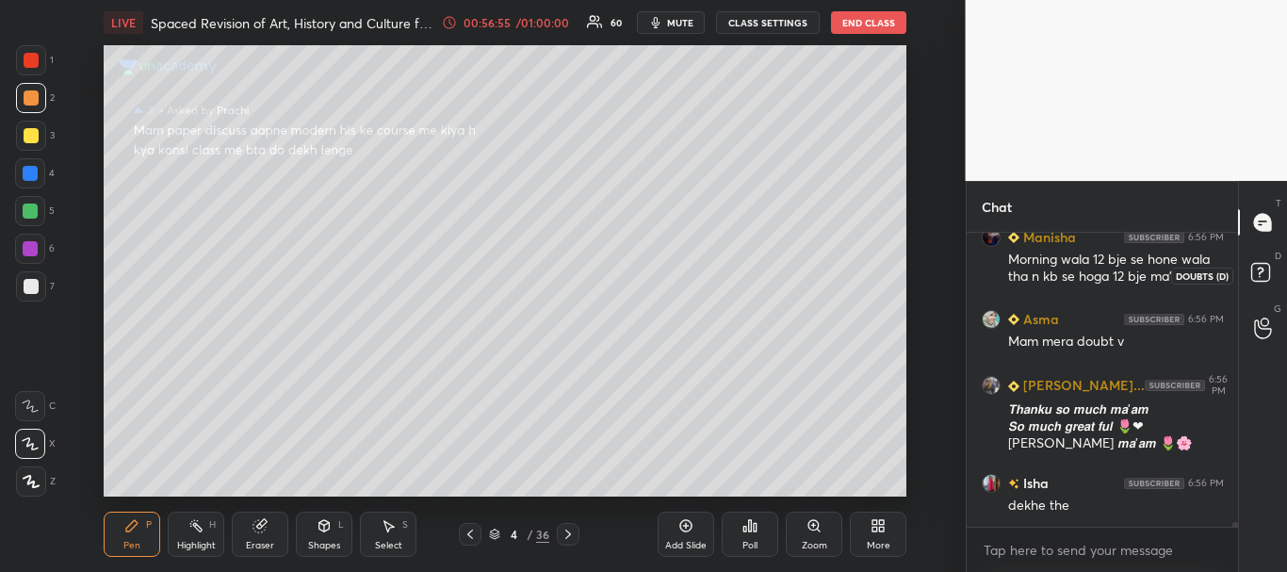
click at [1259, 268] on icon at bounding box center [1260, 272] width 7 height 8
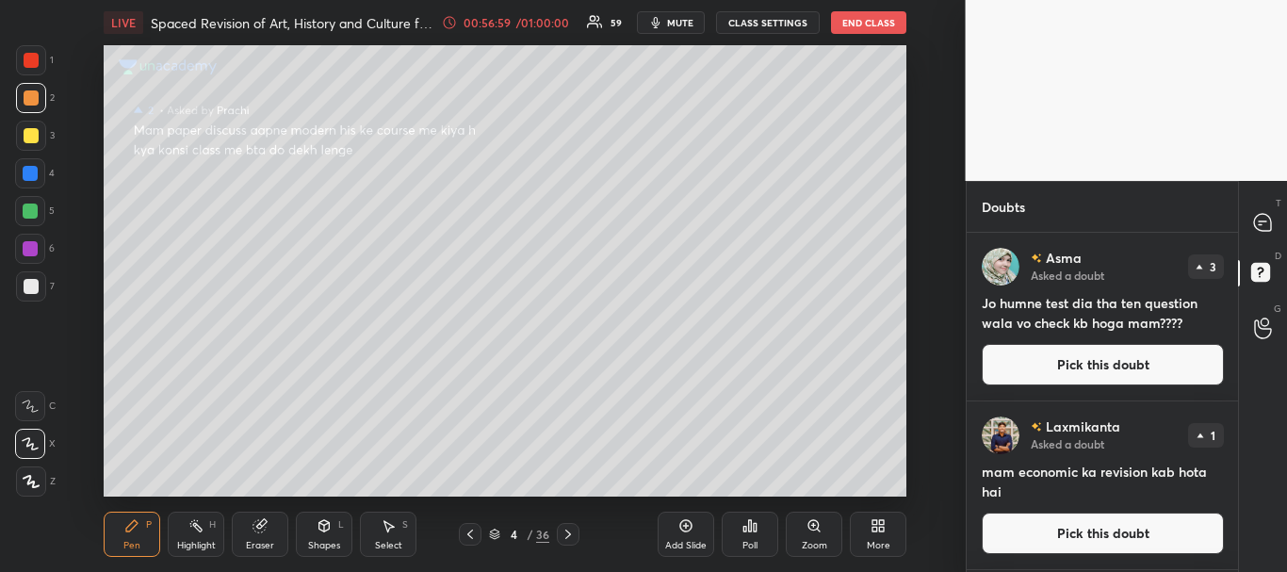
click at [1114, 361] on button "Pick this doubt" at bounding box center [1103, 364] width 242 height 41
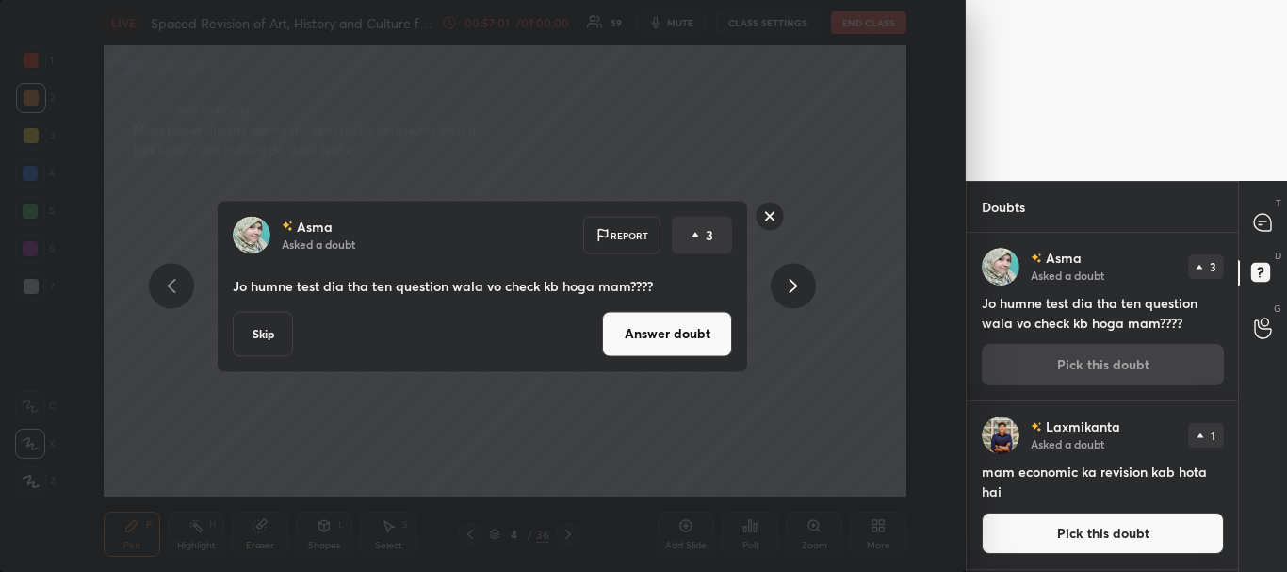
click at [682, 342] on button "Answer doubt" at bounding box center [667, 333] width 130 height 45
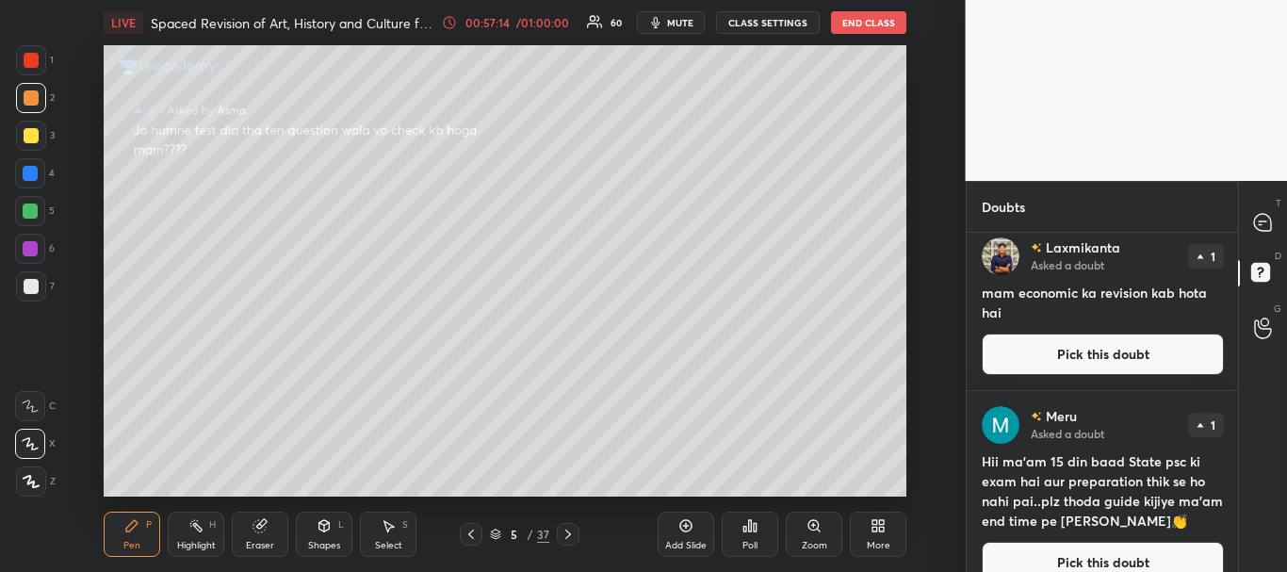
scroll to position [0, 0]
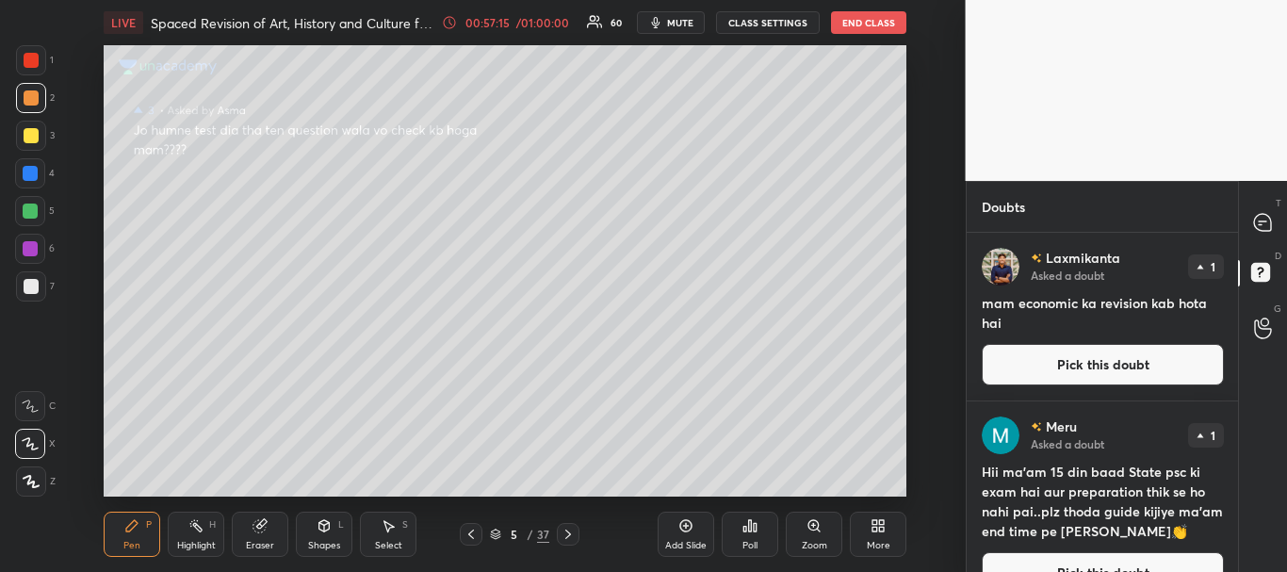
click at [1093, 356] on button "Pick this doubt" at bounding box center [1103, 364] width 242 height 41
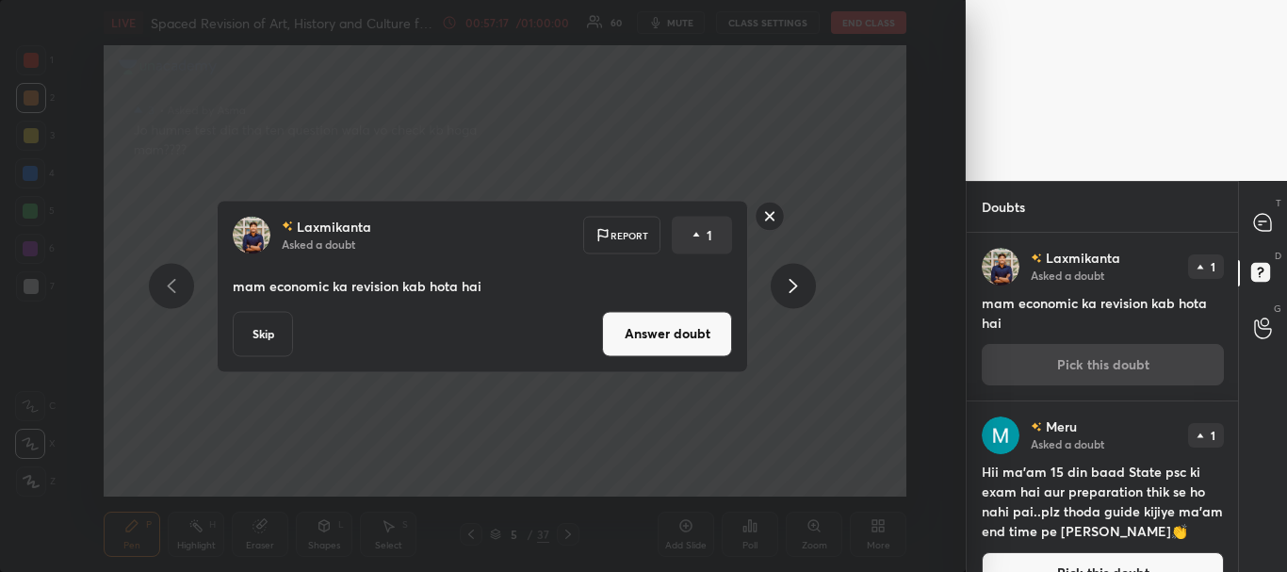
click at [692, 335] on button "Answer doubt" at bounding box center [667, 333] width 130 height 45
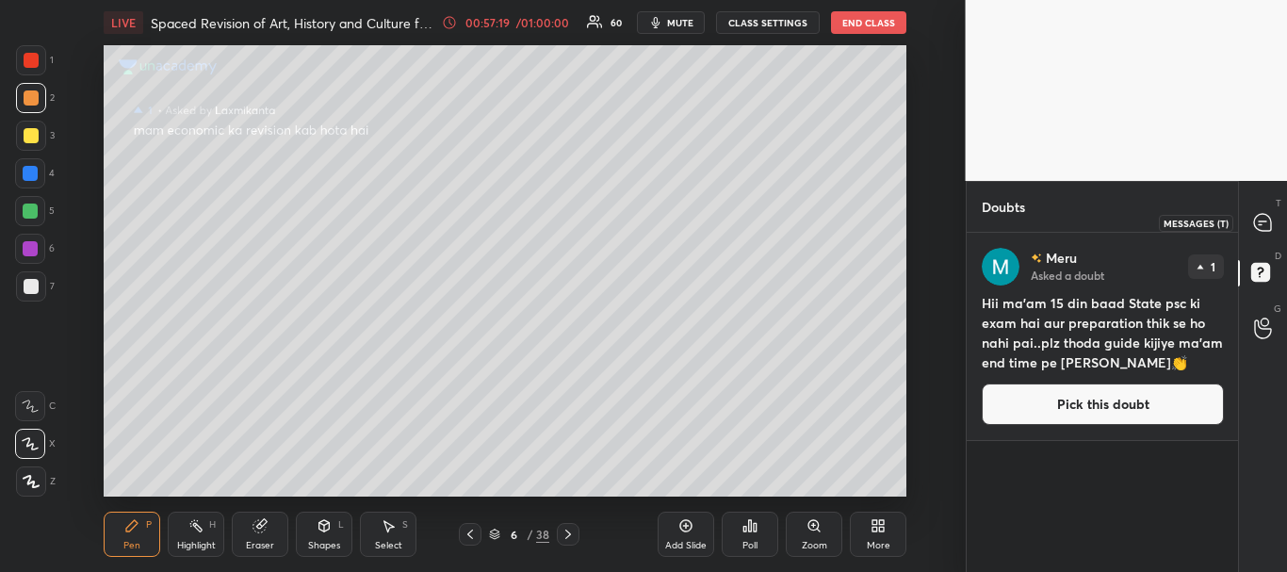
click at [1260, 221] on icon at bounding box center [1262, 221] width 8 height 0
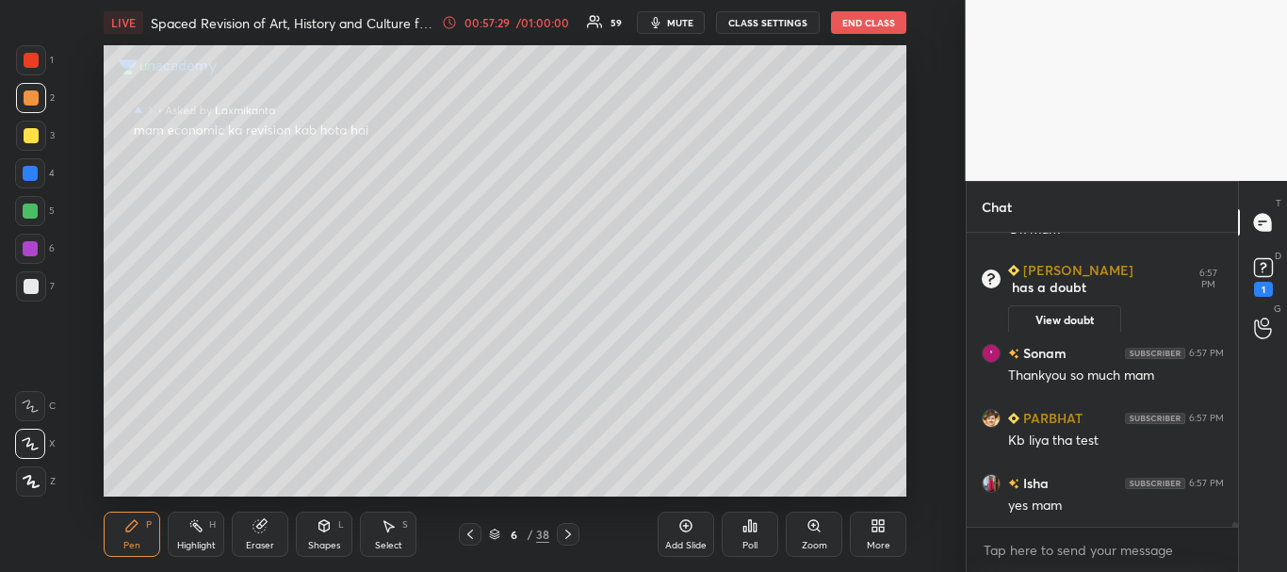
scroll to position [18644, 0]
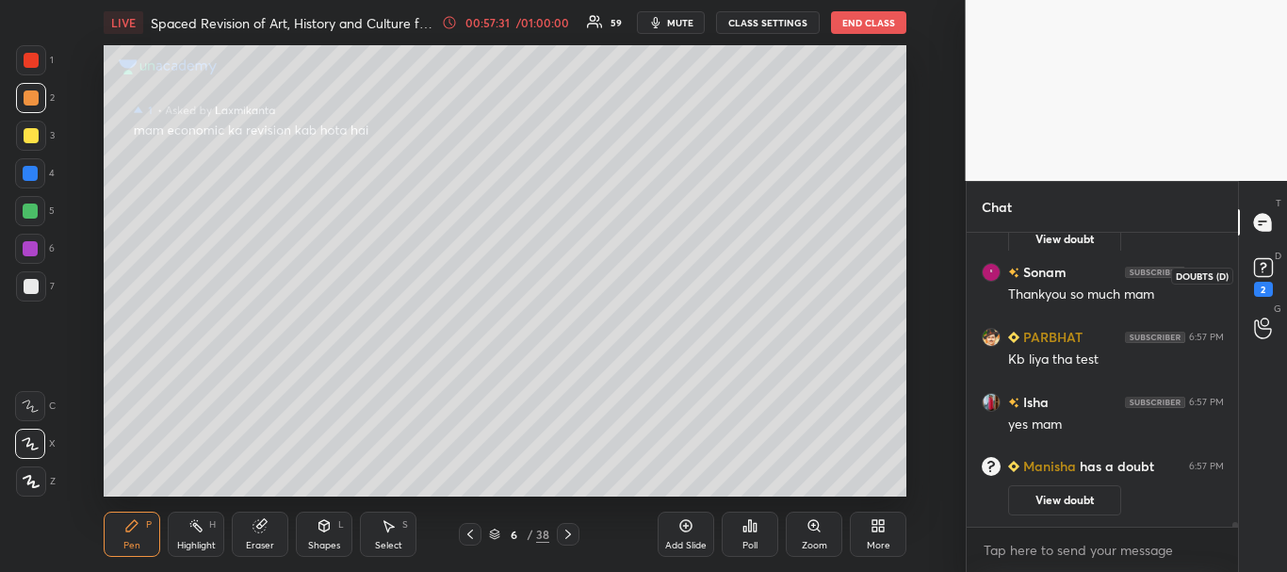
click at [1265, 271] on rect at bounding box center [1263, 268] width 18 height 18
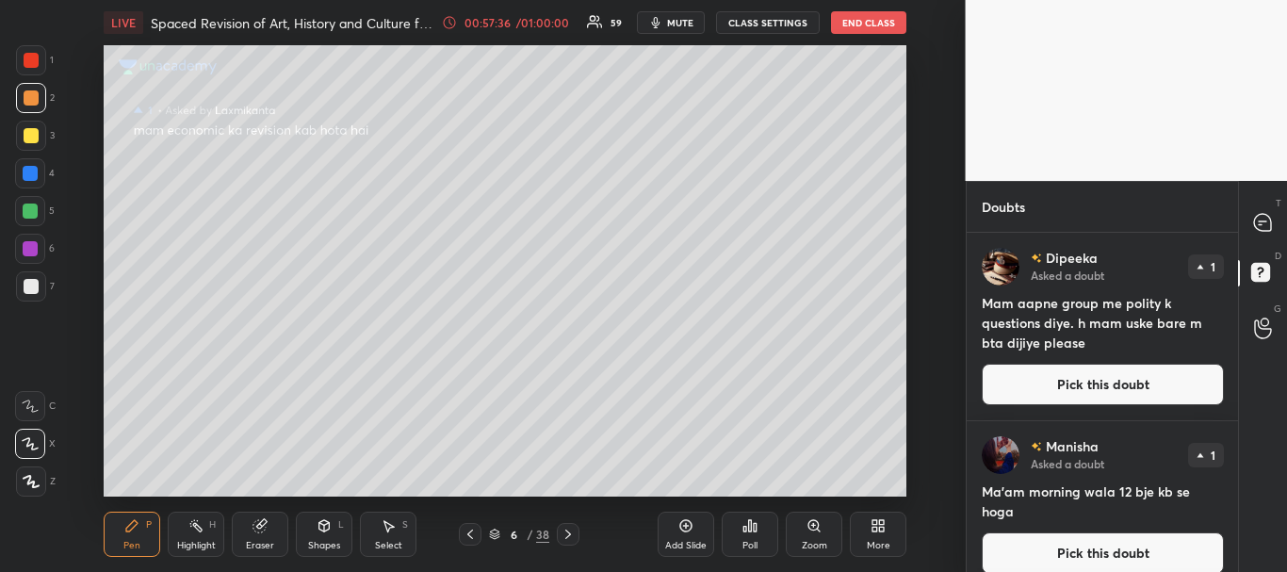
click at [1096, 382] on button "Pick this doubt" at bounding box center [1103, 384] width 242 height 41
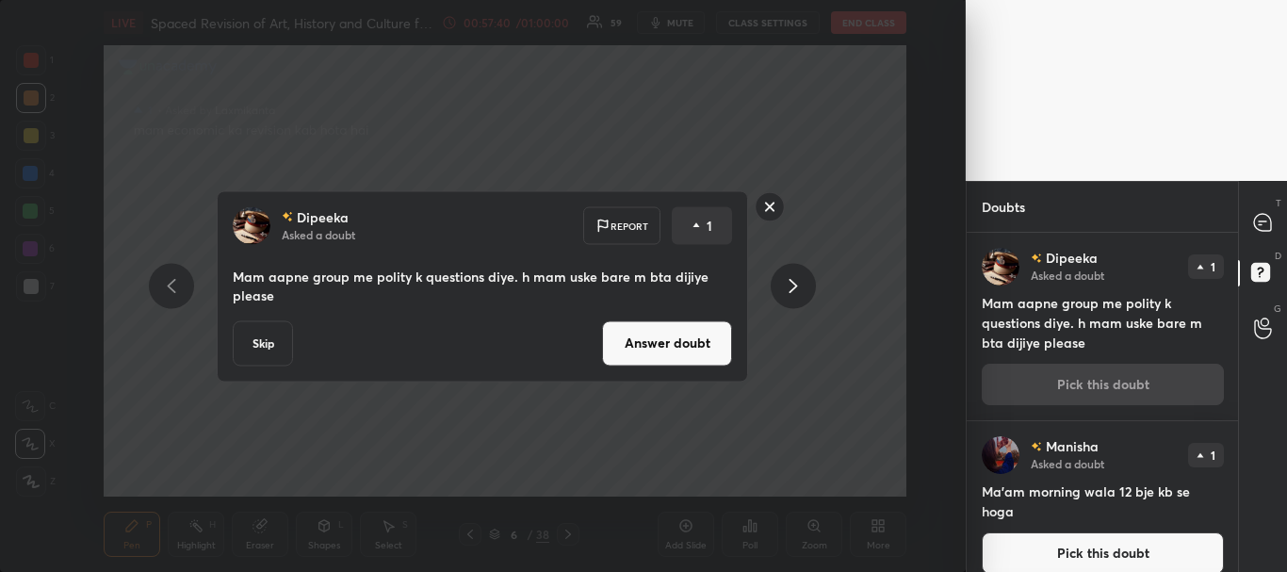
click at [685, 347] on button "Answer doubt" at bounding box center [667, 342] width 130 height 45
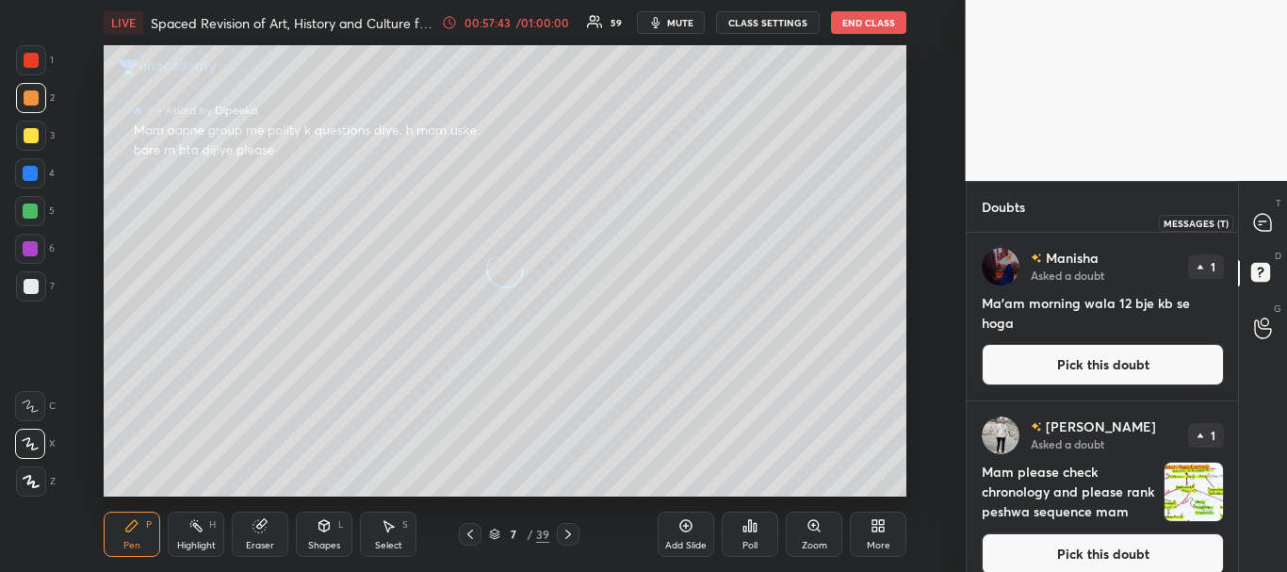
click at [1264, 224] on icon at bounding box center [1262, 222] width 17 height 17
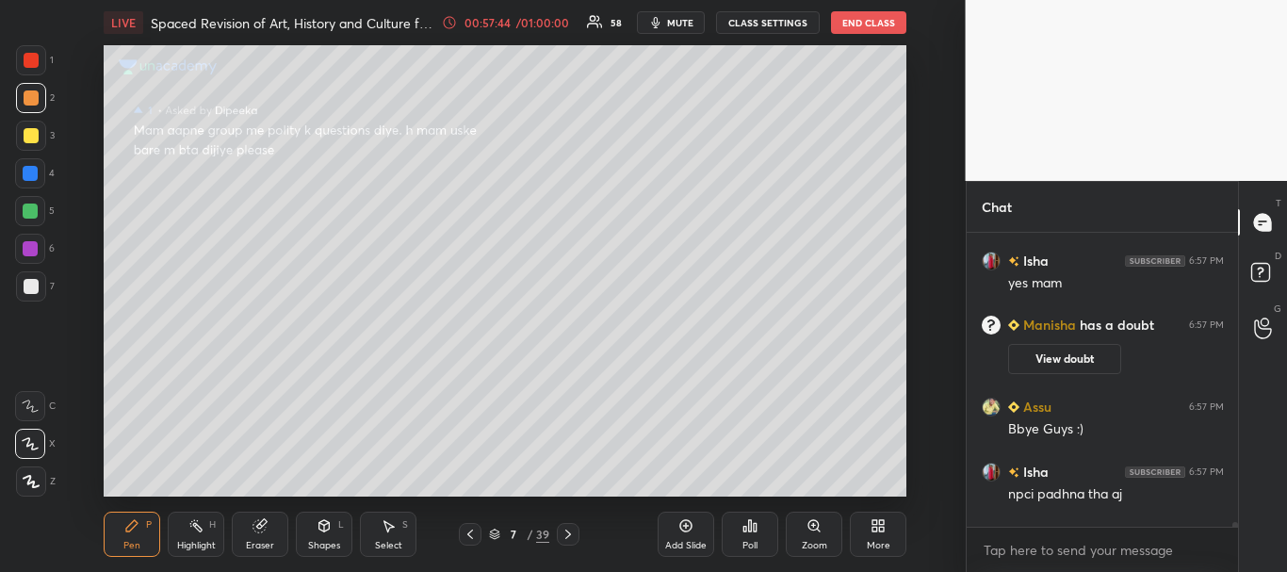
scroll to position [18859, 0]
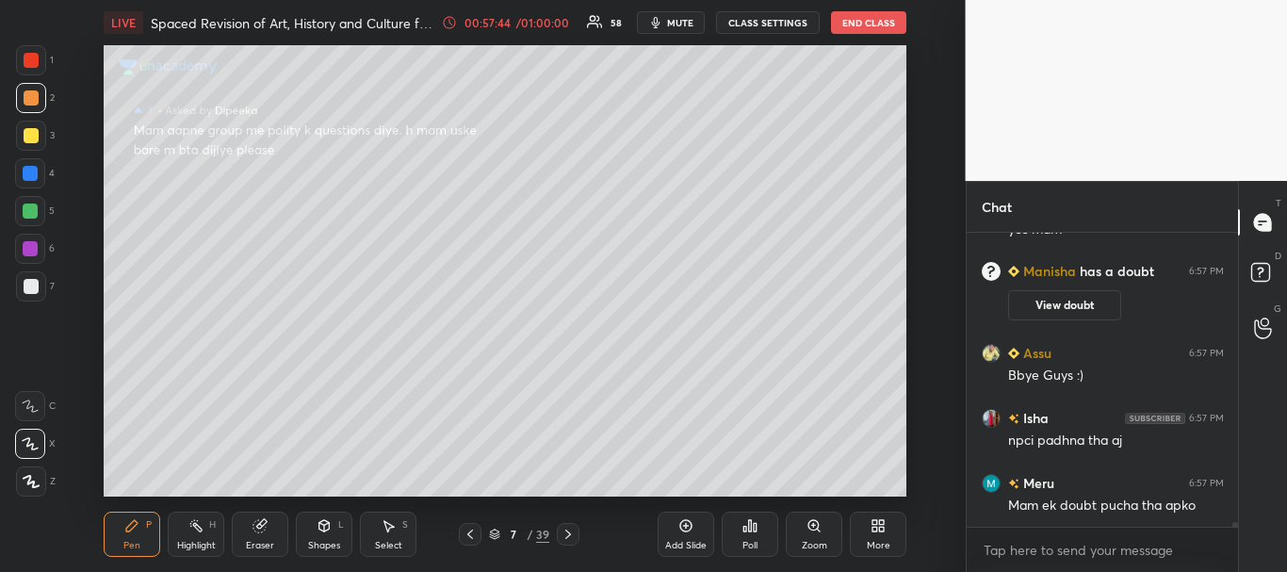
drag, startPoint x: 1234, startPoint y: 522, endPoint x: 1234, endPoint y: 534, distance: 12.2
click at [1234, 534] on div "PARBHAT 6:57 PM Kb liya tha test Isha 6:57 PM yes mam [PERSON_NAME] has a doubt…" at bounding box center [1102, 402] width 272 height 339
click at [33, 134] on div at bounding box center [31, 135] width 15 height 15
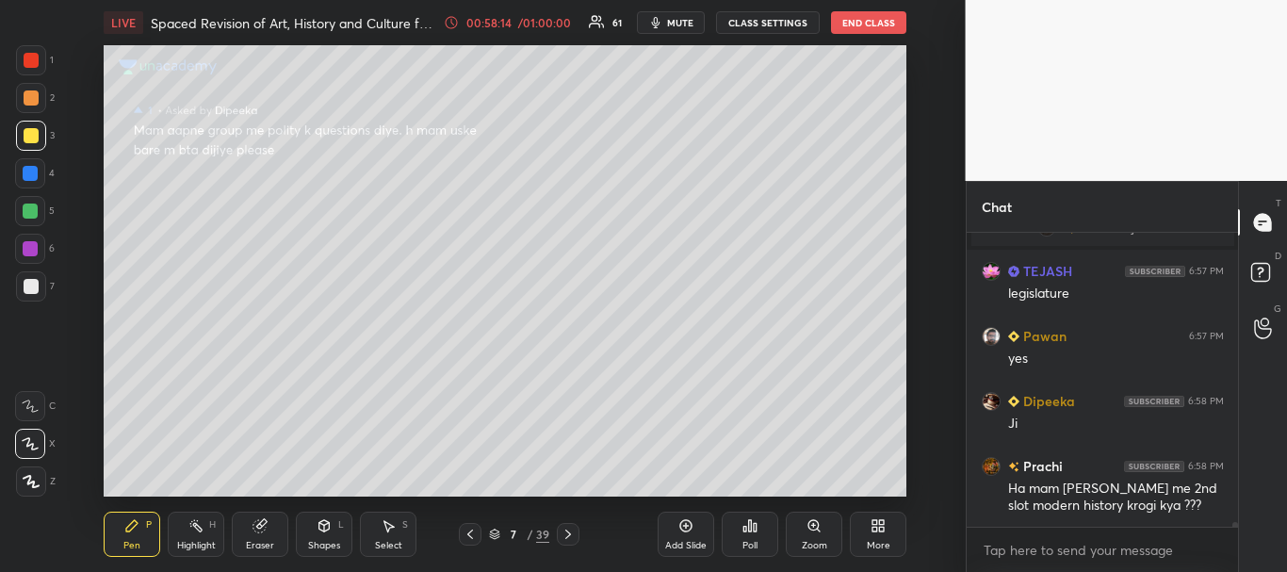
scroll to position [19138, 0]
click at [31, 132] on div at bounding box center [31, 135] width 15 height 15
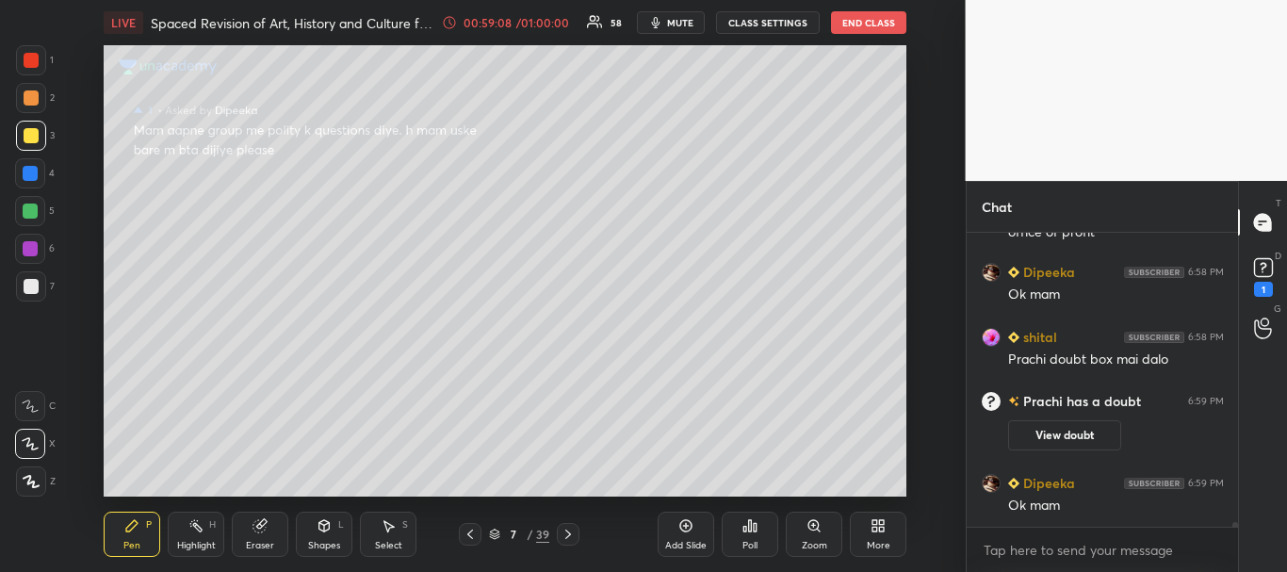
scroll to position [19475, 0]
click at [1259, 268] on rect at bounding box center [1263, 268] width 18 height 18
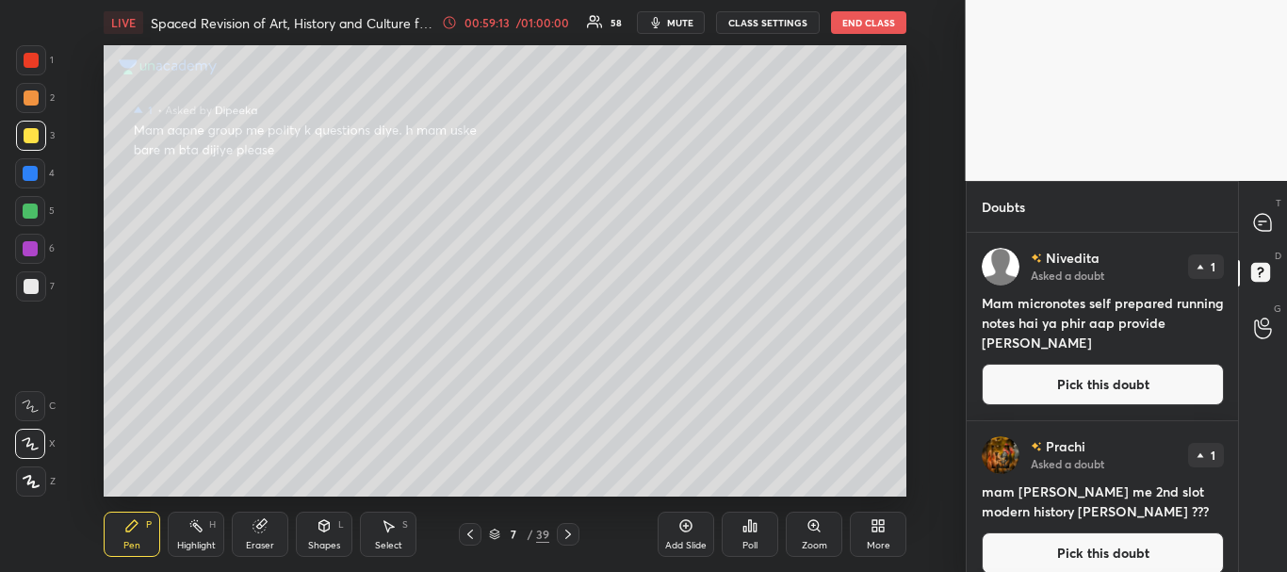
click at [1108, 359] on div "Nivedita Asked a doubt 1 Mam micronotes self prepared running notes hai ya phir…" at bounding box center [1102, 326] width 272 height 187
click at [1091, 552] on button "Pick this doubt" at bounding box center [1103, 552] width 242 height 41
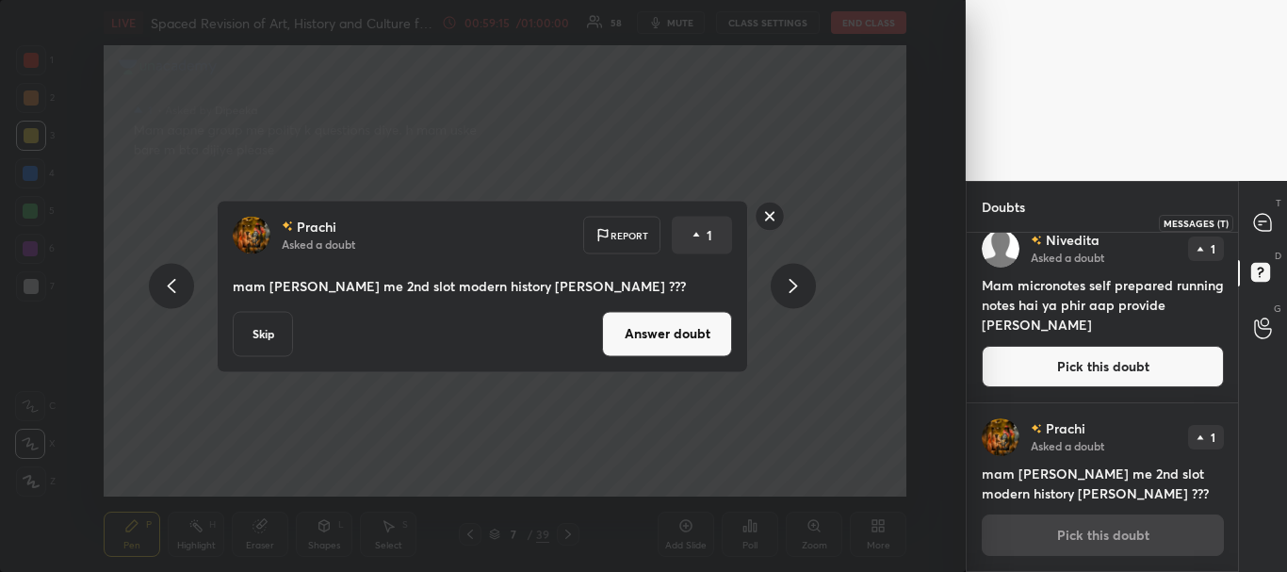
click at [1269, 220] on icon at bounding box center [1262, 222] width 17 height 17
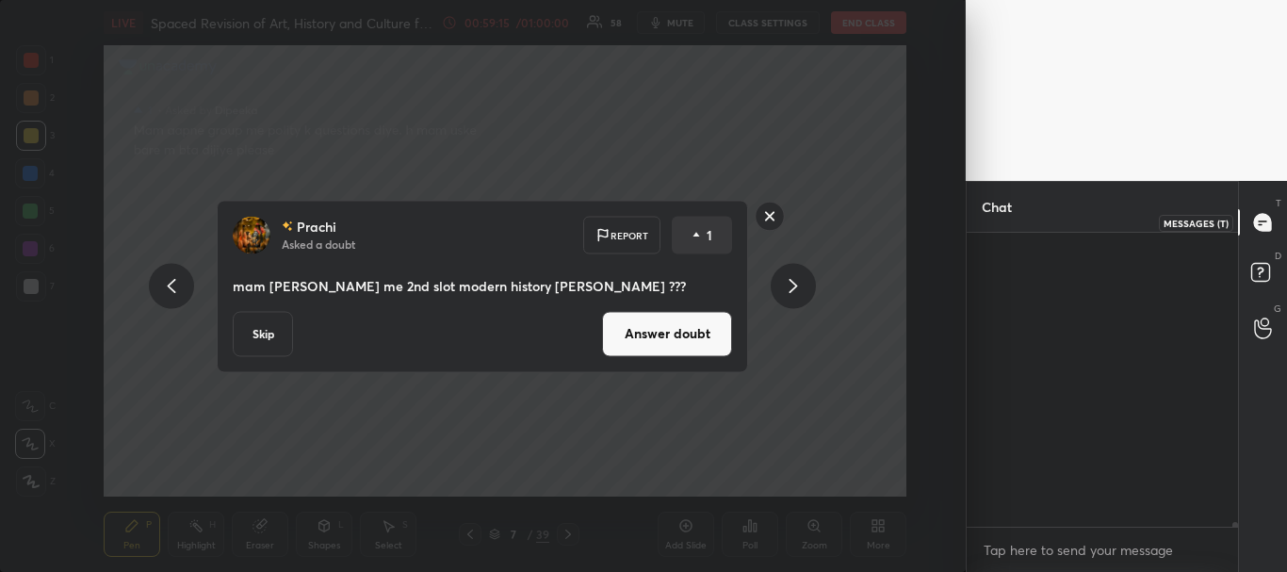
scroll to position [288, 266]
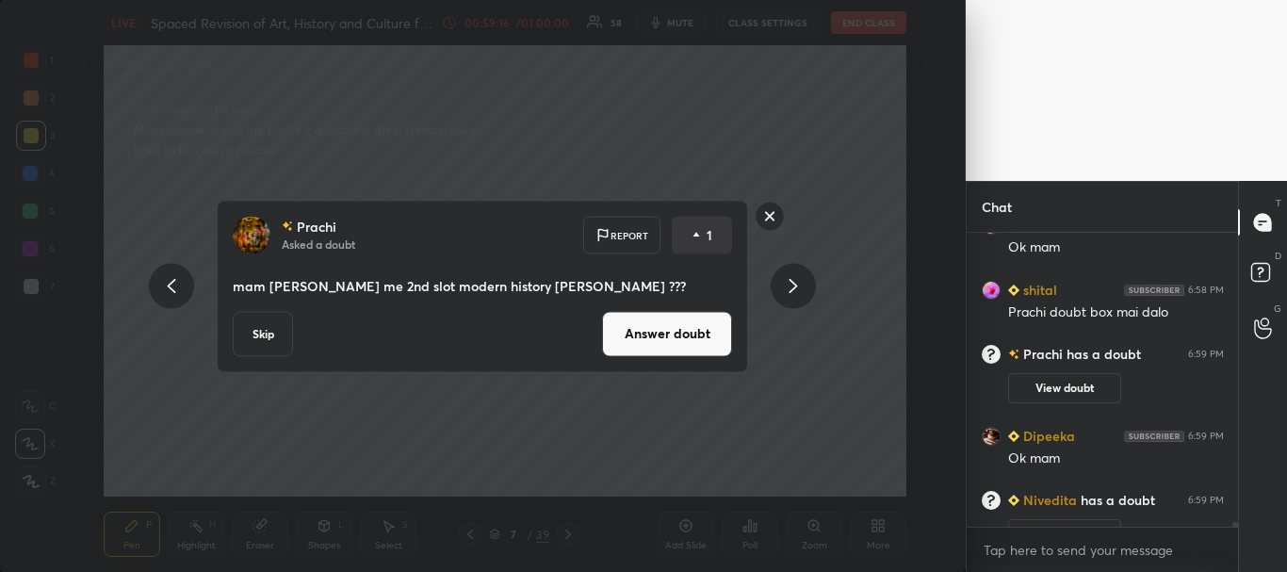
click at [678, 340] on button "Answer doubt" at bounding box center [667, 333] width 130 height 45
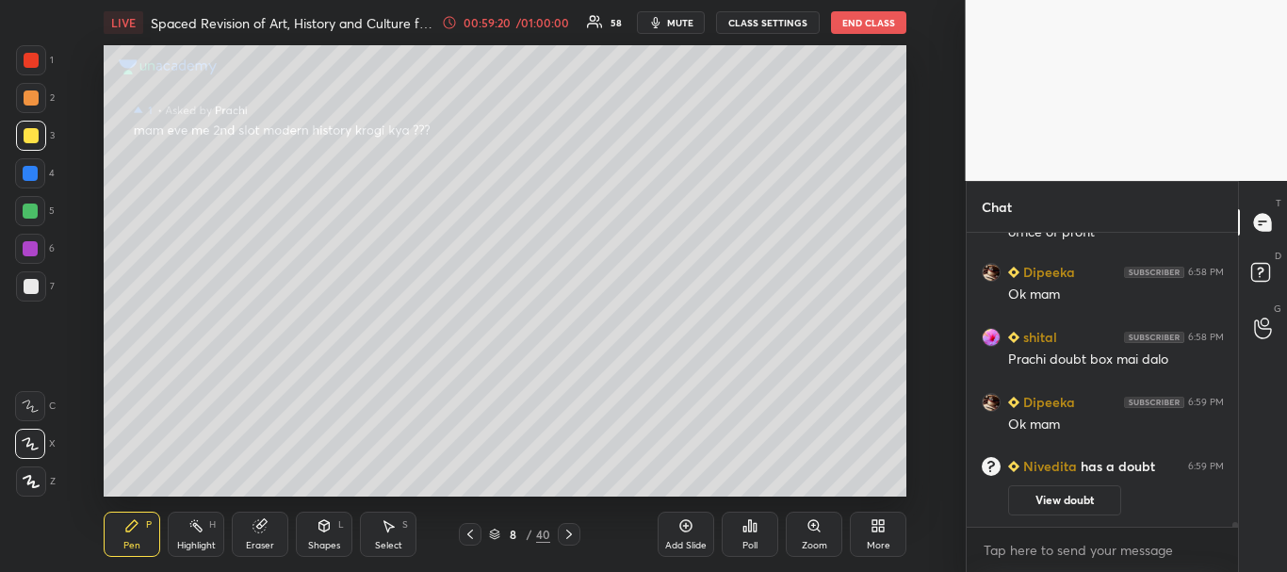
scroll to position [19611, 0]
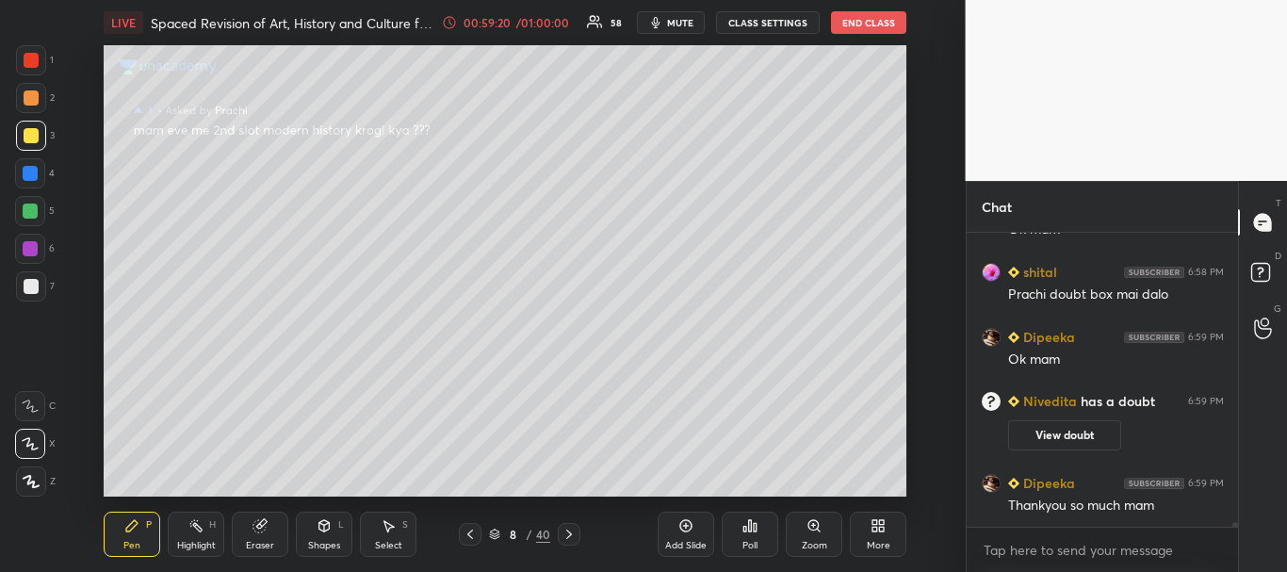
drag, startPoint x: 1234, startPoint y: 523, endPoint x: 1215, endPoint y: 520, distance: 19.1
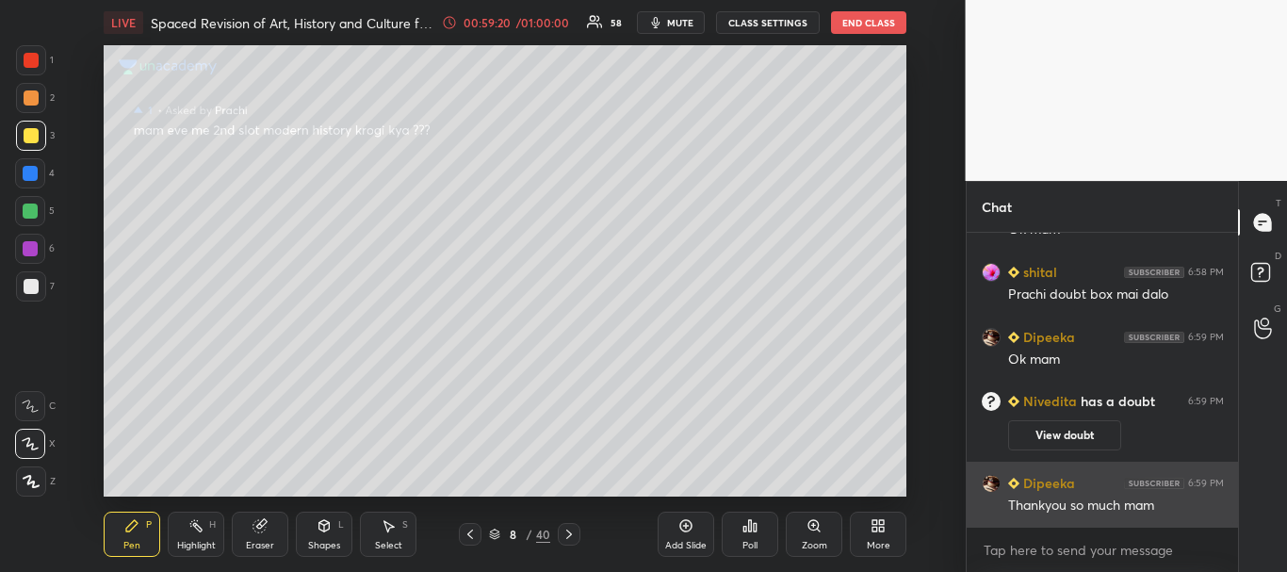
click at [1235, 535] on div "[PERSON_NAME] 6:58 PM office of profit Dipeeka 6:58 PM Ok mam shital 6:58 PM [P…" at bounding box center [1102, 402] width 272 height 339
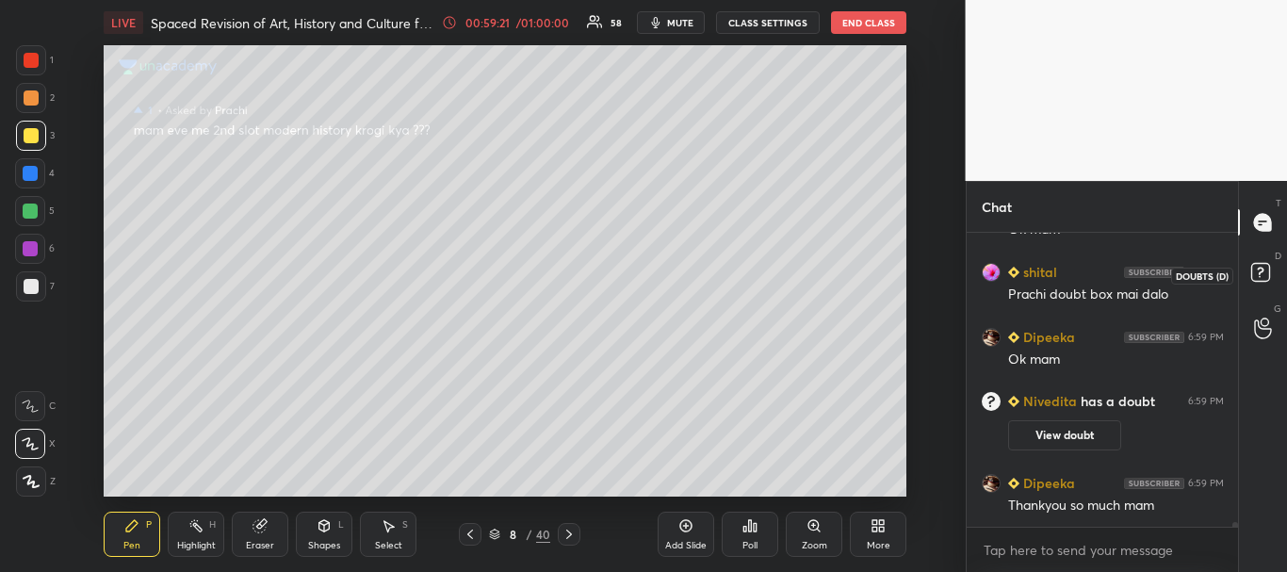
click at [1267, 268] on rect at bounding box center [1260, 273] width 18 height 18
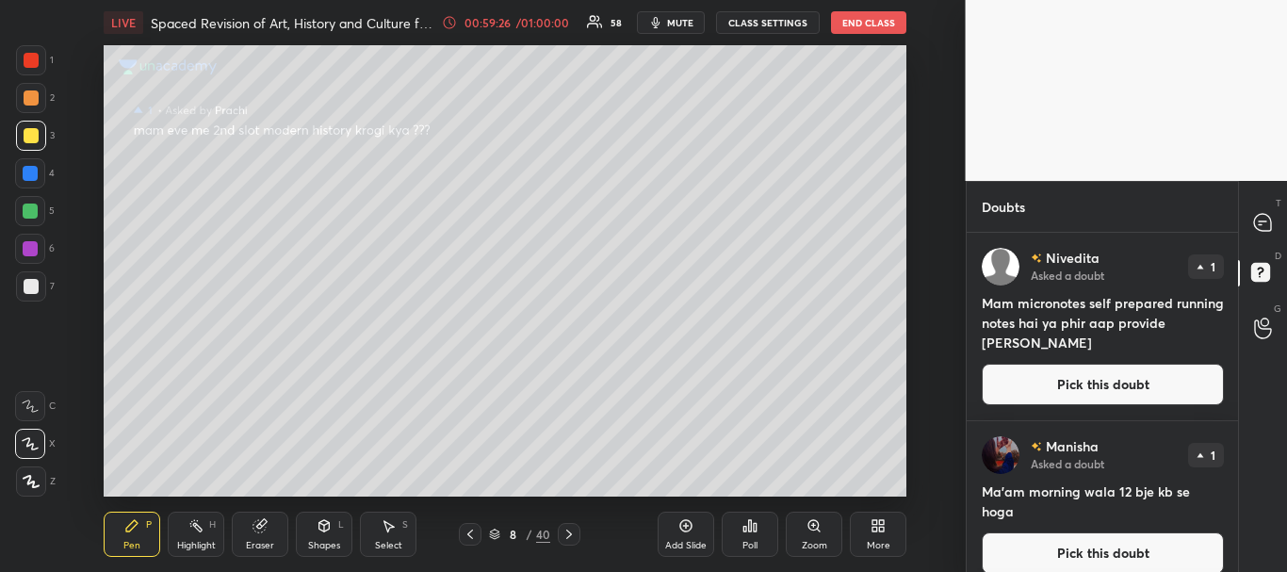
click at [1083, 374] on button "Pick this doubt" at bounding box center [1103, 384] width 242 height 41
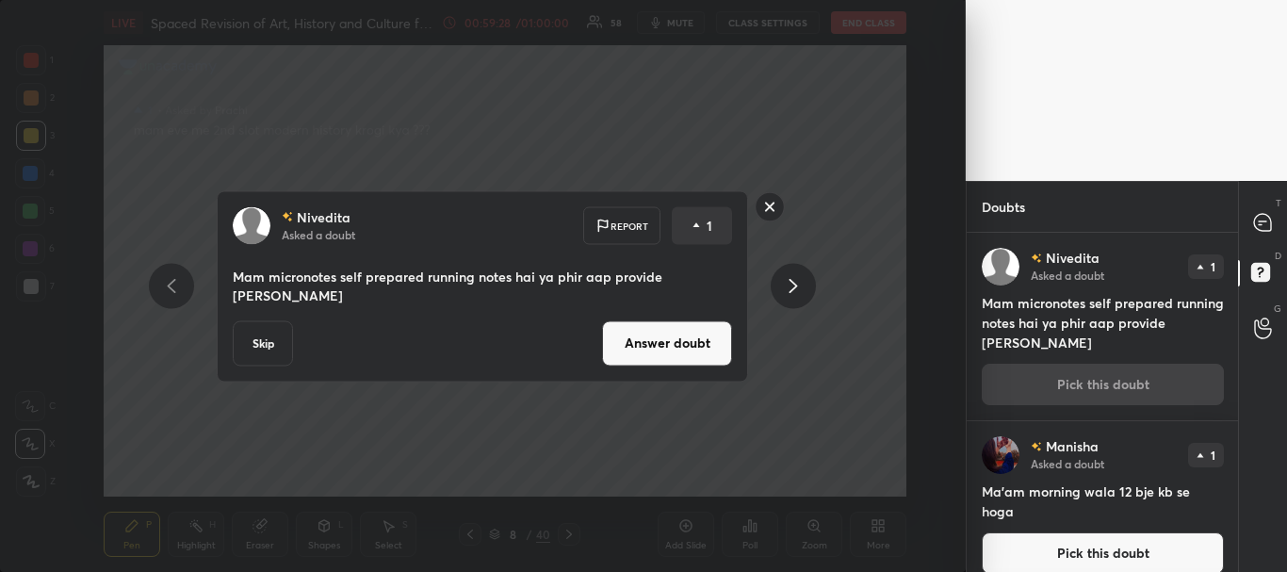
click at [678, 332] on button "Answer doubt" at bounding box center [667, 342] width 130 height 45
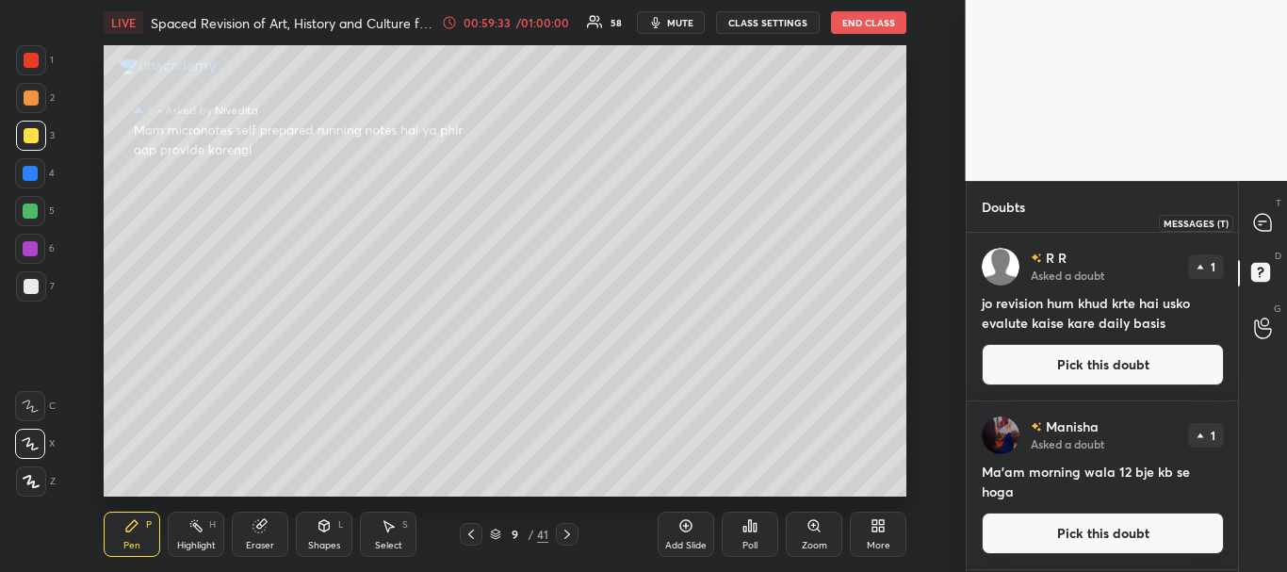
click at [1269, 215] on icon at bounding box center [1263, 223] width 20 height 20
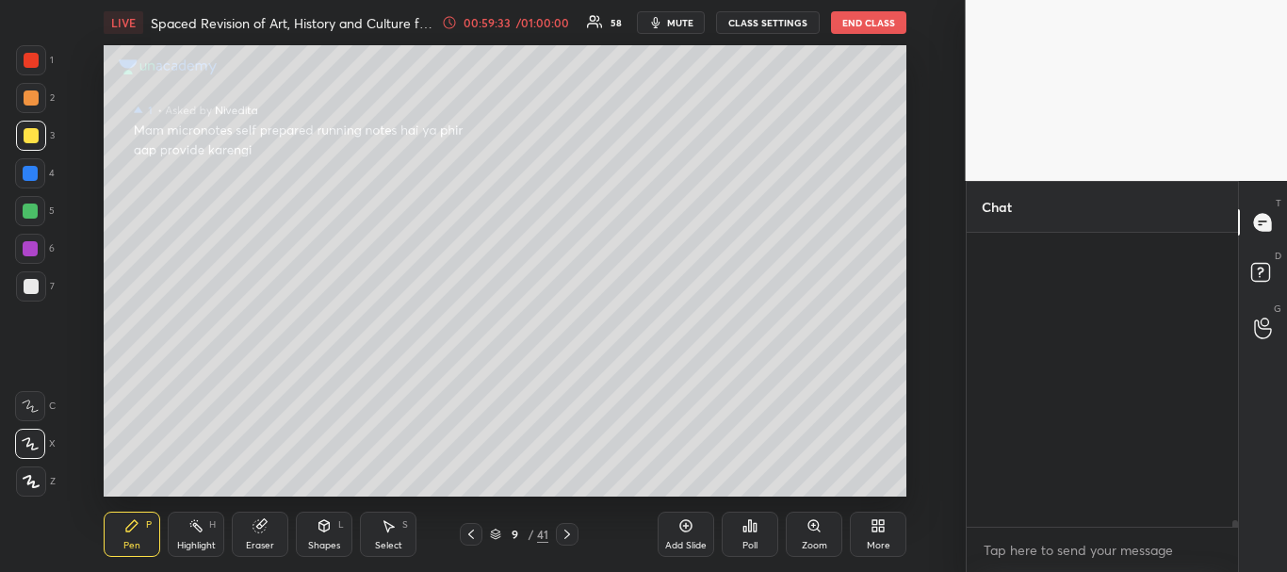
scroll to position [288, 266]
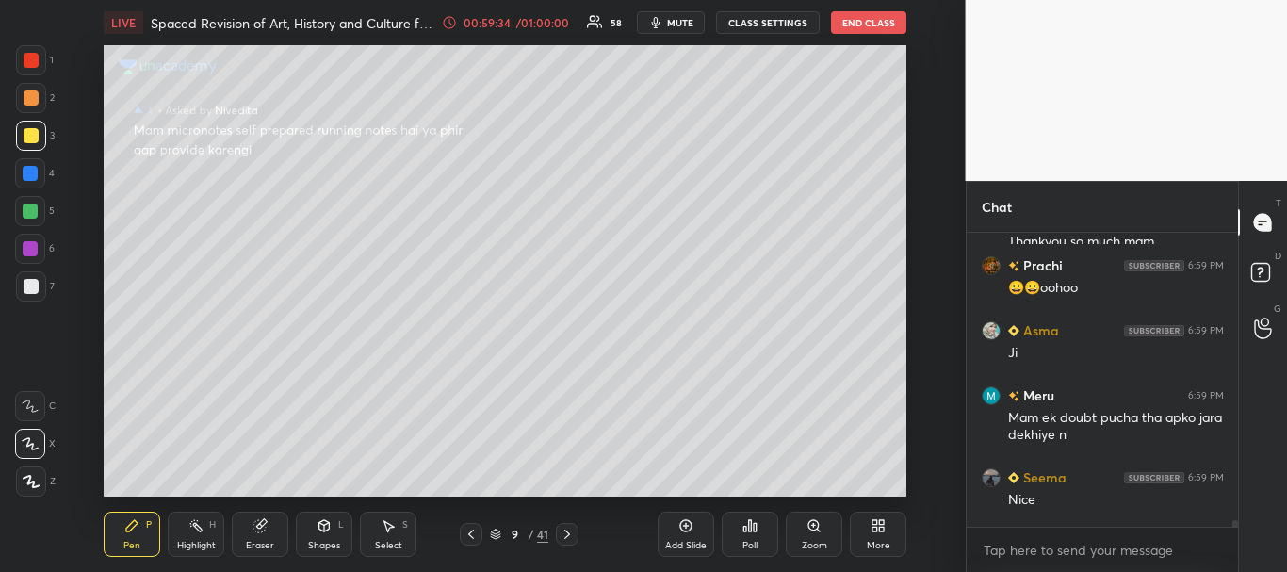
drag, startPoint x: 1235, startPoint y: 518, endPoint x: 1237, endPoint y: 531, distance: 13.3
click at [1237, 531] on div "shital 6:58 PM Prachi doubt box mai dalo Dipeeka 6:59 PM Ok mam Thankyou so muc…" at bounding box center [1102, 402] width 272 height 339
click at [1259, 270] on rect at bounding box center [1260, 273] width 18 height 18
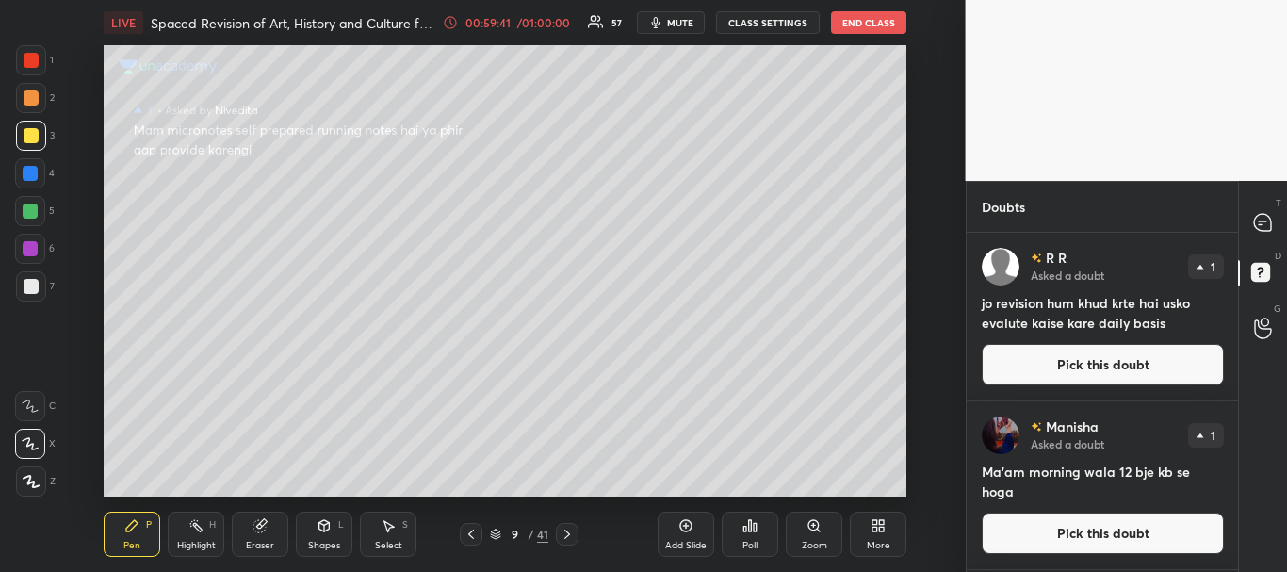
drag, startPoint x: 1091, startPoint y: 361, endPoint x: 1107, endPoint y: 361, distance: 16.0
click at [1091, 363] on button "Pick this doubt" at bounding box center [1103, 364] width 242 height 41
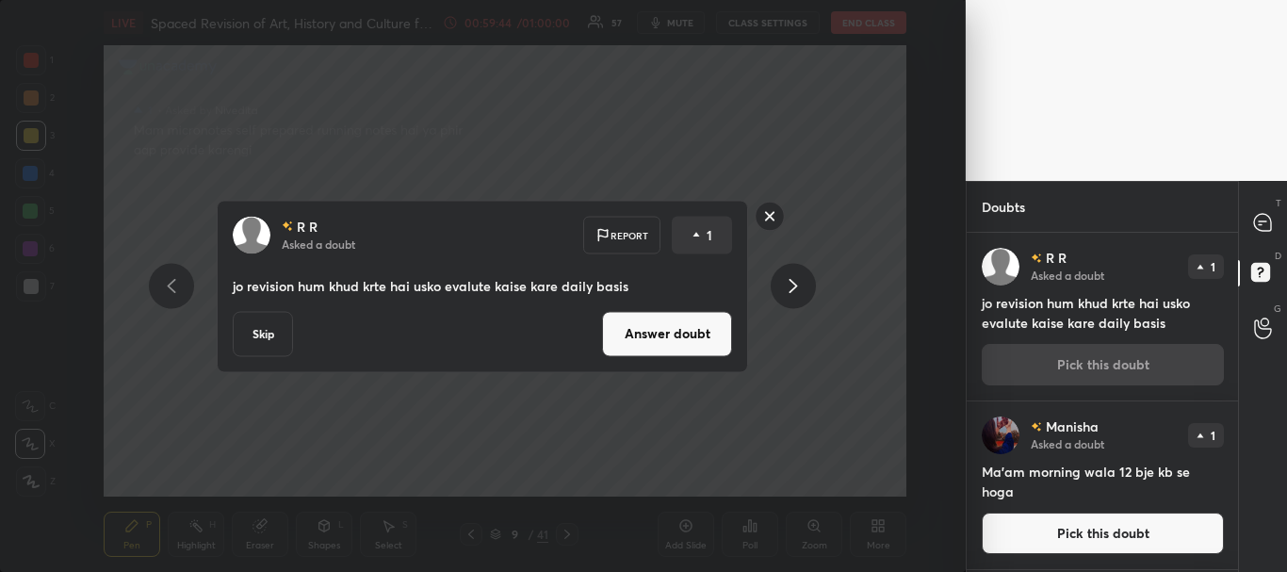
click at [697, 340] on button "Answer doubt" at bounding box center [667, 333] width 130 height 45
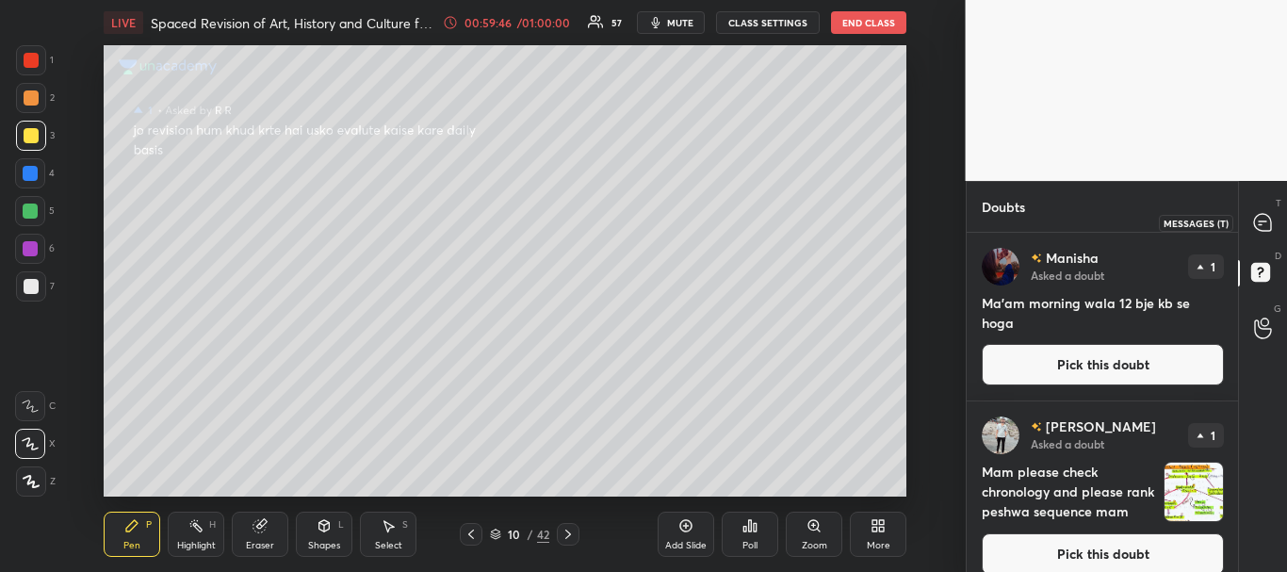
click at [1260, 227] on icon at bounding box center [1262, 222] width 17 height 17
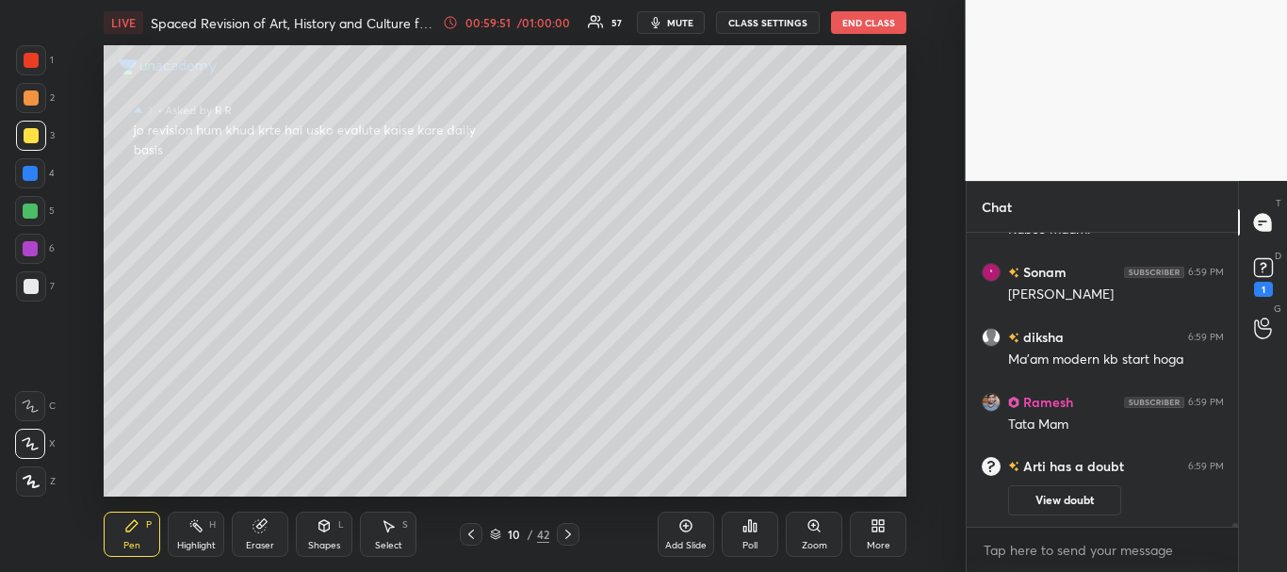
scroll to position [19938, 0]
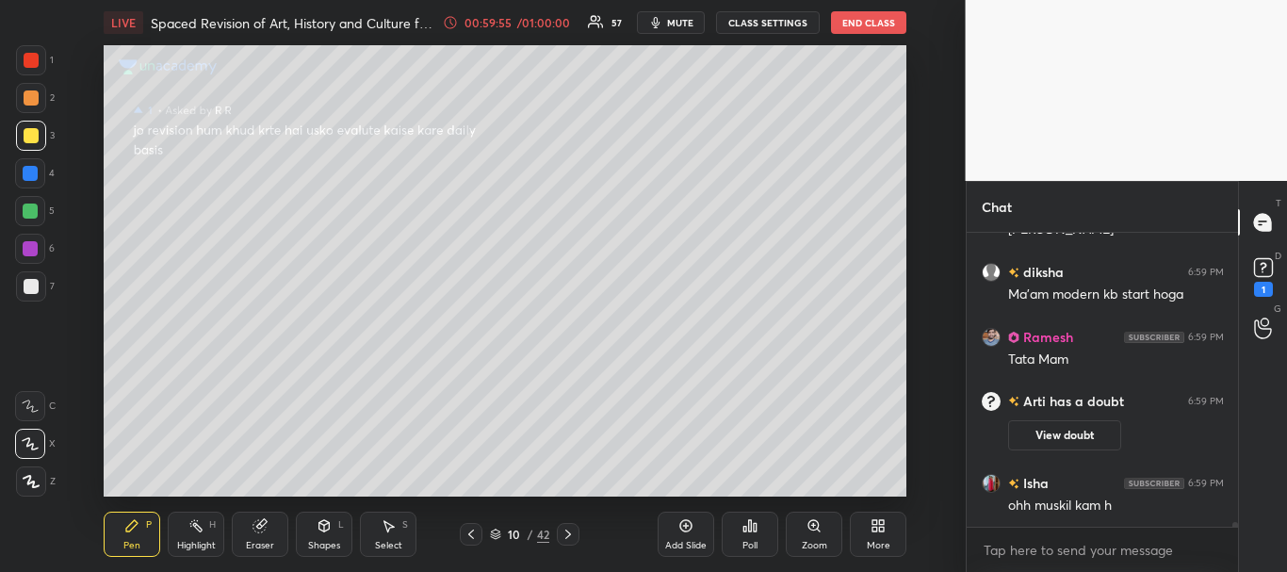
click at [28, 130] on div at bounding box center [31, 135] width 15 height 15
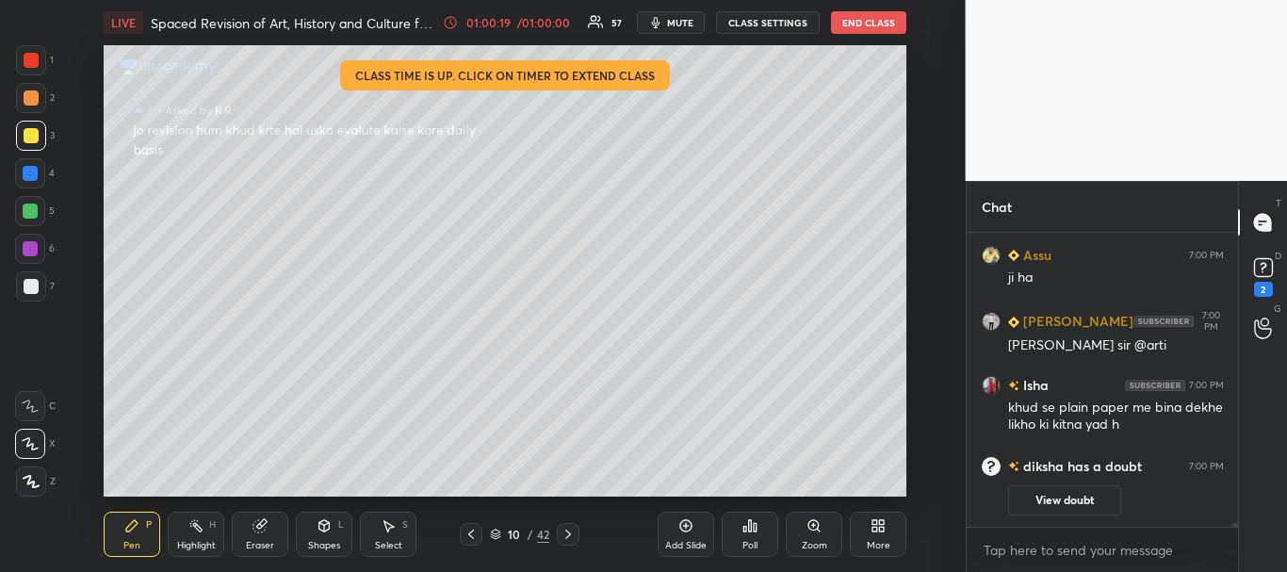
scroll to position [20379, 0]
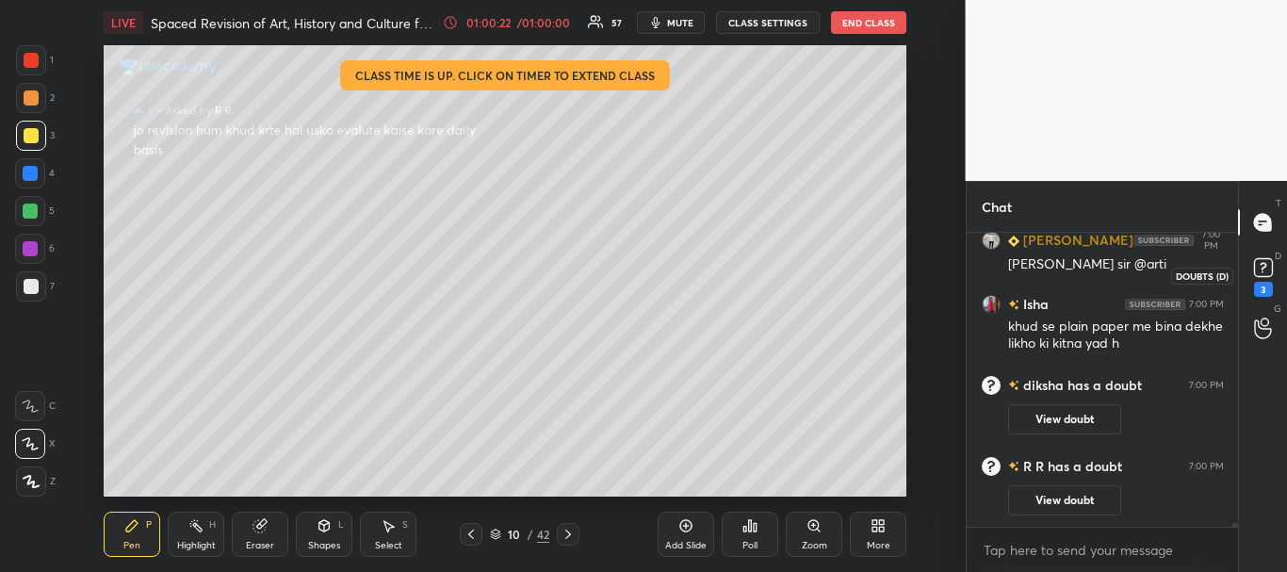
click at [1273, 269] on icon at bounding box center [1263, 267] width 28 height 28
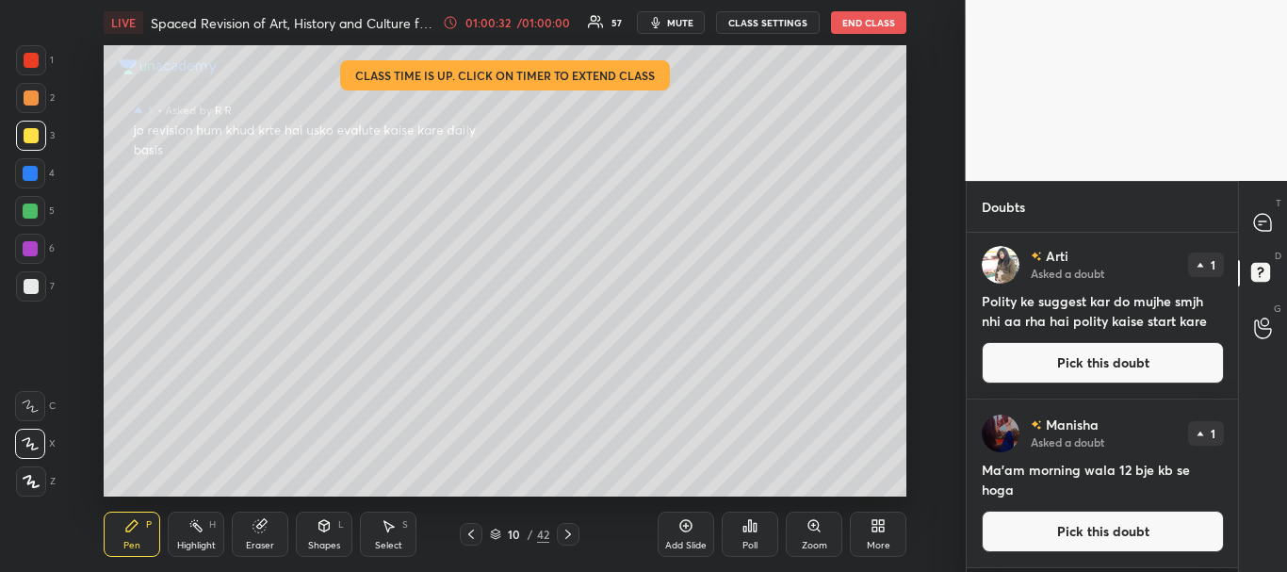
scroll to position [0, 0]
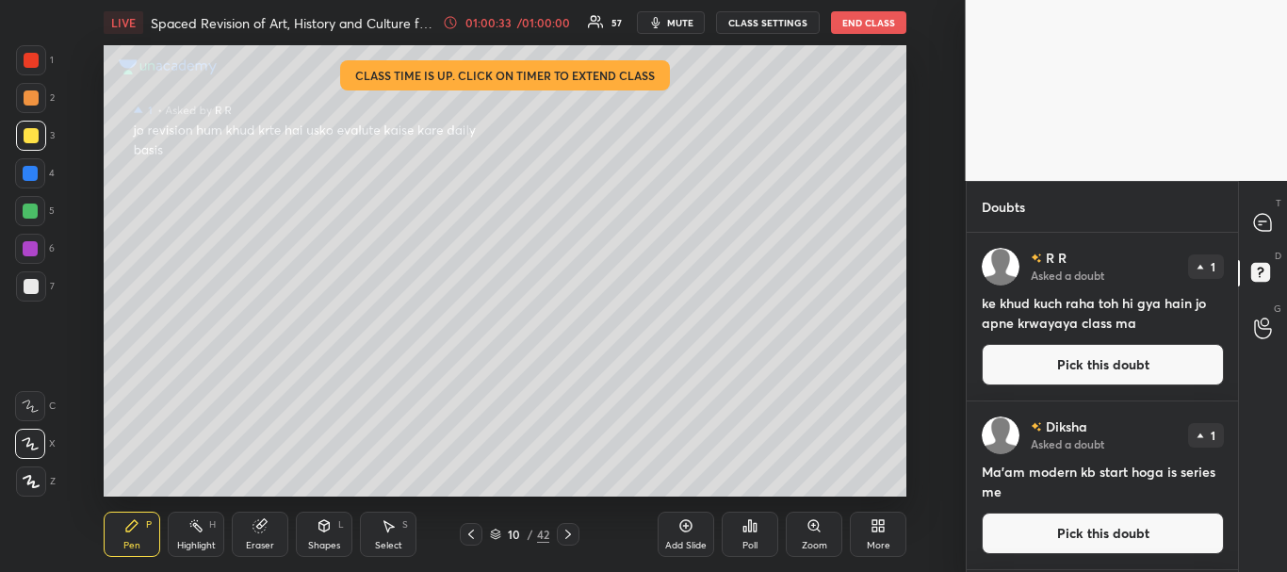
click at [1088, 349] on button "Pick this doubt" at bounding box center [1103, 364] width 242 height 41
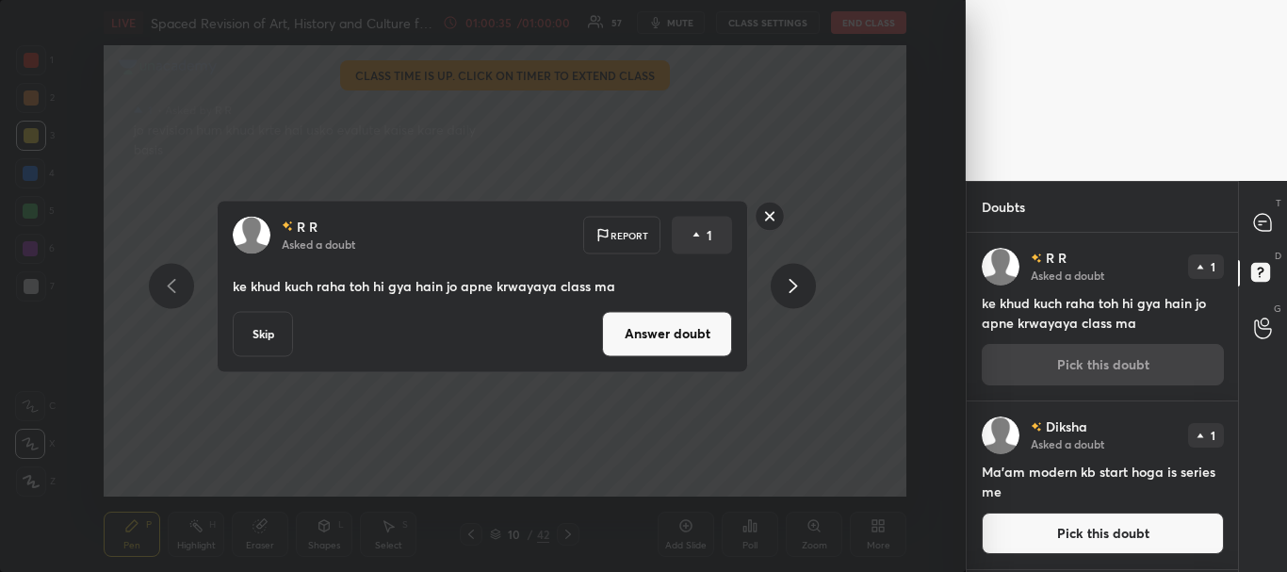
click at [709, 337] on button "Answer doubt" at bounding box center [667, 333] width 130 height 45
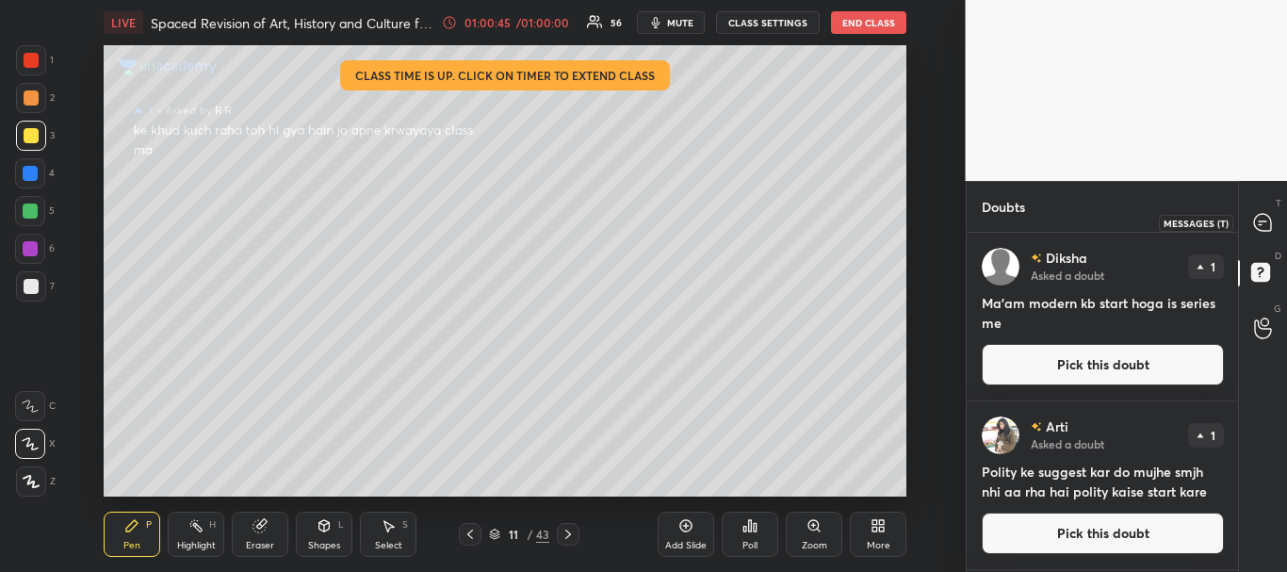
click at [1267, 218] on icon at bounding box center [1262, 222] width 17 height 17
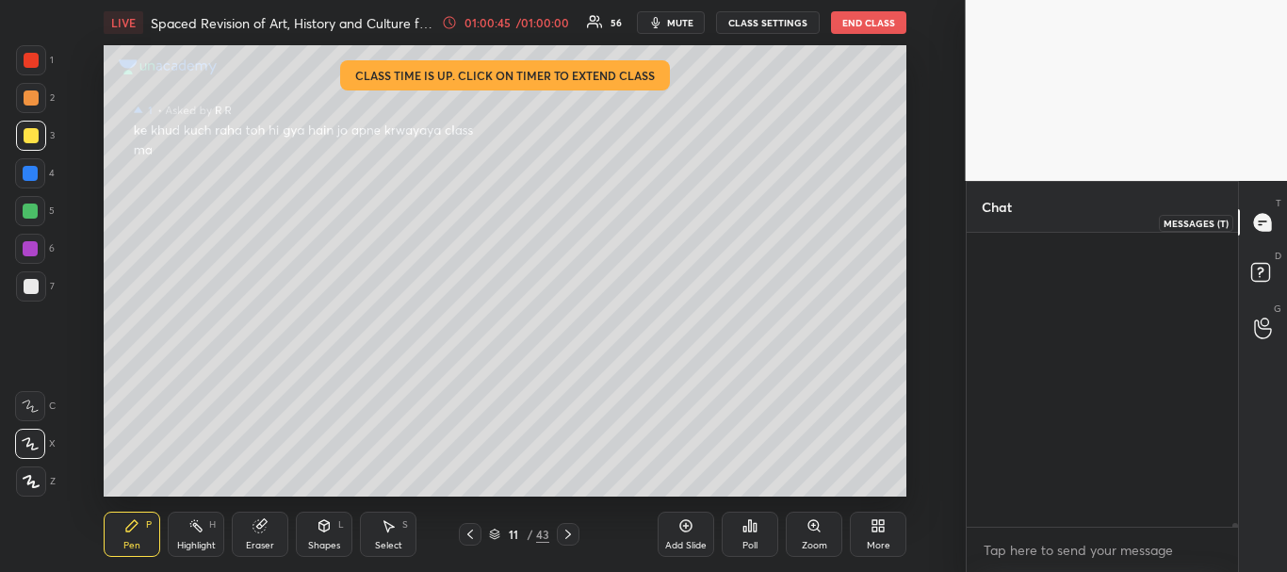
scroll to position [288, 266]
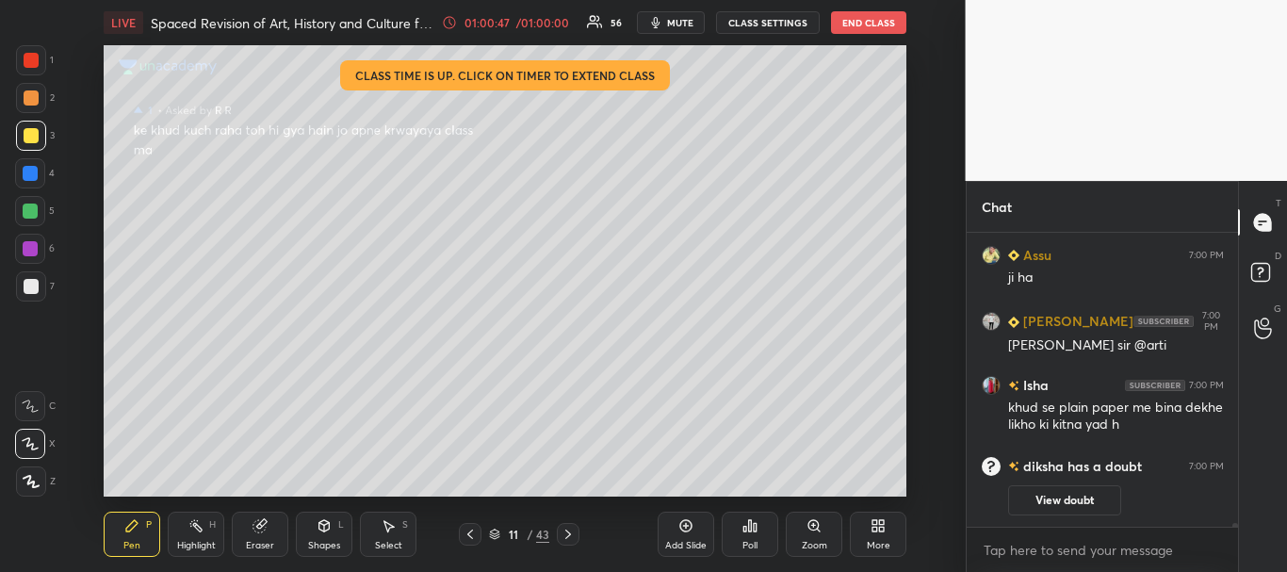
drag, startPoint x: 1234, startPoint y: 522, endPoint x: 1236, endPoint y: 533, distance: 11.5
click at [1236, 533] on div "TEJASH 6:59 PM ys Prachi 6:59 PM Mam ne time bhi diya h ki itne din me mains no…" at bounding box center [1102, 402] width 272 height 339
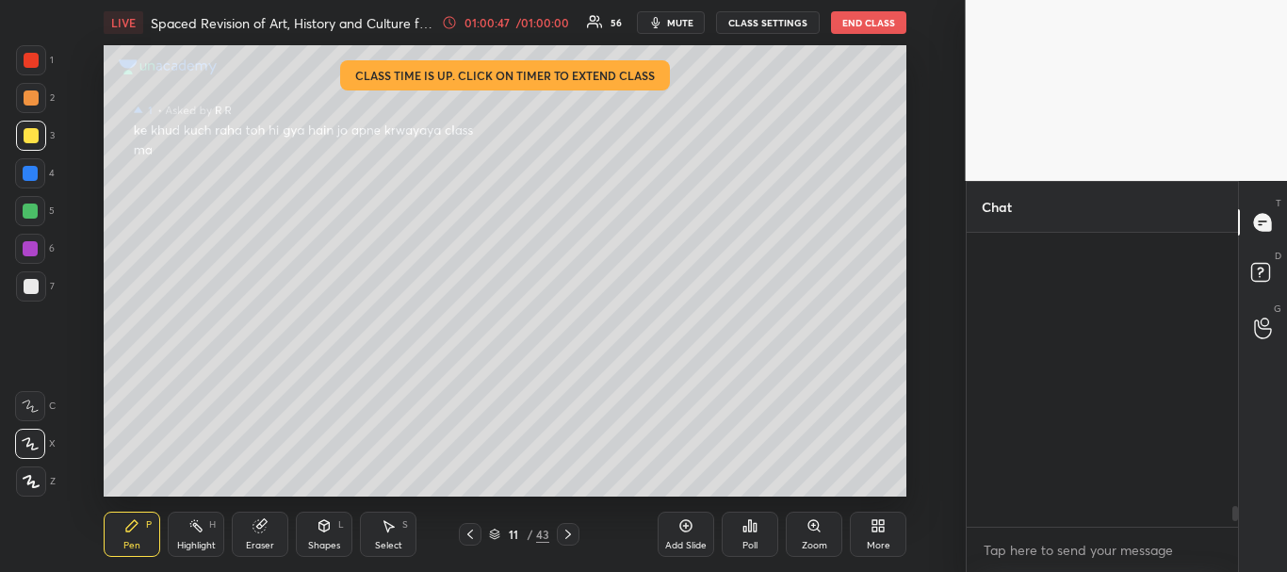
scroll to position [24273, 0]
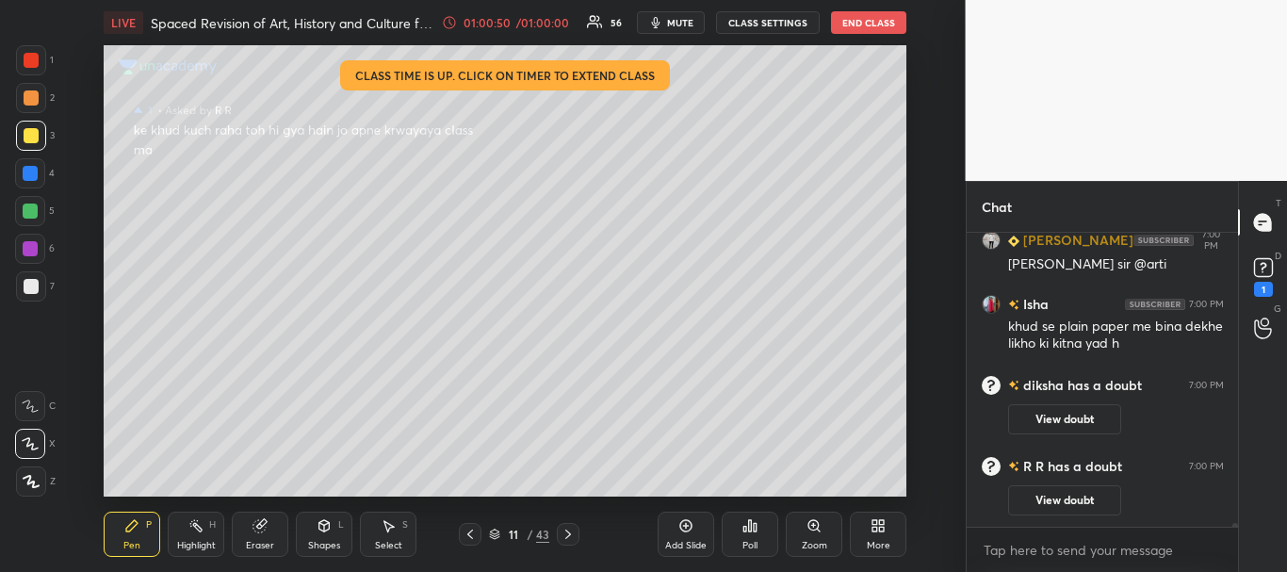
drag, startPoint x: 1234, startPoint y: 523, endPoint x: 1237, endPoint y: 535, distance: 12.6
click at [1237, 535] on div "Assu 7:00 PM ji ha [PERSON_NAME] 7:00 PM [PERSON_NAME] sir @arti Isha 7:00 PM k…" at bounding box center [1102, 402] width 272 height 339
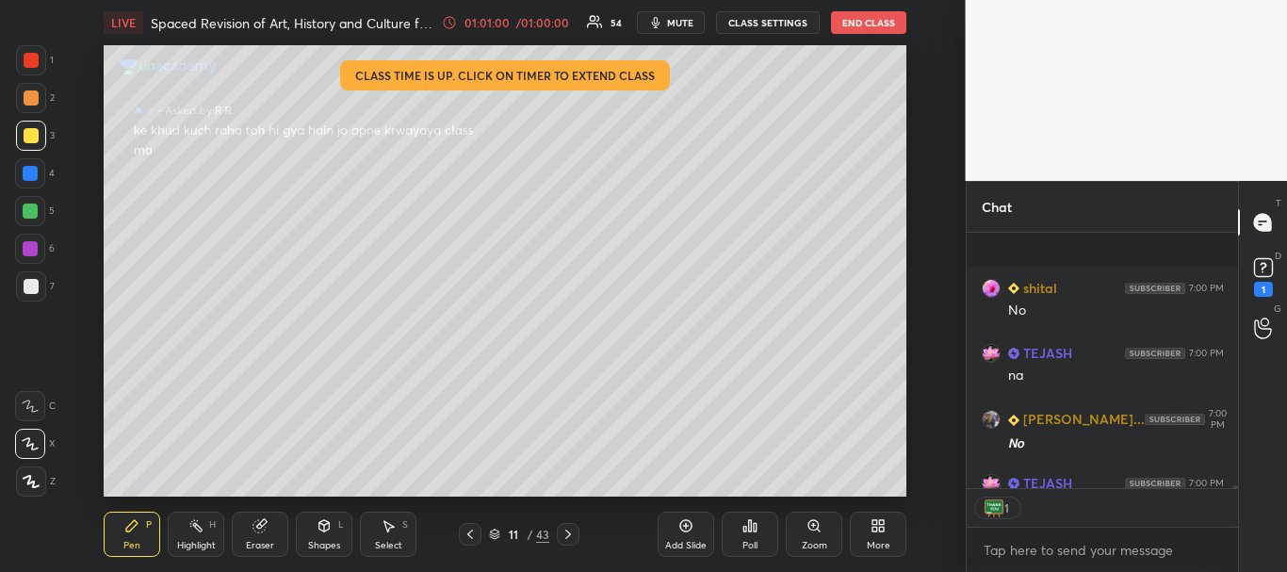
scroll to position [23115, 0]
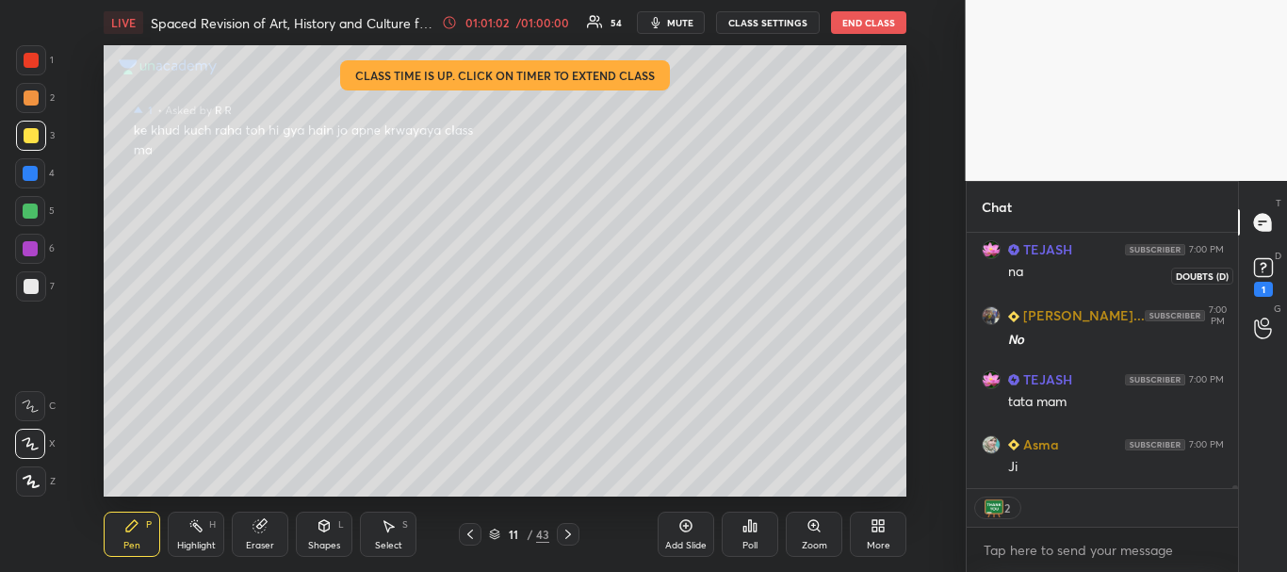
click at [1265, 268] on rect at bounding box center [1263, 268] width 18 height 18
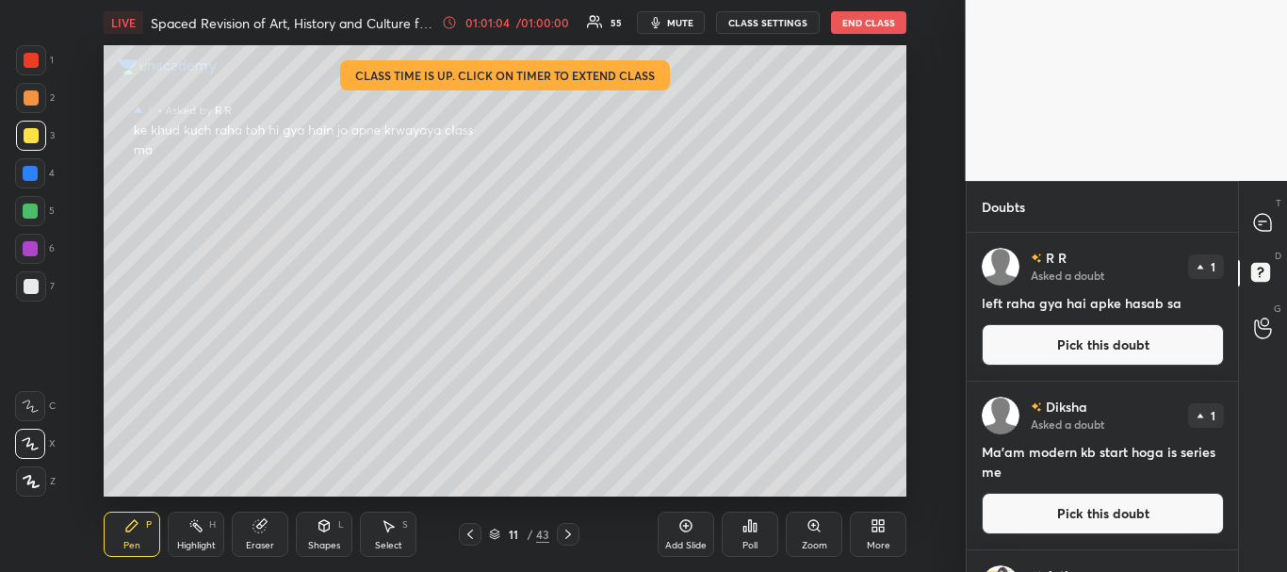
click at [1096, 338] on button "Pick this doubt" at bounding box center [1103, 344] width 242 height 41
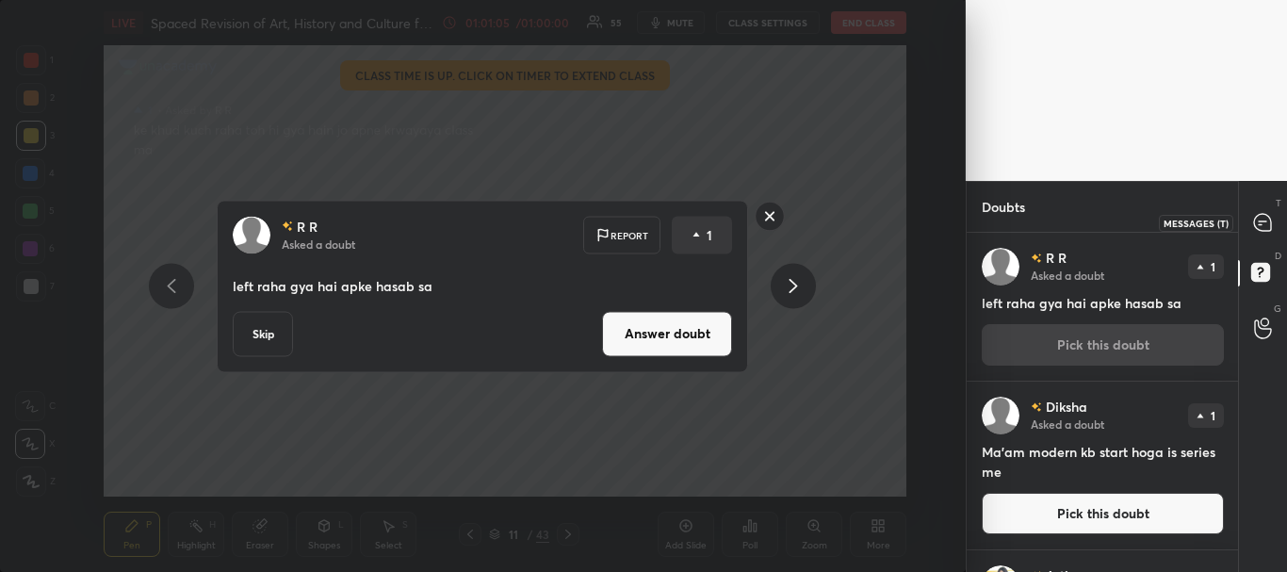
click at [1260, 221] on icon at bounding box center [1262, 221] width 8 height 0
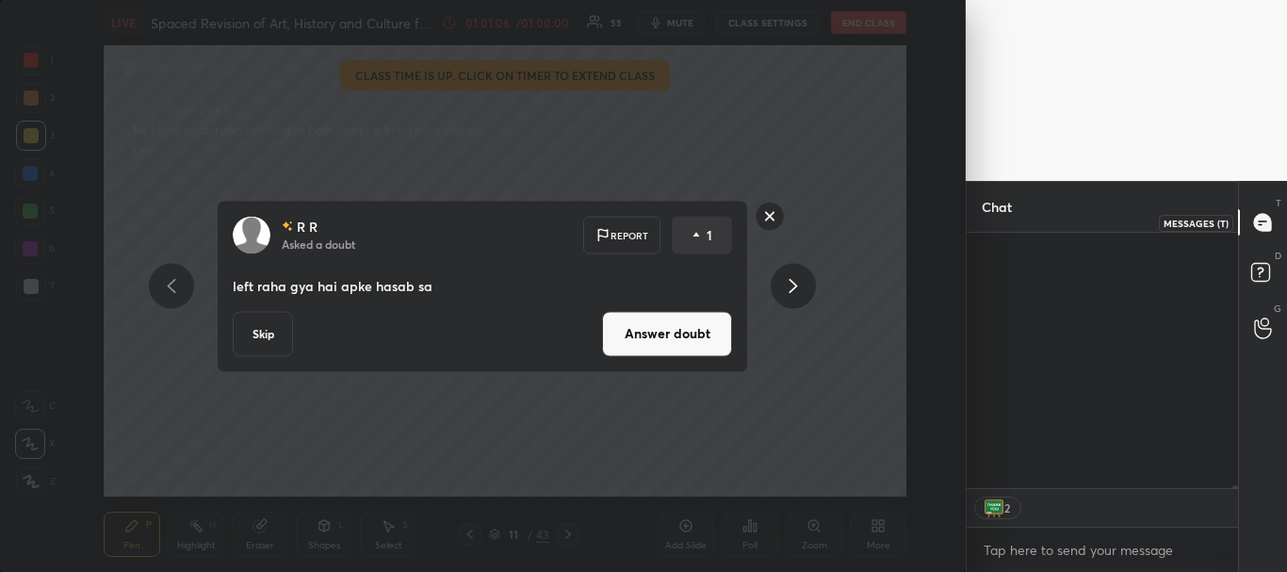
scroll to position [250, 266]
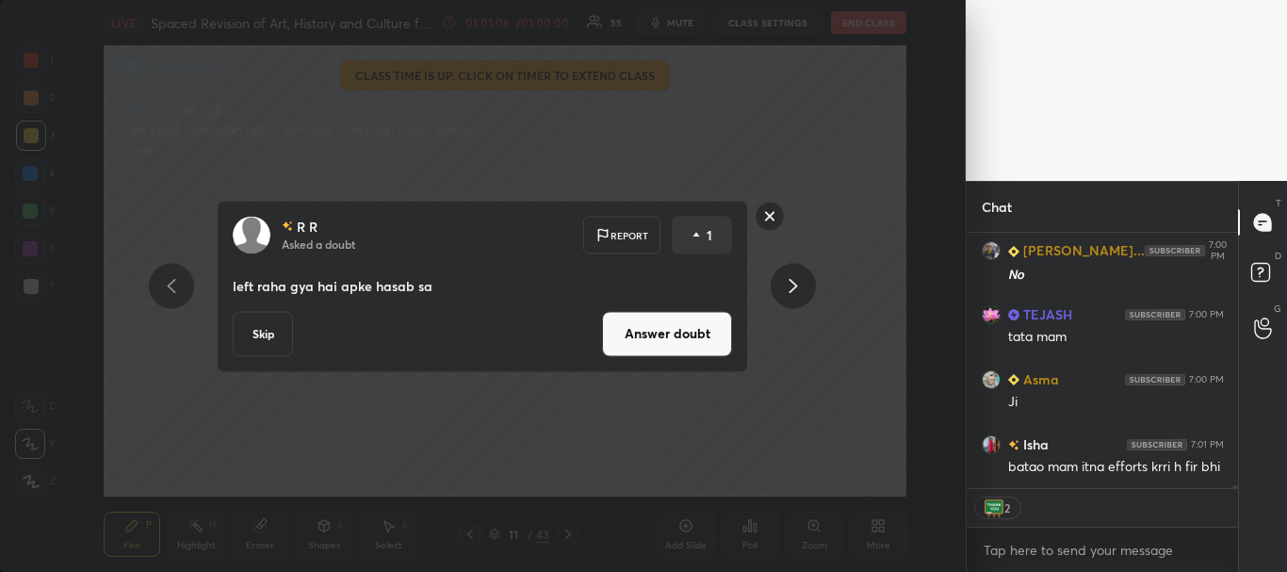
click at [710, 329] on button "Answer doubt" at bounding box center [667, 333] width 130 height 45
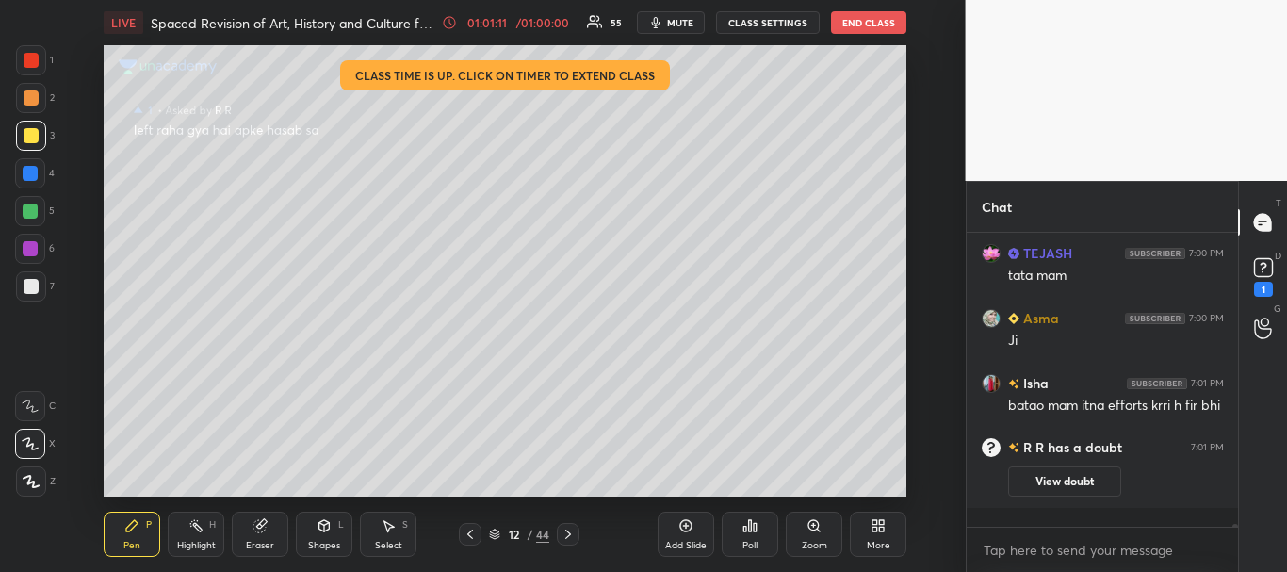
scroll to position [23071, 0]
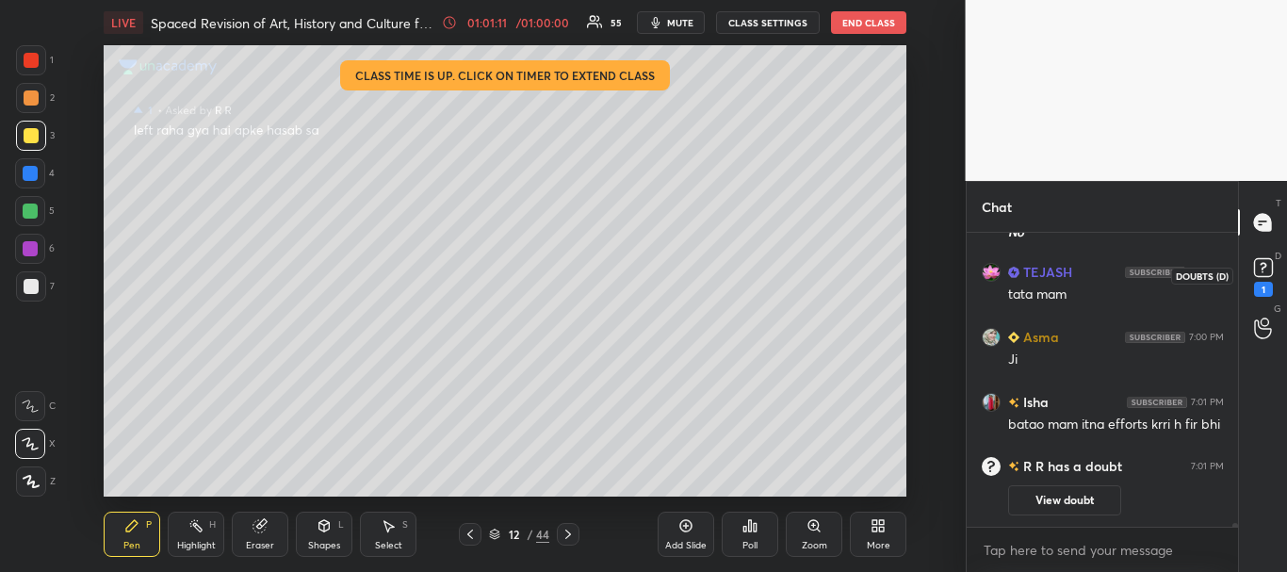
click at [1263, 277] on rect at bounding box center [1263, 268] width 18 height 18
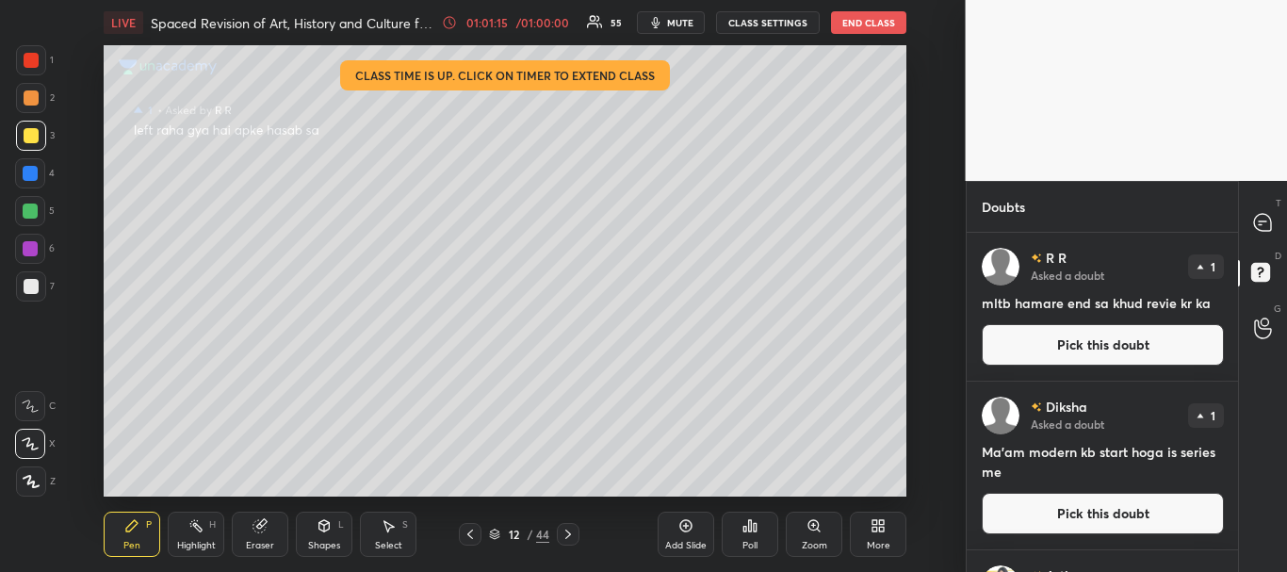
click at [1082, 344] on button "Pick this doubt" at bounding box center [1103, 344] width 242 height 41
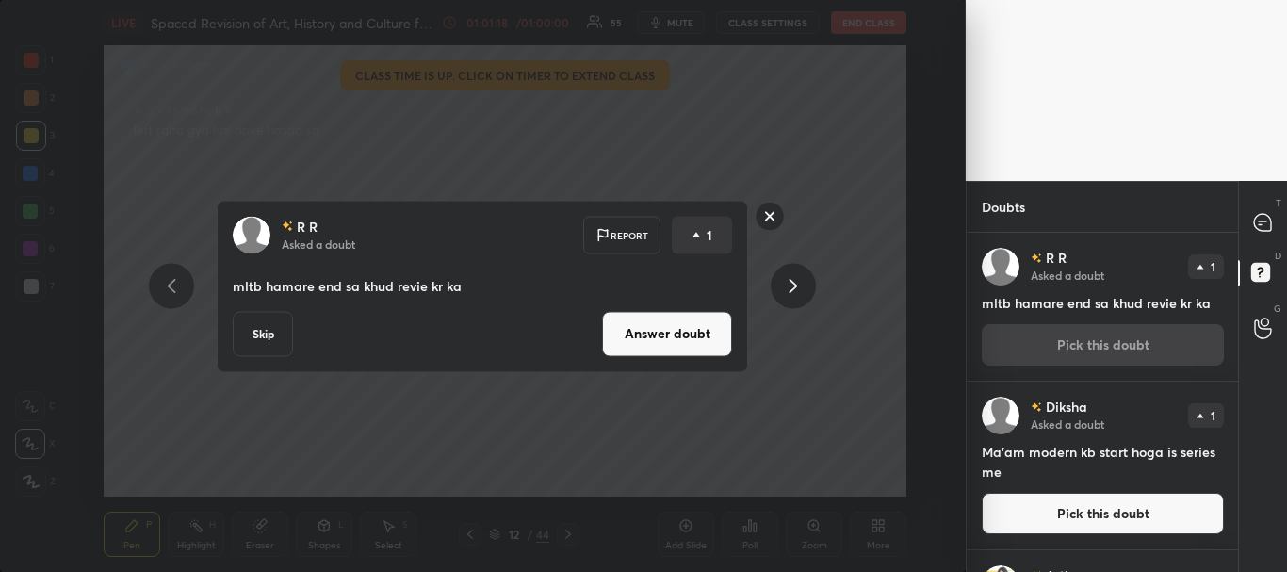
click at [663, 327] on button "Answer doubt" at bounding box center [667, 333] width 130 height 45
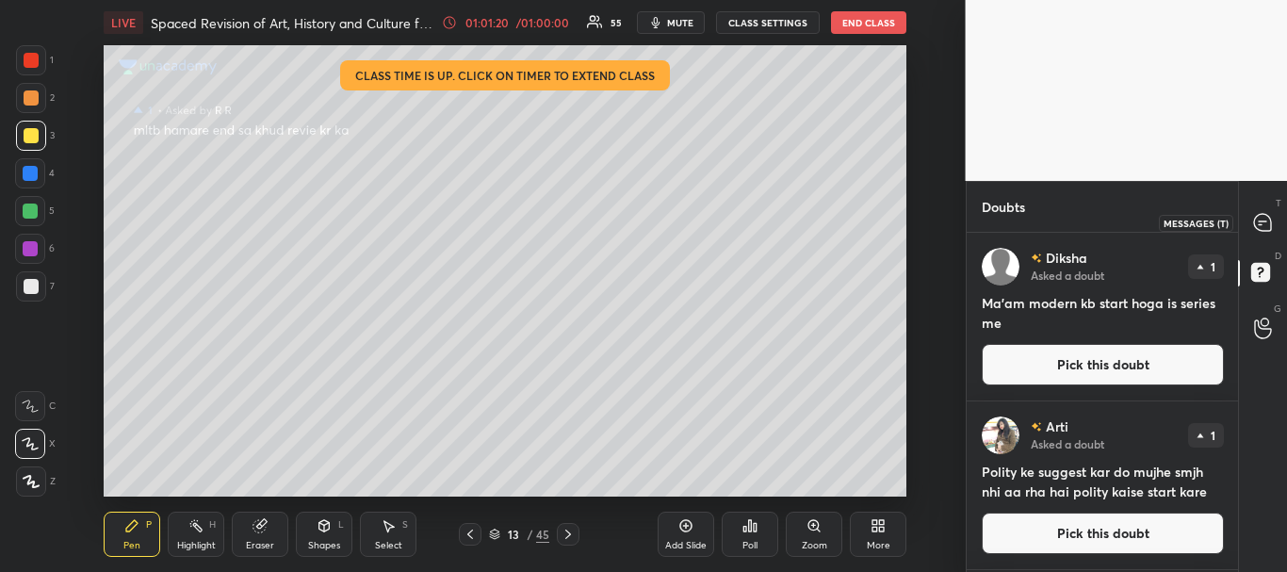
click at [1263, 222] on icon at bounding box center [1262, 222] width 17 height 17
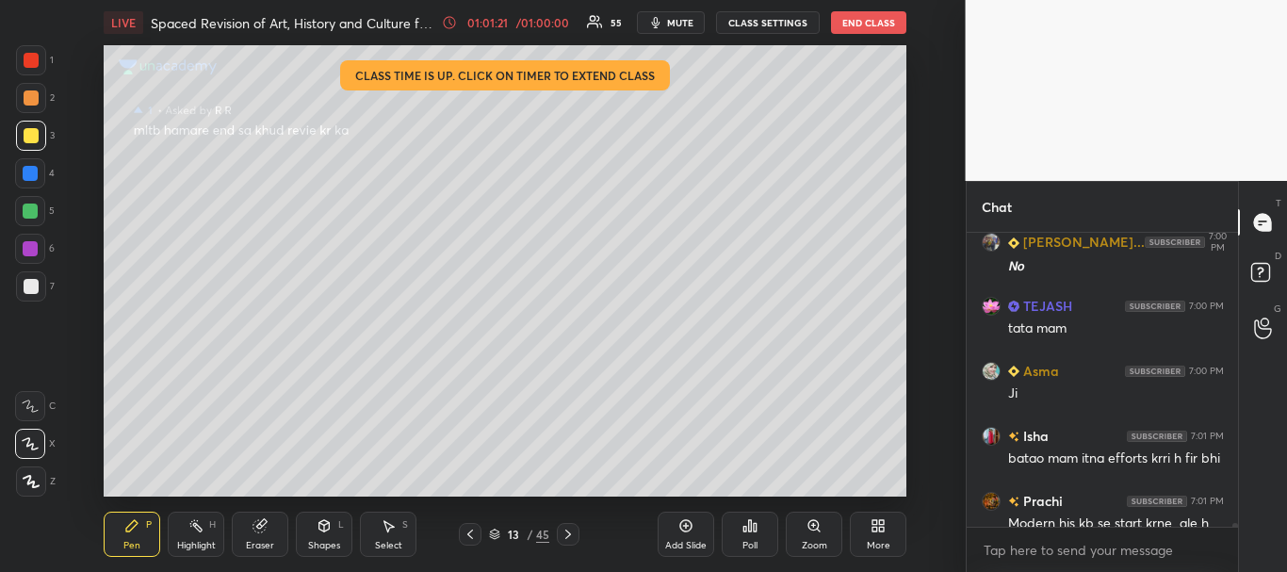
scroll to position [23284, 0]
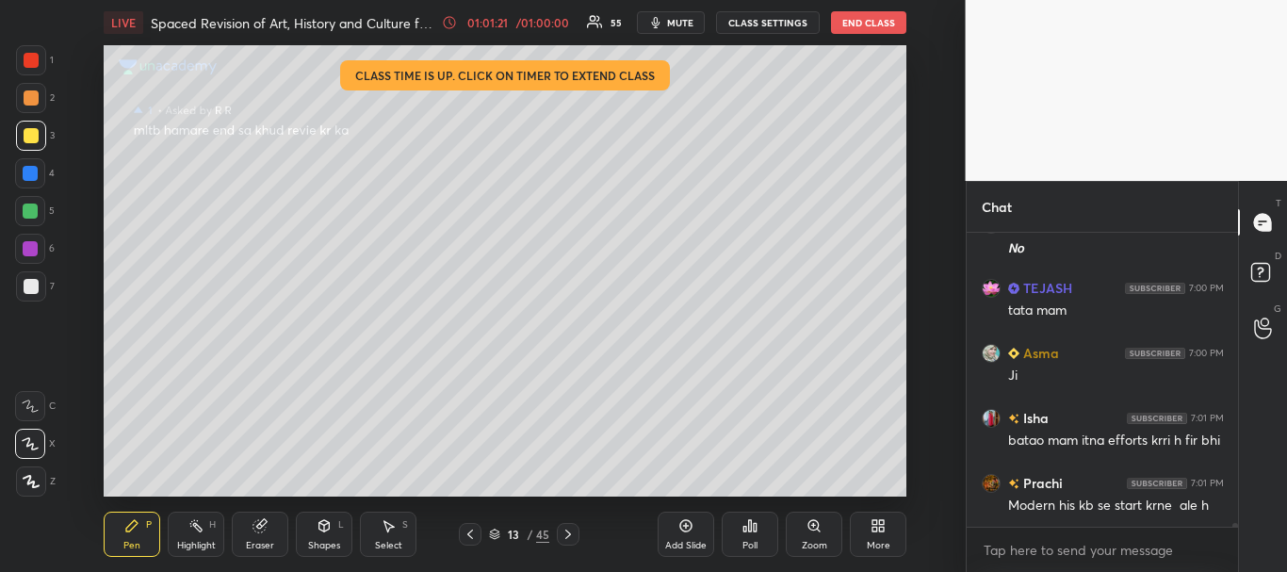
drag, startPoint x: 1235, startPoint y: 525, endPoint x: 1236, endPoint y: 539, distance: 14.2
click at [1236, 539] on div "TEJASH 7:00 PM na Rudra Prat... 7:00 PM 𝙉𝙤 TEJASH 7:00 PM tata mam Asma 7:00 PM…" at bounding box center [1102, 402] width 272 height 339
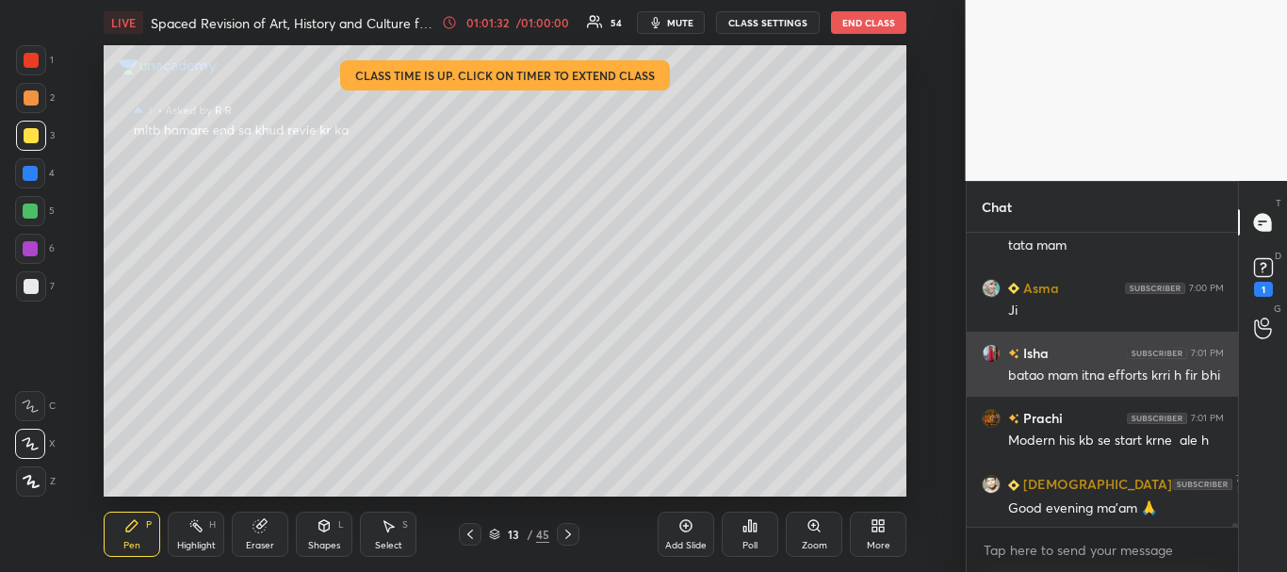
scroll to position [23430, 0]
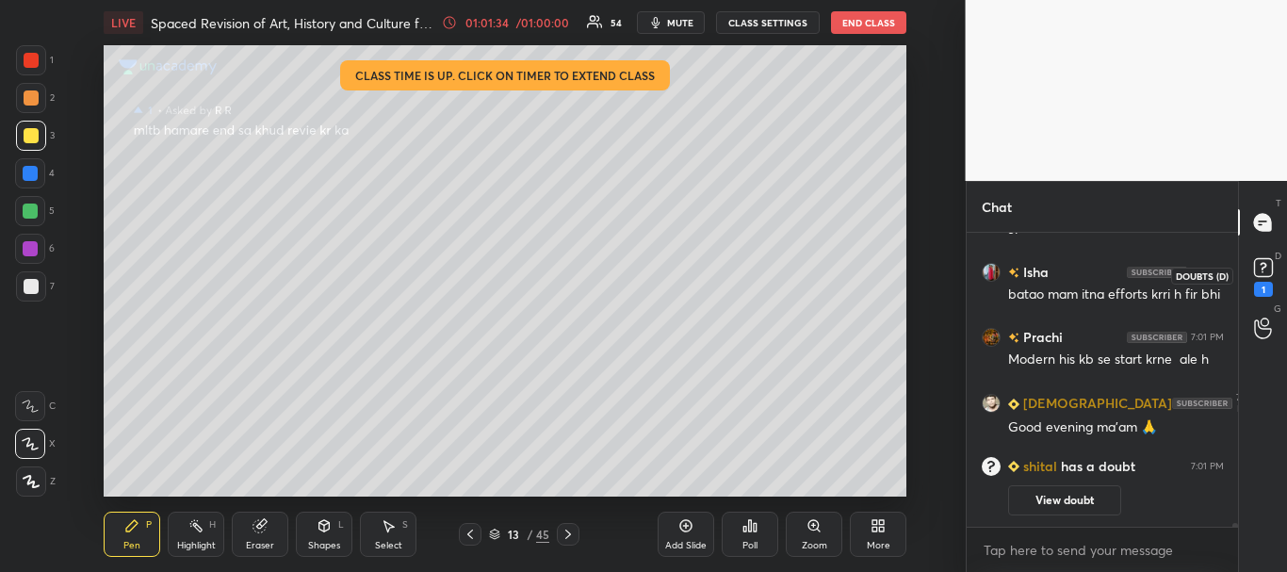
click at [1273, 282] on icon at bounding box center [1263, 267] width 28 height 28
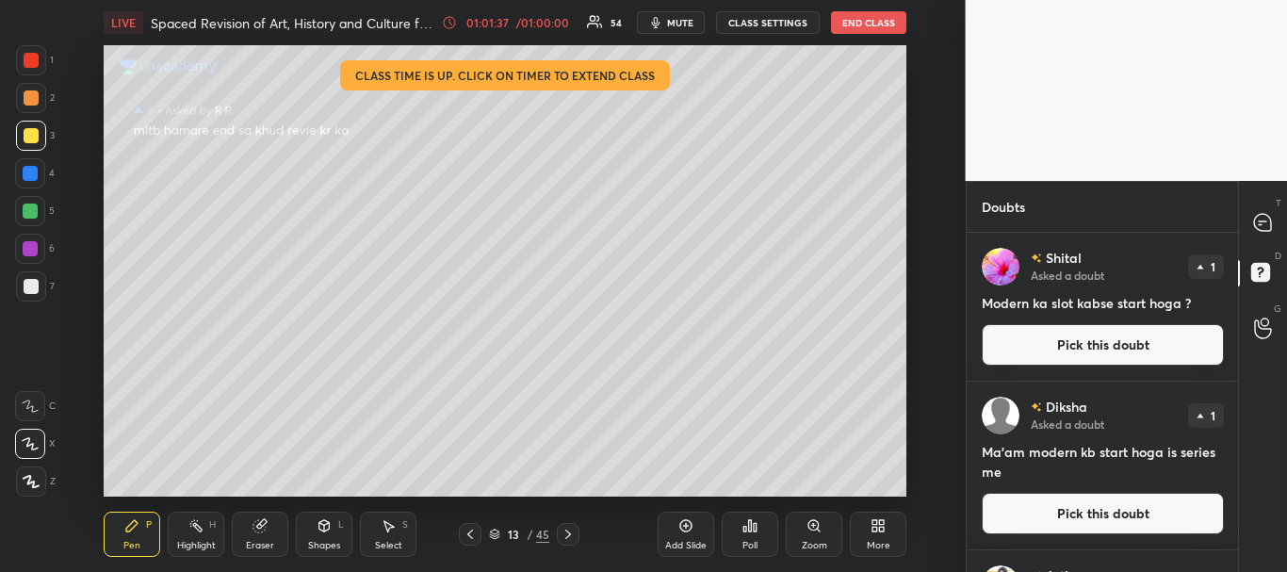
click at [1087, 337] on button "Pick this doubt" at bounding box center [1103, 344] width 242 height 41
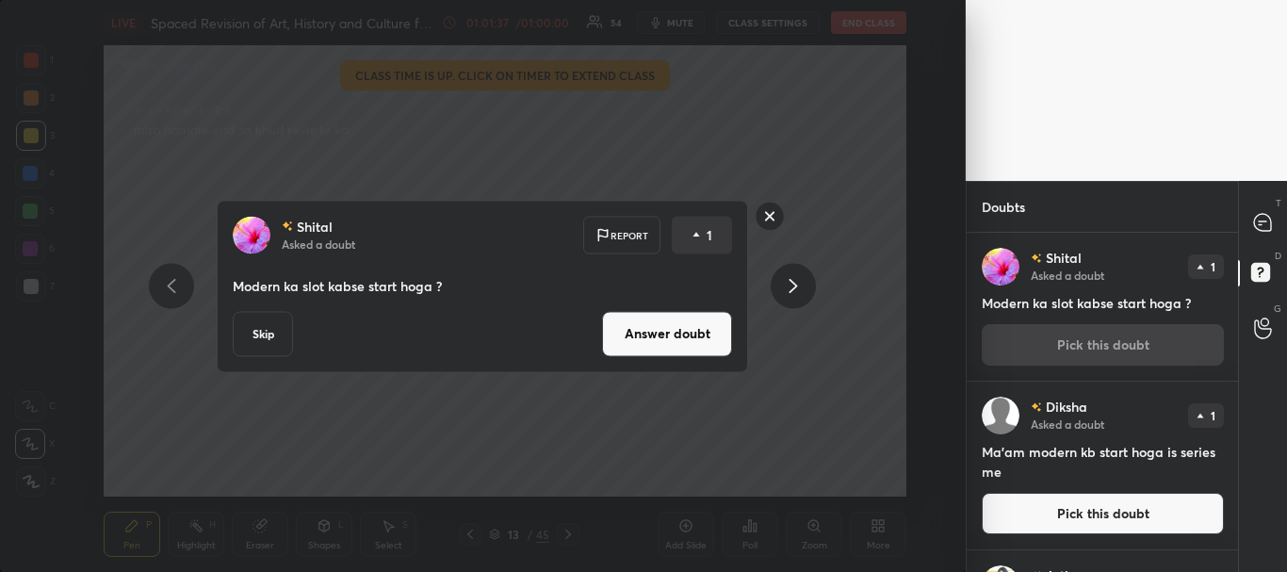
click at [648, 333] on button "Answer doubt" at bounding box center [667, 333] width 130 height 45
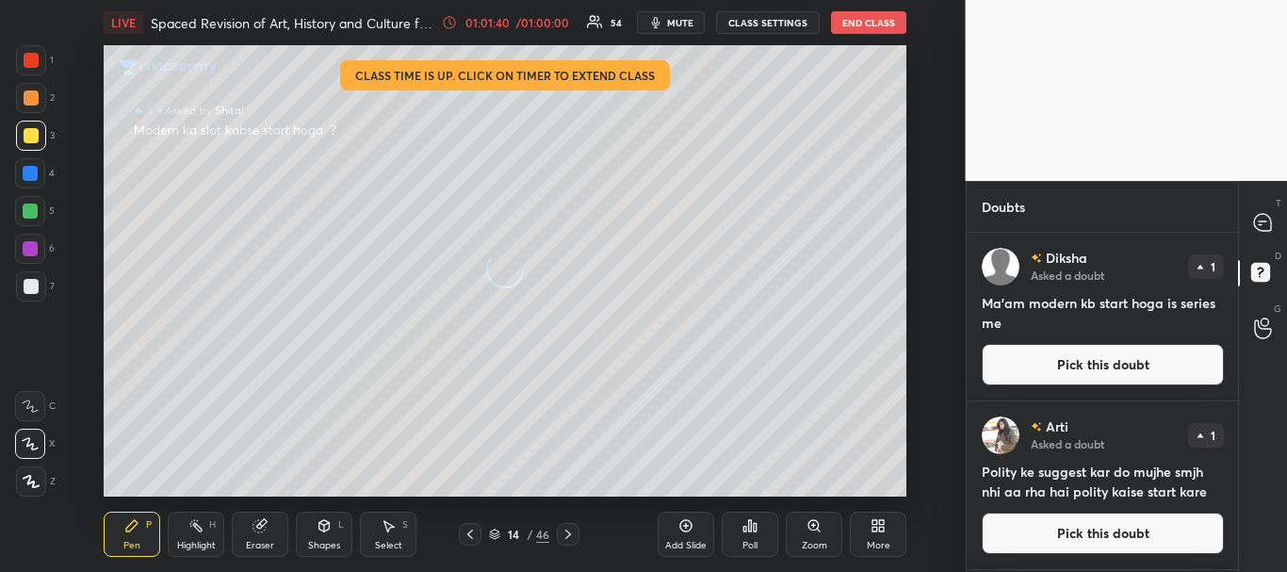
click at [1096, 358] on button "Pick this doubt" at bounding box center [1103, 364] width 242 height 41
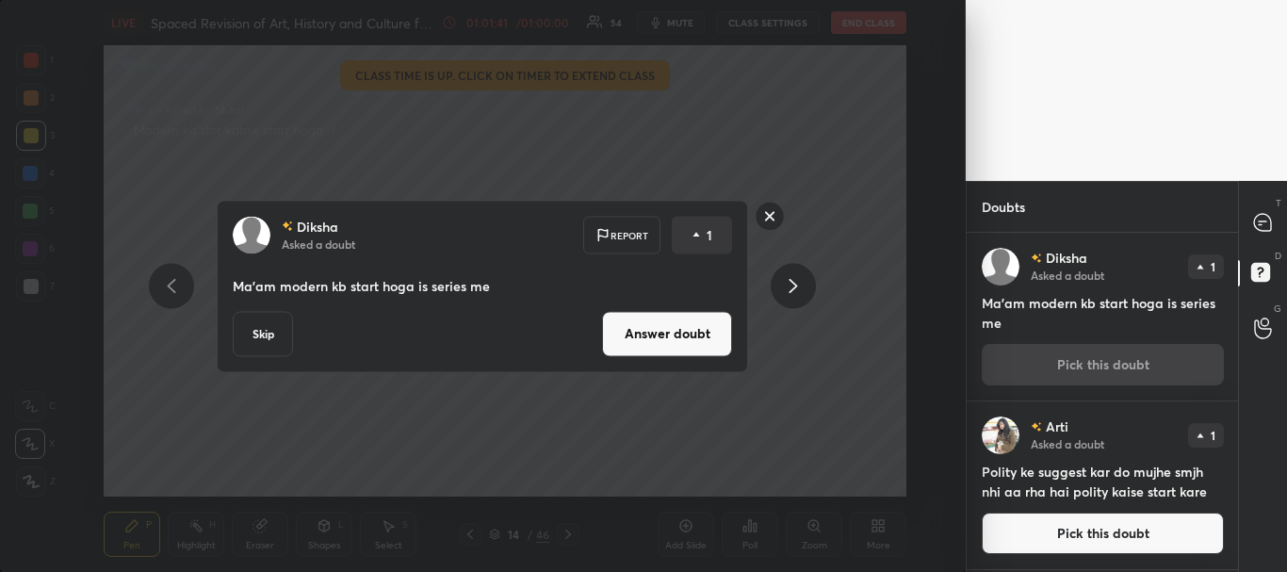
click at [258, 332] on button "Skip" at bounding box center [263, 333] width 60 height 45
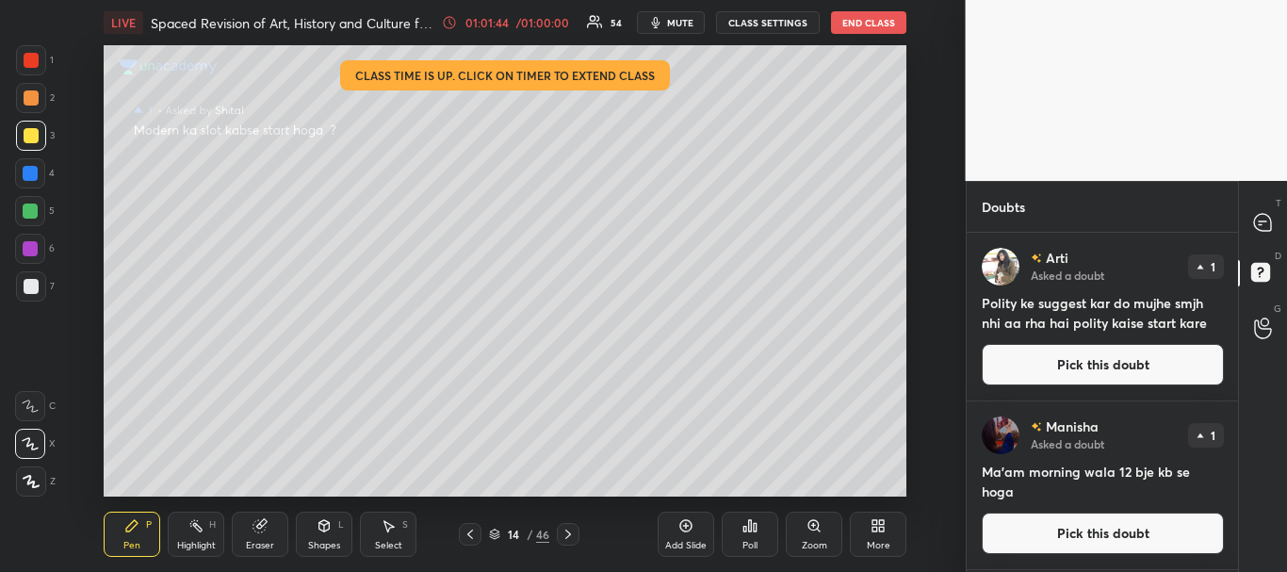
click at [1131, 361] on button "Pick this doubt" at bounding box center [1103, 364] width 242 height 41
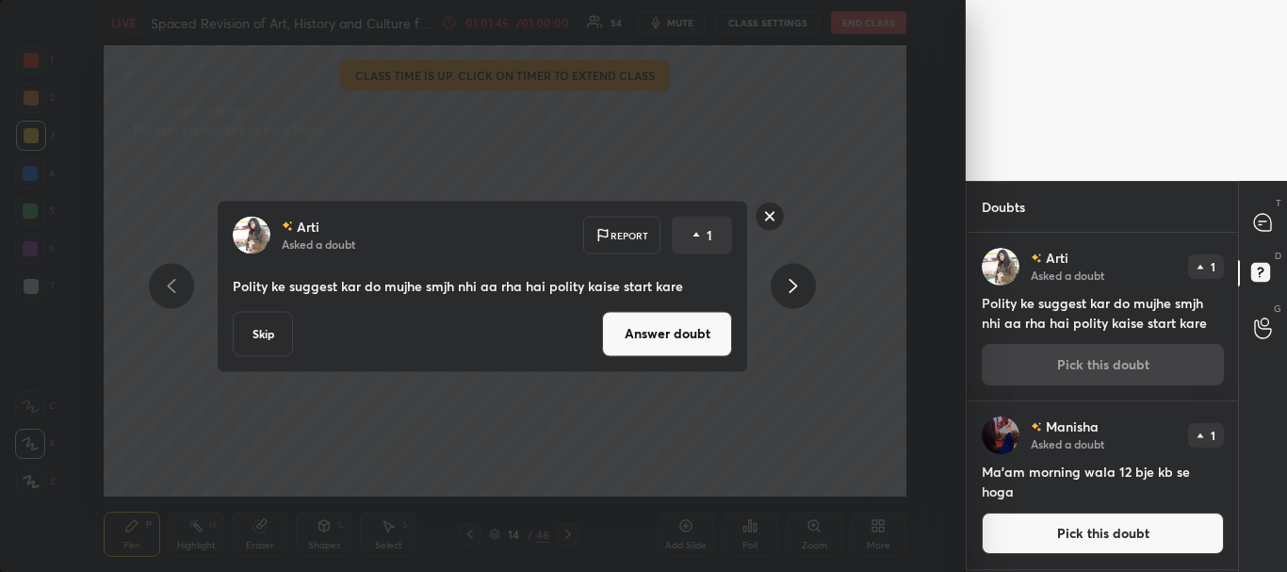
click at [691, 341] on button "Answer doubt" at bounding box center [667, 333] width 130 height 45
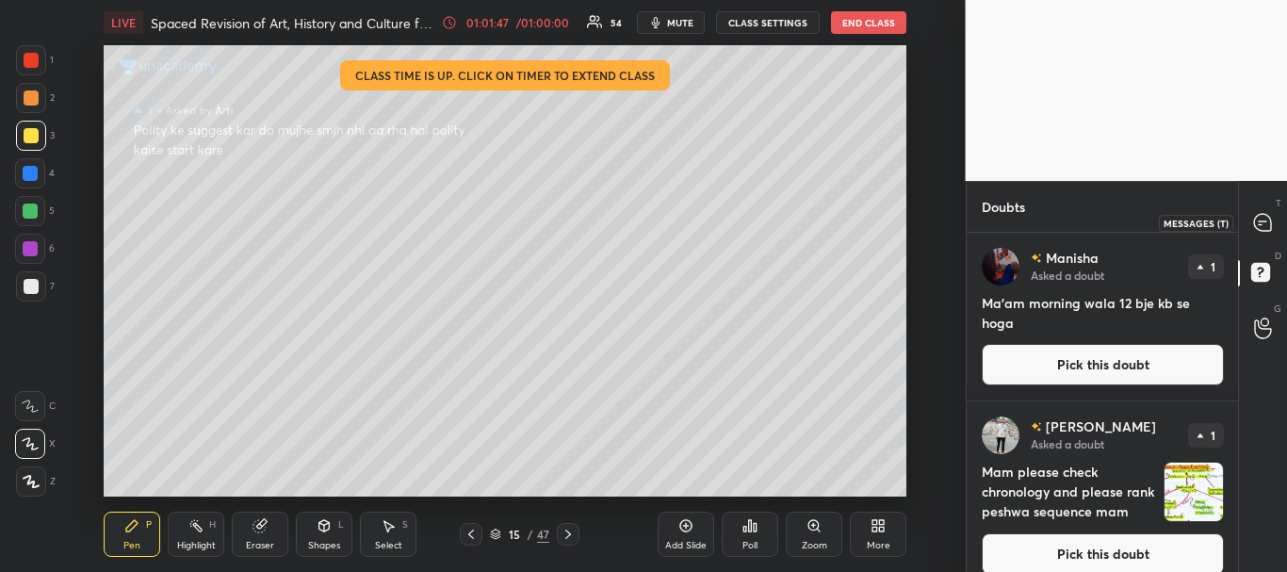
click at [1262, 219] on icon at bounding box center [1262, 222] width 17 height 17
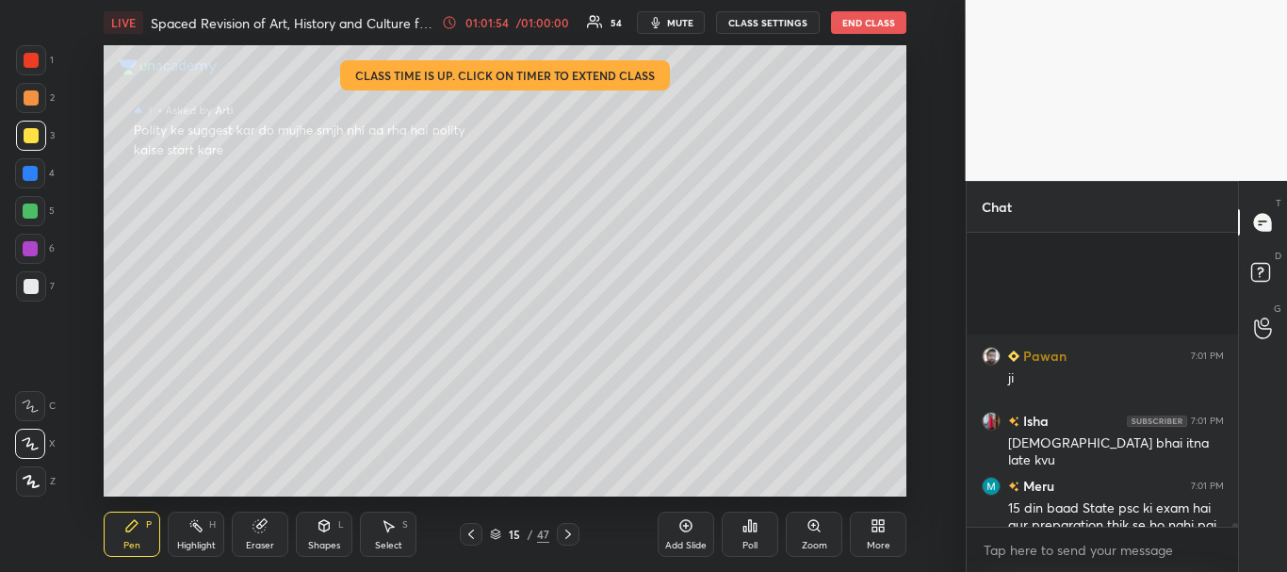
scroll to position [23526, 0]
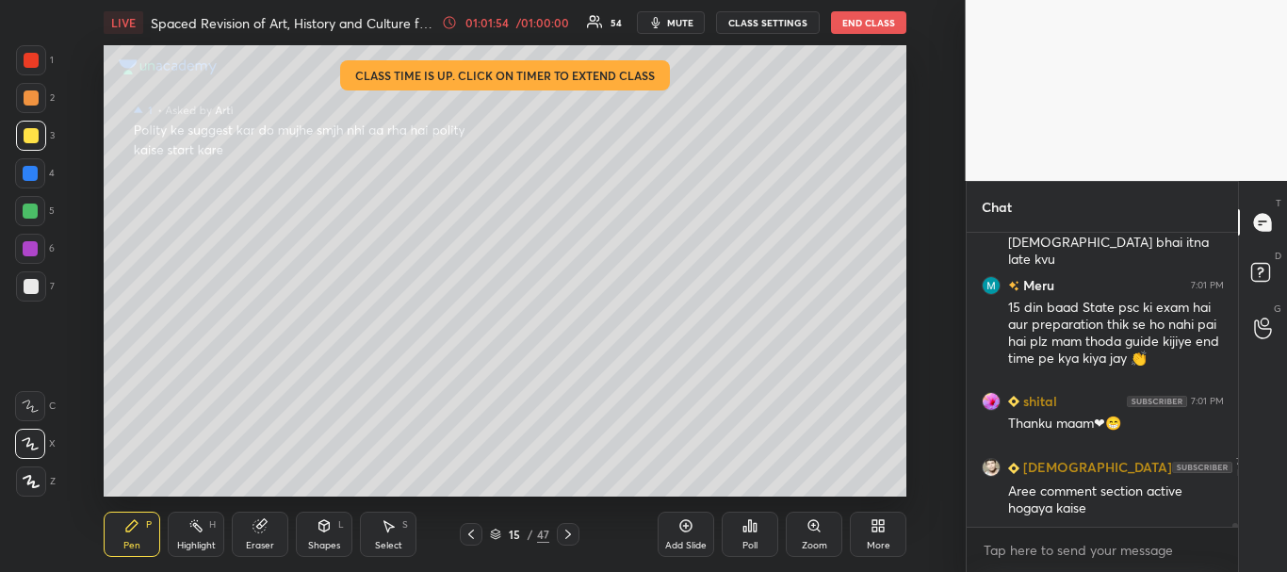
drag, startPoint x: 1234, startPoint y: 525, endPoint x: 1234, endPoint y: 541, distance: 16.0
click at [1234, 542] on div "Pawan 7:01 PM ji Isha 7:01 PM shivam bhai itna late [PERSON_NAME] 7:01 PM 15 di…" at bounding box center [1102, 402] width 272 height 339
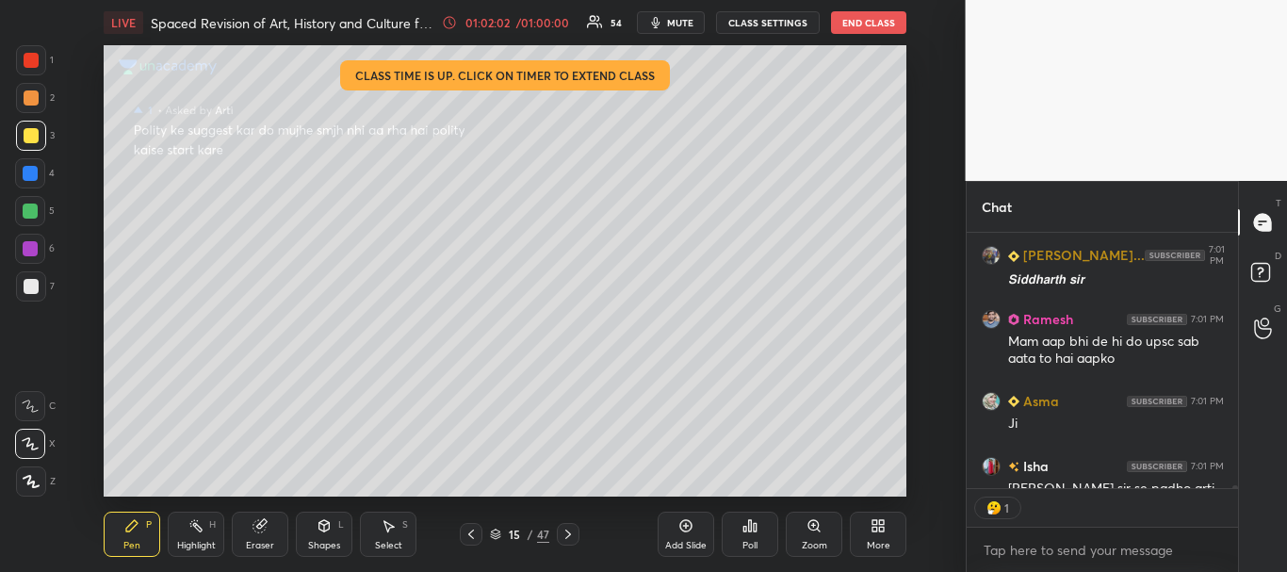
scroll to position [250, 266]
click at [1235, 487] on div at bounding box center [1231, 360] width 11 height 255
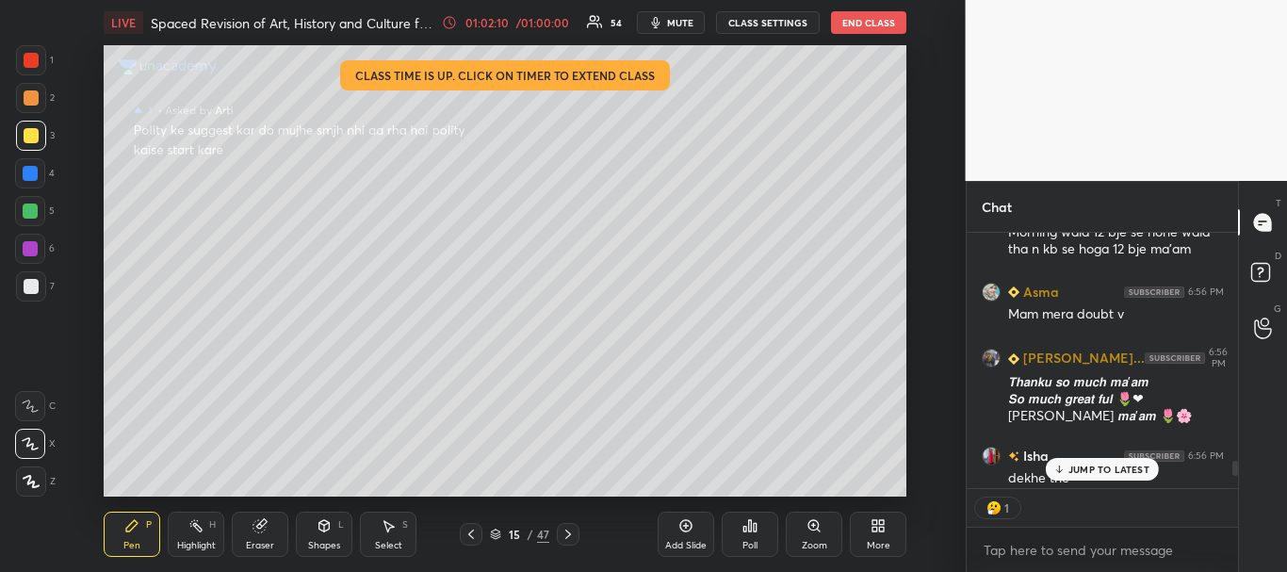
click at [1106, 470] on p "JUMP TO LATEST" at bounding box center [1108, 468] width 81 height 11
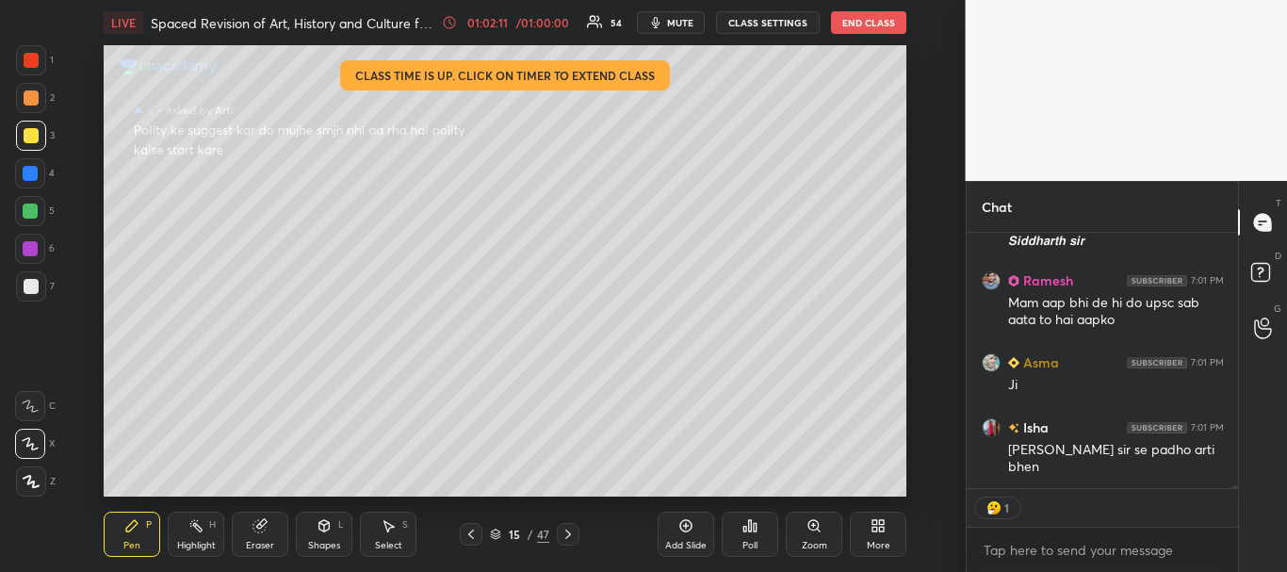
scroll to position [27131, 0]
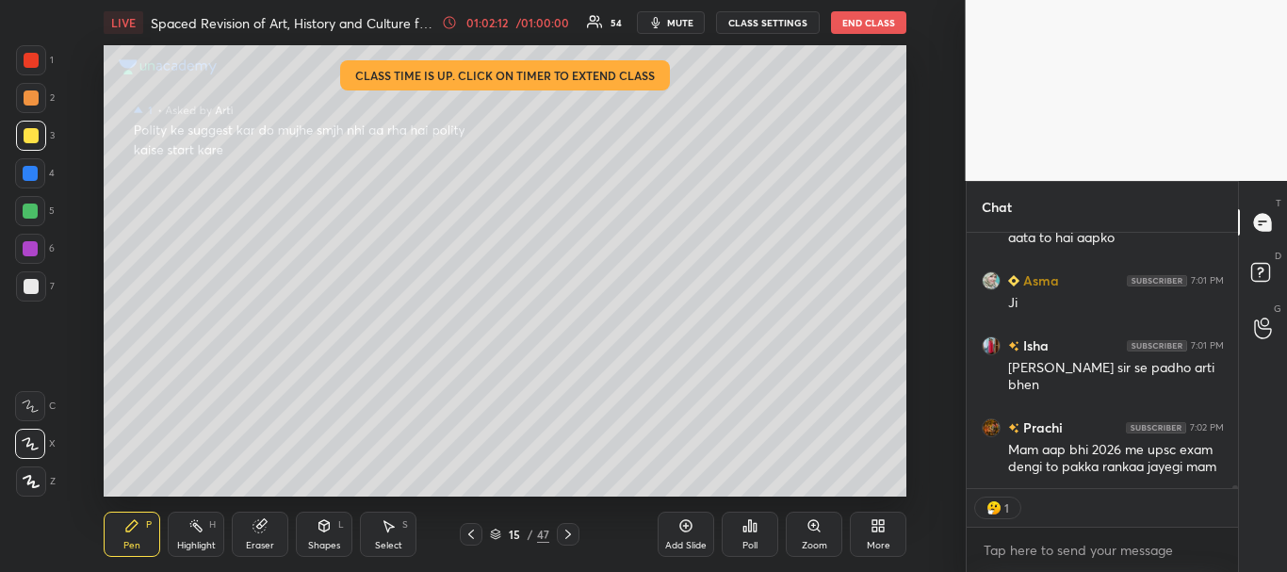
click at [21, 174] on div at bounding box center [30, 173] width 30 height 30
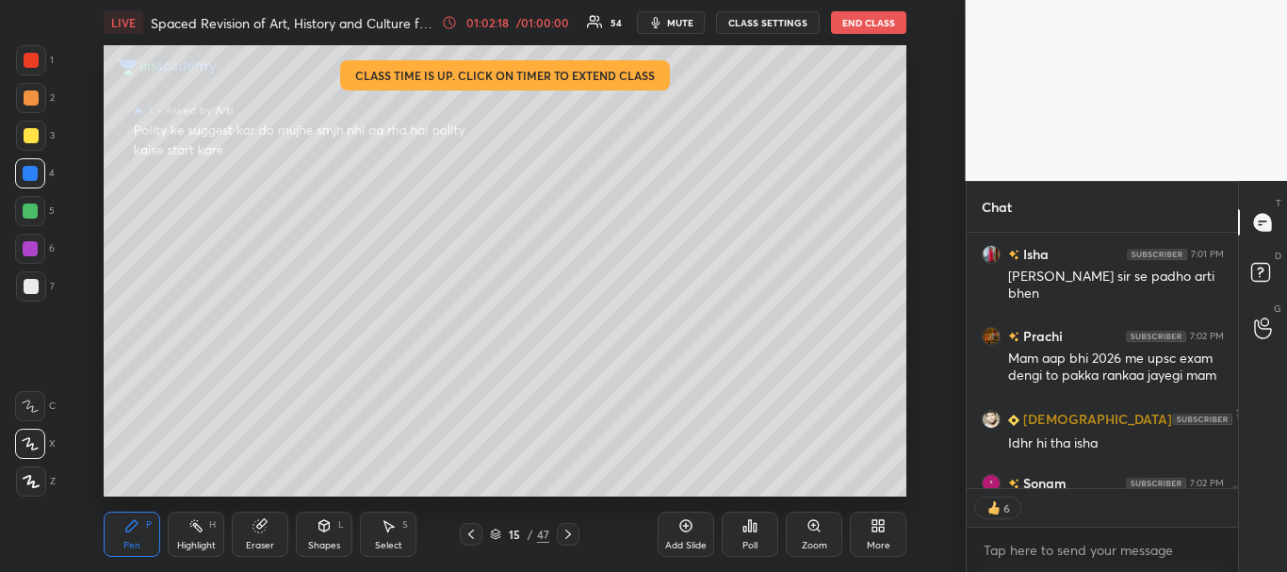
scroll to position [27261, 0]
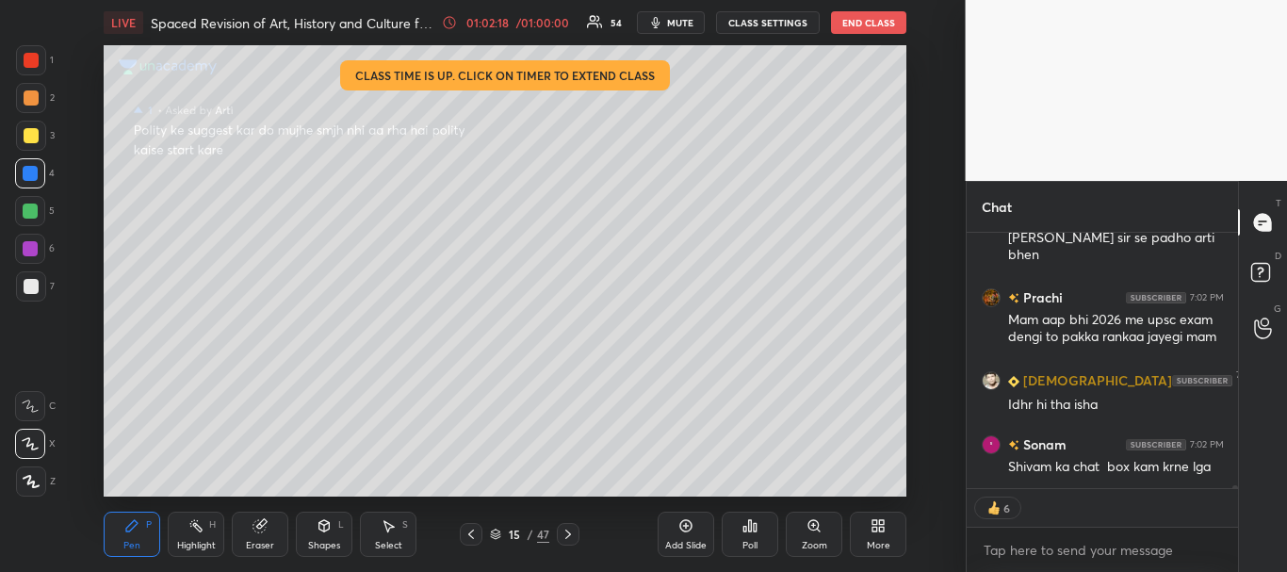
drag, startPoint x: 1235, startPoint y: 485, endPoint x: 1258, endPoint y: 485, distance: 22.6
click at [1240, 496] on div "Chat Asma 7:01 PM [PERSON_NAME] 7:01 PM [PERSON_NAME] sir se padho arti bhen Pr…" at bounding box center [1127, 376] width 322 height 391
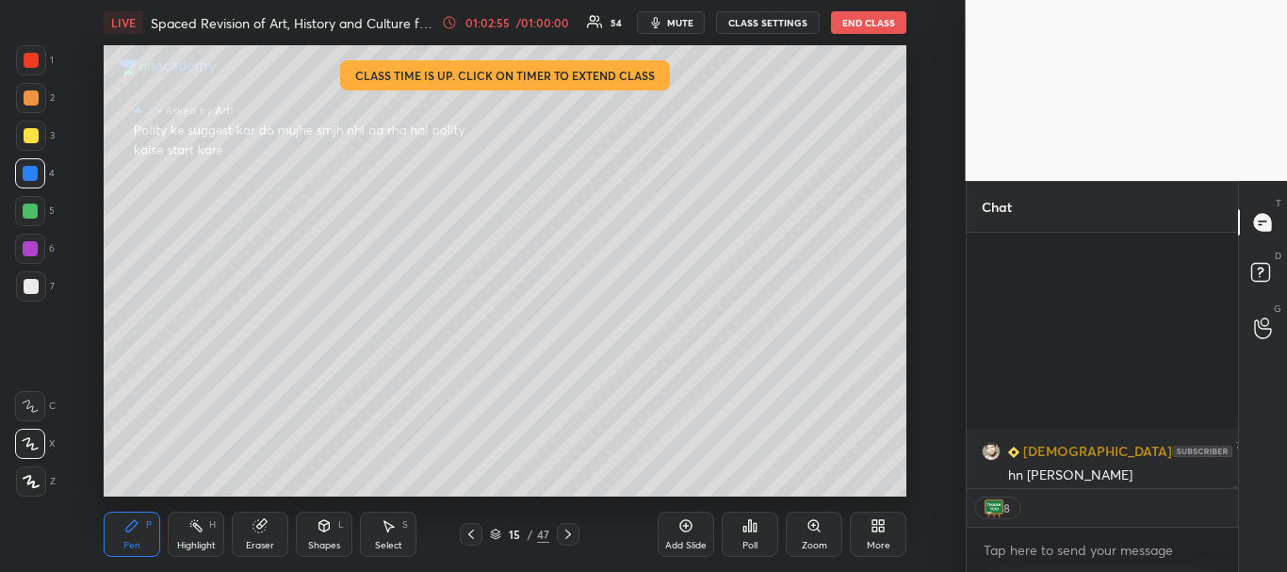
scroll to position [27685, 0]
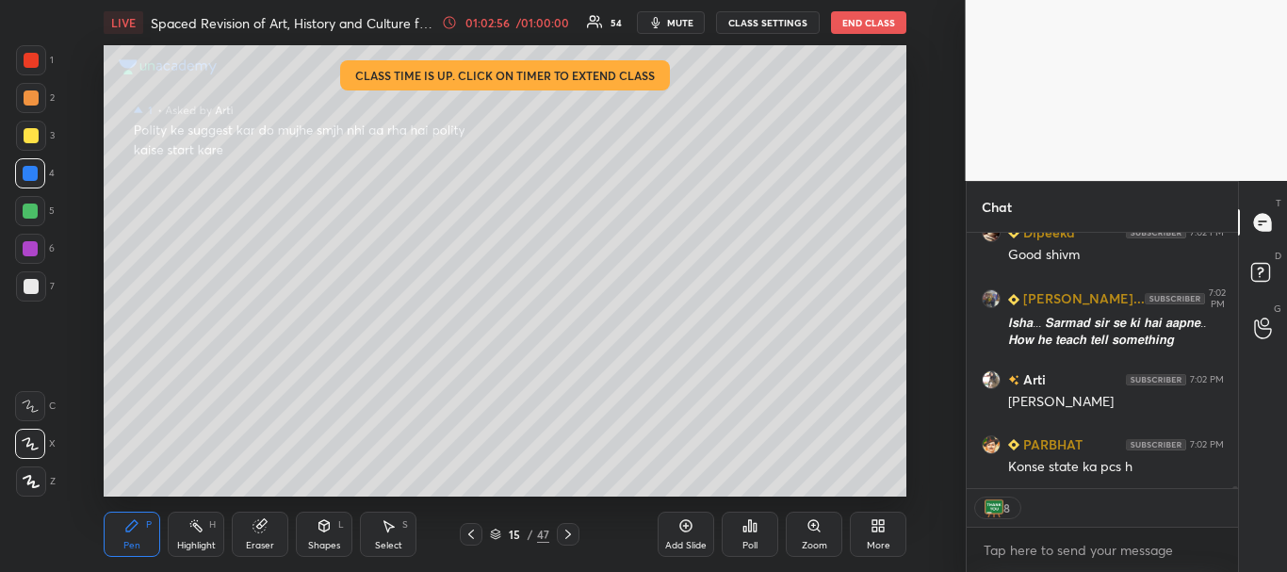
click at [1235, 532] on div "Shivam 7:02 PM hn [PERSON_NAME] Dipeeka 7:02 PM Good shivm Rudra Prat... 7:02 P…" at bounding box center [1102, 402] width 272 height 339
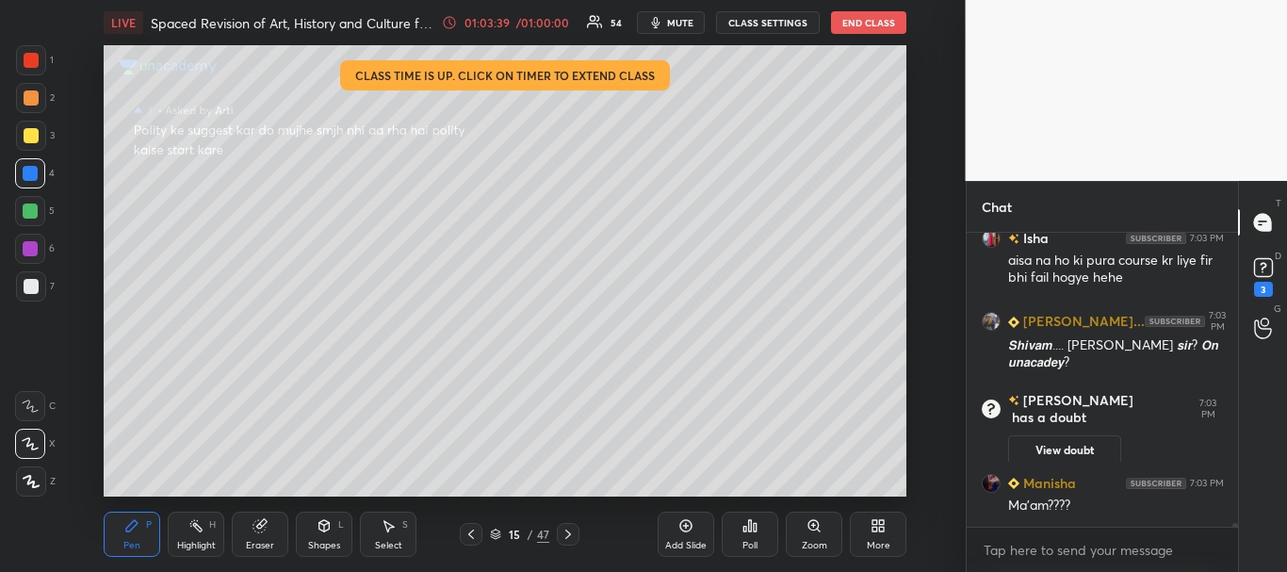
scroll to position [24607, 0]
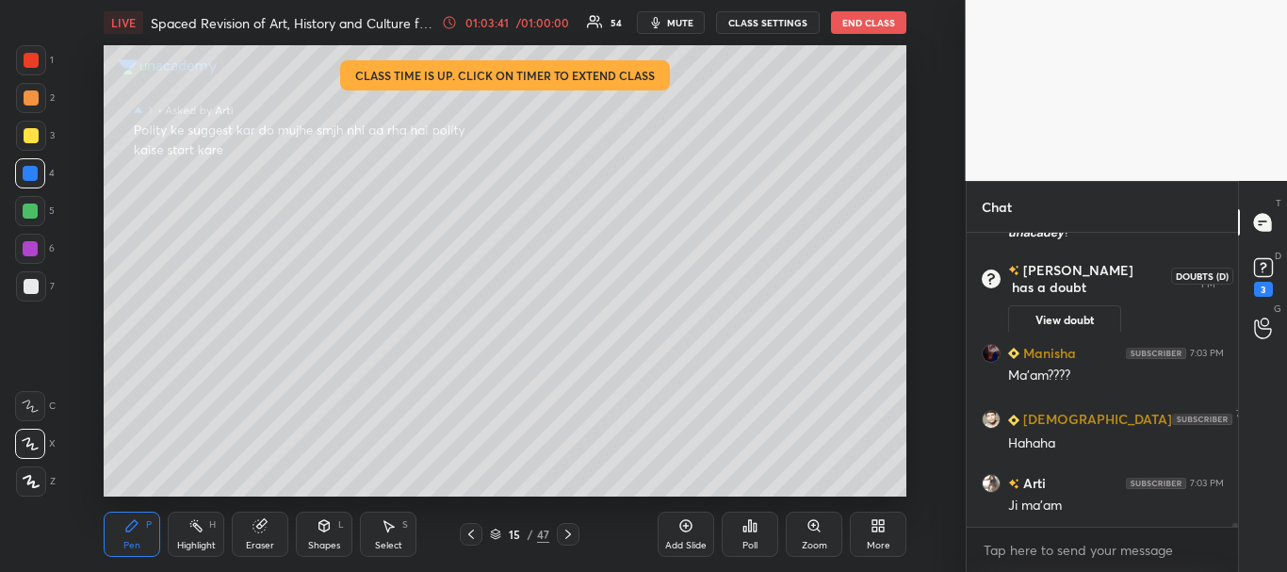
click at [1265, 274] on rect at bounding box center [1263, 268] width 18 height 18
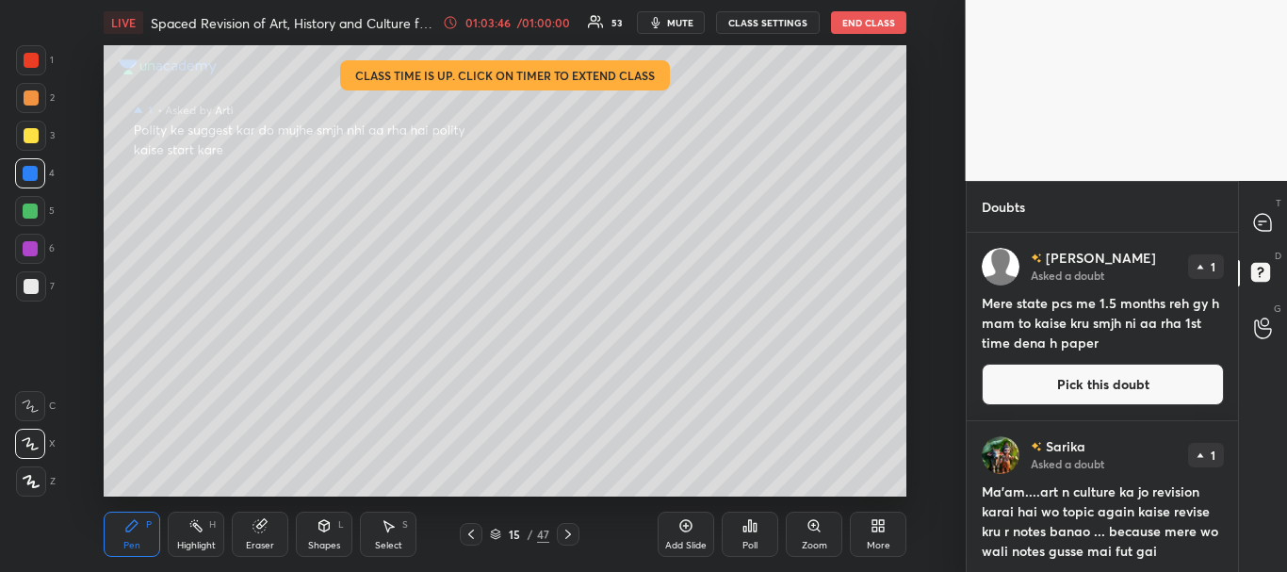
click at [1236, 294] on div "Doubts Enable hand raising Enable raise hand to speak to learners. Once enabled…" at bounding box center [1127, 376] width 322 height 391
click at [1073, 381] on button "Pick this doubt" at bounding box center [1103, 384] width 242 height 41
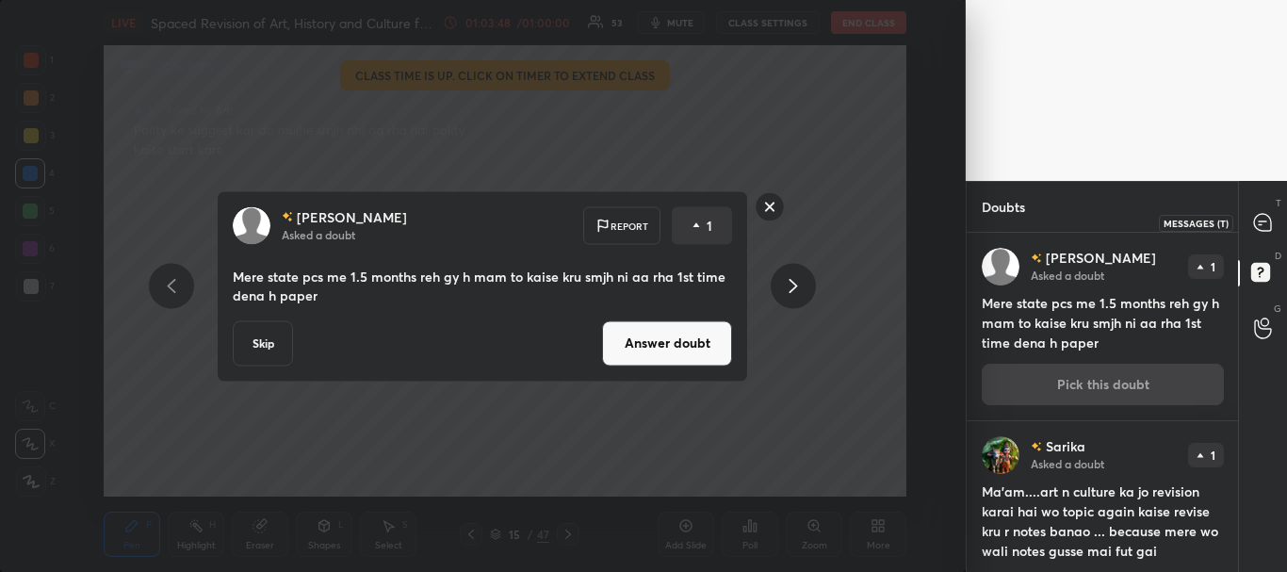
click at [1267, 223] on icon at bounding box center [1262, 222] width 17 height 17
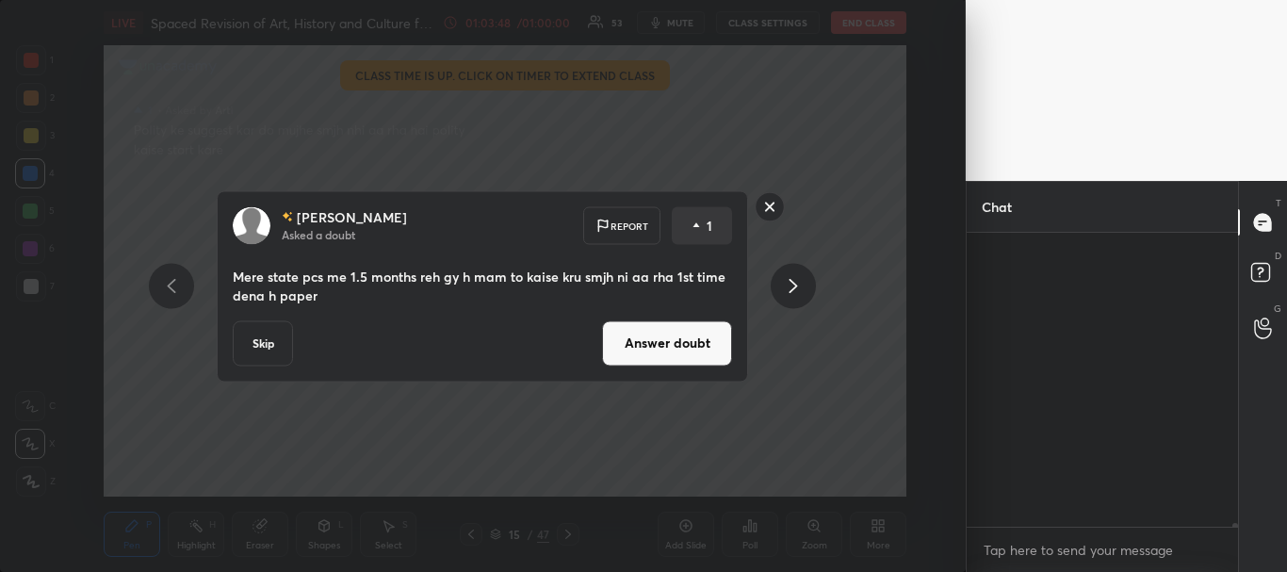
scroll to position [288, 266]
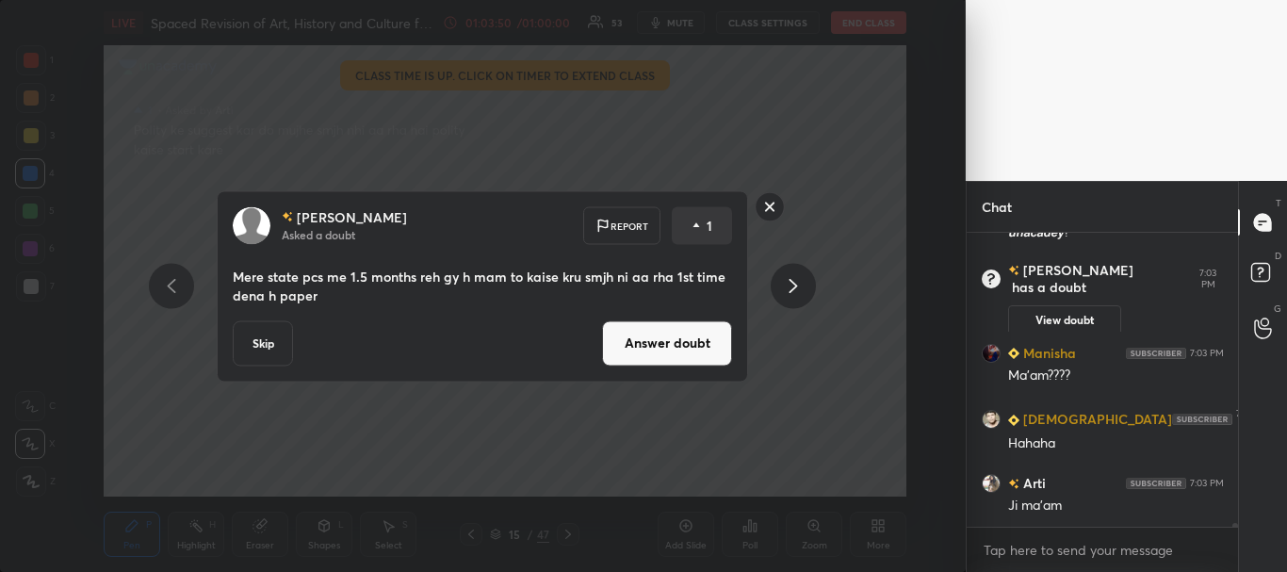
drag, startPoint x: 1234, startPoint y: 526, endPoint x: 1234, endPoint y: 536, distance: 10.4
click at [1234, 536] on div "Isha 7:03 PM aisa na ho ki pura course kr liye fir bhi fail hogye [PERSON_NAME]…" at bounding box center [1102, 402] width 272 height 339
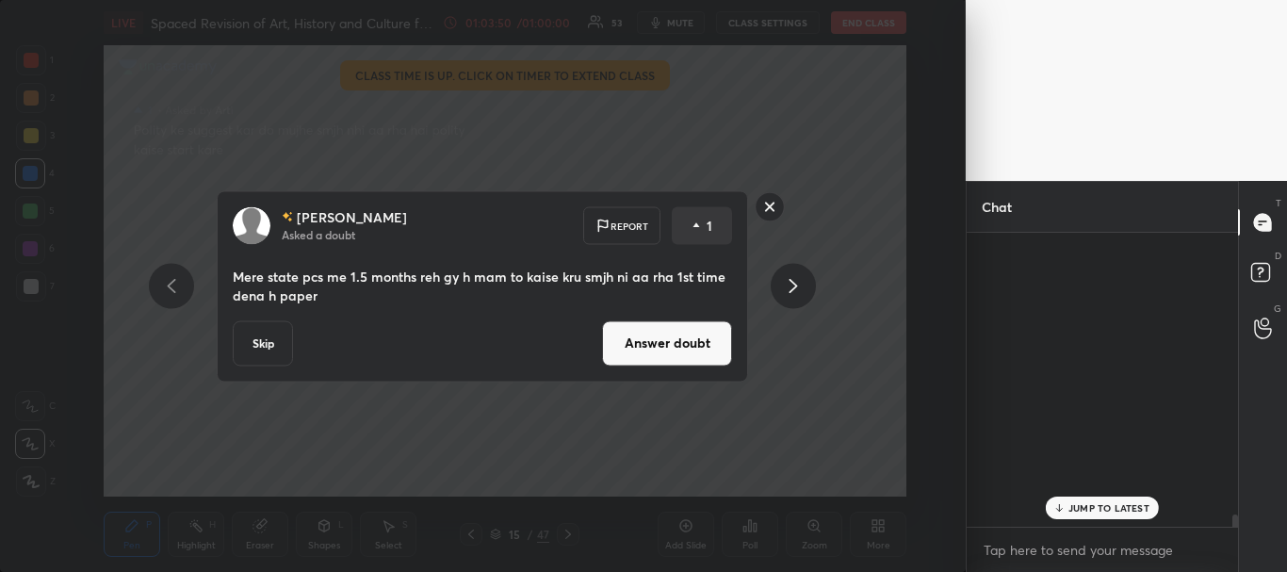
scroll to position [25942, 0]
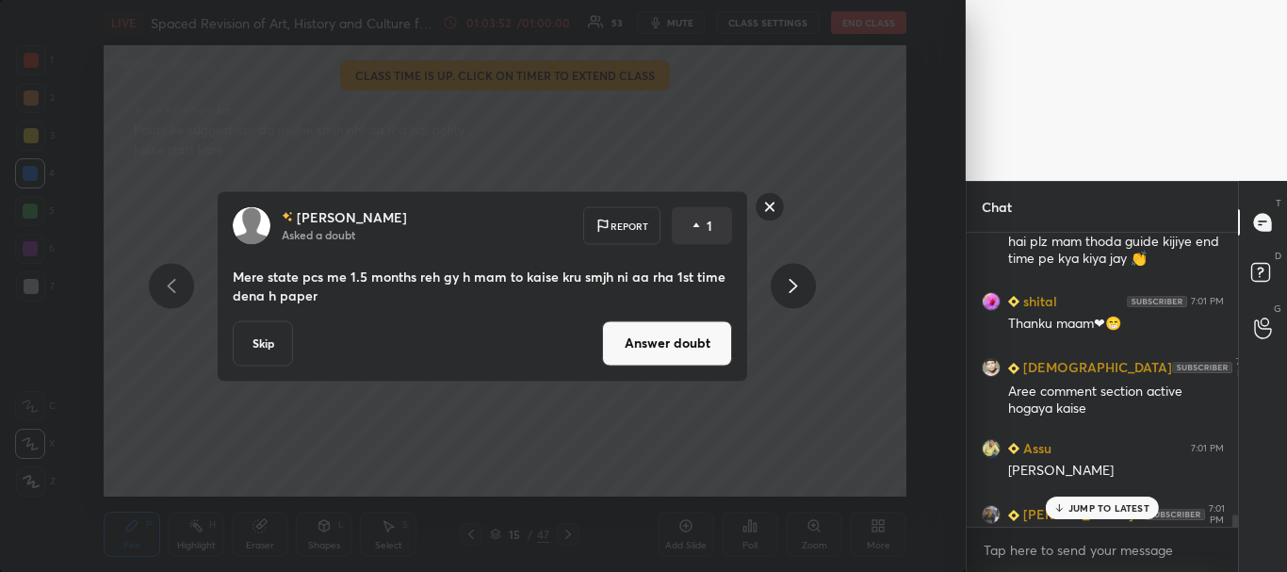
click at [1067, 507] on div "JUMP TO LATEST" at bounding box center [1102, 507] width 113 height 23
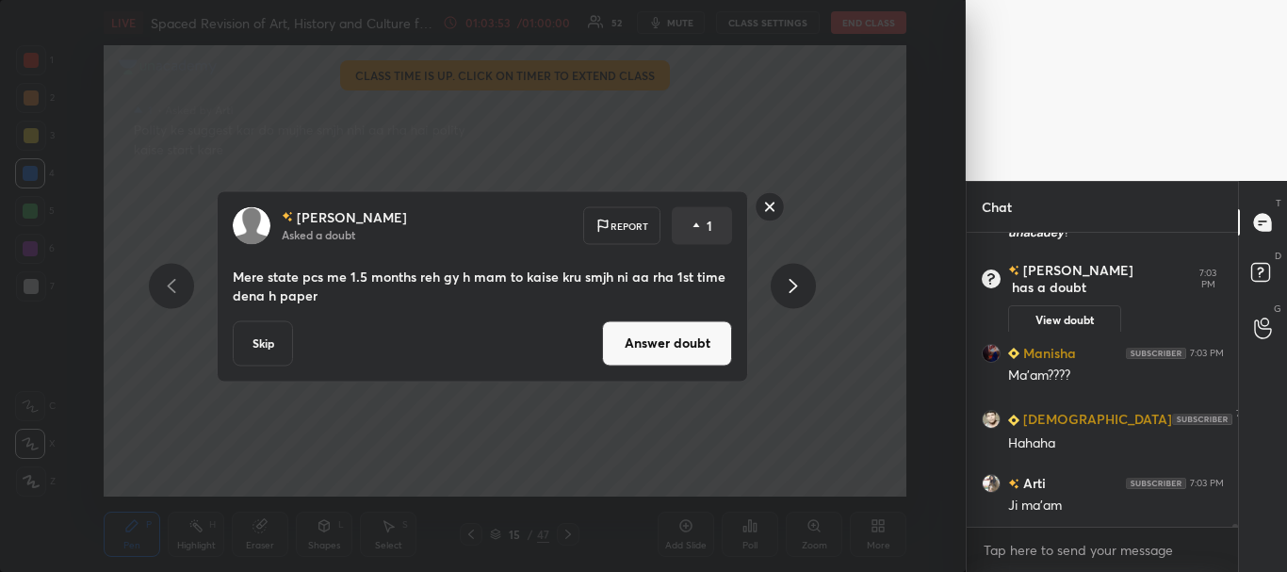
click at [672, 340] on button "Answer doubt" at bounding box center [667, 342] width 130 height 45
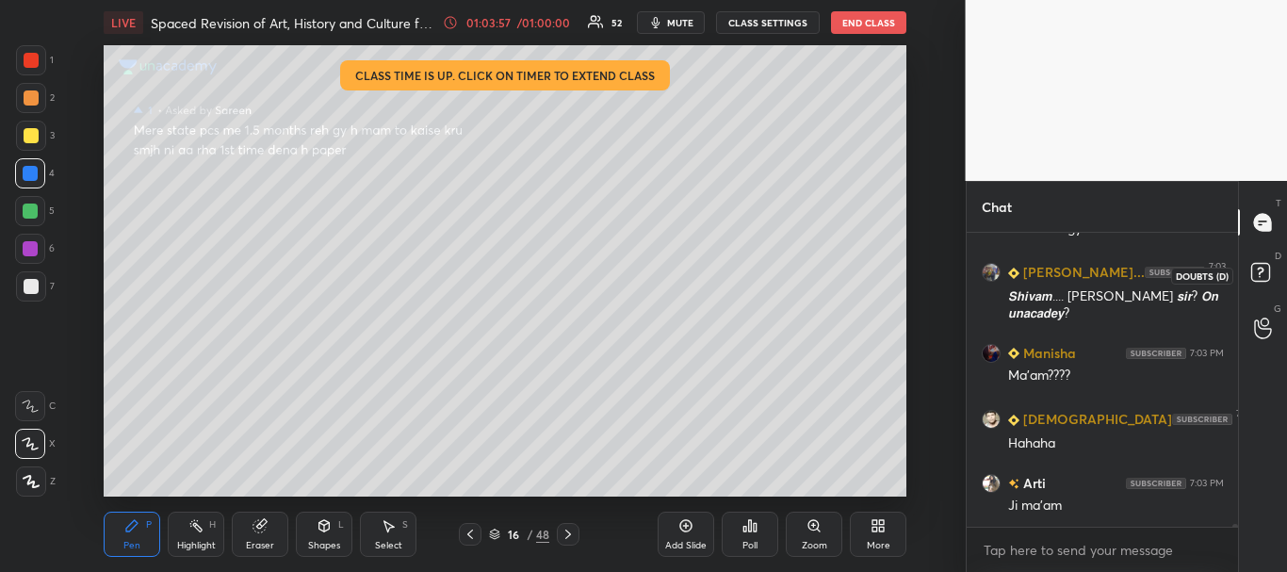
scroll to position [26887, 0]
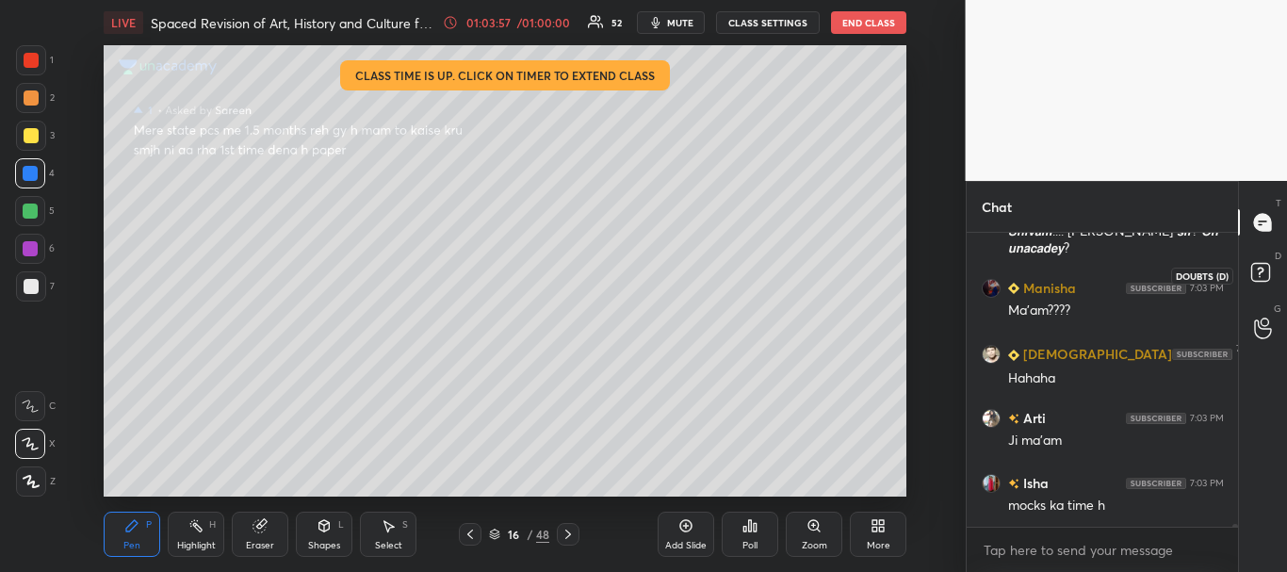
click at [1265, 270] on rect at bounding box center [1260, 273] width 18 height 18
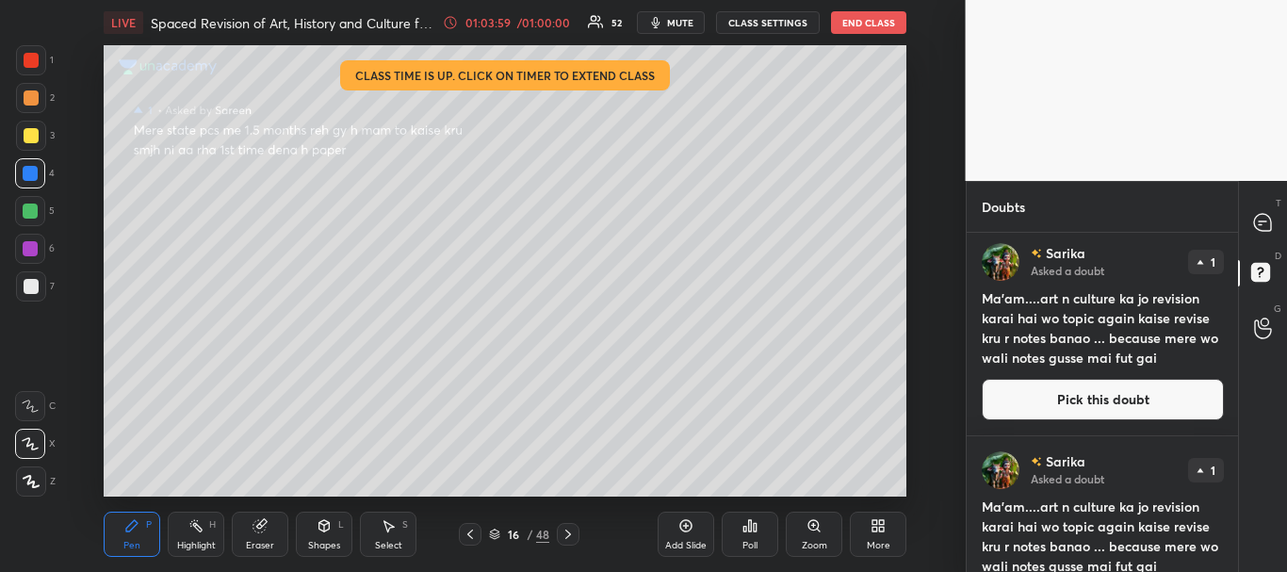
scroll to position [0, 0]
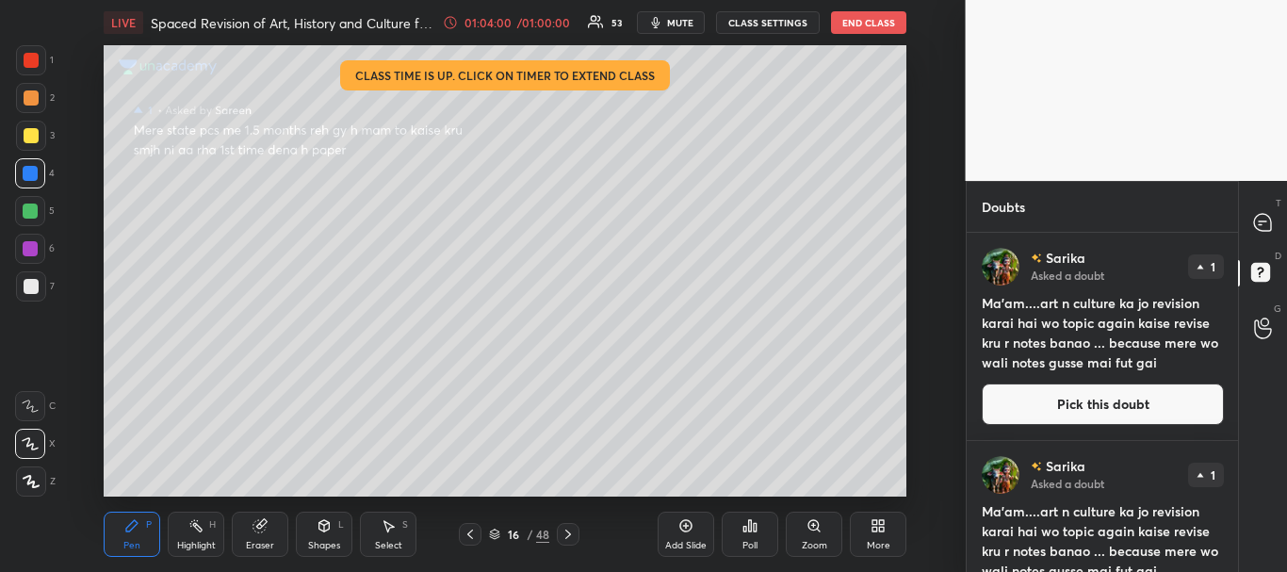
click at [1098, 404] on button "Pick this doubt" at bounding box center [1103, 403] width 242 height 41
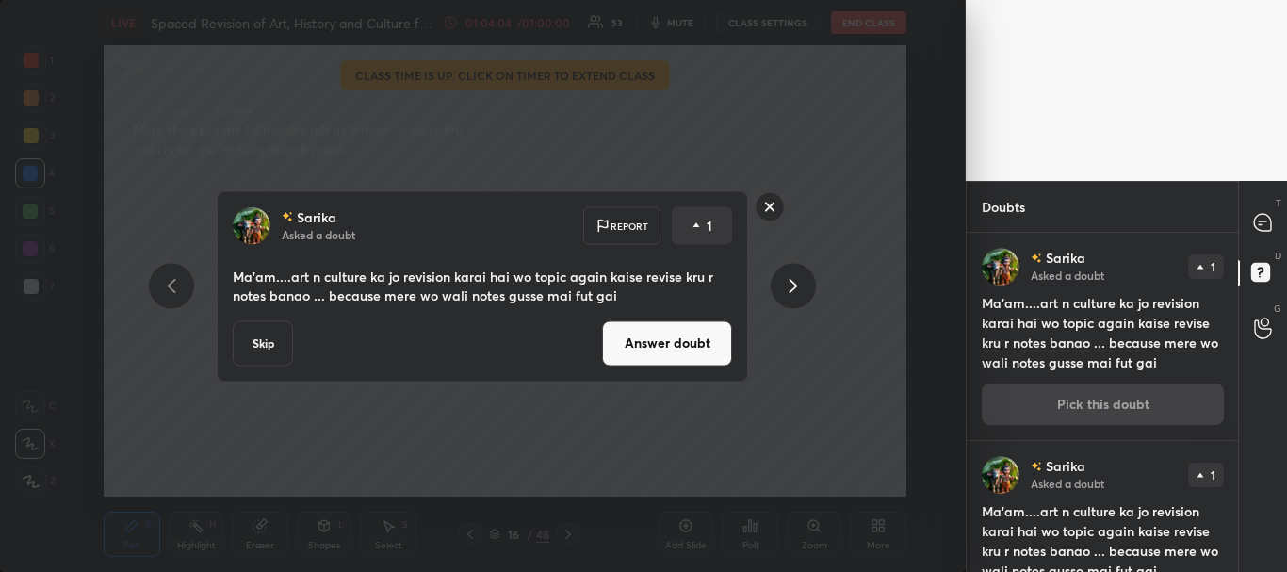
click at [674, 350] on button "Answer doubt" at bounding box center [667, 342] width 130 height 45
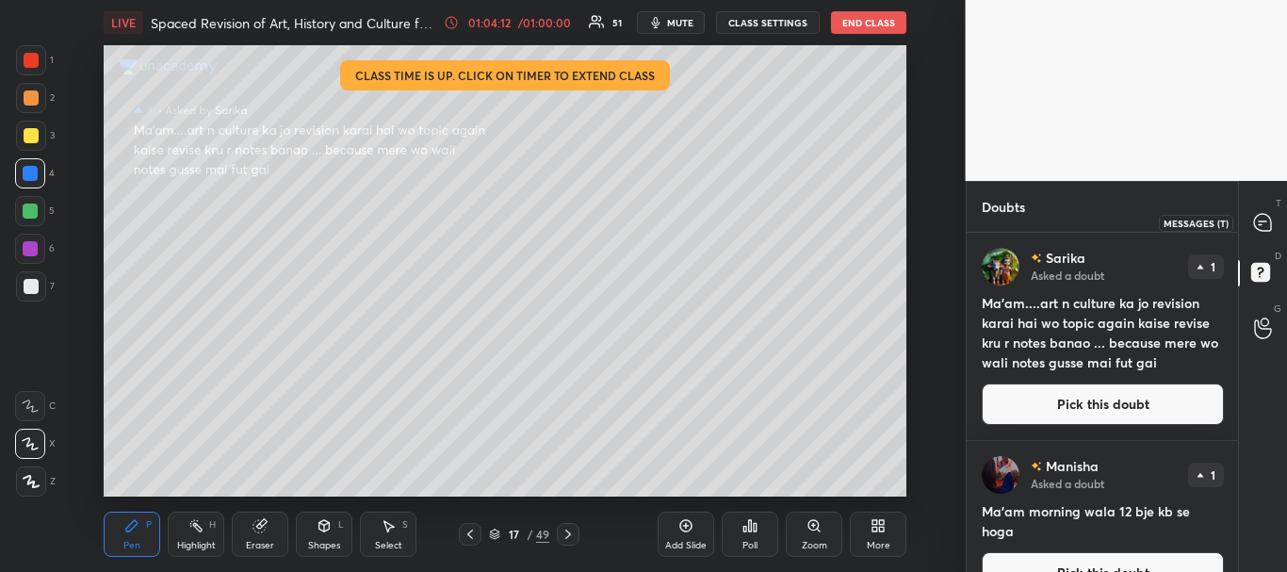
click at [1259, 221] on icon at bounding box center [1262, 221] width 8 height 0
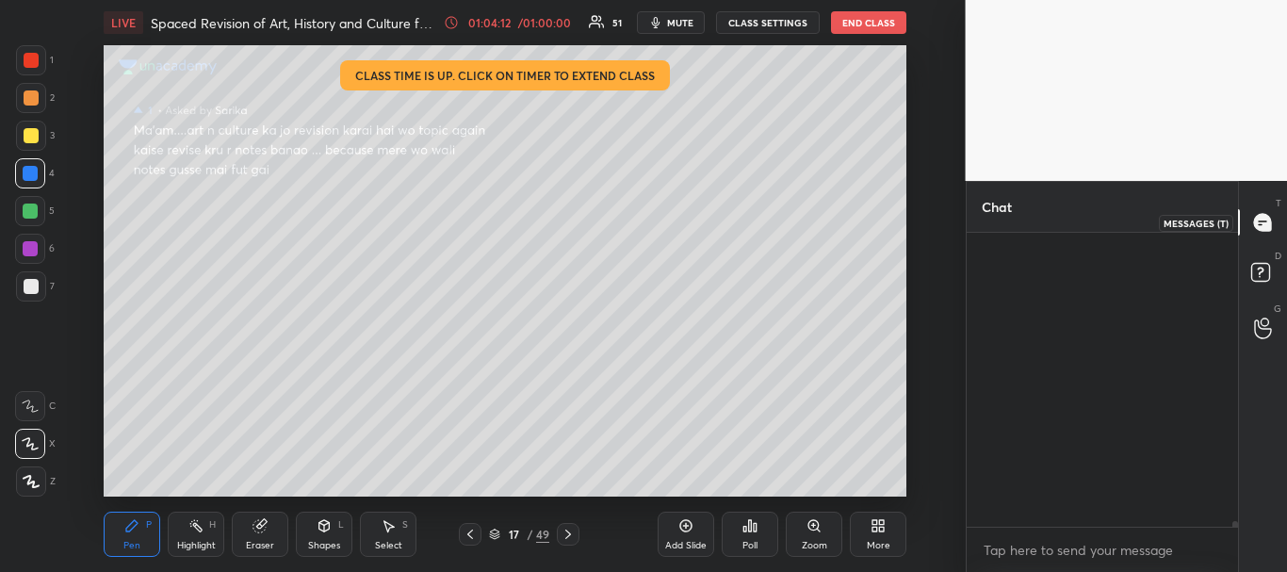
scroll to position [288, 266]
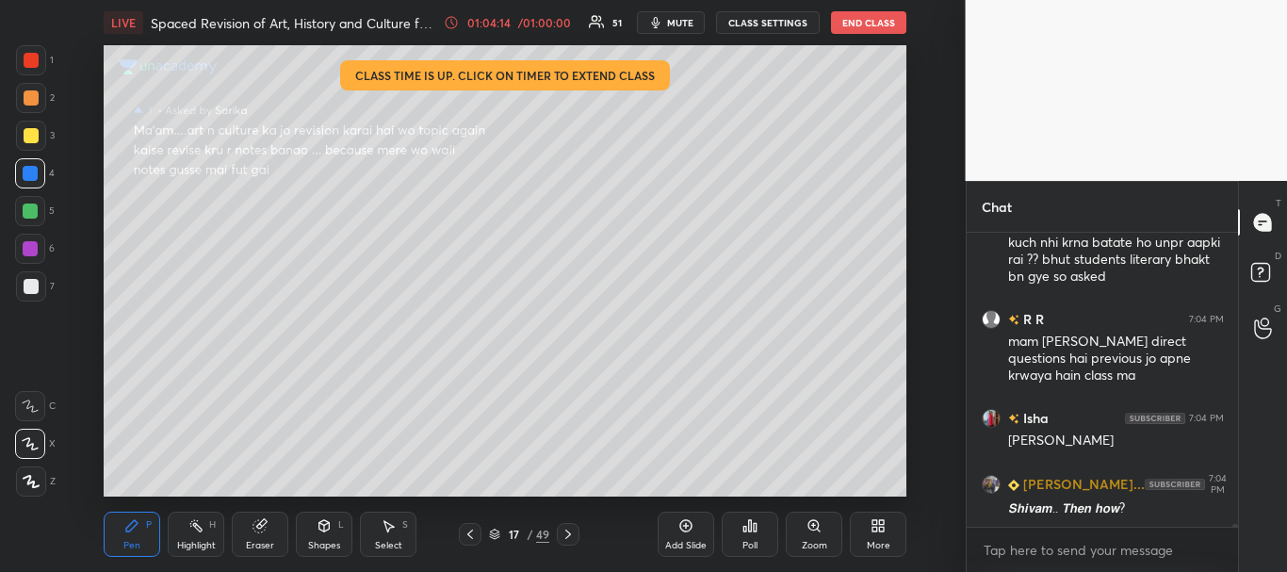
drag, startPoint x: 1232, startPoint y: 524, endPoint x: 1235, endPoint y: 534, distance: 10.7
click at [1235, 534] on div "[PERSON_NAME] 7:03 PM ghatnachakra lagao TEJASH 7:04 PM mam jo educator sab sub…" at bounding box center [1102, 402] width 272 height 339
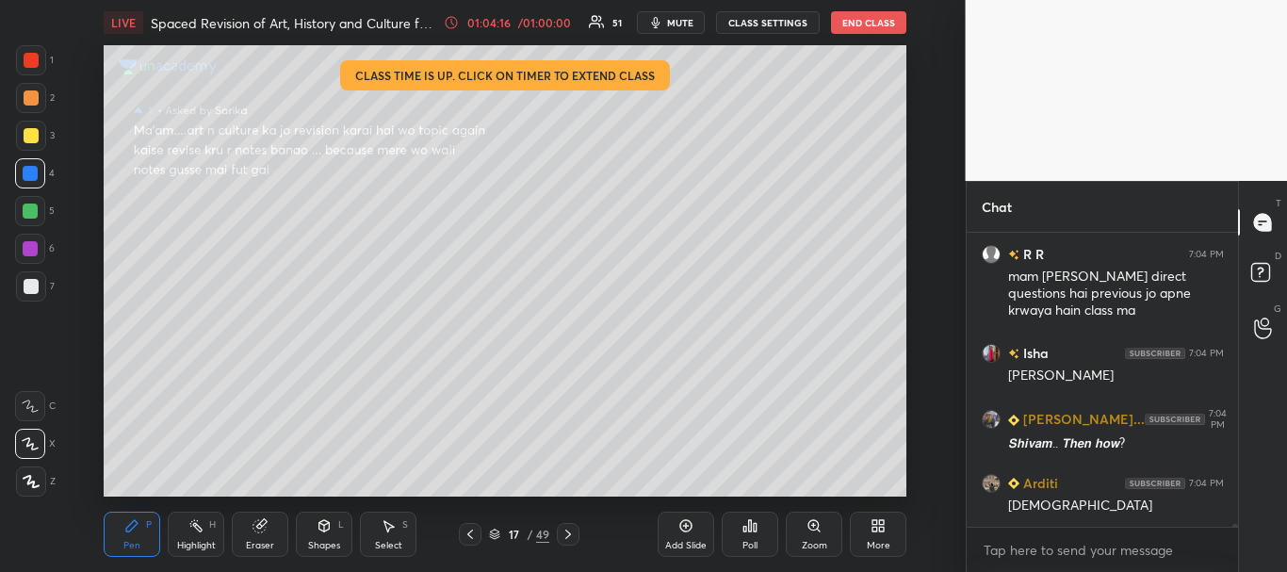
click at [28, 133] on div at bounding box center [31, 135] width 15 height 15
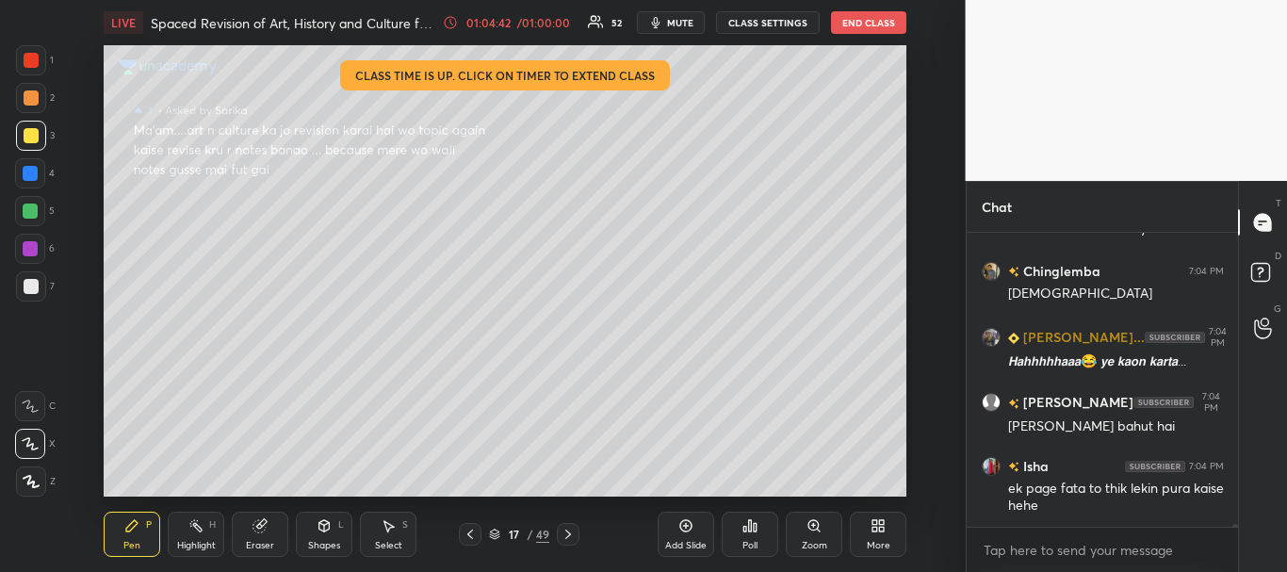
scroll to position [28774, 0]
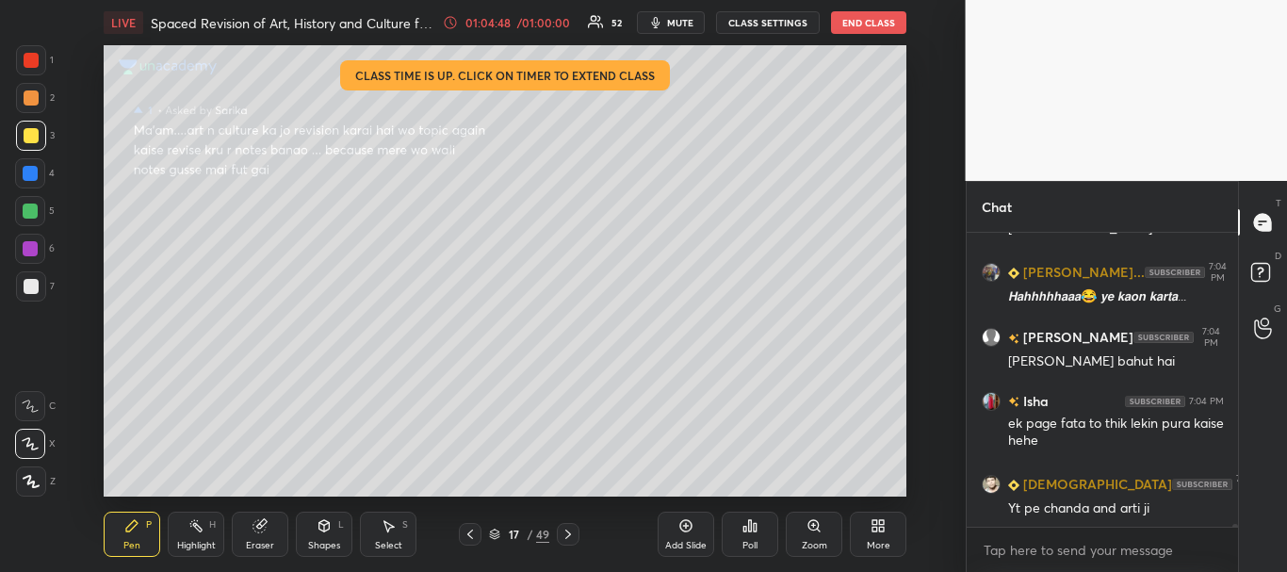
click at [471, 529] on icon at bounding box center [470, 534] width 15 height 15
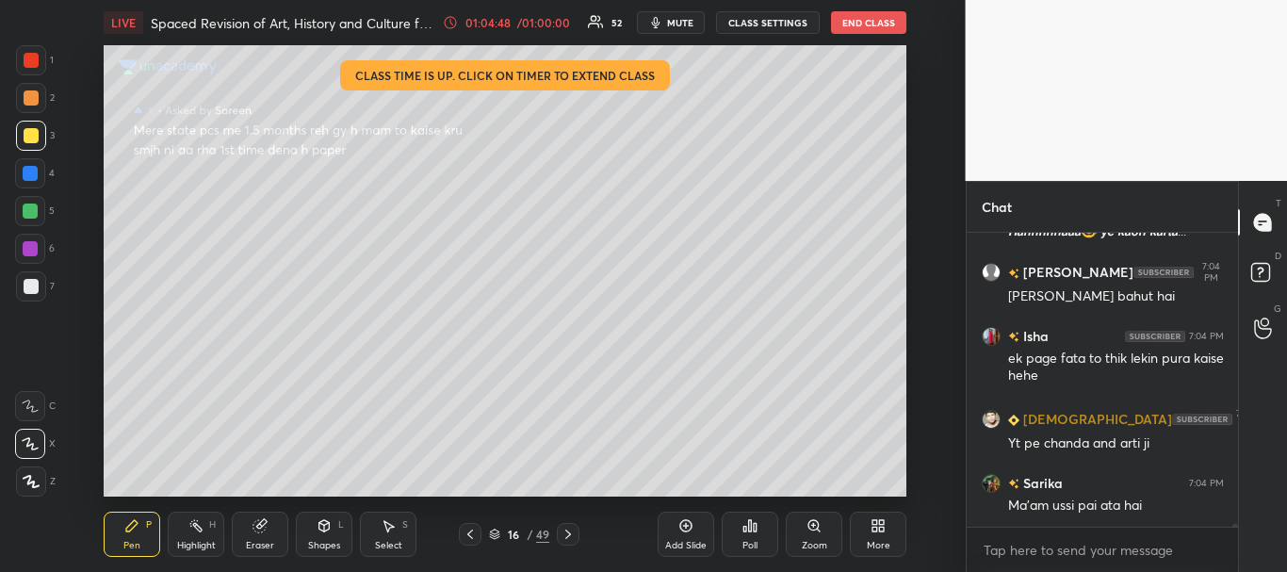
click at [471, 529] on icon at bounding box center [470, 534] width 15 height 15
click at [475, 530] on icon at bounding box center [470, 534] width 15 height 15
click at [495, 532] on icon at bounding box center [494, 533] width 11 height 11
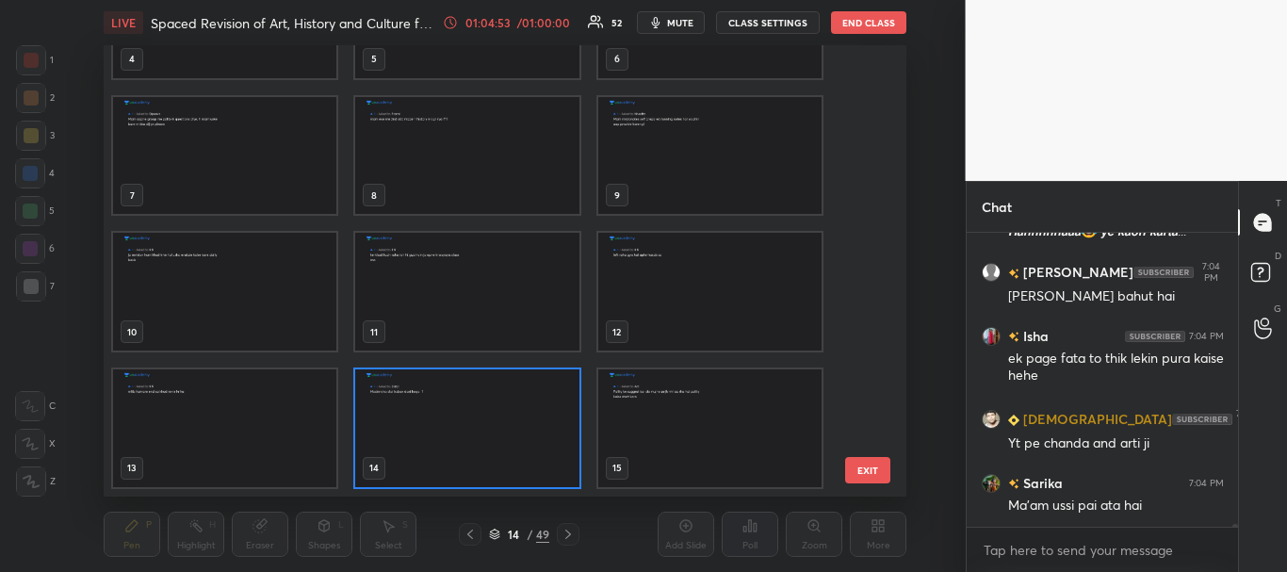
scroll to position [0, 0]
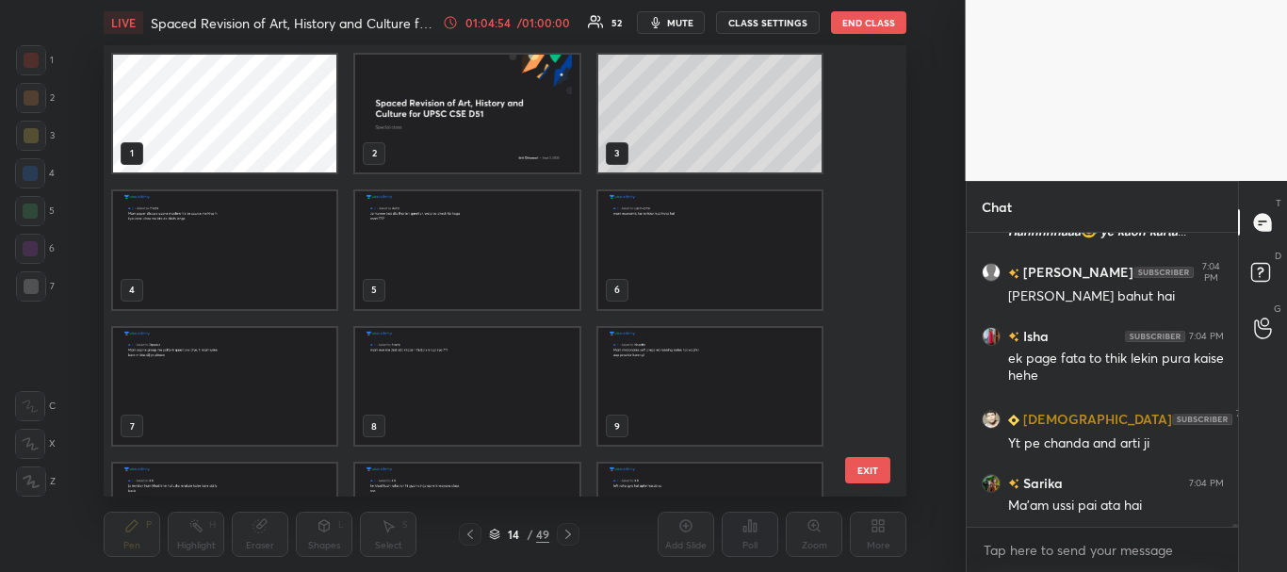
click at [454, 148] on img "grid" at bounding box center [467, 114] width 223 height 118
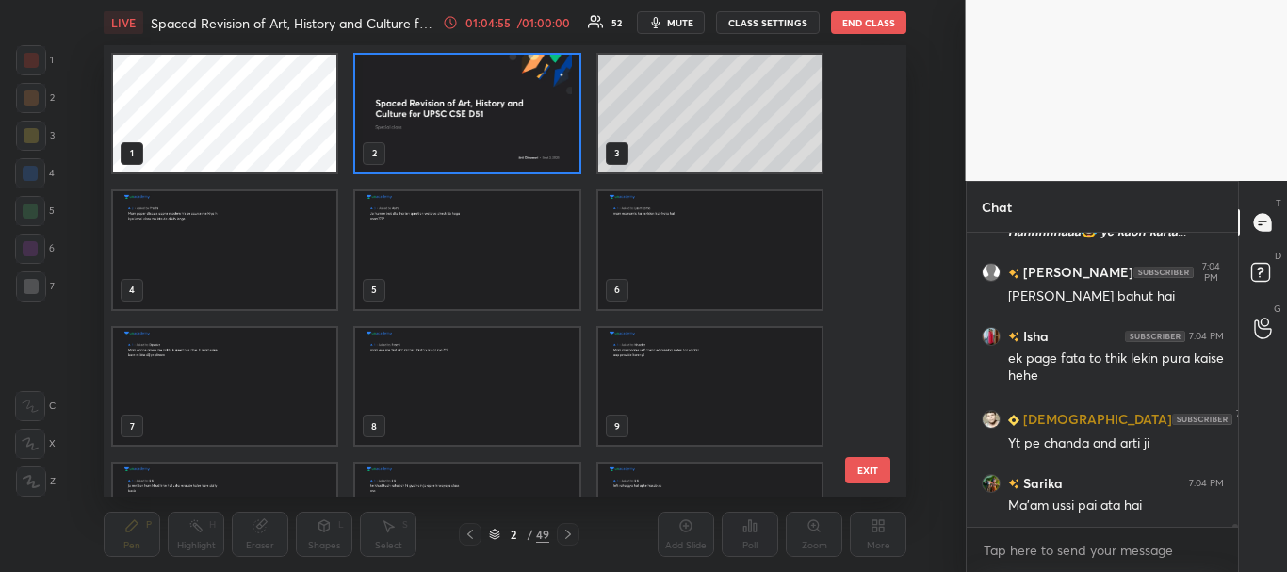
click at [495, 531] on icon at bounding box center [494, 533] width 11 height 11
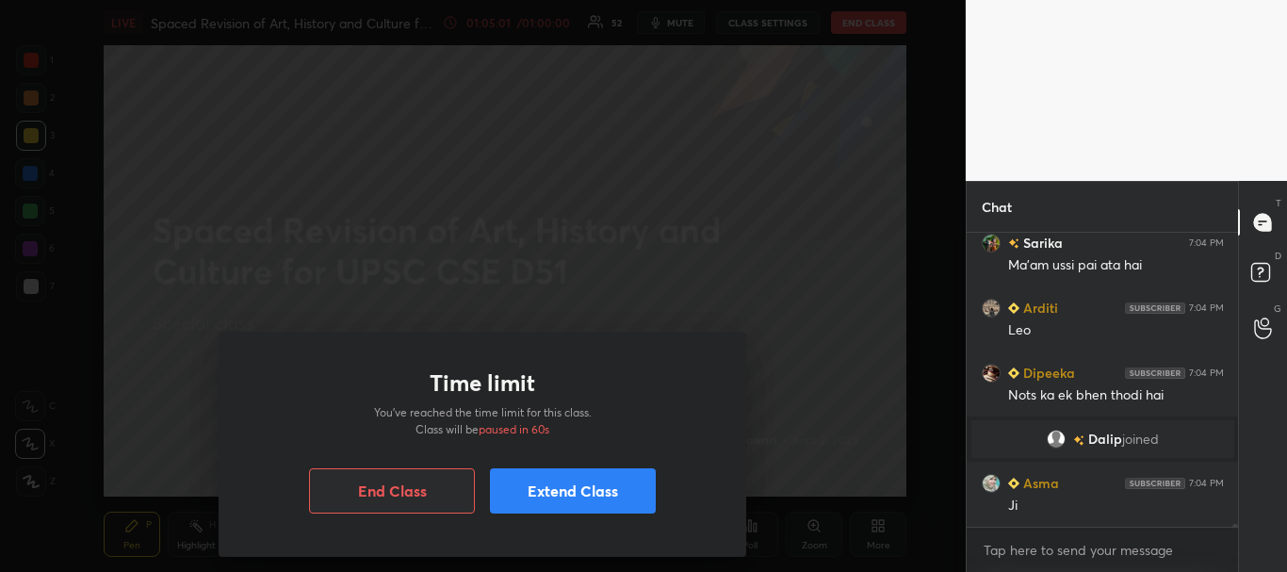
scroll to position [28019, 0]
click at [472, 364] on body "1 2 3 4 5 6 7 C X Z C X Z E E Erase all H H LIVE Spaced Revision of Art, Histor…" at bounding box center [643, 286] width 1287 height 572
drag, startPoint x: 552, startPoint y: 491, endPoint x: 521, endPoint y: 486, distance: 31.4
click at [553, 491] on button "Extend Class" at bounding box center [573, 490] width 166 height 45
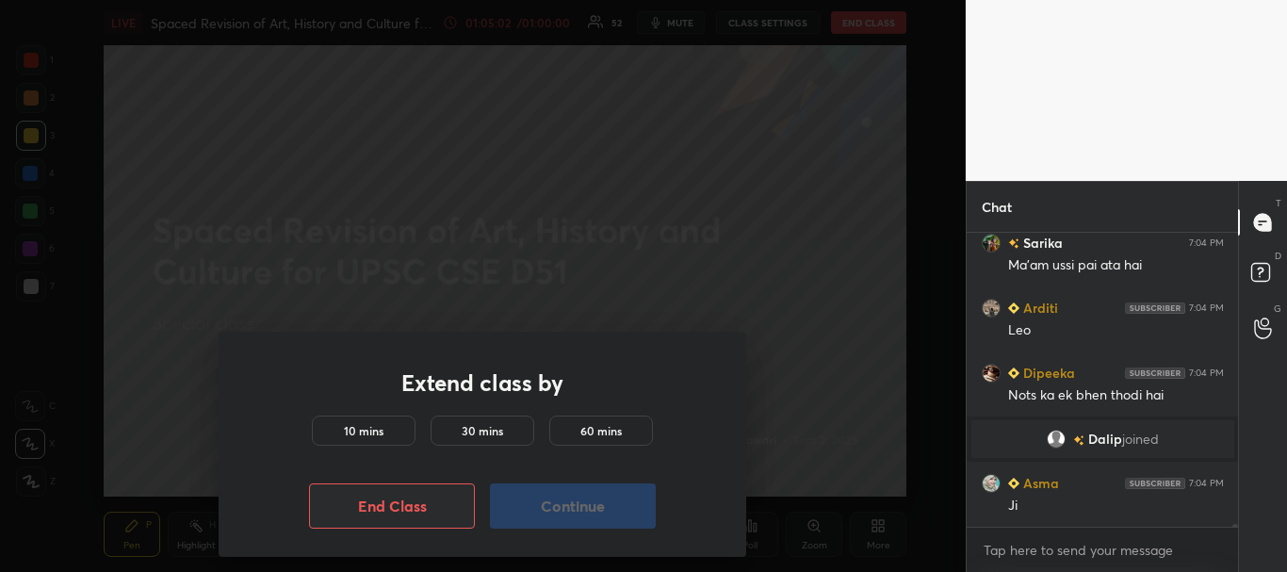
drag, startPoint x: 386, startPoint y: 424, endPoint x: 425, endPoint y: 425, distance: 38.6
click at [386, 425] on div "10 mins" at bounding box center [364, 430] width 104 height 30
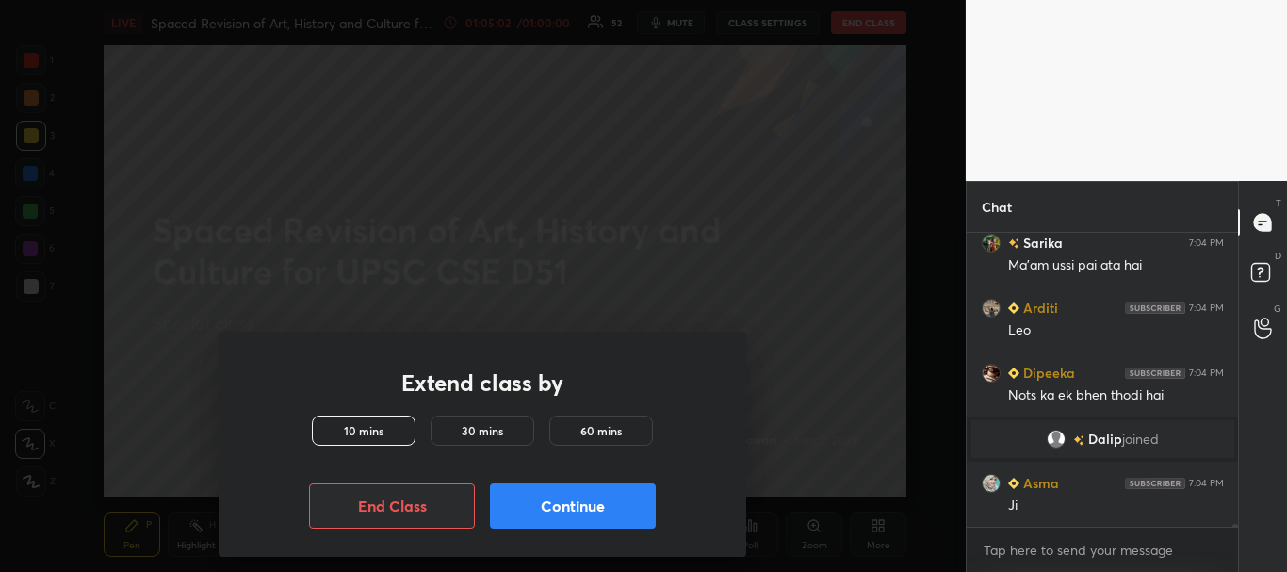
click at [578, 511] on button "Continue" at bounding box center [573, 505] width 166 height 45
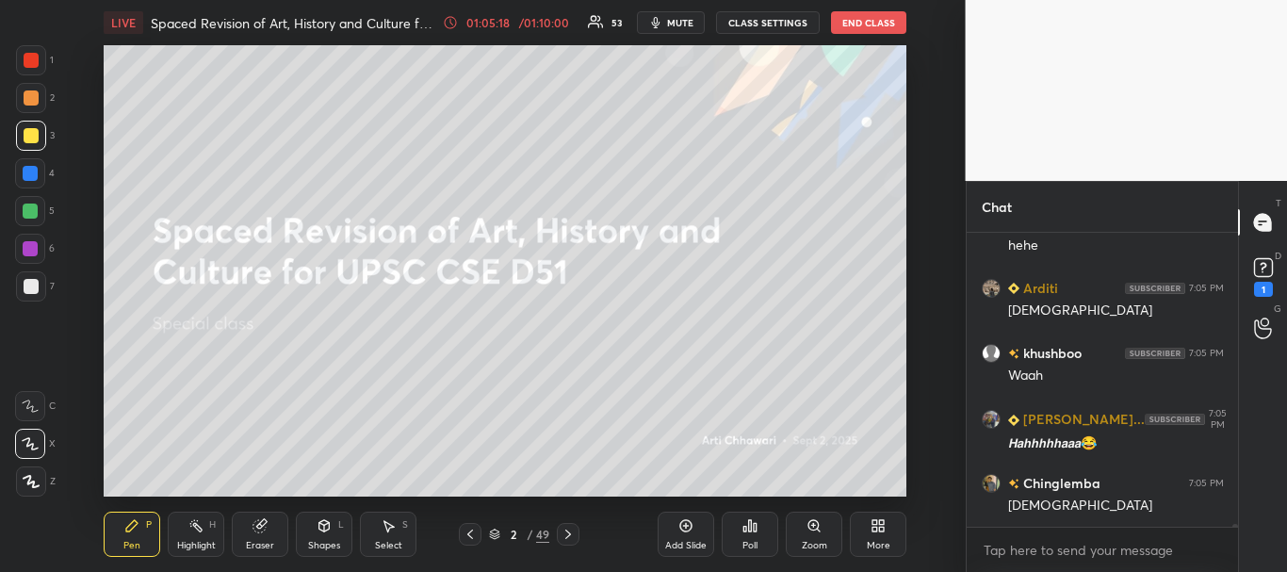
scroll to position [28719, 0]
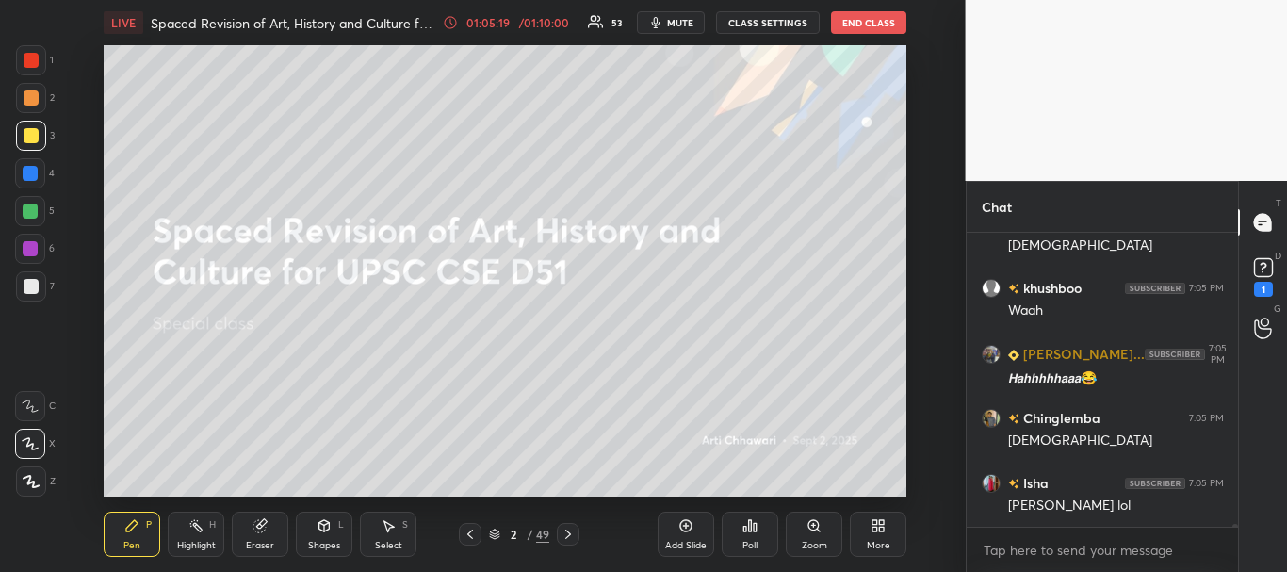
click at [28, 163] on div at bounding box center [30, 173] width 30 height 30
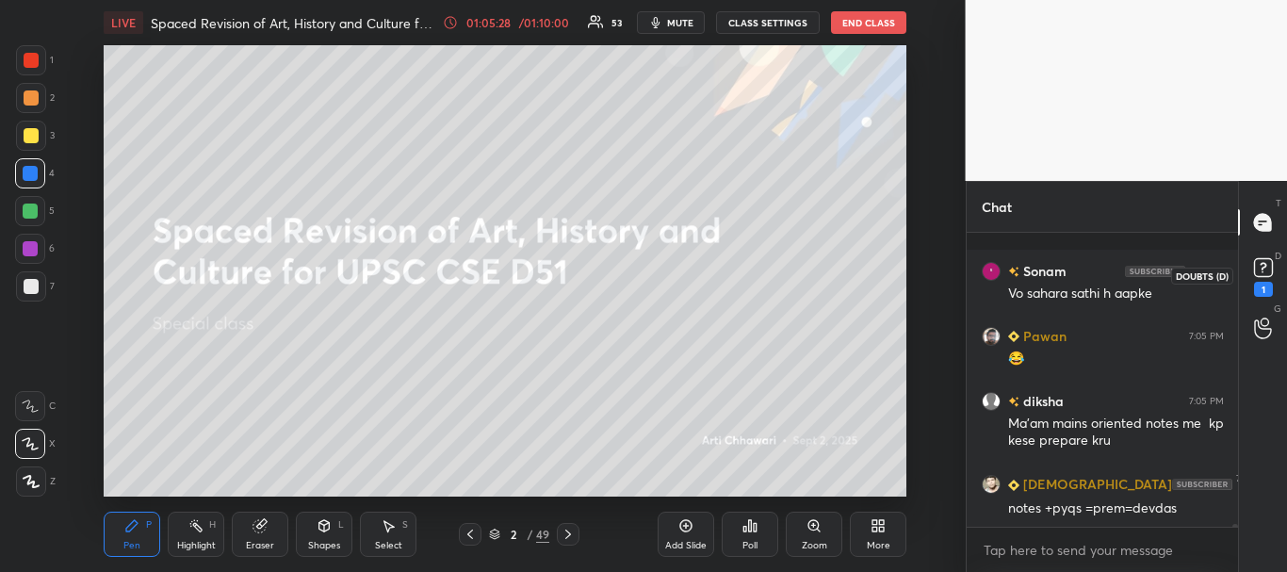
scroll to position [29355, 0]
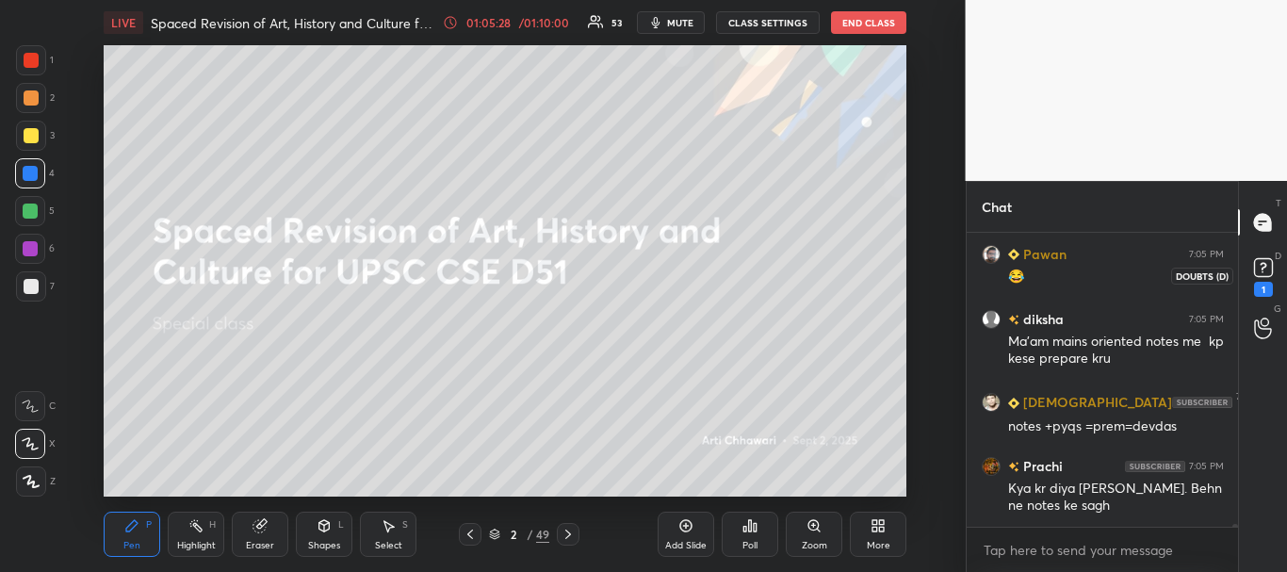
click at [1264, 269] on rect at bounding box center [1263, 268] width 18 height 18
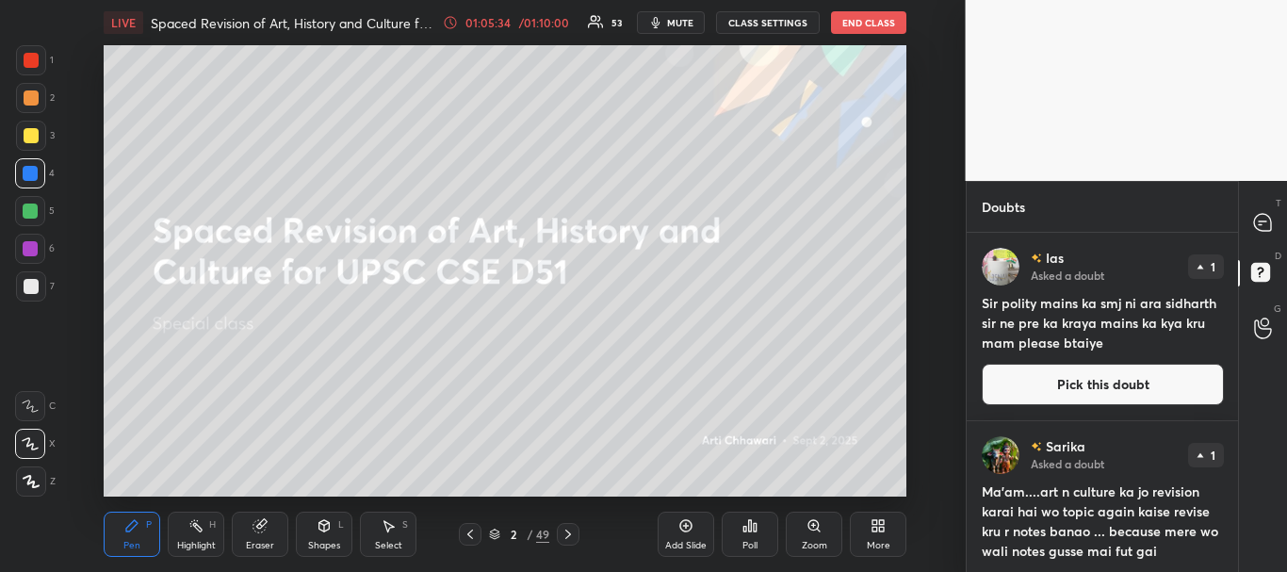
click at [1088, 381] on button "Pick this doubt" at bounding box center [1103, 384] width 242 height 41
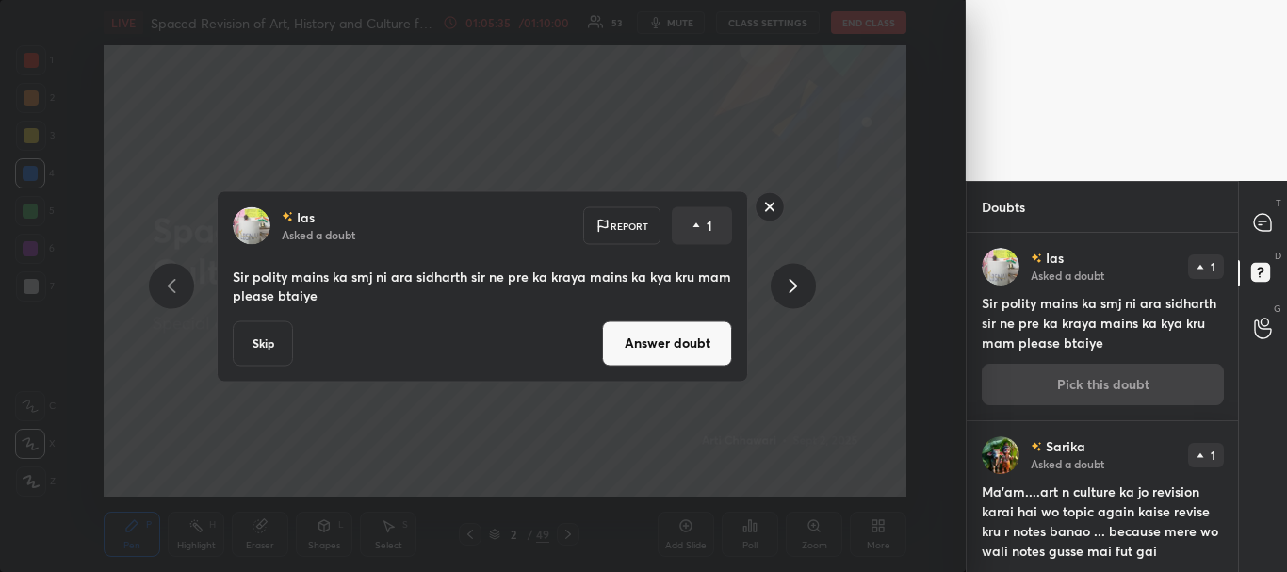
click at [683, 346] on button "Answer doubt" at bounding box center [667, 342] width 130 height 45
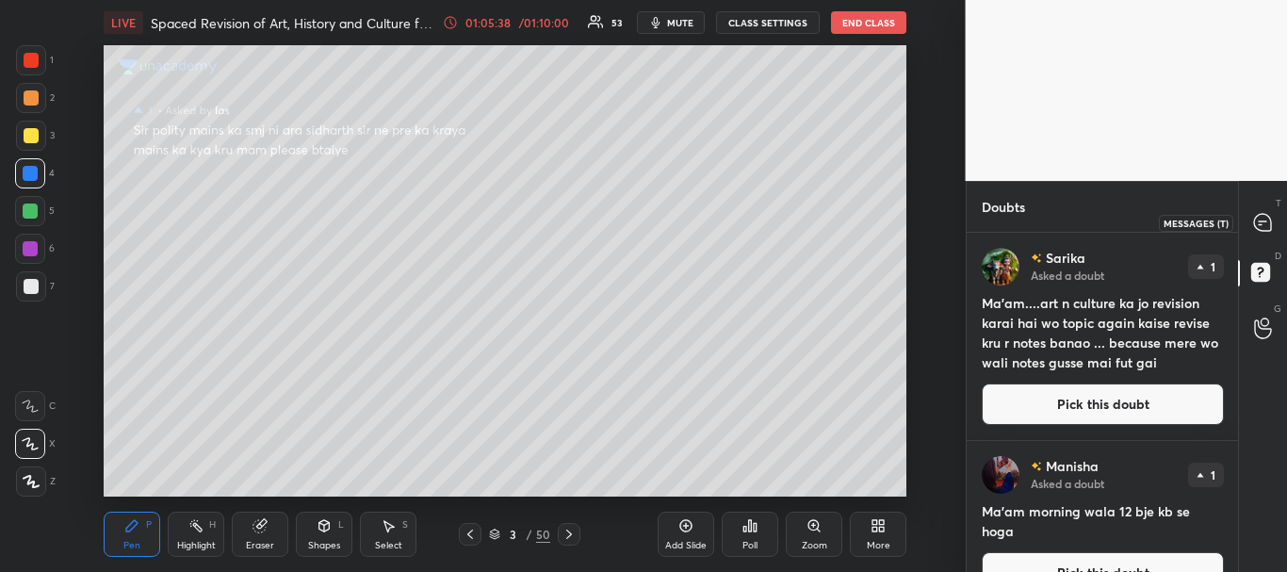
click at [1260, 219] on icon at bounding box center [1262, 222] width 17 height 17
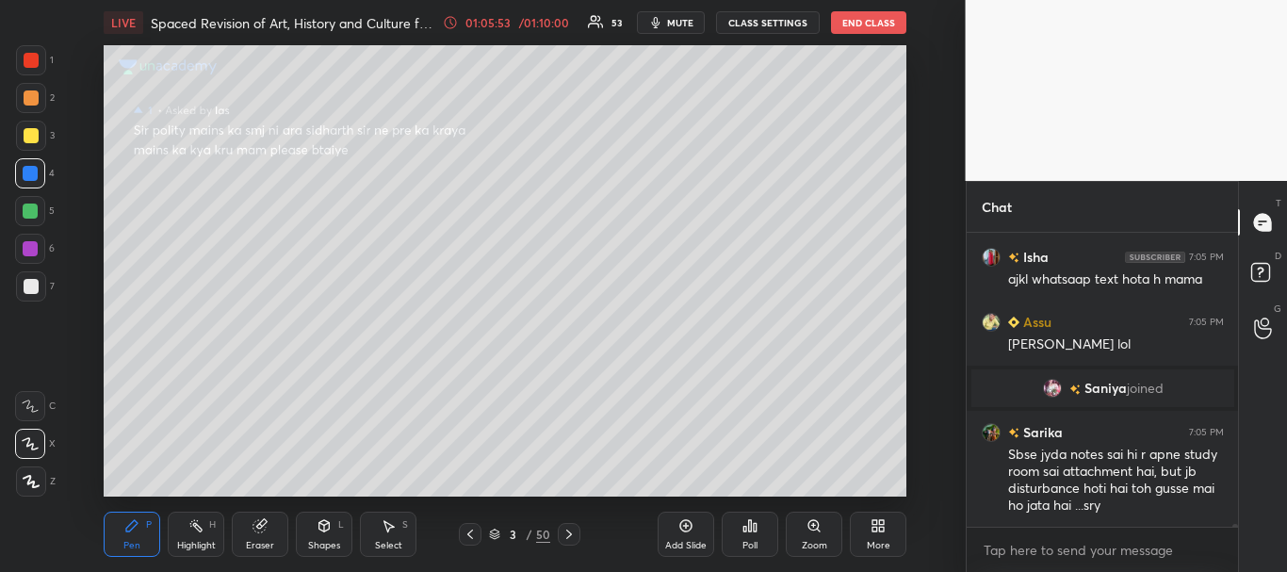
scroll to position [29310, 0]
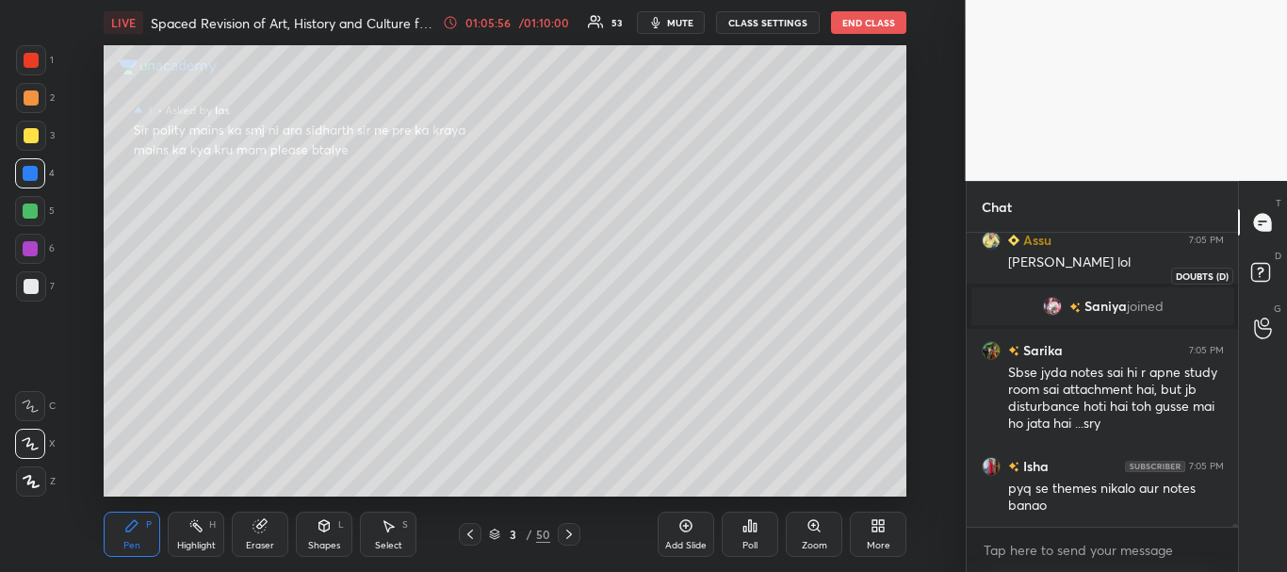
click at [1261, 273] on rect at bounding box center [1260, 273] width 18 height 18
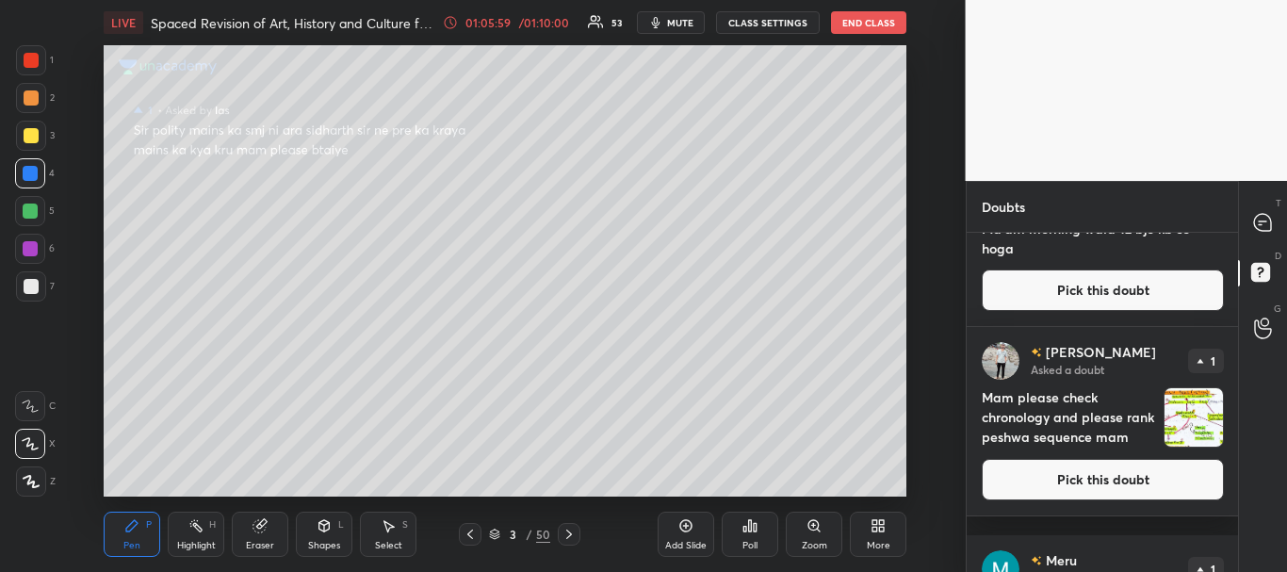
scroll to position [280, 0]
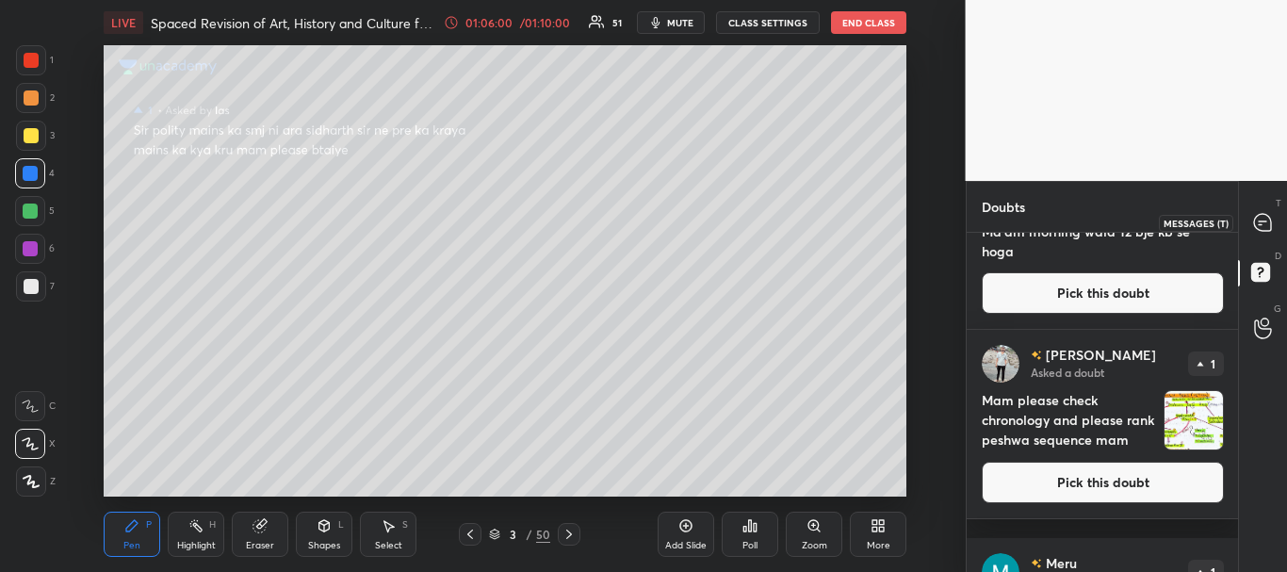
click at [1263, 214] on icon at bounding box center [1262, 222] width 17 height 17
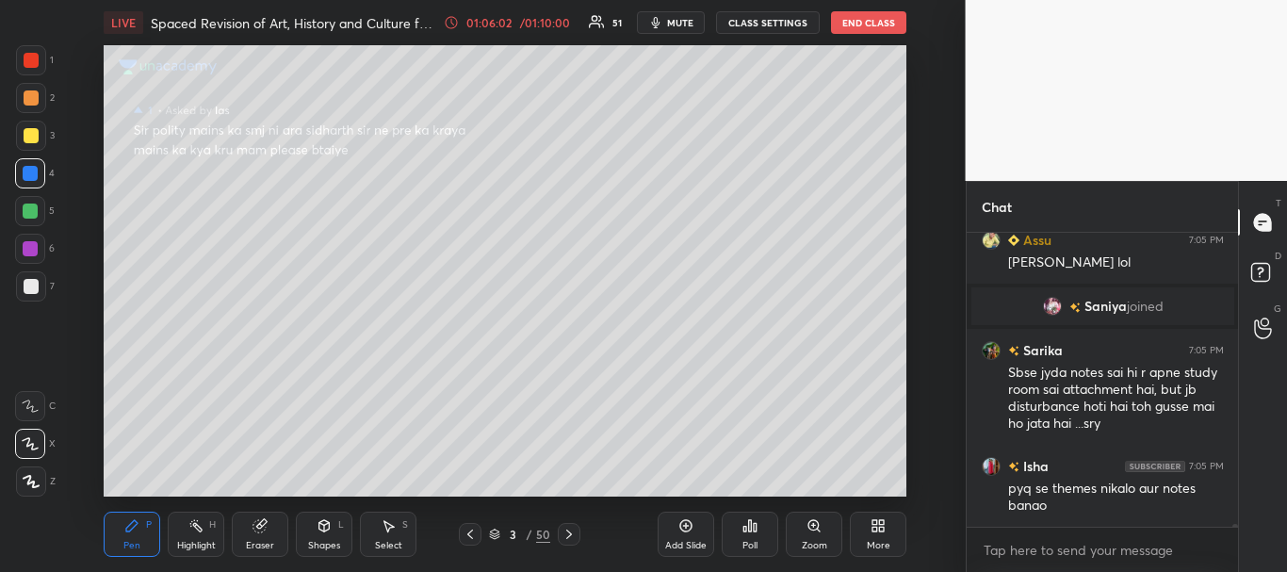
scroll to position [29731, 0]
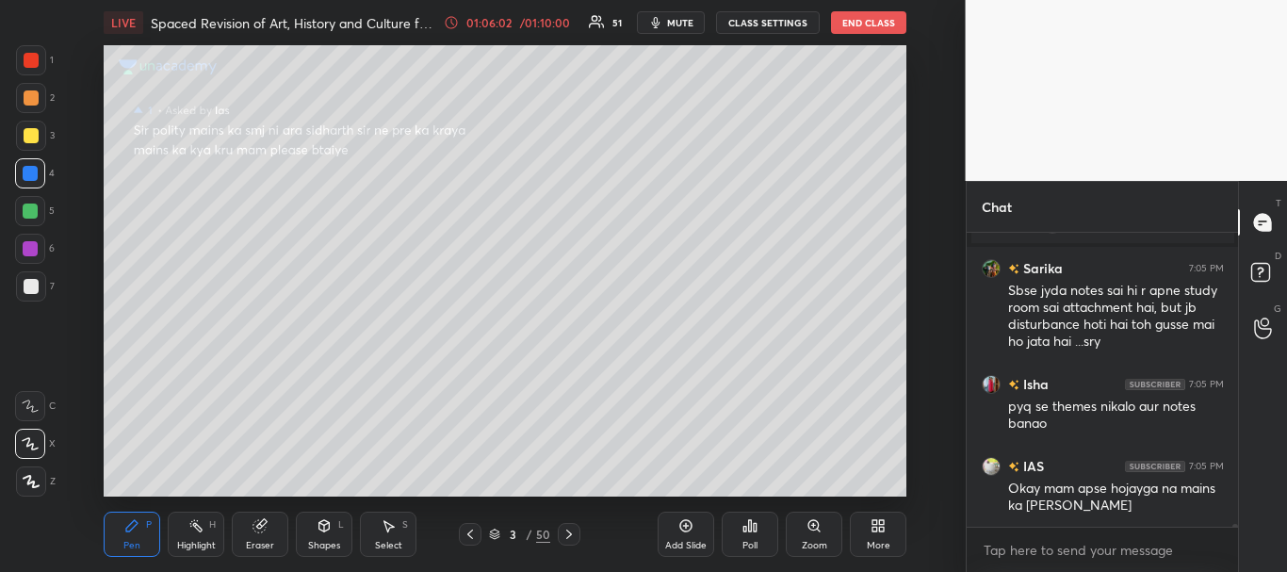
drag, startPoint x: 1233, startPoint y: 525, endPoint x: 1235, endPoint y: 537, distance: 12.4
click at [1235, 537] on div "Assu 7:05 PM [PERSON_NAME] [PERSON_NAME] joined [PERSON_NAME] 7:05 PM Sbse jyda…" at bounding box center [1102, 402] width 272 height 339
click at [494, 529] on icon at bounding box center [494, 531] width 9 height 5
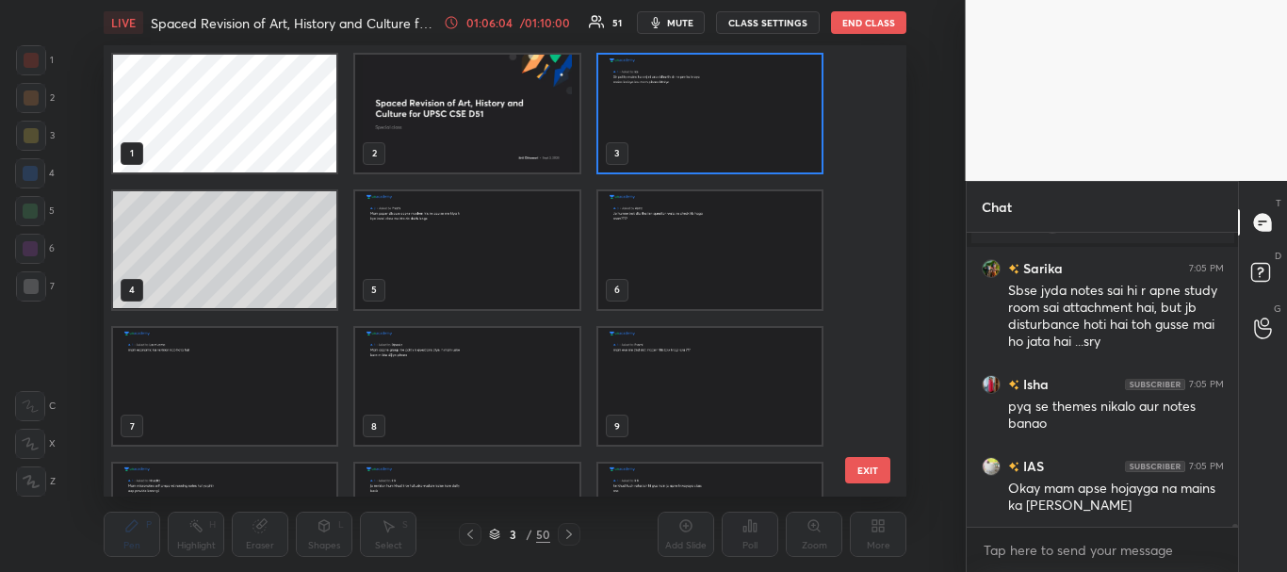
scroll to position [446, 792]
click at [499, 120] on img "grid" at bounding box center [467, 114] width 223 height 118
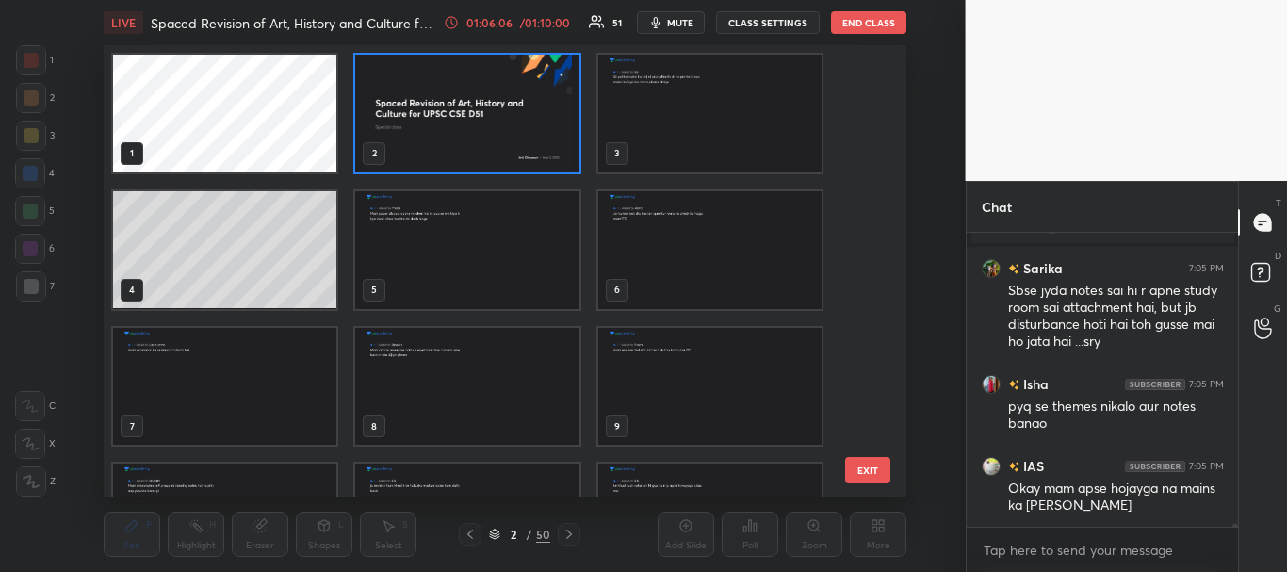
click at [494, 526] on div "2 / 50" at bounding box center [519, 534] width 61 height 17
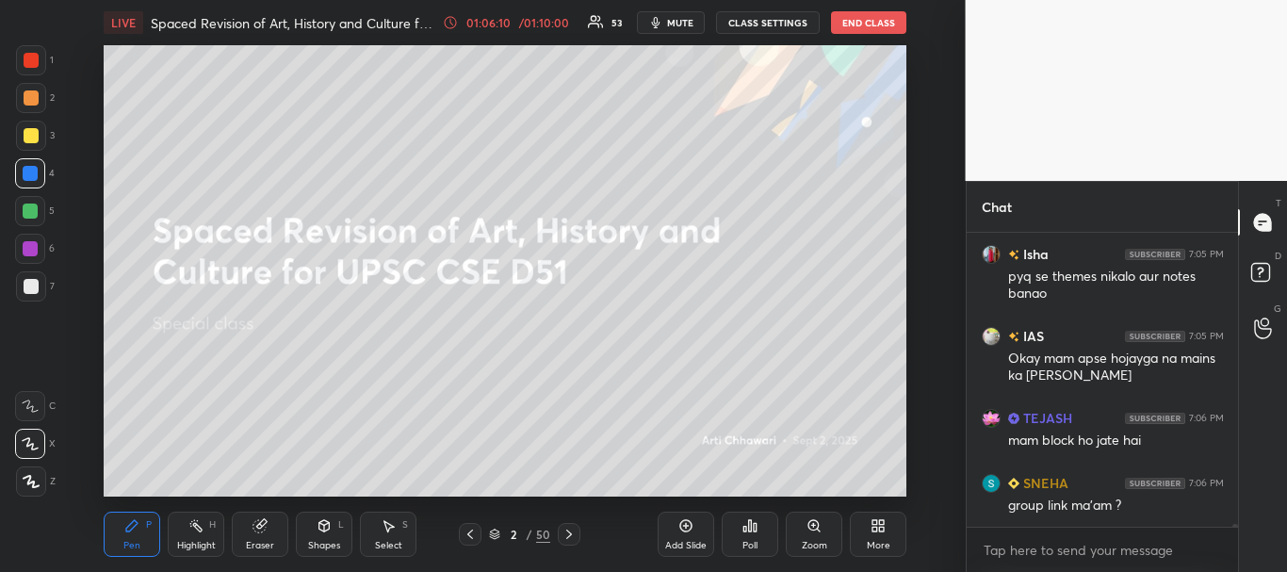
scroll to position [29926, 0]
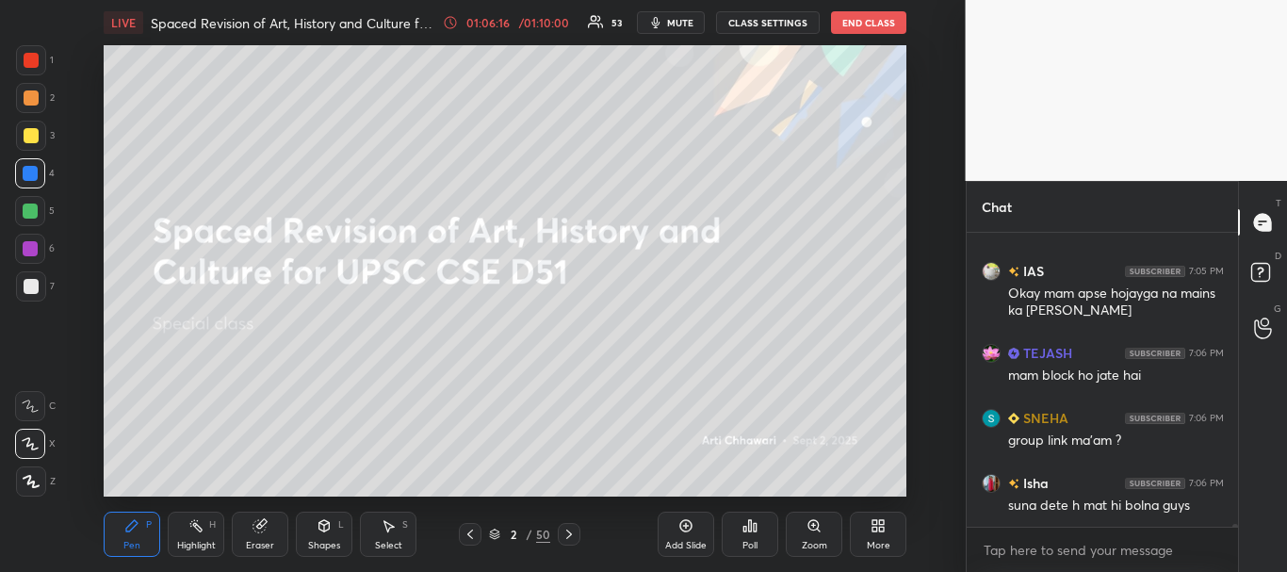
click at [29, 97] on div at bounding box center [31, 97] width 15 height 15
click at [33, 54] on div at bounding box center [31, 60] width 15 height 15
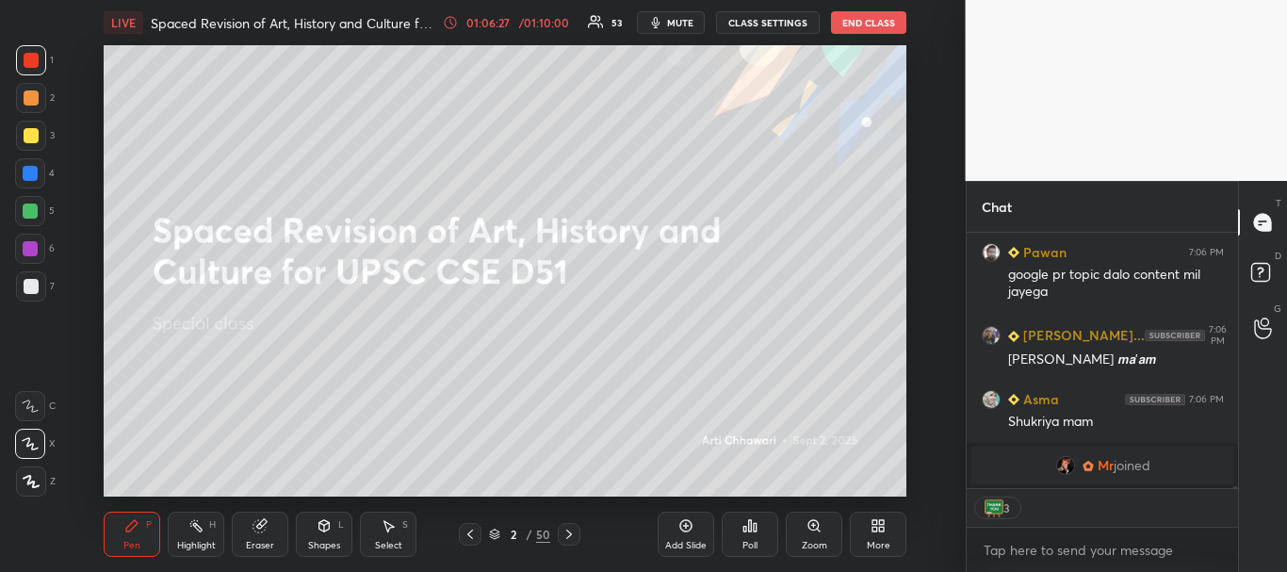
scroll to position [29829, 0]
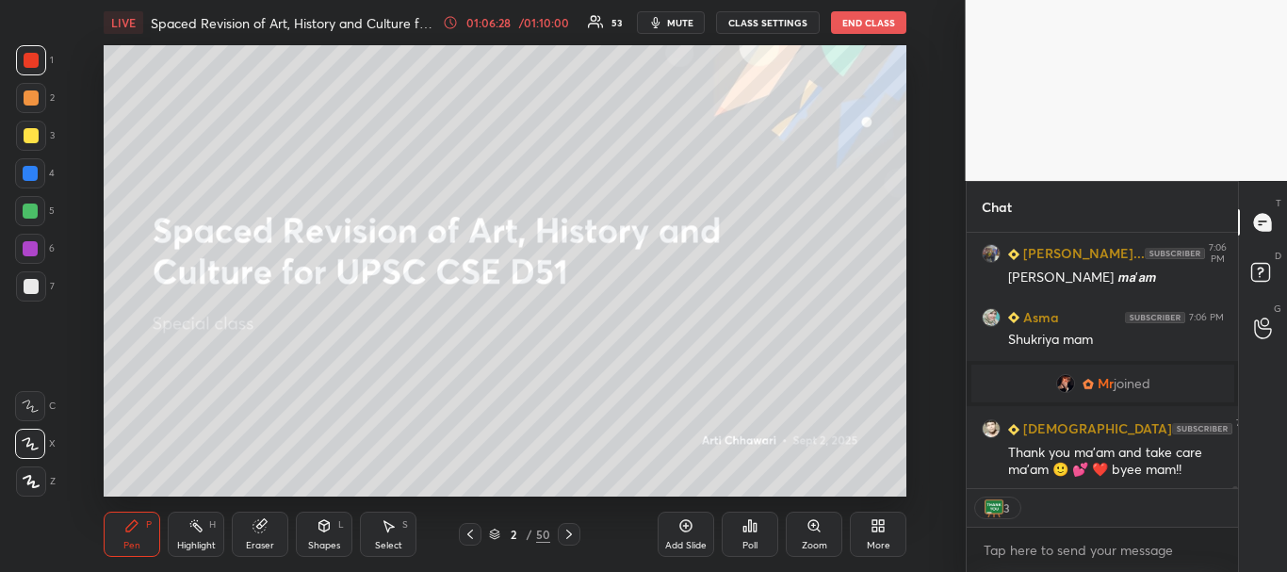
click at [36, 171] on div at bounding box center [30, 173] width 15 height 15
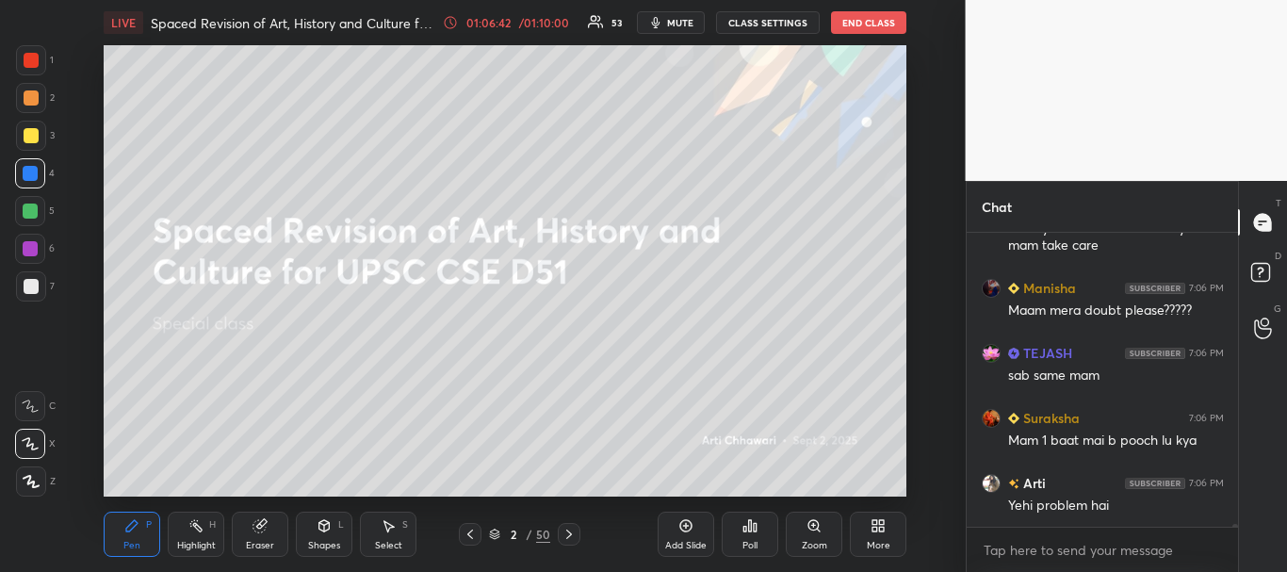
scroll to position [30393, 0]
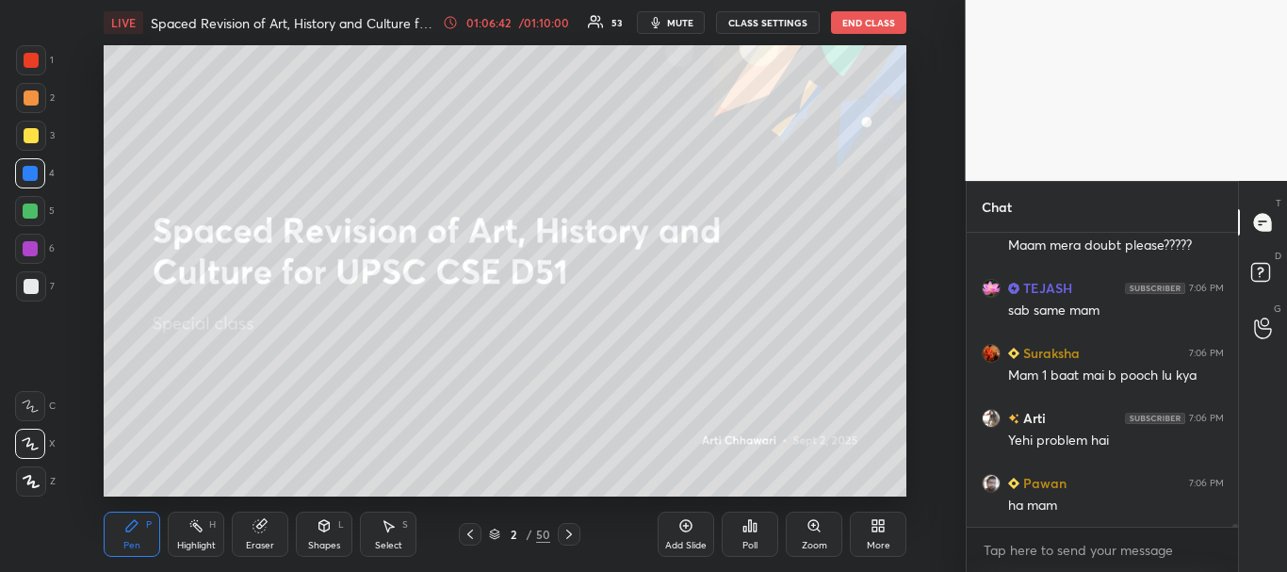
click at [33, 62] on div at bounding box center [31, 60] width 15 height 15
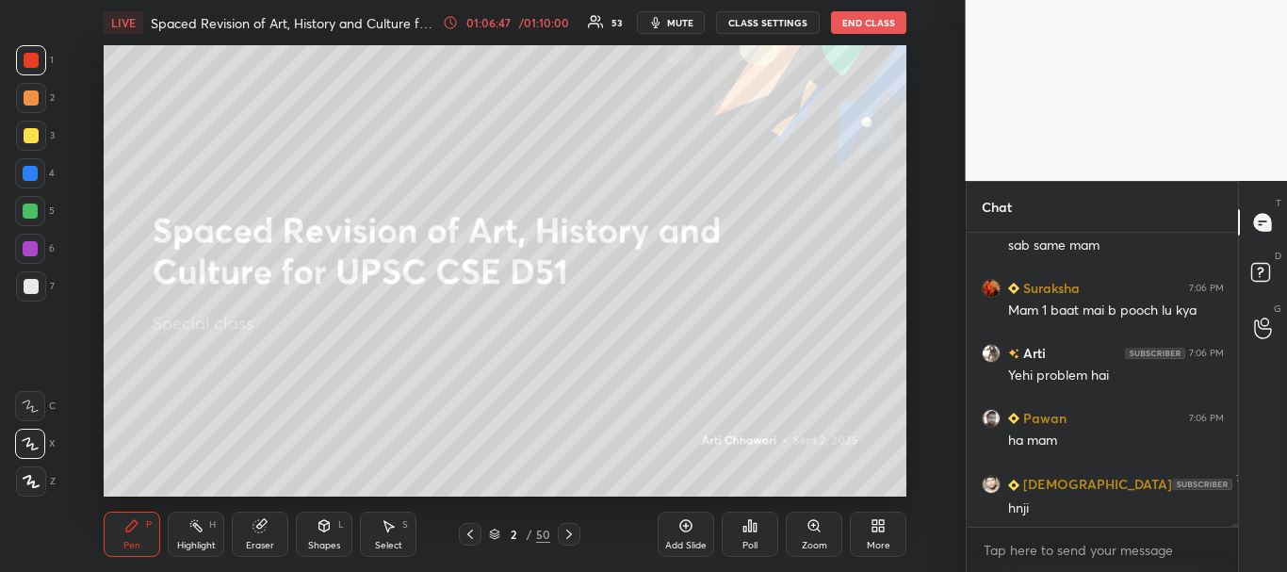
click at [864, 24] on button "End Class" at bounding box center [868, 22] width 75 height 23
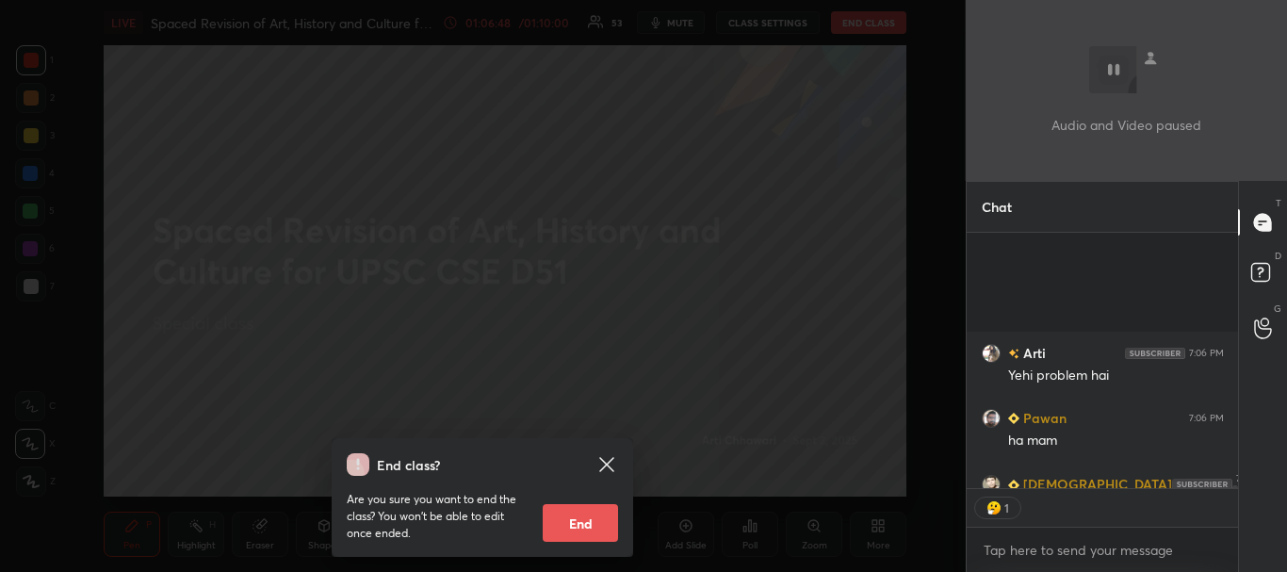
scroll to position [30626, 0]
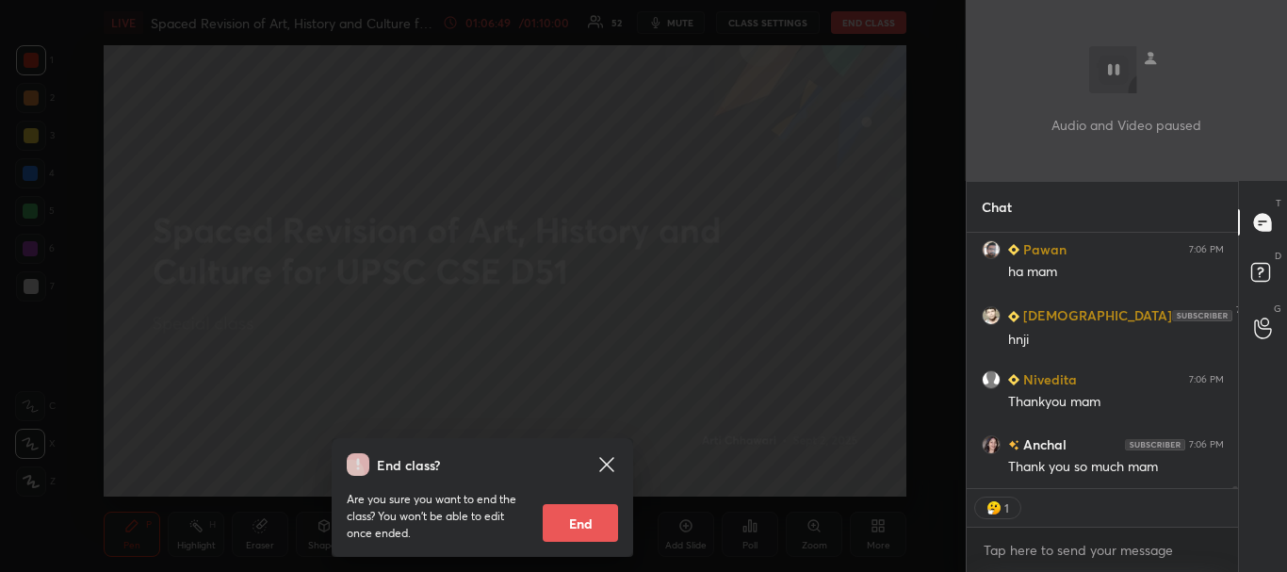
click at [585, 515] on button "End" at bounding box center [580, 523] width 75 height 38
type textarea "x"
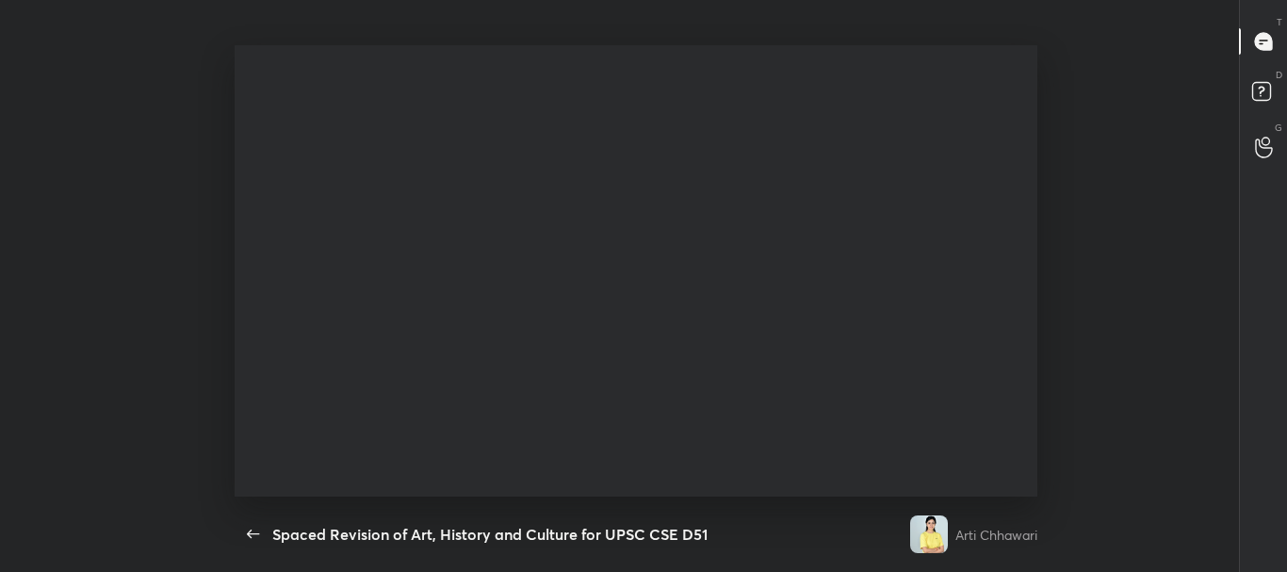
scroll to position [93746, 93229]
